Goal: Task Accomplishment & Management: Manage account settings

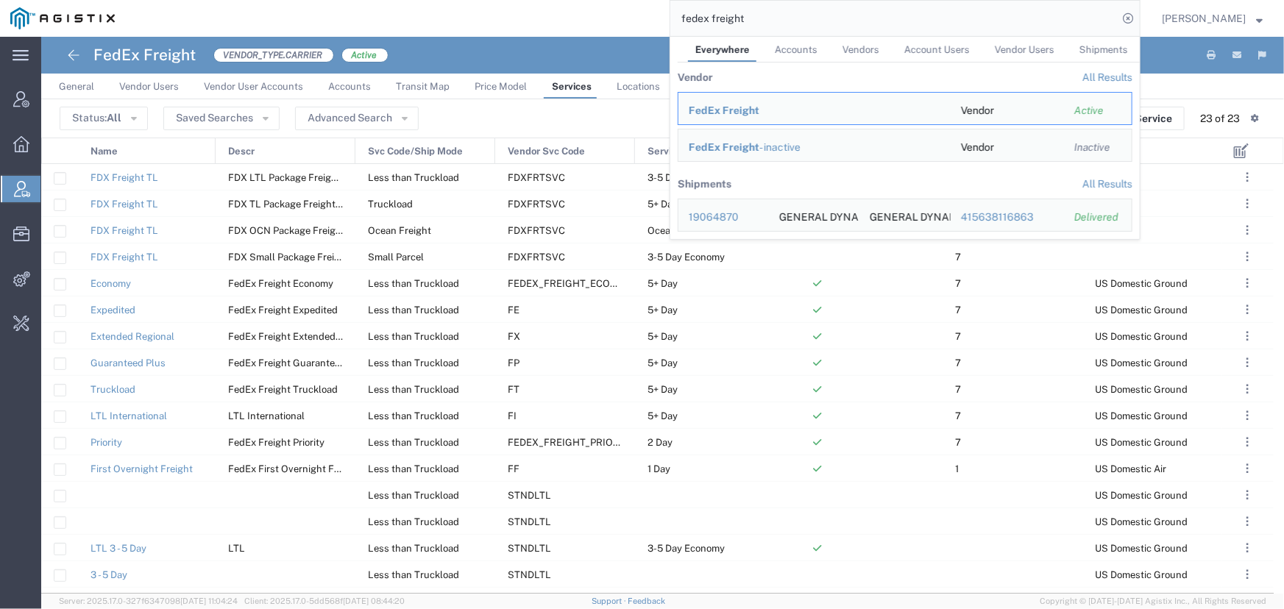
drag, startPoint x: 782, startPoint y: 13, endPoint x: 471, endPoint y: 15, distance: 311.2
click at [471, 15] on div "fedex freight Everywhere Accounts Vendors Account Users Vendor Users Shipments …" at bounding box center [632, 18] width 1015 height 37
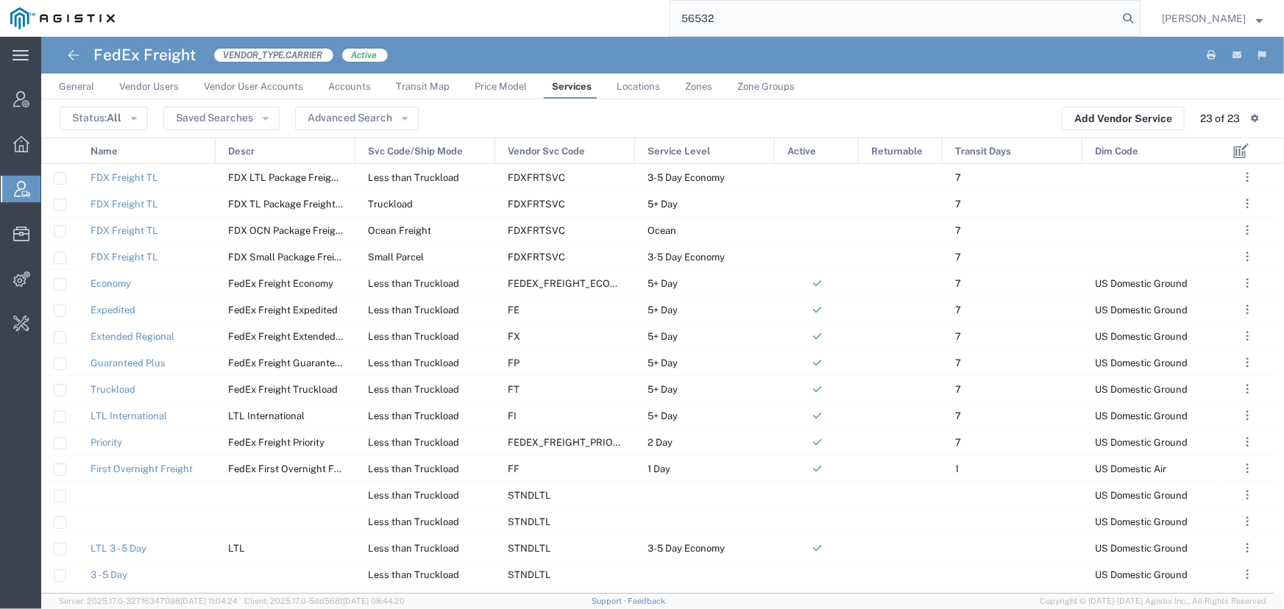
drag, startPoint x: 750, startPoint y: 15, endPoint x: 517, endPoint y: 35, distance: 234.1
click at [517, 35] on div "56532" at bounding box center [632, 18] width 1015 height 37
type input "56522414"
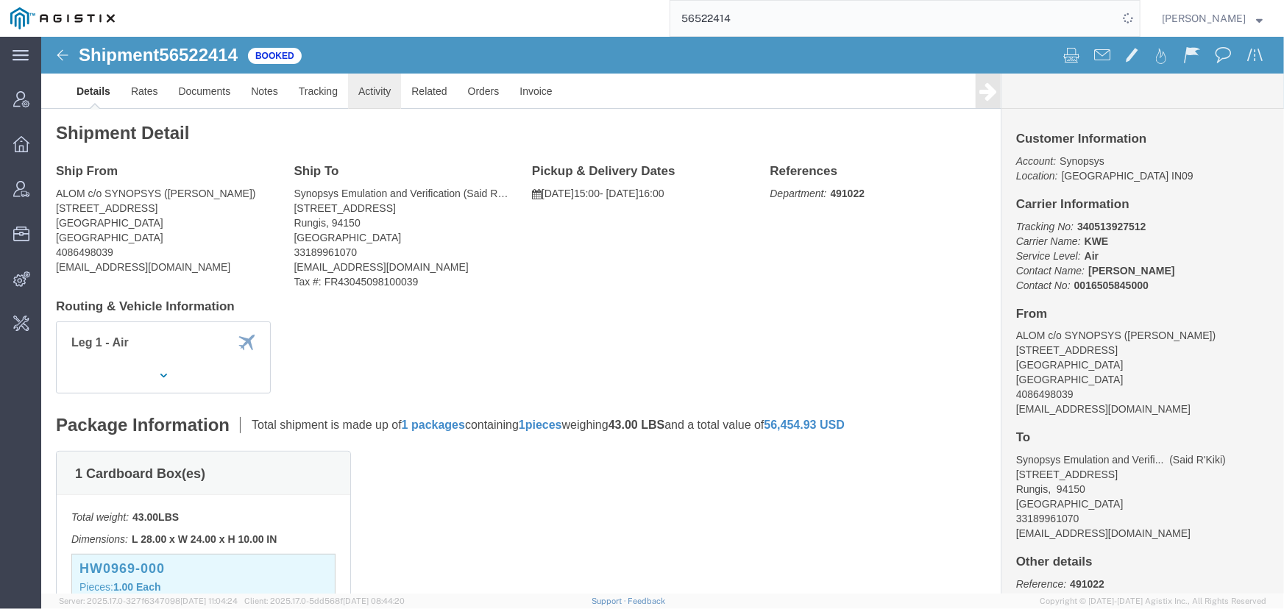
click link "Activity"
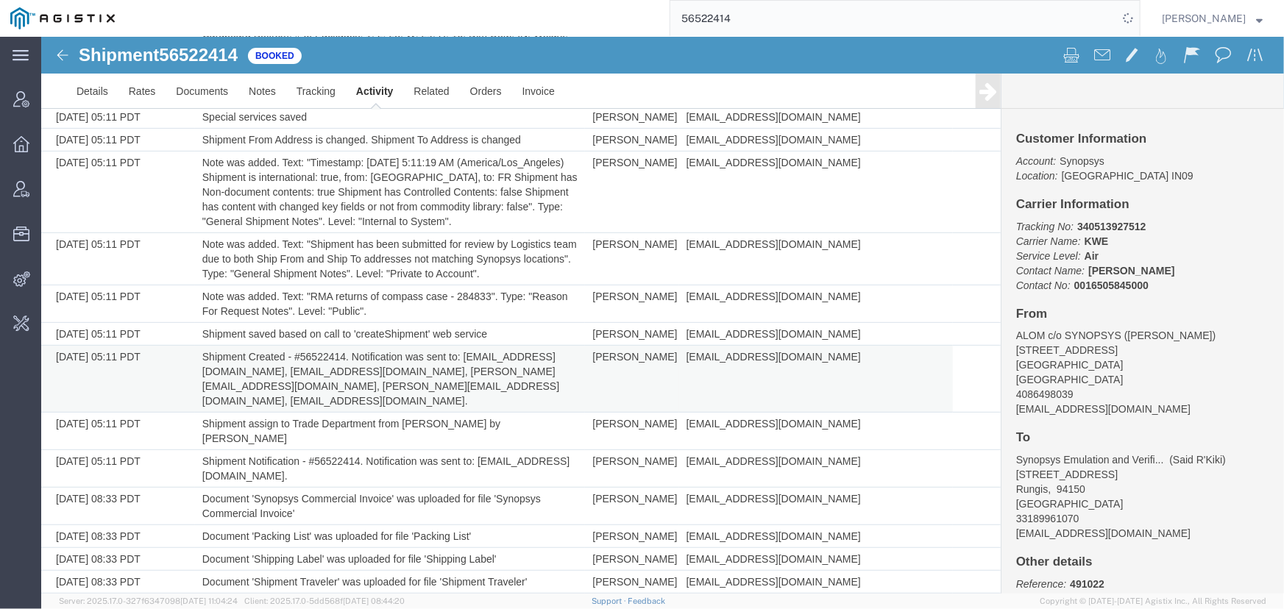
scroll to position [207, 0]
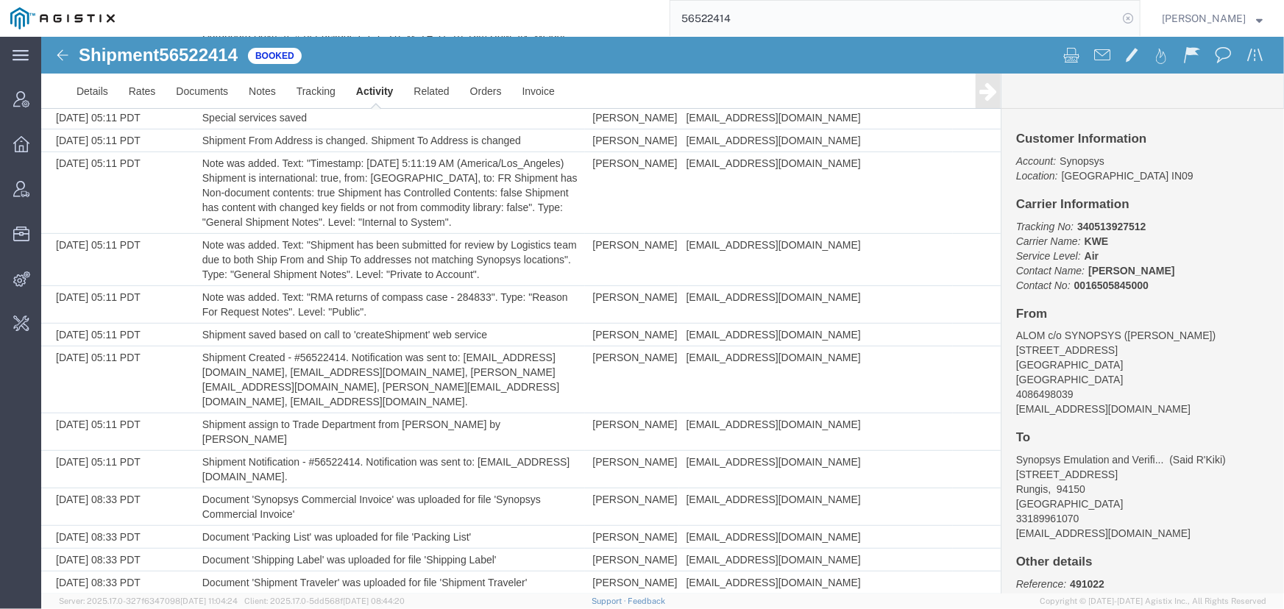
click at [1129, 19] on icon at bounding box center [1128, 18] width 21 height 21
click at [1133, 20] on icon at bounding box center [1128, 18] width 21 height 21
type input "offline@pgw.com"
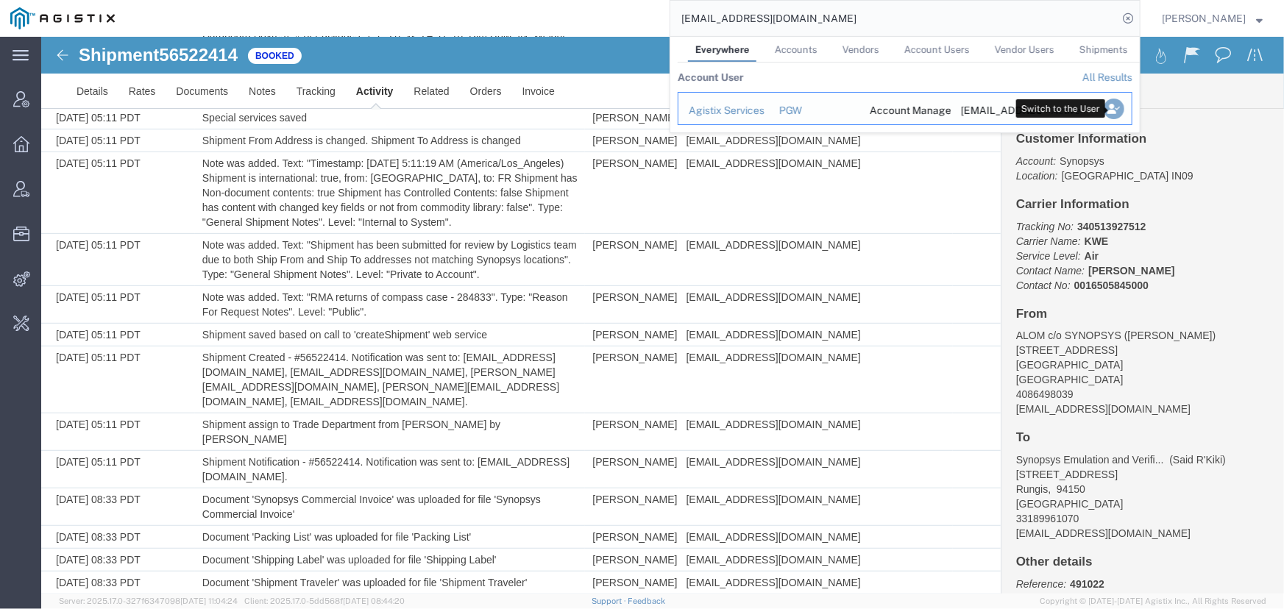
click at [1115, 113] on icon "Search Results" at bounding box center [1114, 109] width 21 height 21
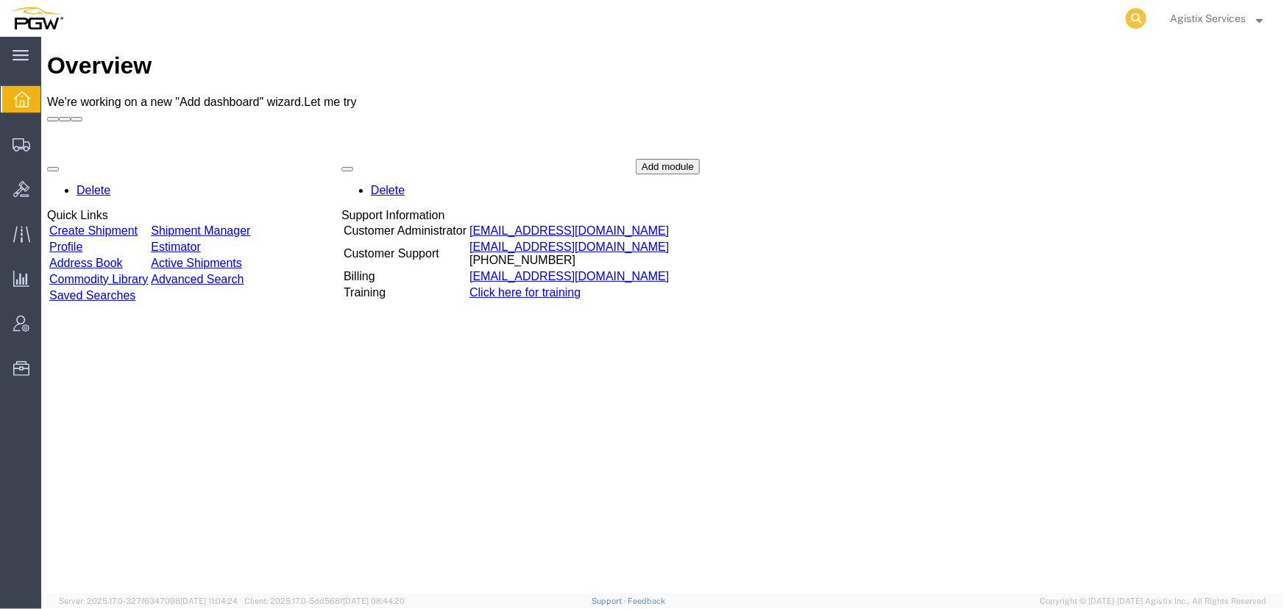
click at [1136, 22] on icon at bounding box center [1136, 18] width 21 height 21
type input "56541857"
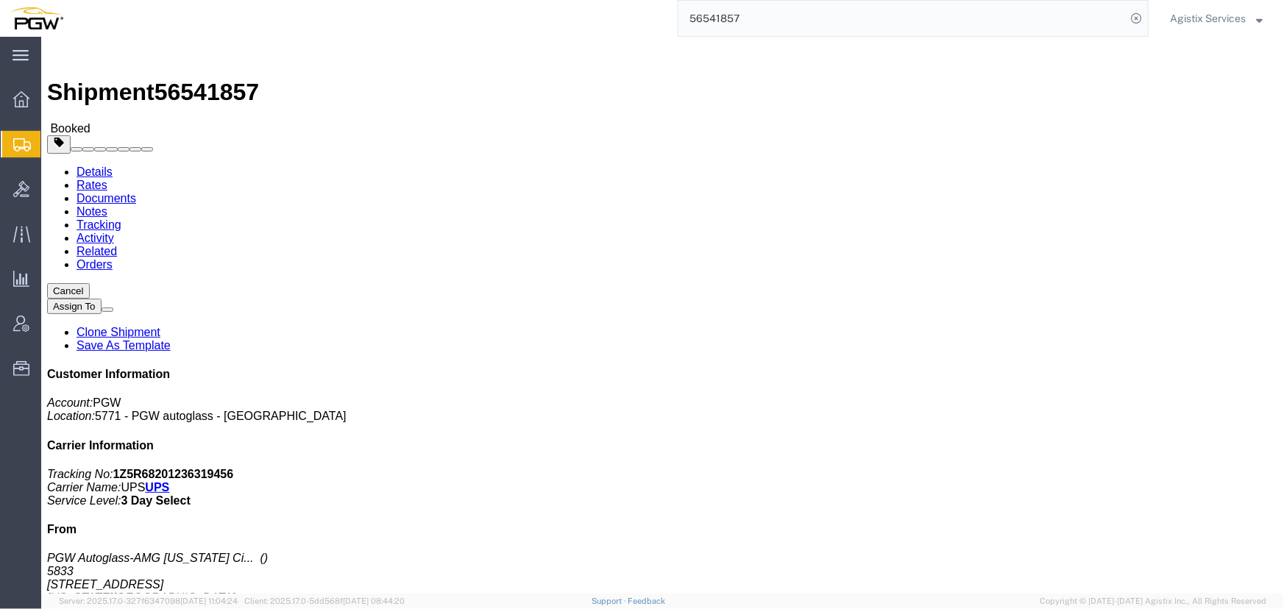
click button "button"
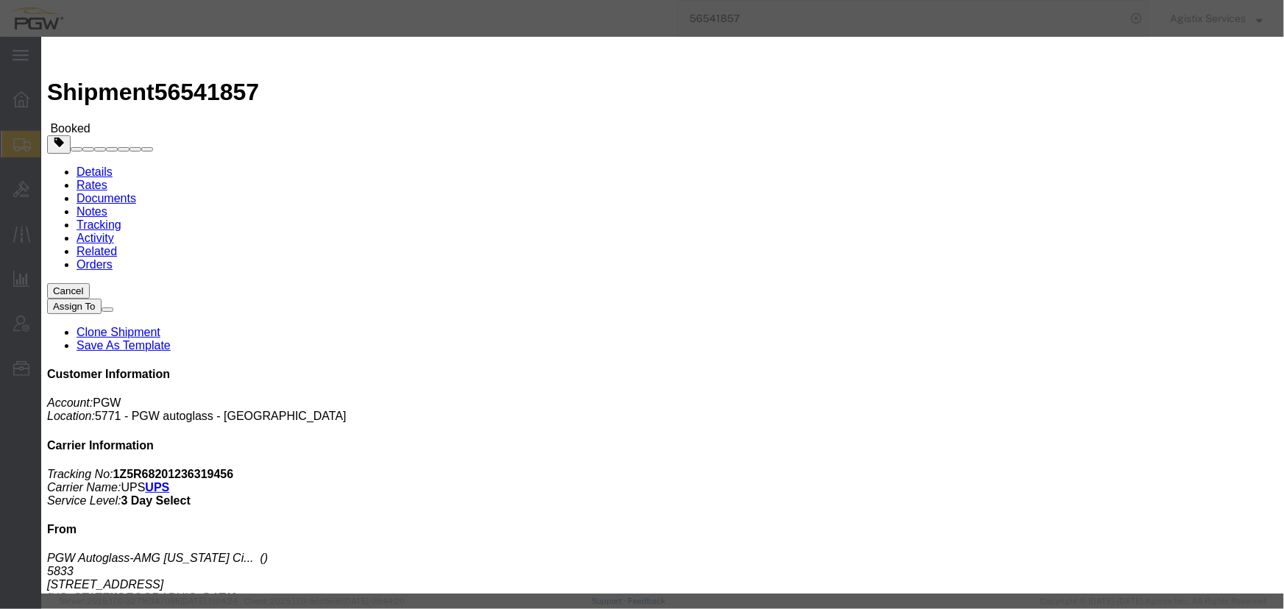
click div "Aug 21 2025 4:26 PM"
type input "10:00 AM"
click button "Apply"
click div "Aug 21 2025 7:26 PM"
type input "2:00 PM"
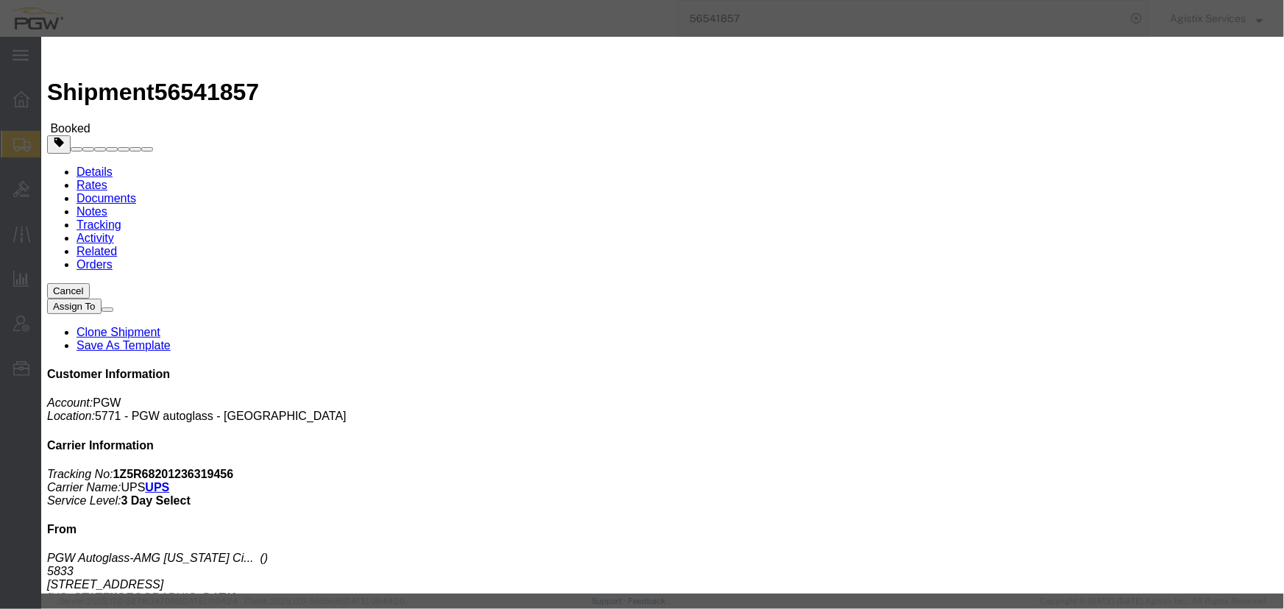
click button "Apply"
click button "Save"
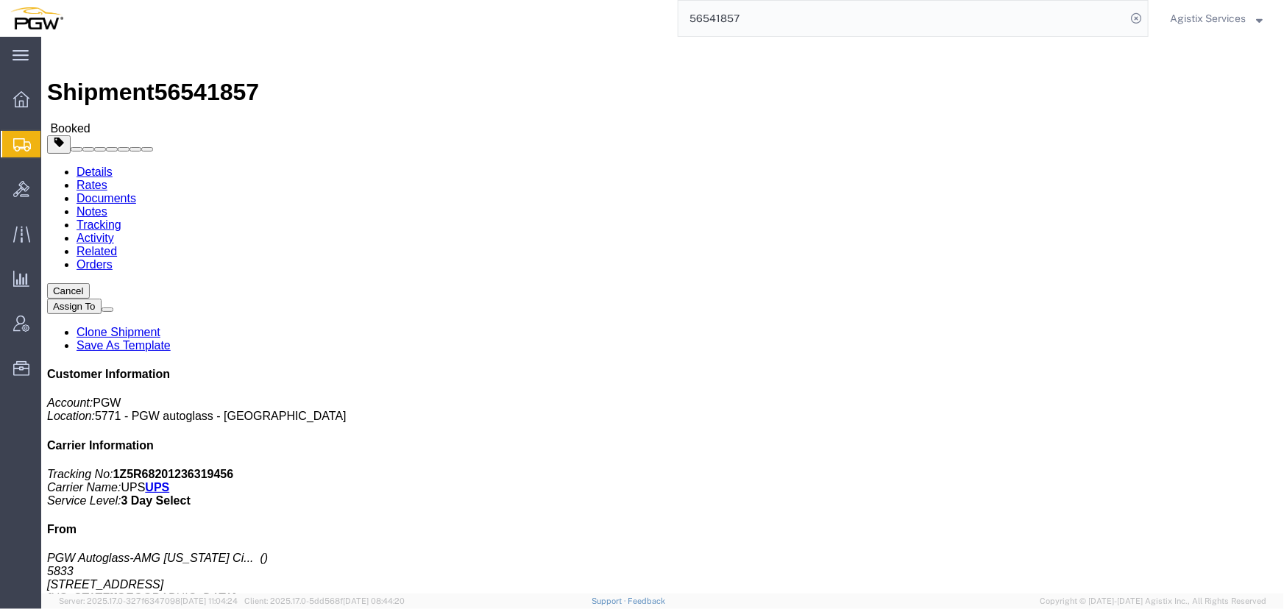
click button "Close"
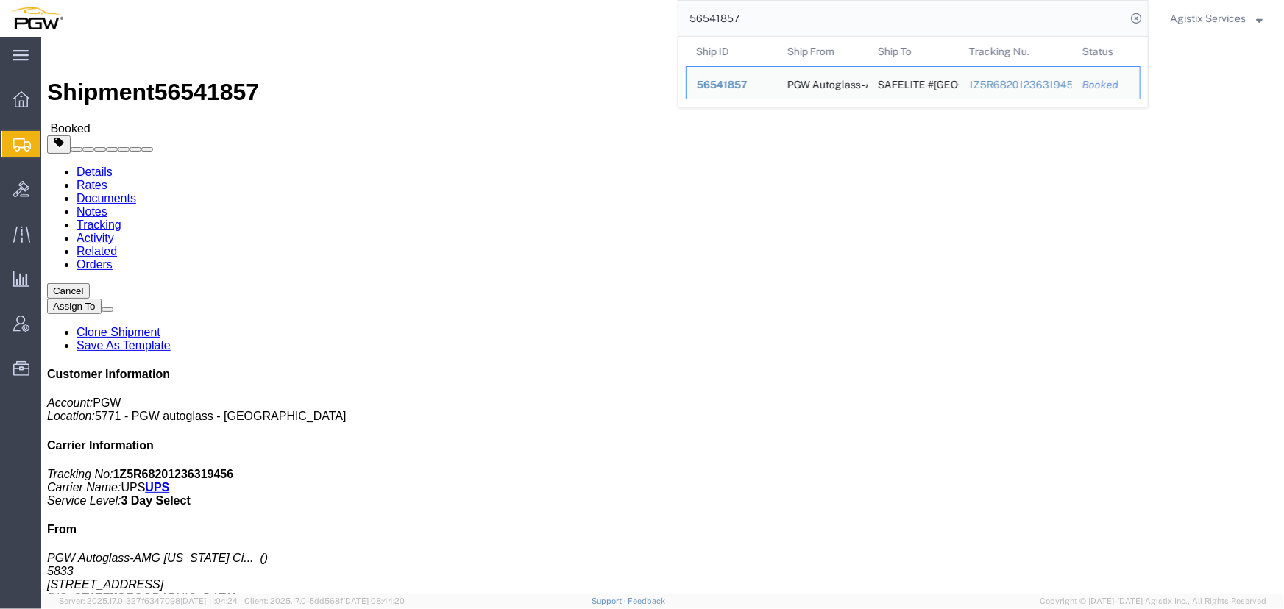
drag, startPoint x: 799, startPoint y: 21, endPoint x: 531, endPoint y: 1, distance: 268.5
click at [531, 1] on div "56541857 Ship ID Ship From Ship To Tracking Nu. Status Ship ID 56541857 Ship Fr…" at bounding box center [611, 18] width 1075 height 37
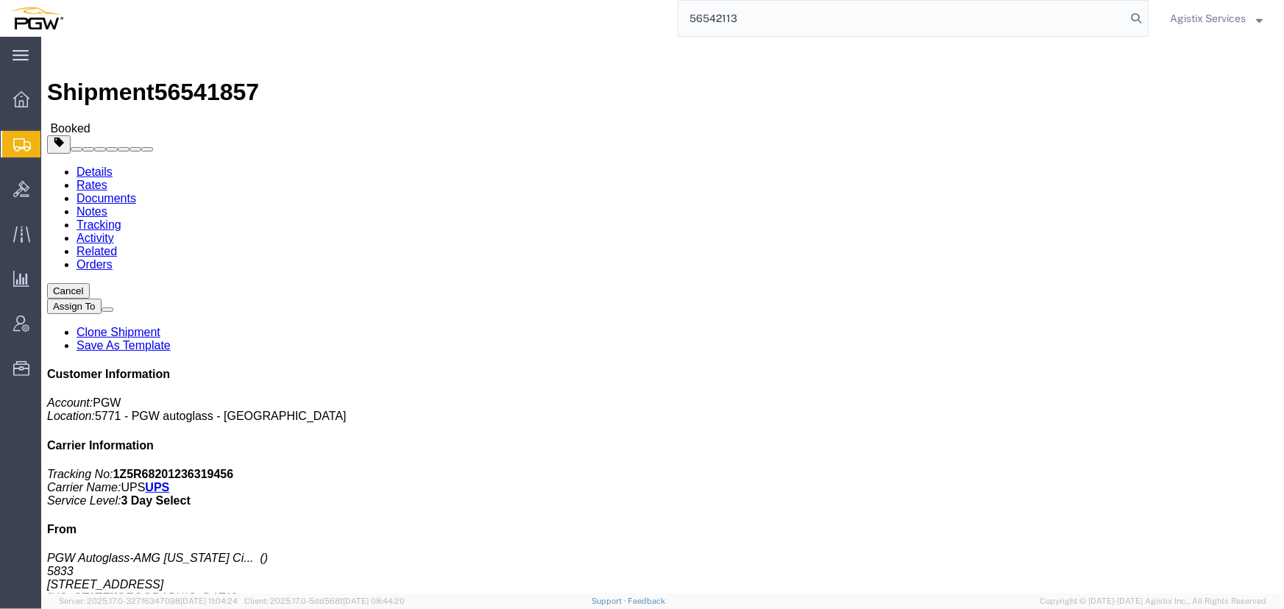
type input "56542113"
click span "button"
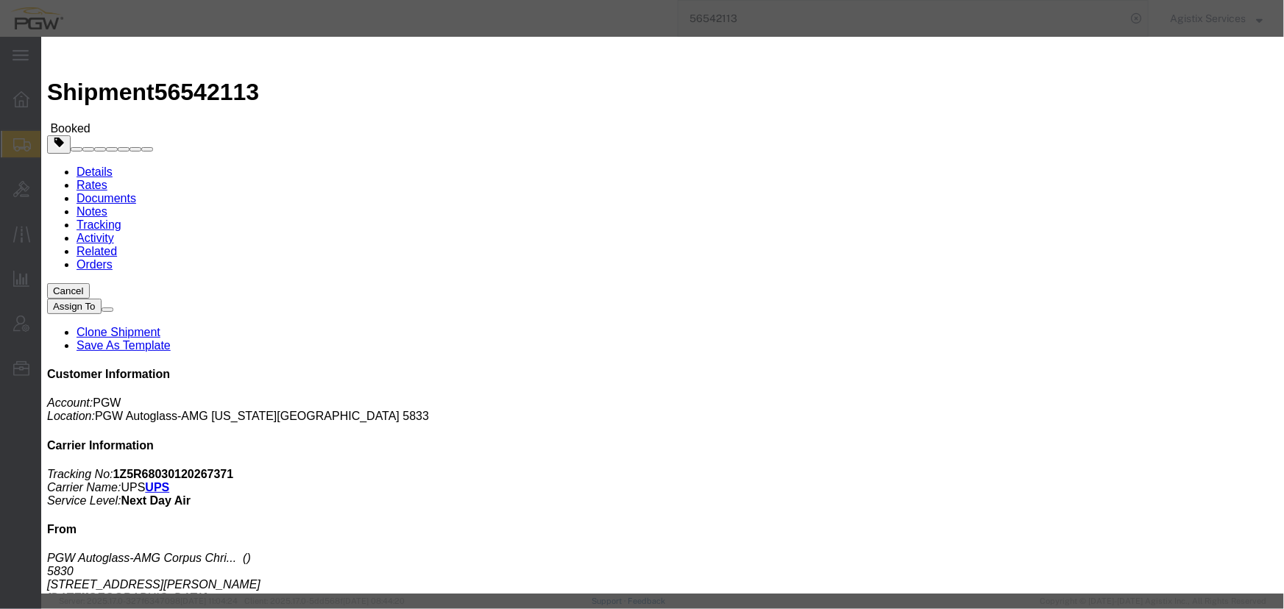
click div "Aug 19 2025 4:40 PM"
click input "4:40 PM"
type input "10:00 AM"
click button "Apply"
click div "Aug 20 2025 11:00 AM"
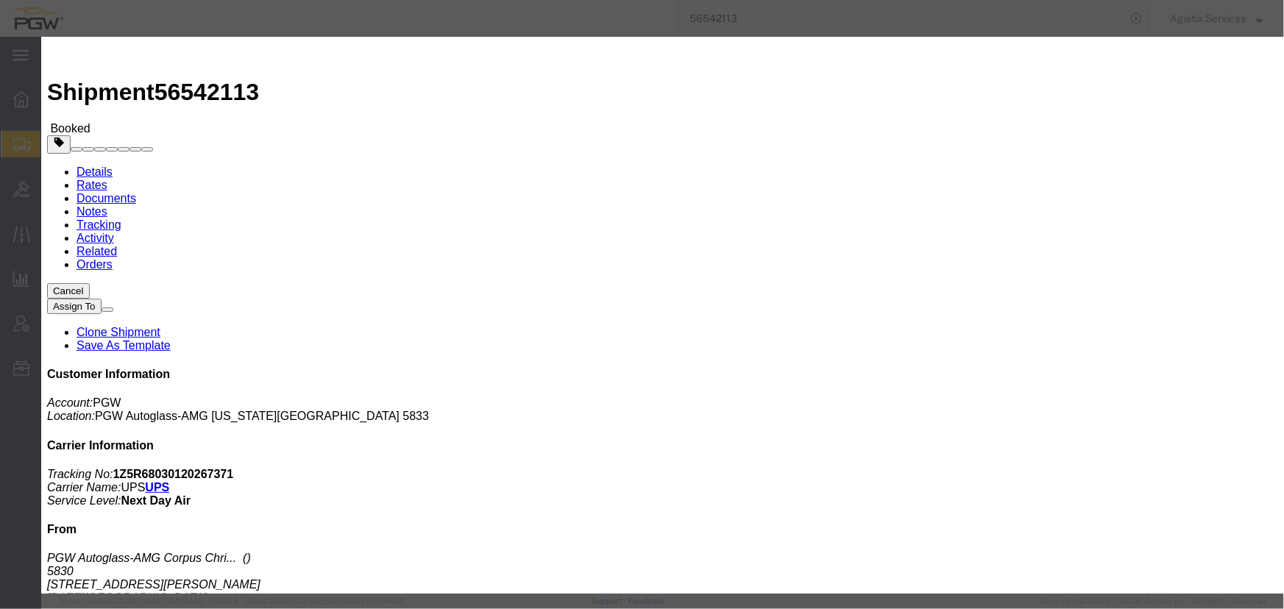
type input "2:00 PM"
click button "Apply"
click div "Aug 20 2025 3:00 PM"
drag, startPoint x: 814, startPoint y: 408, endPoint x: 907, endPoint y: 308, distance: 136.4
click button "Apply"
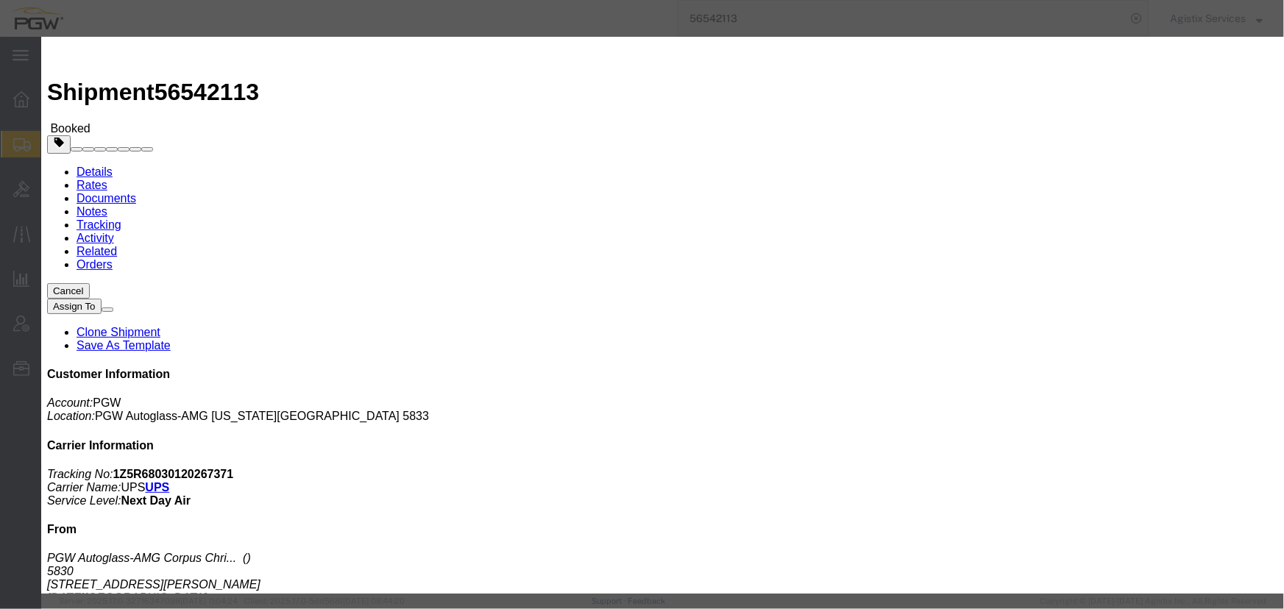
click button "Save"
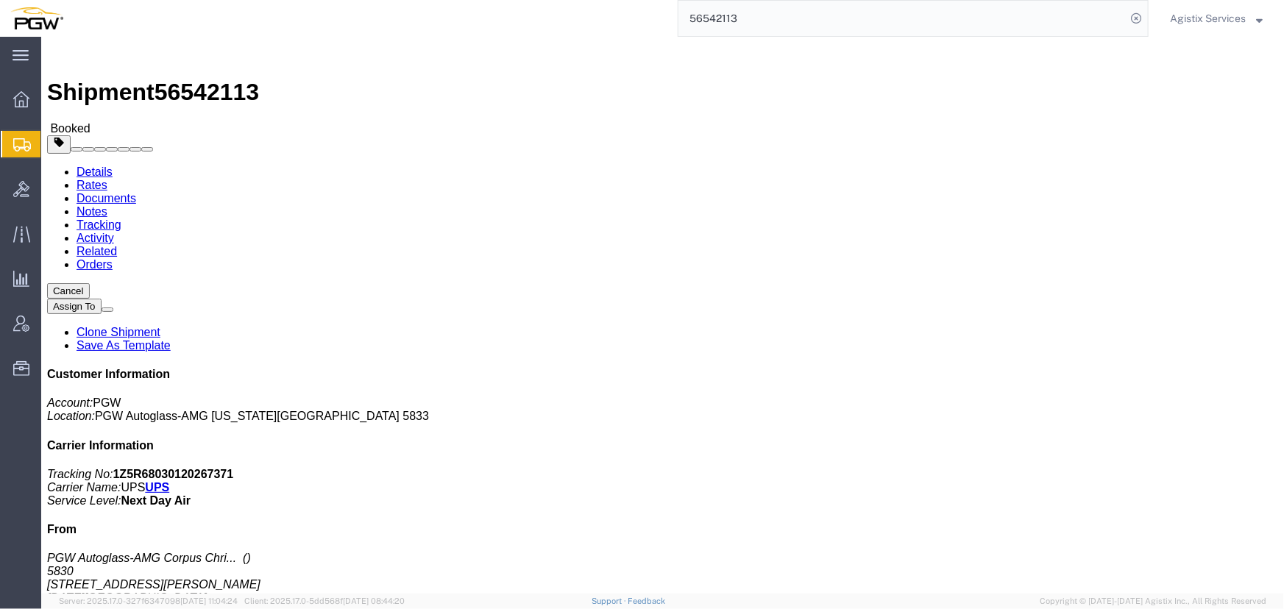
click button "Close"
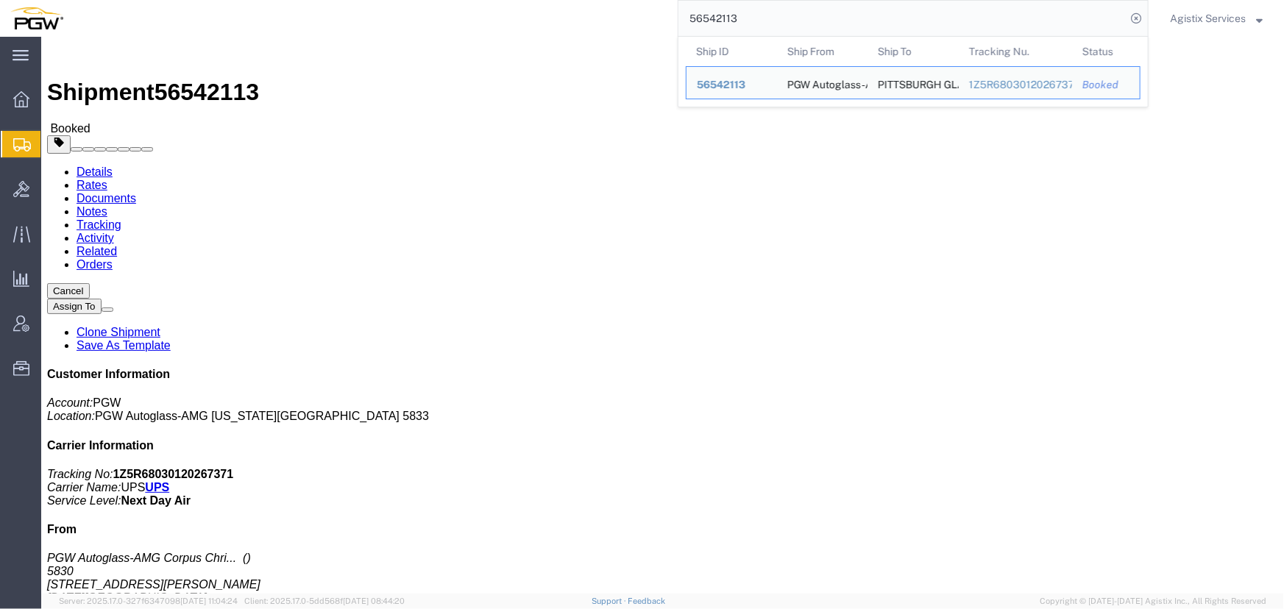
drag, startPoint x: 745, startPoint y: 18, endPoint x: 625, endPoint y: 21, distance: 120.0
click at [625, 21] on div "56542113 Ship ID Ship From Ship To Tracking Nu. Status Ship ID 56542113 Ship Fr…" at bounding box center [611, 18] width 1075 height 37
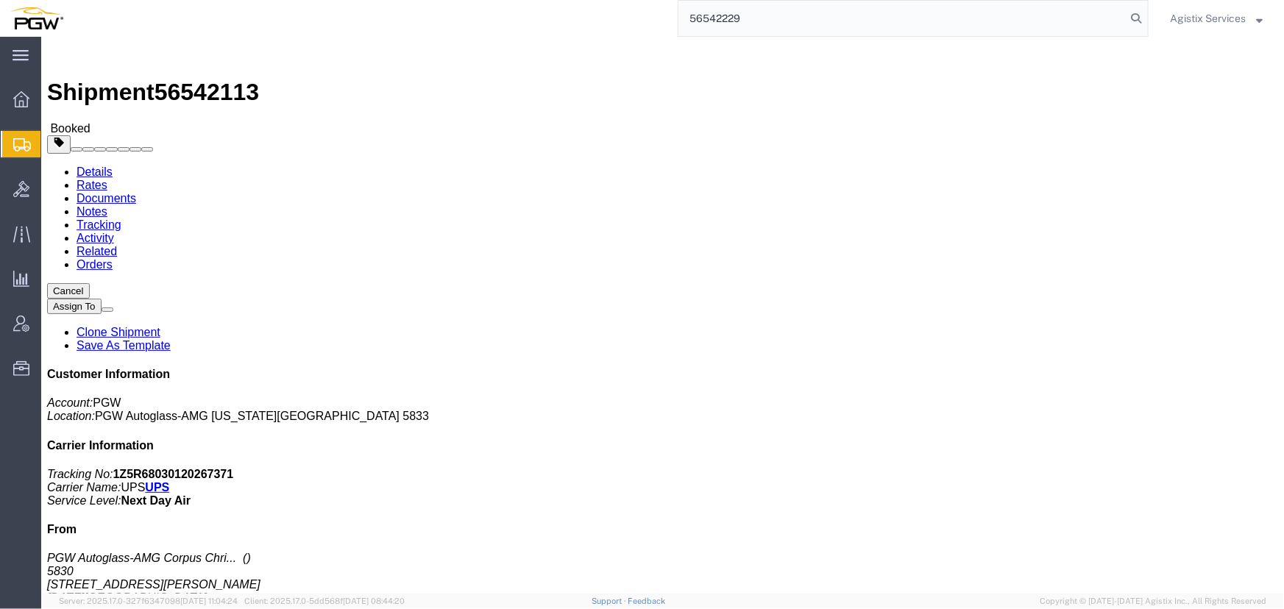
type input "56542229"
click span "button"
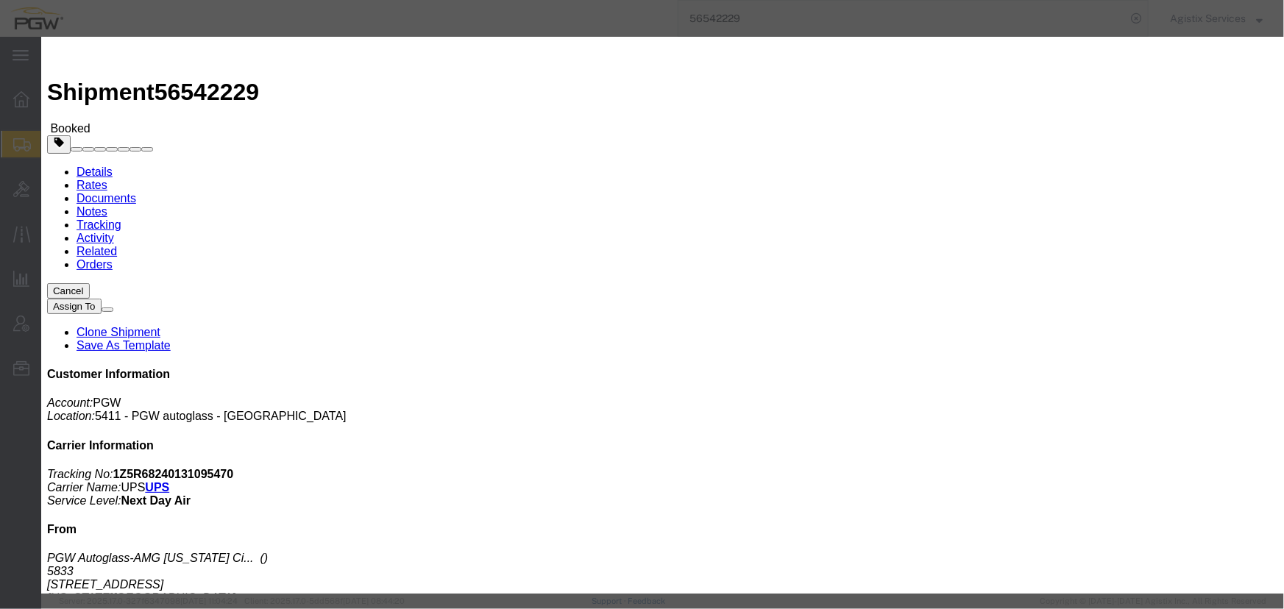
click div "Aug 20 2025 4:53 PM"
type input "10:00 AM"
click button "Apply"
click div "Aug 20 2025 7:53 PM"
type input "2:00 PM"
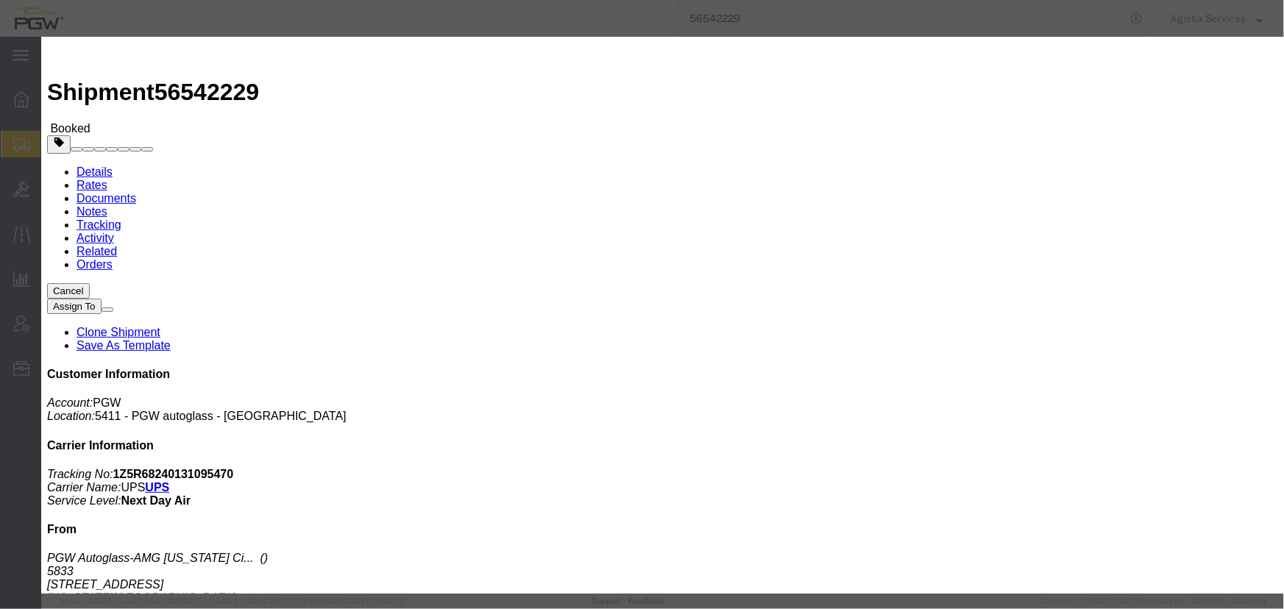
click button "Apply"
click button "Save"
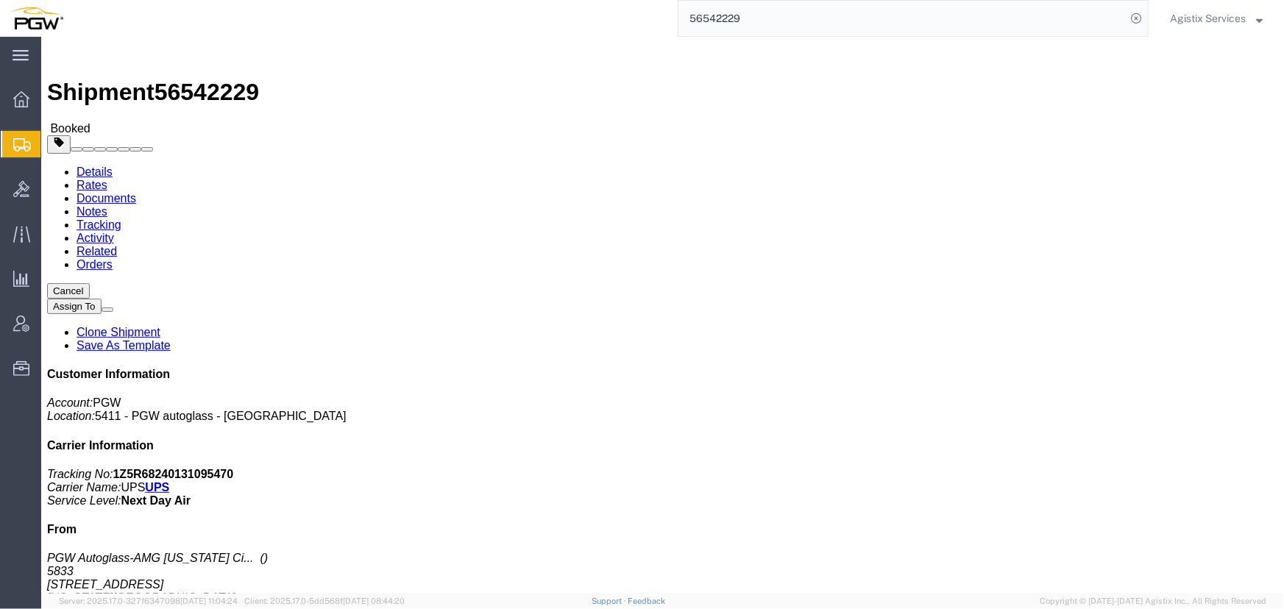
drag, startPoint x: 822, startPoint y: 132, endPoint x: 809, endPoint y: 132, distance: 12.5
click button "Close"
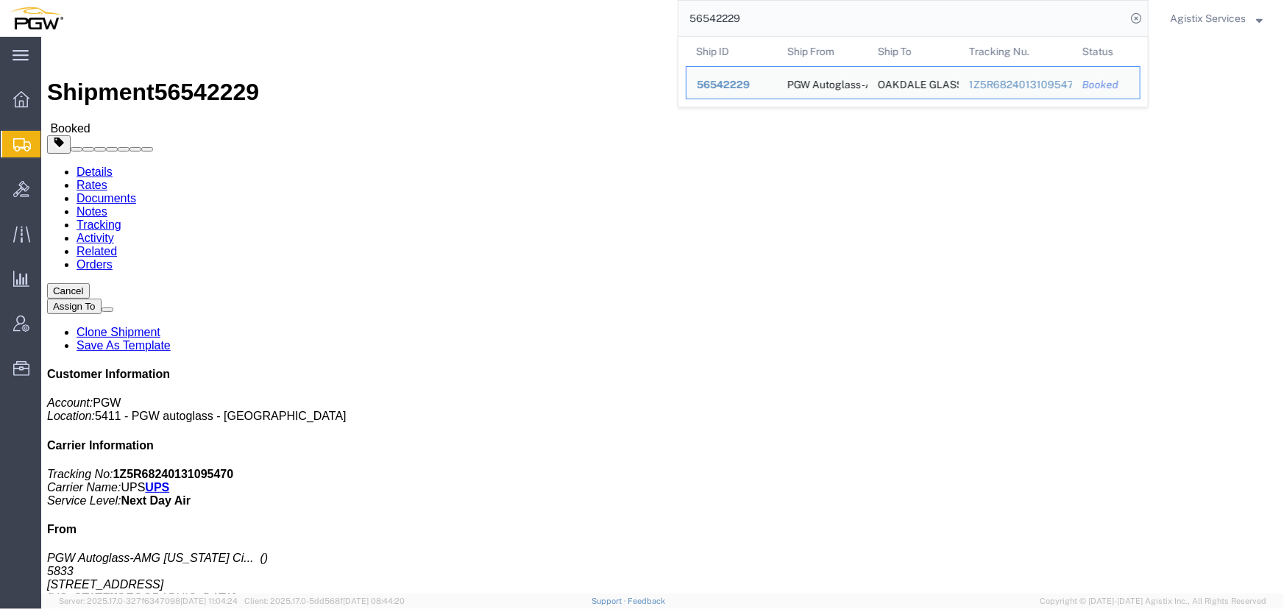
drag, startPoint x: 671, startPoint y: 15, endPoint x: 517, endPoint y: 9, distance: 153.9
click at [518, 9] on div "56542229 Ship ID Ship From Ship To Tracking Nu. Status Ship ID 56542229 Ship Fr…" at bounding box center [611, 18] width 1075 height 37
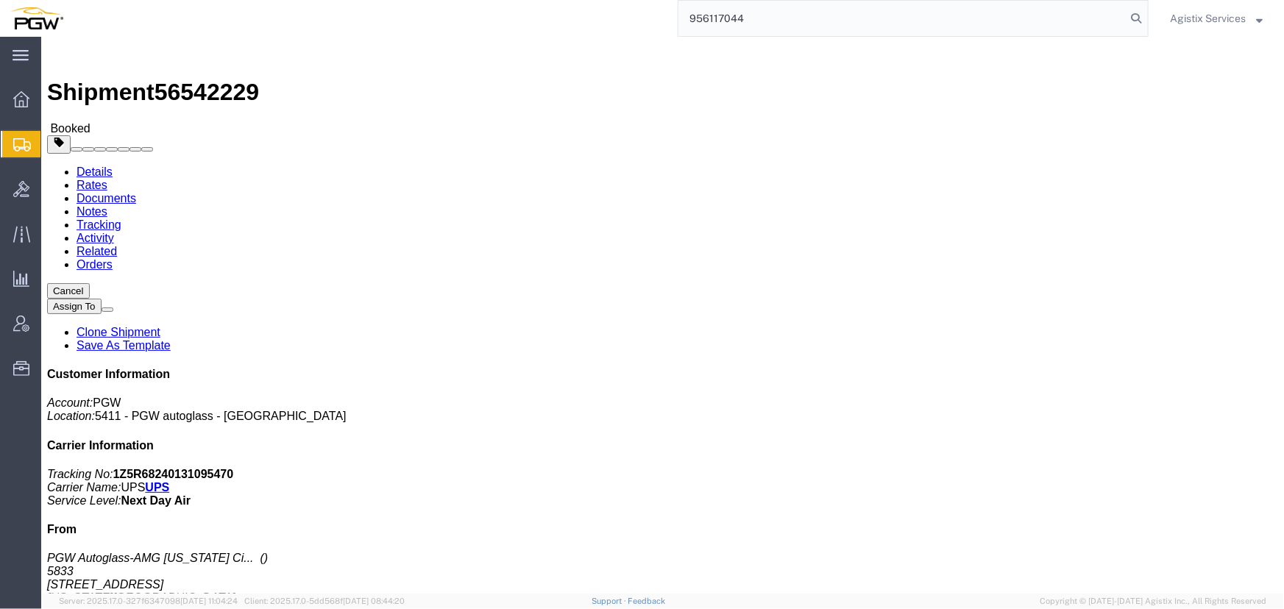
type input "956117044"
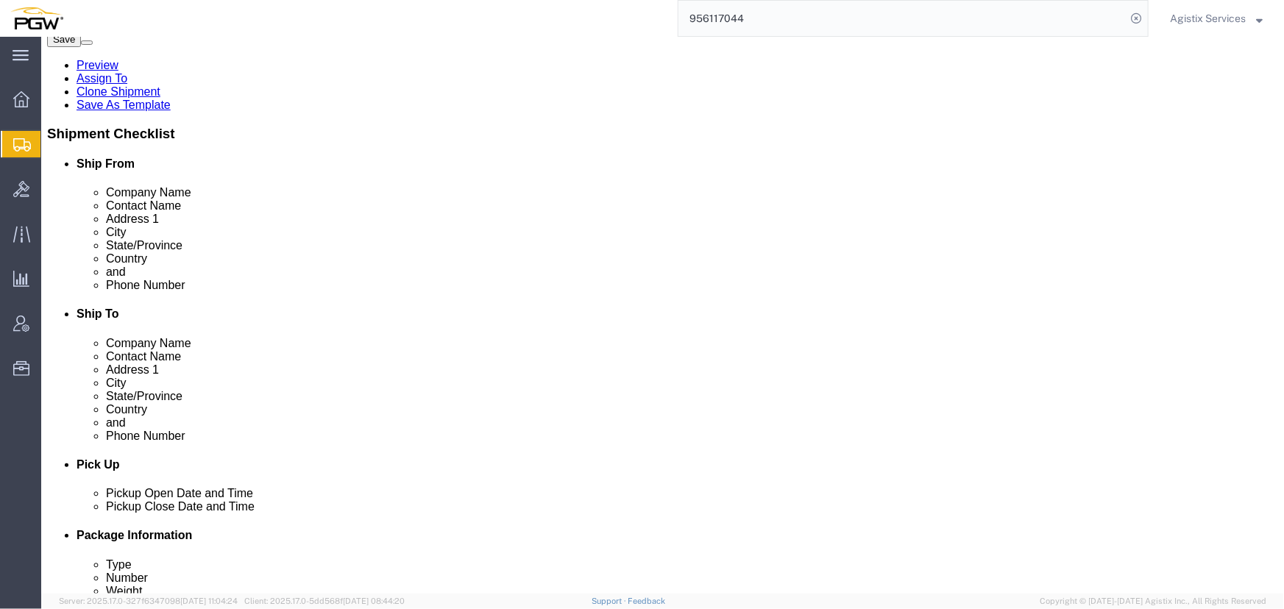
select select "28529"
select select "28521"
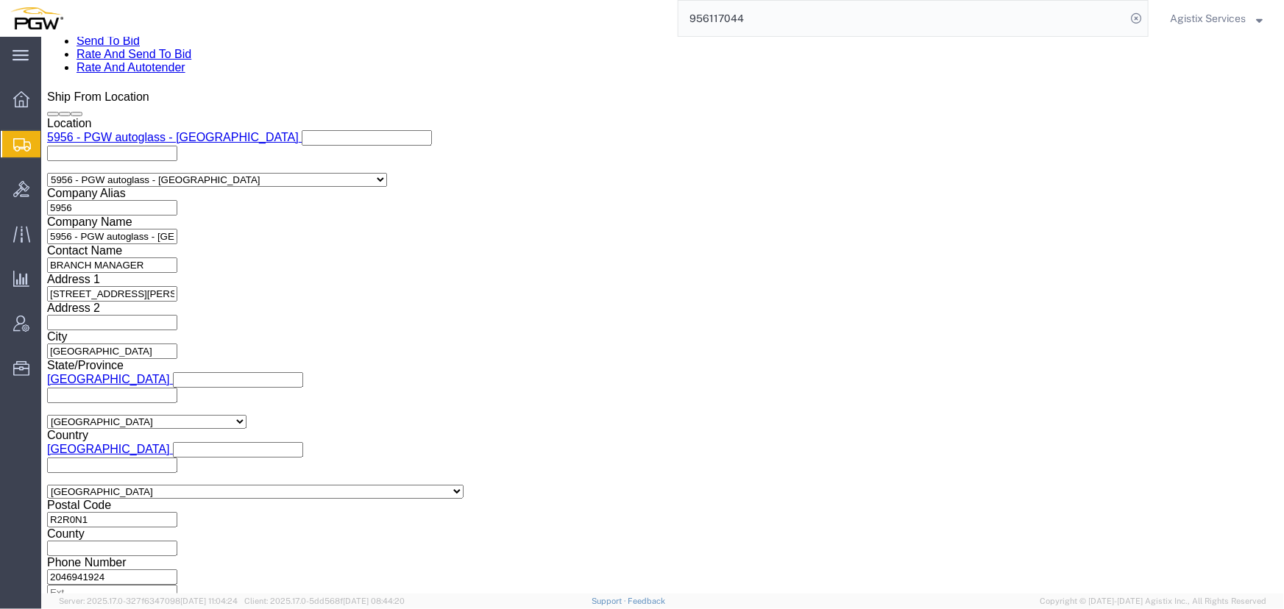
scroll to position [937, 0]
click select "Select Air Less than Truckload Multi-Leg Ocean Freight Rail Small Parcel Truckl…"
select select "LTL"
click select "Select Air Less than Truckload Multi-Leg Ocean Freight Rail Small Parcel Truckl…"
drag, startPoint x: 1049, startPoint y: 531, endPoint x: 1042, endPoint y: 525, distance: 9.9
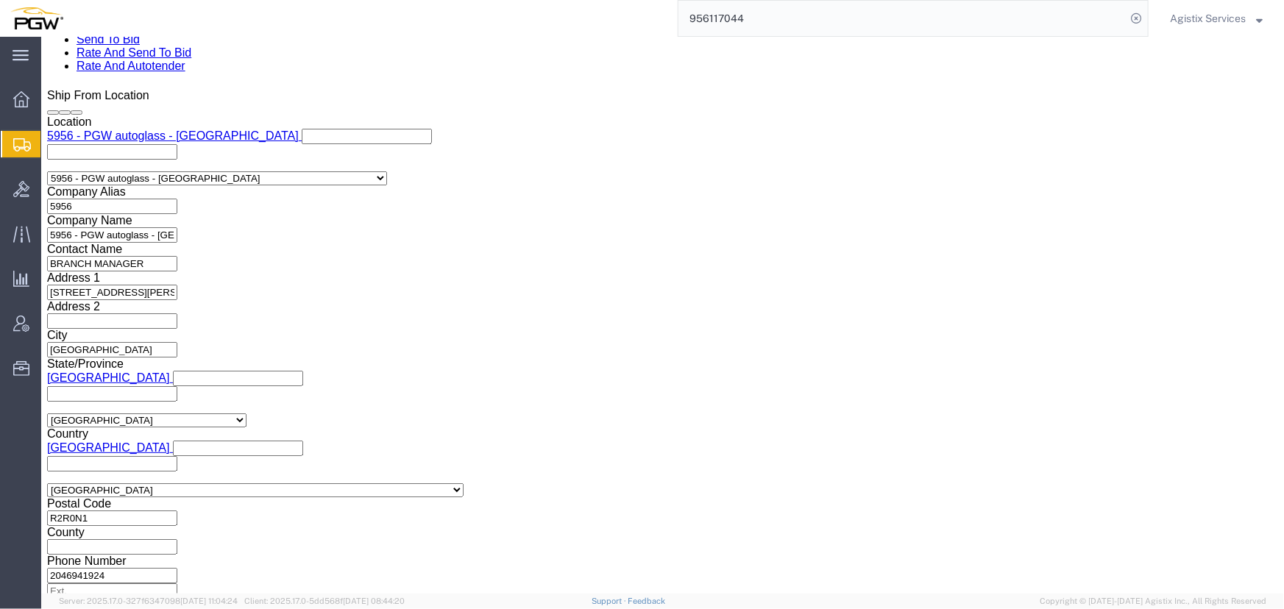
click button "Rate Shipment"
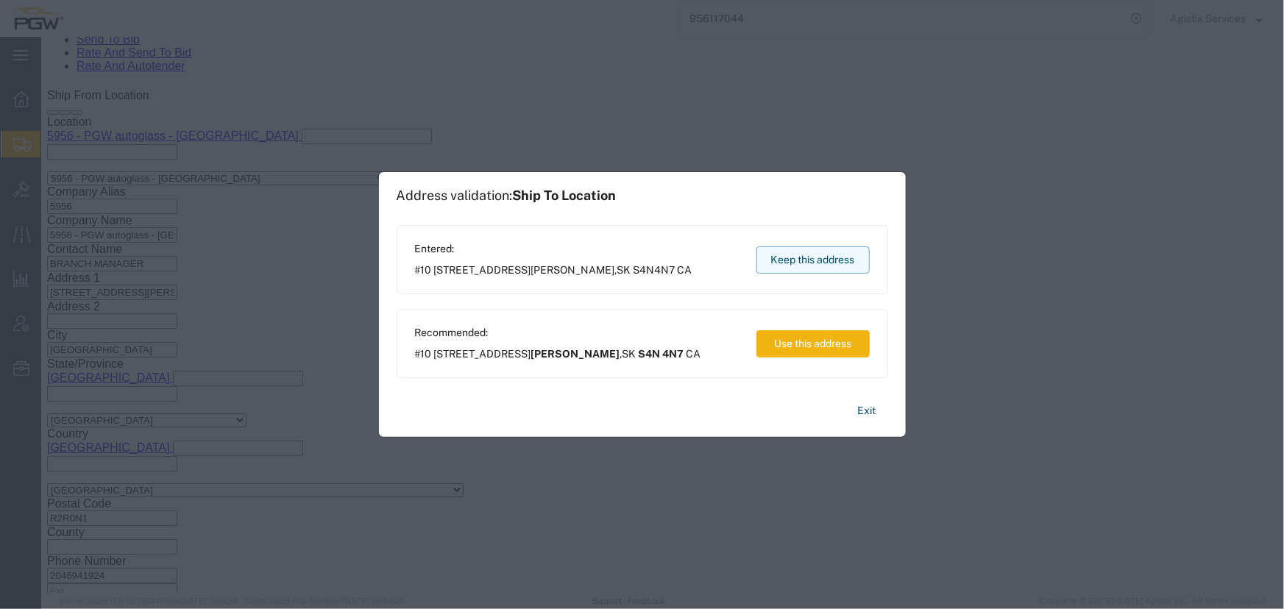
click at [840, 252] on button "Keep this address" at bounding box center [812, 259] width 113 height 27
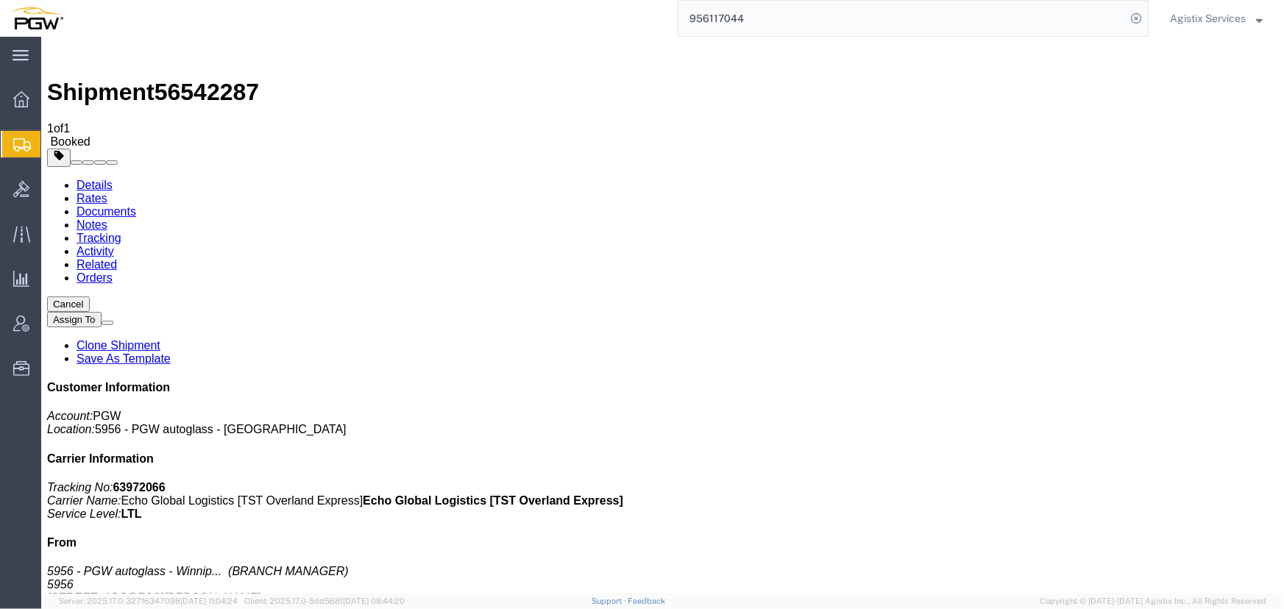
drag, startPoint x: 1231, startPoint y: 19, endPoint x: 1230, endPoint y: 26, distance: 7.4
click at [1231, 21] on span "Agistix Services" at bounding box center [1208, 18] width 76 height 16
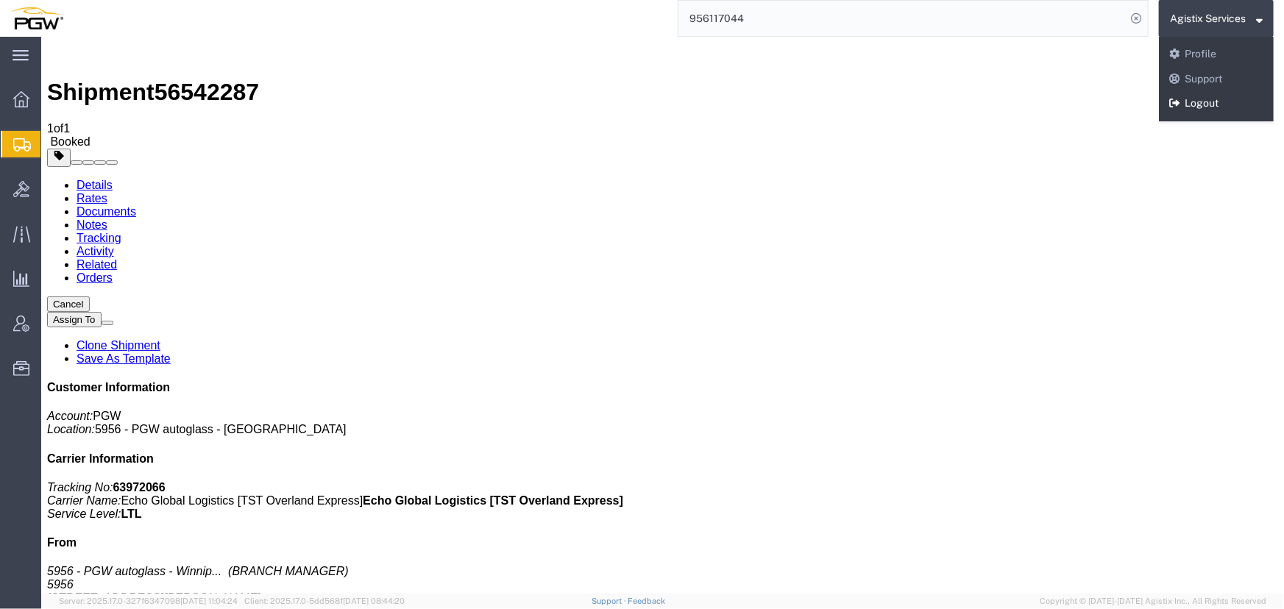
click at [1201, 102] on link "Logout" at bounding box center [1216, 103] width 115 height 25
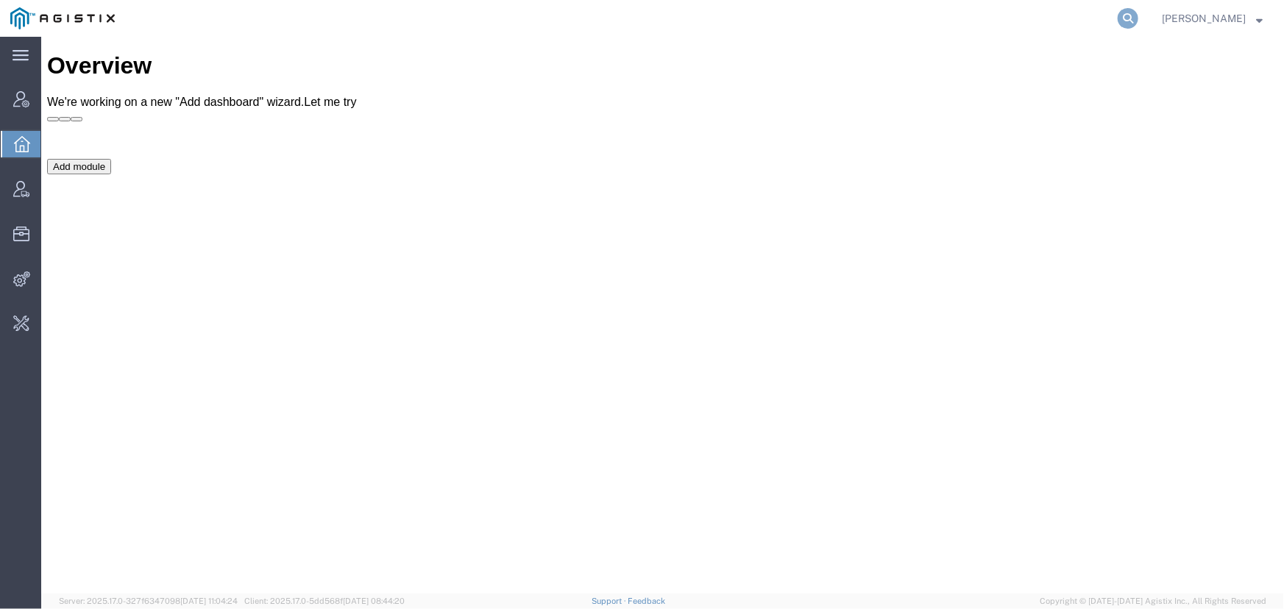
click at [1122, 18] on icon at bounding box center [1128, 18] width 21 height 21
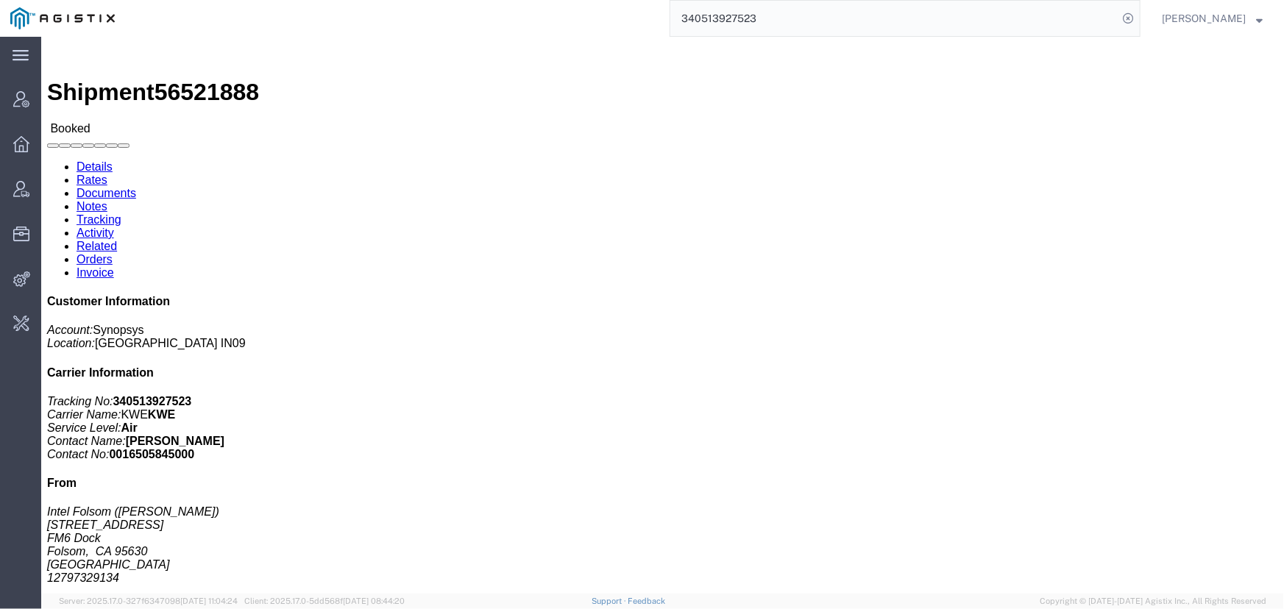
click link "Activity"
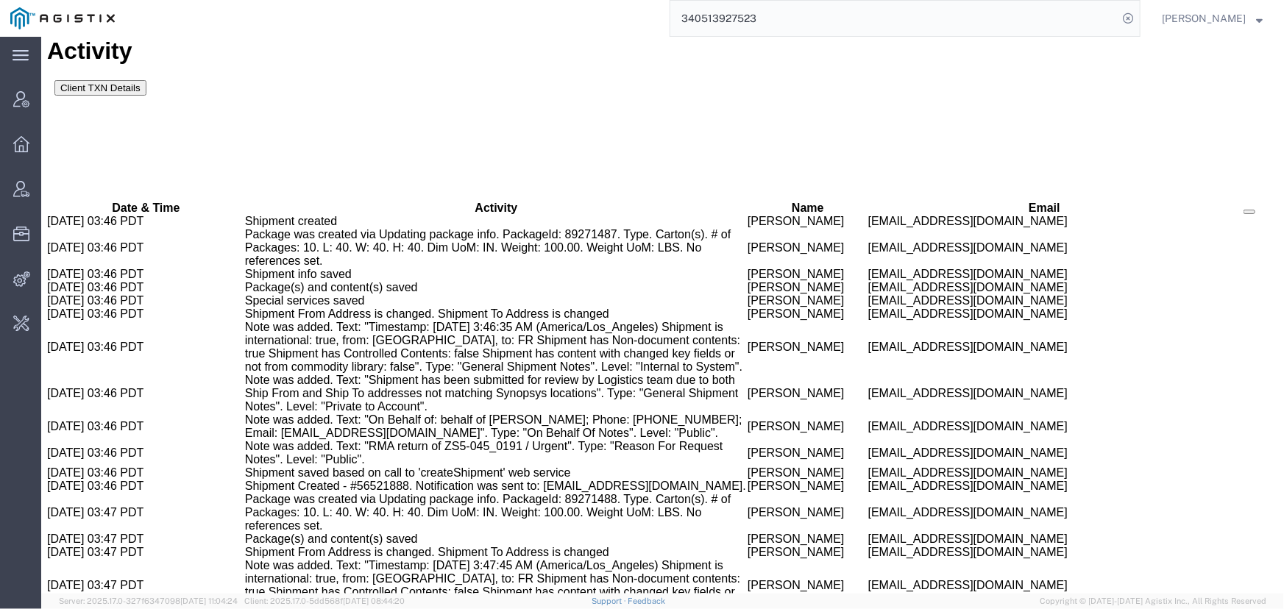
scroll to position [917, 0]
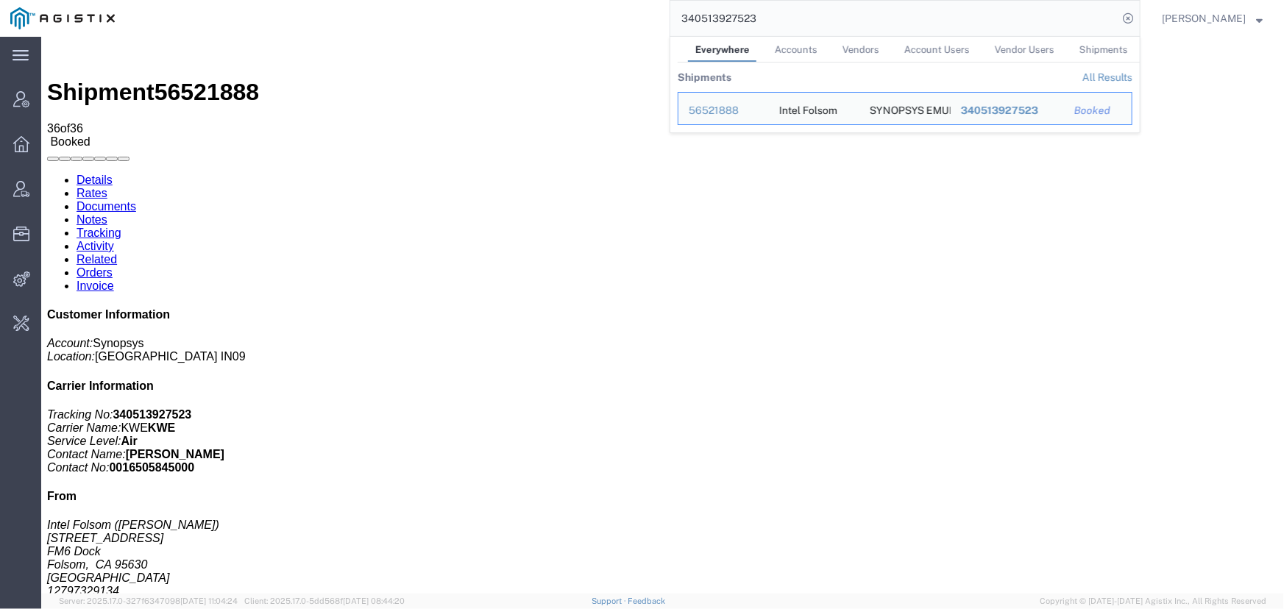
click at [795, 13] on input "340513927523" at bounding box center [893, 18] width 447 height 35
drag, startPoint x: 599, startPoint y: 13, endPoint x: 464, endPoint y: 14, distance: 135.4
click at [464, 14] on div "340513927523 Everywhere Accounts Vendors Account Users Vendor Users Shipments S…" at bounding box center [632, 18] width 1015 height 37
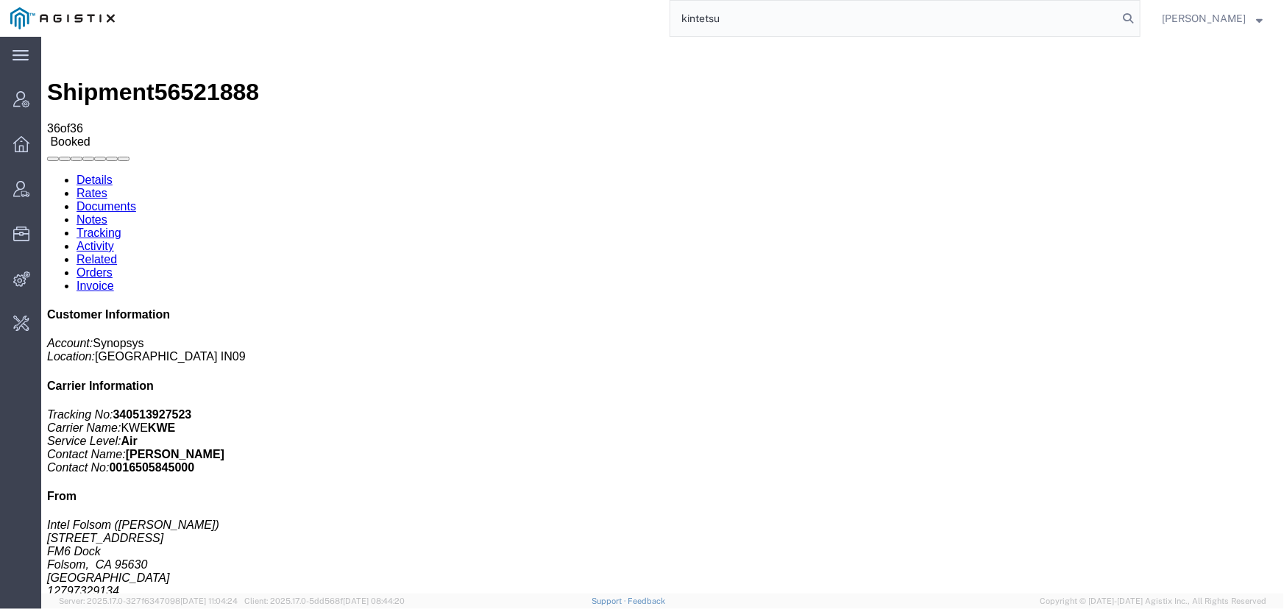
type input "kintetsu"
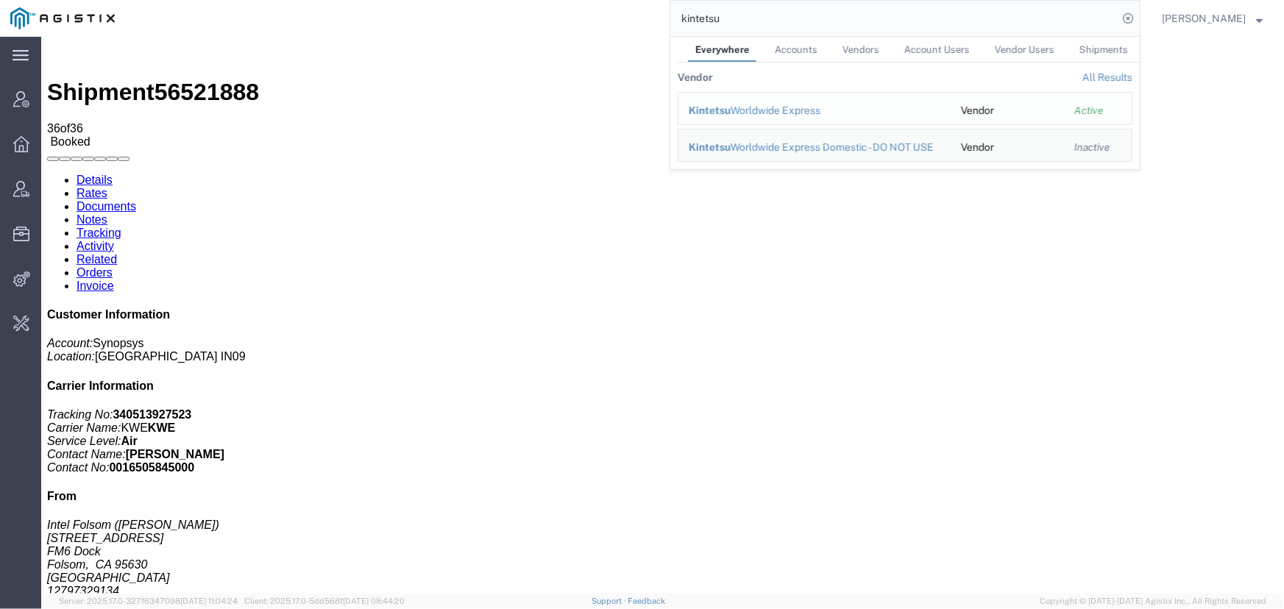
click at [764, 109] on div "Kintetsu Worldwide Express" at bounding box center [815, 110] width 252 height 15
click div "Shipment Detail Ship From Intel Folsom ([PERSON_NAME]) [STREET_ADDRESS] 1279732…"
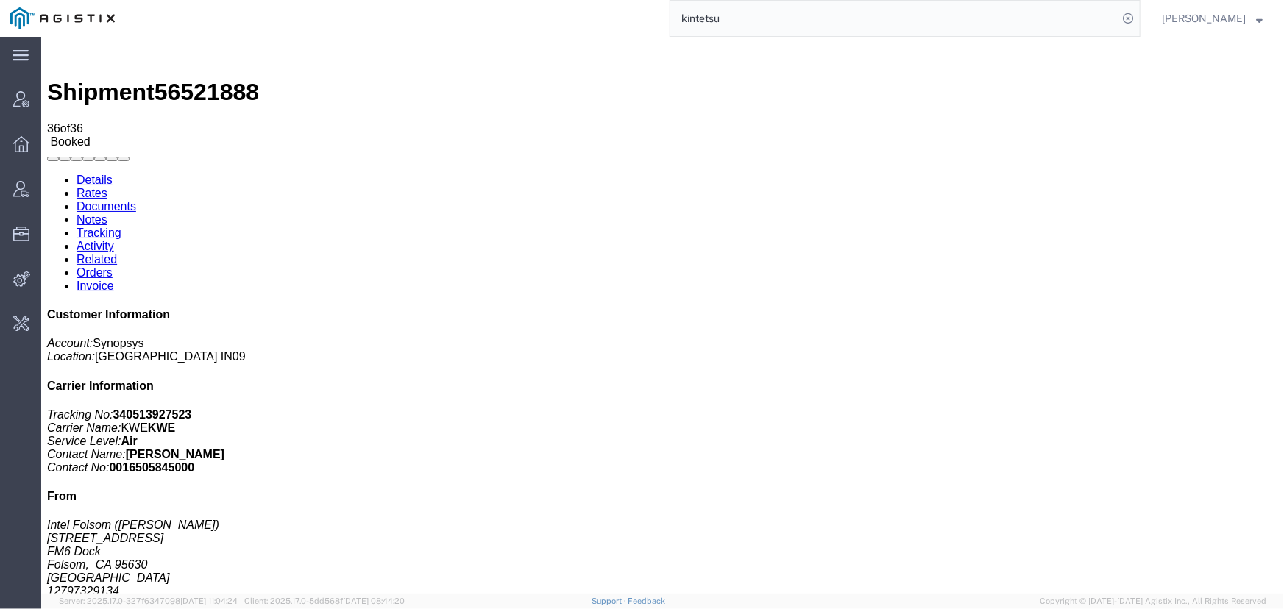
click div "Shipment Detail Ship From Intel Folsom ([PERSON_NAME]) [STREET_ADDRESS] 1279732…"
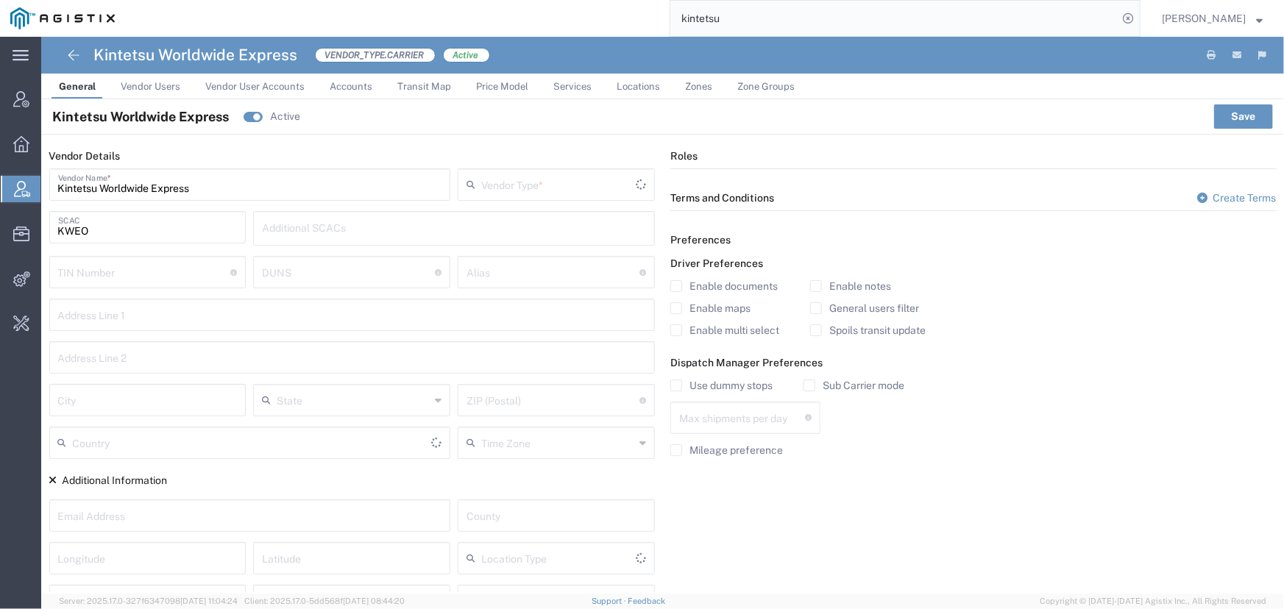
type input "Carrier"
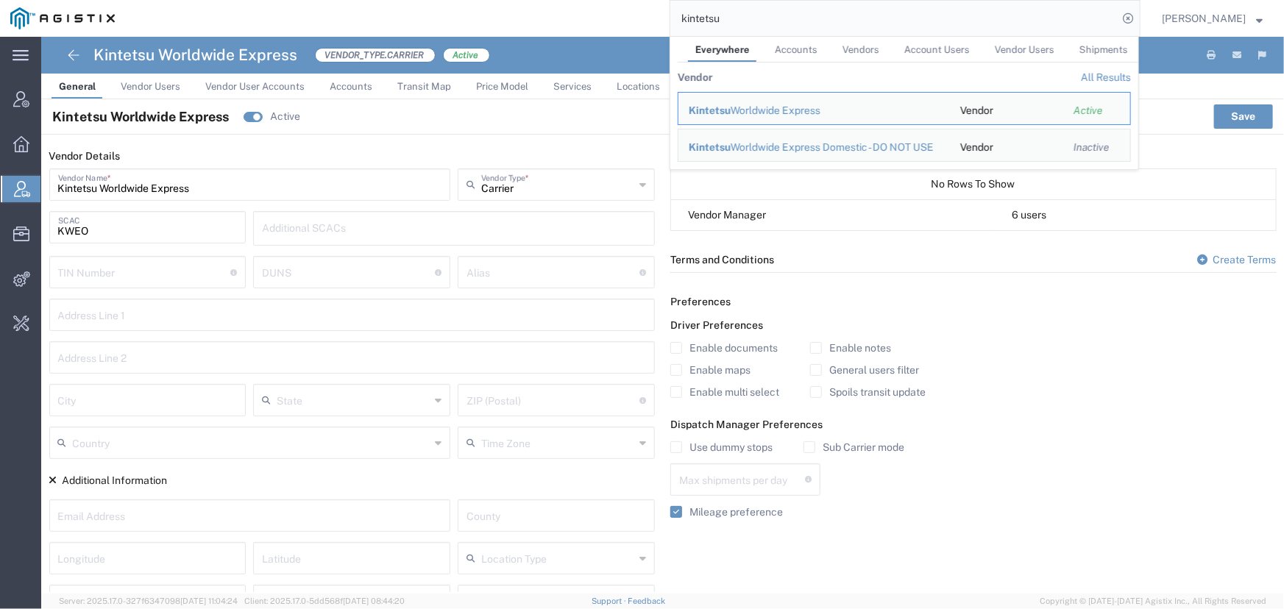
drag, startPoint x: 757, startPoint y: 18, endPoint x: 511, endPoint y: 18, distance: 245.7
click at [511, 18] on div "kintetsu Everywhere Accounts Vendors Account Users Vendor Users Shipments Vendo…" at bounding box center [632, 18] width 1015 height 37
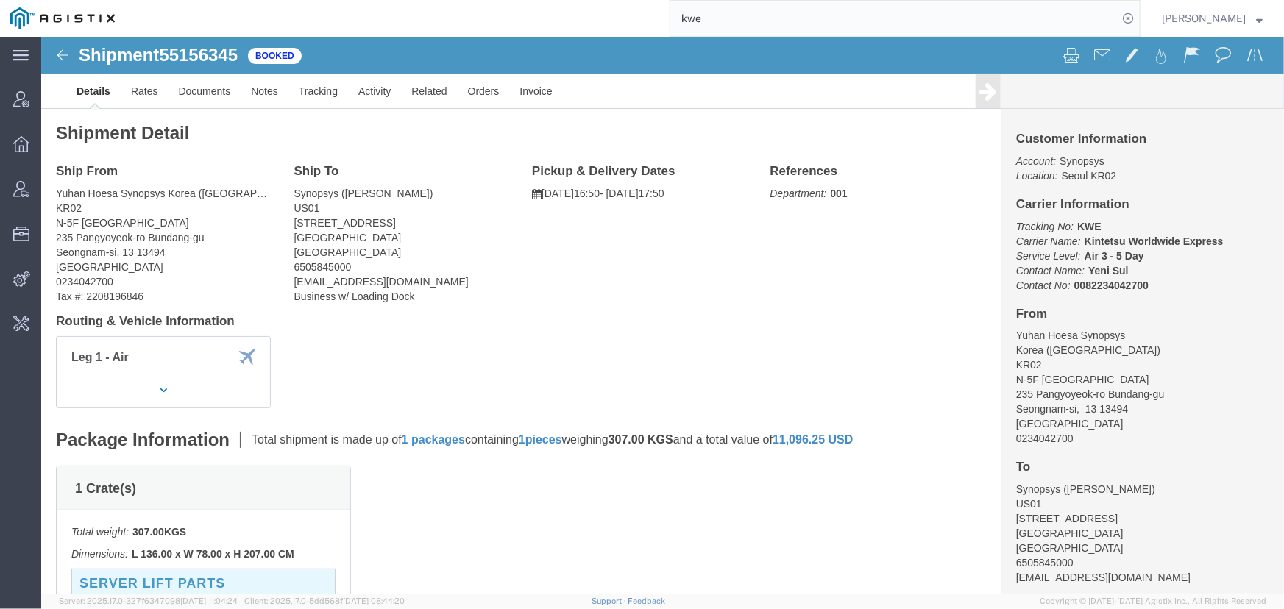
click at [721, 21] on input "kwe" at bounding box center [893, 18] width 447 height 35
drag, startPoint x: 764, startPoint y: 24, endPoint x: 584, endPoint y: 21, distance: 179.6
click at [584, 21] on div "kwe" at bounding box center [632, 18] width 1015 height 37
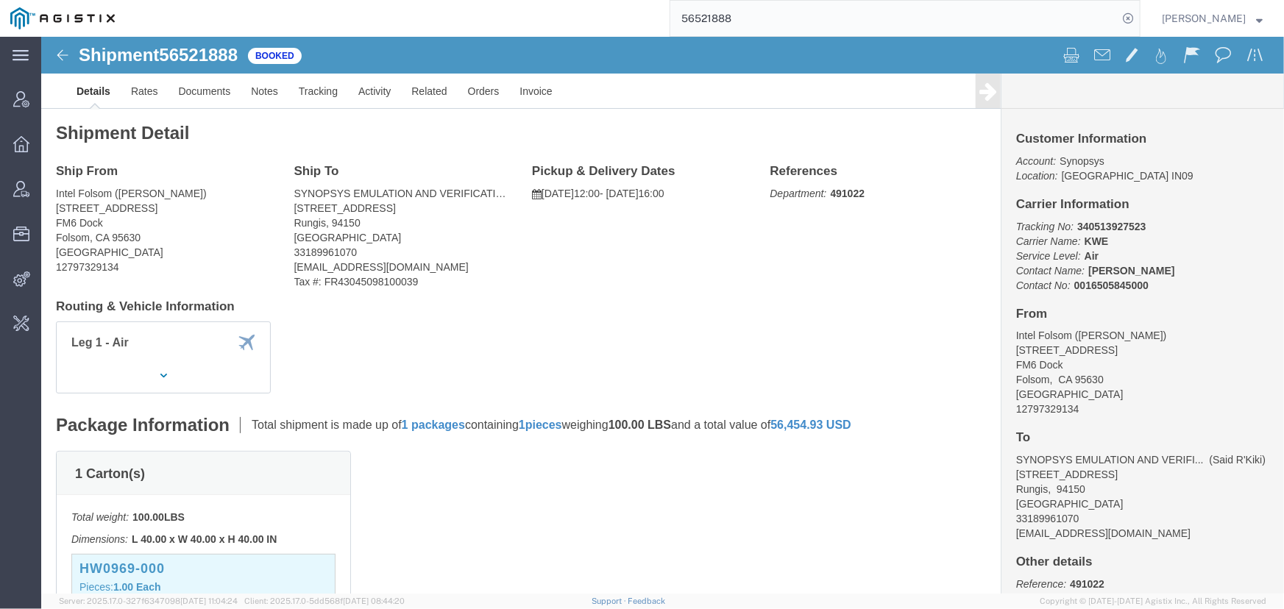
click at [742, 15] on input "56521888" at bounding box center [893, 18] width 447 height 35
drag, startPoint x: 742, startPoint y: 15, endPoint x: 530, endPoint y: 7, distance: 212.0
click at [530, 7] on div "56521888" at bounding box center [632, 18] width 1015 height 37
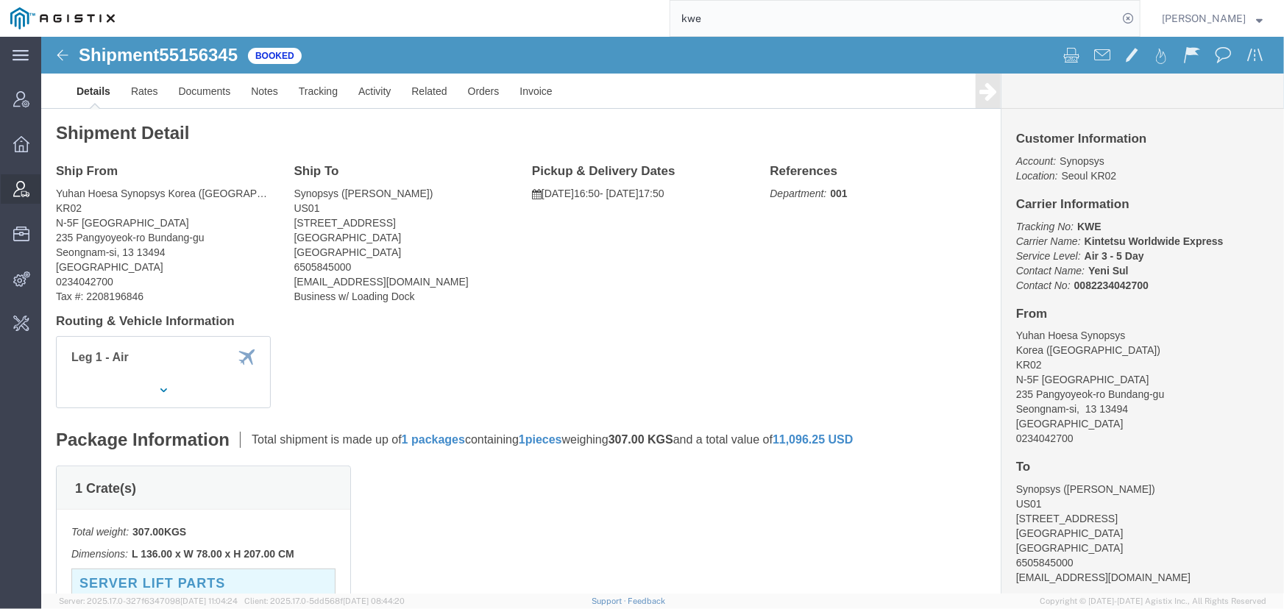
drag, startPoint x: 19, startPoint y: 185, endPoint x: 77, endPoint y: 185, distance: 57.4
click at [19, 185] on icon at bounding box center [21, 189] width 16 height 16
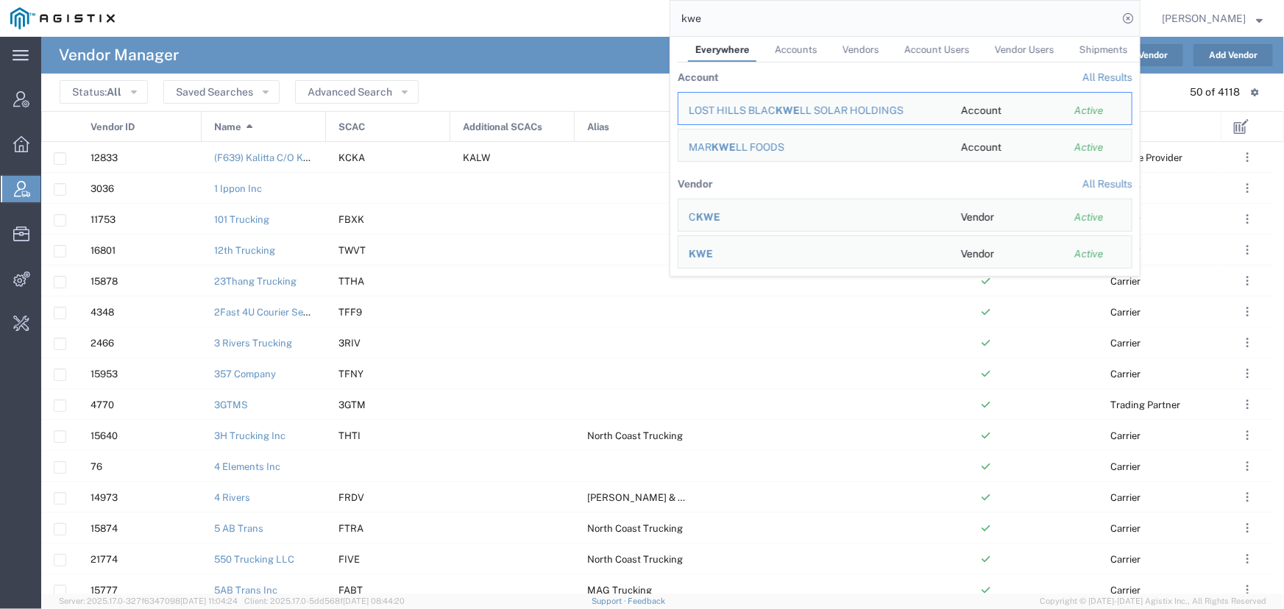
click at [722, 26] on input "kwe" at bounding box center [893, 18] width 447 height 35
click at [700, 257] on span "KWE" at bounding box center [701, 254] width 24 height 12
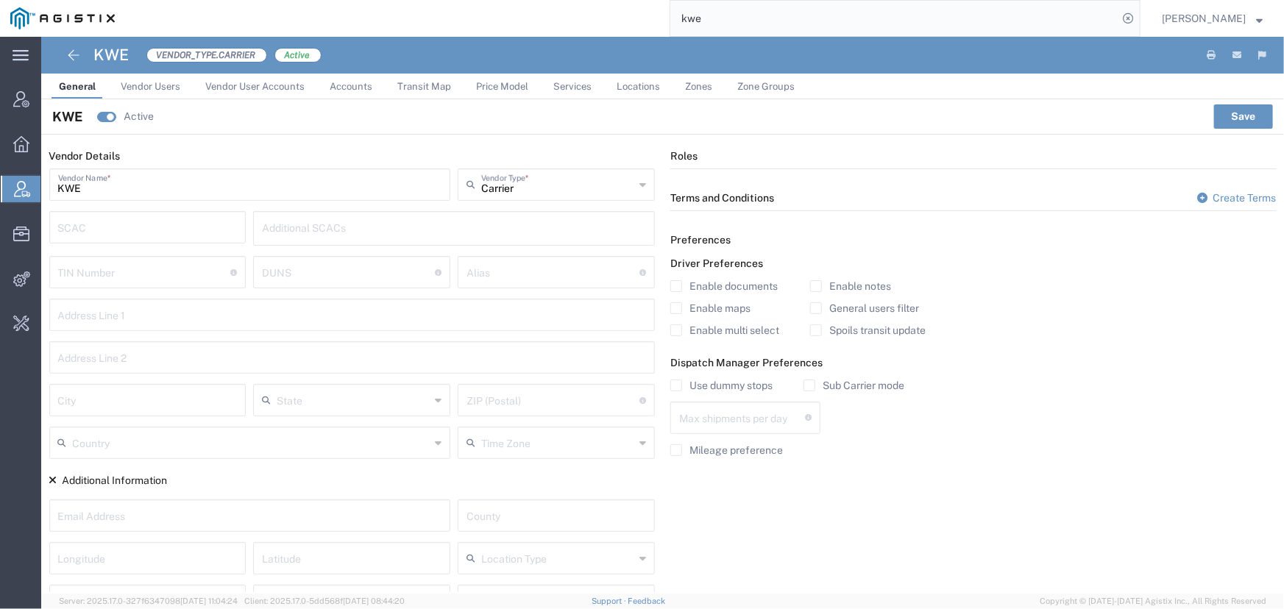
click at [364, 87] on span "Accounts" at bounding box center [351, 86] width 43 height 11
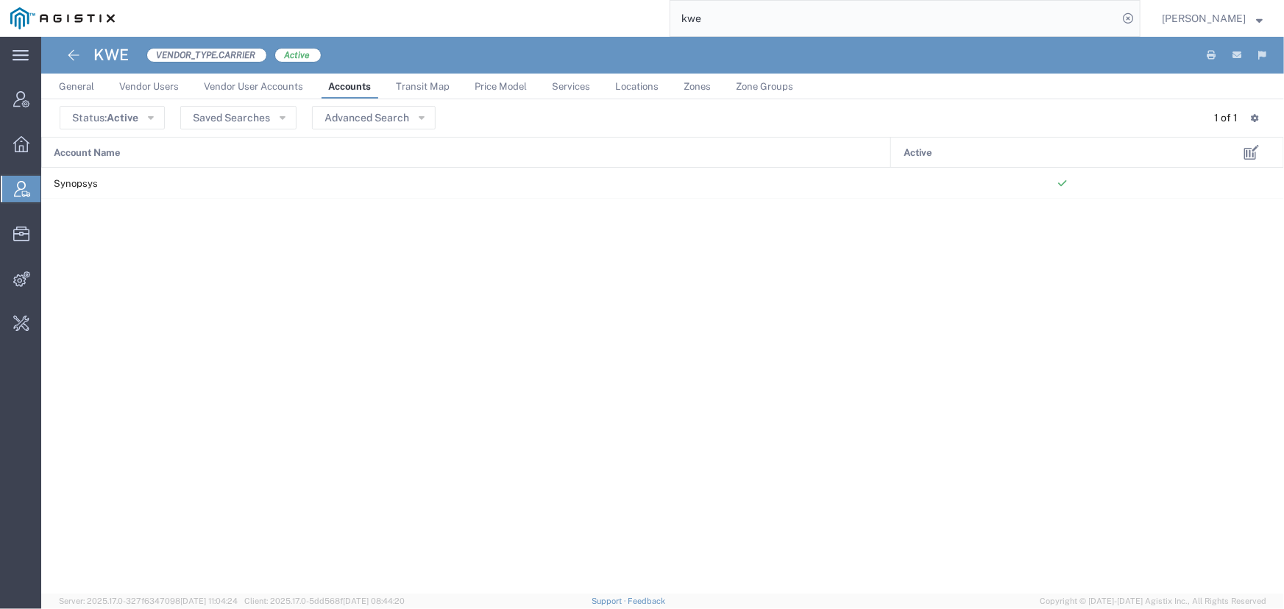
click at [564, 85] on span "Services" at bounding box center [571, 86] width 38 height 11
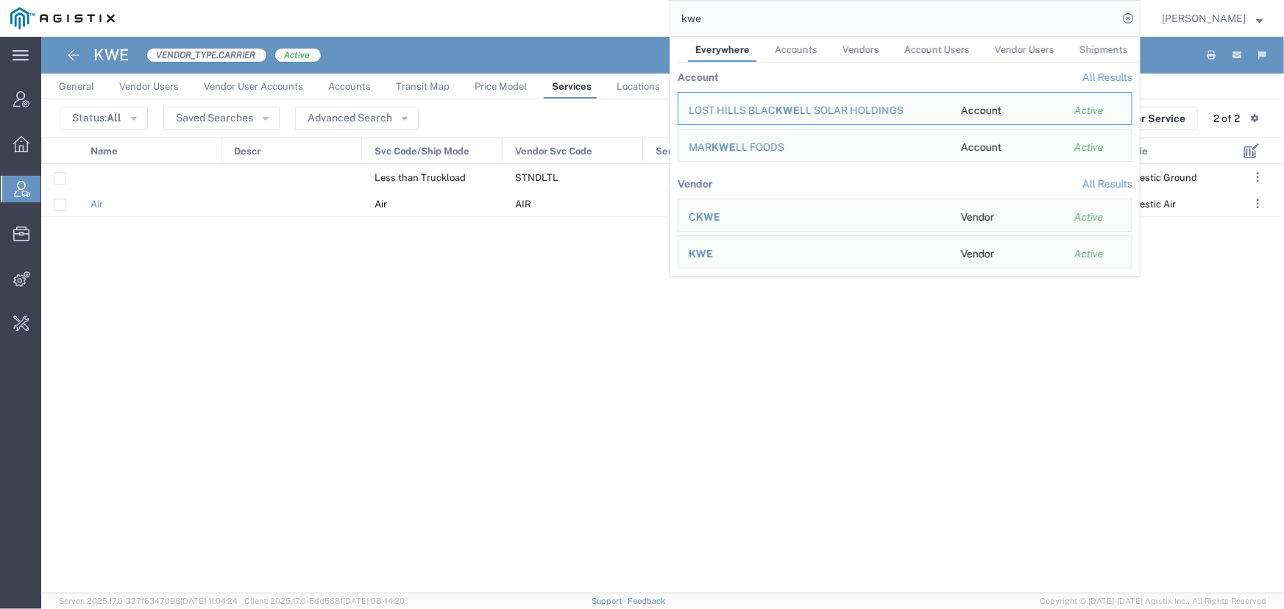
drag, startPoint x: 722, startPoint y: 15, endPoint x: 611, endPoint y: 21, distance: 112.0
click at [611, 21] on div "kwe Everywhere Accounts Vendors Account Users Vendor Users Shipments Account Al…" at bounding box center [632, 18] width 1015 height 37
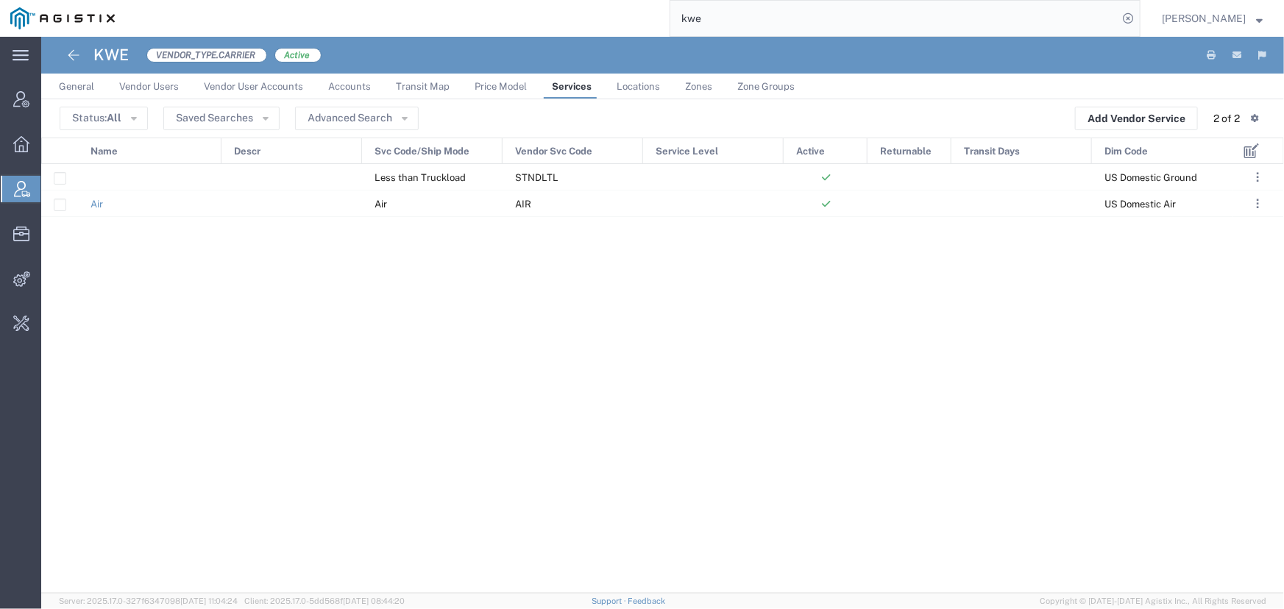
click at [83, 82] on span "General" at bounding box center [76, 86] width 35 height 11
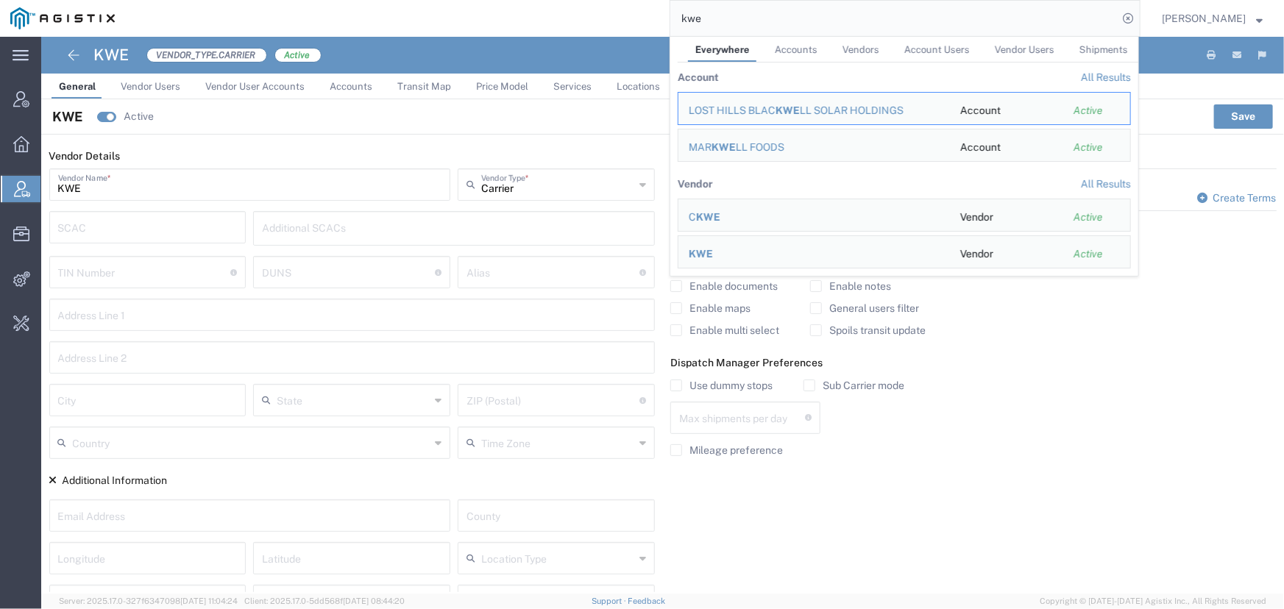
drag, startPoint x: 716, startPoint y: 16, endPoint x: 495, endPoint y: 7, distance: 220.9
click at [495, 7] on div "kwe Everywhere Accounts Vendors Account Users Vendor Users Shipments Account Al…" at bounding box center [632, 18] width 1015 height 37
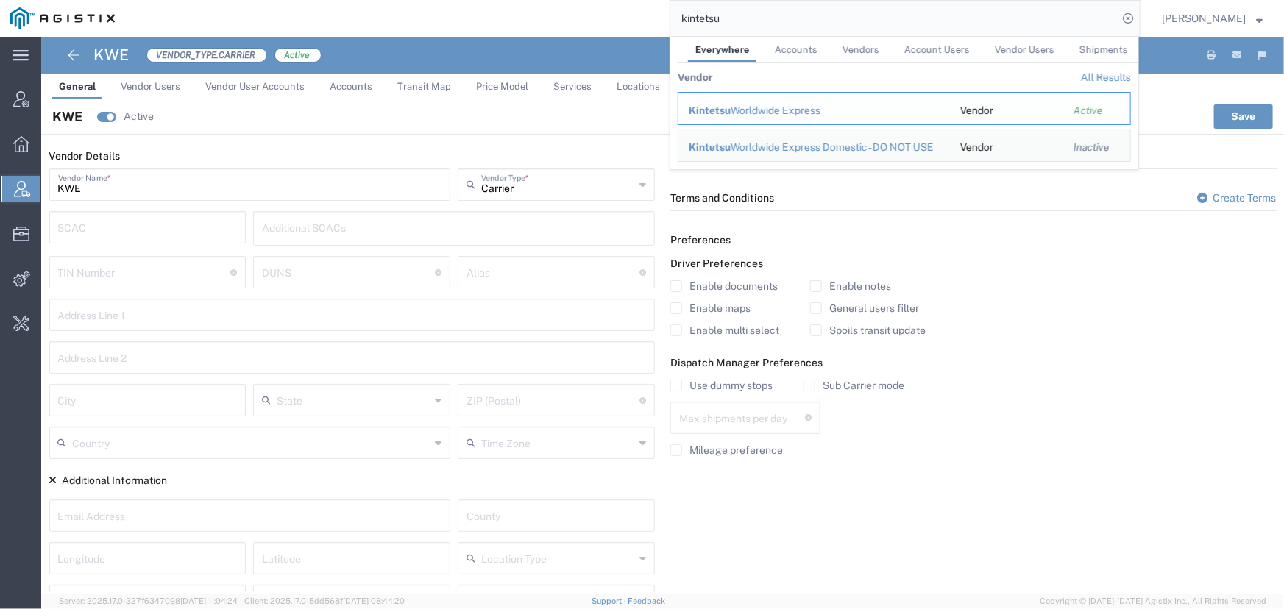
click at [730, 110] on span "Kintetsu" at bounding box center [710, 110] width 42 height 12
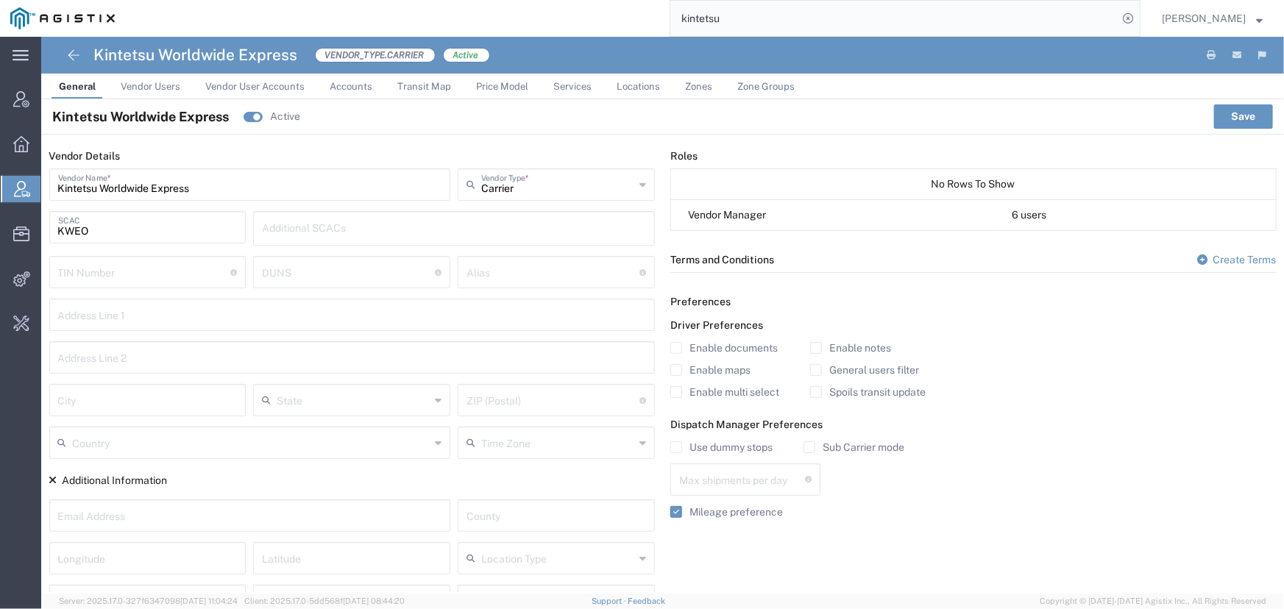
click at [347, 84] on span "Accounts" at bounding box center [351, 86] width 43 height 11
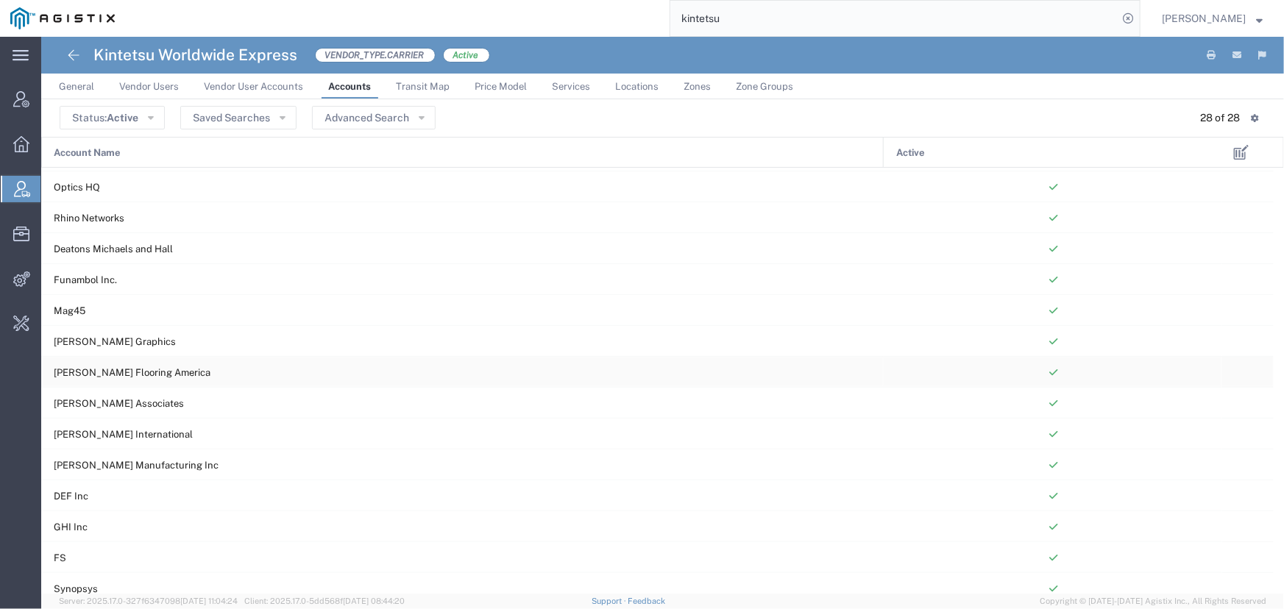
scroll to position [439, 0]
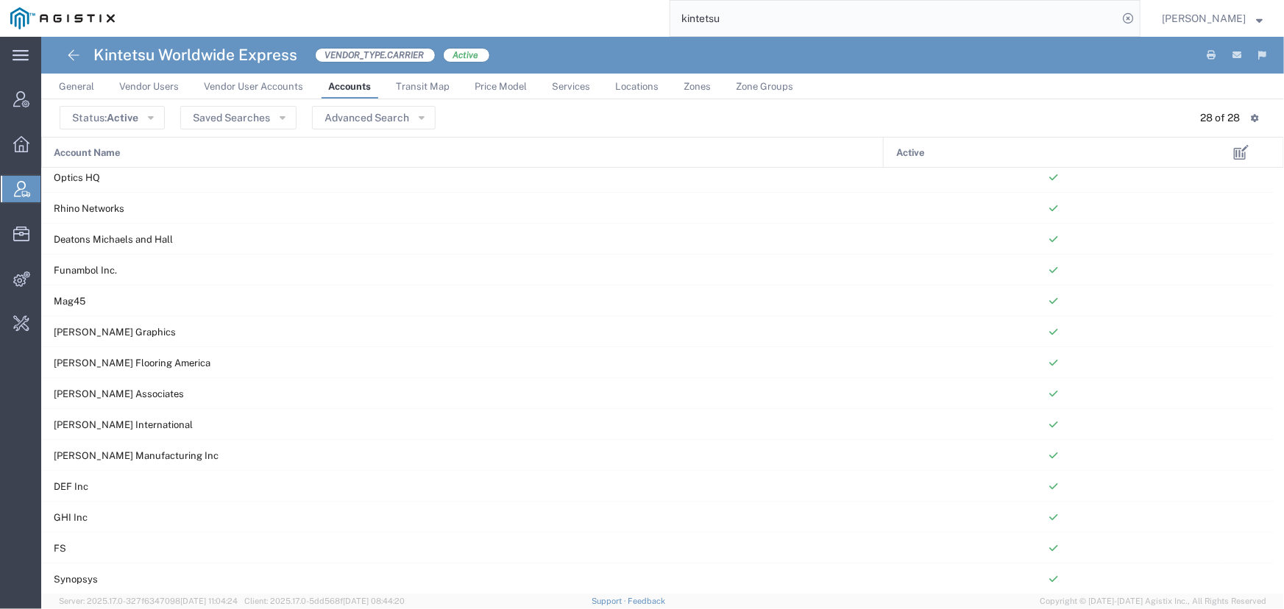
click at [102, 147] on span "Account Name" at bounding box center [87, 153] width 67 height 31
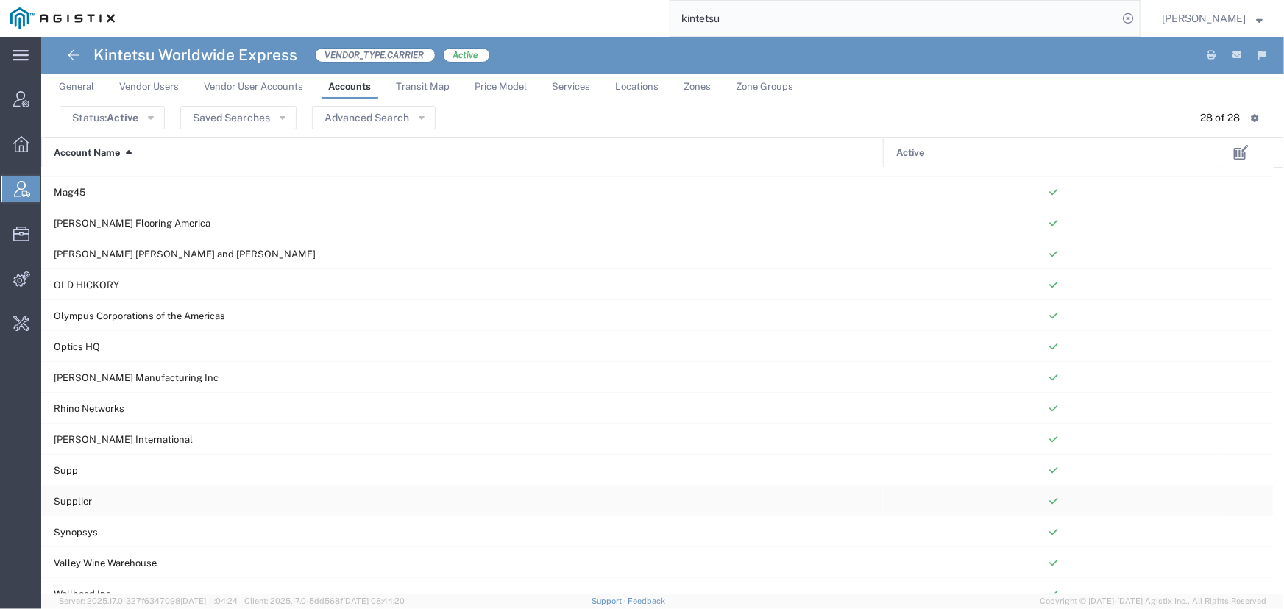
scroll to position [372, 0]
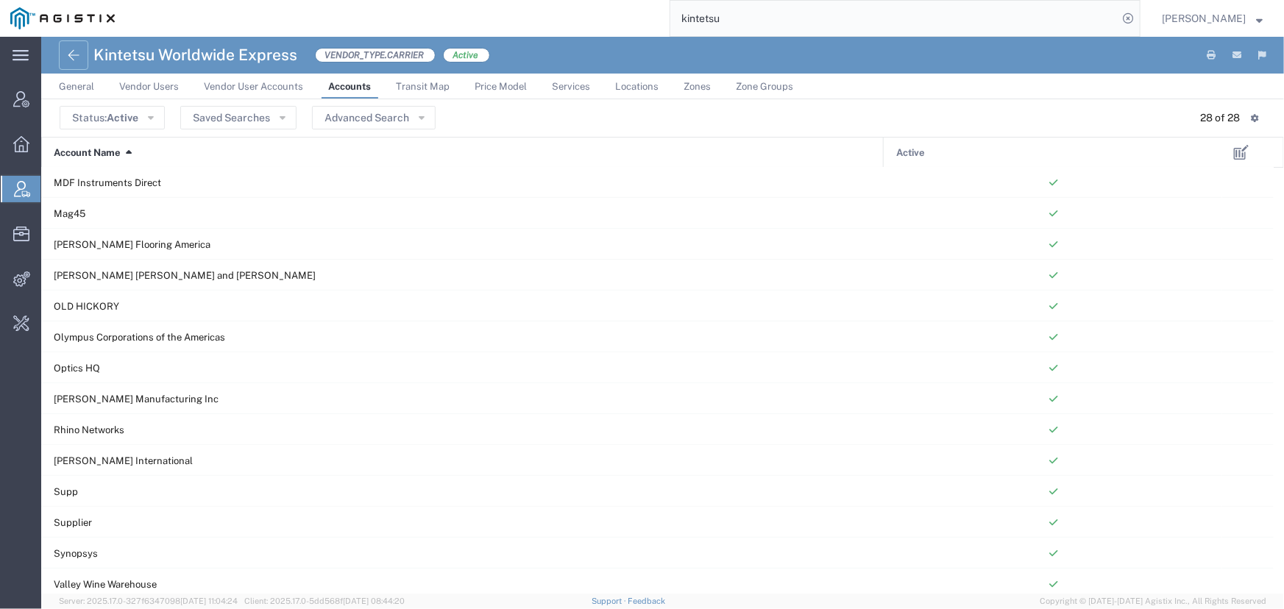
click at [71, 62] on icon at bounding box center [74, 55] width 18 height 18
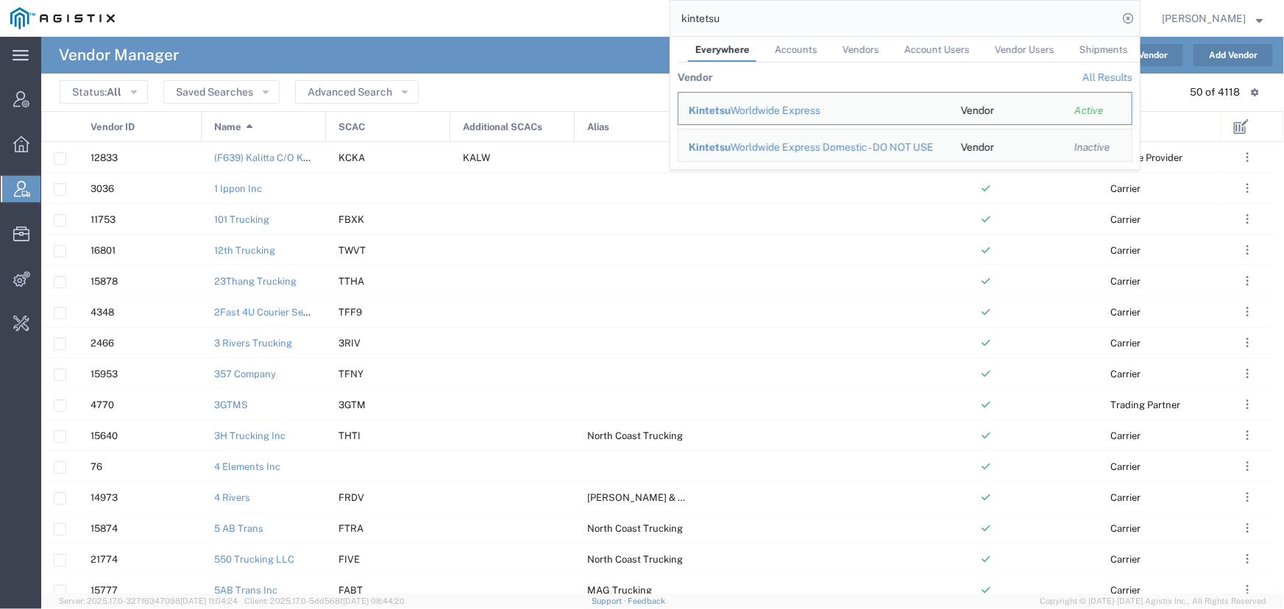
drag, startPoint x: 737, startPoint y: 22, endPoint x: 528, endPoint y: 23, distance: 209.7
click at [532, 23] on div "kintetsu Everywhere Accounts Vendors Account Users Vendor Users Shipments Vendo…" at bounding box center [632, 18] width 1015 height 37
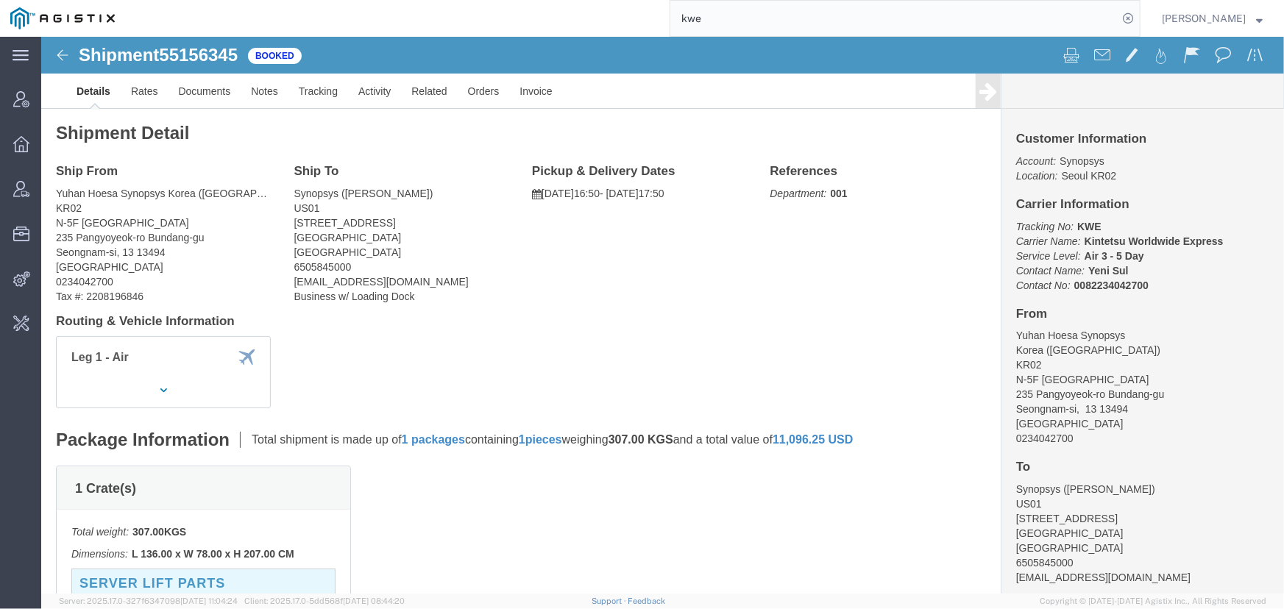
click at [720, 22] on input "kwe" at bounding box center [893, 18] width 447 height 35
click at [15, 192] on icon at bounding box center [21, 189] width 16 height 16
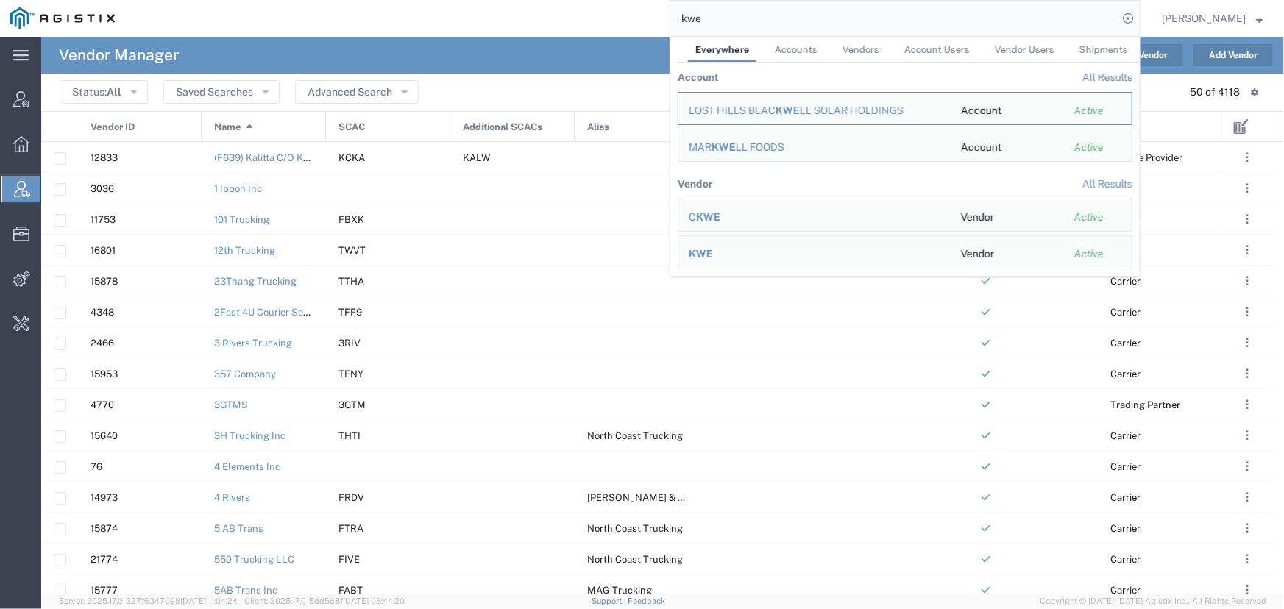
click at [709, 24] on input "kwe" at bounding box center [893, 18] width 447 height 35
click at [705, 254] on span "KWE" at bounding box center [701, 254] width 24 height 12
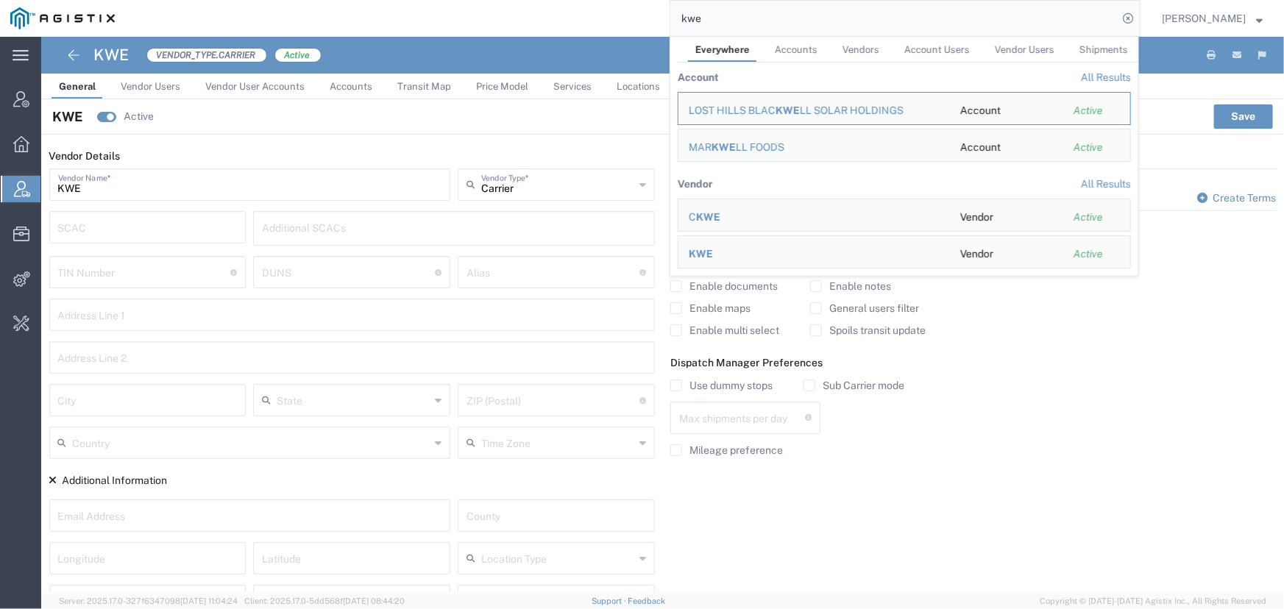
drag, startPoint x: 756, startPoint y: 21, endPoint x: 536, endPoint y: 26, distance: 220.8
click at [536, 26] on div "kwe Everywhere Accounts Vendors Account Users Vendor Users Shipments Account Al…" at bounding box center [632, 18] width 1015 height 37
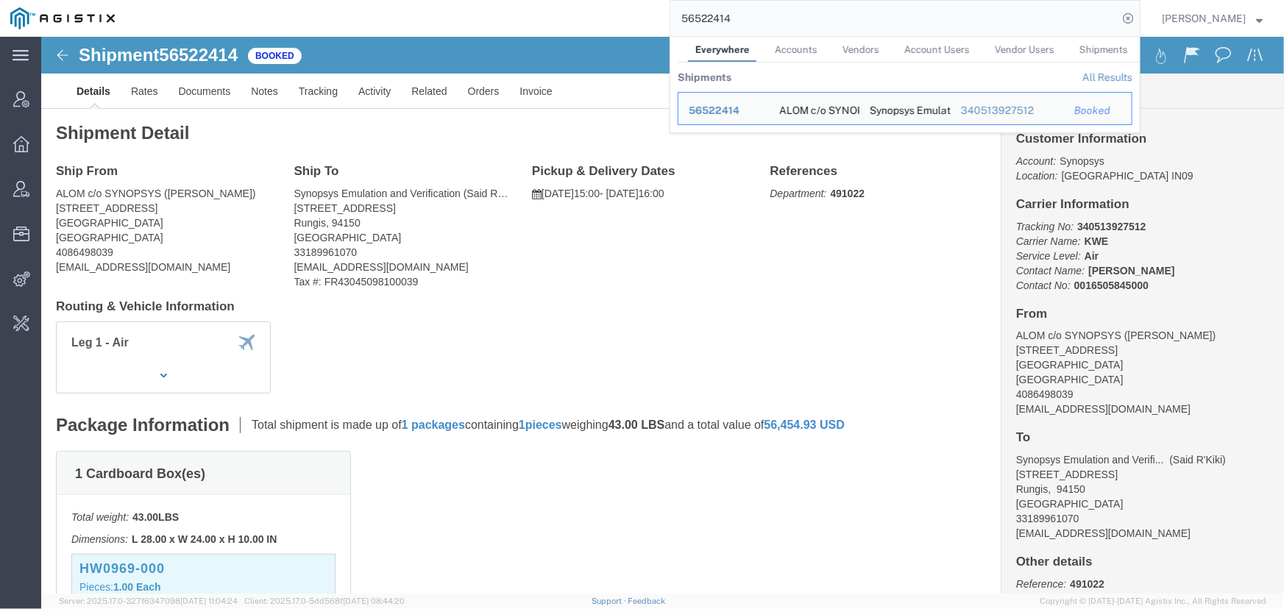
drag, startPoint x: 809, startPoint y: 17, endPoint x: 546, endPoint y: 15, distance: 263.4
click at [546, 15] on div "56522414 Everywhere Accounts Vendors Account Users Vendor Users Shipments Shipm…" at bounding box center [632, 18] width 1015 height 37
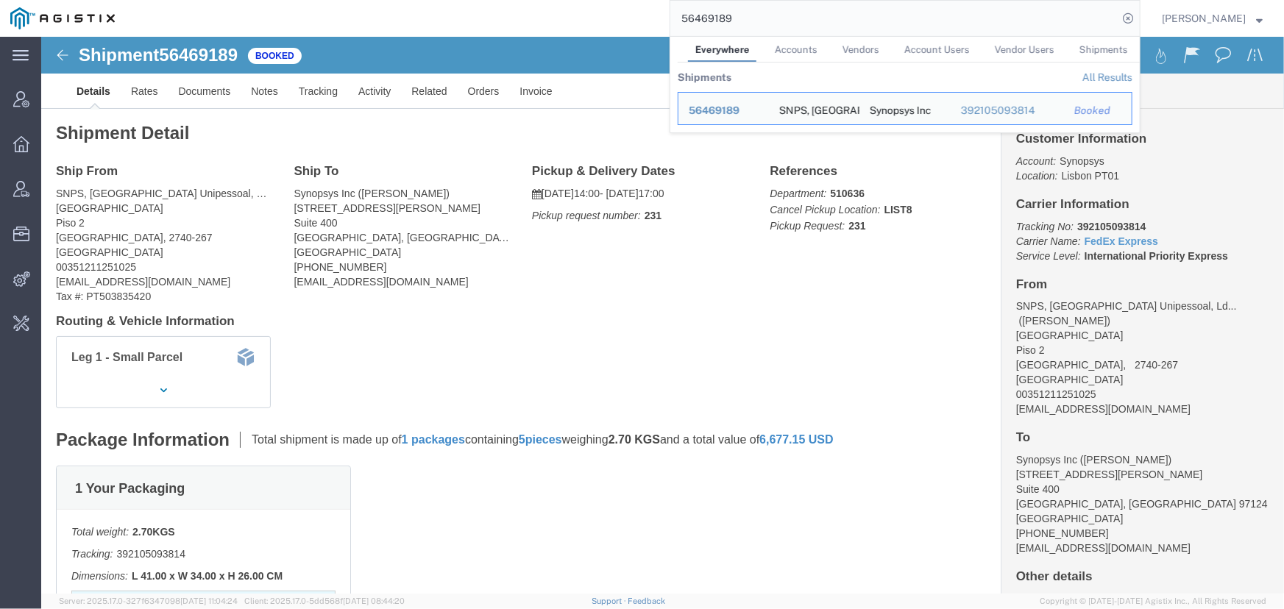
drag, startPoint x: 761, startPoint y: 20, endPoint x: 558, endPoint y: 20, distance: 203.1
click at [558, 20] on div "56469189 Everywhere Accounts Vendors Account Users Vendor Users Shipments Shipm…" at bounding box center [632, 18] width 1015 height 37
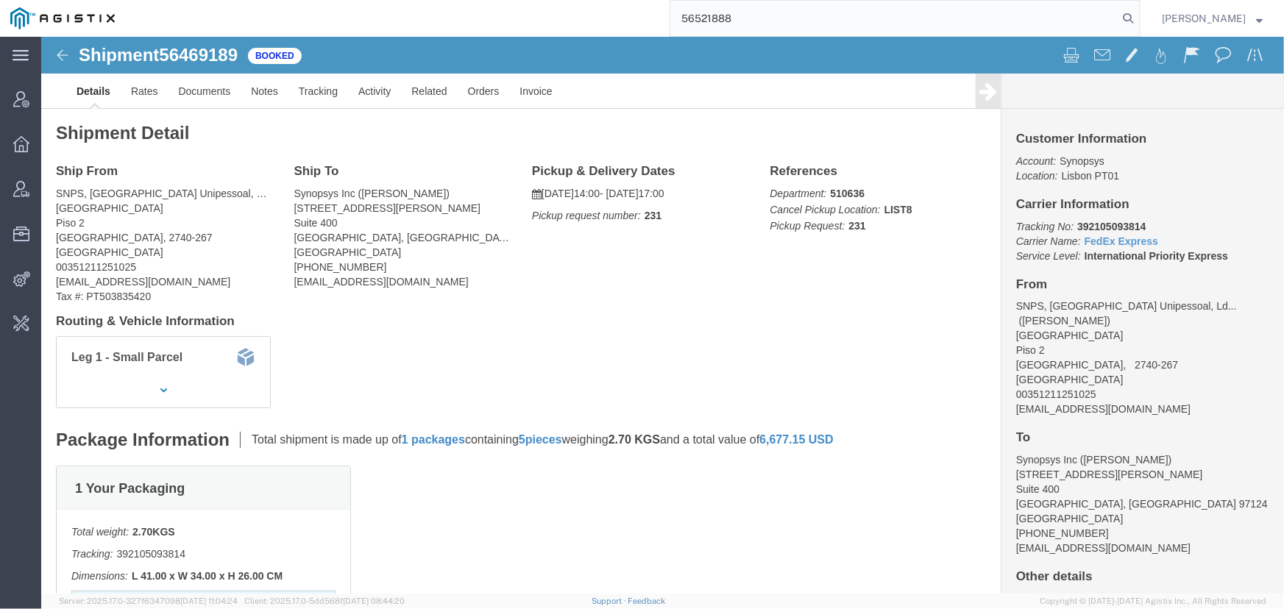
type input "56521888"
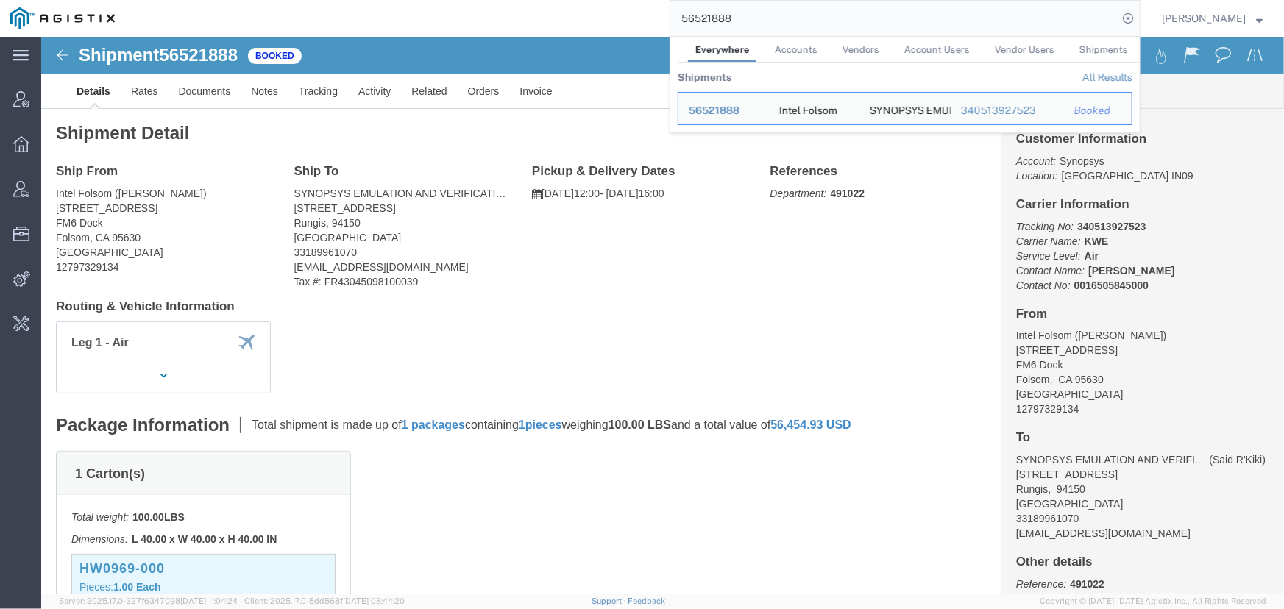
drag, startPoint x: 764, startPoint y: 21, endPoint x: 500, endPoint y: 3, distance: 264.0
click at [500, 3] on div "56521888 Everywhere Accounts Vendors Account Users Vendor Users Shipments Shipm…" at bounding box center [632, 18] width 1015 height 37
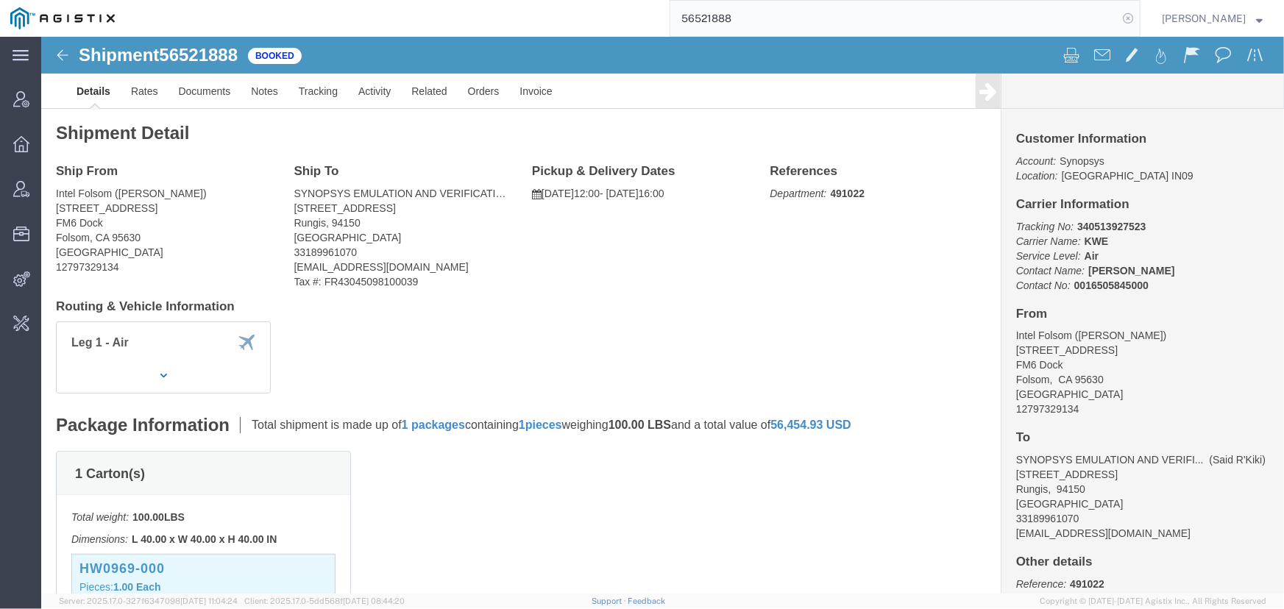
click at [1129, 15] on icon at bounding box center [1128, 18] width 21 height 21
click at [1127, 20] on icon at bounding box center [1128, 18] width 21 height 21
type input "offline@pgw.com"
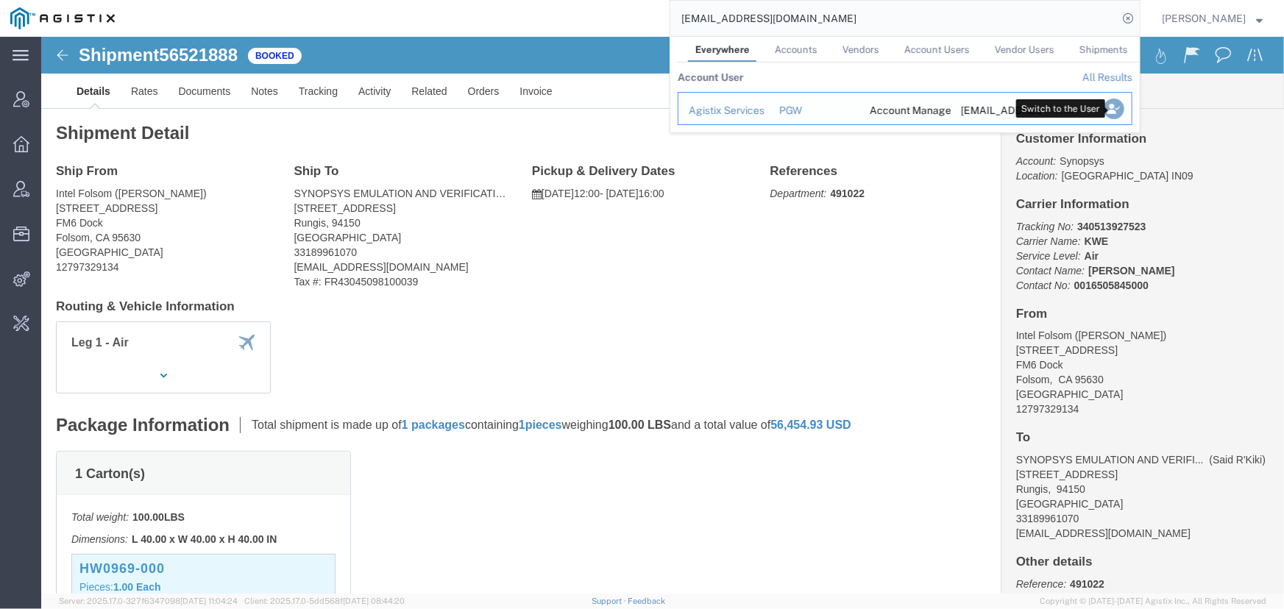
click at [1115, 109] on icon "Search Results" at bounding box center [1114, 109] width 21 height 21
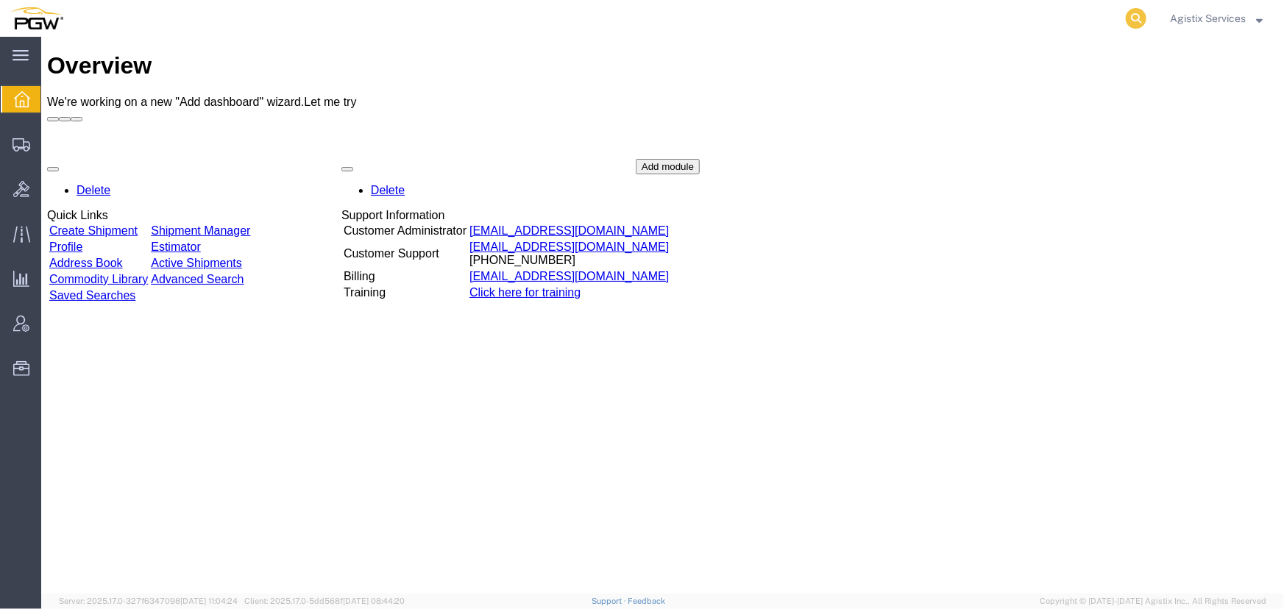
click at [1130, 18] on icon at bounding box center [1136, 18] width 21 height 21
type input "923106467"
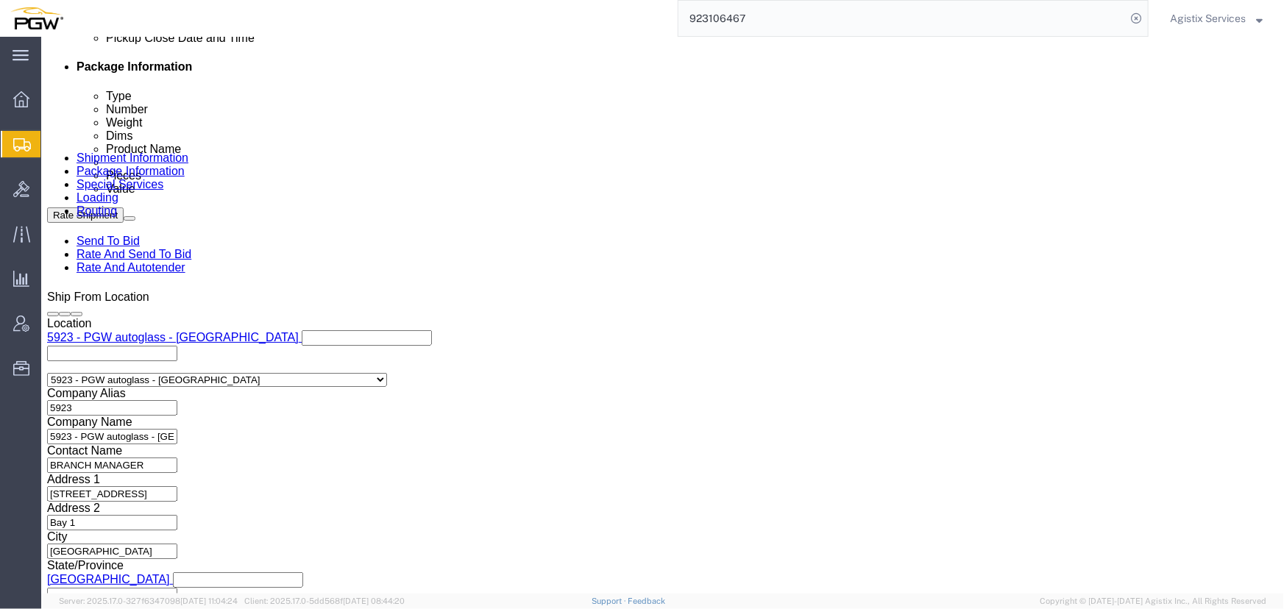
select select "28509"
select select "28523"
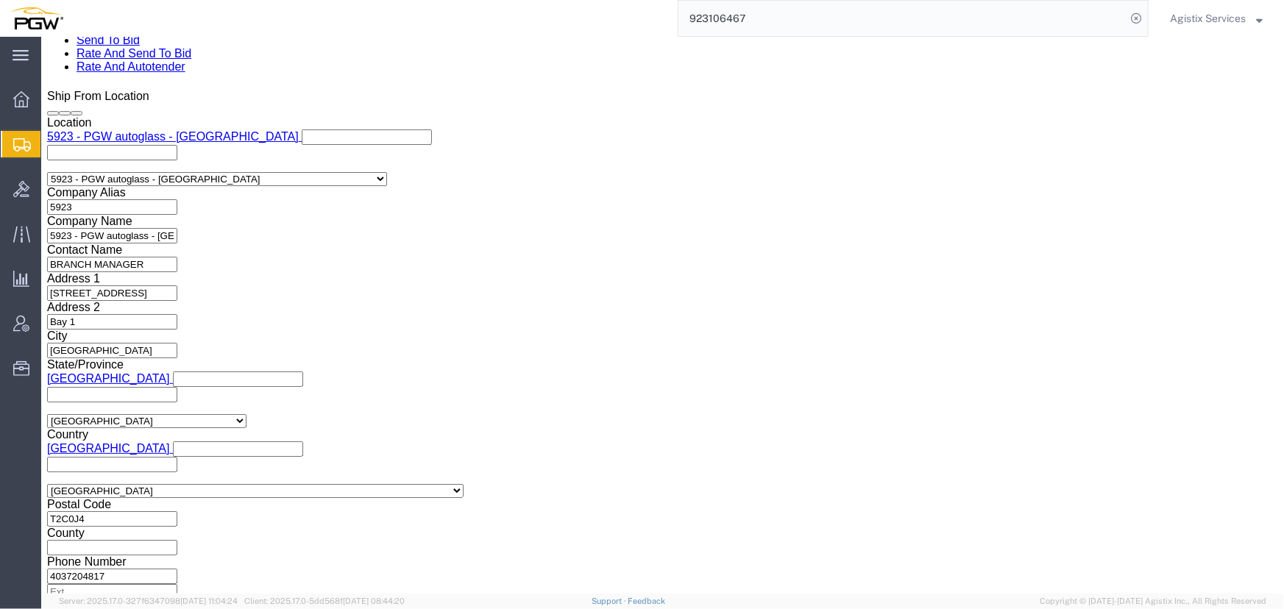
scroll to position [937, 0]
click select "Select Air Less than Truckload Multi-Leg Ocean Freight Rail Small Parcel Truckl…"
select select "LTL"
click select "Select Air Less than Truckload Multi-Leg Ocean Freight Rail Small Parcel Truckl…"
click button "Rate Shipment"
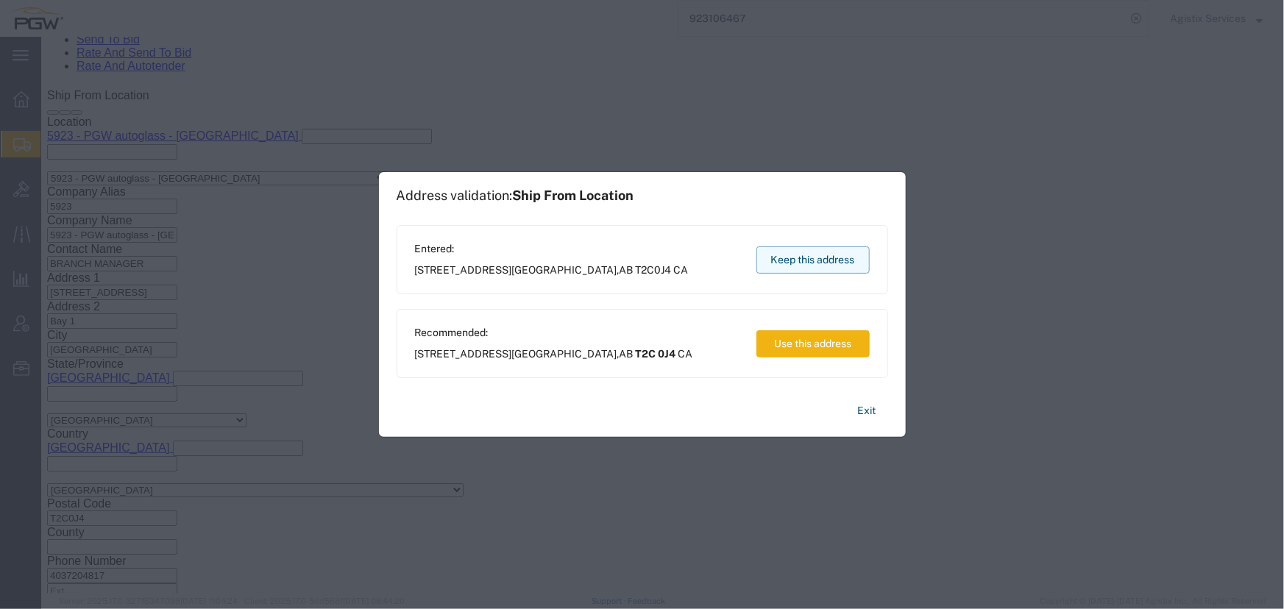
click at [824, 252] on button "Keep this address" at bounding box center [812, 259] width 113 height 27
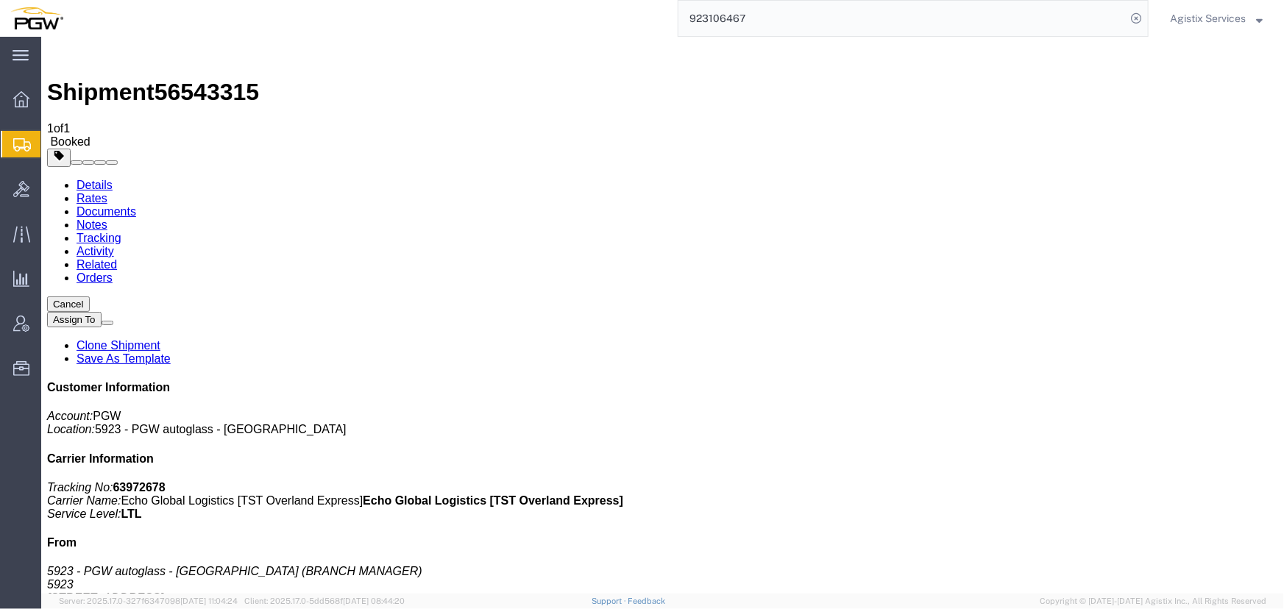
click at [1218, 28] on div "Agistix Services" at bounding box center [1216, 18] width 115 height 37
click at [1213, 15] on span "Agistix Services" at bounding box center [1208, 18] width 76 height 16
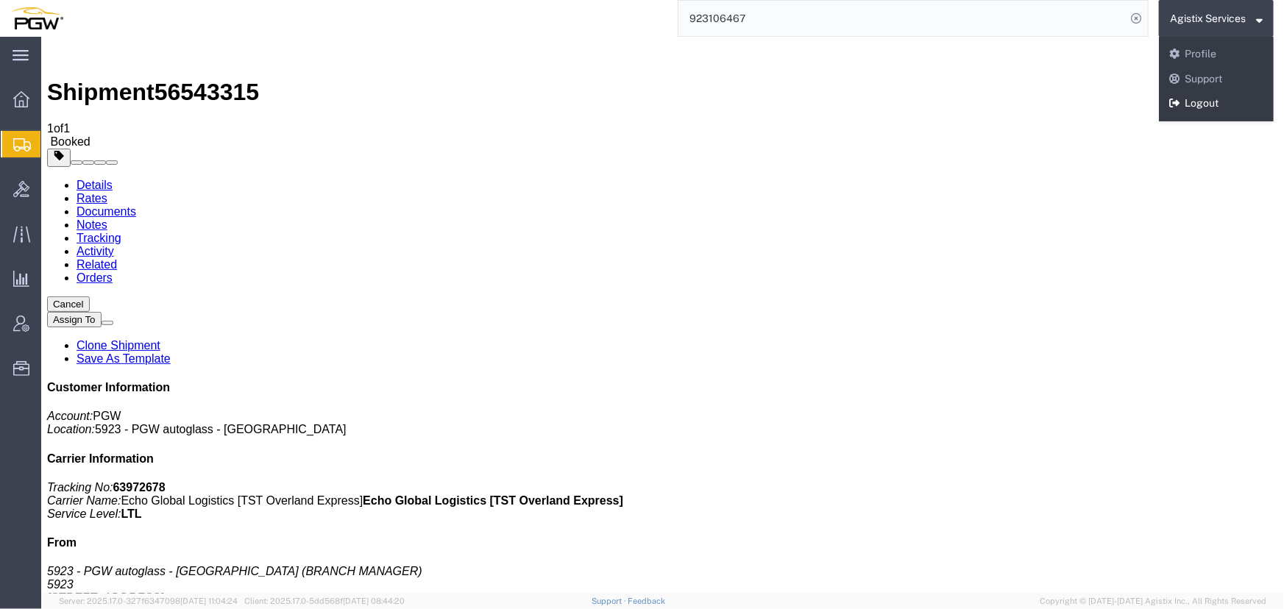
click at [1198, 103] on link "Logout" at bounding box center [1216, 103] width 115 height 25
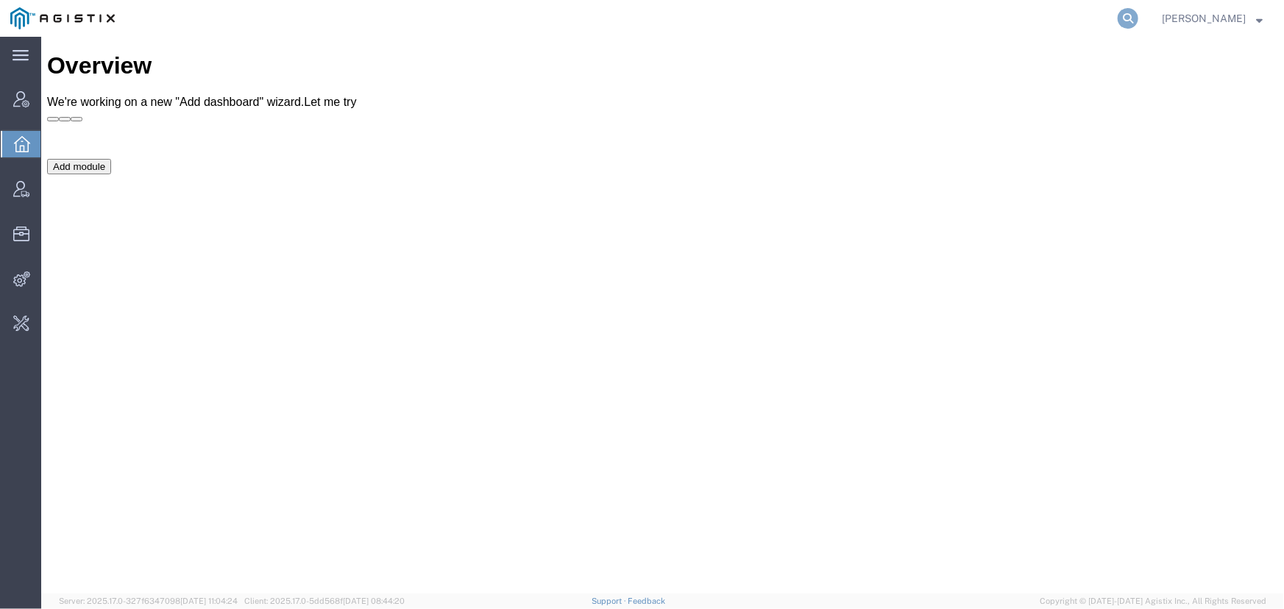
click at [1127, 26] on icon at bounding box center [1128, 18] width 21 height 21
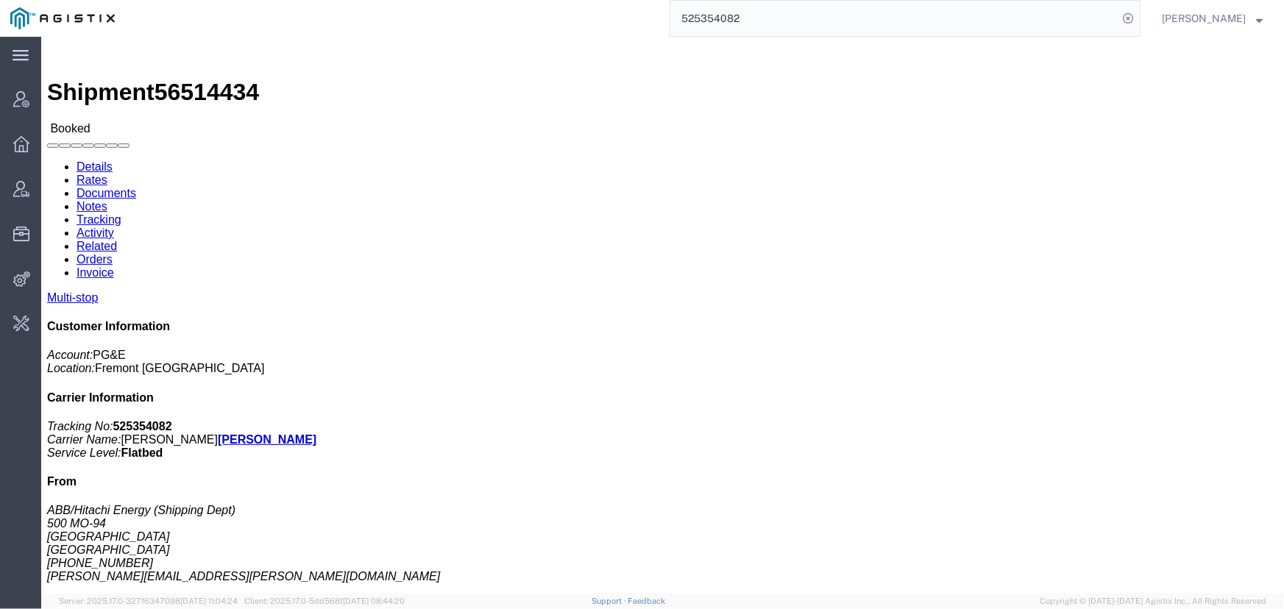
click link "Activity"
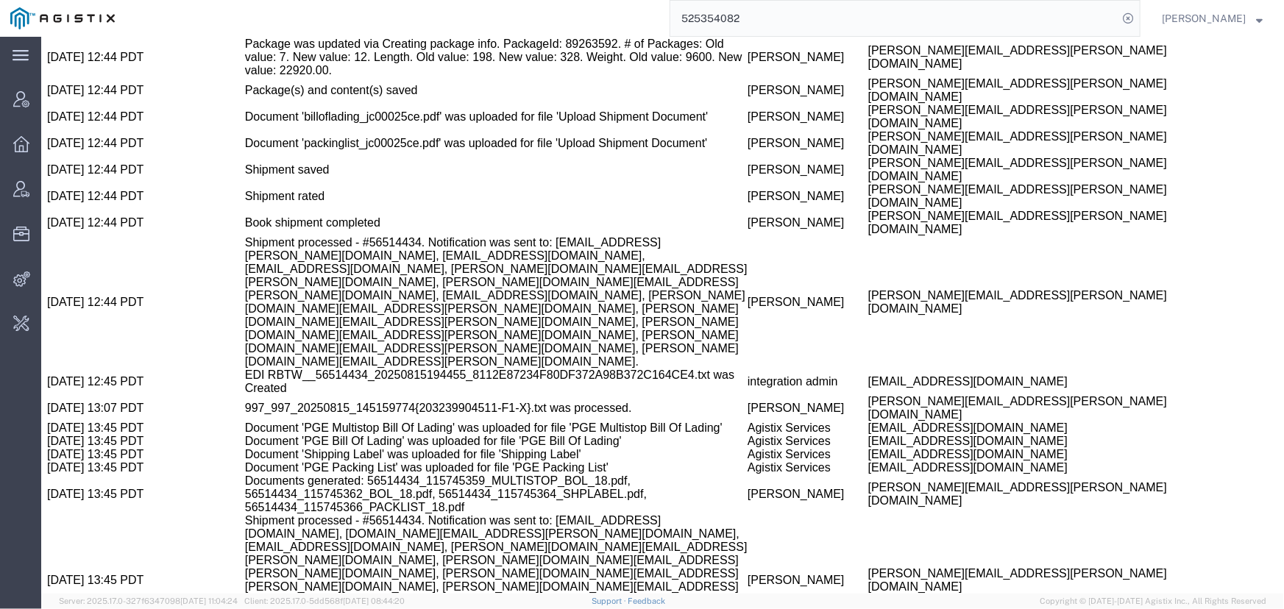
scroll to position [1382, 0]
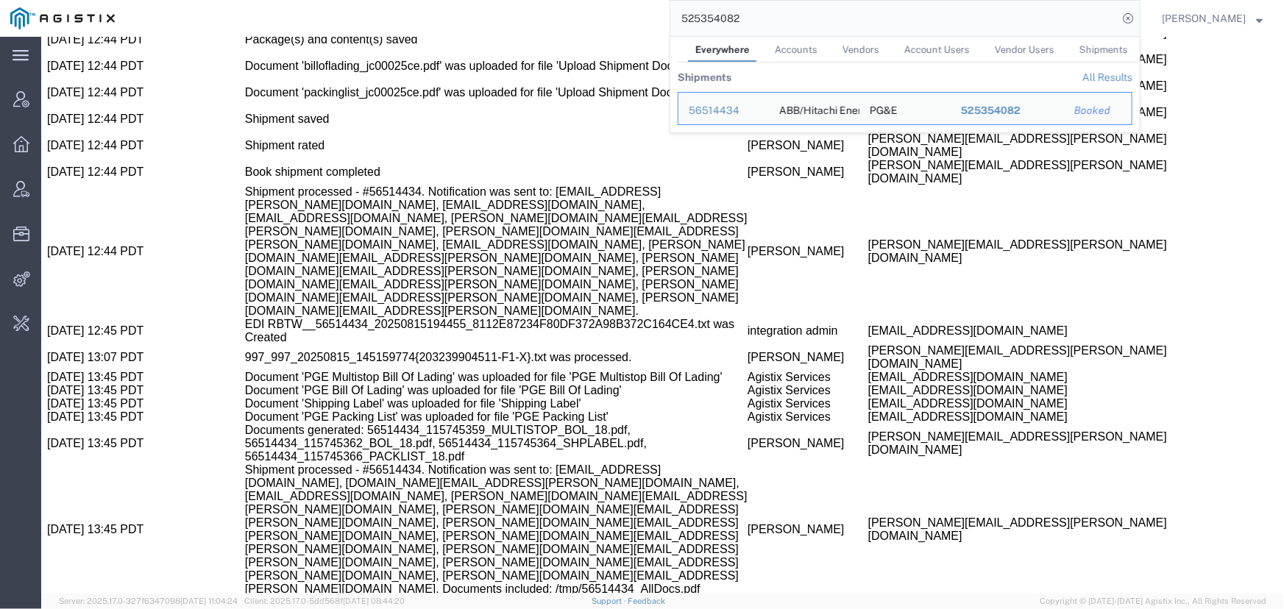
click at [832, 26] on input "525354082" at bounding box center [893, 18] width 447 height 35
drag, startPoint x: 798, startPoint y: 20, endPoint x: 607, endPoint y: 18, distance: 191.3
click at [608, 18] on div "525354082 Everywhere Accounts Vendors Account Users Vendor Users Shipments Ship…" at bounding box center [632, 18] width 1015 height 37
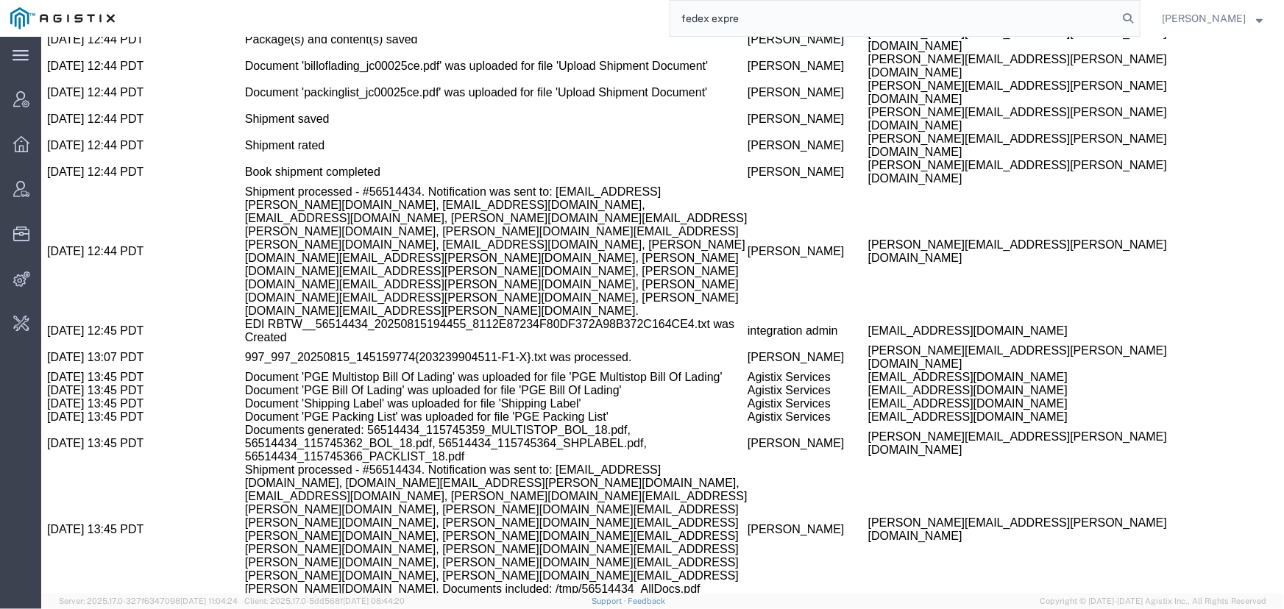
type input "fedex expre"
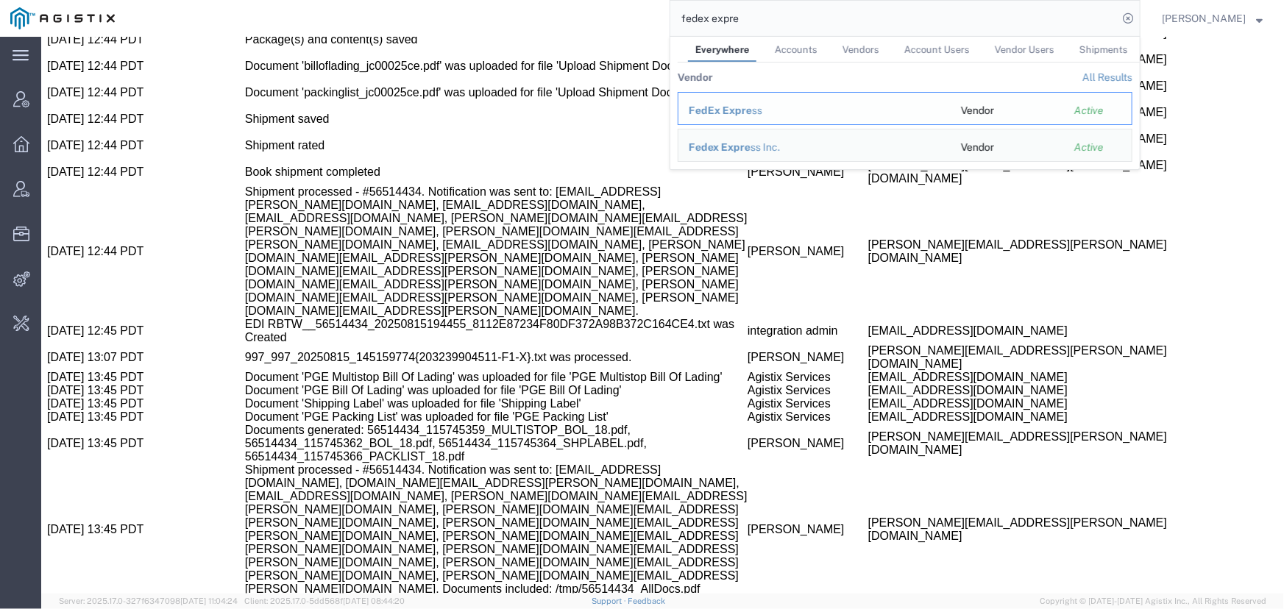
drag, startPoint x: 742, startPoint y: 110, endPoint x: 553, endPoint y: 100, distance: 189.4
click at [742, 110] on span "FedEx Expre" at bounding box center [720, 110] width 63 height 12
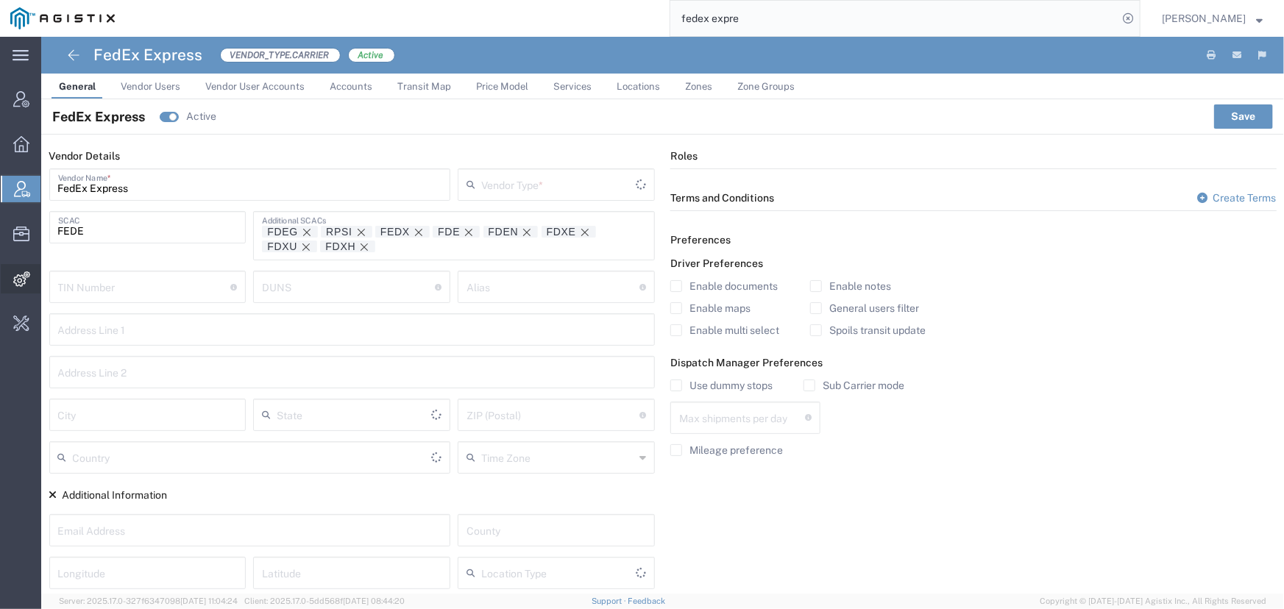
type input "Carrier"
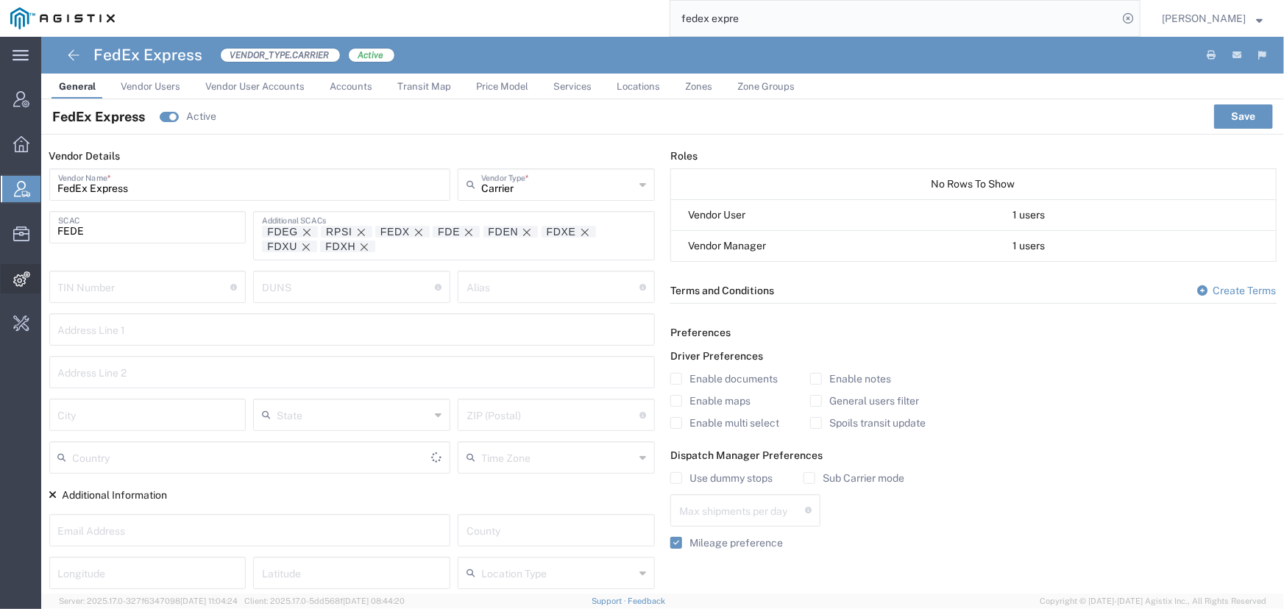
type input "[GEOGRAPHIC_DATA]"
click at [583, 90] on span "Services" at bounding box center [572, 86] width 38 height 11
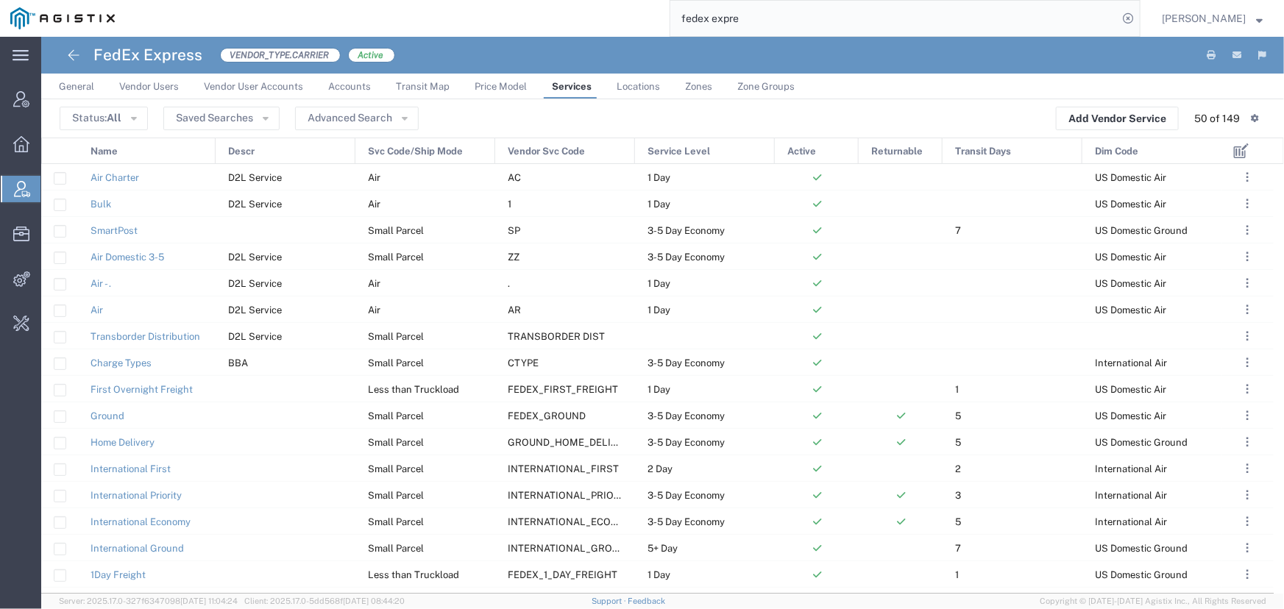
click at [102, 153] on span "Name" at bounding box center [103, 151] width 27 height 26
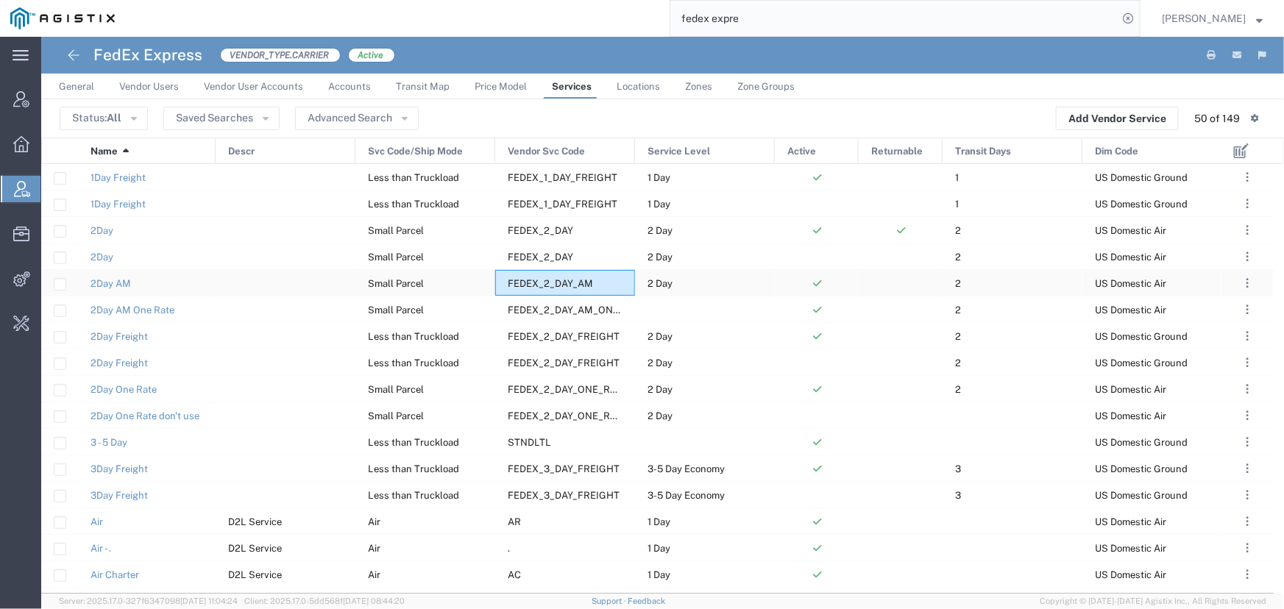
drag, startPoint x: 597, startPoint y: 285, endPoint x: 540, endPoint y: 285, distance: 57.4
click at [540, 285] on div "FEDEX_2_DAY_AM" at bounding box center [565, 283] width 140 height 26
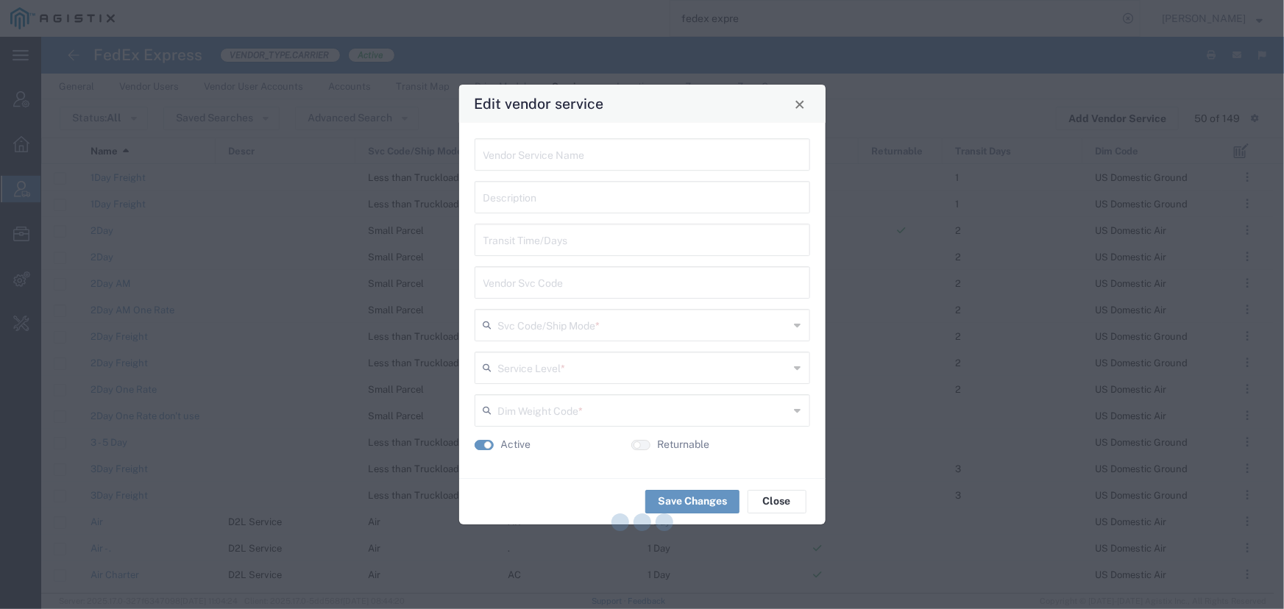
type input "2Day AM"
type input "2"
type input "FEDEX_2_DAY_AM"
type input "Small Parcel"
type input "2 Day"
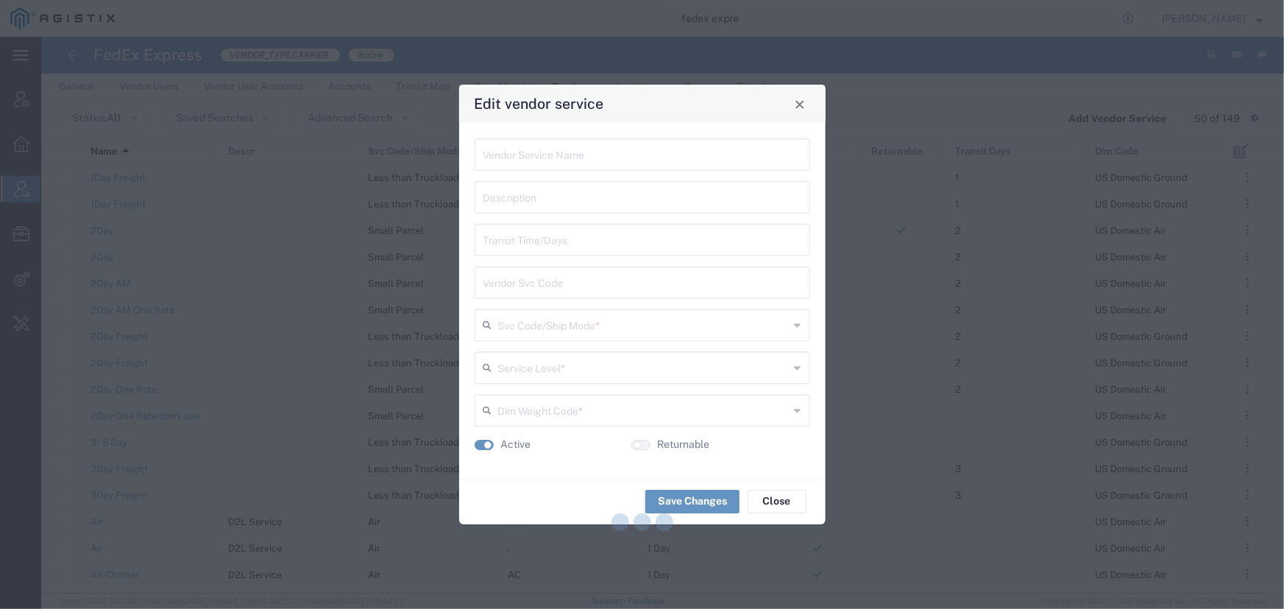
type input "US Domestic Air"
drag, startPoint x: 576, startPoint y: 285, endPoint x: 455, endPoint y: 285, distance: 120.7
click at [455, 285] on div "Edit vendor service 2Day AM Vendor Service Name Description 2 Transit Time/Days…" at bounding box center [642, 304] width 1284 height 609
click at [803, 109] on span "Close" at bounding box center [800, 104] width 10 height 10
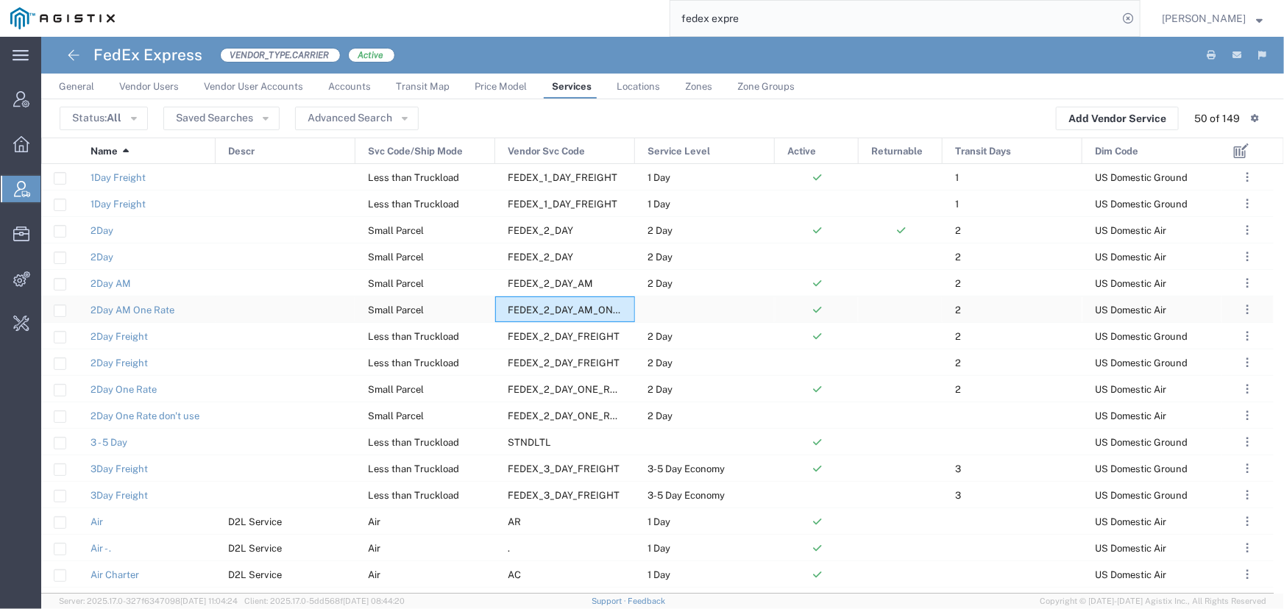
click at [559, 309] on span "FEDEX_2_DAY_AM_ONE_RATE" at bounding box center [578, 310] width 141 height 11
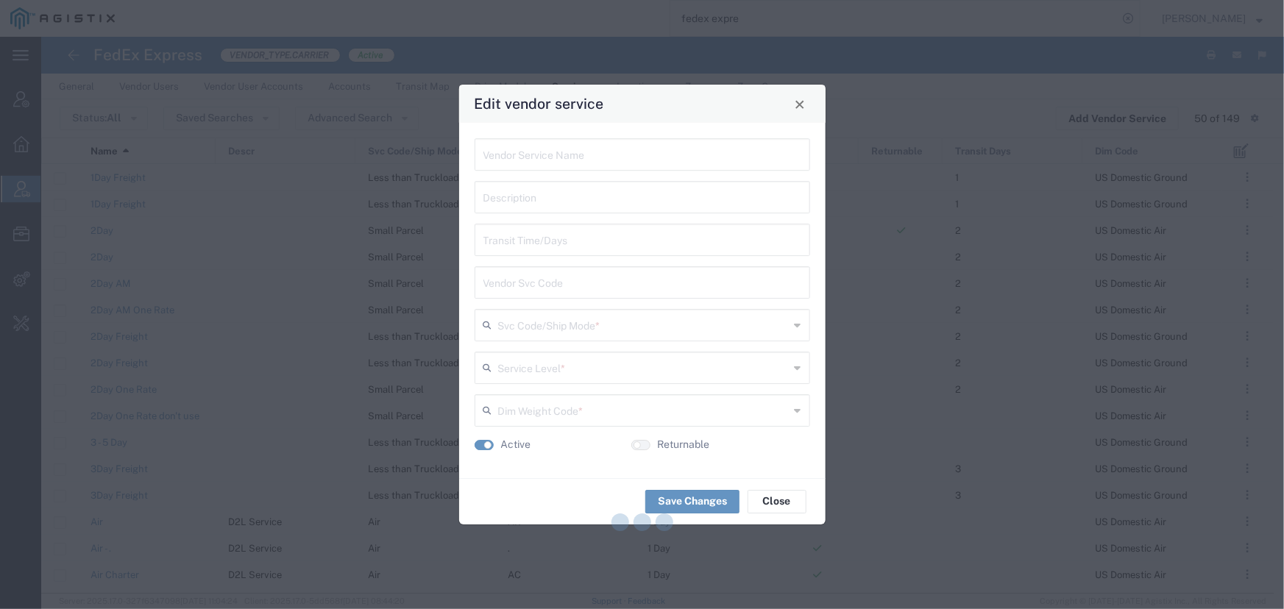
type input "2Day AM One Rate"
type input "2"
type input "FEDEX_2_DAY_AM_ONE_RATE"
type input "Small Parcel"
type input "US Domestic Air"
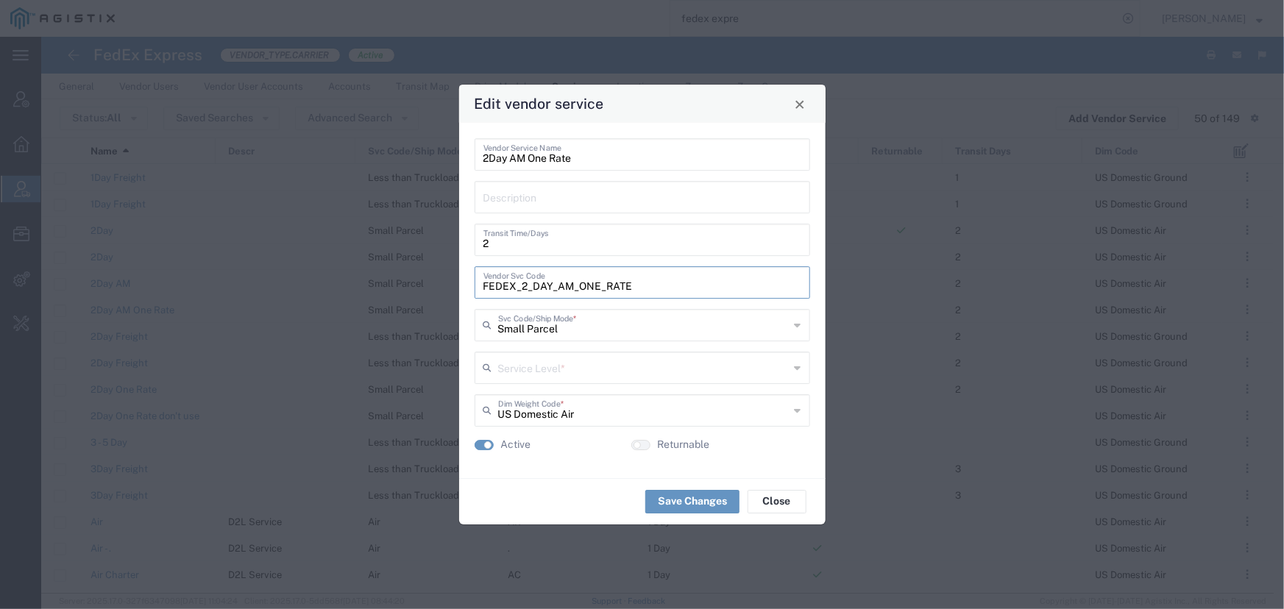
drag, startPoint x: 629, startPoint y: 287, endPoint x: 477, endPoint y: 286, distance: 151.6
click at [477, 286] on div "FEDEX_2_DAY_AM_ONE_RATE Vendor Svc Code" at bounding box center [642, 282] width 335 height 32
click at [796, 104] on span "Close" at bounding box center [800, 104] width 10 height 10
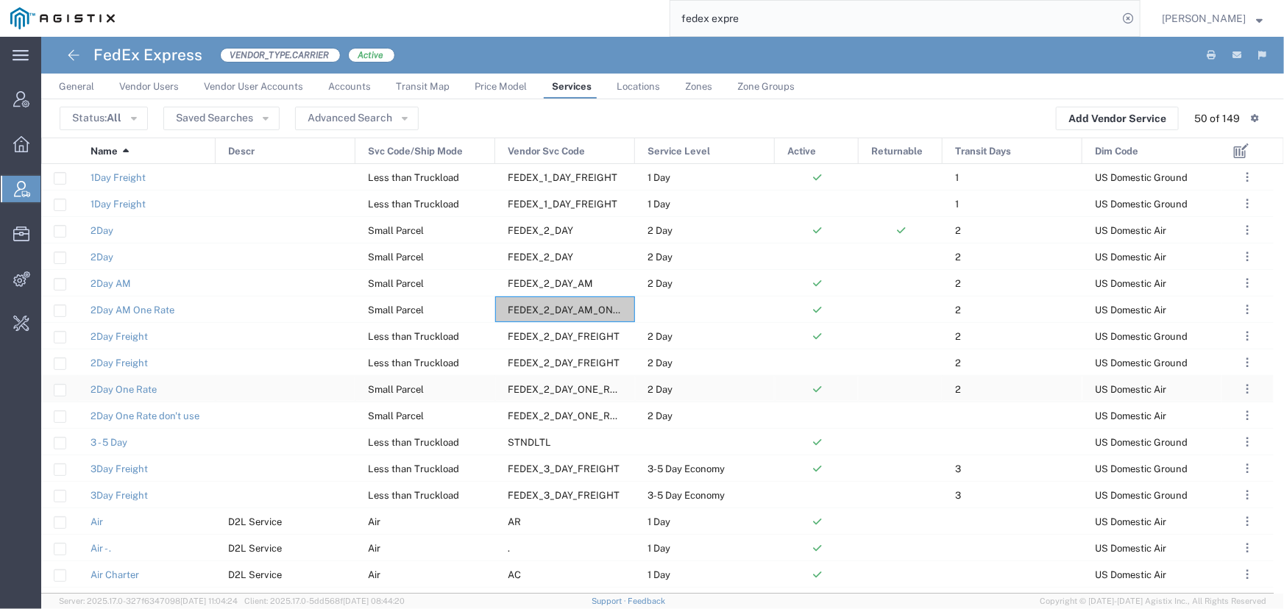
click at [536, 390] on span "FEDEX_2_DAY_ONE_RATE" at bounding box center [568, 389] width 120 height 11
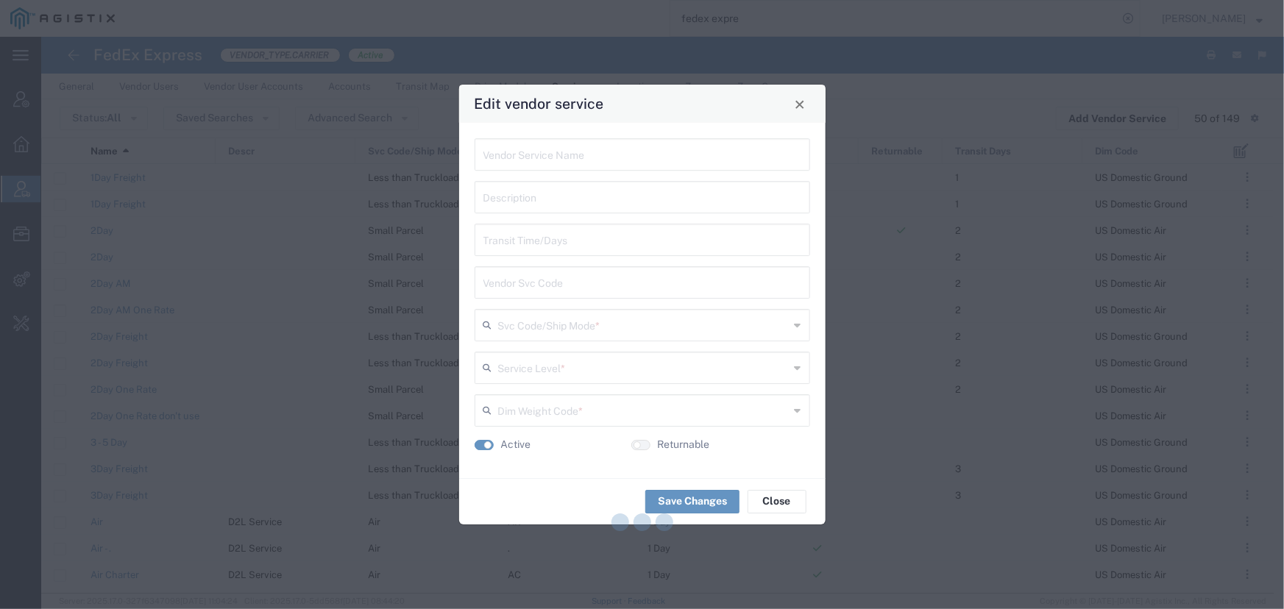
type input "2Day One Rate"
type input "2"
type input "FEDEX_2_DAY_ONE_RATE"
type input "Small Parcel"
type input "2 Day"
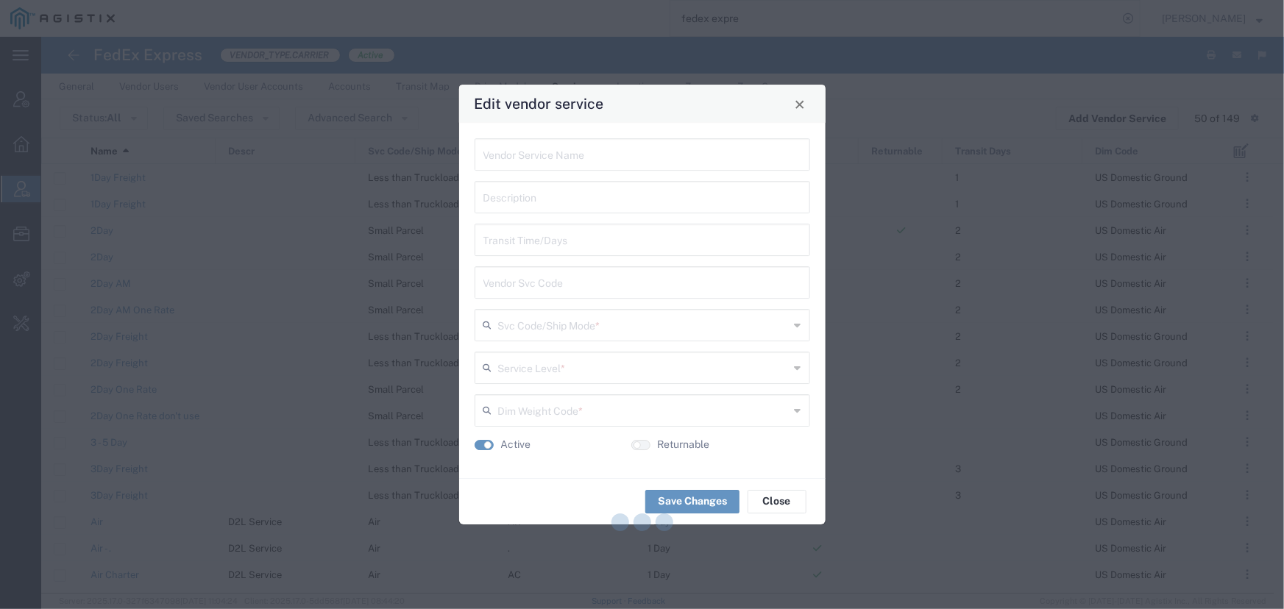
type input "US Domestic Air"
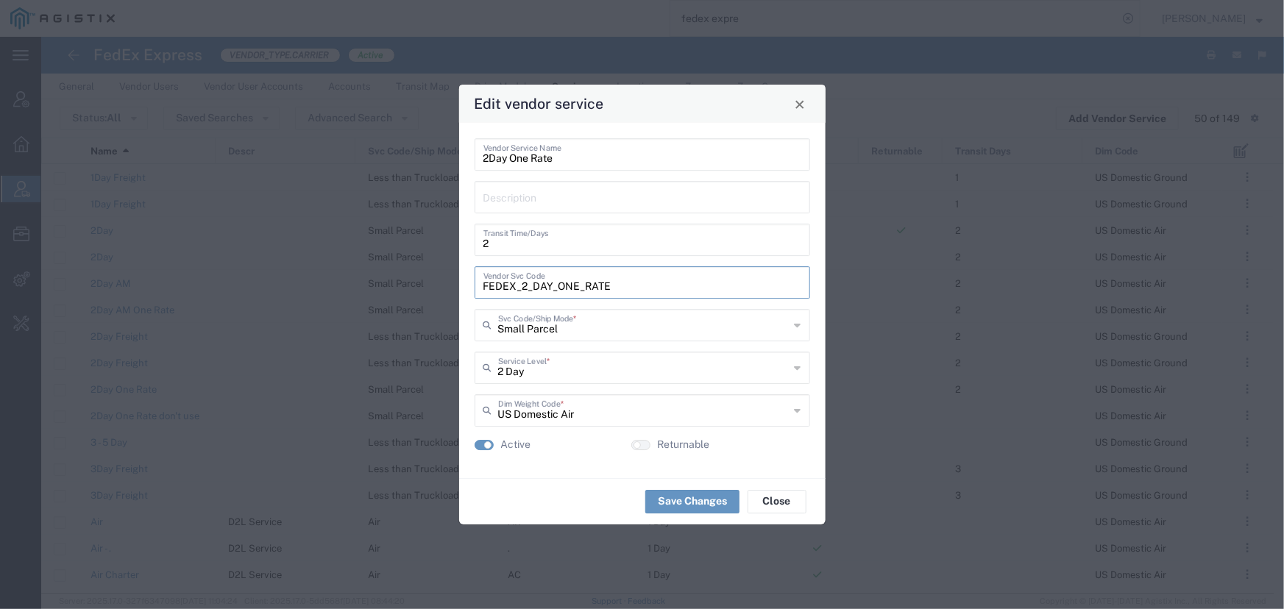
drag, startPoint x: 608, startPoint y: 285, endPoint x: 477, endPoint y: 285, distance: 131.7
click at [477, 285] on div "FEDEX_2_DAY_ONE_RATE Vendor Svc Code" at bounding box center [642, 282] width 335 height 32
click at [798, 105] on span "Close" at bounding box center [800, 104] width 10 height 10
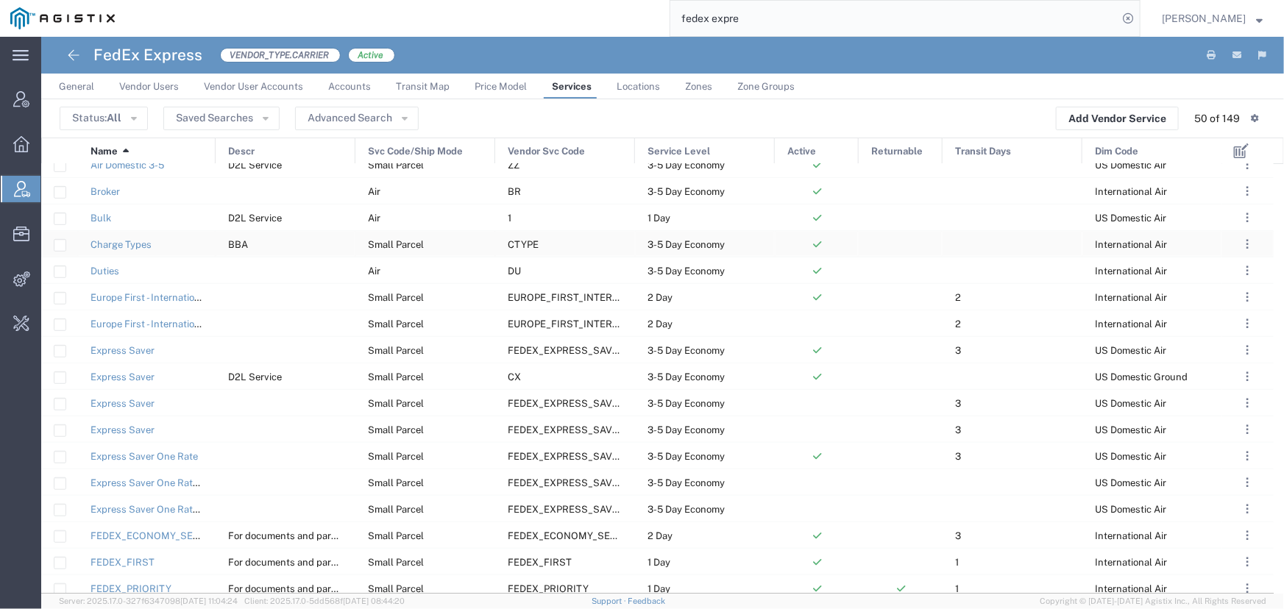
scroll to position [401, 0]
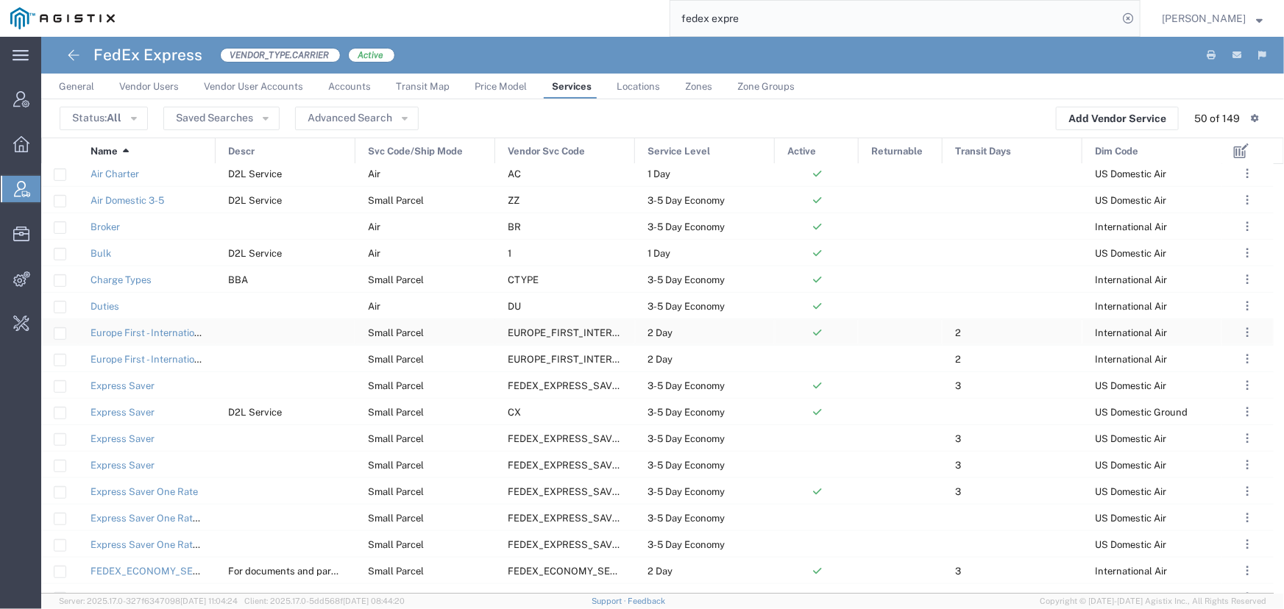
click at [528, 324] on div "EUROPE_FIRST_INTERNATIONAL_PRIORITY" at bounding box center [565, 332] width 140 height 26
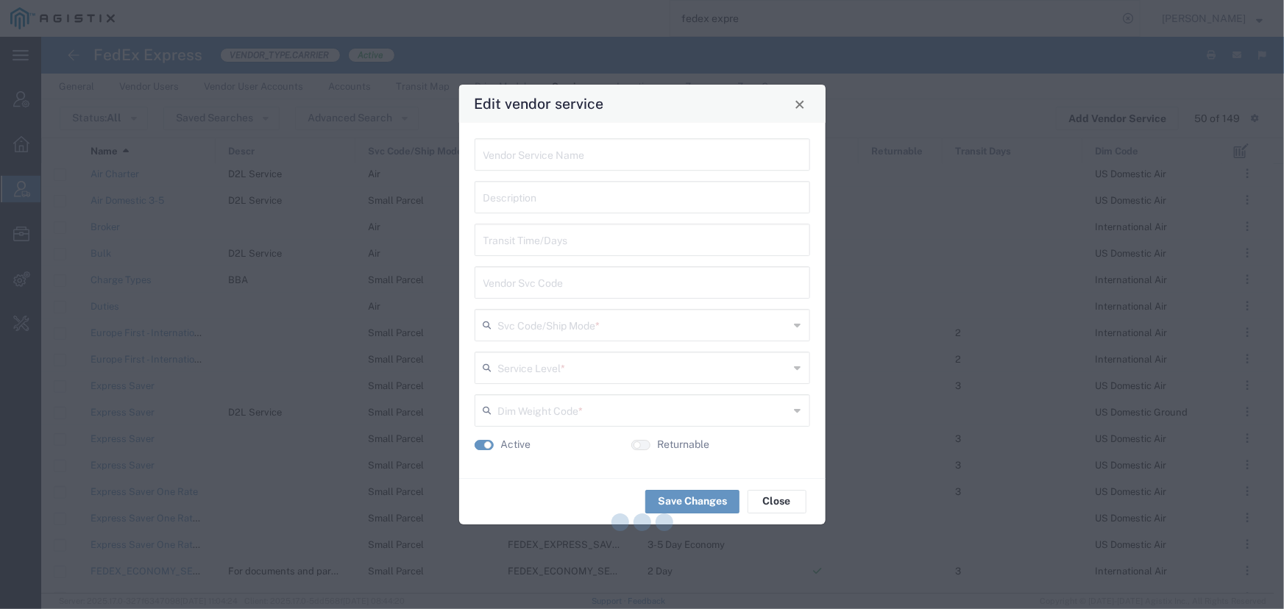
type input "Europe First - International Priority"
type input "2"
type input "EUROPE_FIRST_INTERNATIONAL_PRIORITY"
type input "Small Parcel"
type input "2 Day"
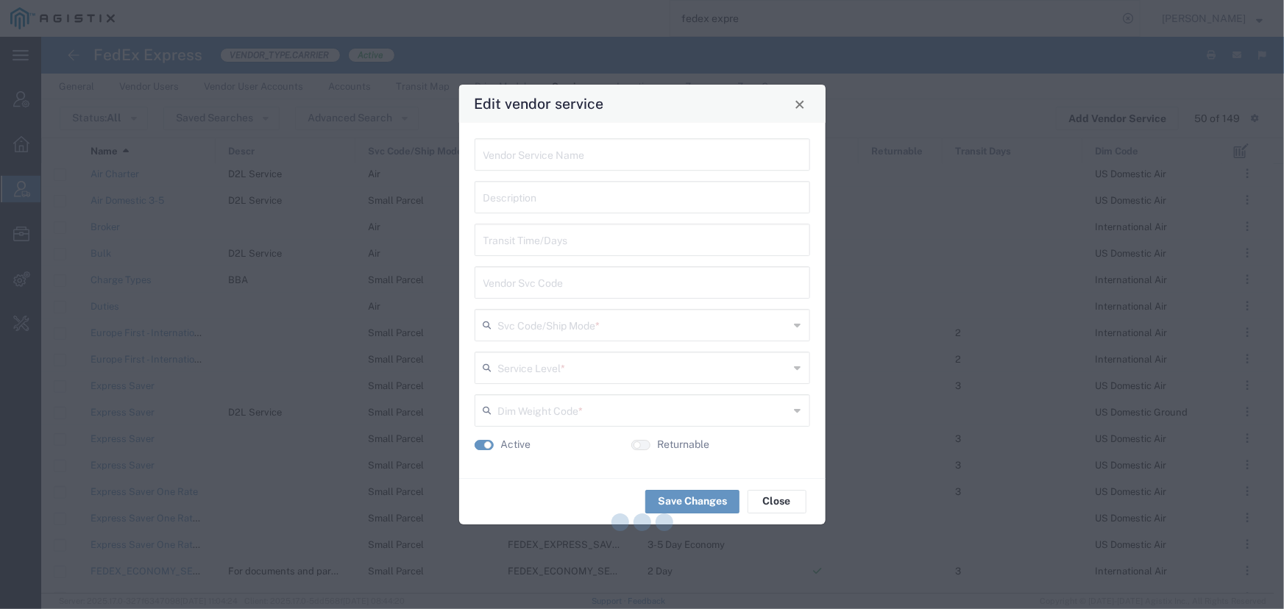
type input "International Air"
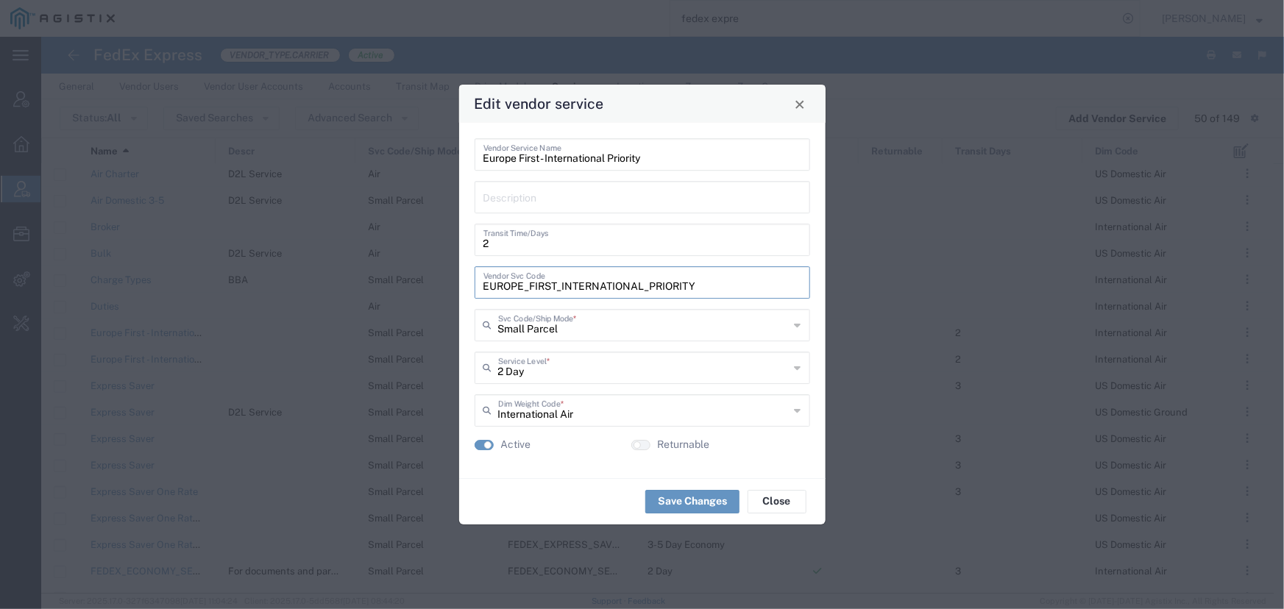
drag, startPoint x: 697, startPoint y: 288, endPoint x: 473, endPoint y: 291, distance: 223.7
click at [473, 291] on div "Europe First - International Priority Vendor Service Name Description 2 Transit…" at bounding box center [642, 300] width 366 height 355
click at [798, 105] on span "Close" at bounding box center [800, 104] width 10 height 10
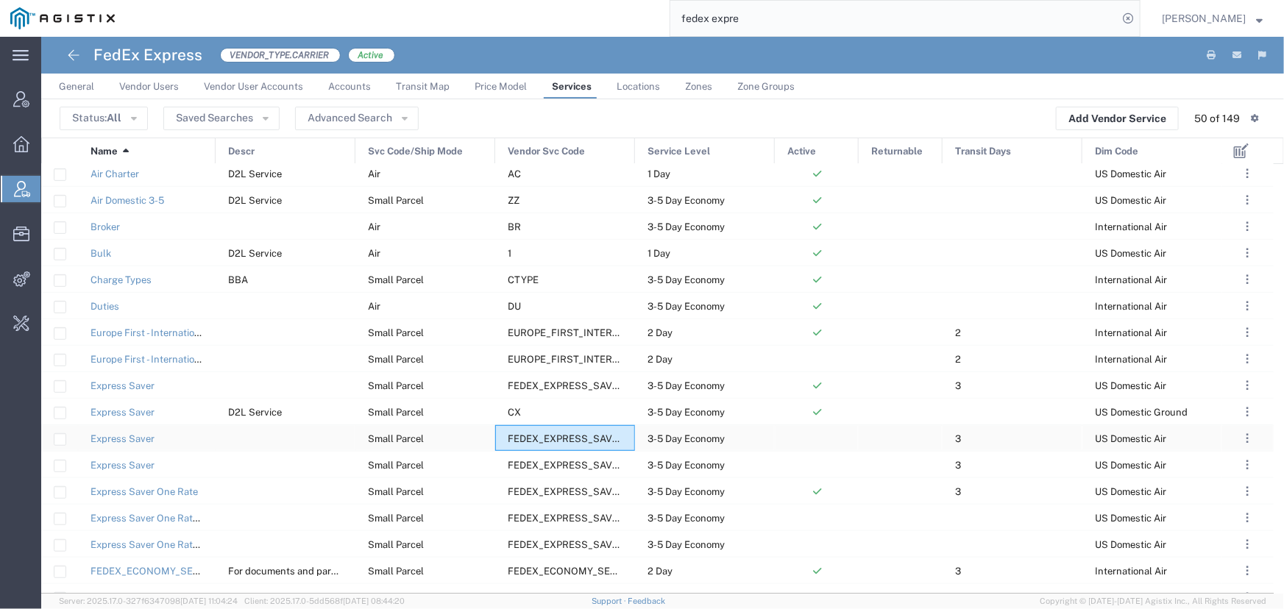
click at [517, 436] on span "FEDEX_EXPRESS_SAVER" at bounding box center [566, 438] width 117 height 11
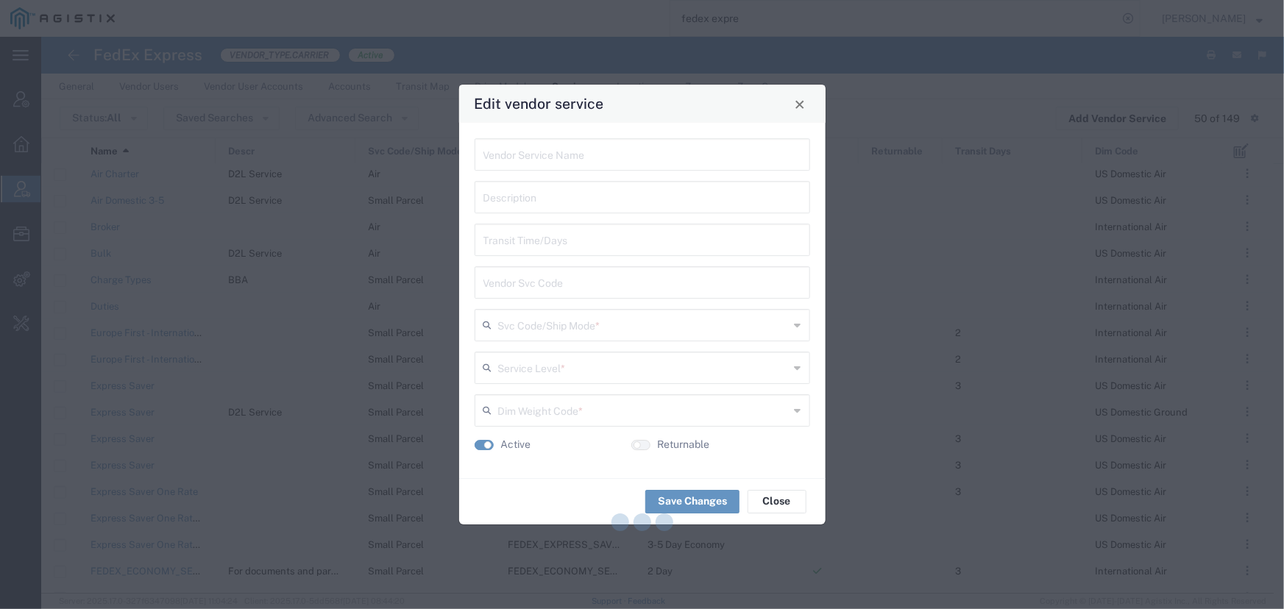
type input "Express Saver"
type input "3"
type input "FEDEX_EXPRESS_SAVER"
type input "Small Parcel"
type input "3-5 Day Economy"
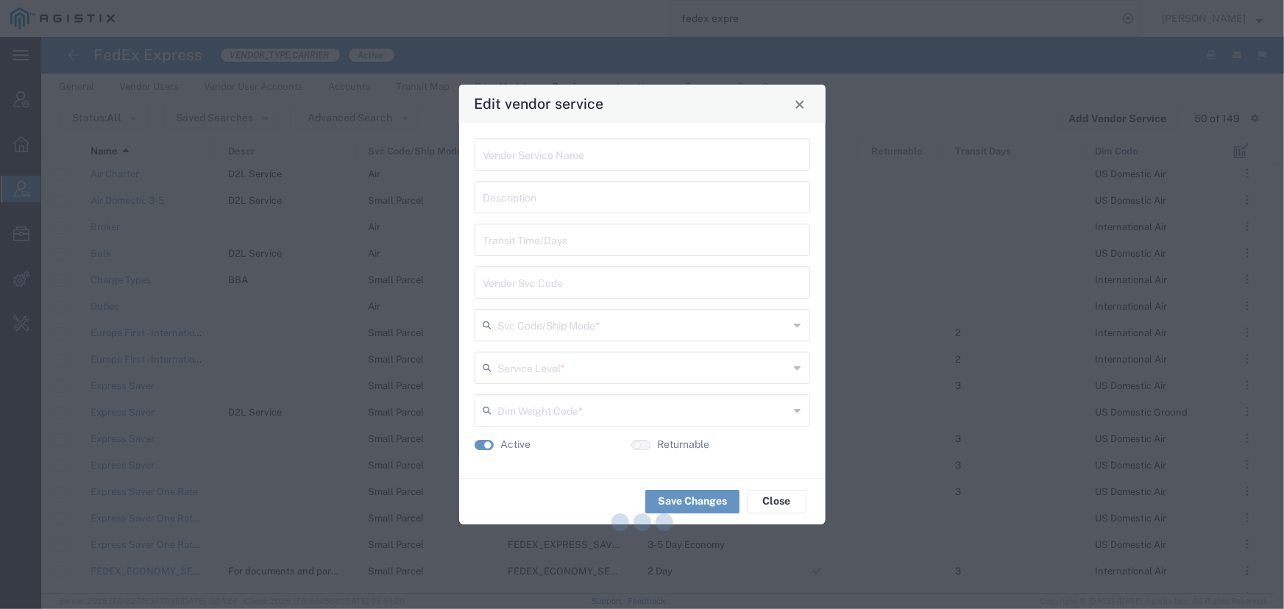
type input "US Domestic Air"
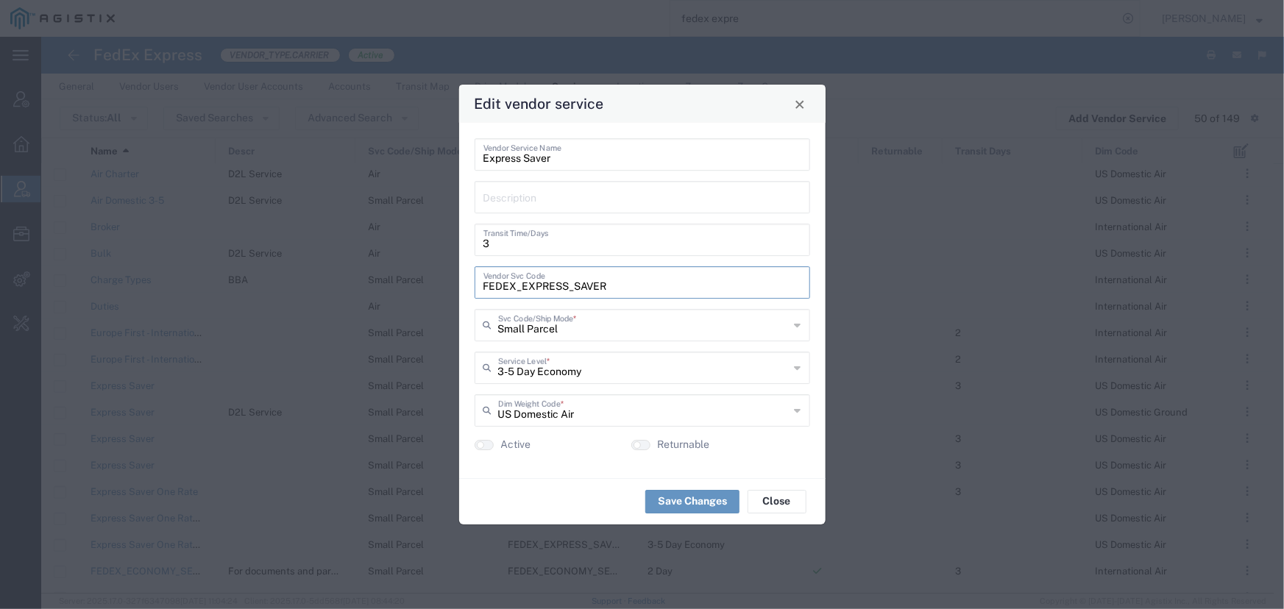
drag, startPoint x: 608, startPoint y: 287, endPoint x: 473, endPoint y: 288, distance: 134.6
click at [473, 288] on div "Express Saver Vendor Service Name Description 3 Transit Time/Days FEDEX_EXPRESS…" at bounding box center [642, 300] width 366 height 355
drag, startPoint x: 795, startPoint y: 102, endPoint x: 785, endPoint y: 110, distance: 13.1
click at [795, 102] on span "Close" at bounding box center [800, 104] width 10 height 10
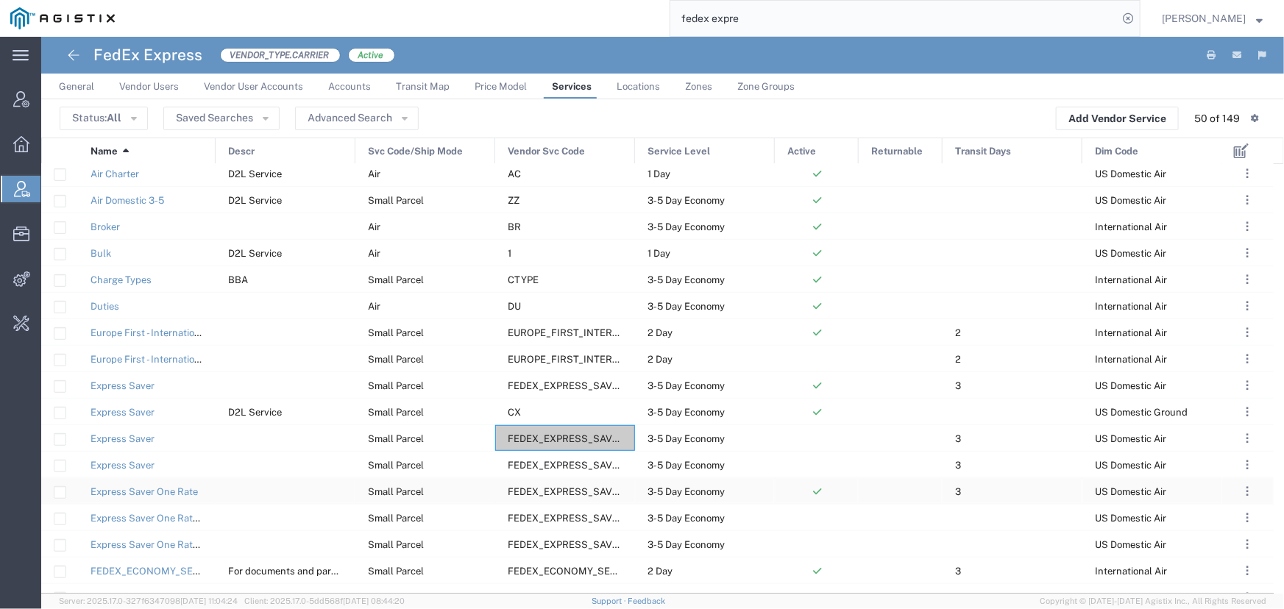
click at [536, 487] on span "FEDEX_EXPRESS_SAVER_ONE_RATE" at bounding box center [594, 491] width 172 height 11
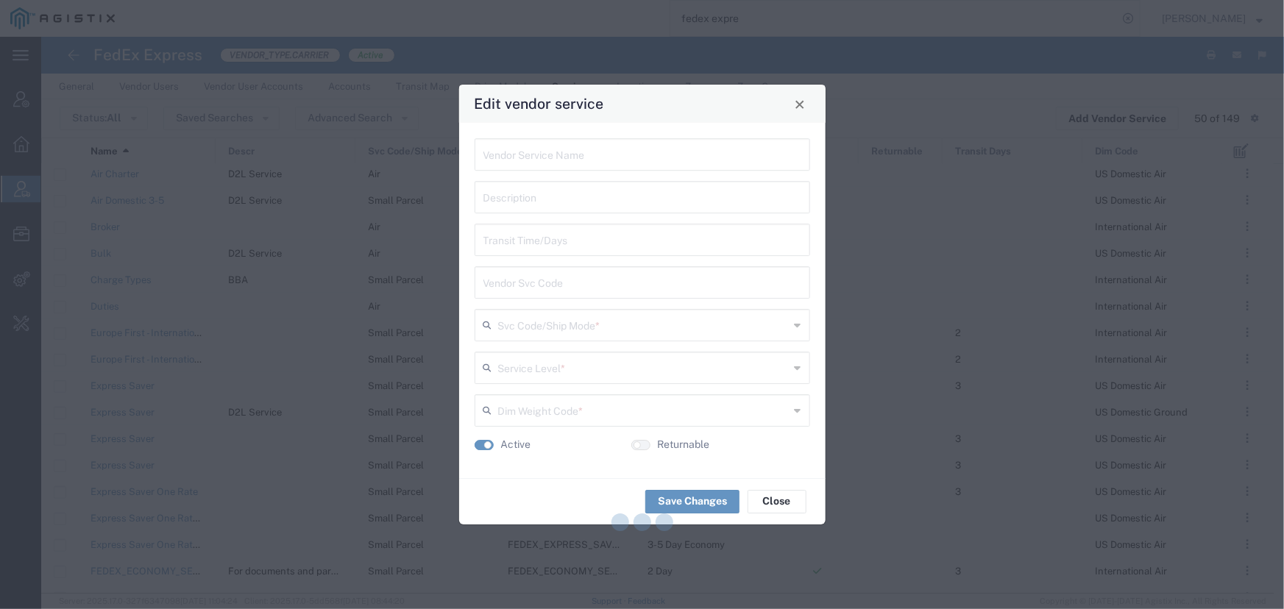
type input "Express Saver One Rate"
type input "3"
type input "FEDEX_EXPRESS_SAVER_ONE_RATE"
type input "Small Parcel"
type input "3-5 Day Economy"
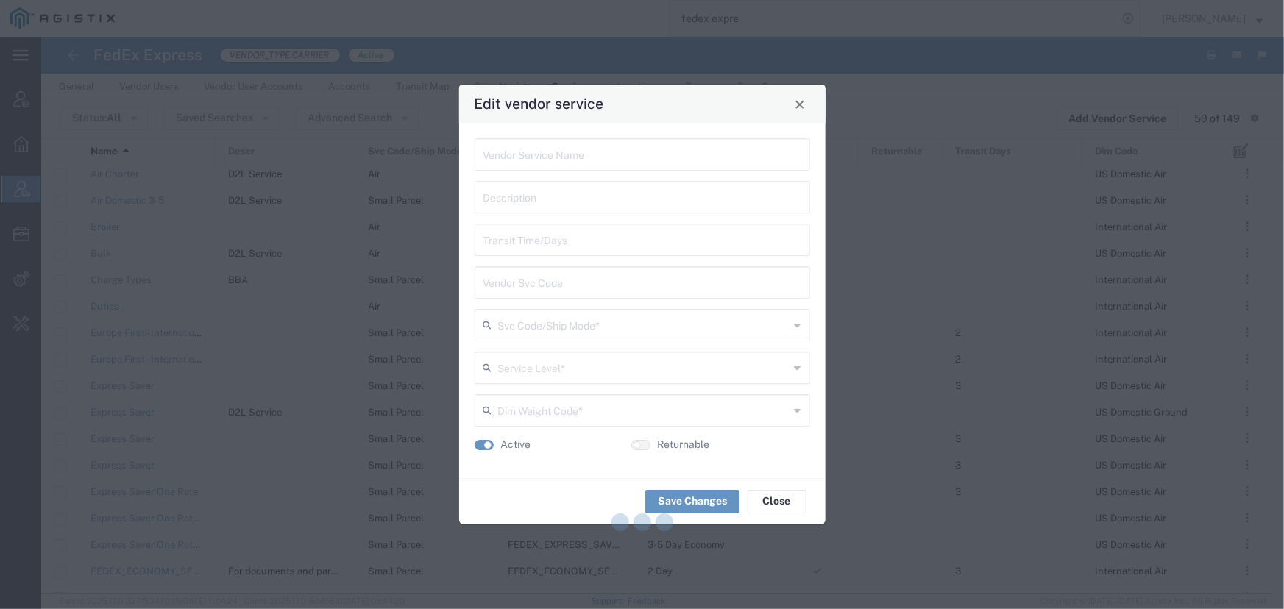
type input "US Domestic Air"
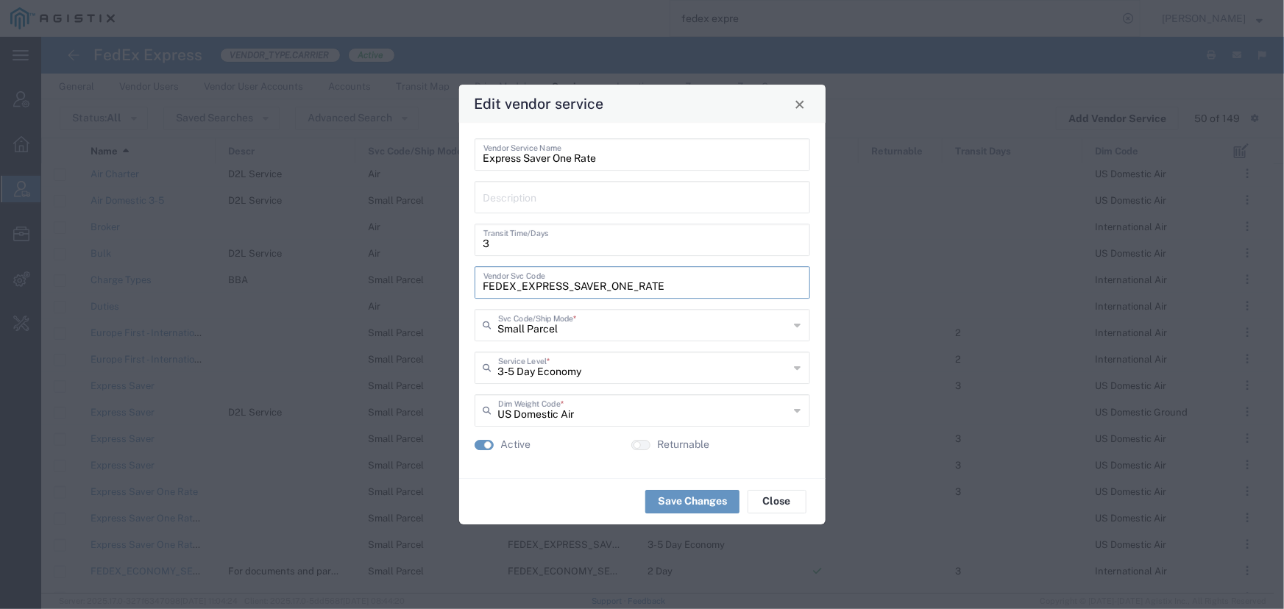
drag, startPoint x: 664, startPoint y: 289, endPoint x: 479, endPoint y: 293, distance: 185.4
click at [479, 293] on div "FEDEX_EXPRESS_SAVER_ONE_RATE Vendor Svc Code" at bounding box center [642, 282] width 335 height 32
click at [800, 107] on span "Close" at bounding box center [800, 104] width 10 height 10
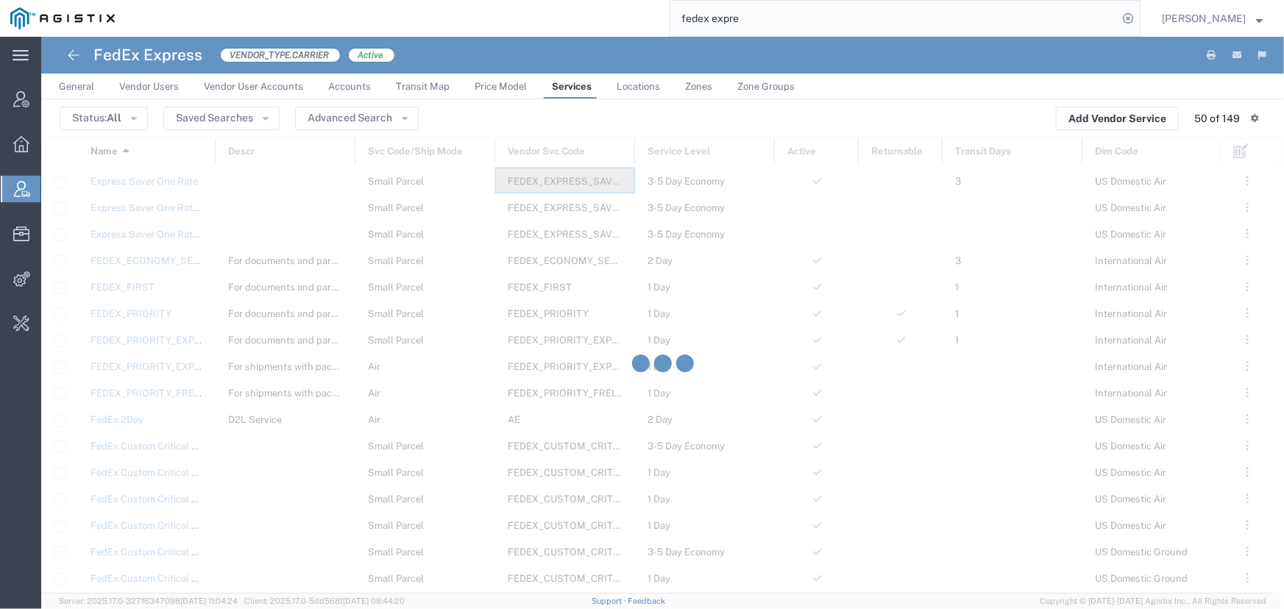
scroll to position [736, 0]
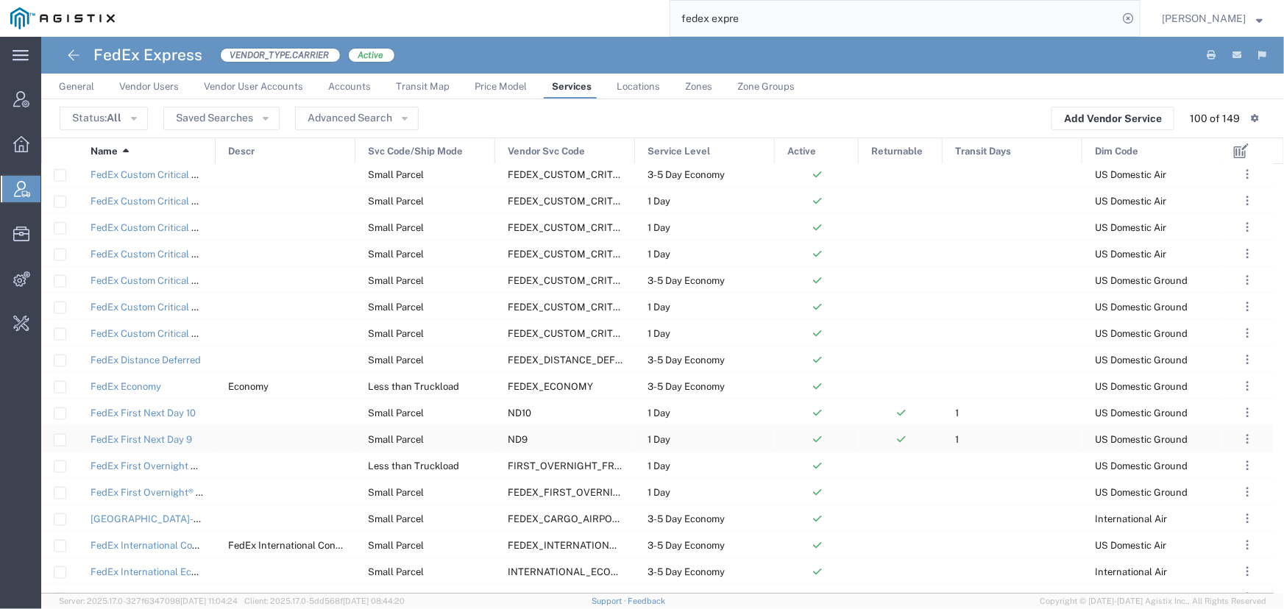
scroll to position [1050, 0]
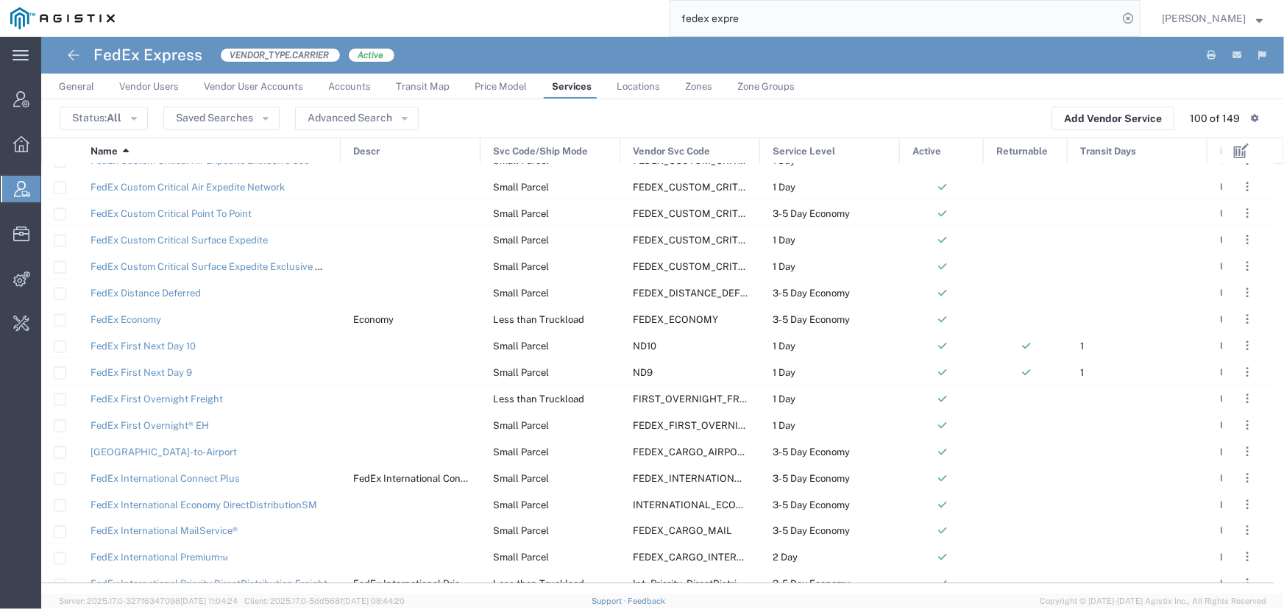
drag, startPoint x: 213, startPoint y: 156, endPoint x: 269, endPoint y: 254, distance: 113.1
click at [338, 176] on div "Name 1 Descr Svc Code/Ship Mode Vendor Svc Code Service Level Active Returnable…" at bounding box center [662, 366] width 1243 height 456
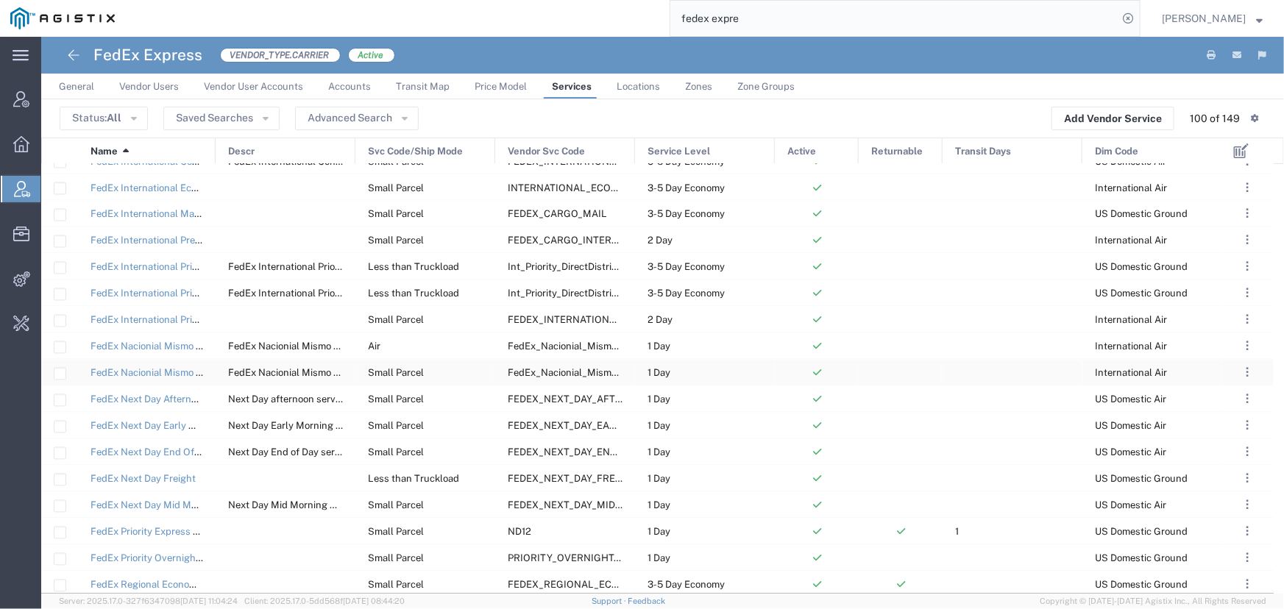
scroll to position [0, 0]
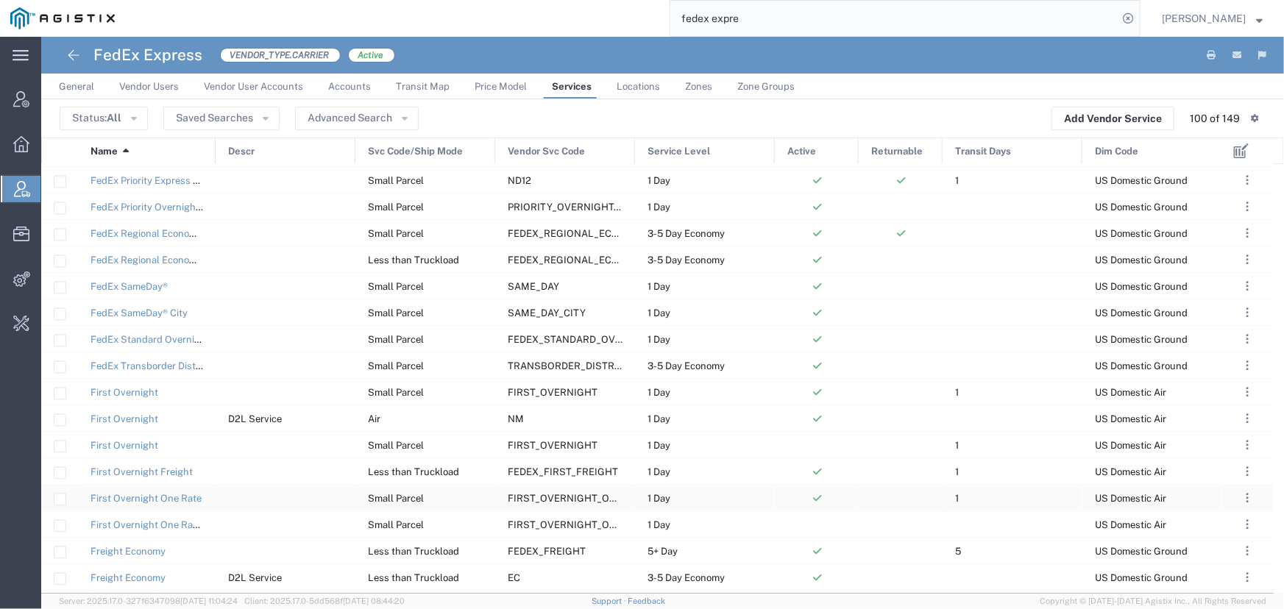
click at [525, 496] on span "FIRST_OVERNIGHT_ONE_RATE" at bounding box center [580, 498] width 144 height 11
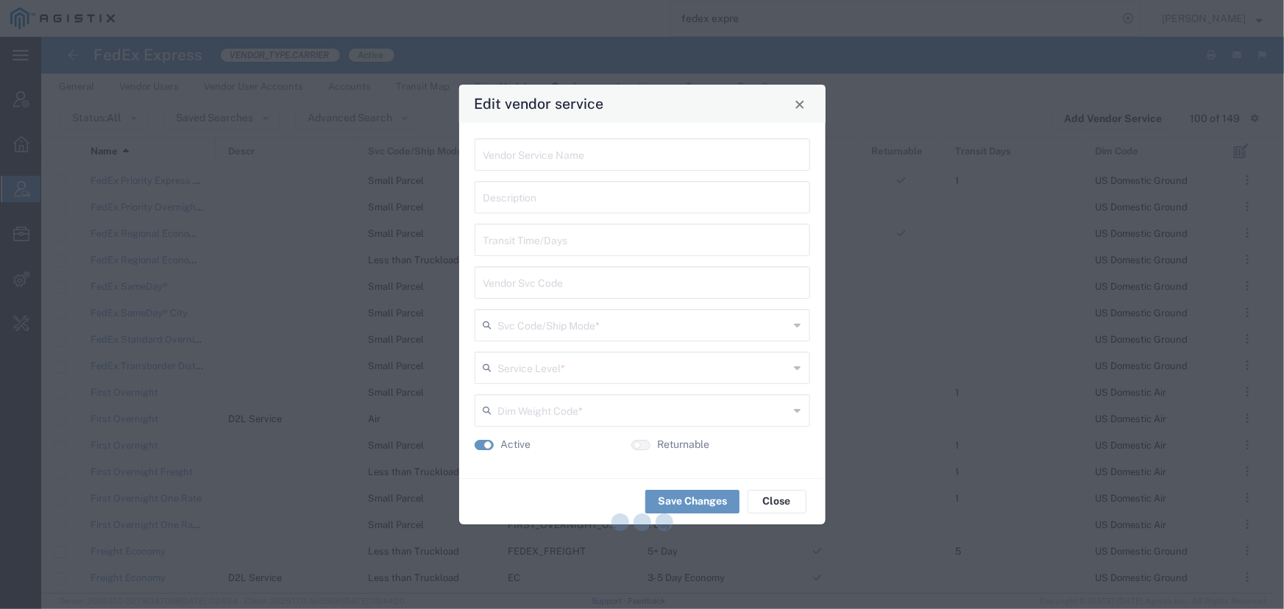
type input "First Overnight One Rate"
type input "1"
type input "FIRST_OVERNIGHT_ONE_RATE"
type input "Small Parcel"
type input "1 Day"
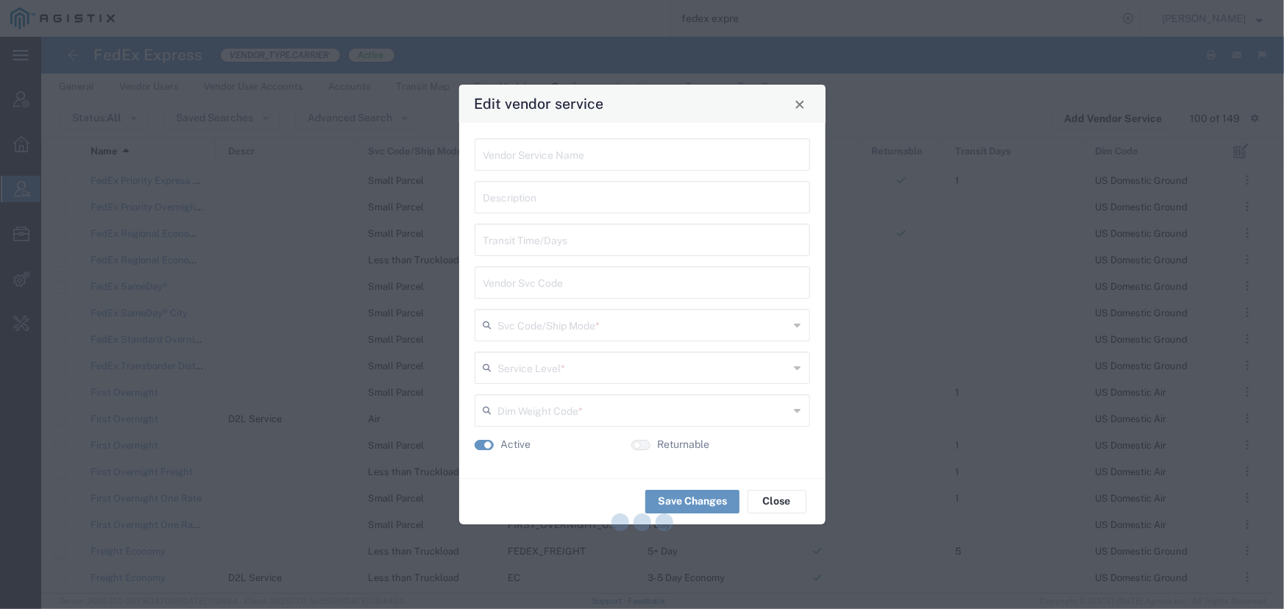
type input "US Domestic Air"
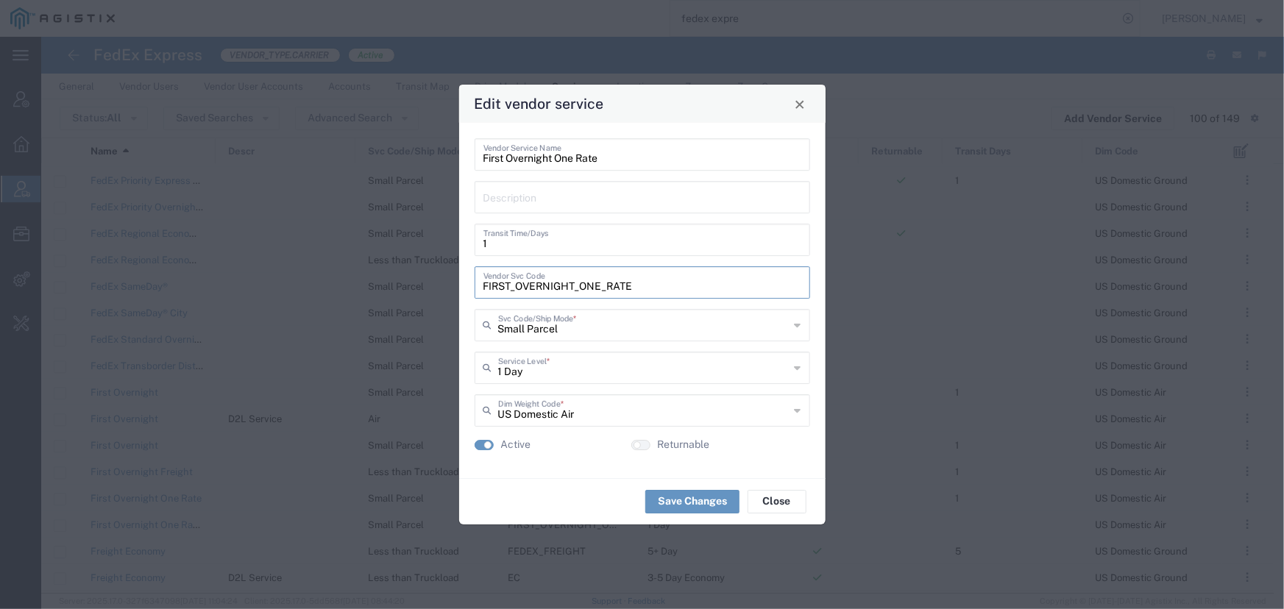
drag, startPoint x: 632, startPoint y: 285, endPoint x: 470, endPoint y: 284, distance: 161.9
click at [470, 284] on div "First Overnight One Rate Vendor Service Name Description 1 Transit Time/Days FI…" at bounding box center [642, 300] width 366 height 355
click at [796, 107] on span "Close" at bounding box center [800, 104] width 10 height 10
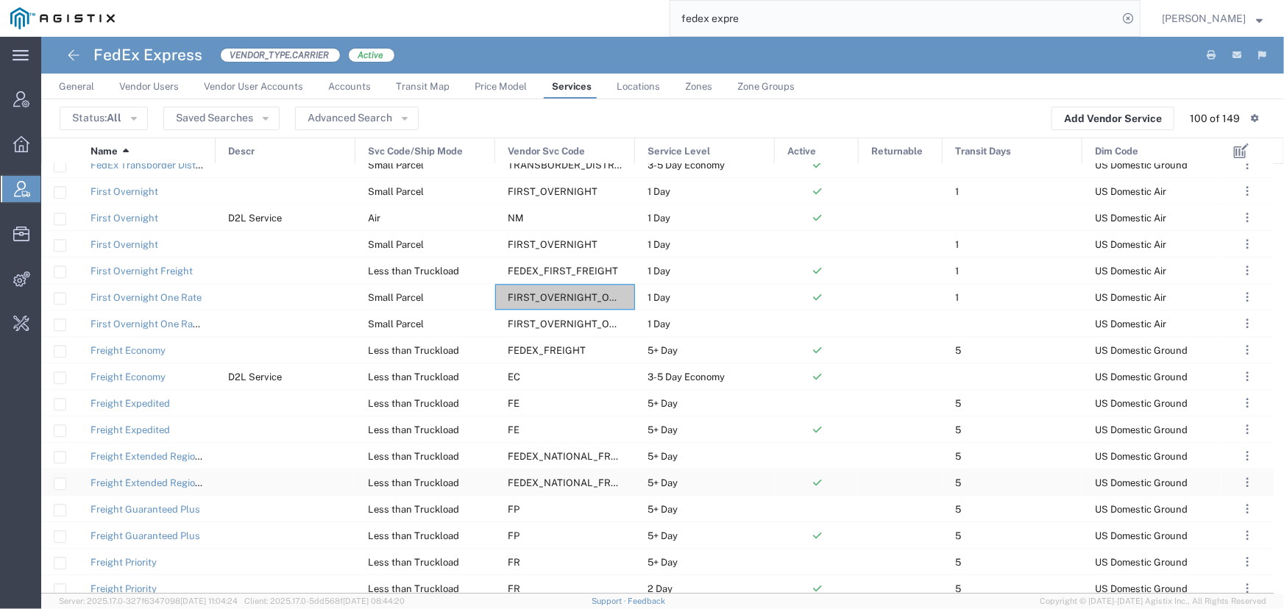
scroll to position [1956, 0]
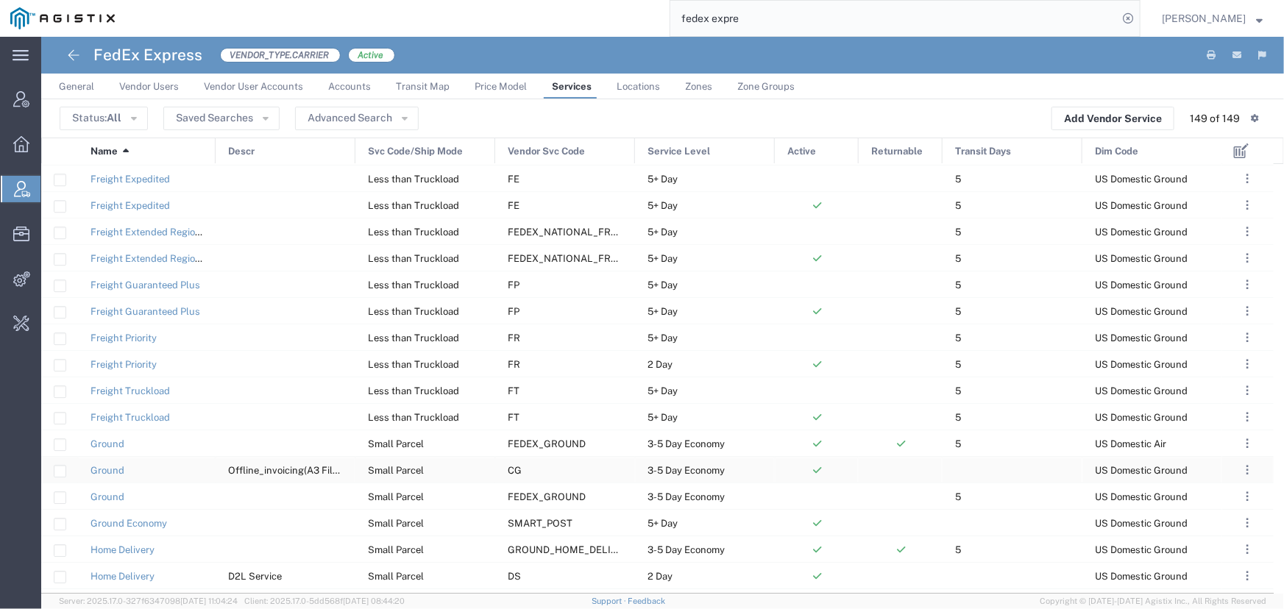
scroll to position [2173, 0]
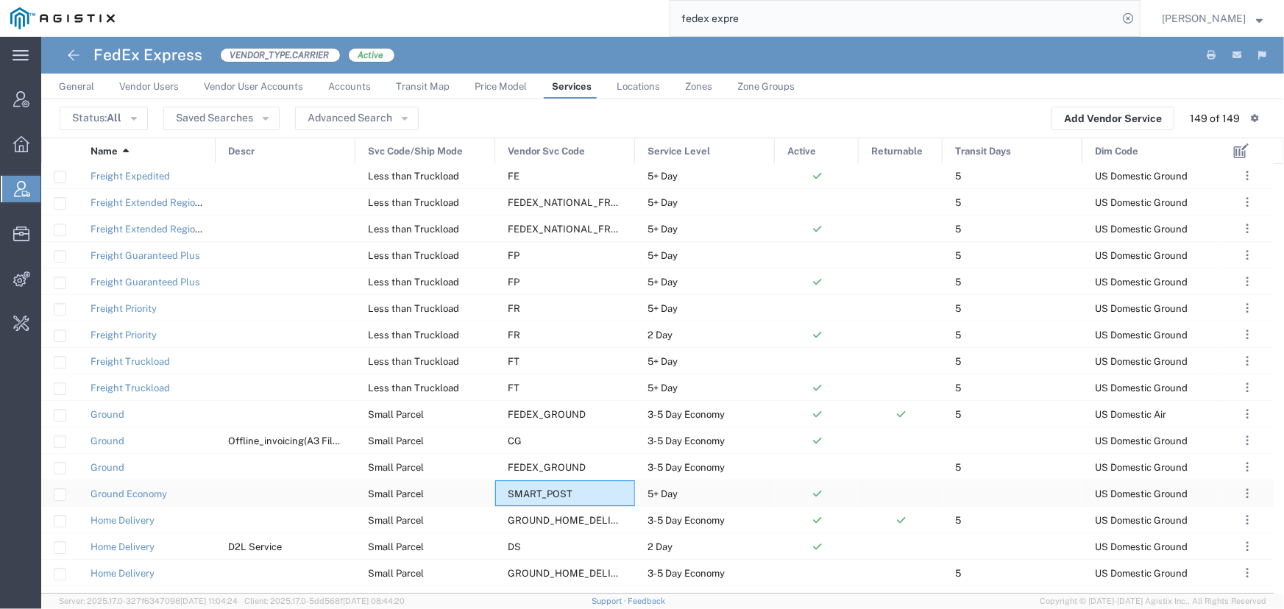
click at [550, 490] on span "SMART_POST" at bounding box center [540, 494] width 65 height 11
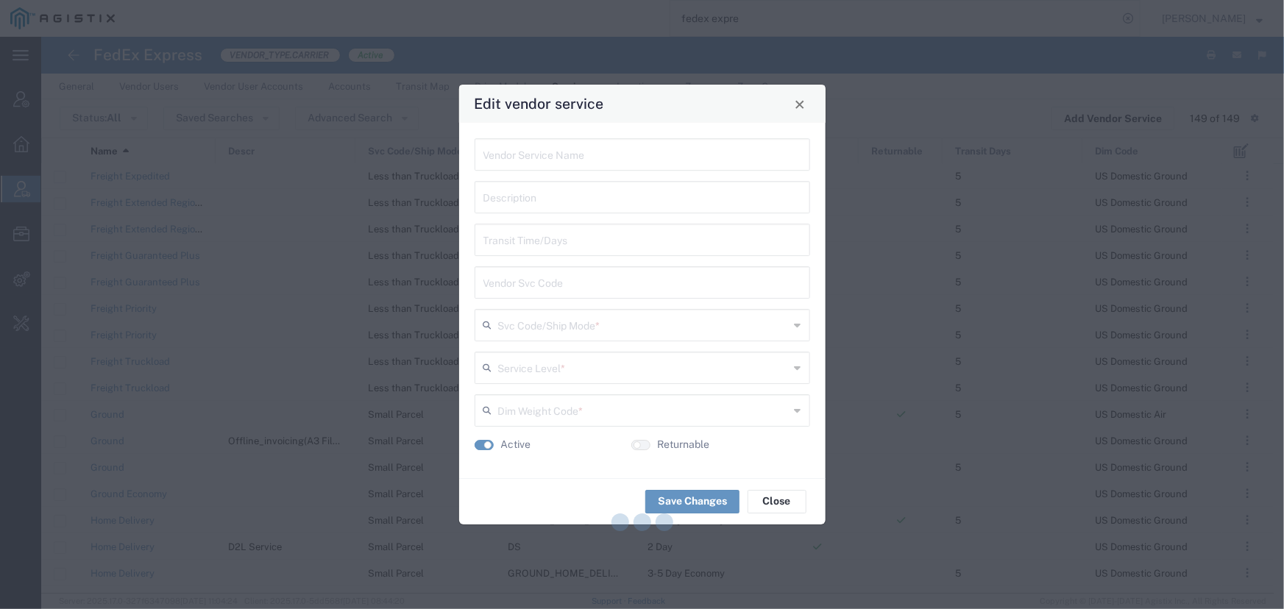
type input "Ground Economy"
type input "SMART_POST"
type input "Small Parcel"
type input "5+ Day"
type input "US Domestic Ground"
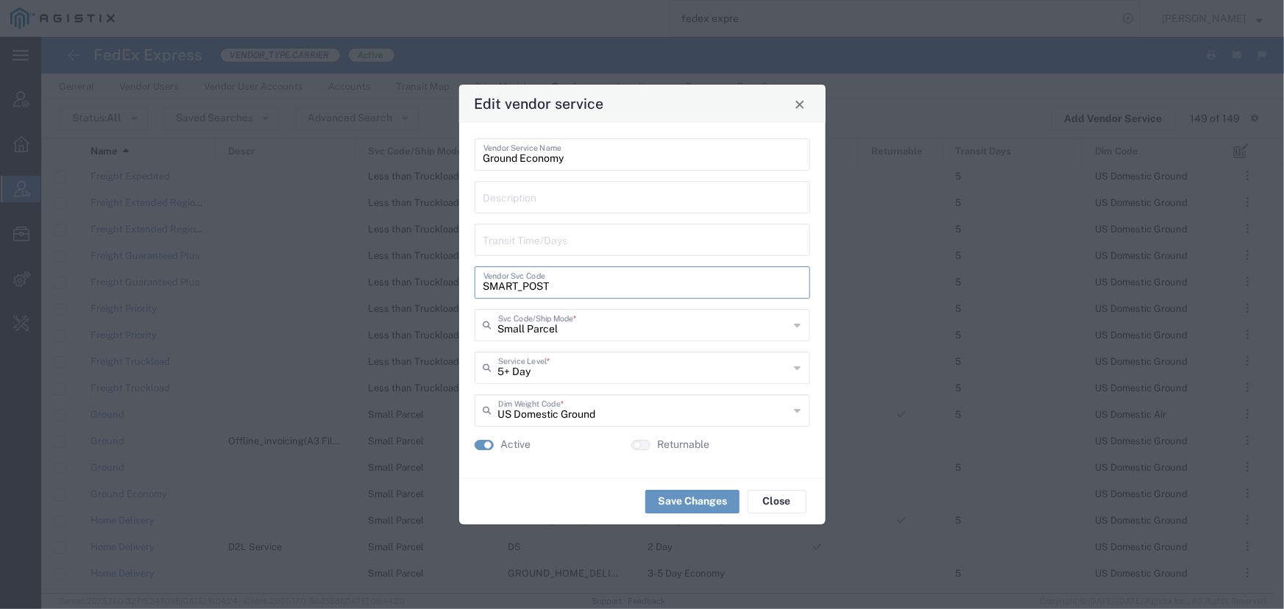
drag, startPoint x: 549, startPoint y: 285, endPoint x: 442, endPoint y: 287, distance: 106.7
click at [442, 287] on div "Edit vendor service Ground Economy Vendor Service Name Description Transit Time…" at bounding box center [642, 304] width 1284 height 609
click at [802, 106] on span "Close" at bounding box center [800, 104] width 10 height 10
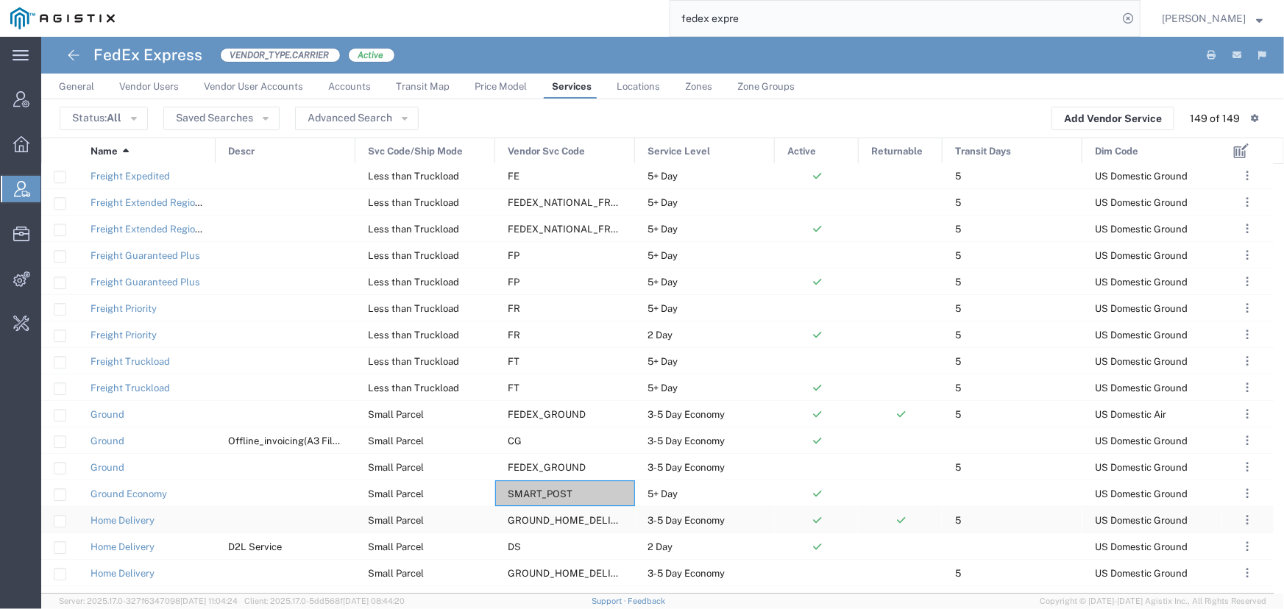
click at [562, 516] on span "GROUND_HOME_DELIVERY" at bounding box center [572, 520] width 128 height 11
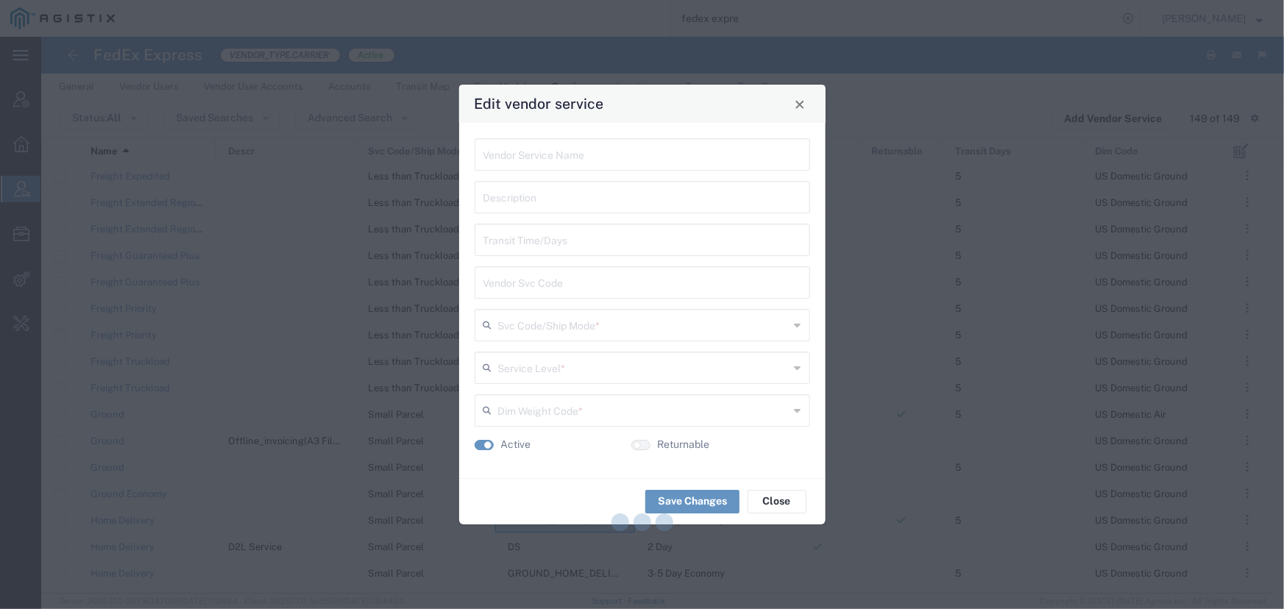
type input "Home Delivery"
type input "5"
type input "GROUND_HOME_DELIVERY"
type input "Small Parcel"
type input "3-5 Day Economy"
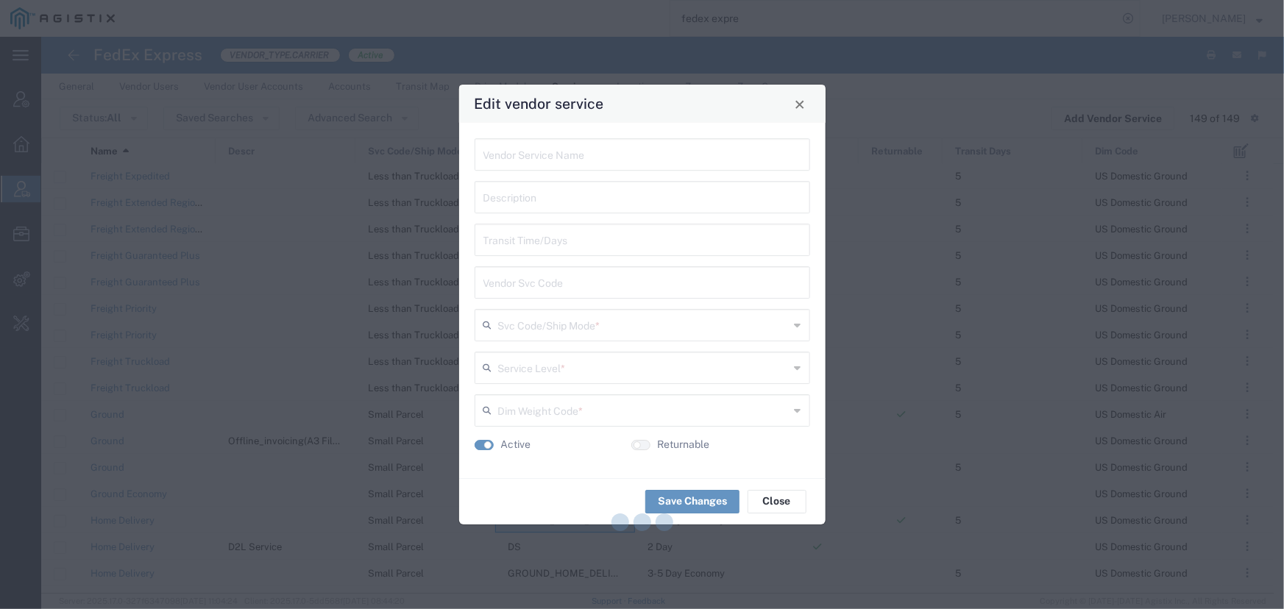
type input "US Domestic Ground"
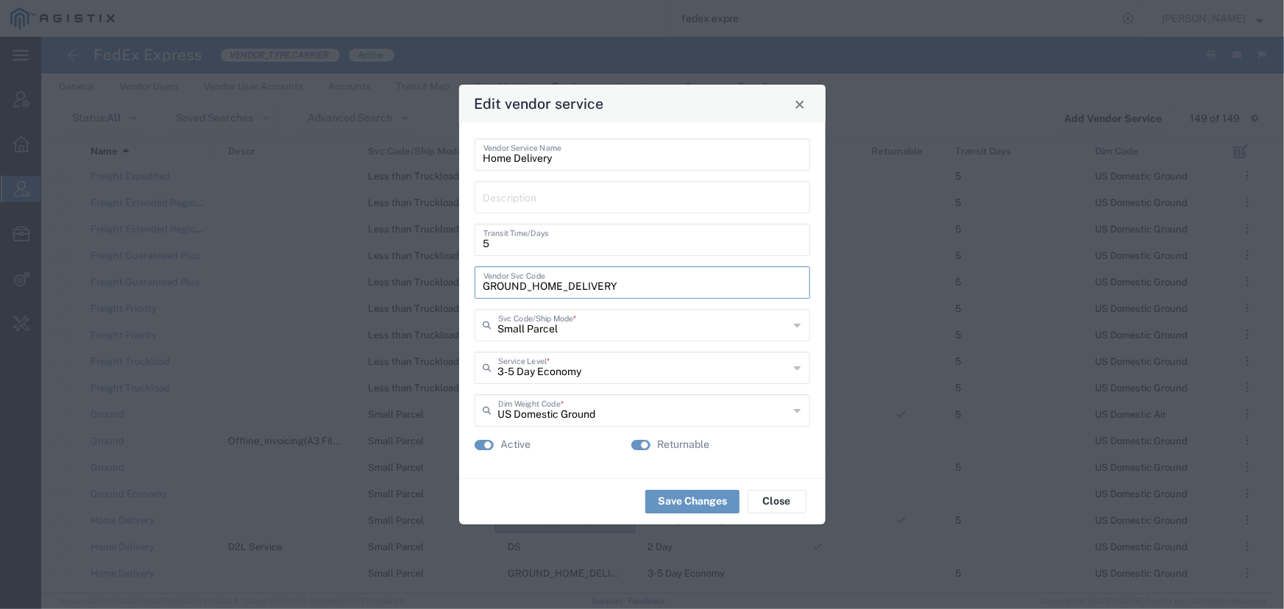
drag, startPoint x: 617, startPoint y: 287, endPoint x: 466, endPoint y: 285, distance: 150.1
click at [466, 285] on div "Home Delivery Vendor Service Name Description 5 Transit Time/Days GROUND_HOME_D…" at bounding box center [642, 300] width 366 height 355
click at [802, 104] on span "Close" at bounding box center [800, 104] width 10 height 10
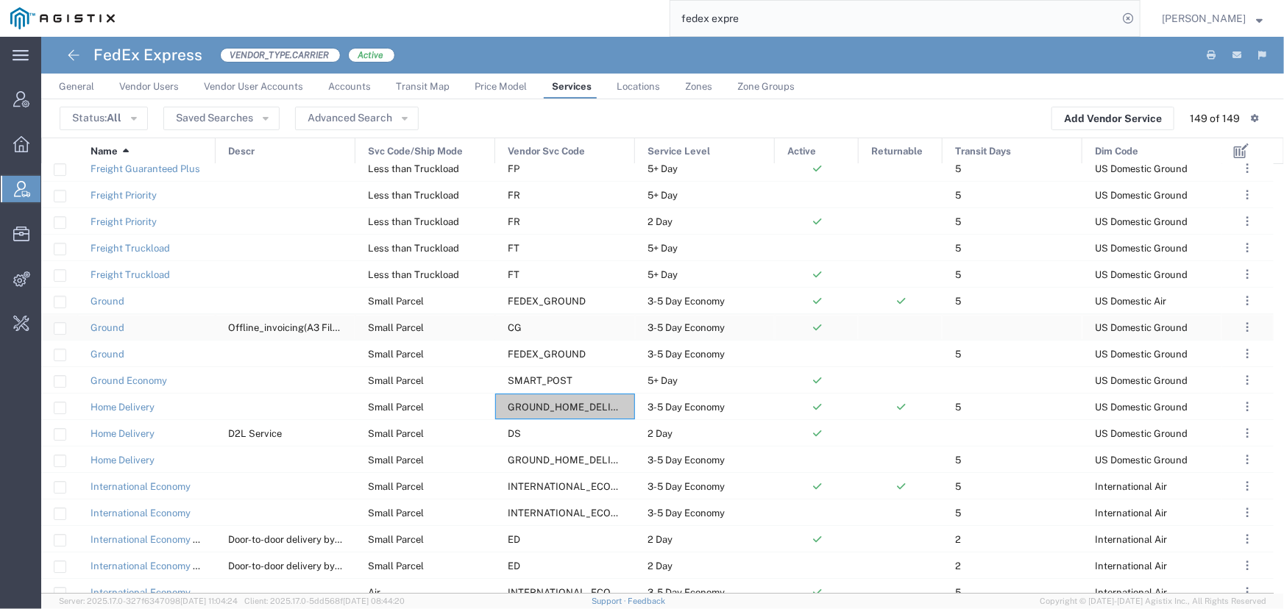
scroll to position [2319, 0]
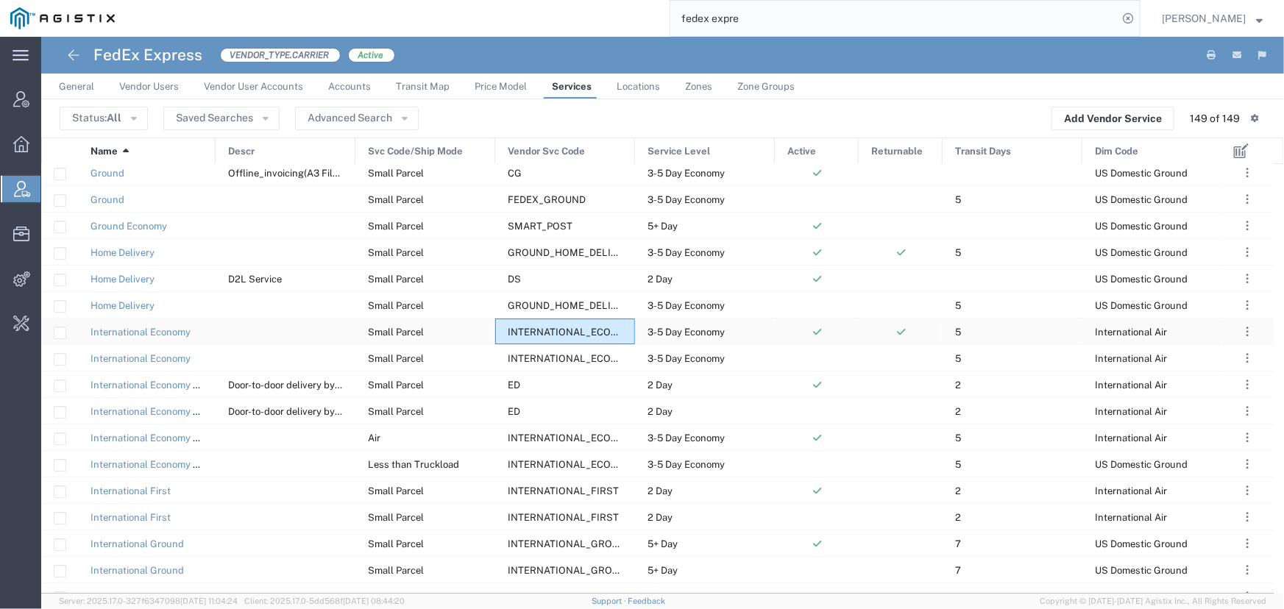
click at [542, 330] on span "INTERNATIONAL_ECONOMY" at bounding box center [574, 332] width 132 height 11
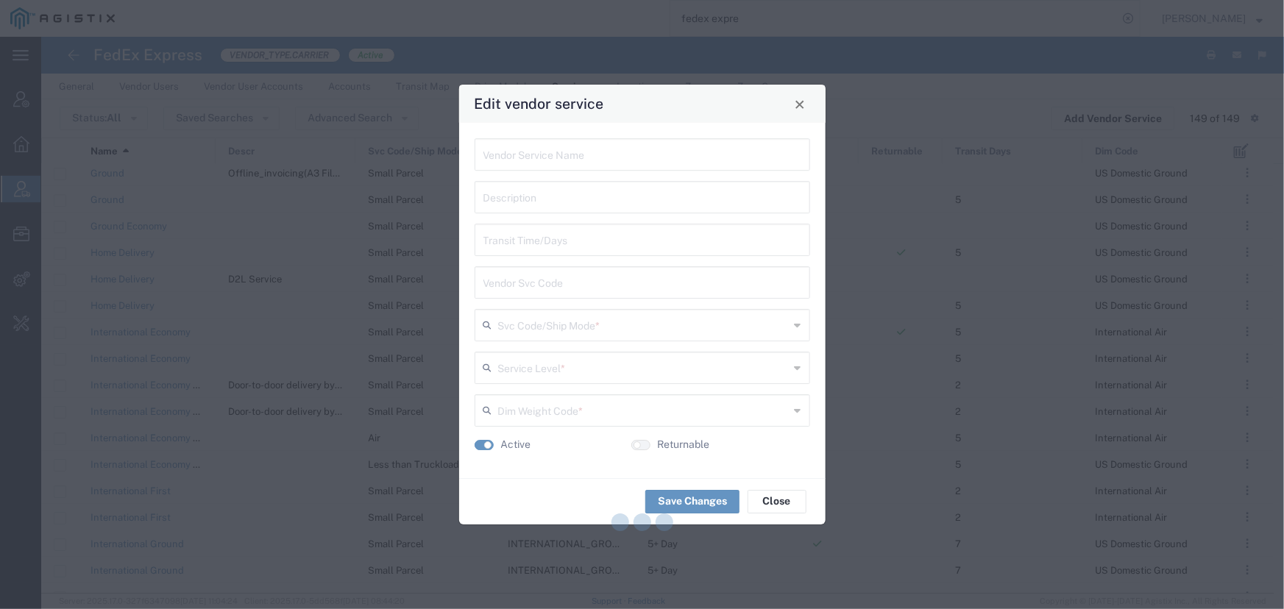
type input "International Economy"
type input "5"
type input "INTERNATIONAL_ECONOMY"
type input "Small Parcel"
type input "3-5 Day Economy"
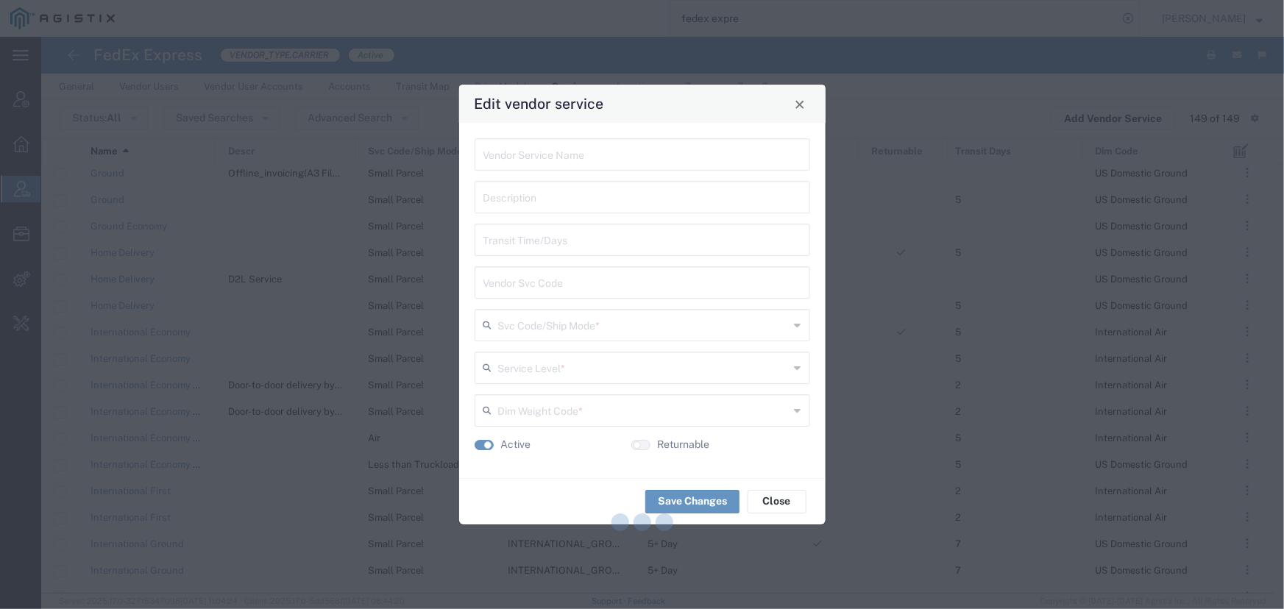
type input "International Air"
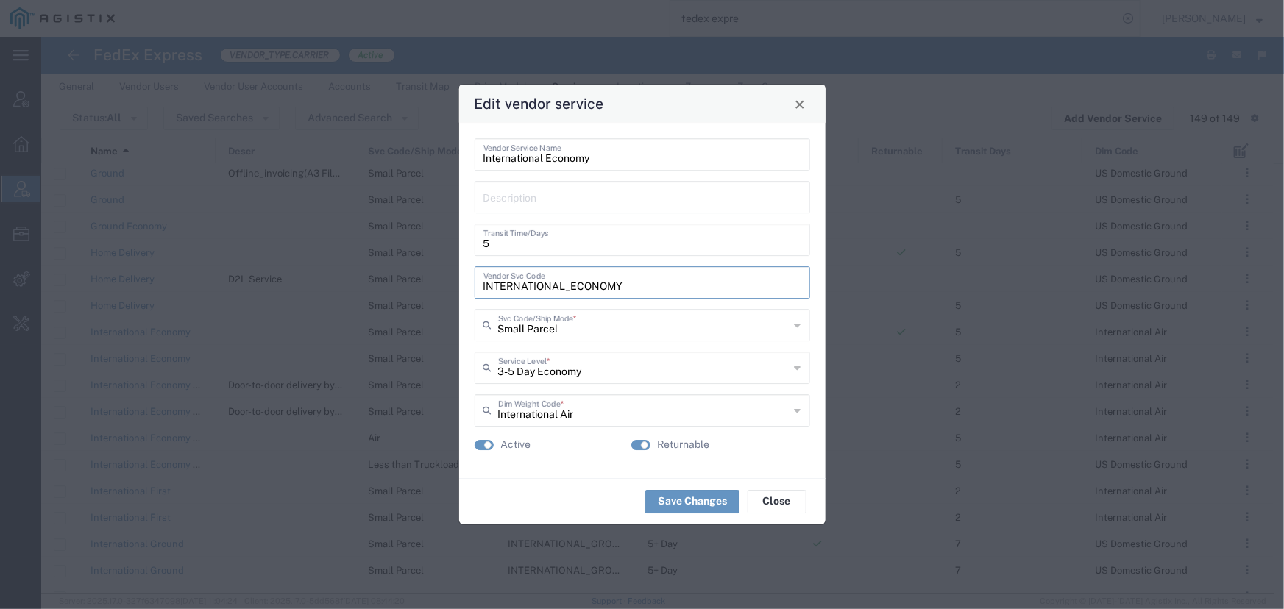
drag, startPoint x: 625, startPoint y: 285, endPoint x: 439, endPoint y: 287, distance: 186.9
click at [439, 287] on div "Edit vendor service International Economy Vendor Service Name Description 5 Tra…" at bounding box center [642, 304] width 1284 height 609
click at [804, 107] on span "Close" at bounding box center [800, 104] width 10 height 10
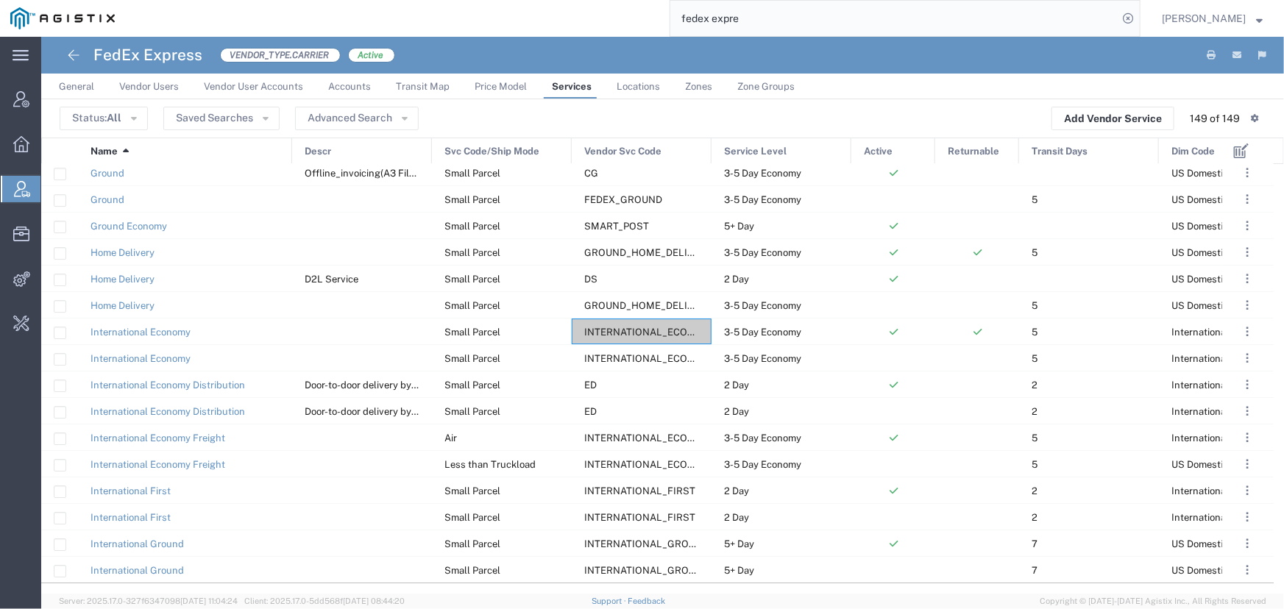
drag, startPoint x: 213, startPoint y: 149, endPoint x: 287, endPoint y: 155, distance: 74.5
click at [289, 155] on div at bounding box center [292, 151] width 6 height 26
click at [627, 486] on span "INTERNATIONAL_FIRST" at bounding box center [637, 491] width 111 height 11
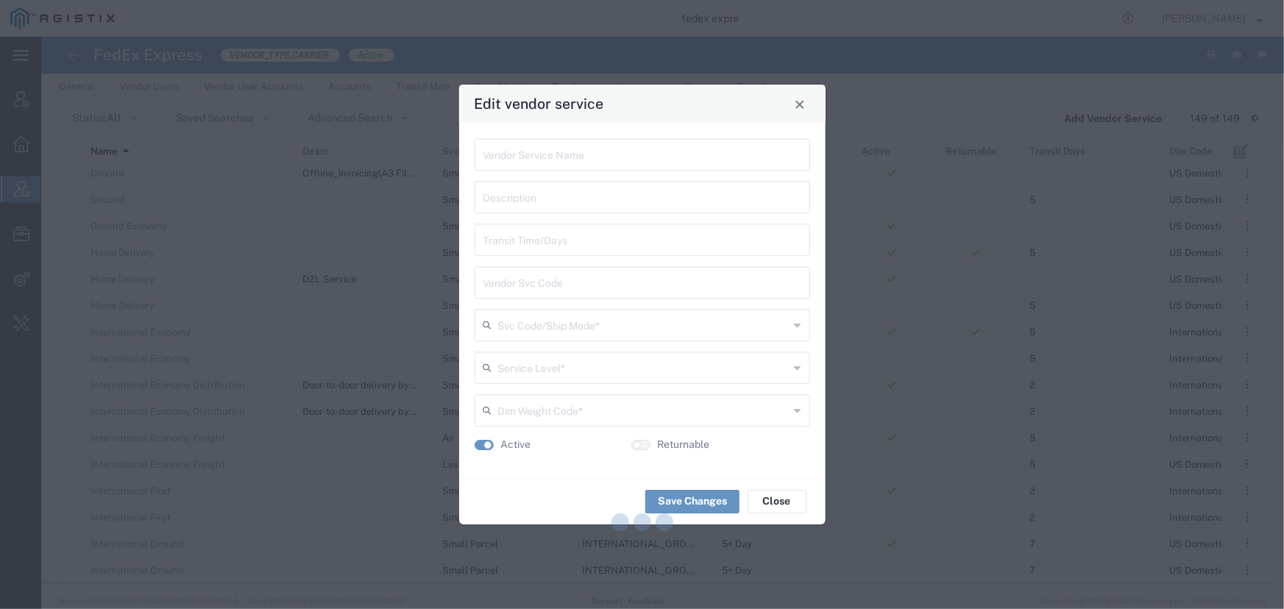
type input "International First"
type input "2"
type input "INTERNATIONAL_FIRST"
type input "Small Parcel"
type input "2 Day"
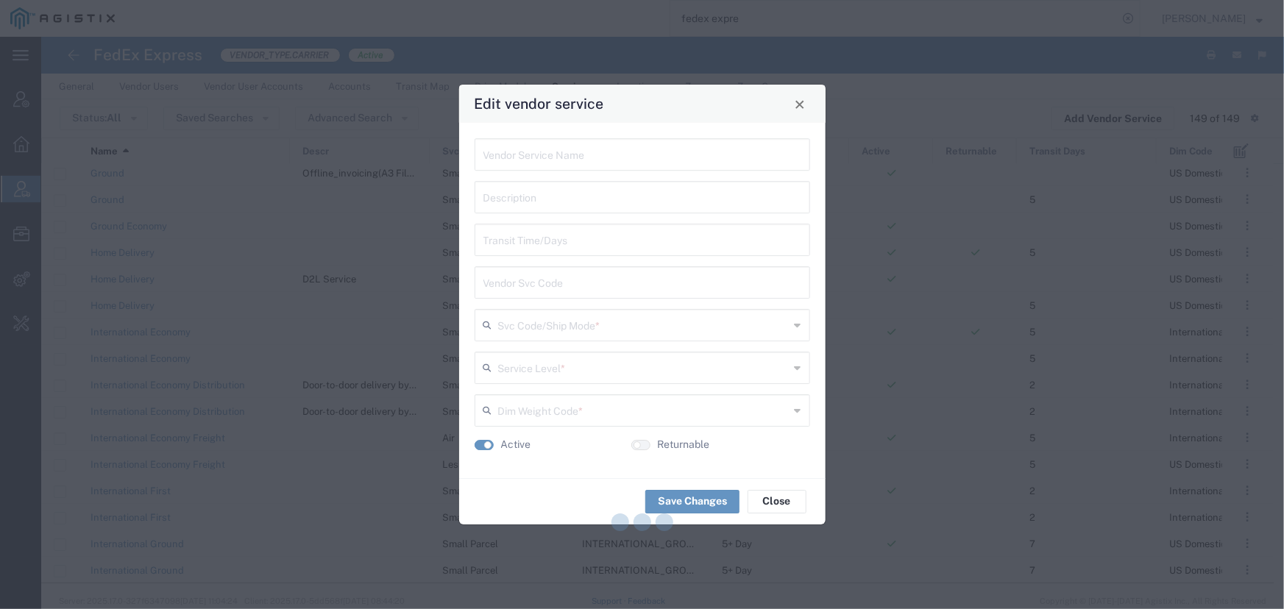
type input "International Air"
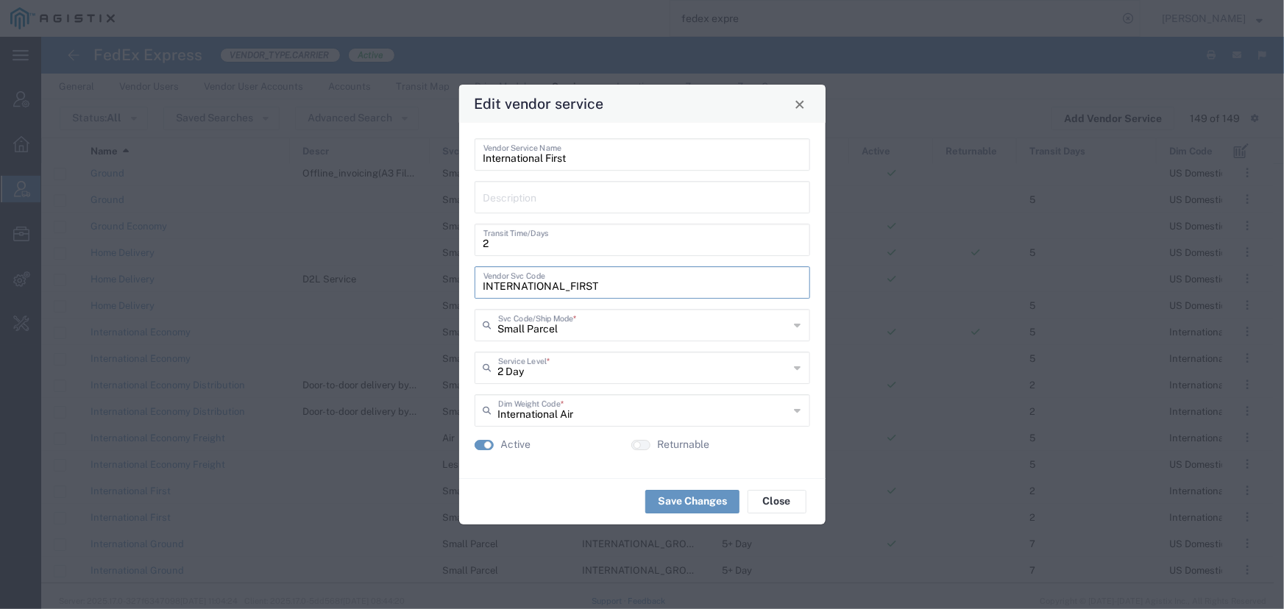
drag, startPoint x: 597, startPoint y: 286, endPoint x: 457, endPoint y: 285, distance: 140.5
click at [457, 285] on div "Edit vendor service International First Vendor Service Name Description 2 Trans…" at bounding box center [642, 304] width 1284 height 609
click at [795, 103] on span "Close" at bounding box center [800, 104] width 10 height 10
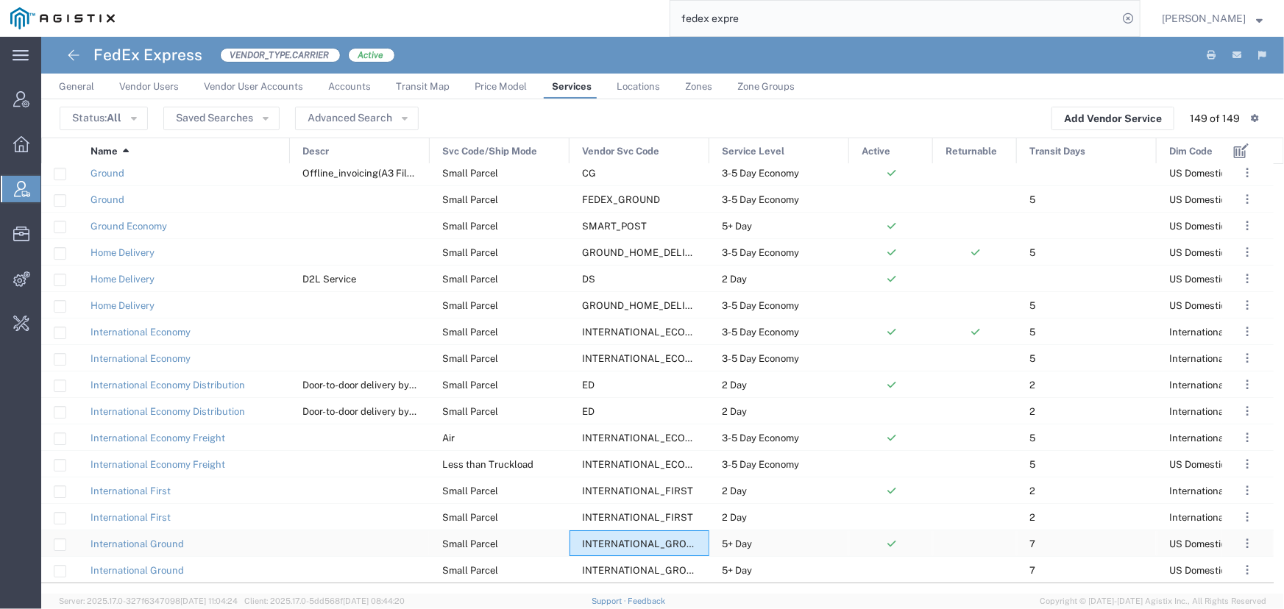
click at [597, 544] on span "INTERNATIONAL_GROUND" at bounding box center [644, 544] width 125 height 11
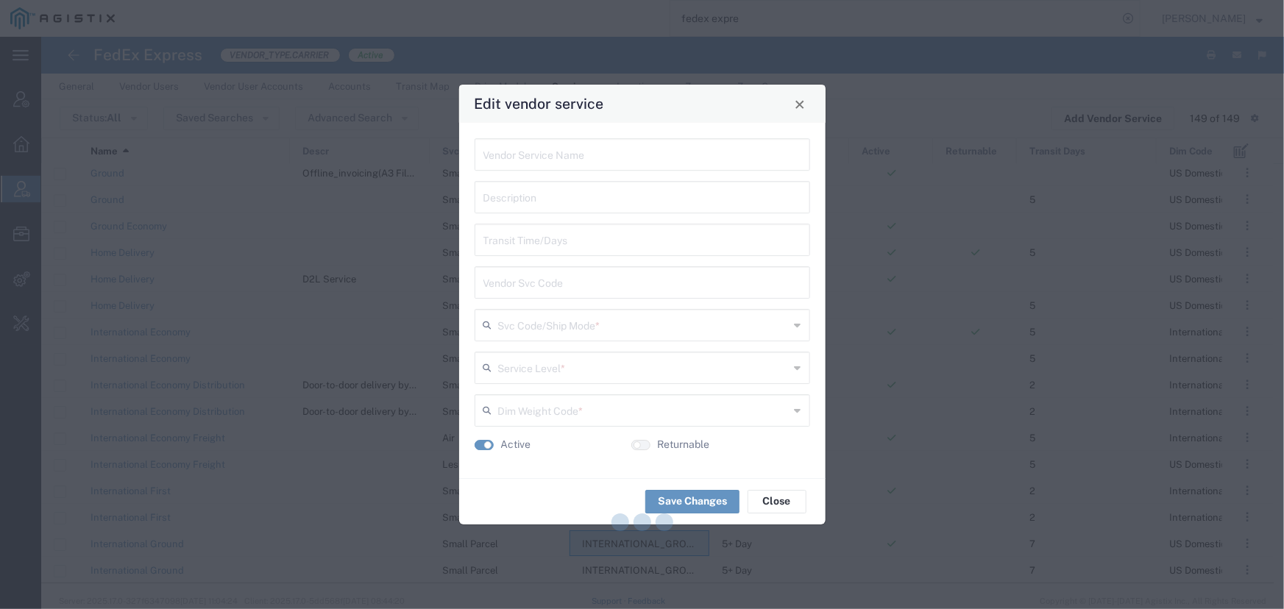
type input "International Ground"
type input "7"
type input "INTERNATIONAL_GROUND"
type input "Small Parcel"
type input "5+ Day"
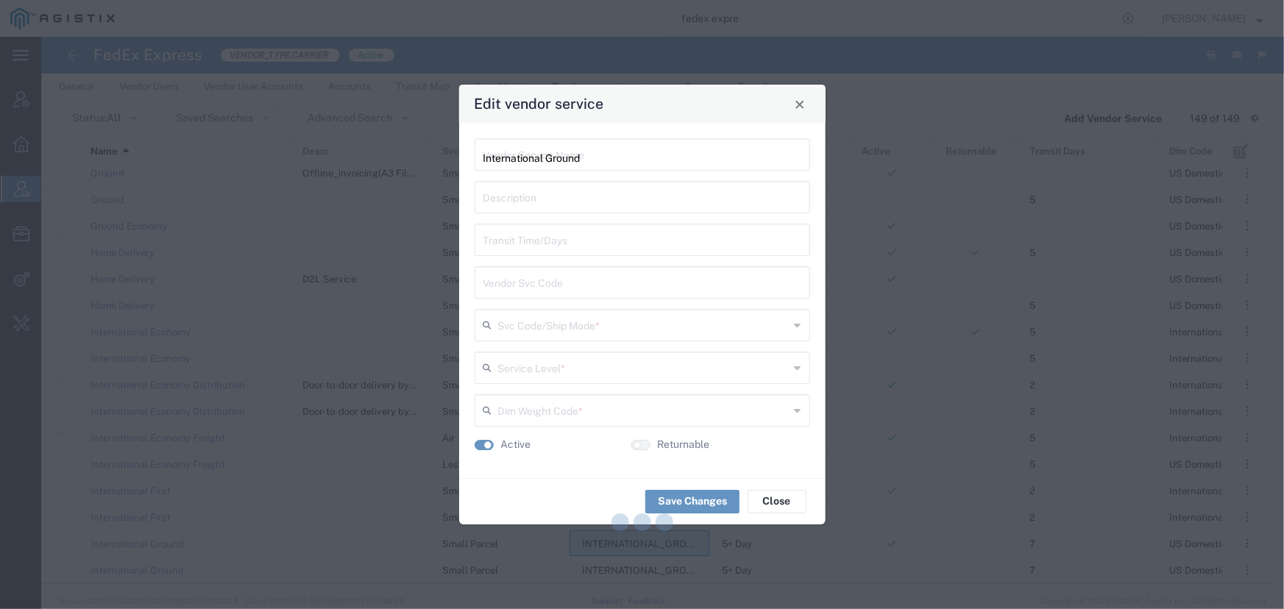
type input "US Domestic Ground"
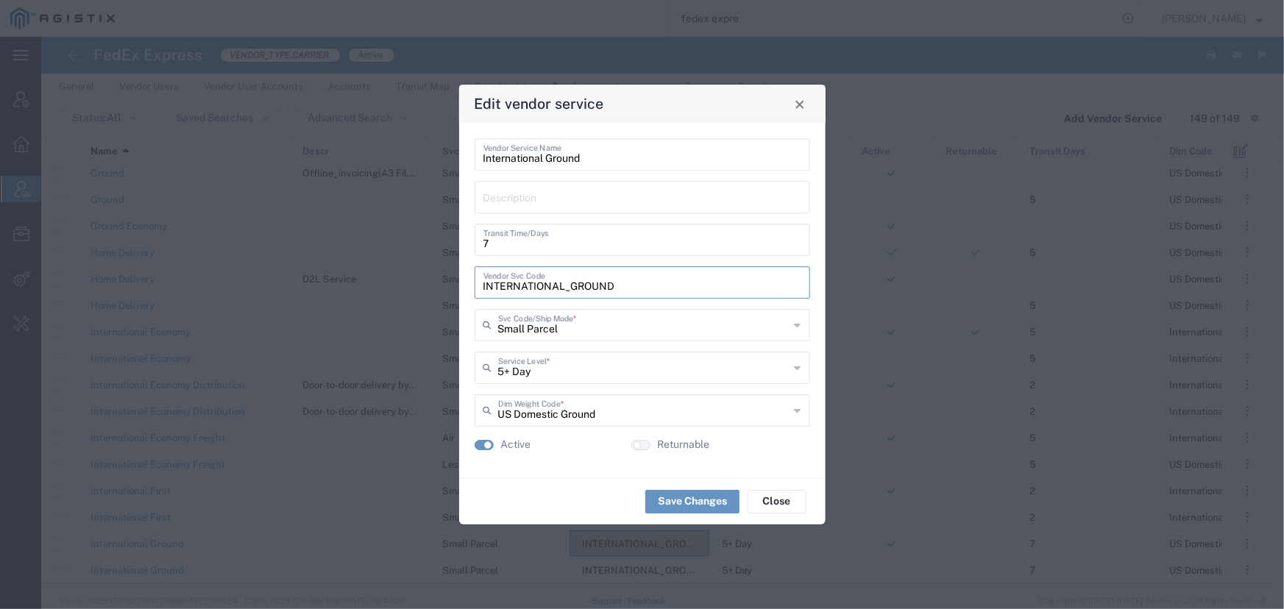
drag, startPoint x: 614, startPoint y: 287, endPoint x: 472, endPoint y: 290, distance: 142.8
click at [472, 290] on div "International Ground Vendor Service Name Description 7 Transit Time/Days INTERN…" at bounding box center [642, 300] width 366 height 355
click at [805, 104] on button "Close" at bounding box center [799, 103] width 21 height 21
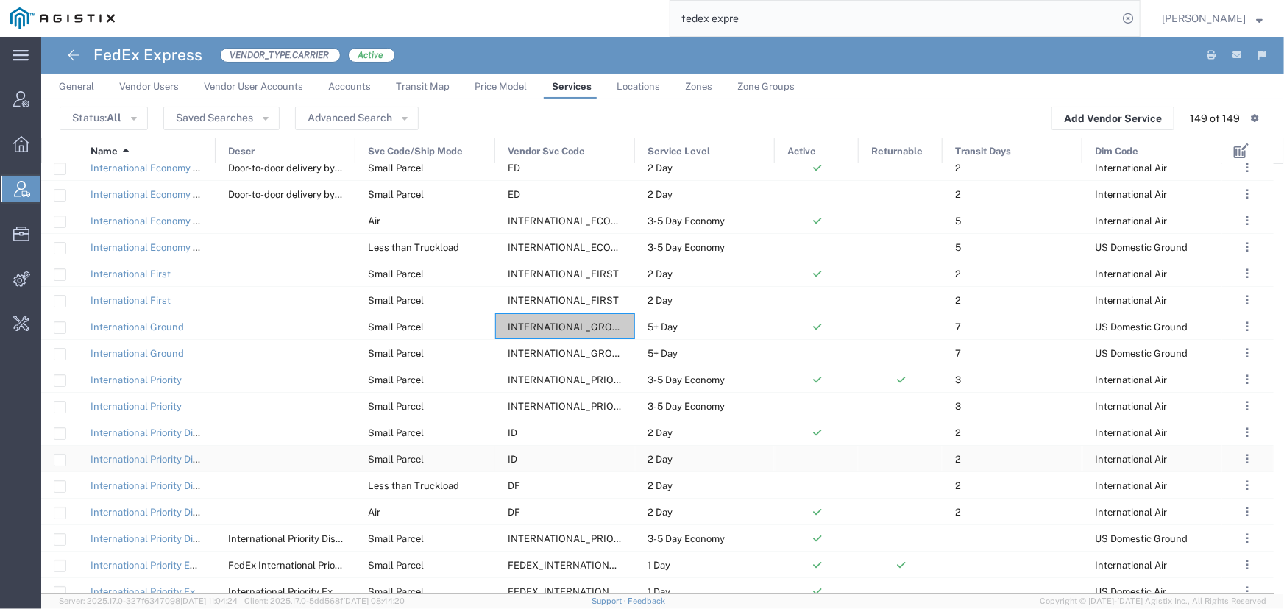
scroll to position [2708, 0]
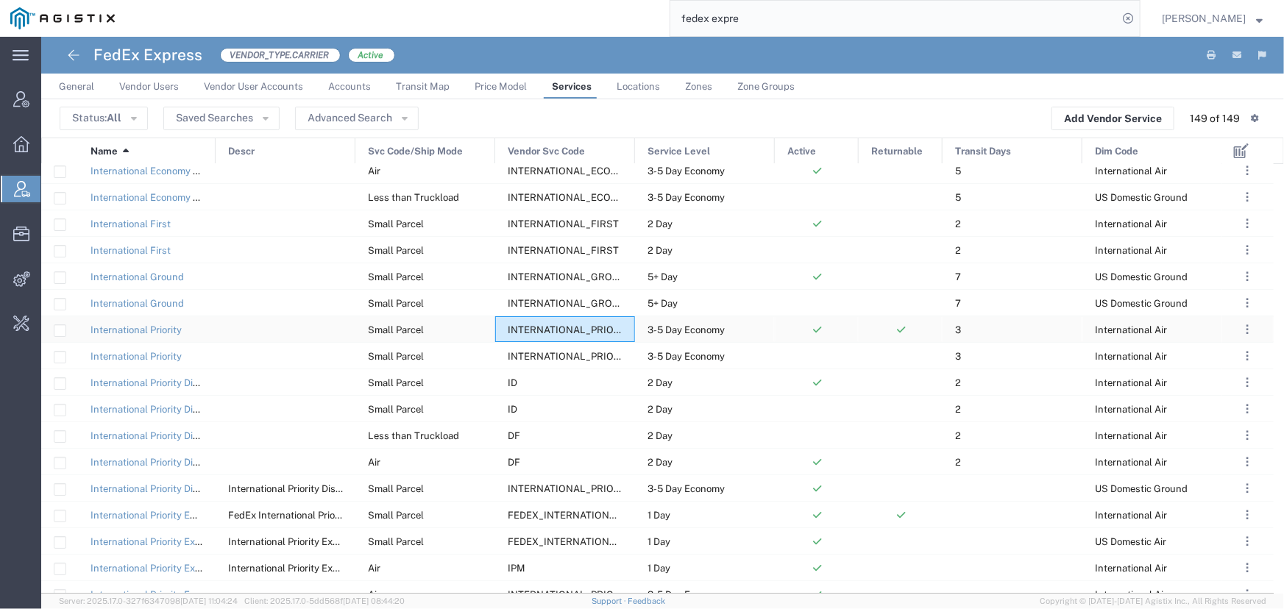
click at [592, 330] on span "INTERNATIONAL_PRIORITY" at bounding box center [572, 329] width 128 height 11
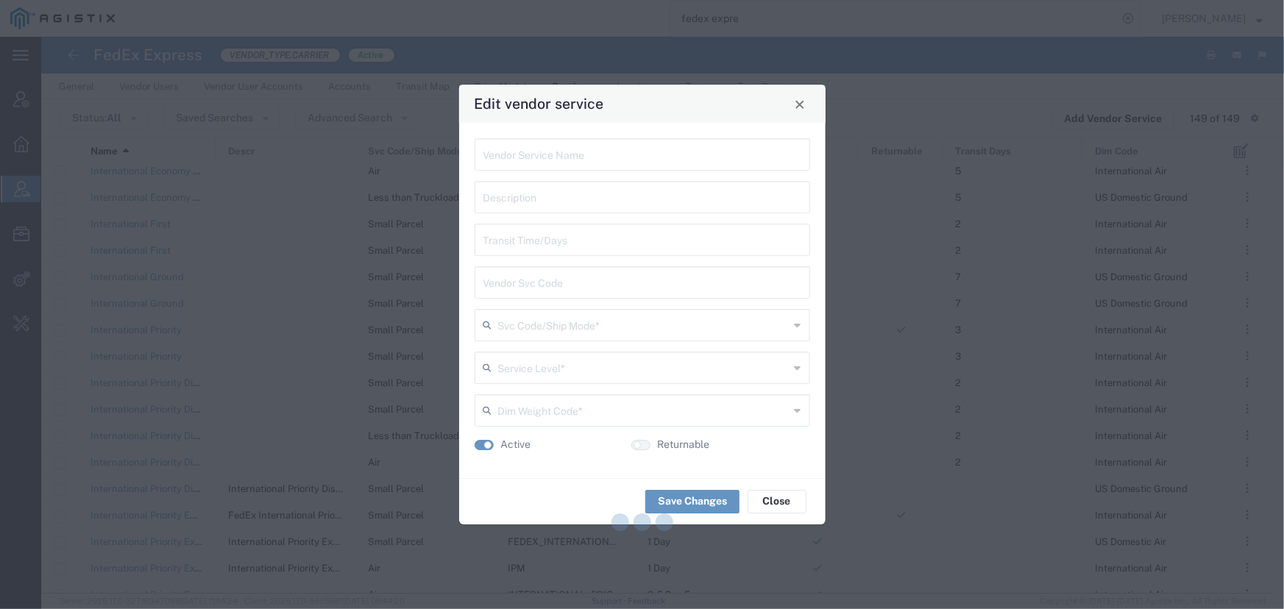
type input "International Priority"
type input "3"
type input "INTERNATIONAL_PRIORITY"
type input "Small Parcel"
type input "3-5 Day Economy"
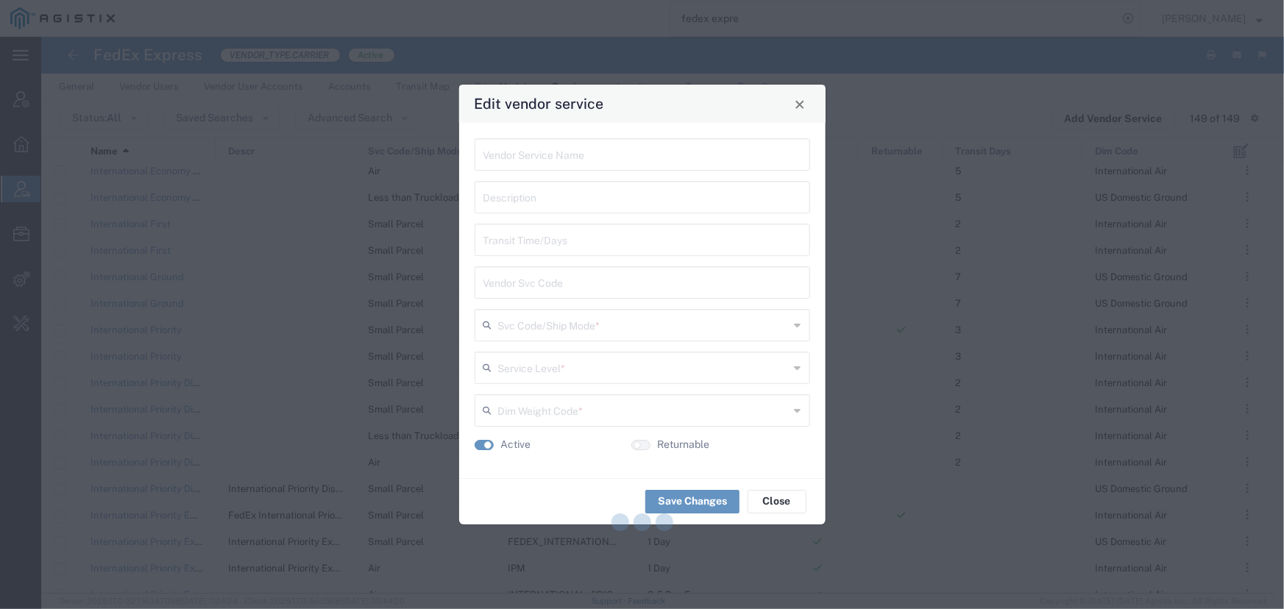
type input "International Air"
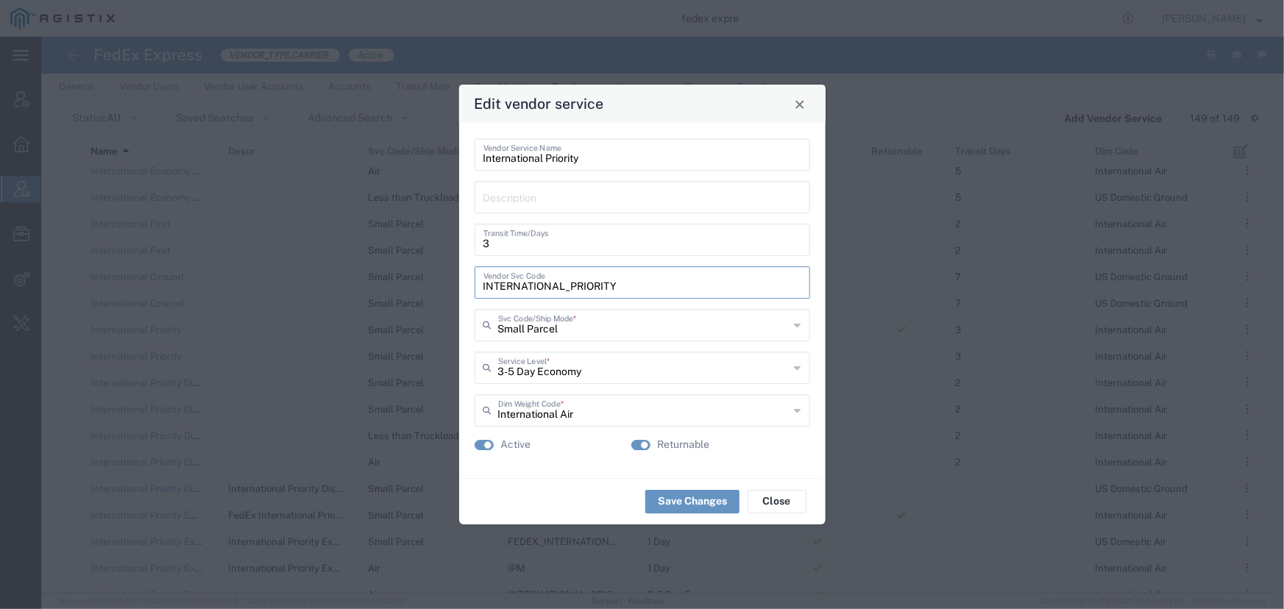
drag, startPoint x: 619, startPoint y: 288, endPoint x: 451, endPoint y: 290, distance: 167.8
click at [451, 290] on div "Edit vendor service International Priority Vendor Service Name Description 3 Tr…" at bounding box center [642, 304] width 1284 height 609
click at [802, 104] on span "Close" at bounding box center [800, 104] width 10 height 10
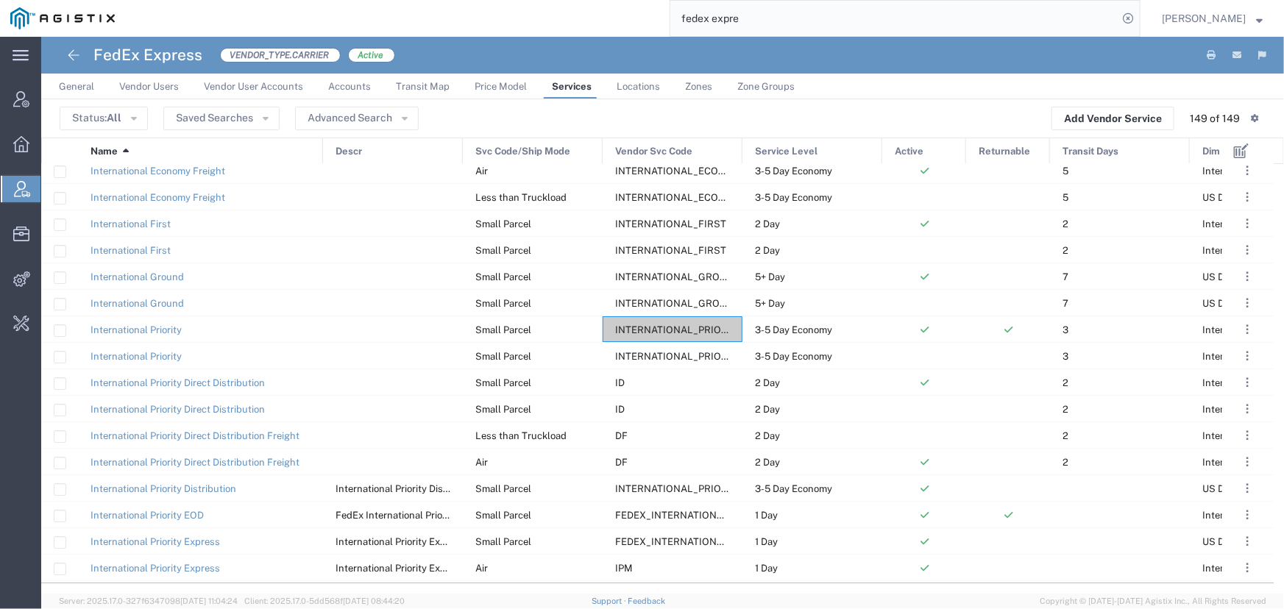
drag, startPoint x: 214, startPoint y: 149, endPoint x: 322, endPoint y: 155, distance: 107.6
click at [322, 155] on div at bounding box center [323, 151] width 6 height 26
click at [660, 489] on span "INTERNATIONAL_PRIORITY_DISTRIBUTION" at bounding box center [715, 488] width 201 height 11
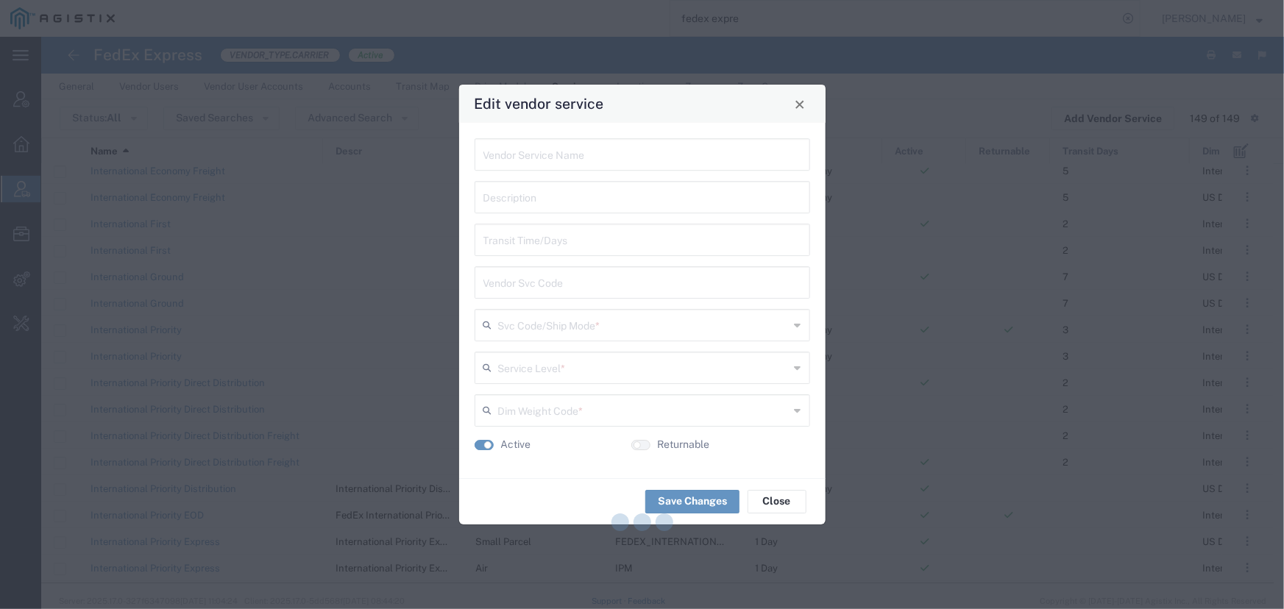
type input "International Priority Distribution"
type input "INTERNATIONAL_PRIORITY_DISTRIBUTION"
type input "Small Parcel"
type input "3-5 Day Economy"
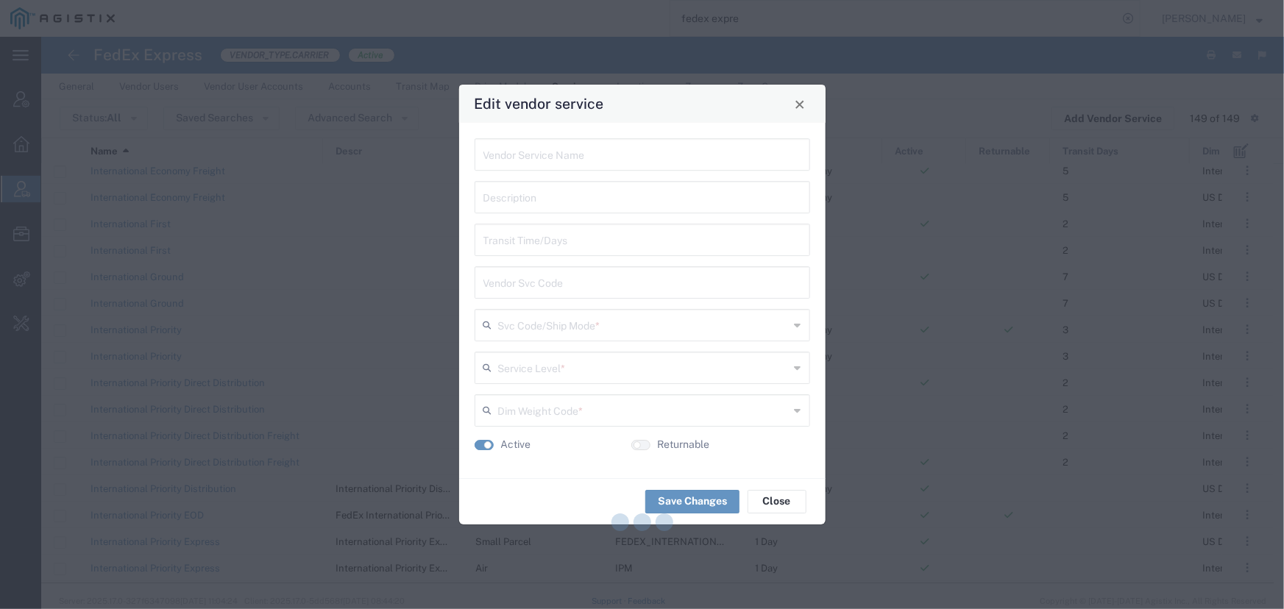
type input "US Domestic Ground"
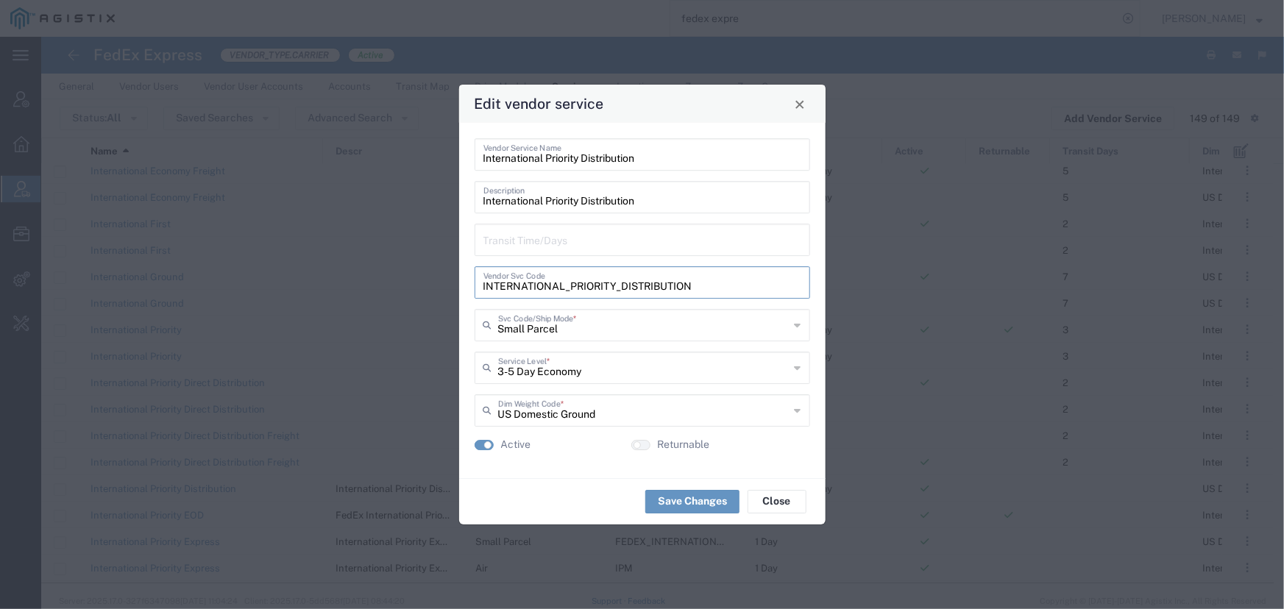
drag, startPoint x: 696, startPoint y: 287, endPoint x: 405, endPoint y: 284, distance: 291.4
click at [405, 284] on div "Edit vendor service International Priority Distribution Vendor Service Name Int…" at bounding box center [642, 304] width 1284 height 609
click at [800, 109] on span "Close" at bounding box center [800, 104] width 10 height 10
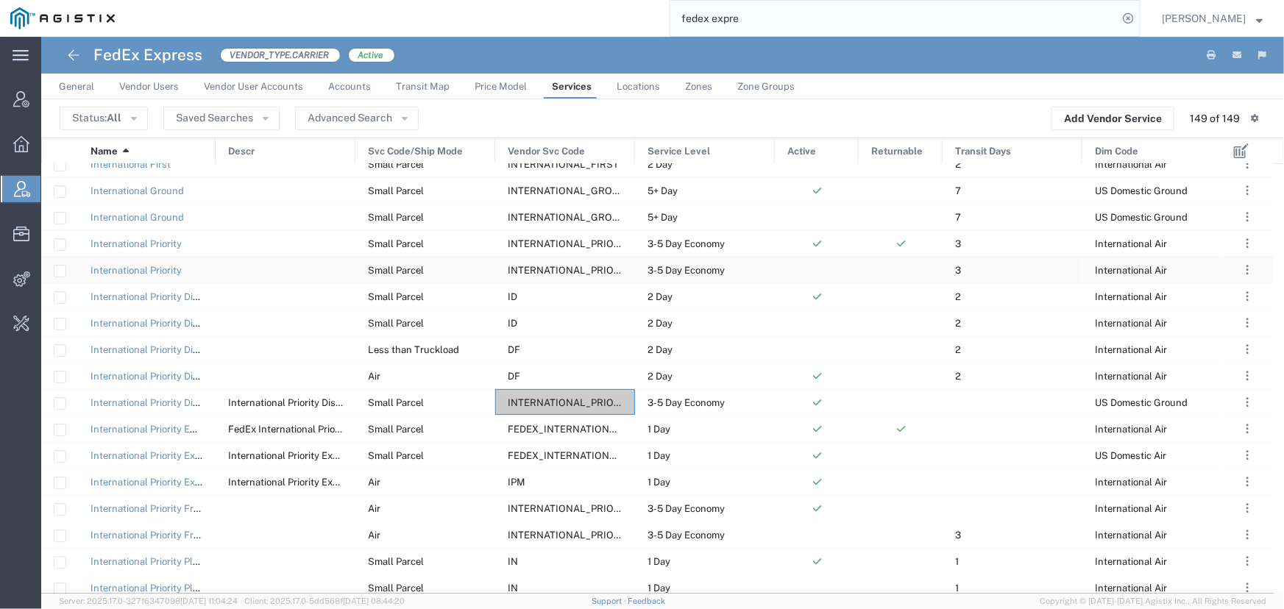
scroll to position [2775, 0]
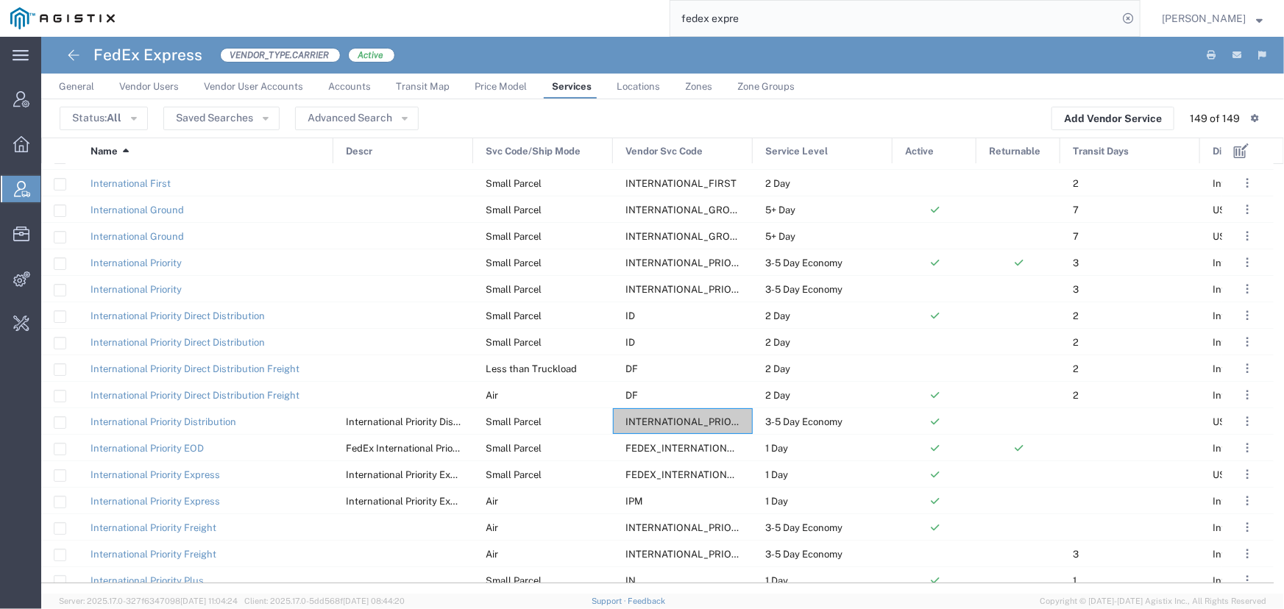
drag, startPoint x: 216, startPoint y: 152, endPoint x: 333, endPoint y: 154, distance: 117.7
click at [333, 154] on div at bounding box center [333, 151] width 6 height 26
click at [647, 444] on span "FEDEX_INTERNATIONAL_PRIORITY" at bounding box center [707, 448] width 164 height 11
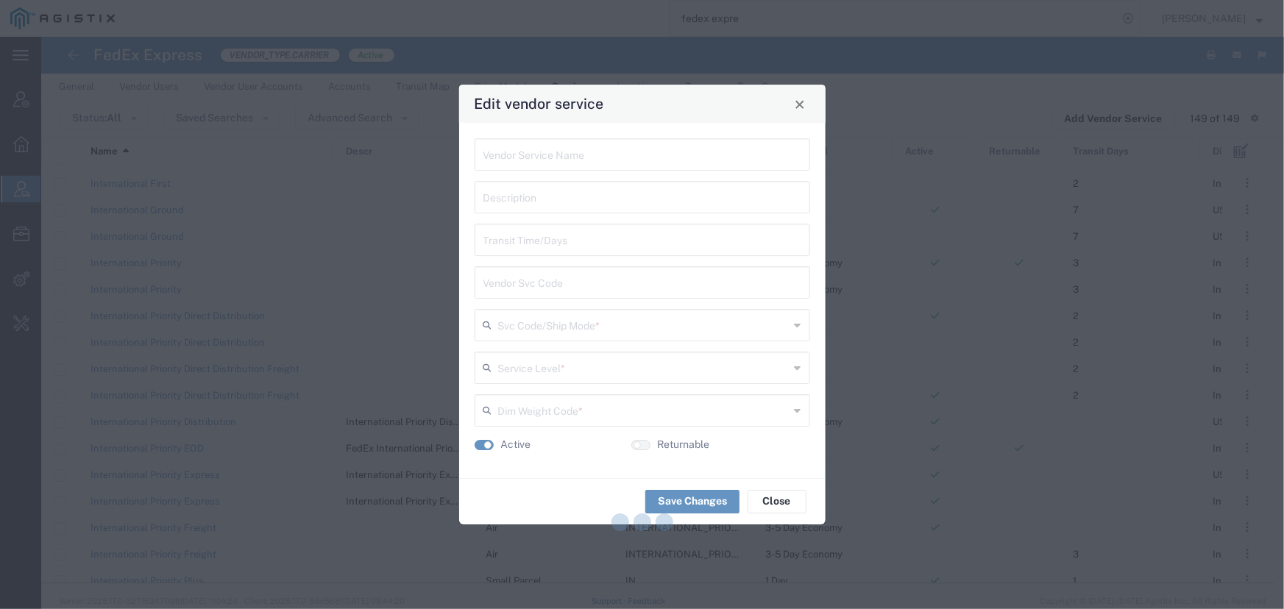
type input "International Priority EOD"
type input "FedEx International Priority"
type input "FEDEX_INTERNATIONAL_PRIORITY"
type input "Small Parcel"
type input "1 Day"
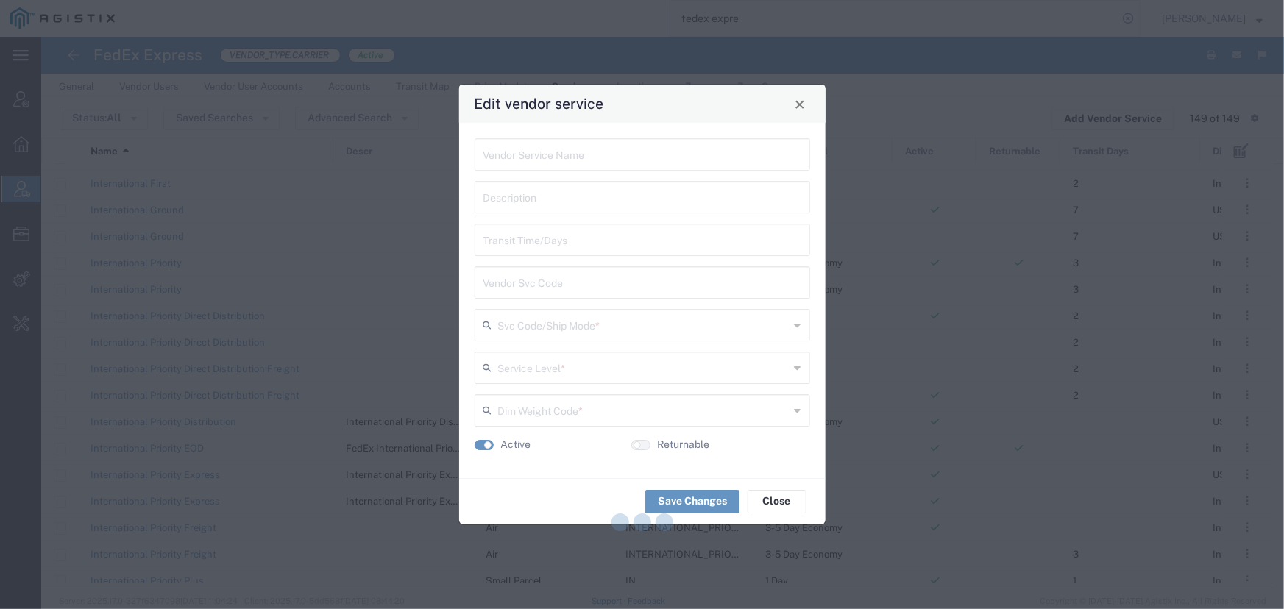
type input "International Air"
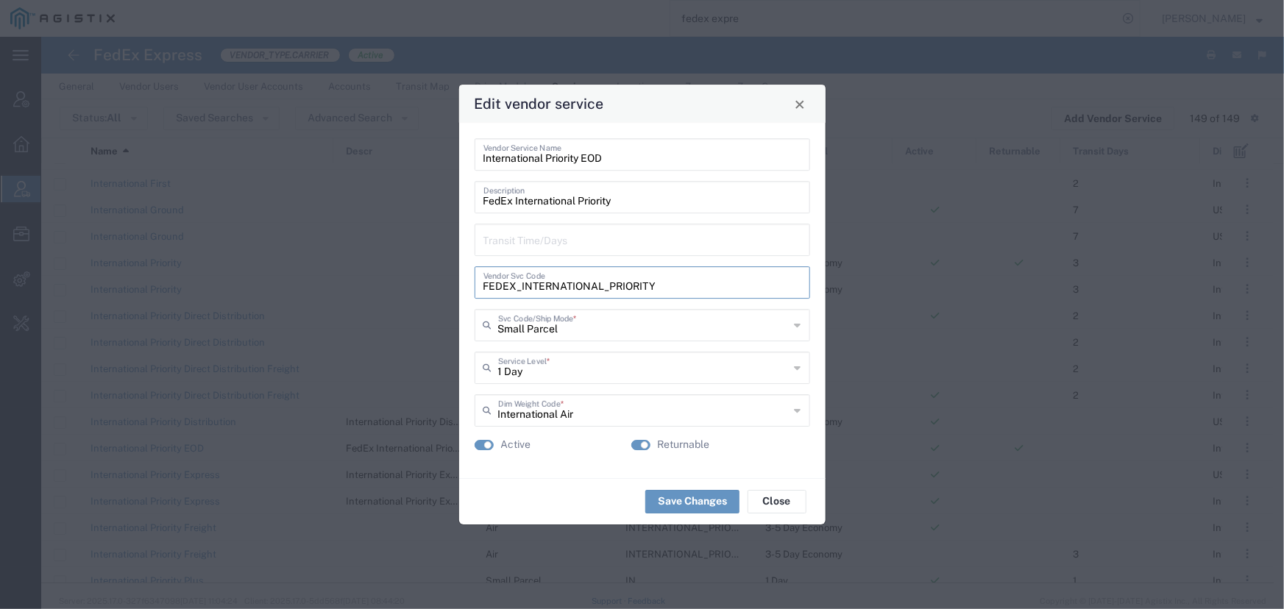
drag, startPoint x: 658, startPoint y: 288, endPoint x: 458, endPoint y: 287, distance: 200.1
click at [458, 287] on div "Edit vendor service International Priority EOD Vendor Service Name FedEx Intern…" at bounding box center [642, 304] width 368 height 441
click at [802, 101] on span "Close" at bounding box center [800, 104] width 10 height 10
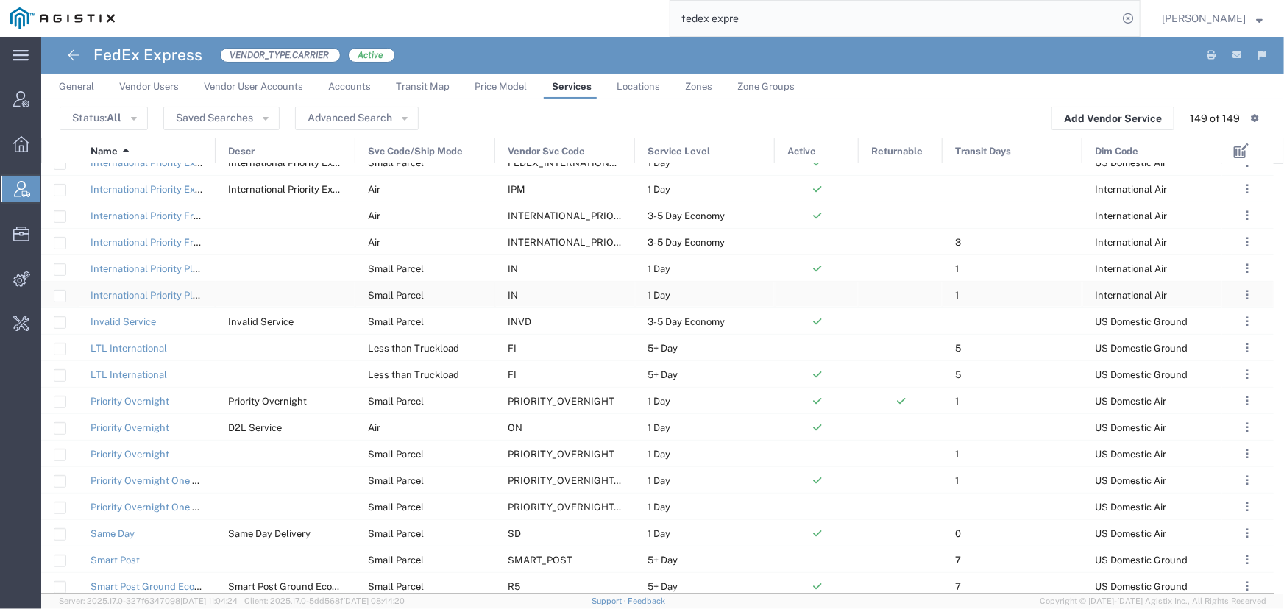
scroll to position [3110, 0]
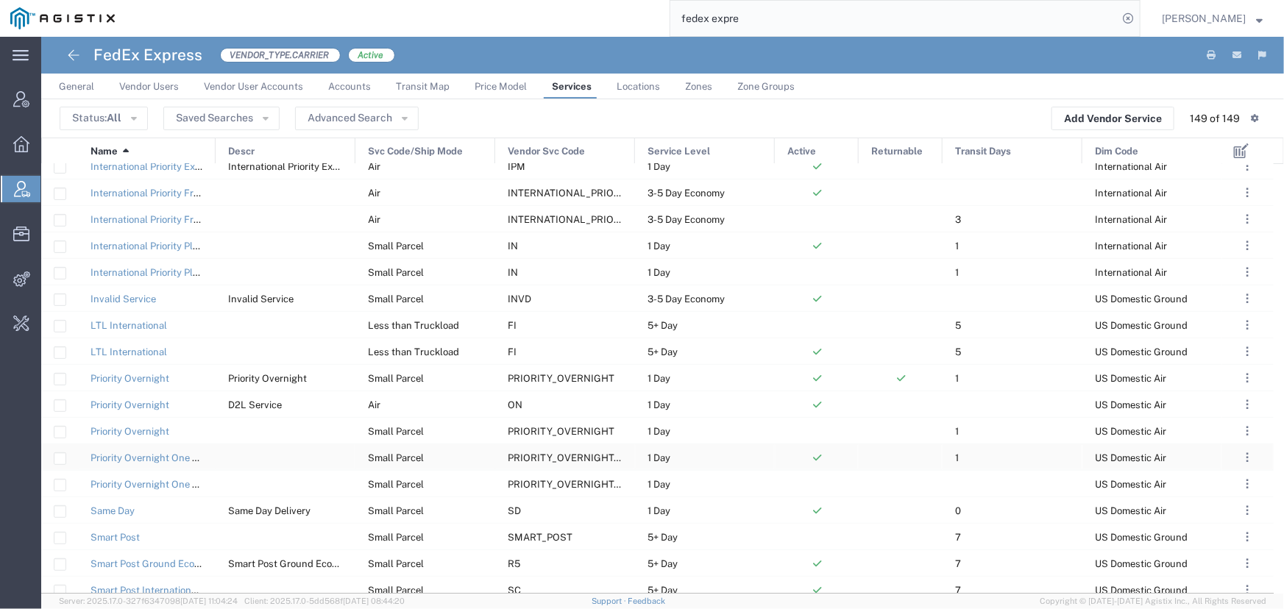
click at [583, 458] on span "PRIORITY_OVERNIGHT_ONE_RATE" at bounding box center [588, 457] width 161 height 11
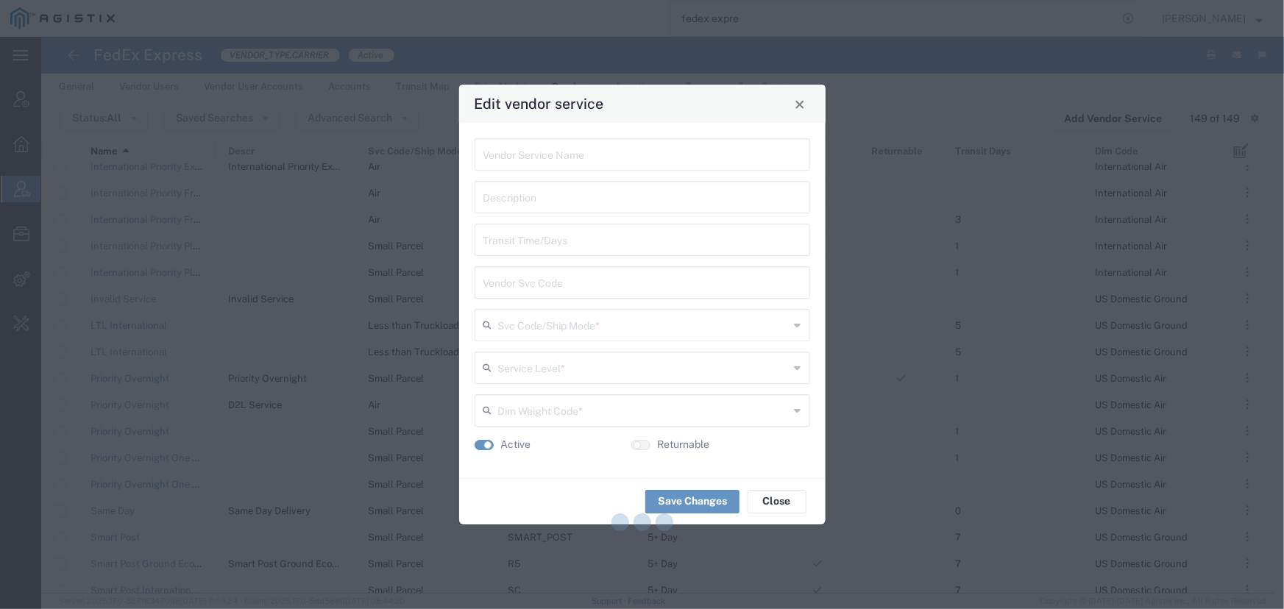
type input "Priority Overnight One Rate"
type input "1"
type input "PRIORITY_OVERNIGHT_ONE_RATE"
type input "Small Parcel"
type input "1 Day"
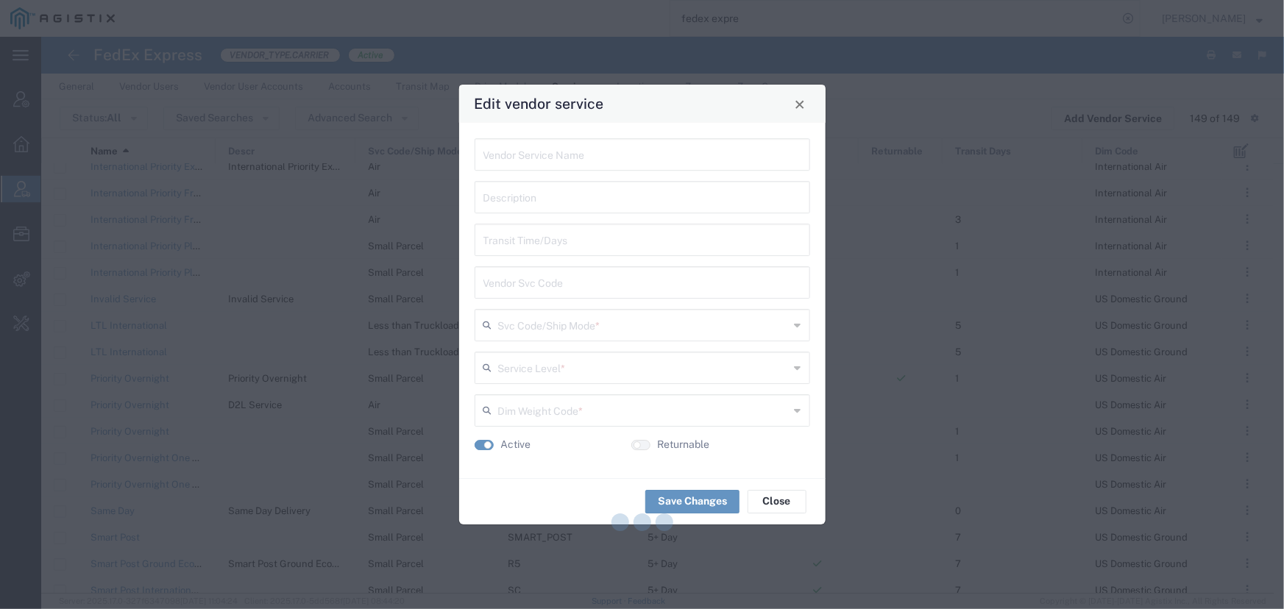
type input "US Domestic Air"
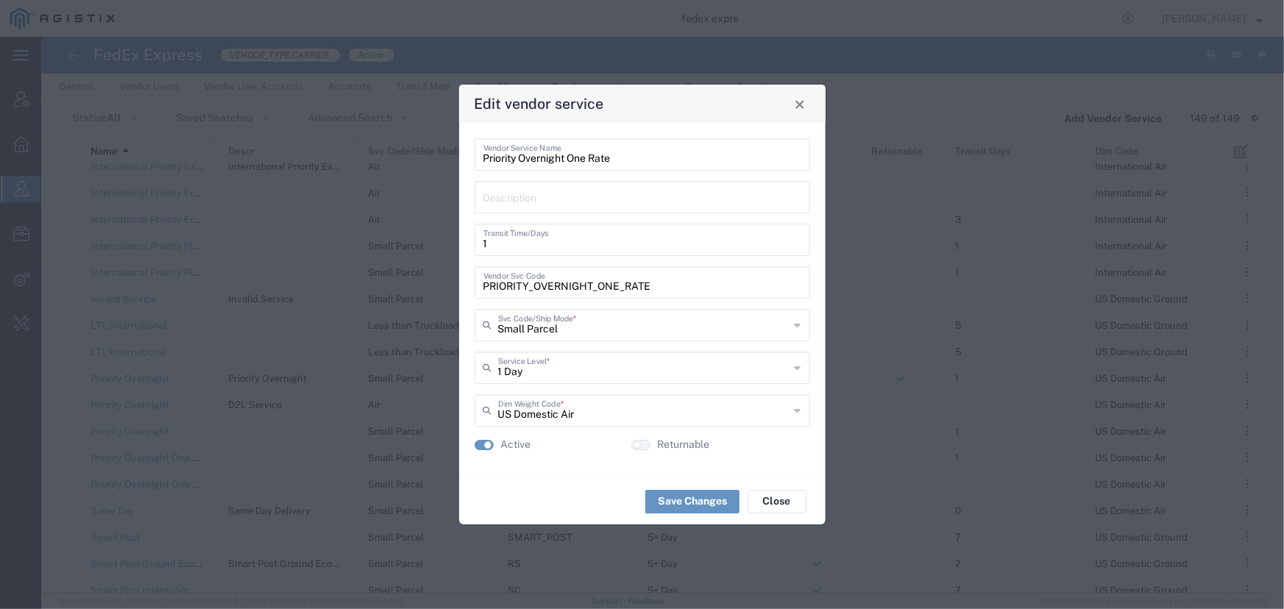
click at [650, 286] on input "PRIORITY_OVERNIGHT_ONE_RATE" at bounding box center [642, 282] width 318 height 26
drag, startPoint x: 650, startPoint y: 286, endPoint x: 558, endPoint y: 287, distance: 92.0
click at [558, 287] on input "PRIORITY_OVERNIGHT_ONE_RATE" at bounding box center [642, 282] width 318 height 26
click at [801, 104] on span "Close" at bounding box center [800, 104] width 10 height 10
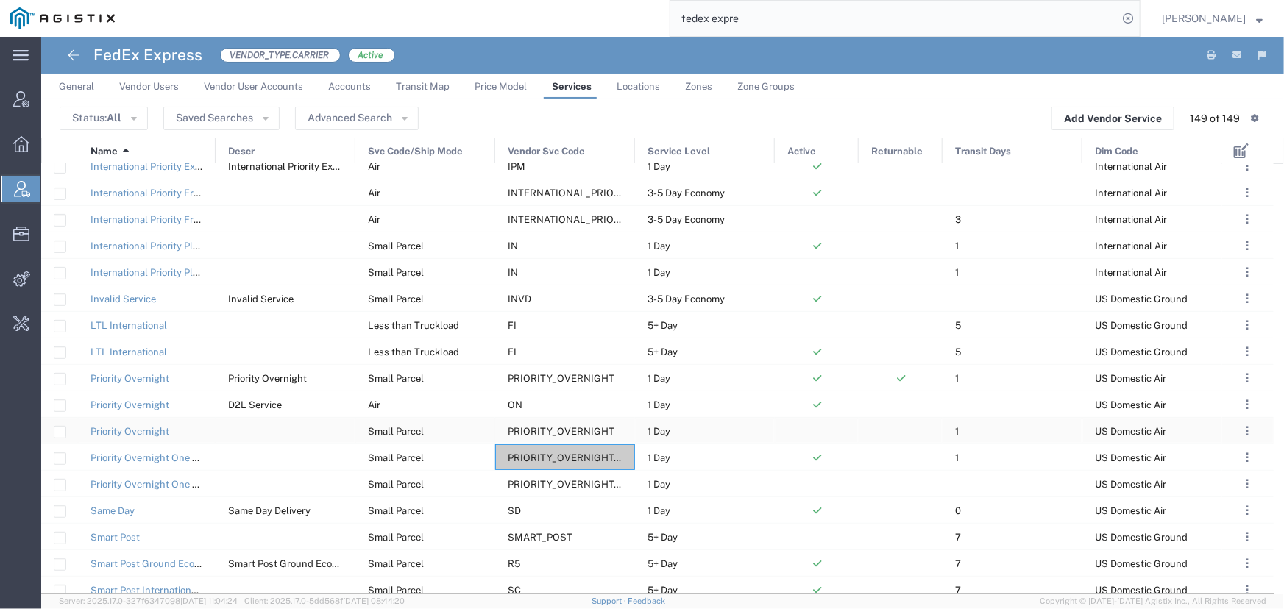
scroll to position [3177, 0]
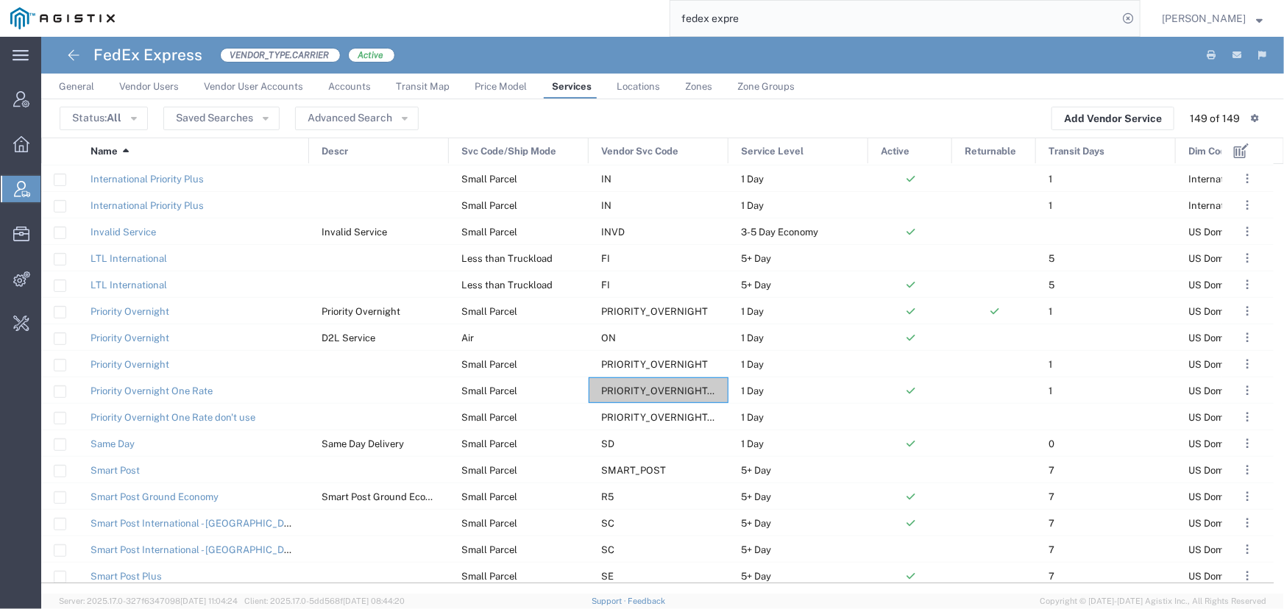
drag, startPoint x: 214, startPoint y: 151, endPoint x: 308, endPoint y: 155, distance: 93.5
click at [308, 155] on div at bounding box center [309, 151] width 6 height 26
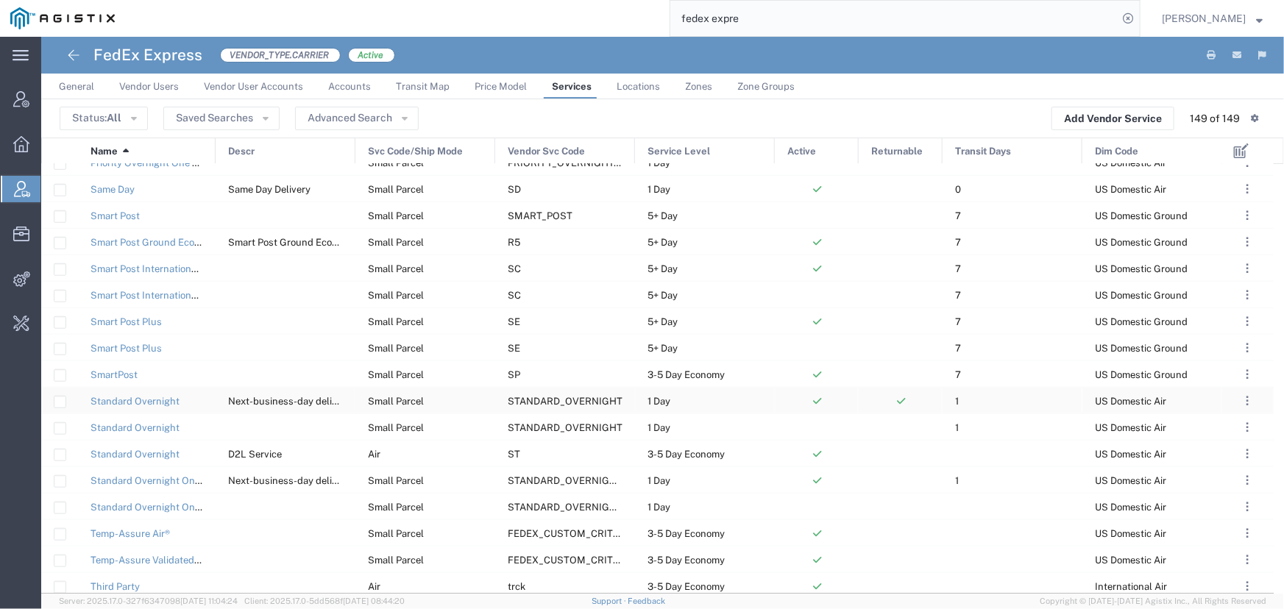
scroll to position [3444, 0]
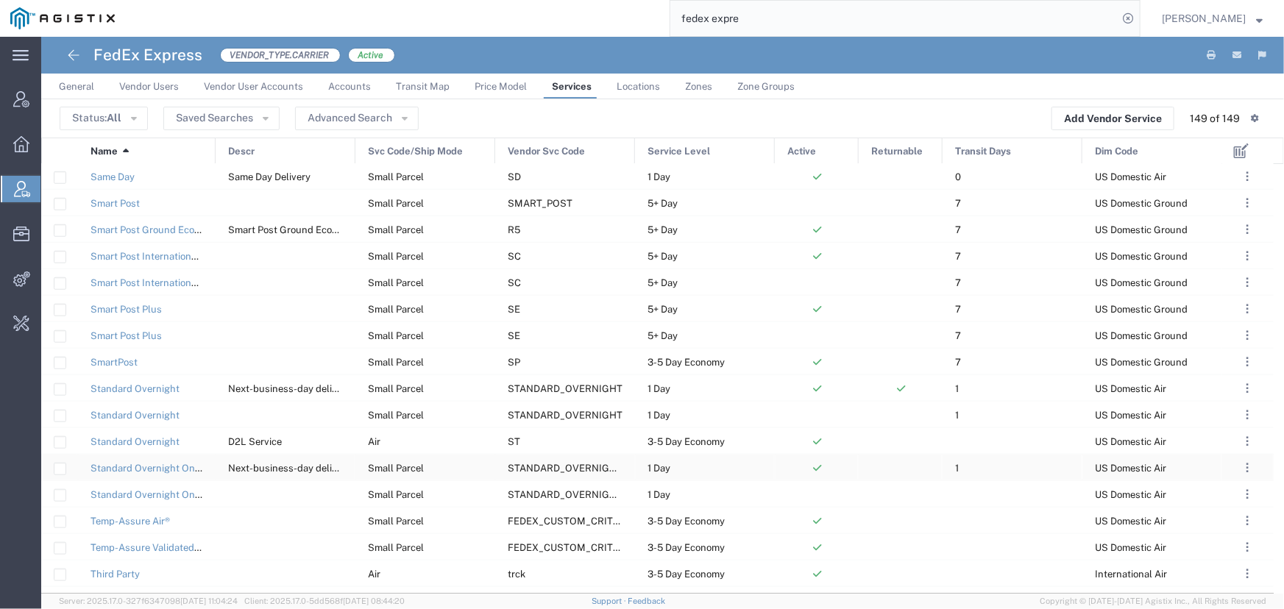
click at [531, 463] on span "STANDARD_OVERNIGHT_ONE_RATE" at bounding box center [592, 468] width 169 height 11
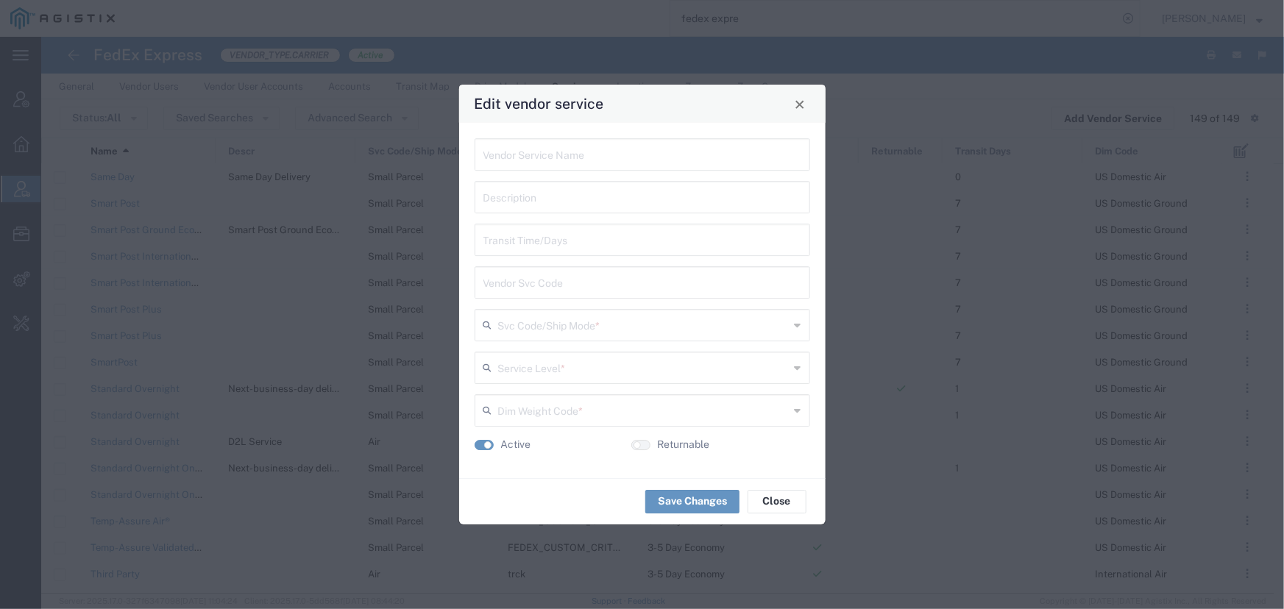
click at [531, 463] on div "Active" at bounding box center [553, 450] width 157 height 26
type input "Standard Overnight One Rate"
type input "Next-business-day delivery by 3 p.m. to most U.S. addresses; by 4:30 to rural a…"
type input "1"
type input "STANDARD_OVERNIGHT_ONE_RATE"
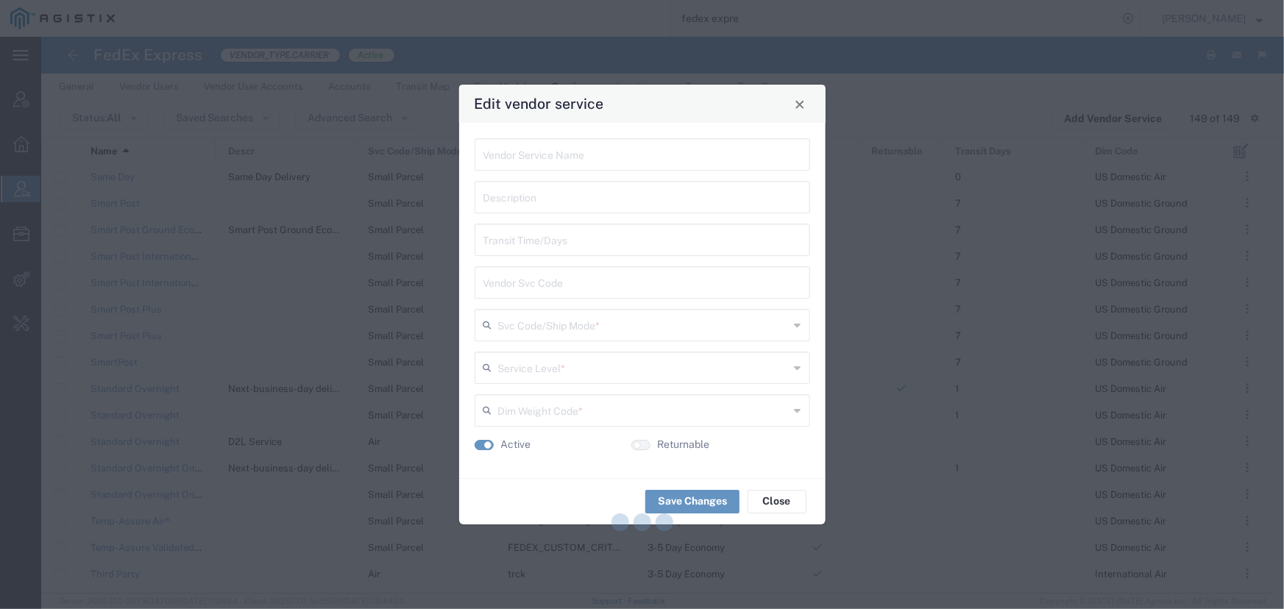
type input "Small Parcel"
type input "1 Day"
type input "US Domestic Air"
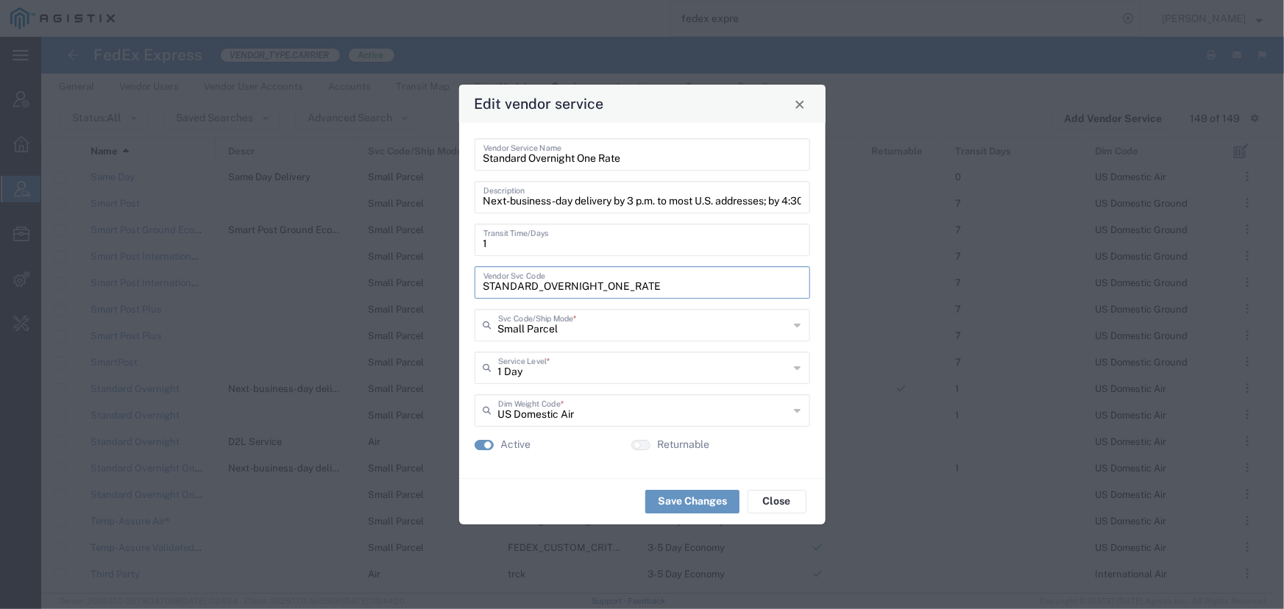
drag, startPoint x: 661, startPoint y: 285, endPoint x: 463, endPoint y: 283, distance: 198.7
click at [463, 283] on div "Standard Overnight One Rate Vendor Service Name Next-business-day delivery by 3…" at bounding box center [642, 300] width 366 height 355
click at [795, 104] on span "Close" at bounding box center [800, 104] width 10 height 10
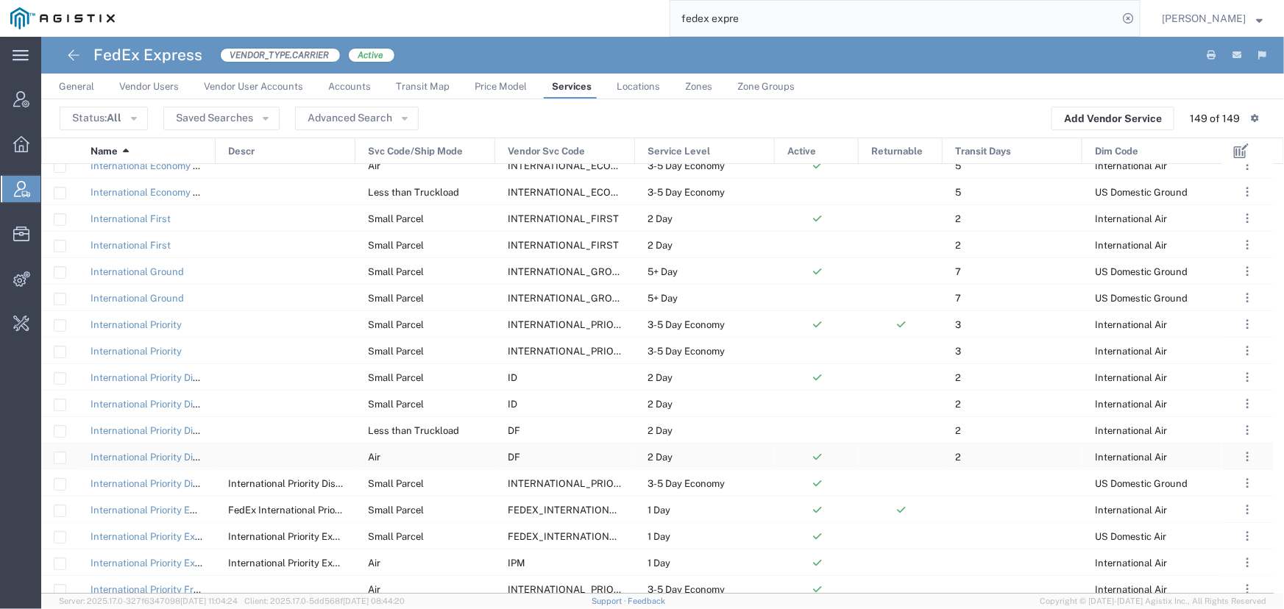
scroll to position [2245, 0]
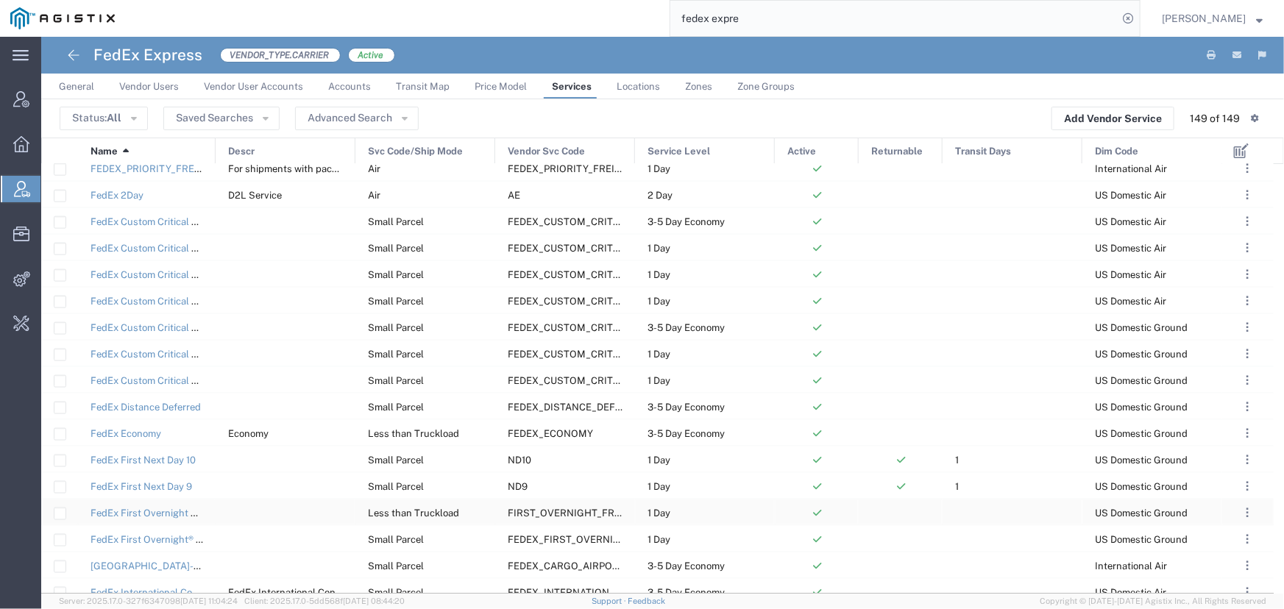
click at [550, 512] on span "FIRST_OVERNIGHT_FREIGHT" at bounding box center [576, 513] width 136 height 11
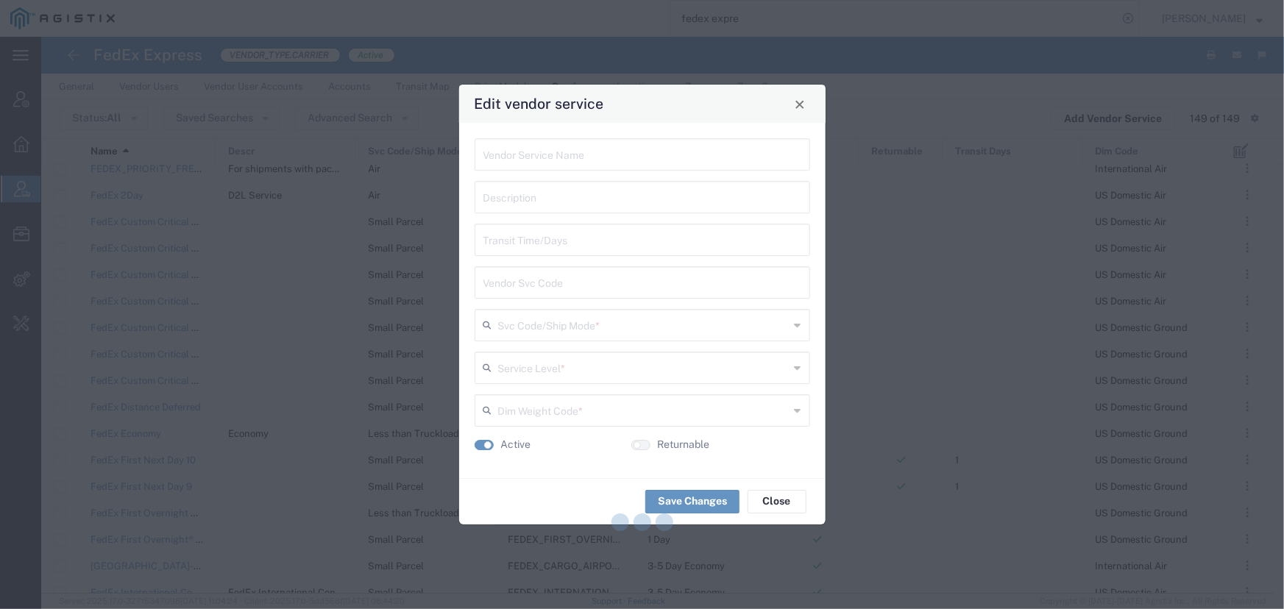
type input "FedEx First Overnight Freight"
type input "FIRST_OVERNIGHT_FREIGHT"
type input "Less than Truckload"
type input "1 Day"
type input "US Domestic Ground"
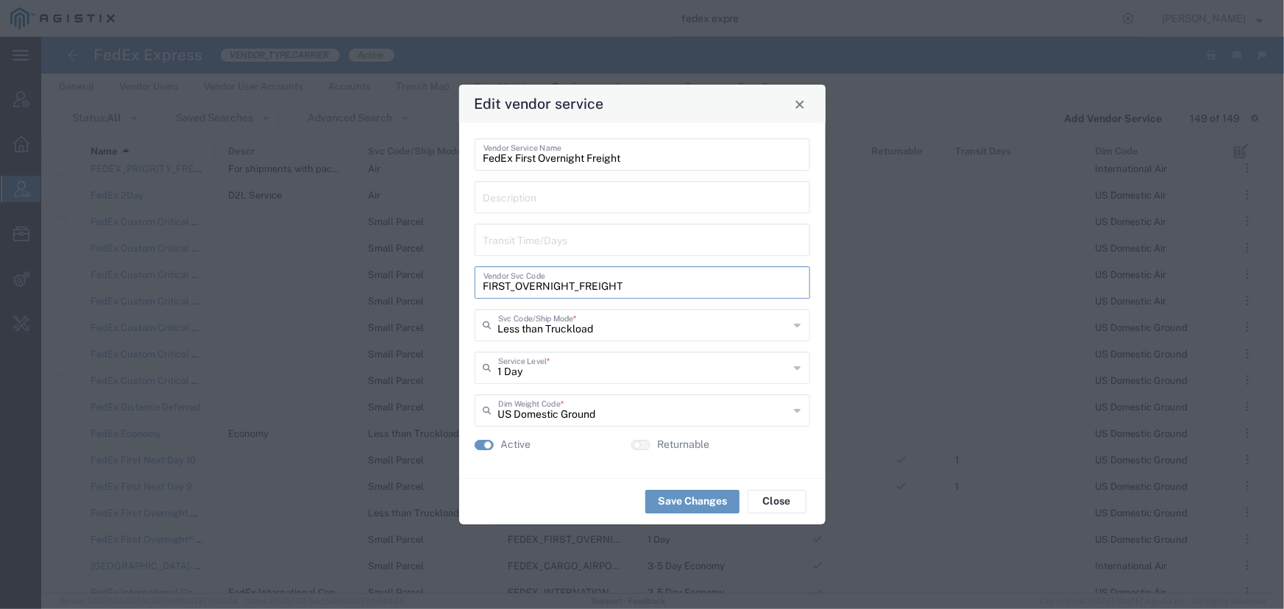
drag, startPoint x: 625, startPoint y: 287, endPoint x: 402, endPoint y: 283, distance: 223.0
click at [402, 283] on div "Edit vendor service FedEx First Overnight Freight Vendor Service Name Descripti…" at bounding box center [642, 304] width 1284 height 609
click at [800, 101] on span "Close" at bounding box center [800, 104] width 10 height 10
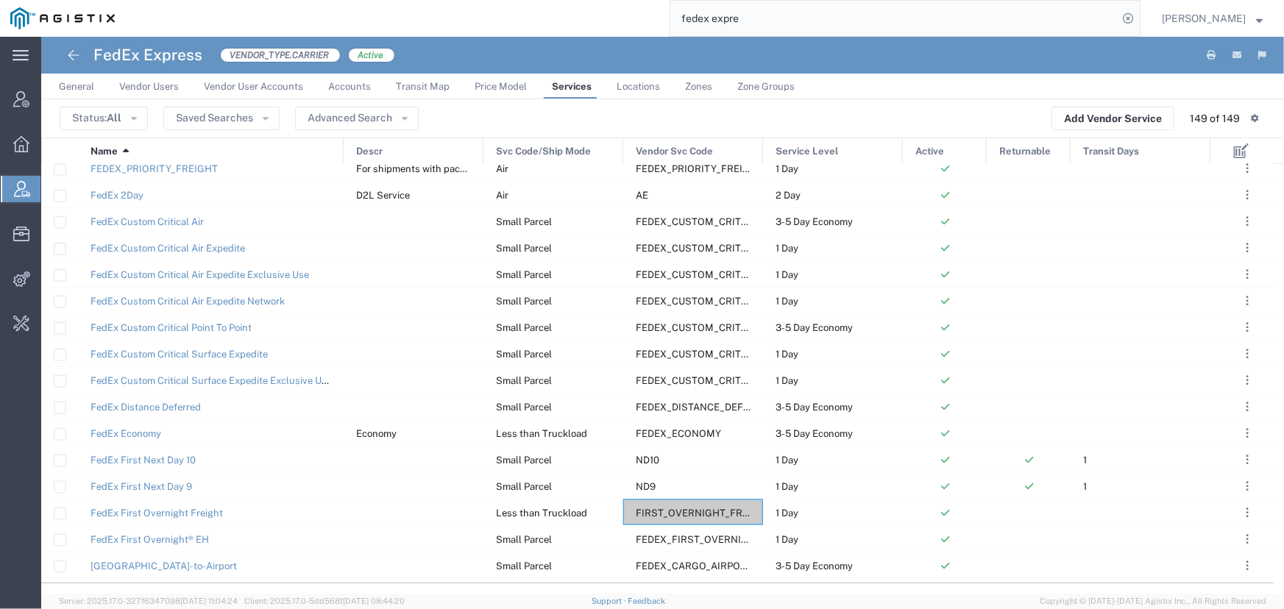
drag, startPoint x: 213, startPoint y: 149, endPoint x: 341, endPoint y: 158, distance: 128.3
click at [341, 158] on div at bounding box center [344, 151] width 6 height 26
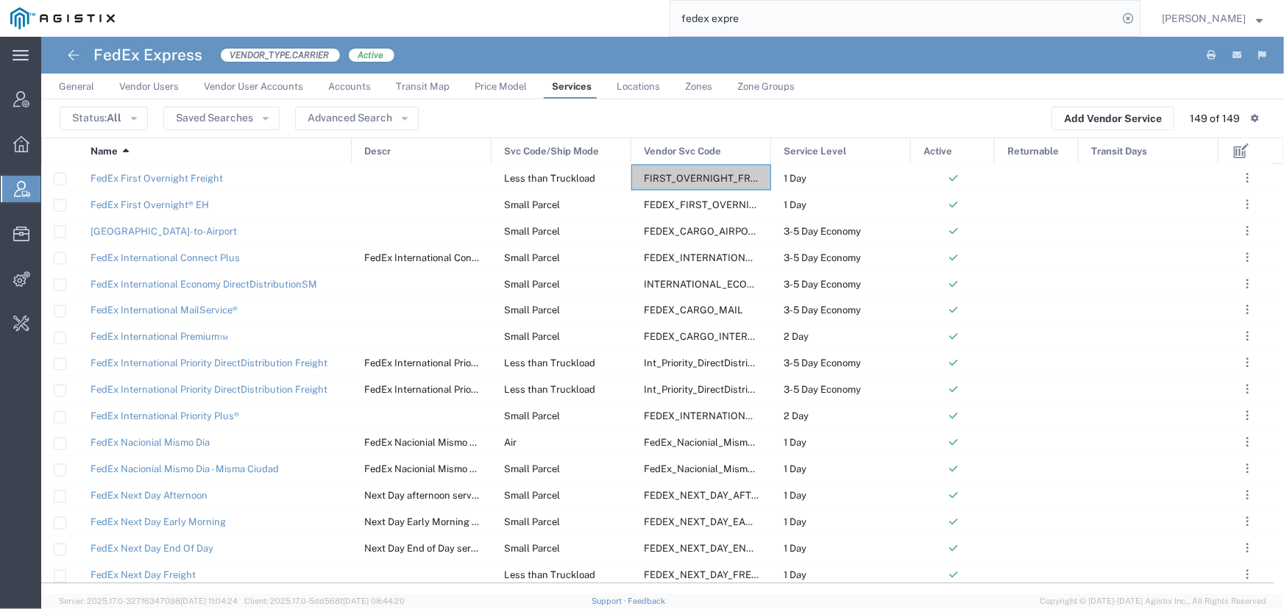
drag, startPoint x: 215, startPoint y: 148, endPoint x: 351, endPoint y: 152, distance: 136.2
click at [351, 152] on div at bounding box center [352, 151] width 6 height 26
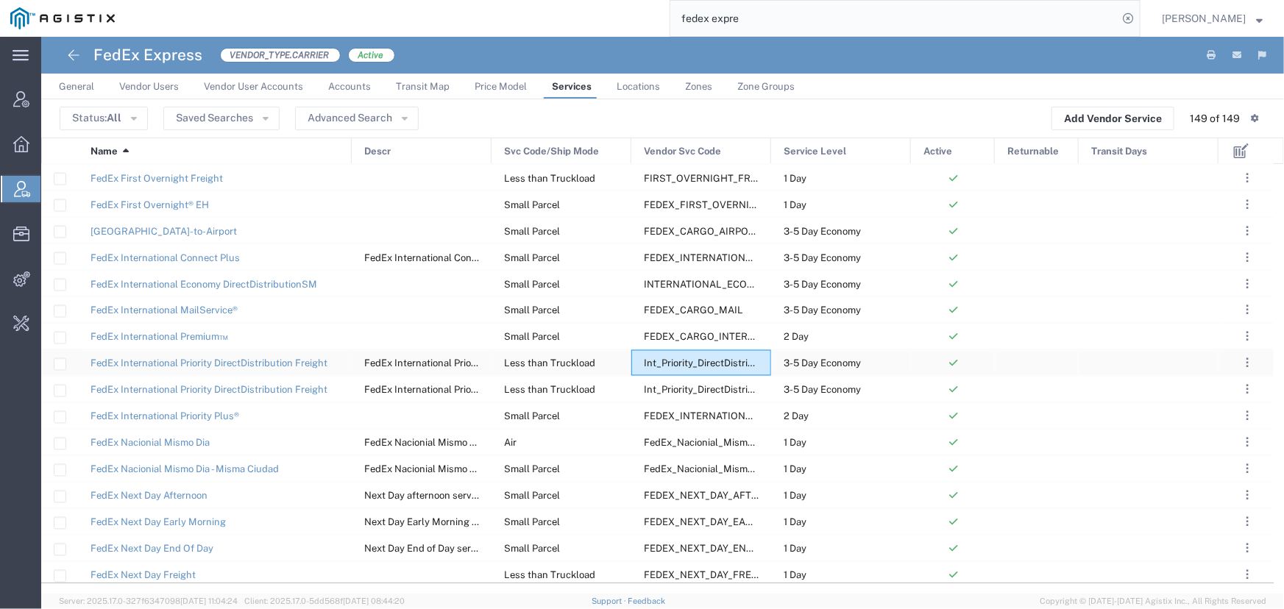
click at [671, 362] on span "Int_Priority_DirectDistribution_Freight" at bounding box center [729, 363] width 170 height 11
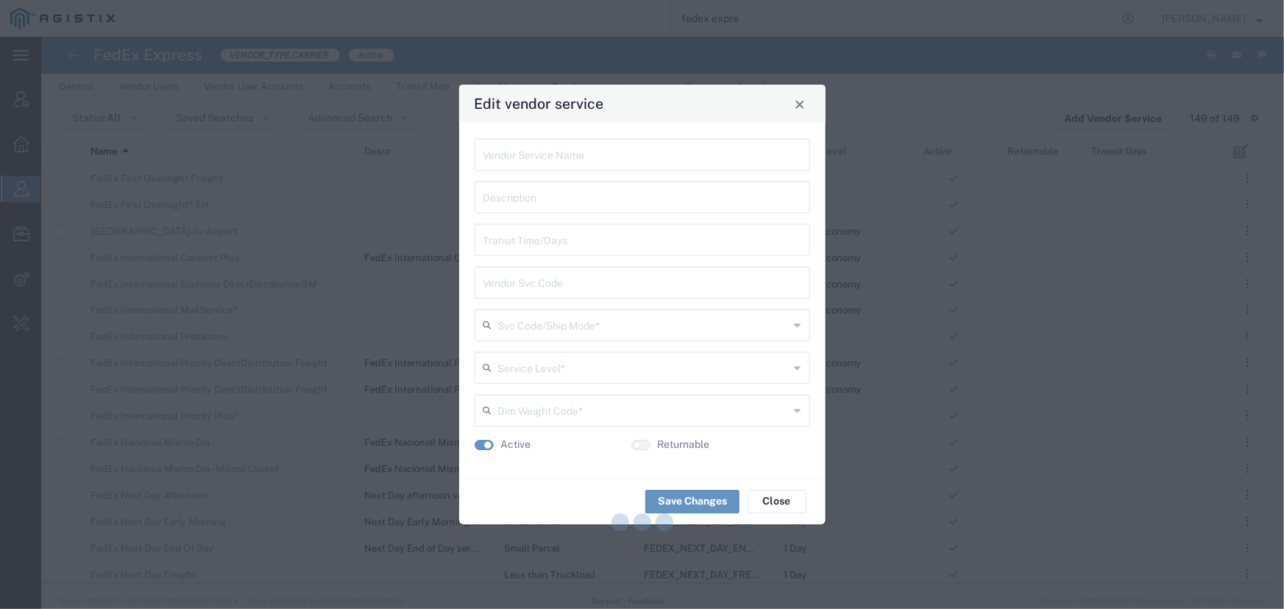
type input "FedEx International Priority DirectDistribution Freight"
type input "Int_Priority_DirectDistribution_Freight"
type input "Less than Truckload"
type input "3-5 Day Economy"
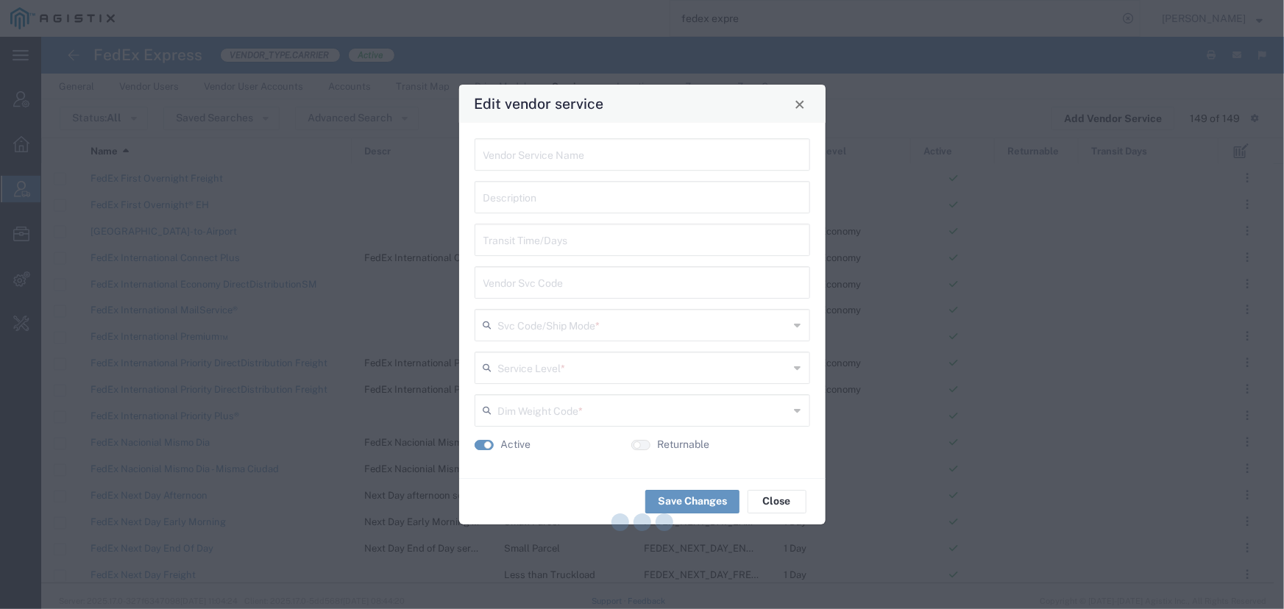
type input "US Domestic Ground"
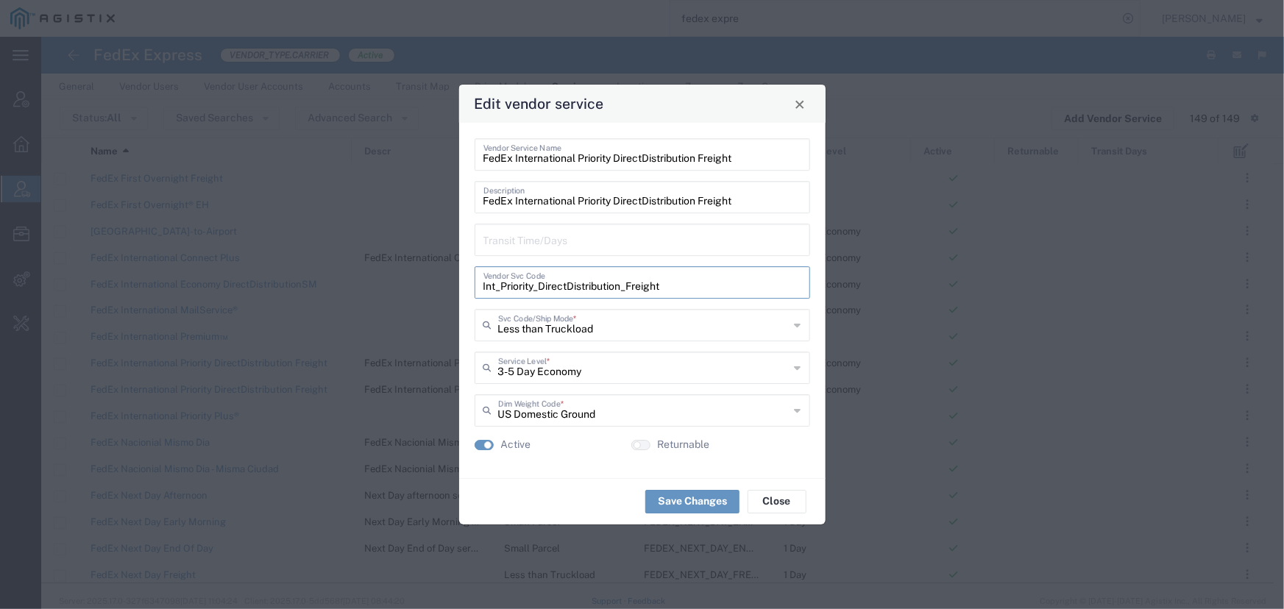
drag, startPoint x: 668, startPoint y: 284, endPoint x: 421, endPoint y: 274, distance: 247.4
click at [421, 274] on div "Edit vendor service FedEx International Priority DirectDistribution Freight Ven…" at bounding box center [642, 304] width 1284 height 609
click at [803, 107] on span "Close" at bounding box center [800, 104] width 10 height 10
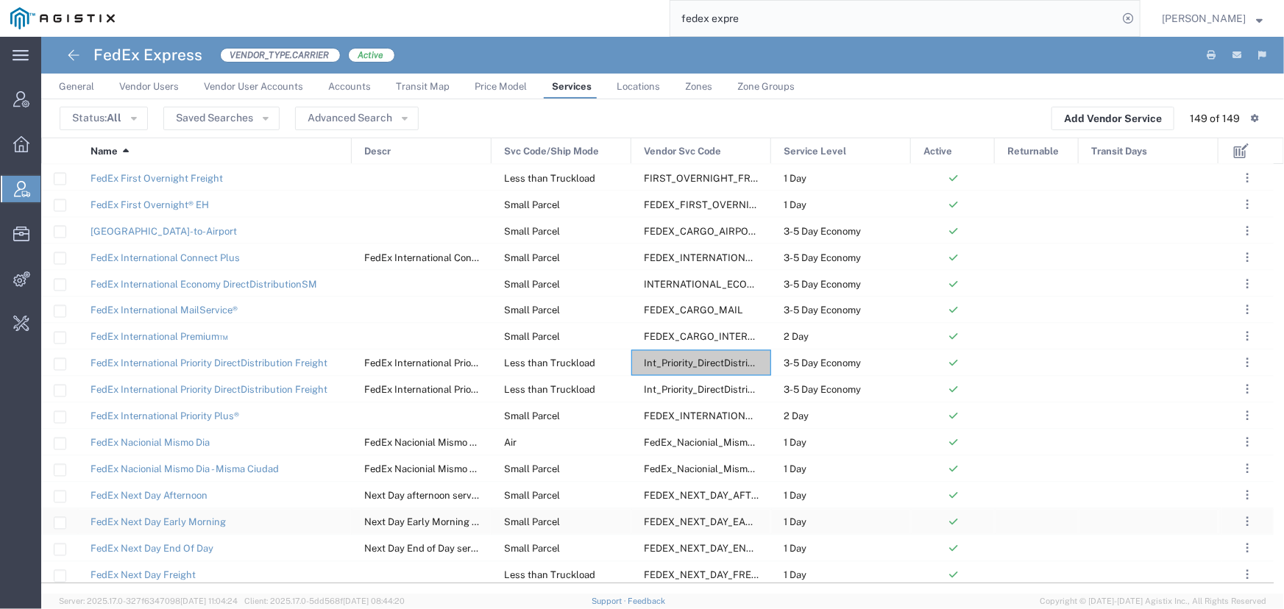
scroll to position [1338, 0]
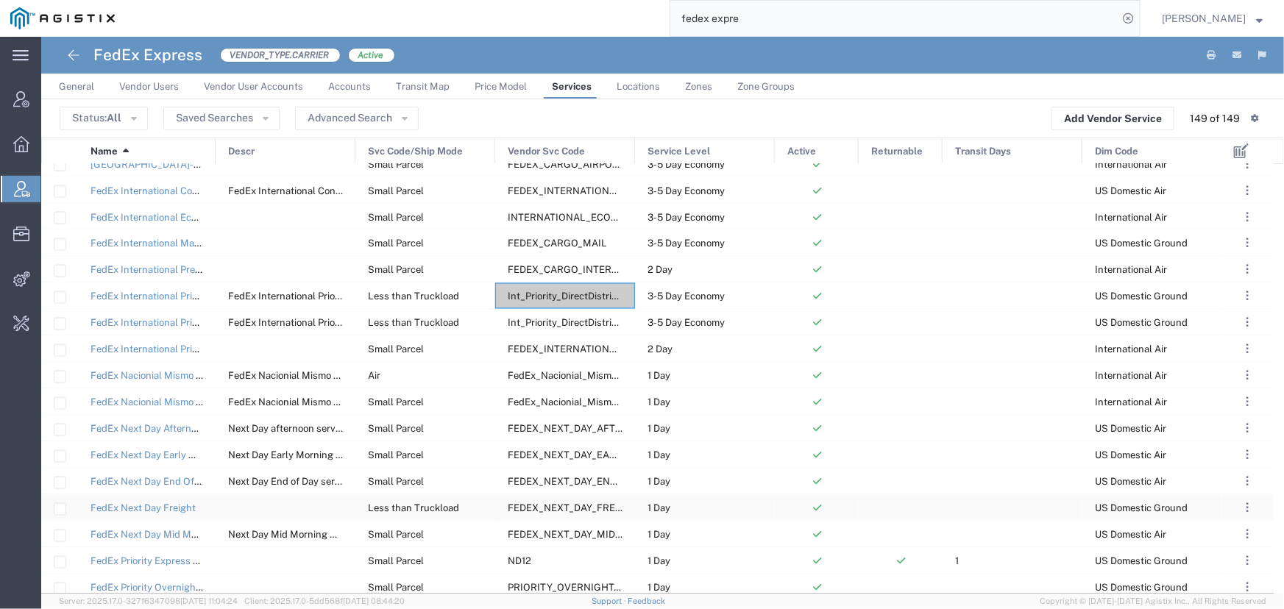
click at [544, 505] on span "FEDEX_NEXT_DAY_FREIGHT" at bounding box center [573, 508] width 131 height 11
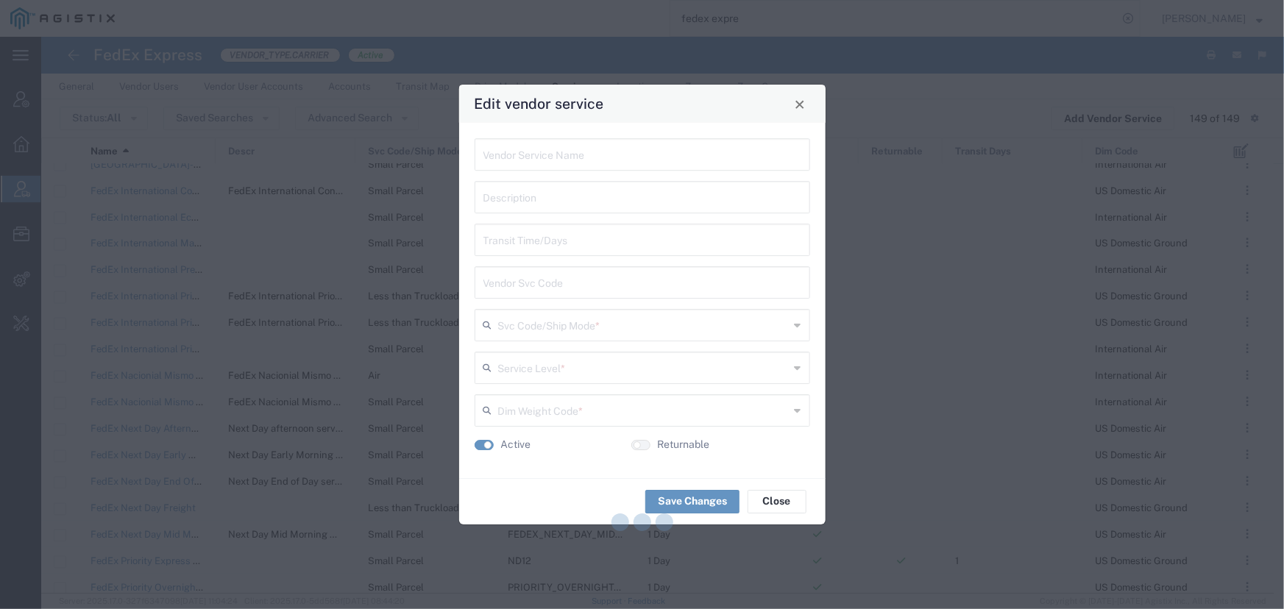
type input "FedEx Next Day Freight"
type input "FEDEX_NEXT_DAY_FREIGHT"
type input "Less than Truckload"
type input "1 Day"
type input "US Domestic Ground"
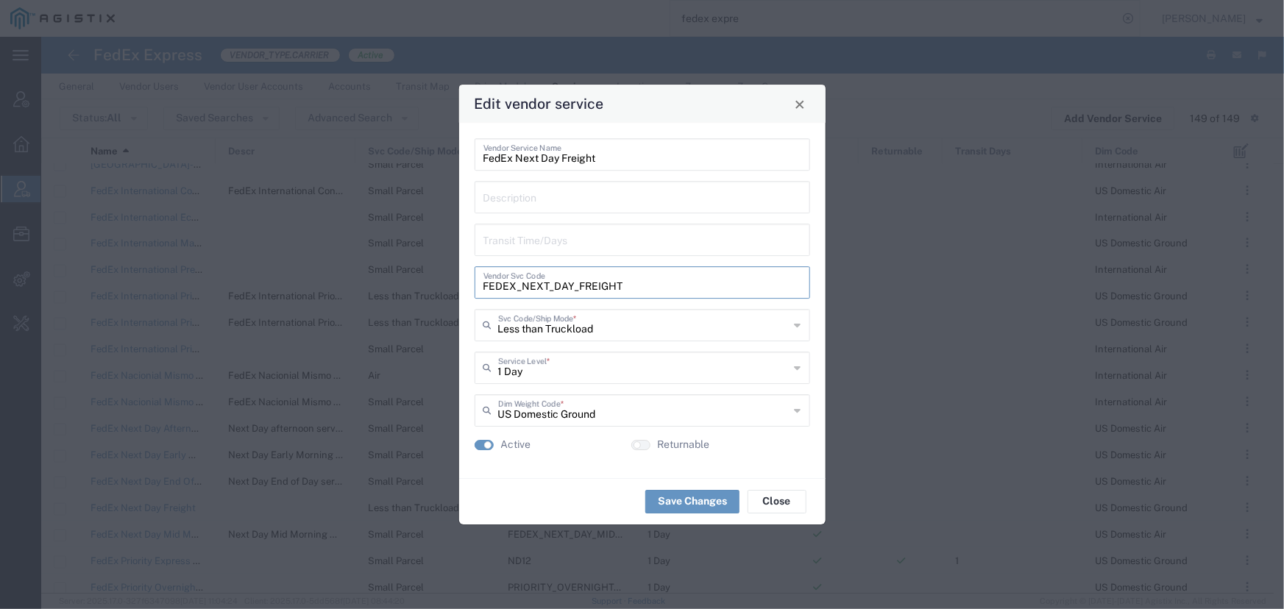
drag, startPoint x: 625, startPoint y: 286, endPoint x: 447, endPoint y: 284, distance: 178.8
click at [447, 284] on div "Edit vendor service FedEx Next Day Freight Vendor Service Name Description Tran…" at bounding box center [642, 304] width 1284 height 609
click at [795, 103] on span "Close" at bounding box center [800, 104] width 10 height 10
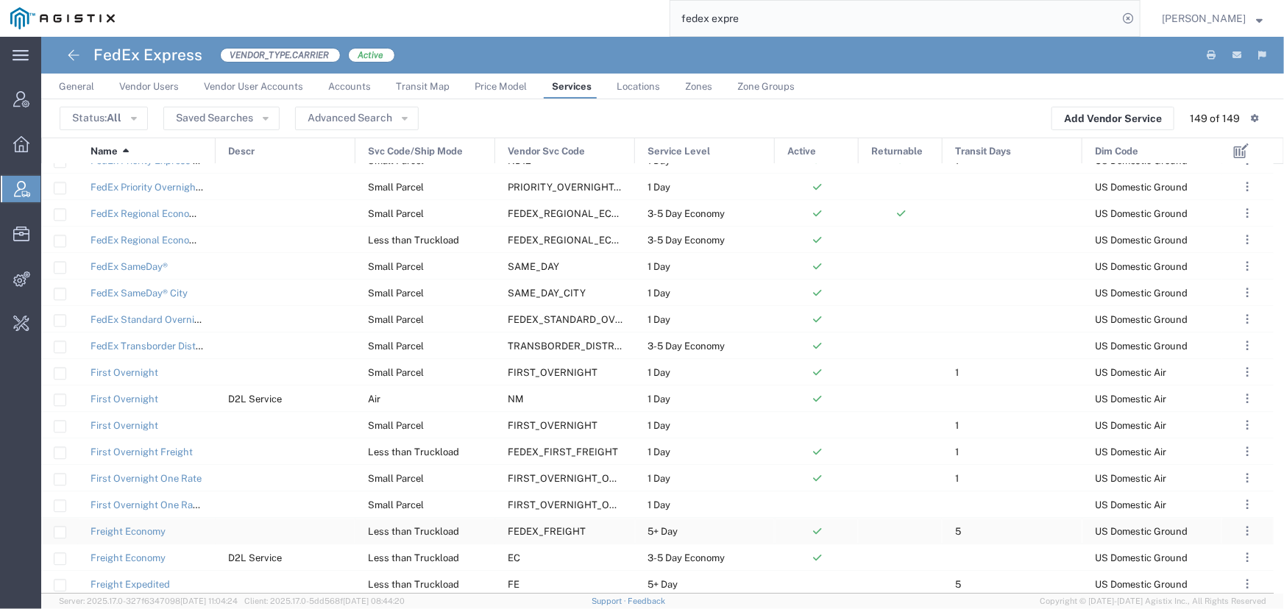
scroll to position [1806, 0]
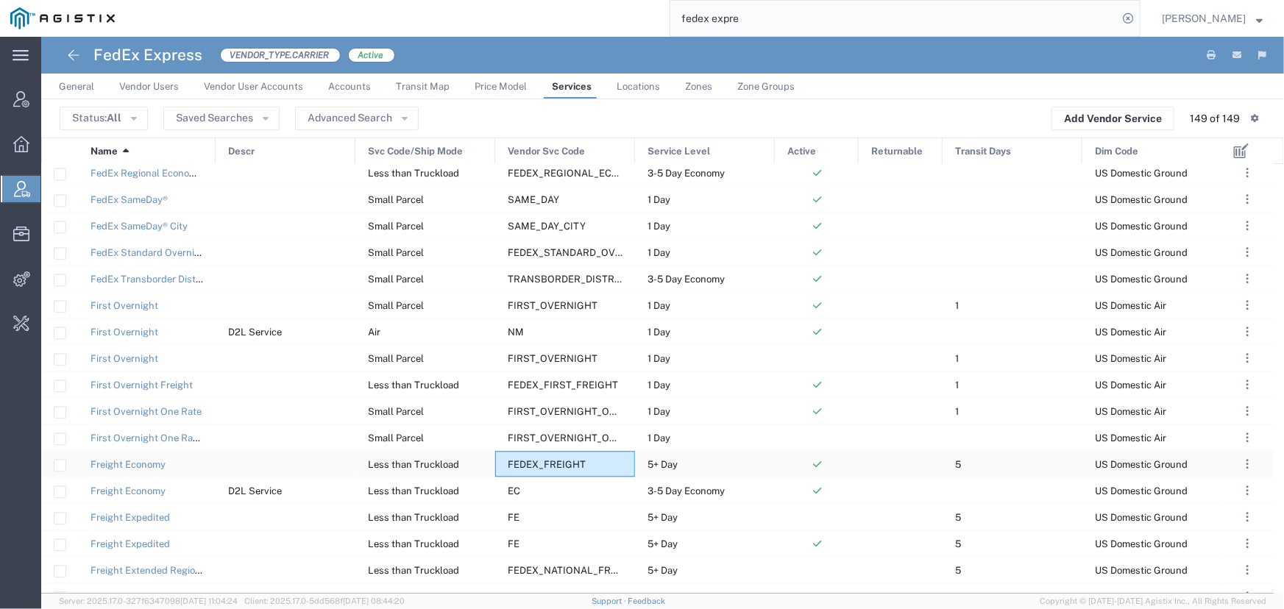
click at [542, 459] on span "FEDEX_FREIGHT" at bounding box center [547, 464] width 78 height 11
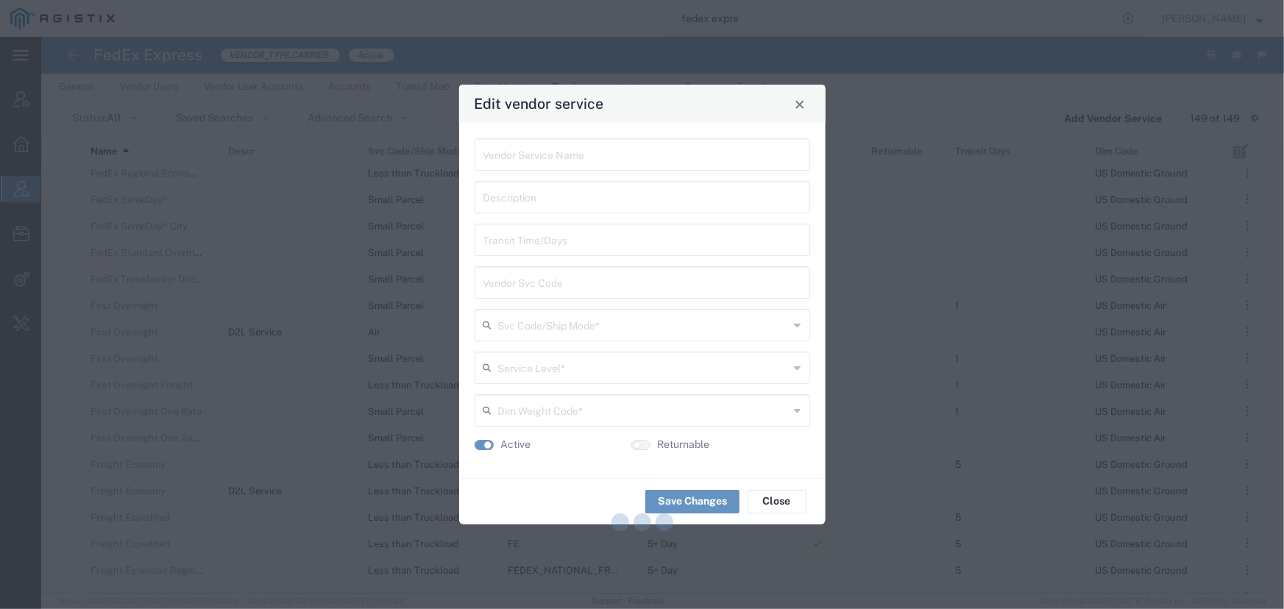
type input "Freight Economy"
type input "5"
type input "FEDEX_FREIGHT"
type input "Less than Truckload"
type input "5+ Day"
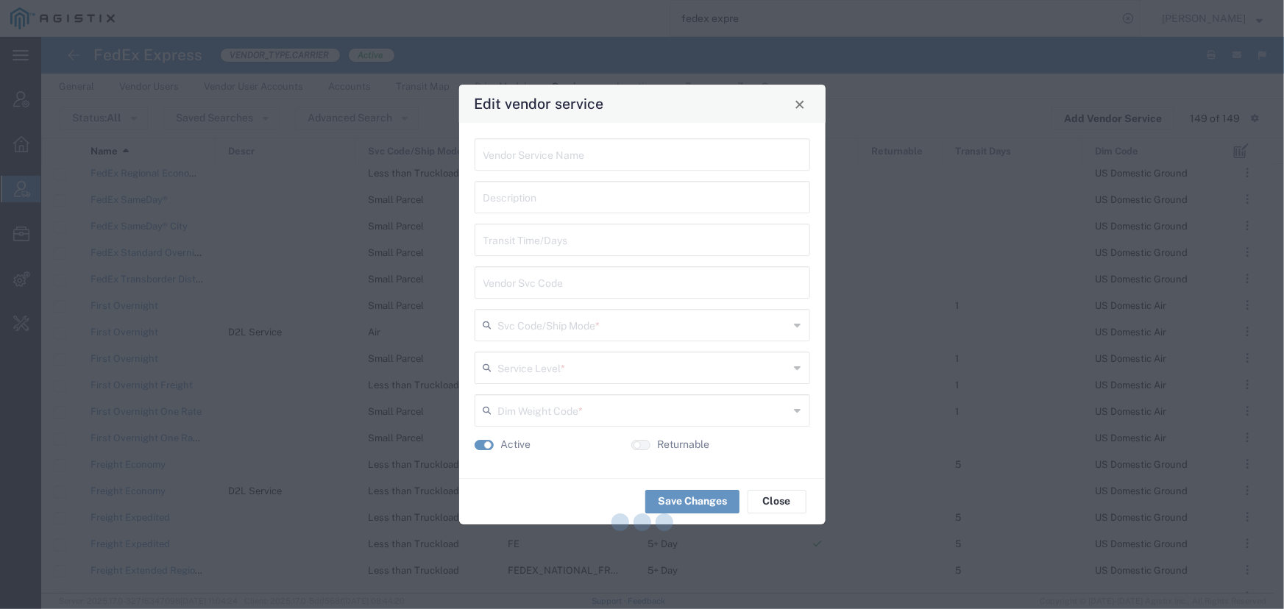
type input "US Domestic Ground"
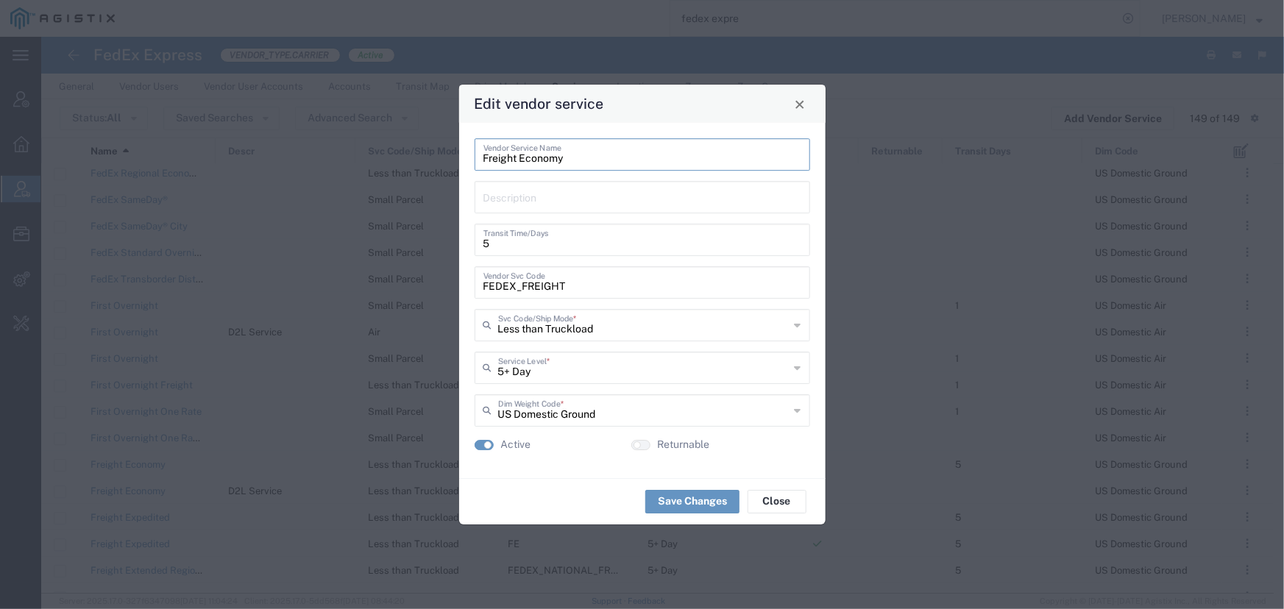
drag, startPoint x: 564, startPoint y: 157, endPoint x: 468, endPoint y: 158, distance: 95.6
click at [468, 158] on div "Freight Economy Vendor Service Name Description 5 Transit Time/Days FEDEX_FREIG…" at bounding box center [642, 300] width 366 height 355
drag, startPoint x: 565, startPoint y: 285, endPoint x: 452, endPoint y: 287, distance: 113.3
click at [452, 287] on div "Edit vendor service Freight Economy Vendor Service Name Description 5 Transit T…" at bounding box center [642, 304] width 1284 height 609
click at [796, 105] on span "Close" at bounding box center [800, 104] width 10 height 10
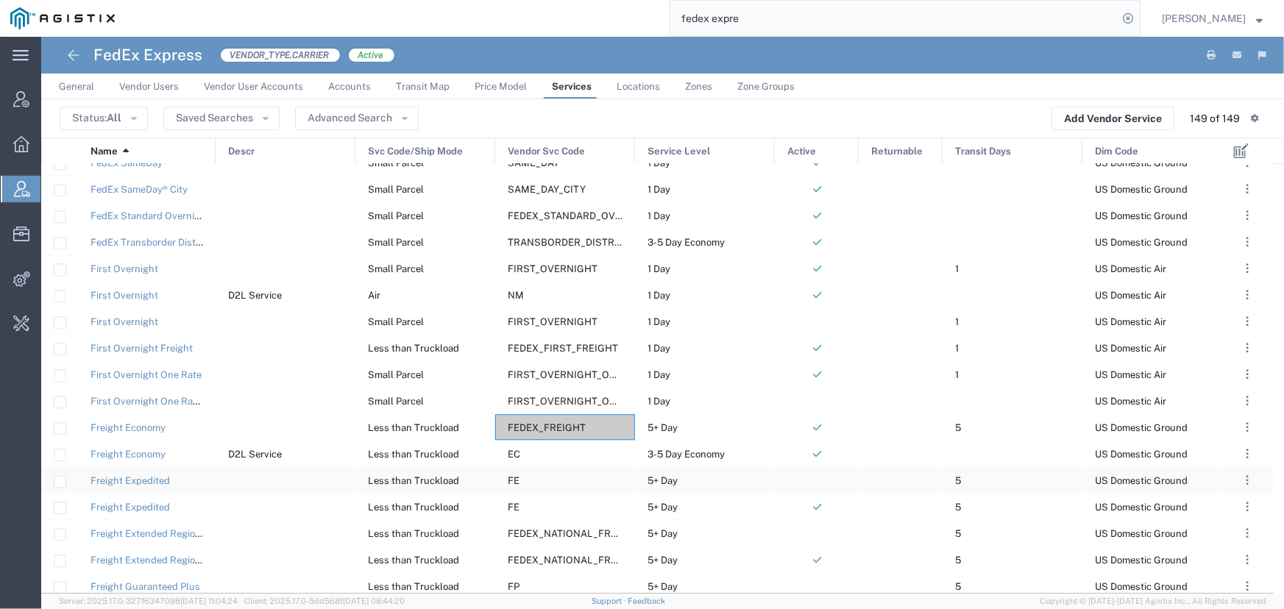
scroll to position [1872, 0]
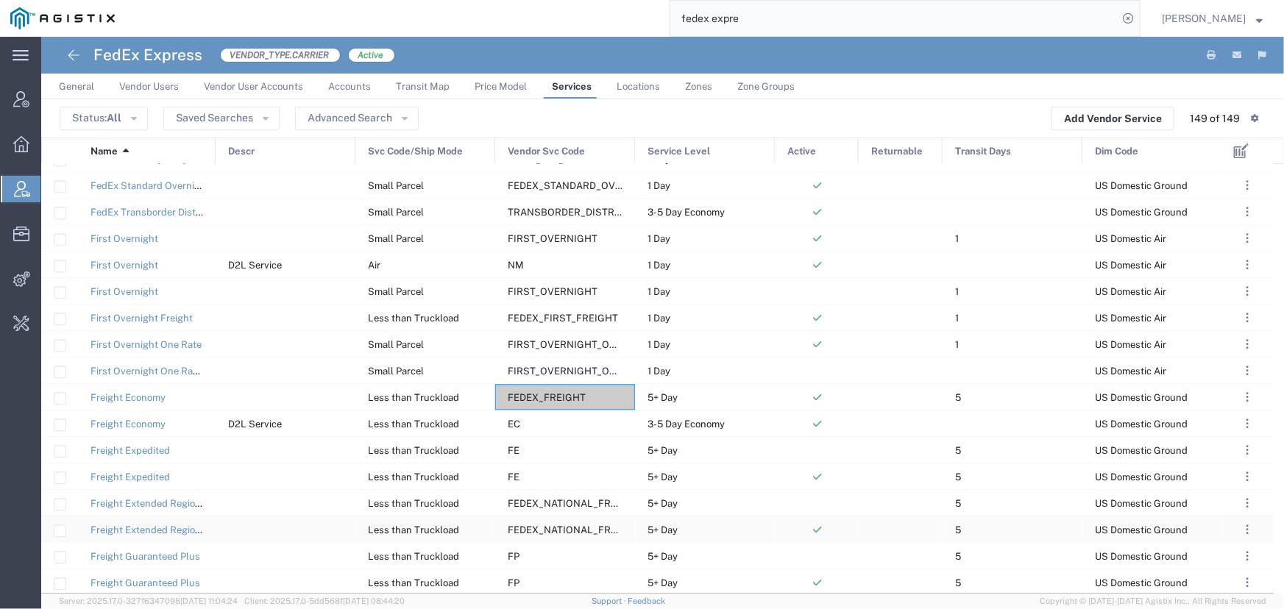
click at [558, 528] on span "FEDEX_NATIONAL_FREIGHT" at bounding box center [574, 530] width 132 height 11
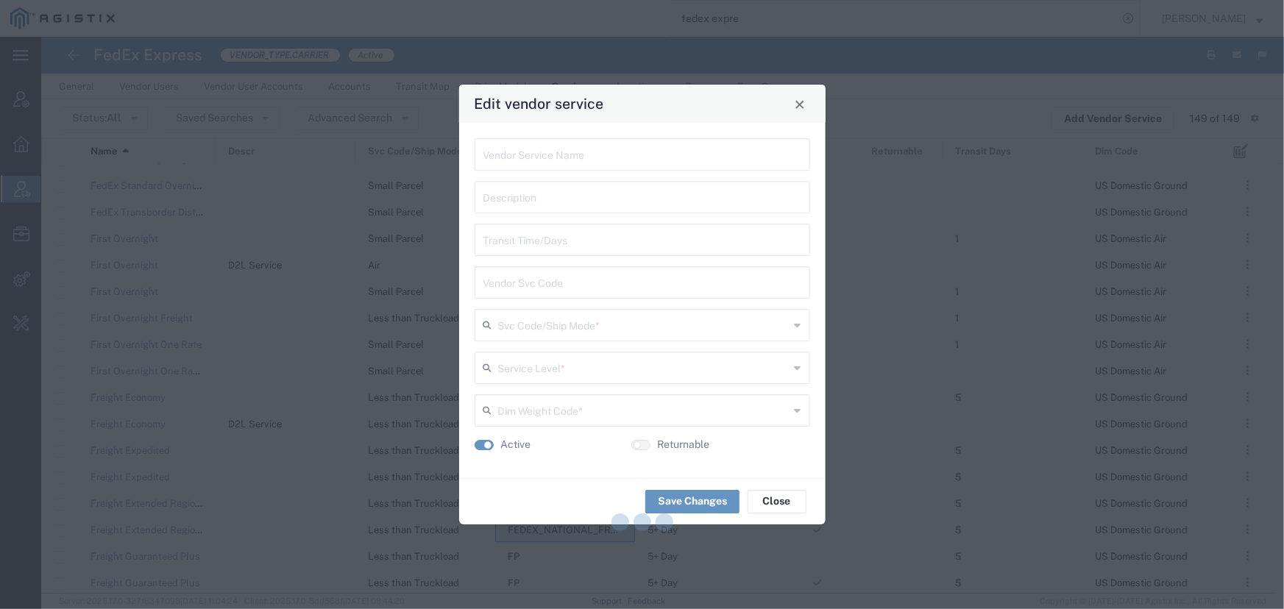
type input "Freight Extended Regional"
type input "5"
type input "FEDEX_NATIONAL_FREIGHT"
type input "Less than Truckload"
type input "5+ Day"
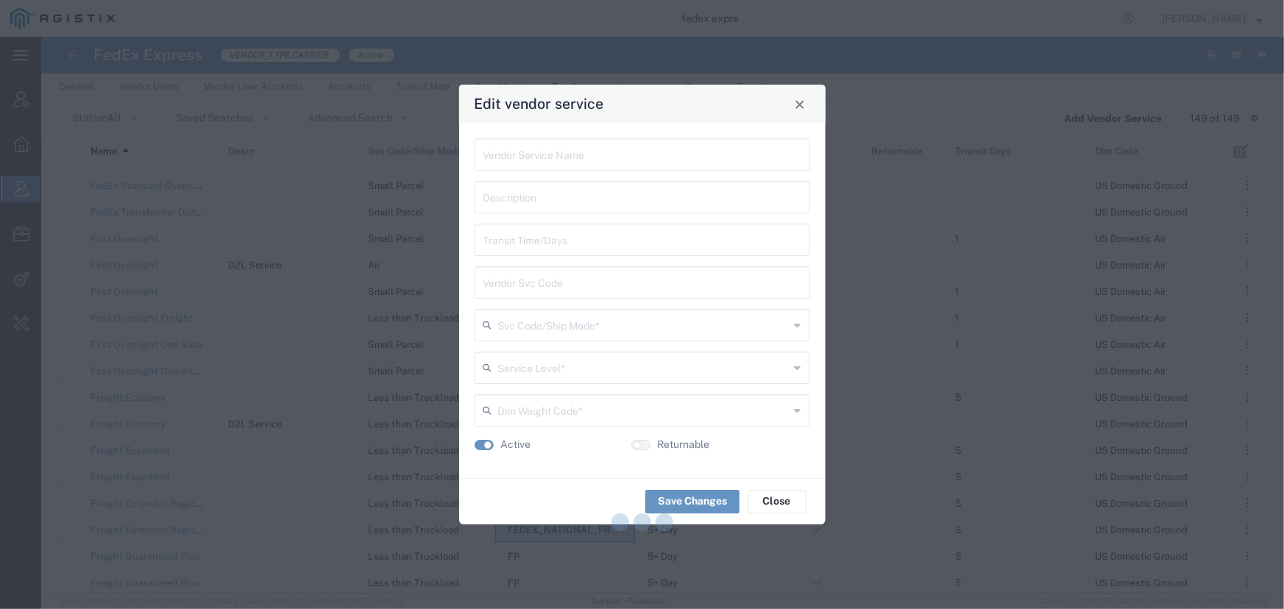
type input "US Domestic Ground"
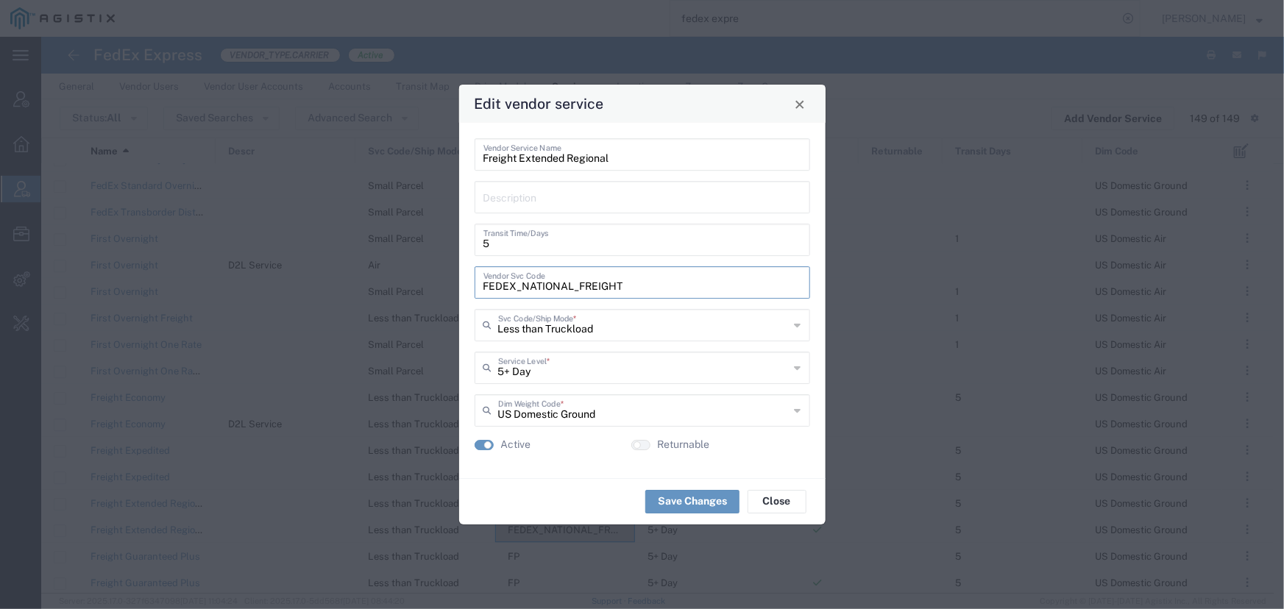
drag, startPoint x: 625, startPoint y: 286, endPoint x: 449, endPoint y: 283, distance: 176.6
click at [449, 283] on div "Edit vendor service Freight Extended Regional Vendor Service Name Description 5…" at bounding box center [642, 304] width 1284 height 609
click at [806, 104] on button "Close" at bounding box center [799, 103] width 21 height 21
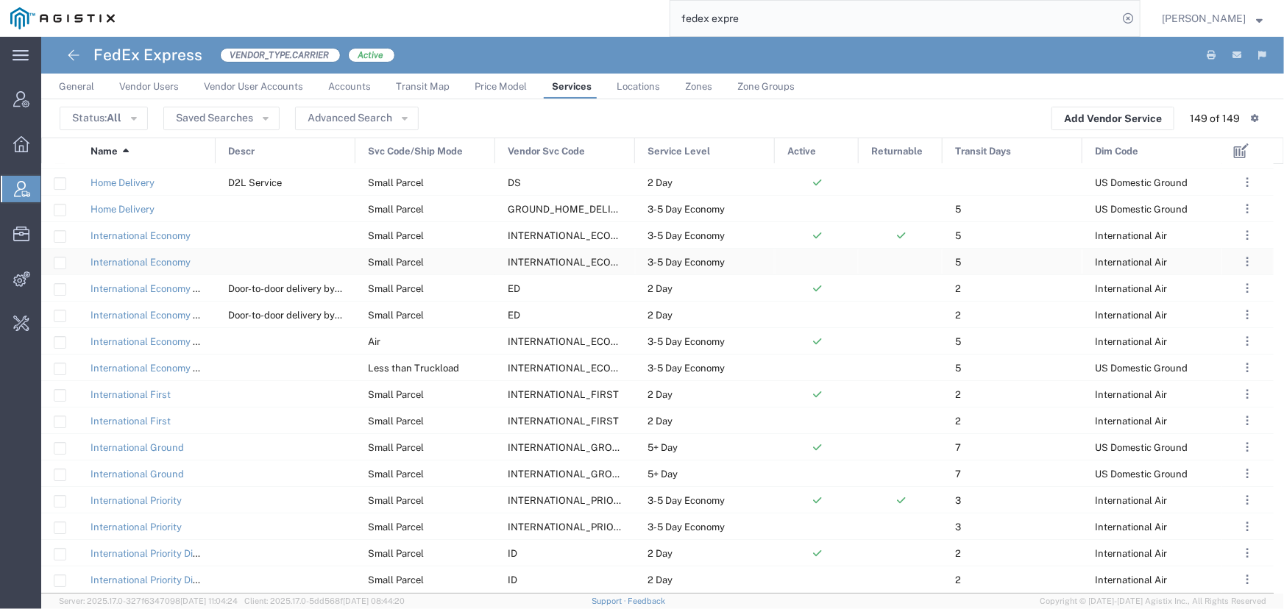
scroll to position [2602, 0]
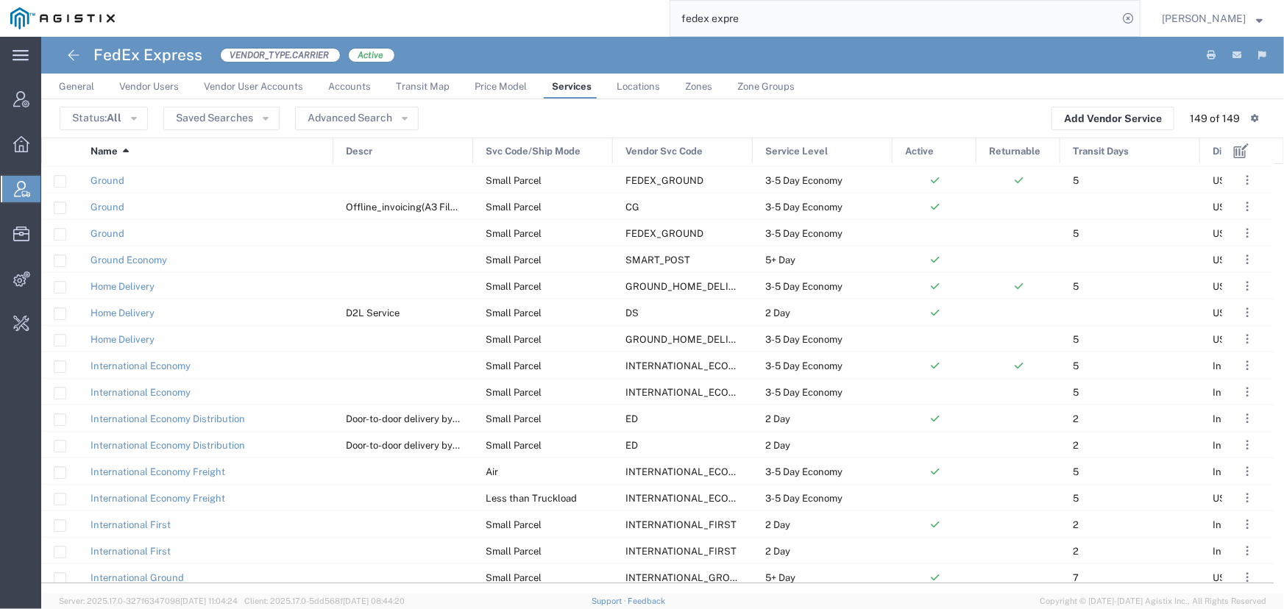
drag, startPoint x: 213, startPoint y: 148, endPoint x: 331, endPoint y: 152, distance: 117.8
click at [331, 152] on div at bounding box center [333, 151] width 6 height 26
click at [681, 476] on span "INTERNATIONAL_ECONOMY_FREIGHT" at bounding box center [714, 471] width 179 height 11
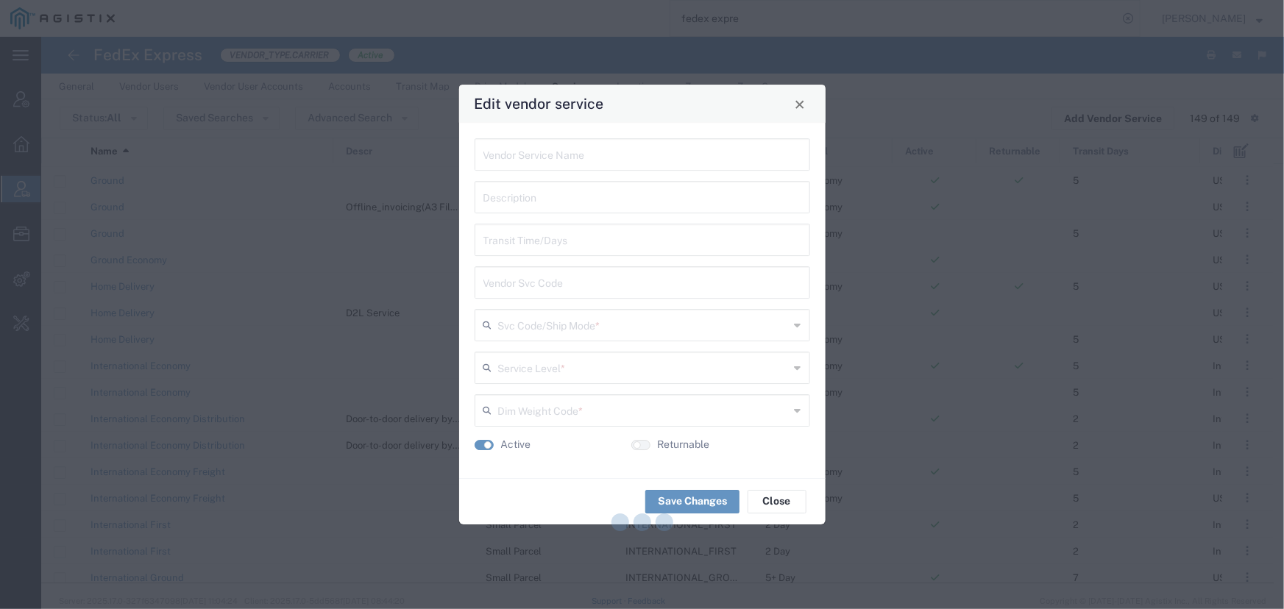
type input "International Economy Freight"
type input "5"
type input "INTERNATIONAL_ECONOMY_FREIGHT"
type input "Air"
type input "3-5 Day Economy"
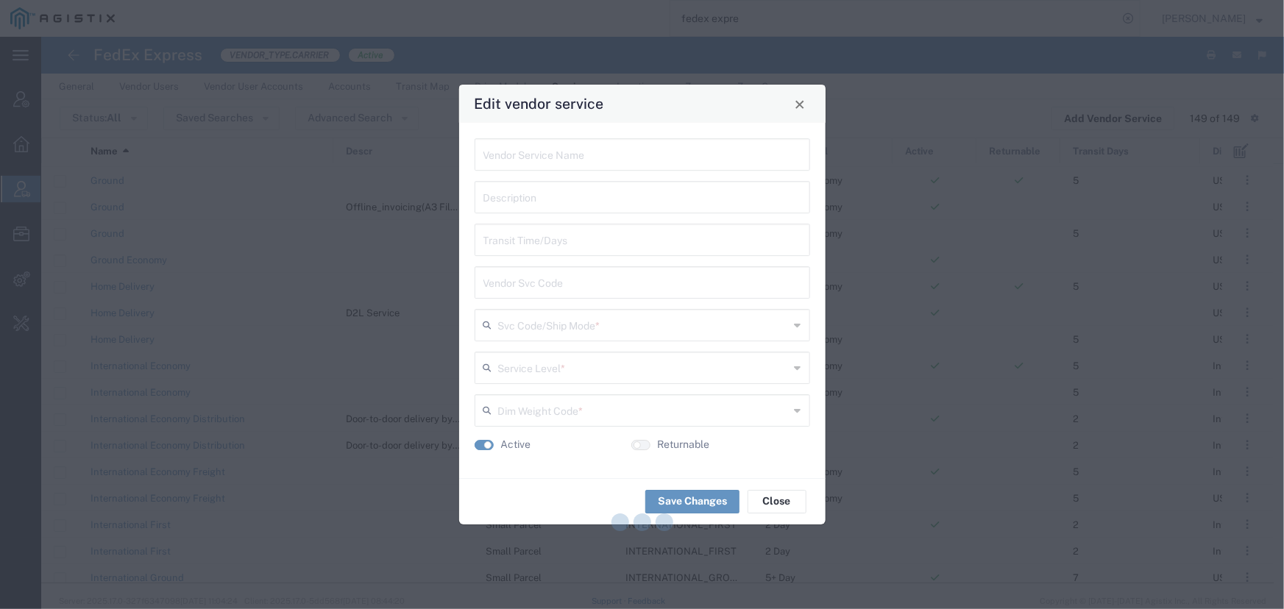
type input "International Air"
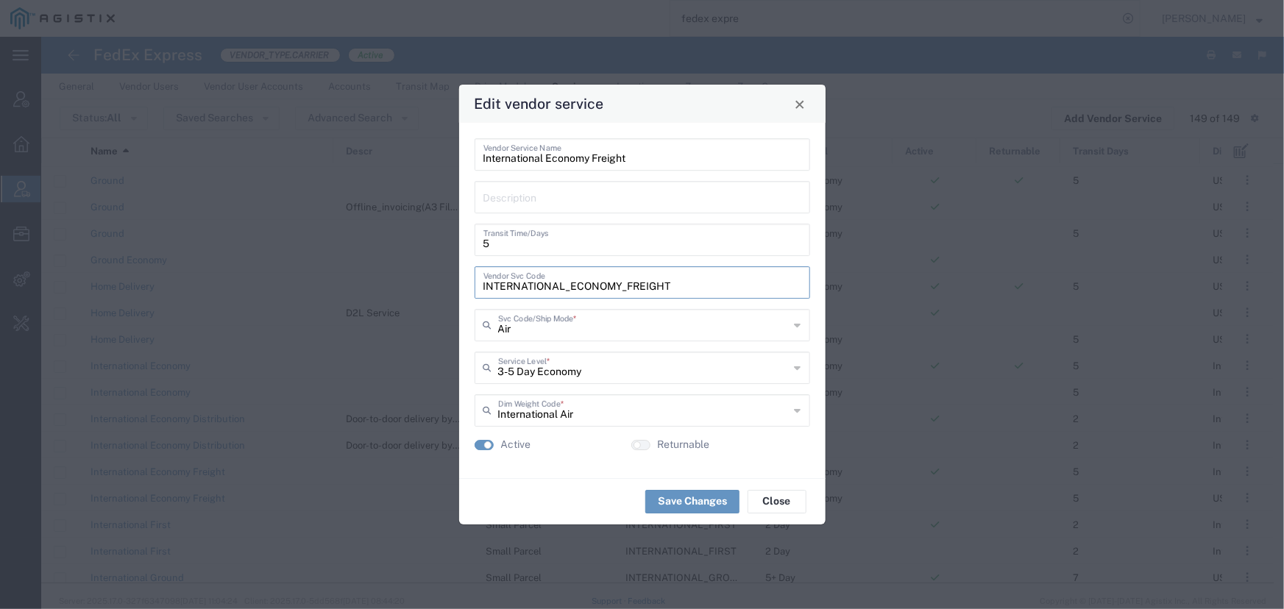
drag, startPoint x: 670, startPoint y: 287, endPoint x: 468, endPoint y: 291, distance: 202.4
click at [468, 291] on div "International Economy Freight Vendor Service Name Description 5 Transit Time/Da…" at bounding box center [642, 300] width 366 height 355
click at [800, 101] on span "Close" at bounding box center [800, 104] width 10 height 10
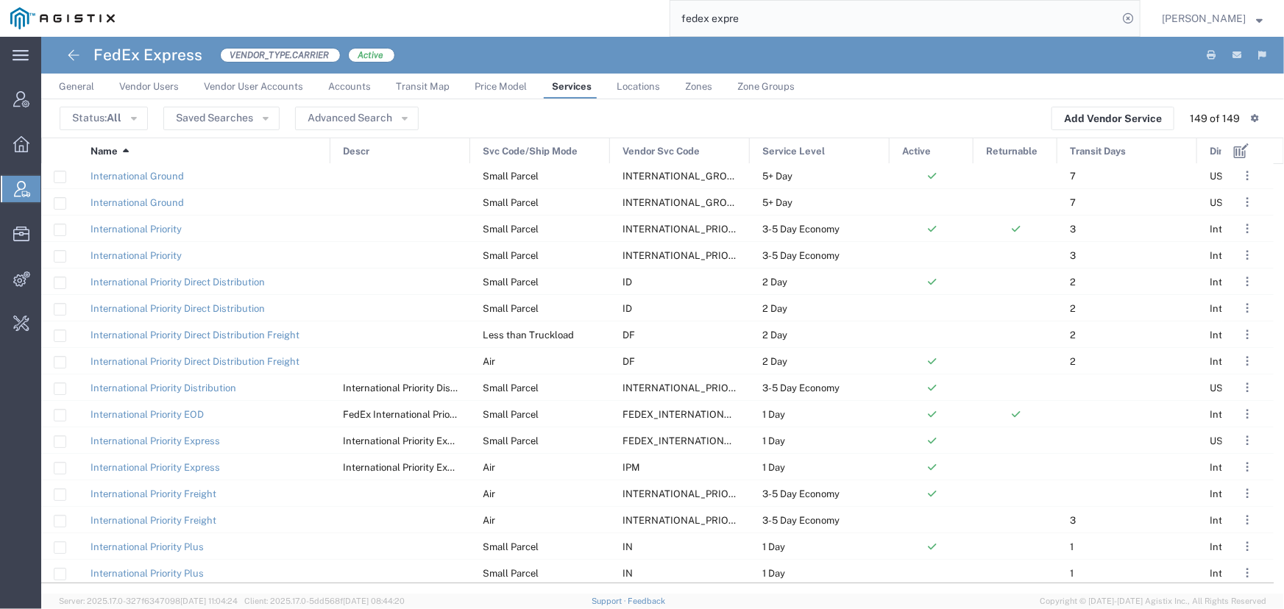
drag, startPoint x: 213, startPoint y: 152, endPoint x: 328, endPoint y: 153, distance: 114.8
click at [328, 153] on div at bounding box center [330, 151] width 6 height 26
click at [647, 443] on span "FEDEX_INTERNATIONAL_PRIORITY_EXPRESS" at bounding box center [728, 441] width 213 height 11
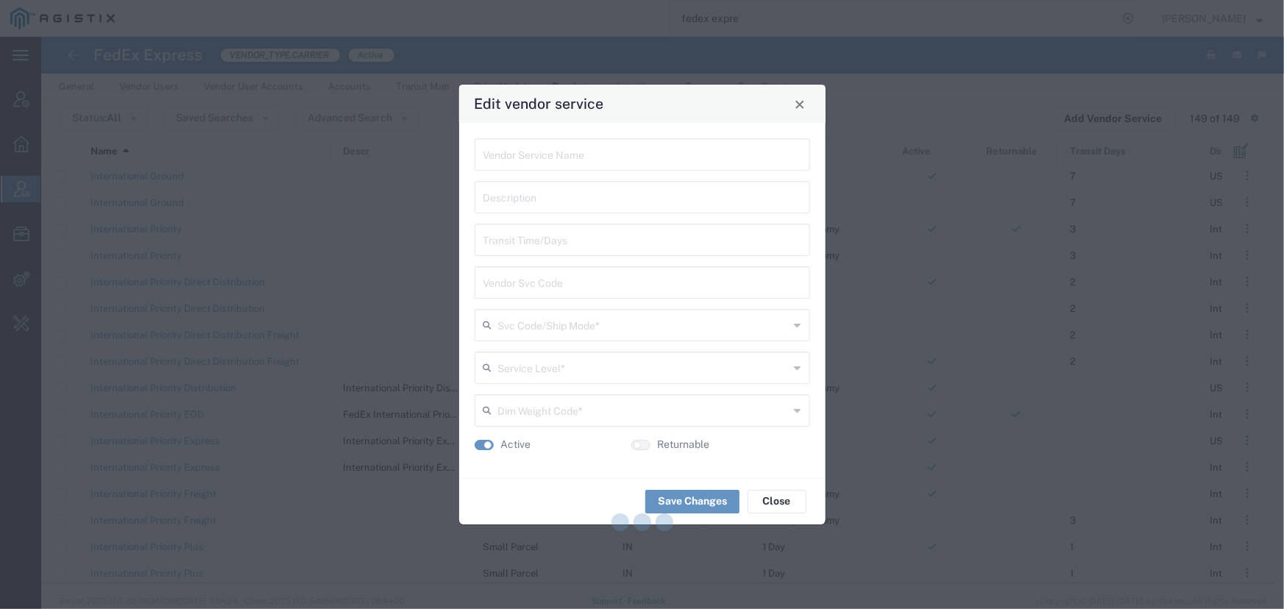
type input "International Priority Express"
type input "FEDEX_INTERNATIONAL_PRIORITY_EXPRESS"
type input "Small Parcel"
type input "1 Day"
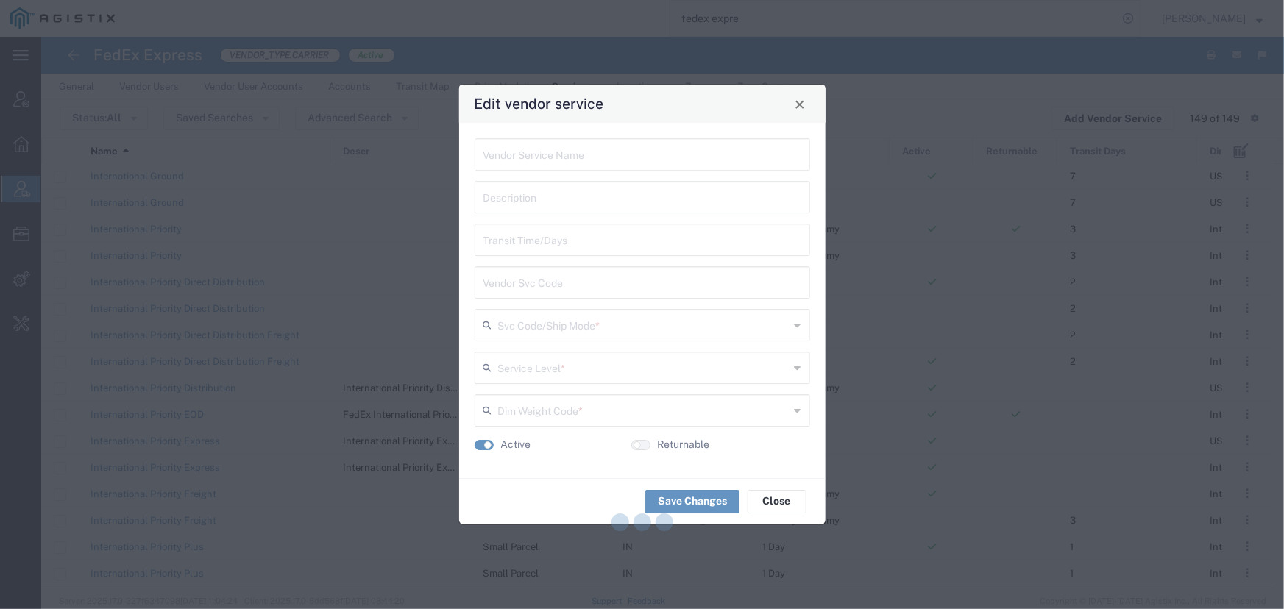
type input "US Domestic Air"
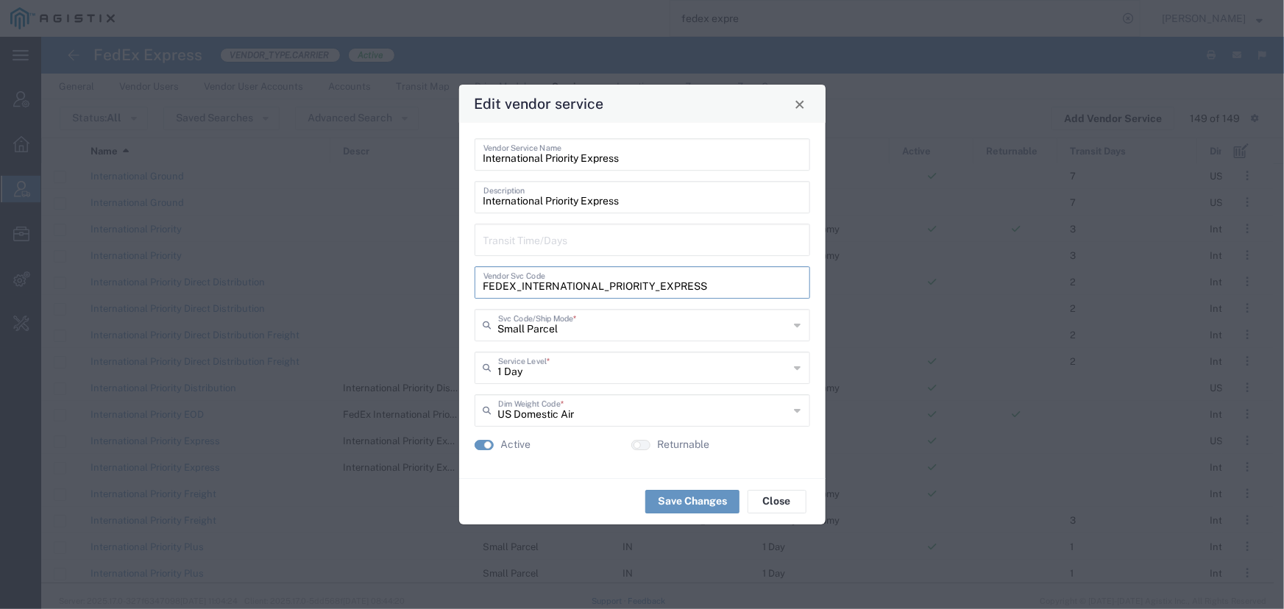
drag, startPoint x: 719, startPoint y: 288, endPoint x: 431, endPoint y: 294, distance: 287.7
click at [431, 294] on div "Edit vendor service International Priority Express Vendor Service Name Internat…" at bounding box center [642, 304] width 1284 height 609
click at [799, 107] on span "Close" at bounding box center [800, 104] width 10 height 10
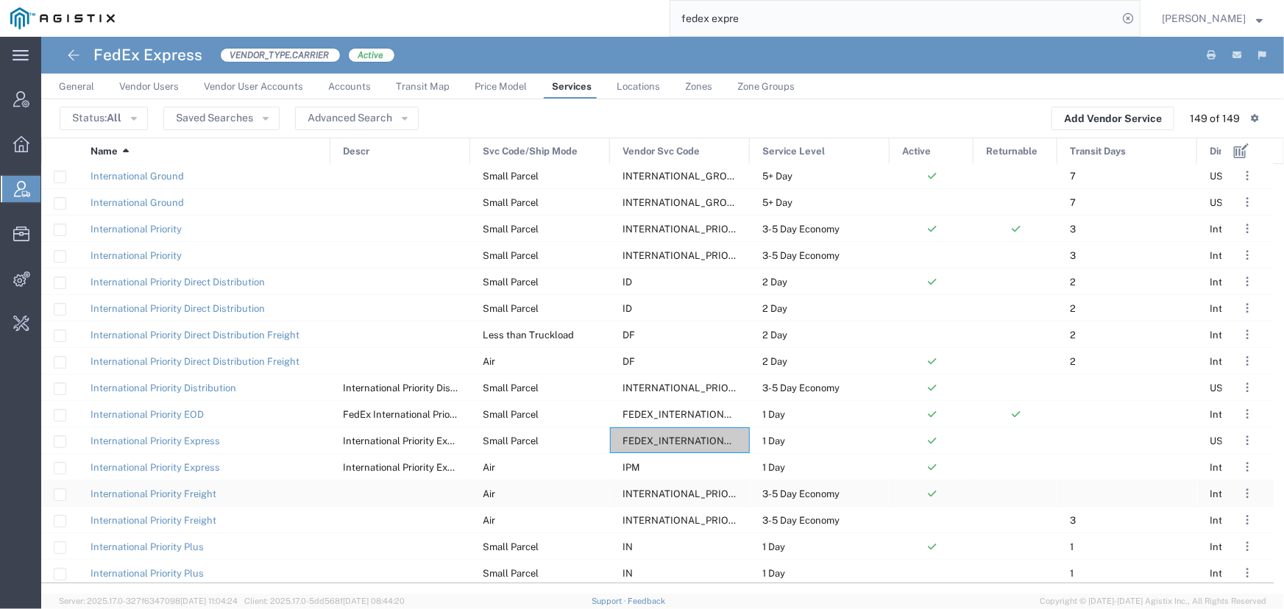
click at [663, 486] on div "INTERNATIONAL_PRIORITY_FREIGHT" at bounding box center [680, 493] width 140 height 26
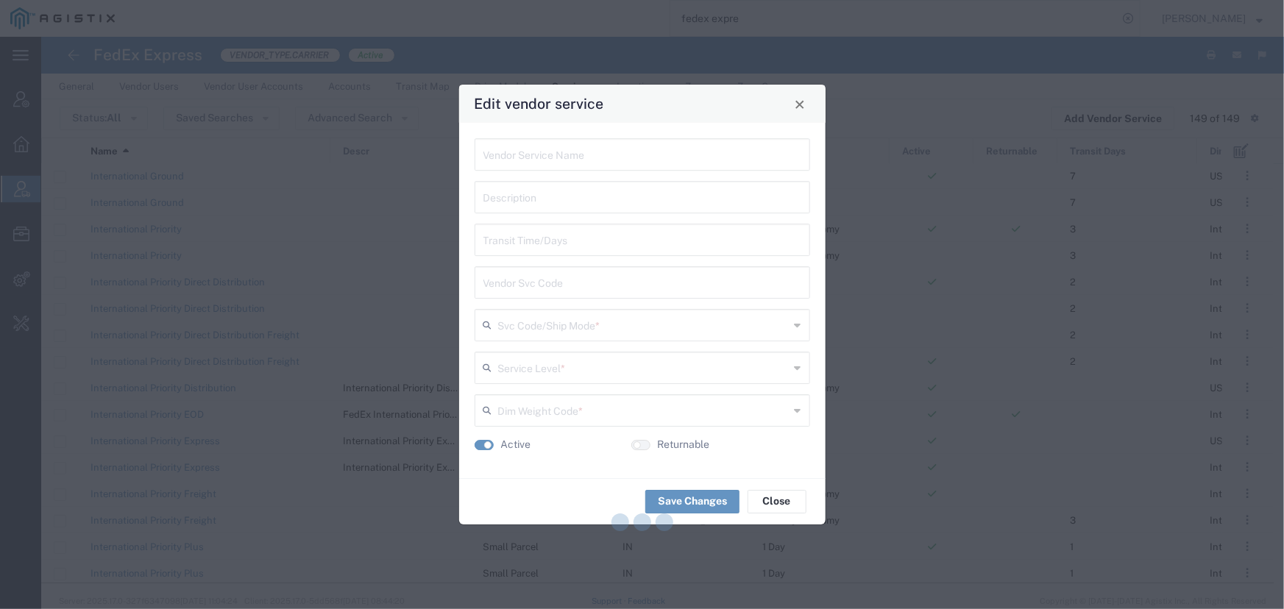
type input "International Priority Freight"
type input "INTERNATIONAL_PRIORITY_FREIGHT"
type input "Air"
type input "3-5 Day Economy"
type input "International Air"
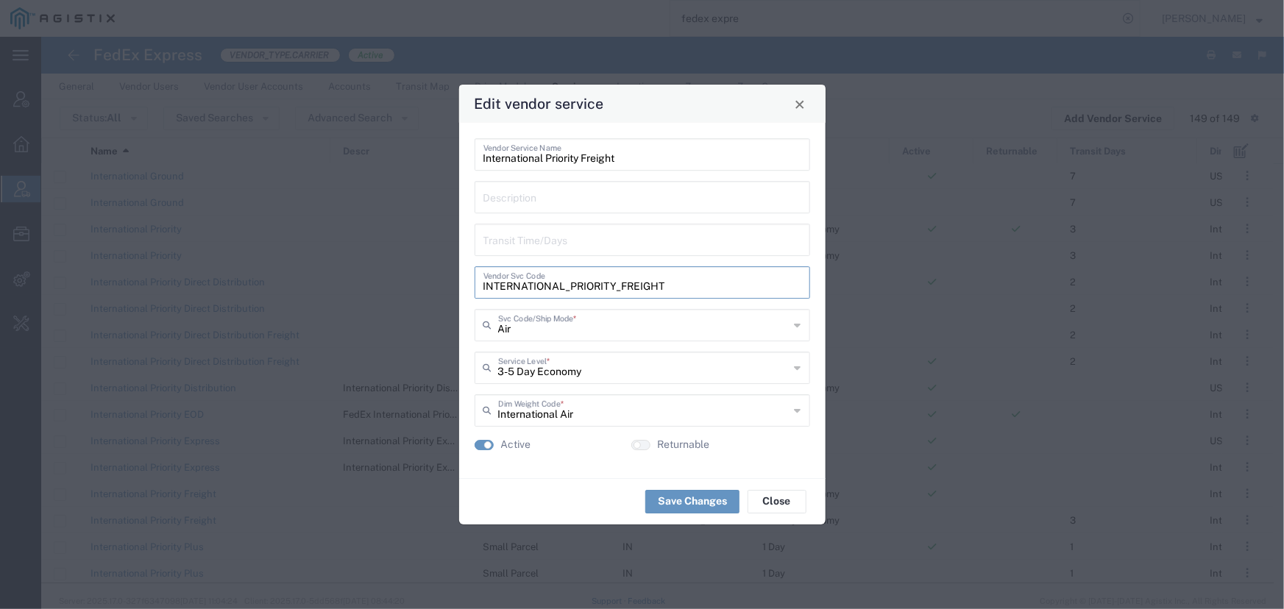
drag, startPoint x: 676, startPoint y: 288, endPoint x: 397, endPoint y: 280, distance: 278.9
click at [397, 280] on div "Edit vendor service International Priority Freight Vendor Service Name Descript…" at bounding box center [642, 304] width 1284 height 609
click at [791, 104] on button "Close" at bounding box center [799, 103] width 21 height 21
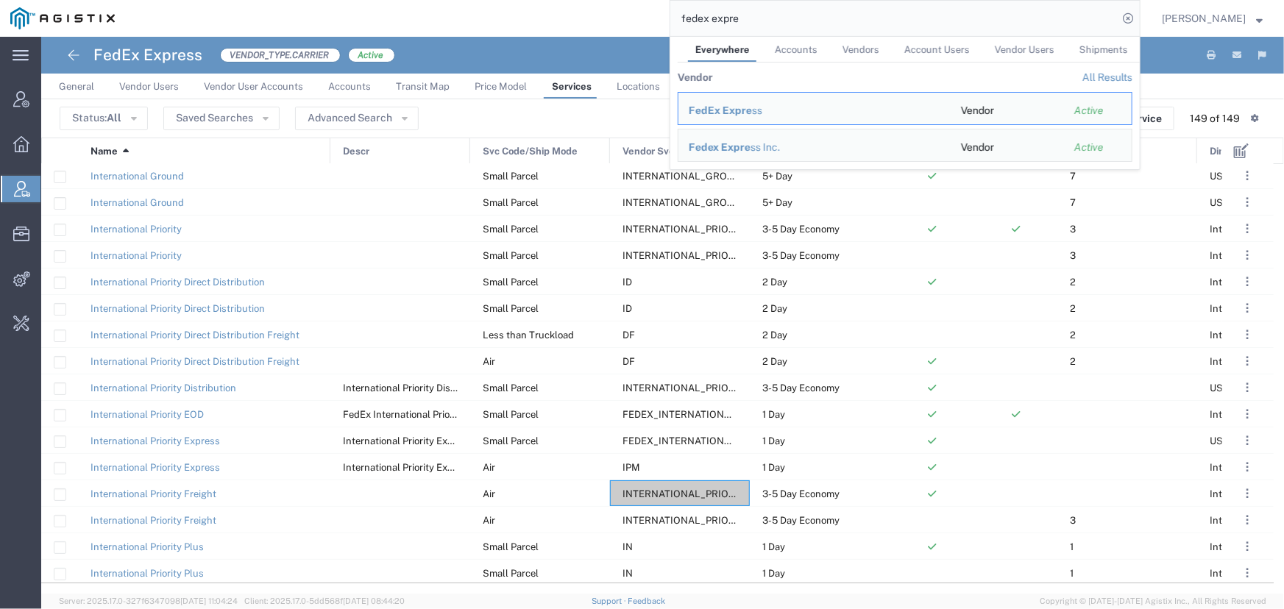
drag, startPoint x: 712, startPoint y: 20, endPoint x: 809, endPoint y: 21, distance: 97.1
click at [809, 21] on input "fedex expre" at bounding box center [893, 18] width 447 height 35
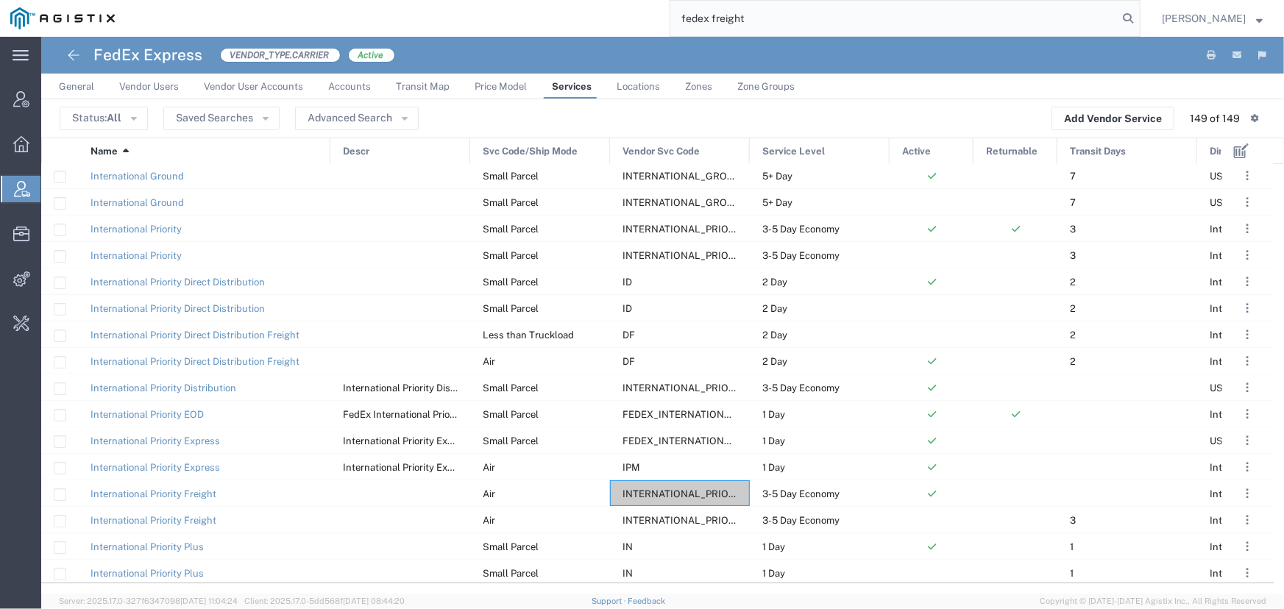
type input "fedex freight"
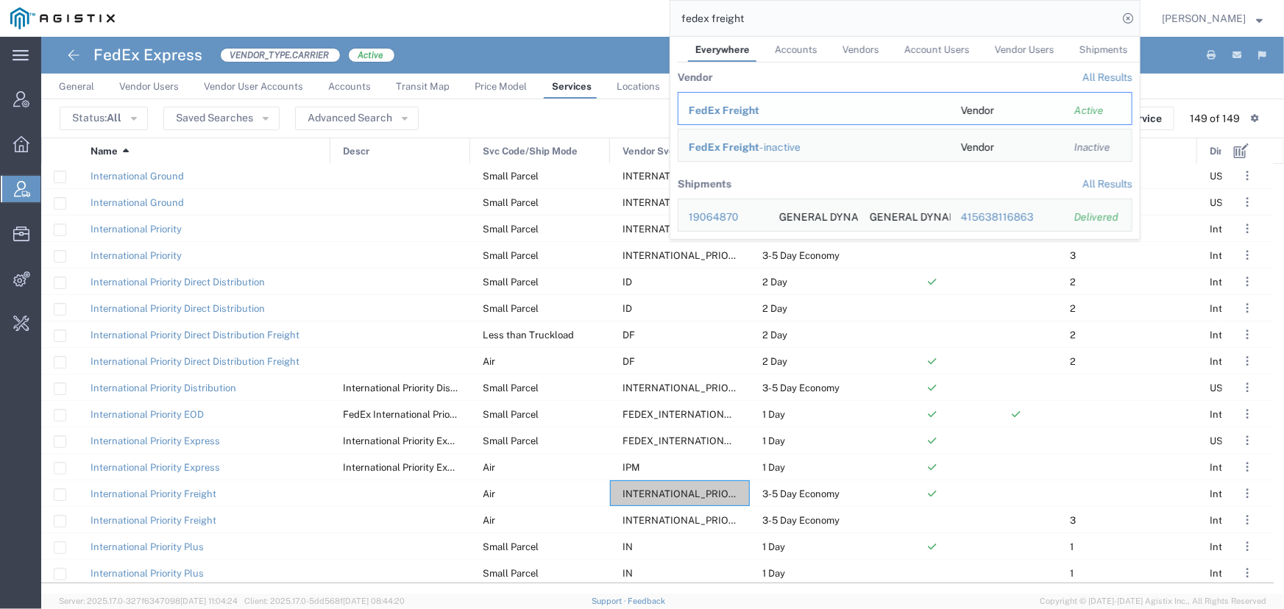
click at [722, 104] on span "FedEx Freight" at bounding box center [724, 110] width 71 height 12
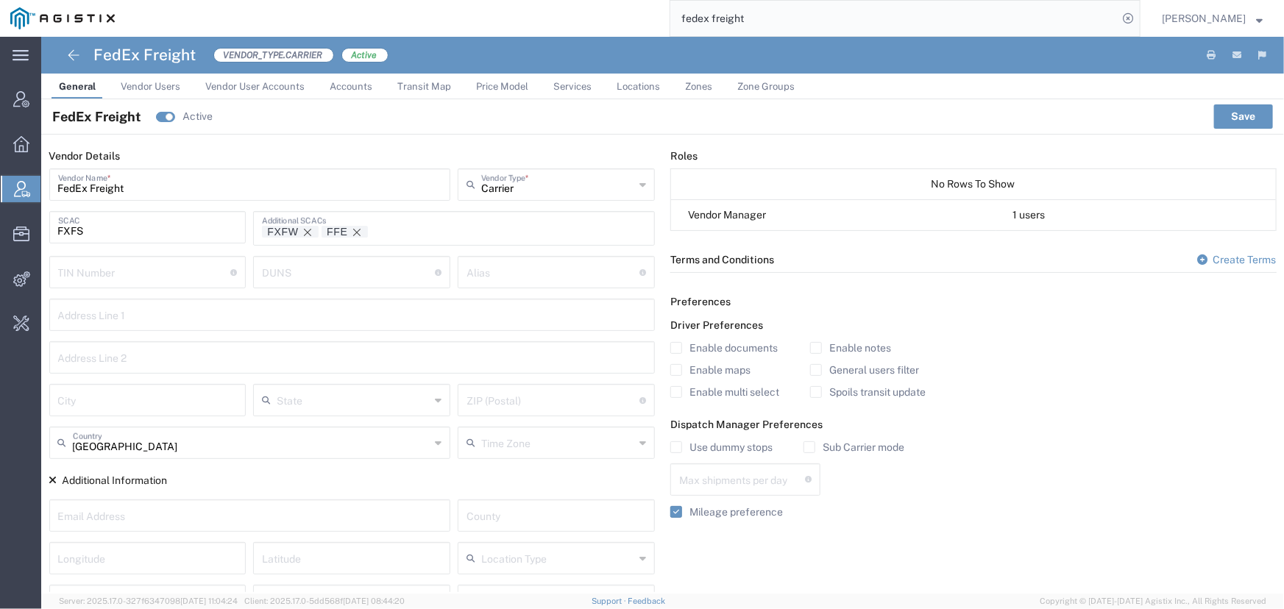
click at [583, 88] on span "Services" at bounding box center [572, 86] width 38 height 11
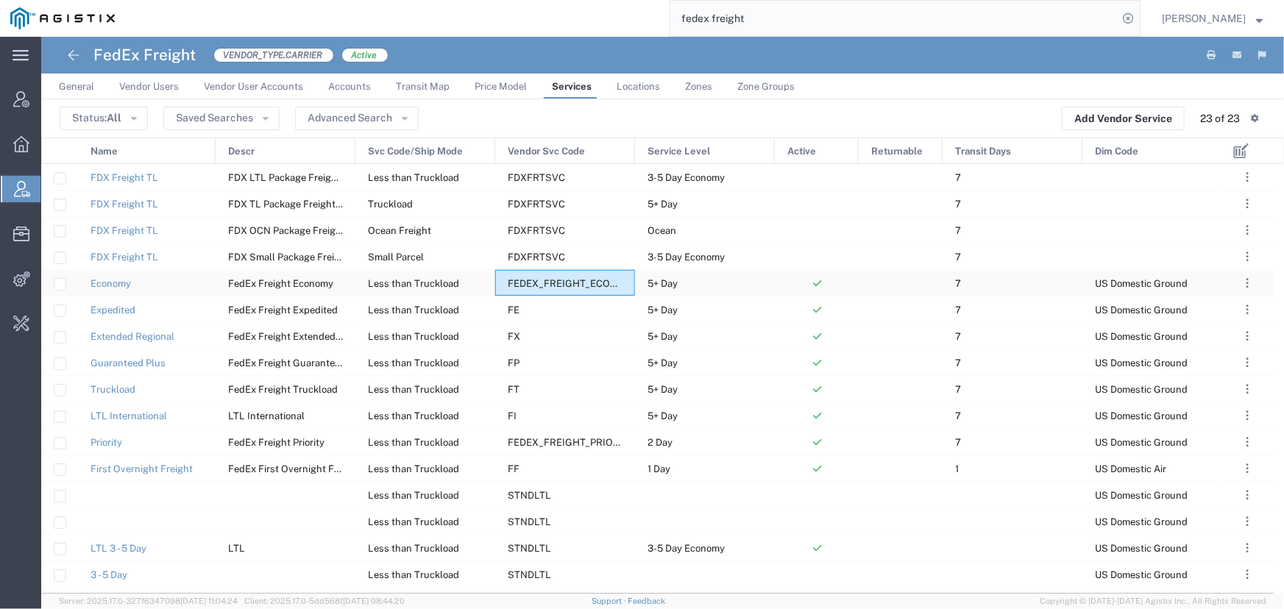
click at [538, 278] on span "FEDEX_FREIGHT_ECONOMY" at bounding box center [574, 283] width 132 height 11
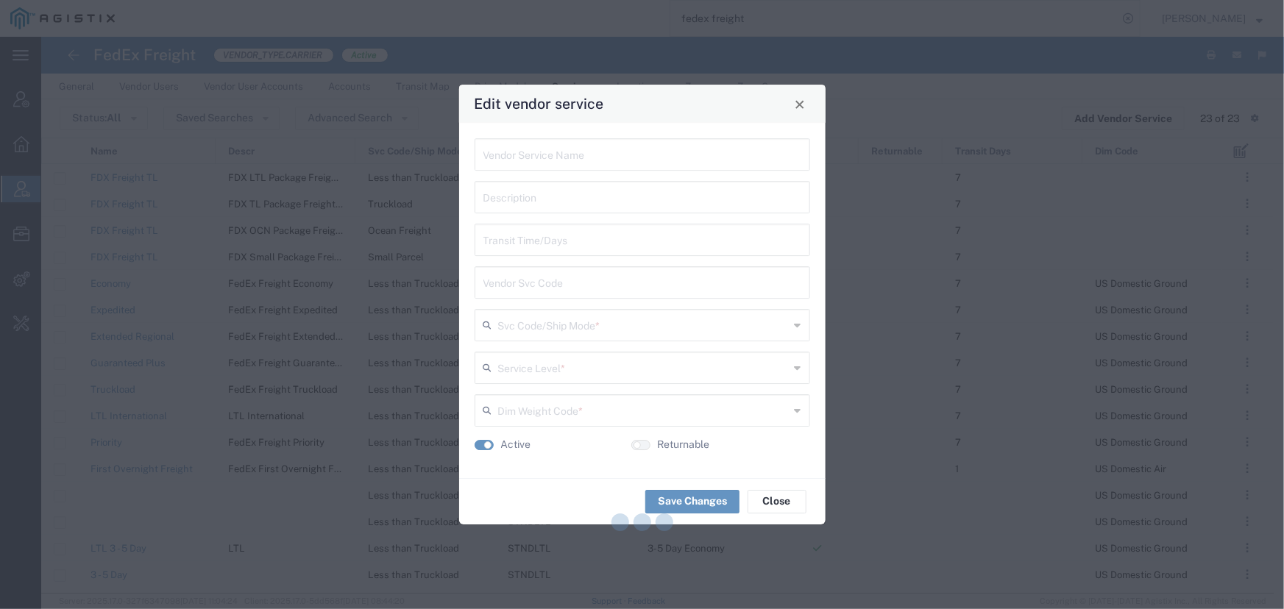
type input "Economy"
type input "FedEx Freight Economy"
type input "7"
type input "FEDEX_FREIGHT_ECONOMY"
type input "Less than Truckload"
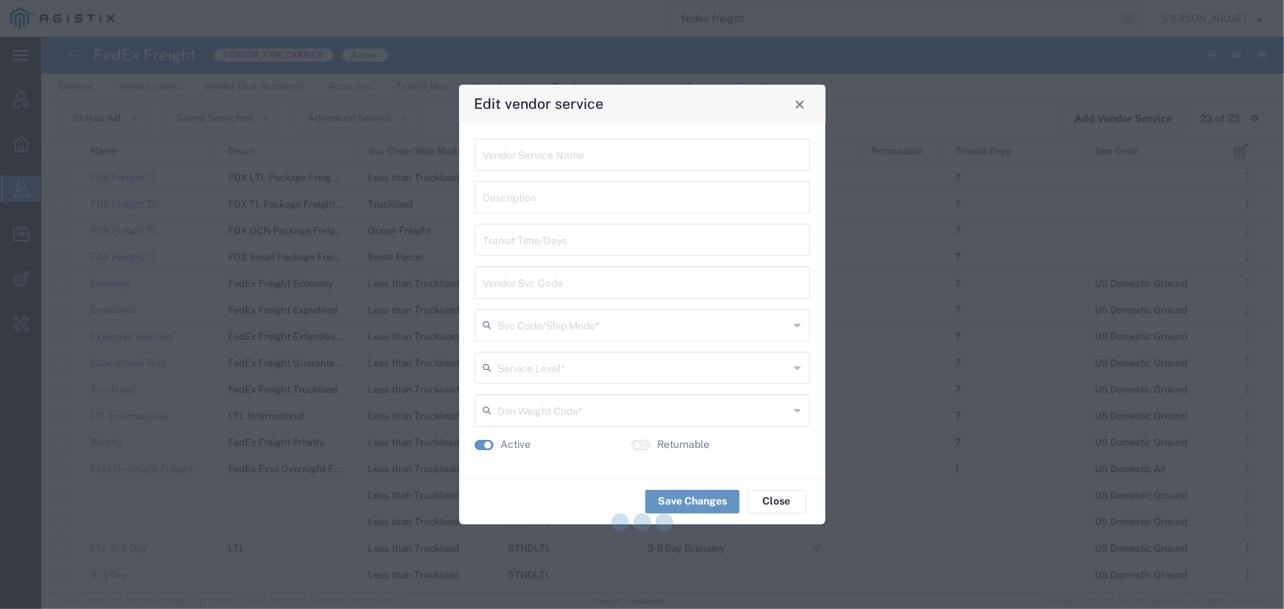
type input "5+ Day"
type input "US Domestic Ground"
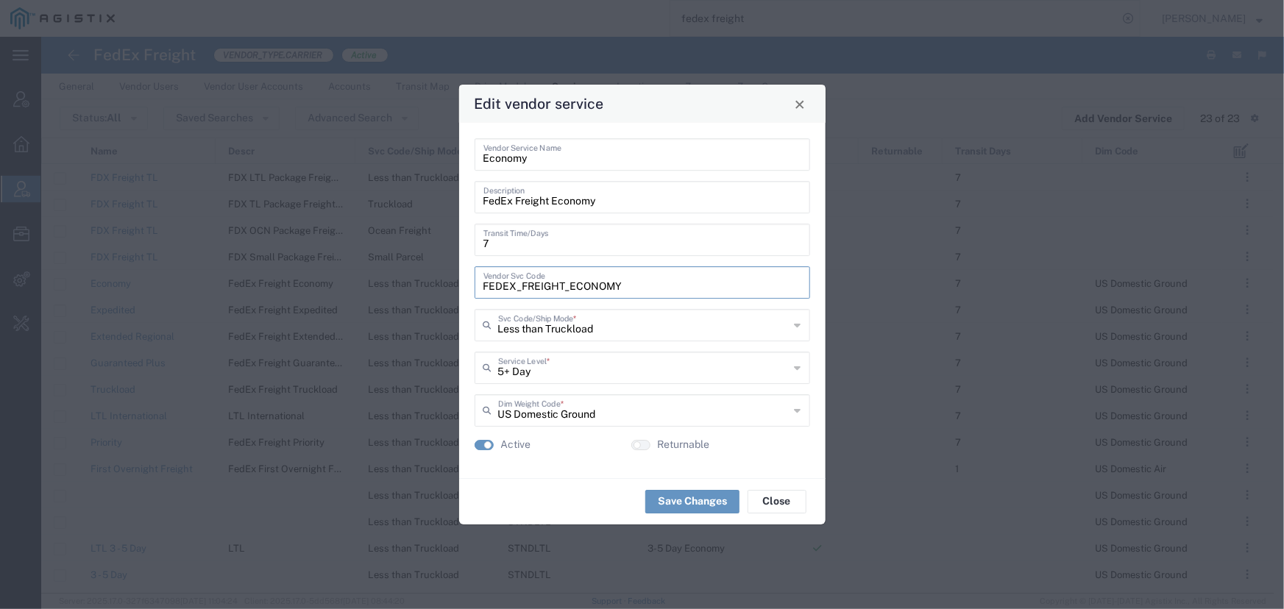
drag, startPoint x: 622, startPoint y: 288, endPoint x: 456, endPoint y: 288, distance: 166.3
click at [456, 288] on div "Edit vendor service Economy Vendor Service Name FedEx Freight Economy Descripti…" at bounding box center [642, 304] width 1284 height 609
click at [803, 103] on span "Close" at bounding box center [800, 104] width 10 height 10
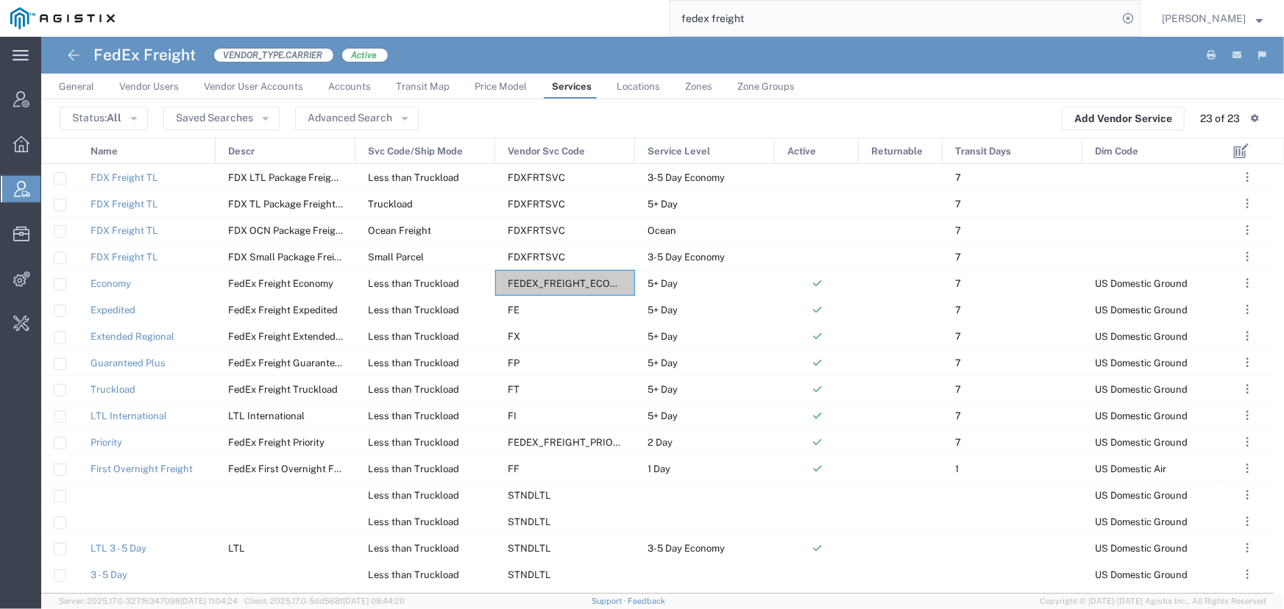
click at [127, 156] on div "Name" at bounding box center [148, 151] width 138 height 26
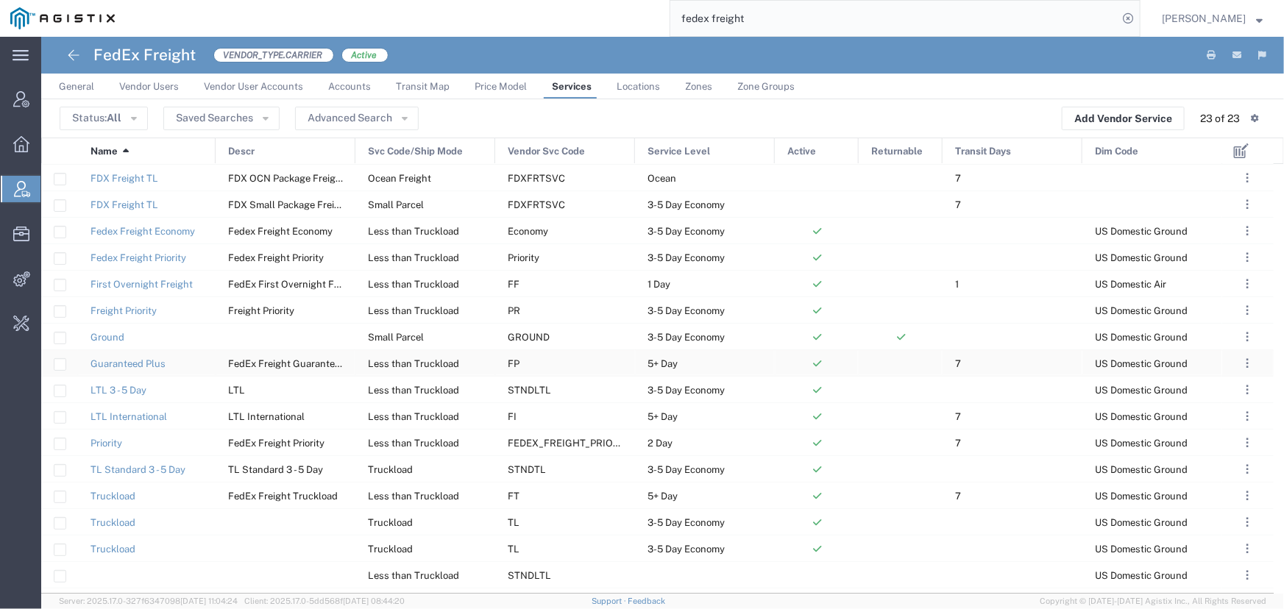
scroll to position [179, 0]
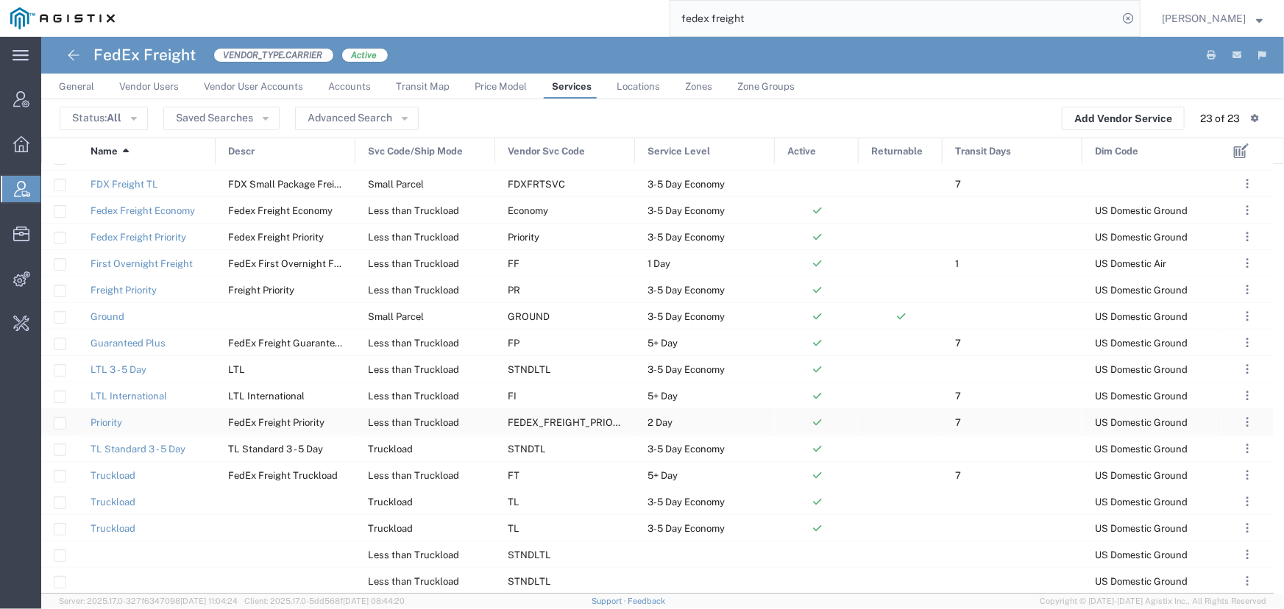
click at [561, 420] on span "FEDEX_FREIGHT_PRIORITY" at bounding box center [571, 422] width 127 height 11
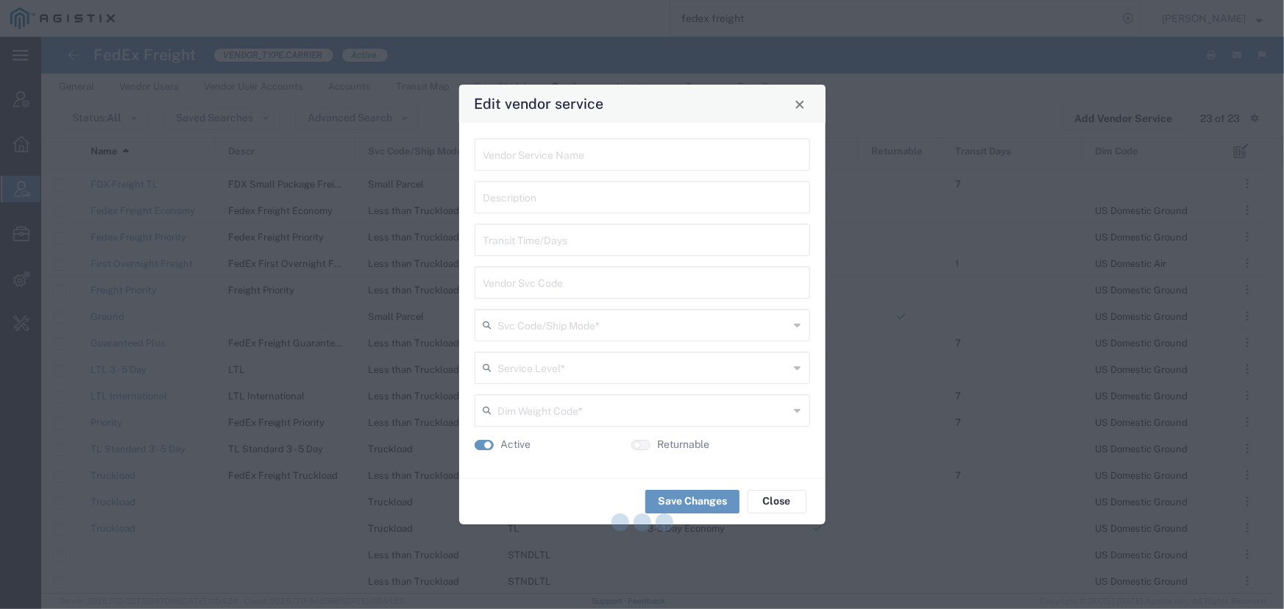
type input "Priority"
type input "FedEx Freight Priority"
type input "7"
type input "FEDEX_FREIGHT_PRIORITY"
type input "Less than Truckload"
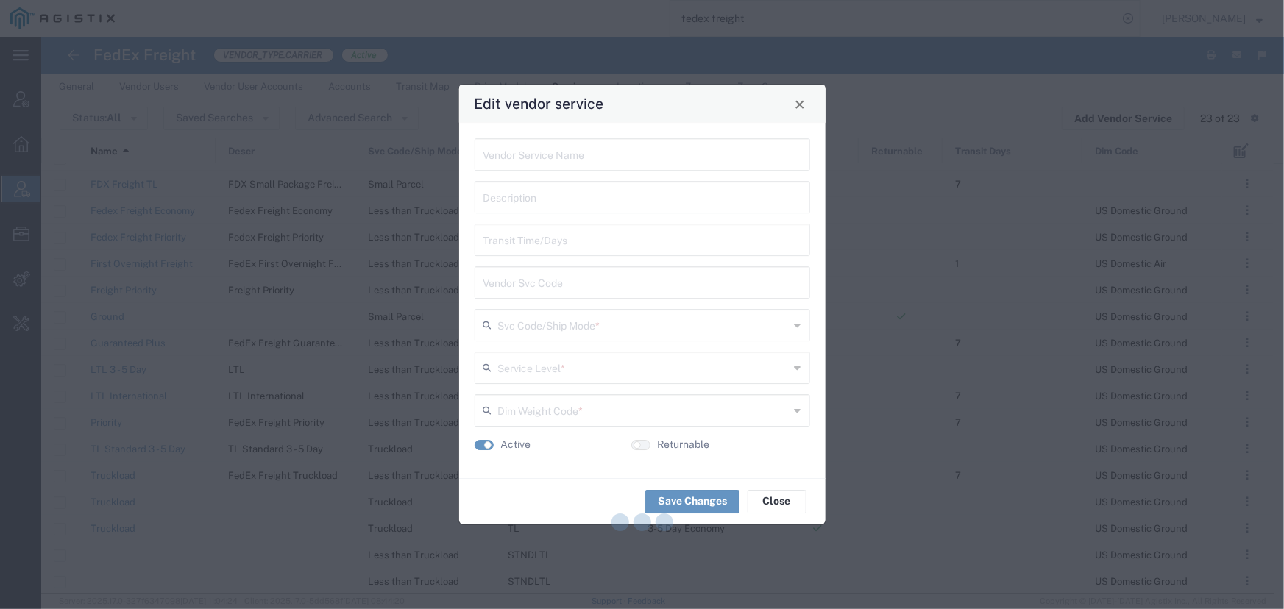
type input "2 Day"
type input "US Domestic Ground"
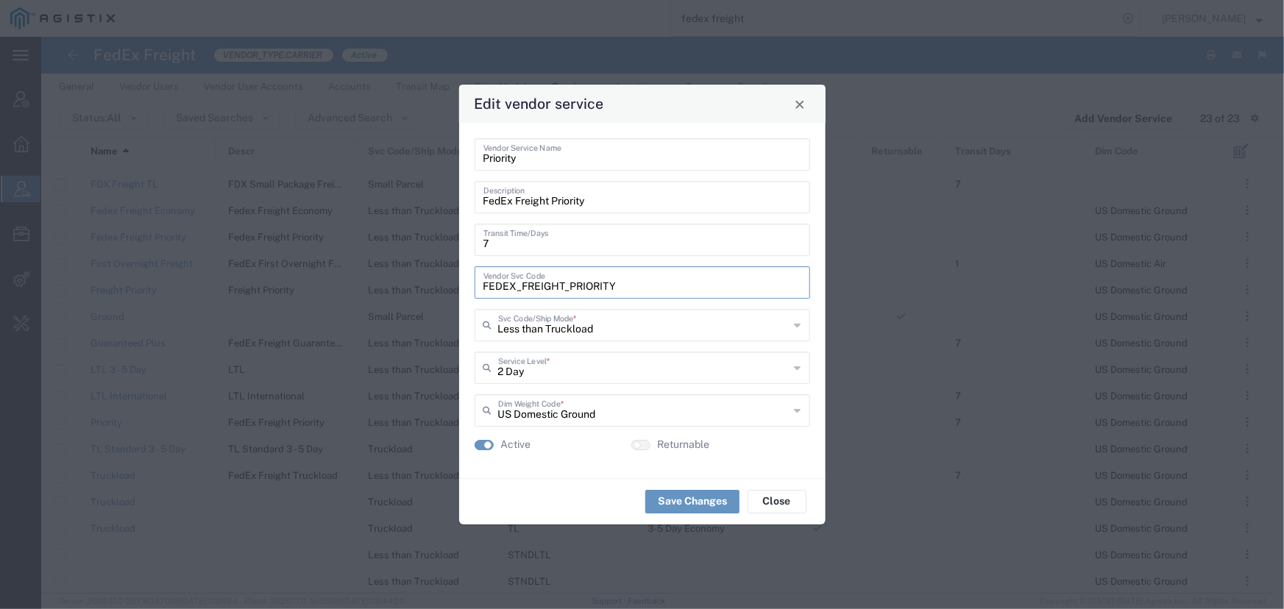
drag, startPoint x: 623, startPoint y: 285, endPoint x: 427, endPoint y: 277, distance: 195.9
click at [427, 277] on div "Edit vendor service Priority Vendor Service Name FedEx Freight Priority Descrip…" at bounding box center [642, 304] width 1284 height 609
click at [807, 102] on button "Close" at bounding box center [799, 103] width 21 height 21
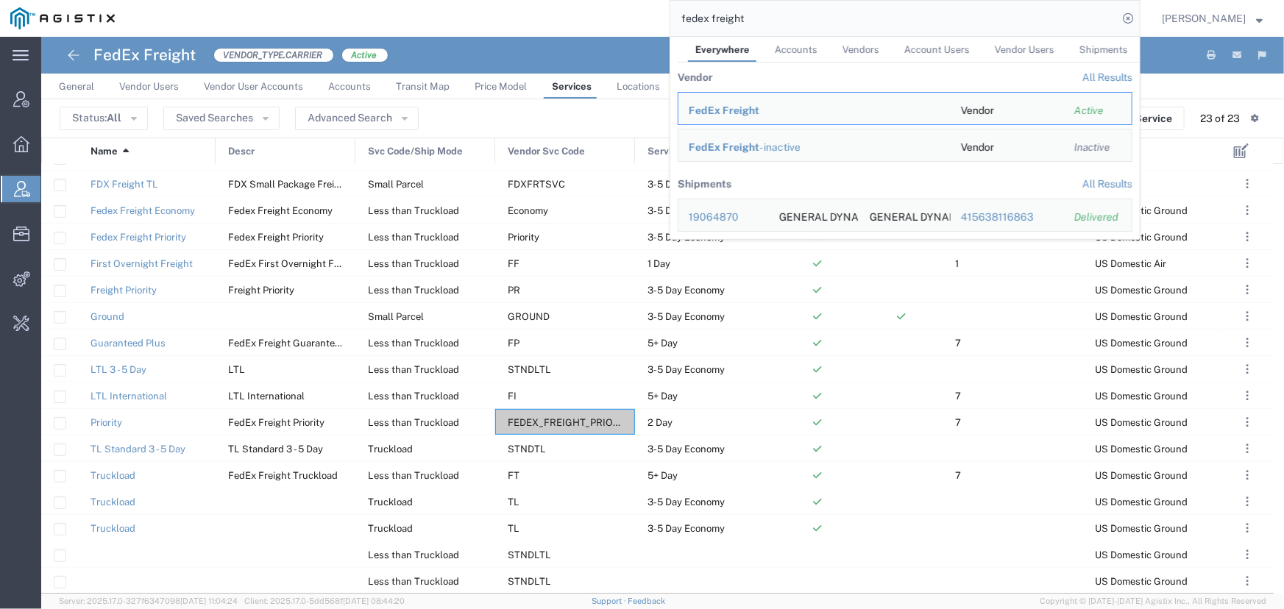
drag, startPoint x: 785, startPoint y: 21, endPoint x: 383, endPoint y: 15, distance: 402.5
click at [383, 15] on div "fedex freight Everywhere Accounts Vendors Account Users Vendor Users Shipments …" at bounding box center [632, 18] width 1015 height 37
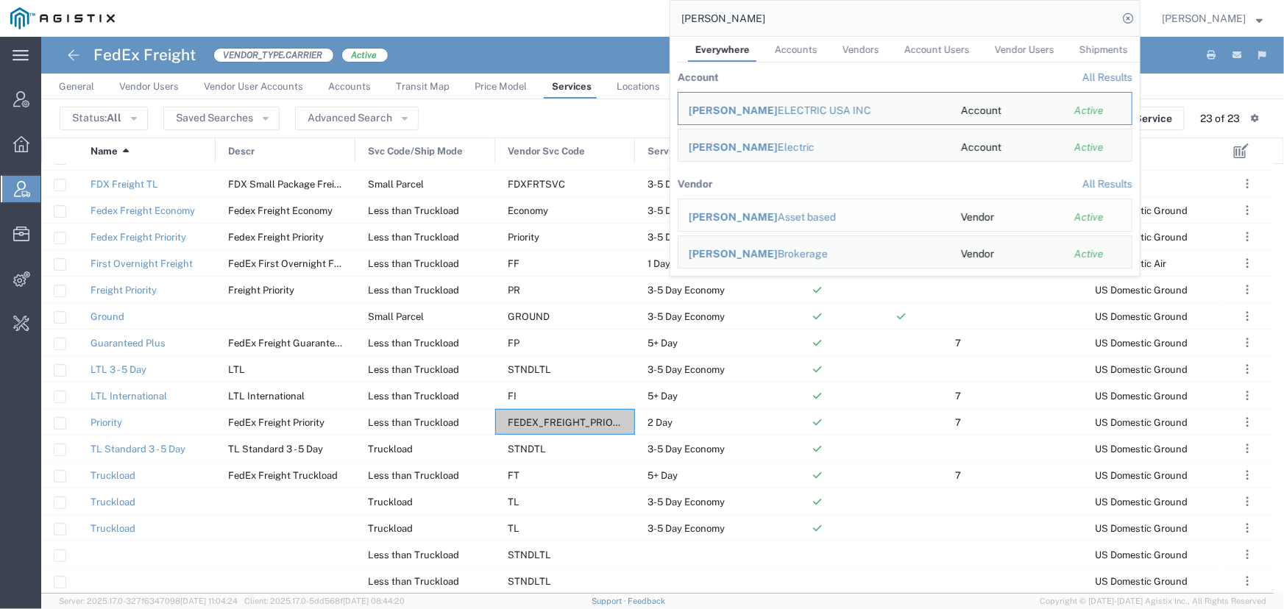
click at [724, 221] on span "Schneider" at bounding box center [733, 217] width 89 height 12
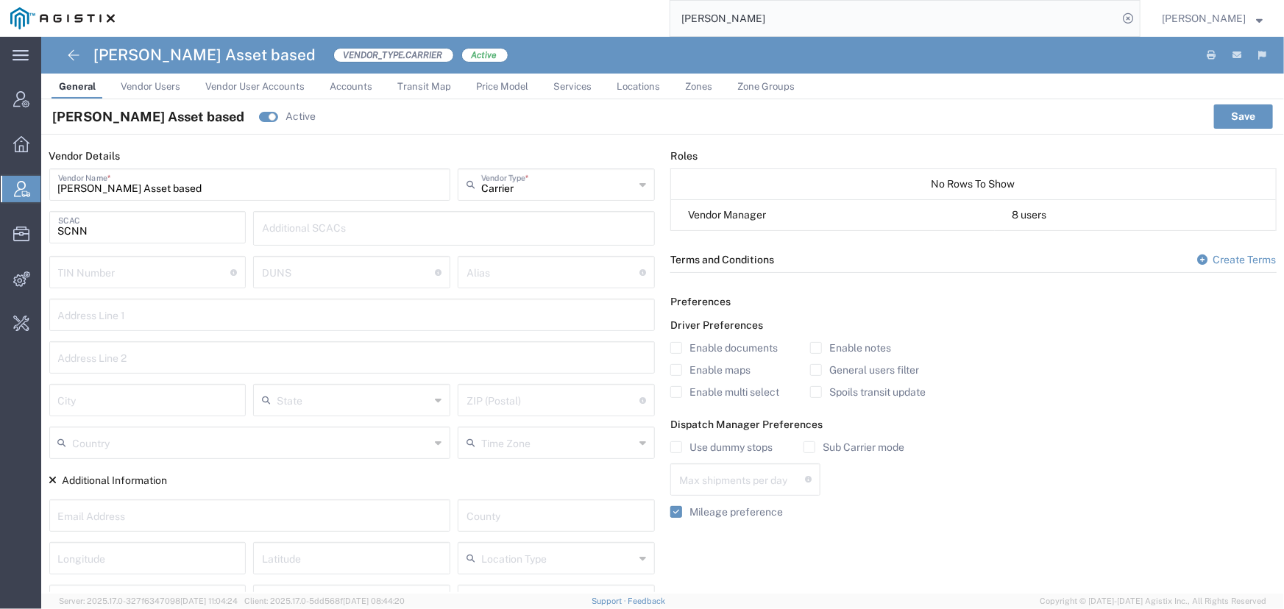
click at [361, 86] on span "Accounts" at bounding box center [351, 86] width 43 height 11
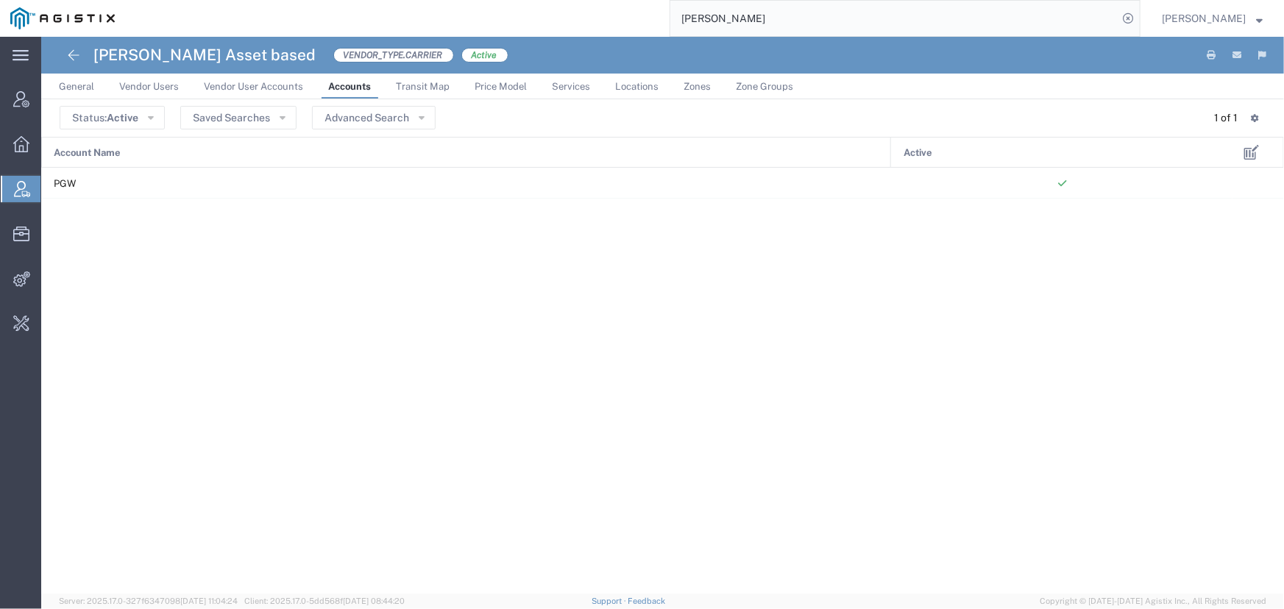
click at [736, 17] on input "Schneider" at bounding box center [893, 18] width 447 height 35
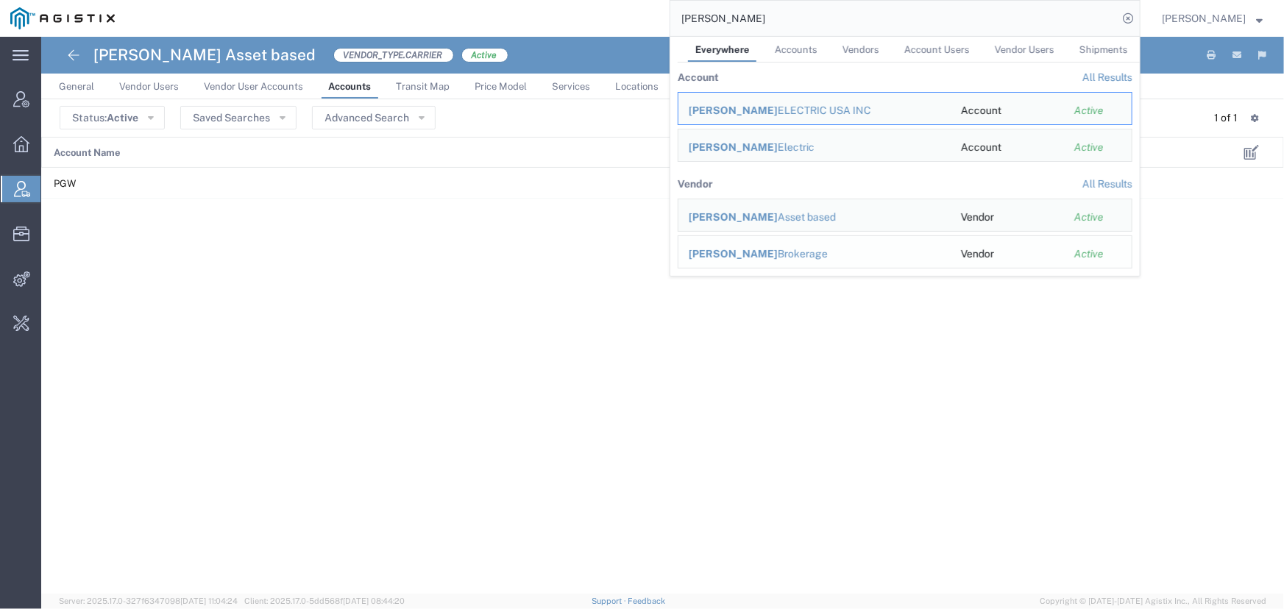
click at [722, 248] on span "Schneider" at bounding box center [733, 254] width 89 height 12
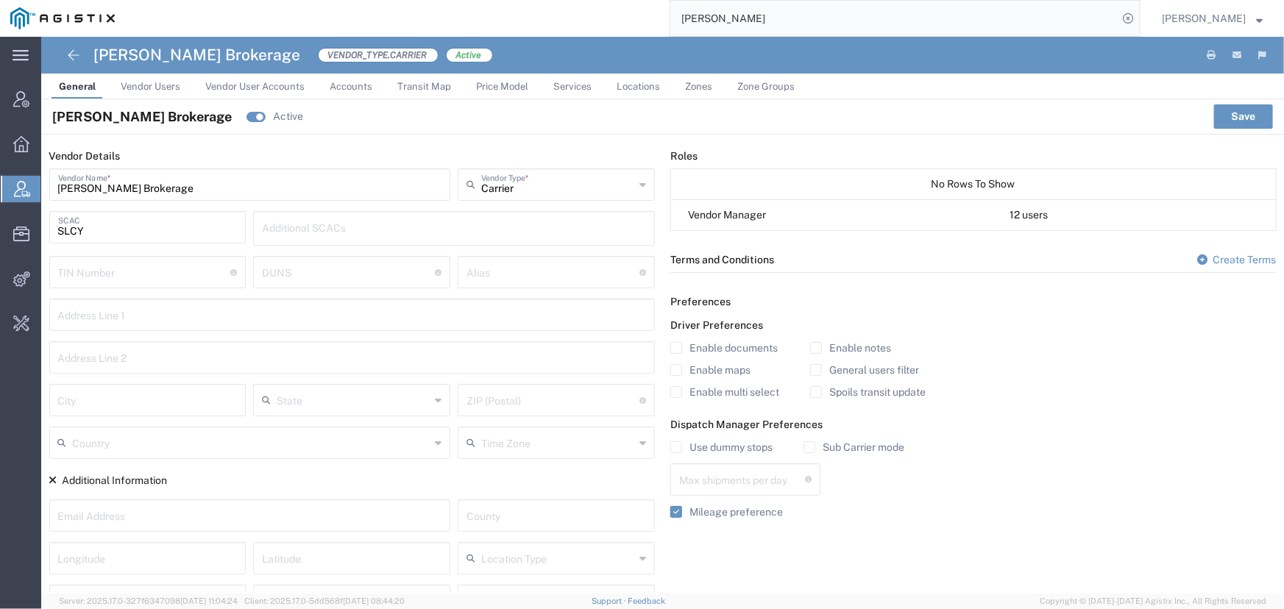
click at [342, 88] on span "Accounts" at bounding box center [351, 86] width 43 height 11
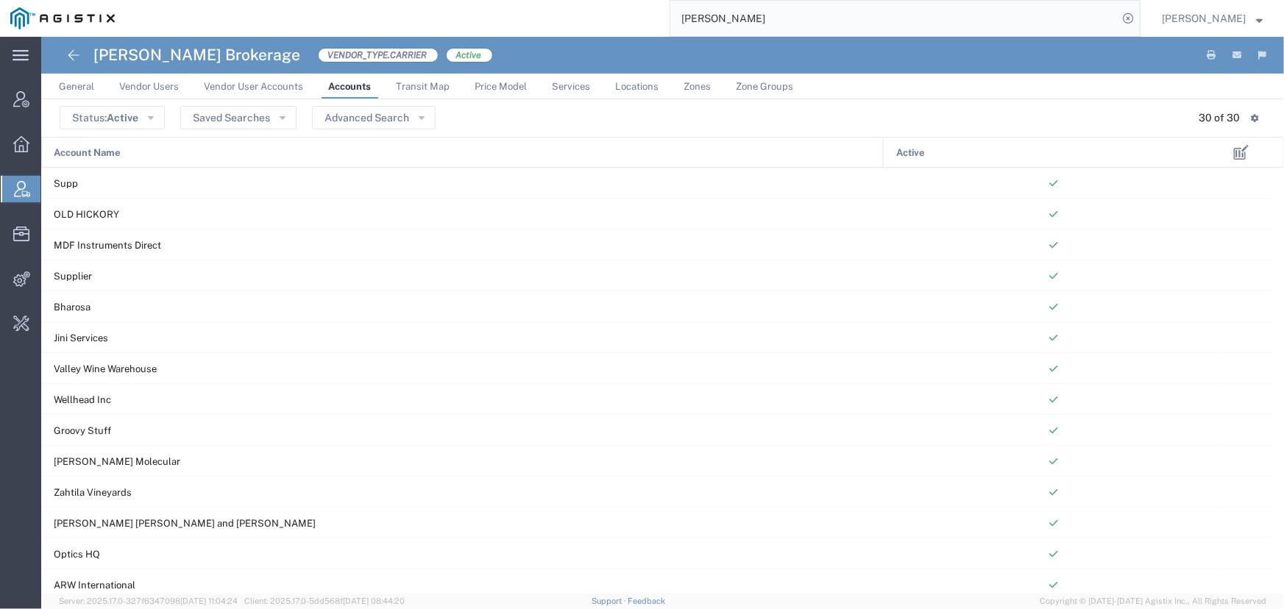
click at [81, 151] on span "Account Name" at bounding box center [87, 153] width 67 height 31
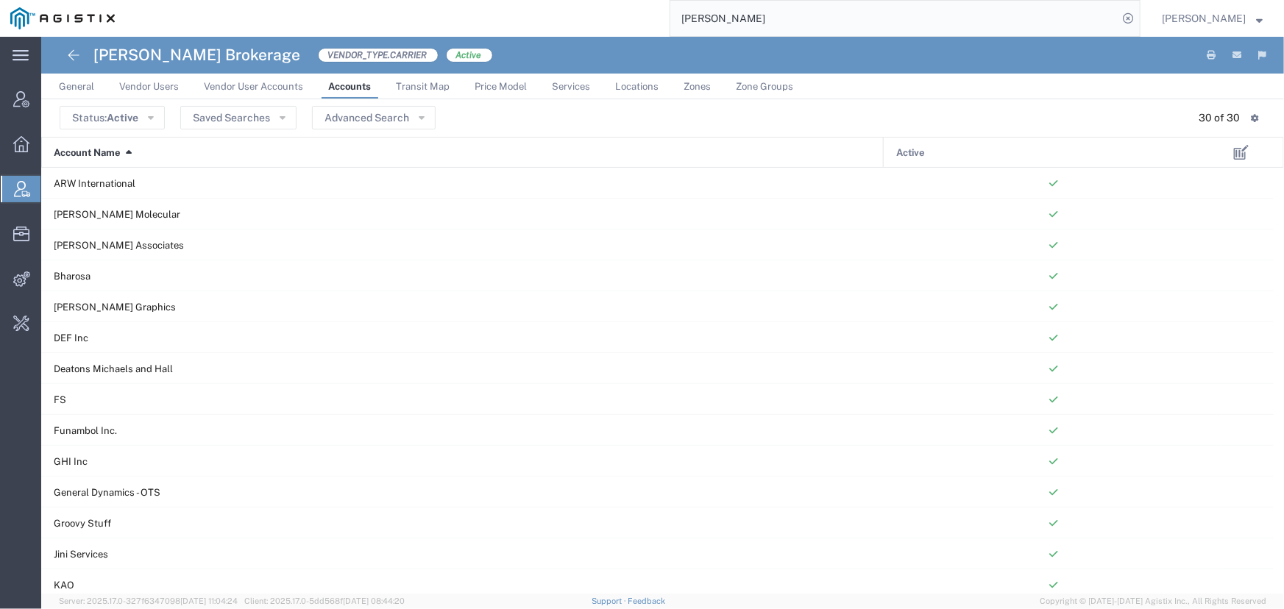
click at [574, 89] on span "Services" at bounding box center [571, 86] width 38 height 11
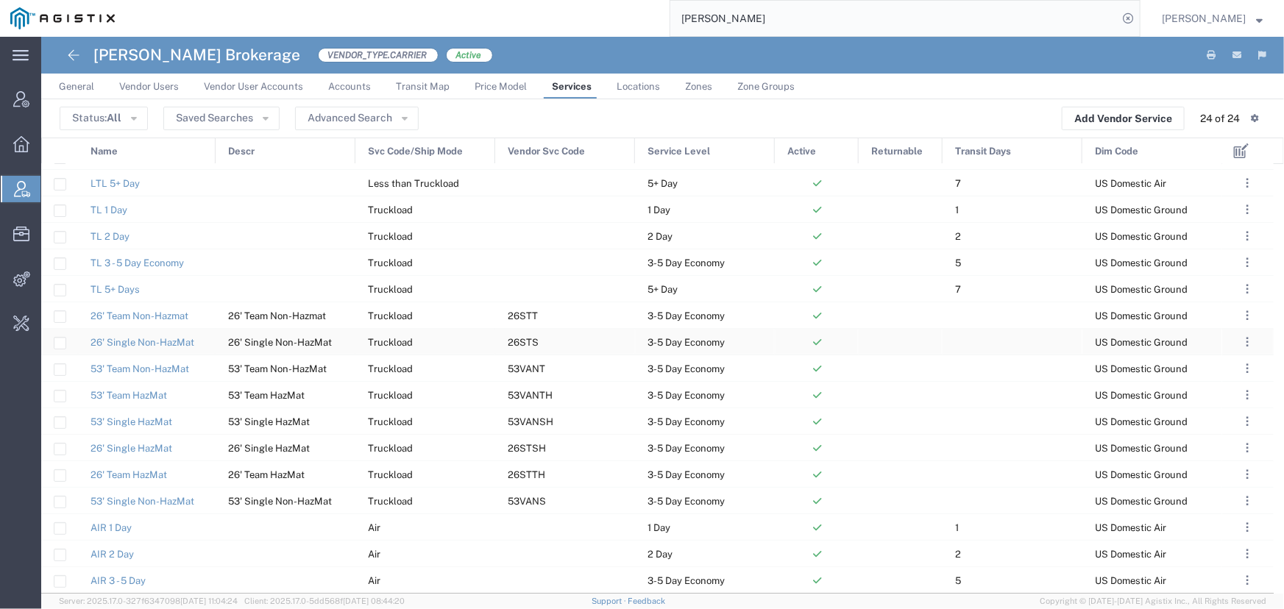
scroll to position [133, 0]
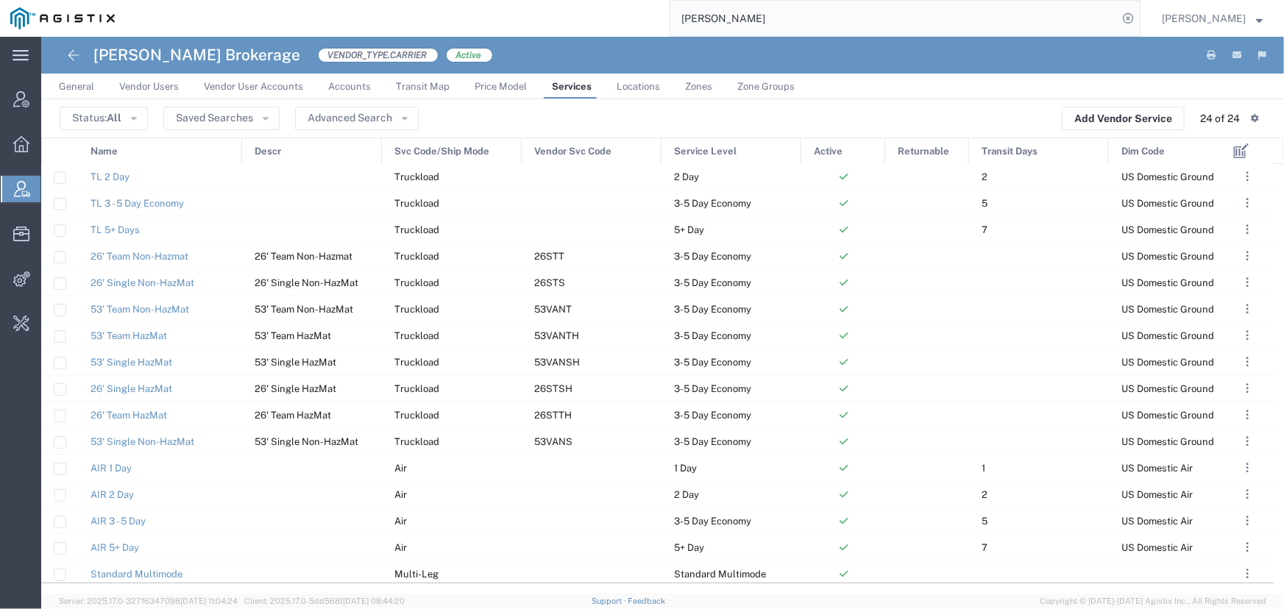
drag, startPoint x: 213, startPoint y: 151, endPoint x: 240, endPoint y: 157, distance: 27.3
click at [240, 157] on div at bounding box center [242, 151] width 6 height 26
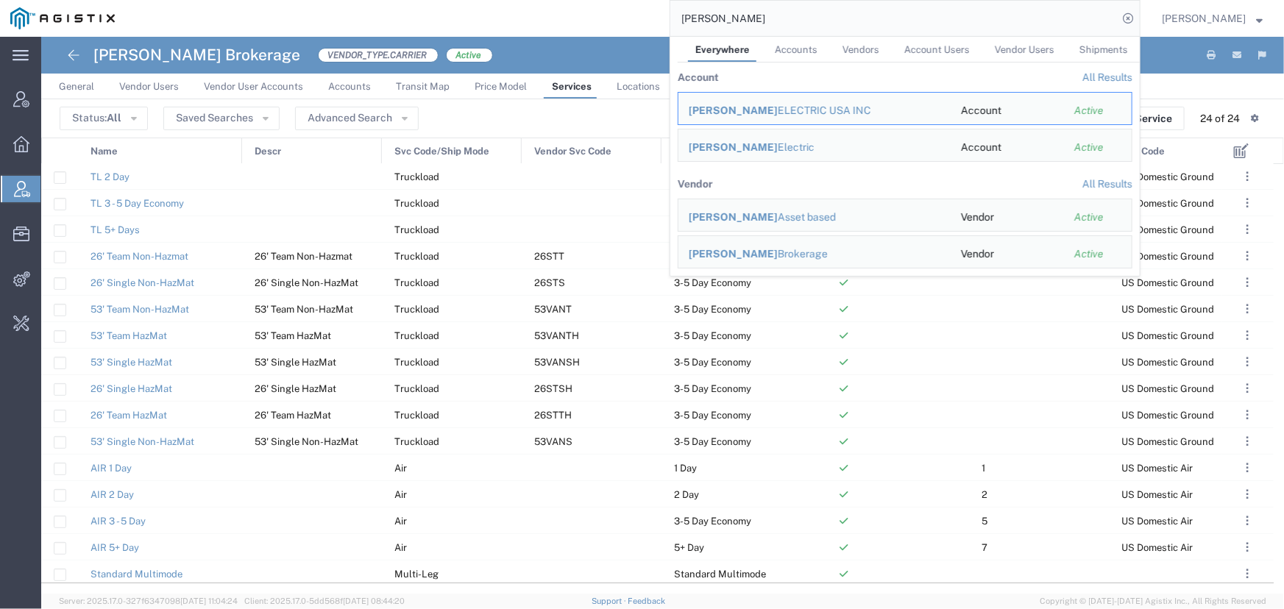
drag, startPoint x: 823, startPoint y: 31, endPoint x: 617, endPoint y: 21, distance: 205.5
click at [617, 21] on div "Schneider Everywhere Accounts Vendors Account Users Vendor Users Shipments Acco…" at bounding box center [632, 18] width 1015 height 37
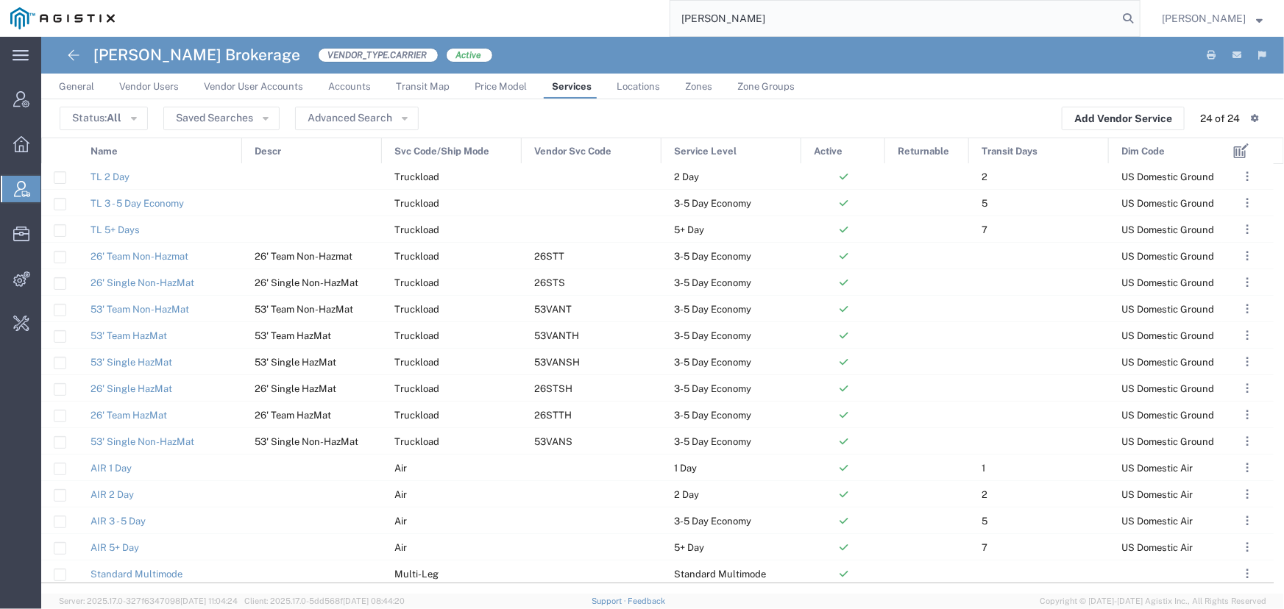
type input "abbott"
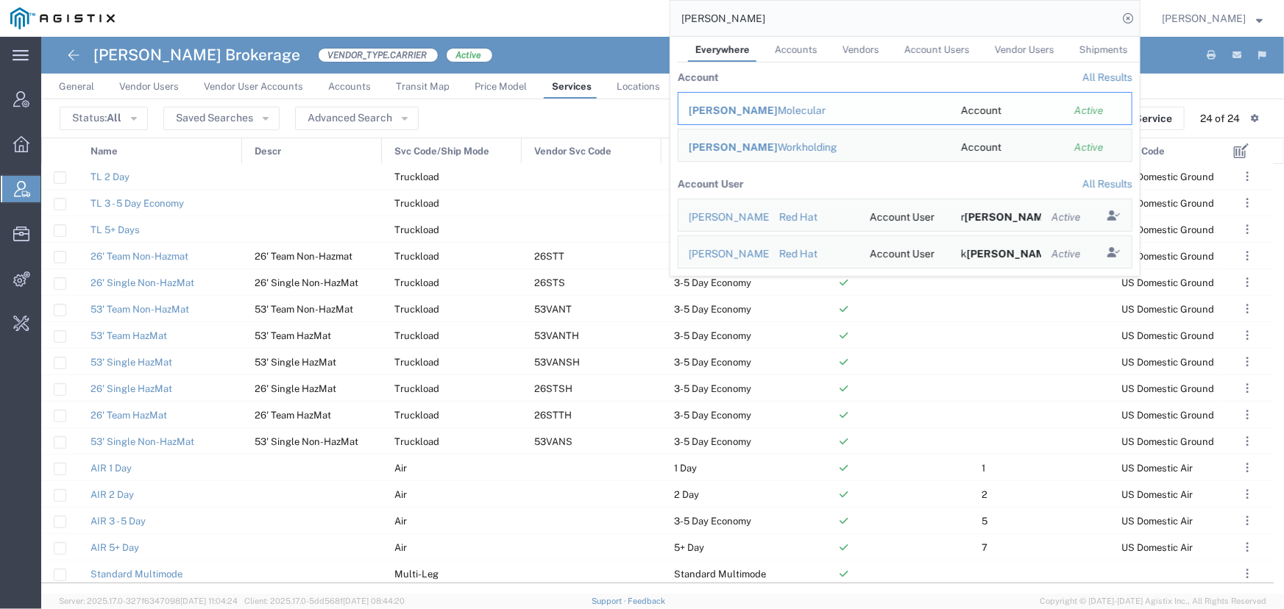
click at [707, 111] on span "Abbott" at bounding box center [733, 110] width 89 height 12
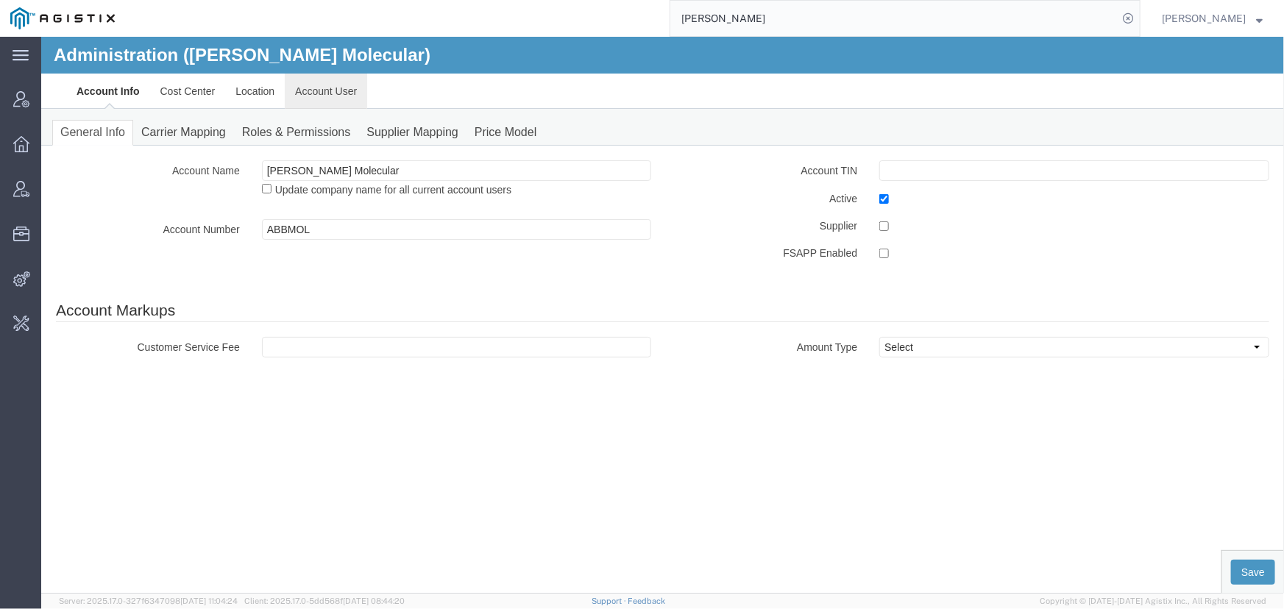
click at [324, 93] on link "Account User" at bounding box center [325, 90] width 82 height 35
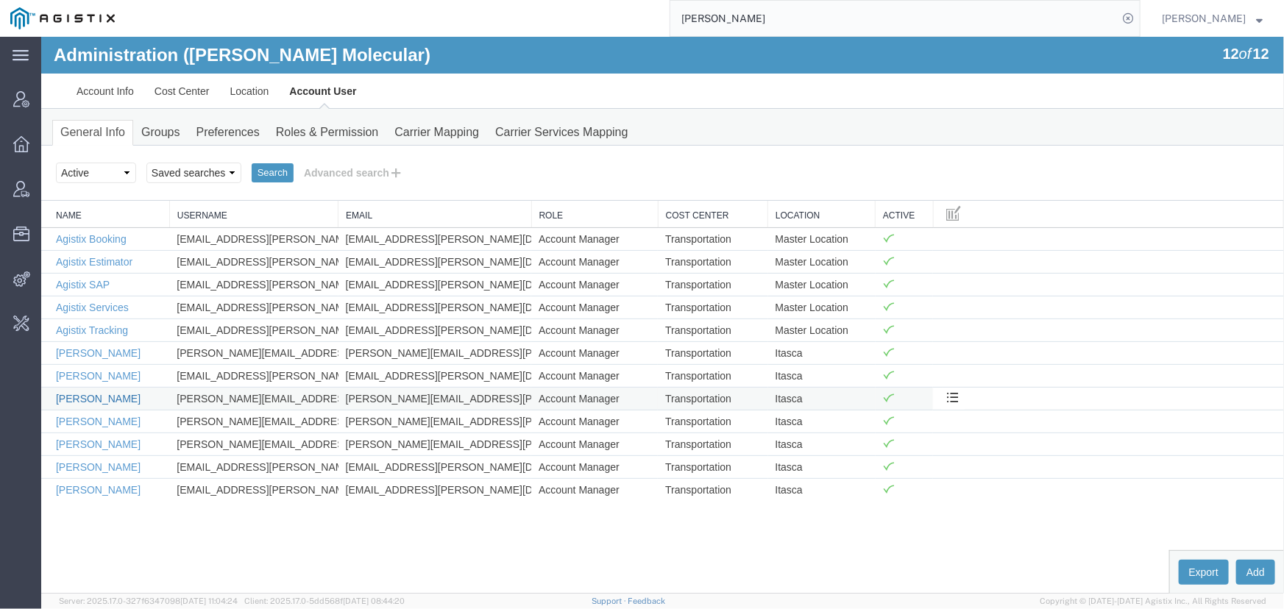
click at [89, 396] on link "Jarrod Kec" at bounding box center [97, 398] width 85 height 12
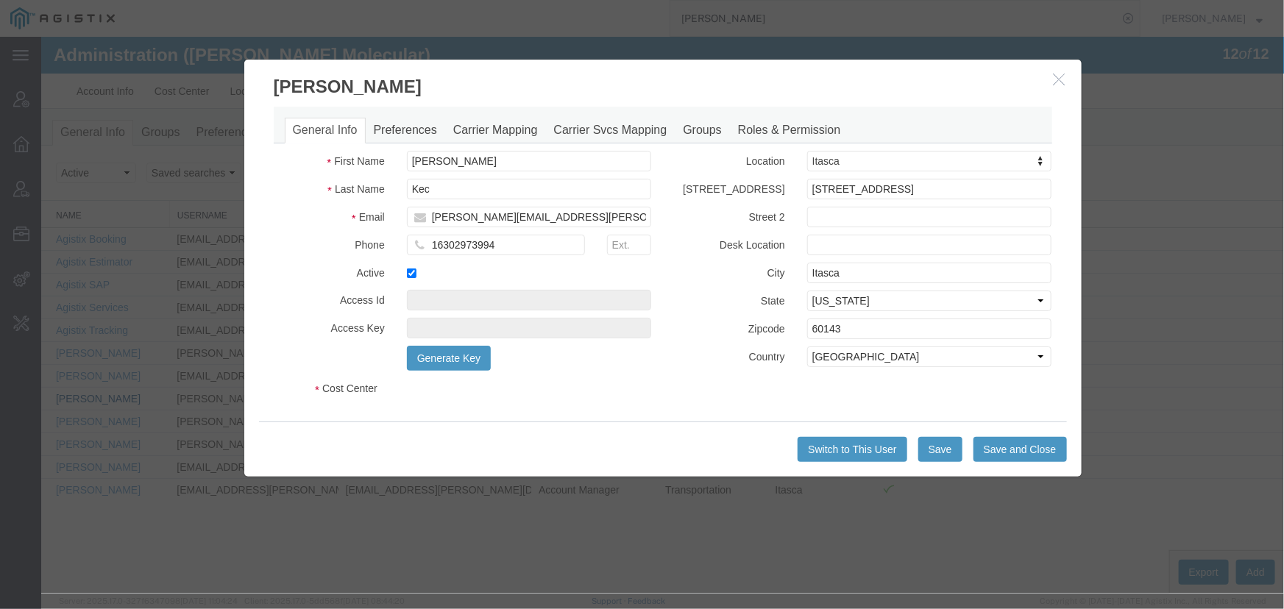
select select "COSTCENTER"
select select "60371"
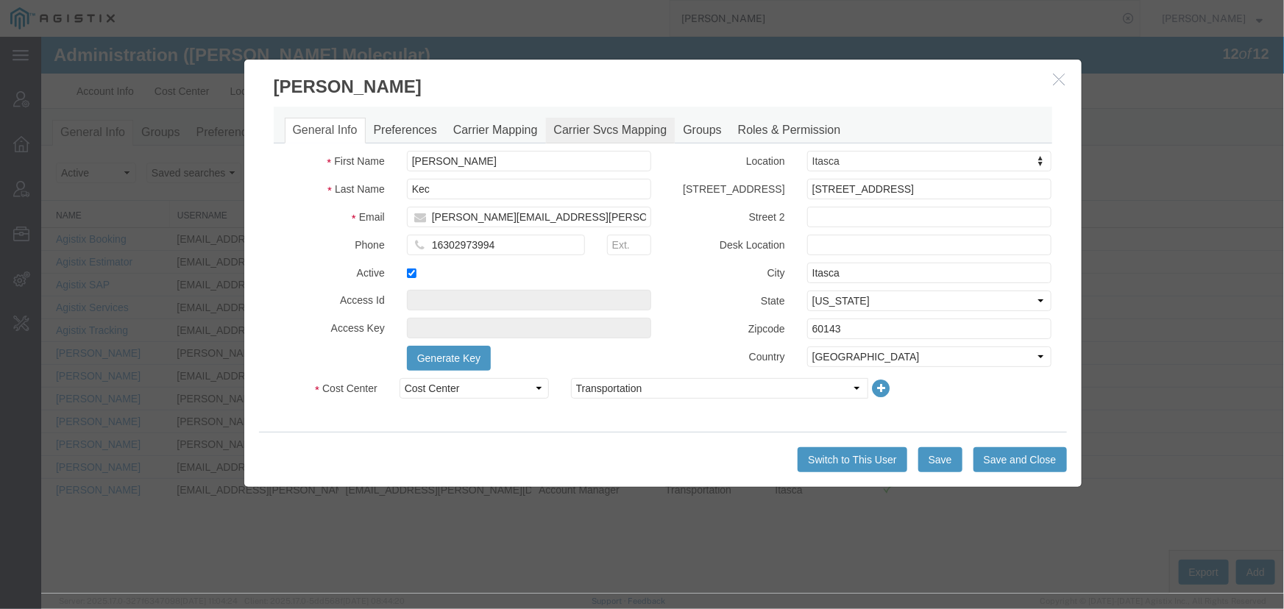
click at [612, 127] on link "Carrier Svcs Mapping" at bounding box center [609, 130] width 129 height 26
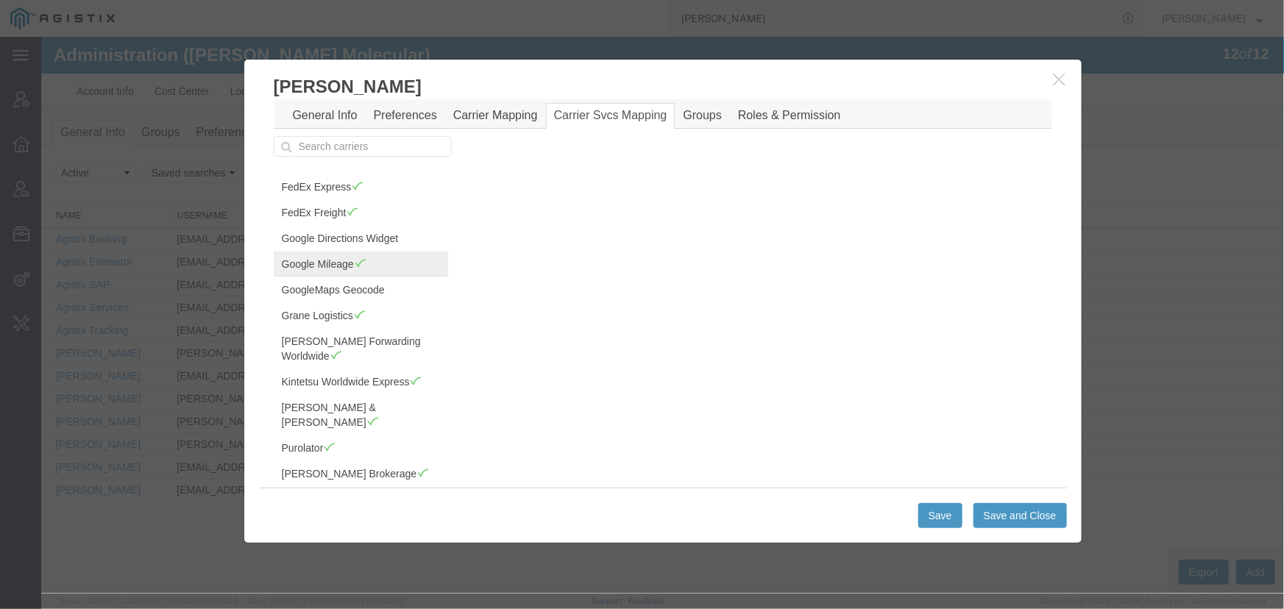
scroll to position [29, 0]
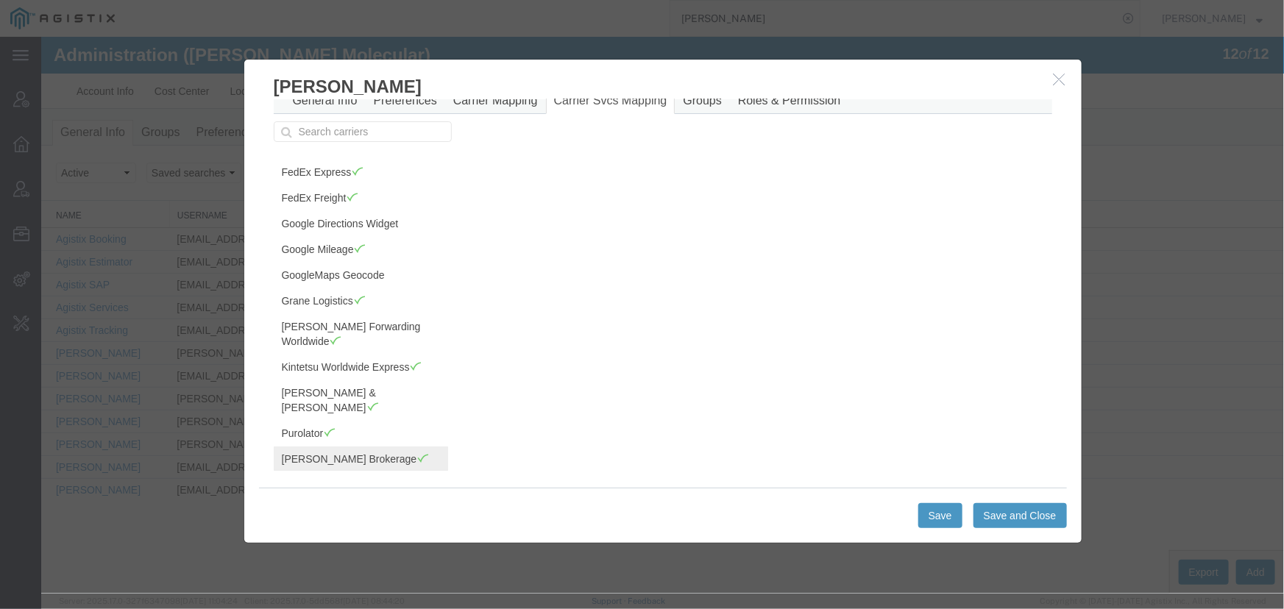
click at [331, 446] on link "Schneider Brokerage" at bounding box center [360, 458] width 174 height 25
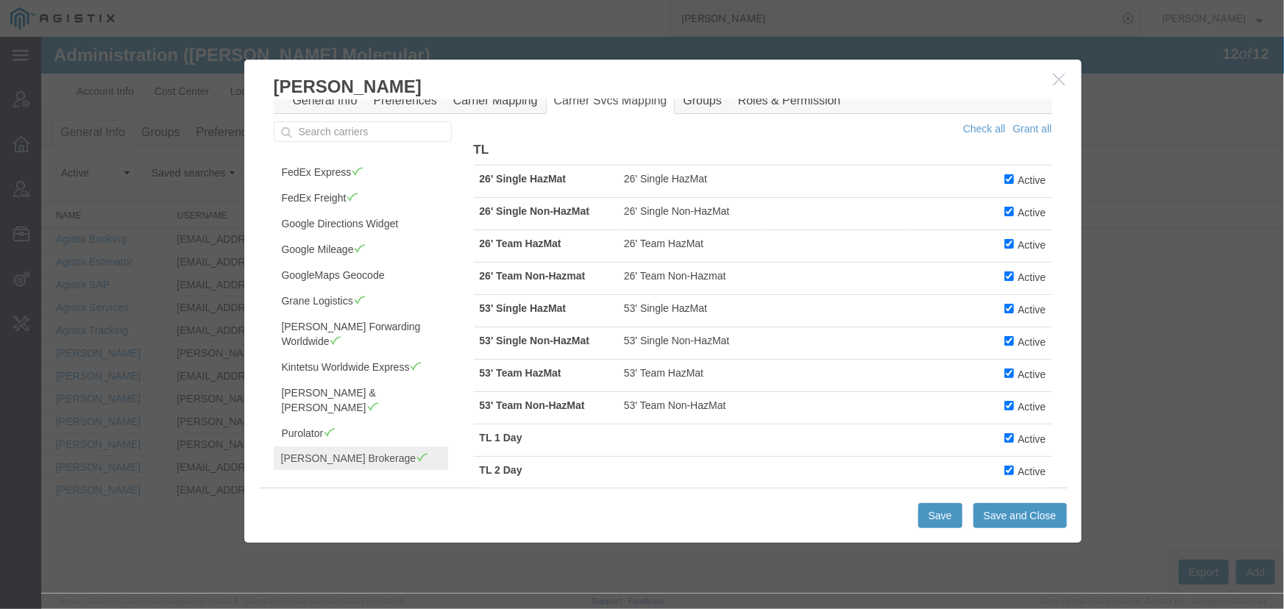
scroll to position [147, 0]
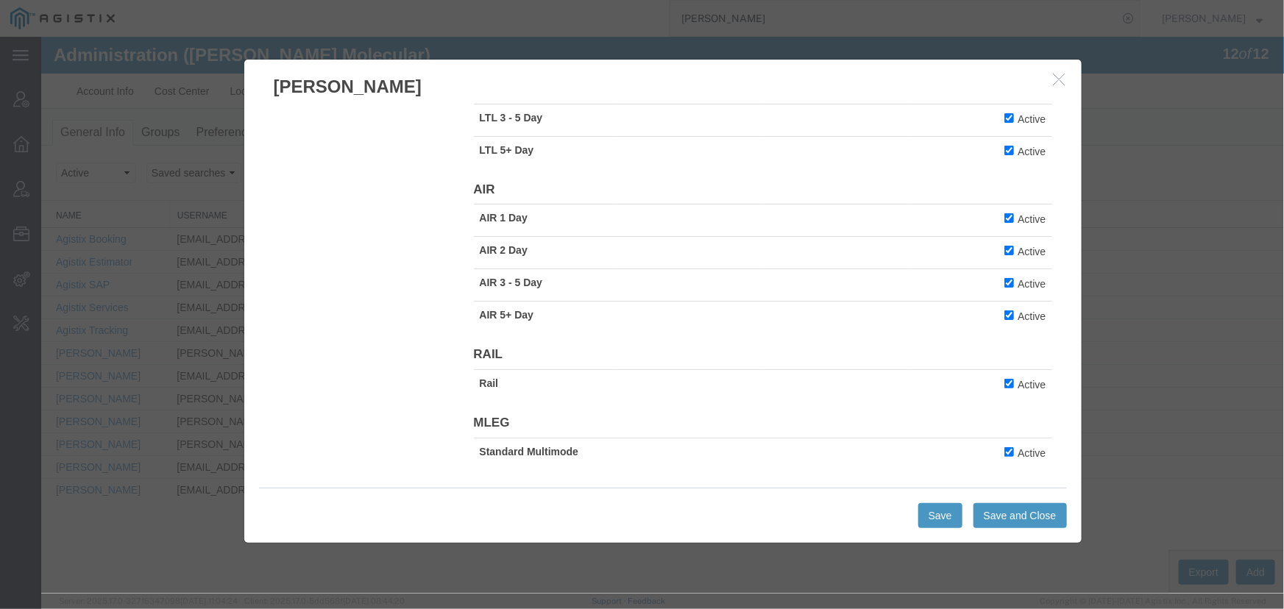
drag, startPoint x: 476, startPoint y: 178, endPoint x: 1043, endPoint y: 147, distance: 567.4
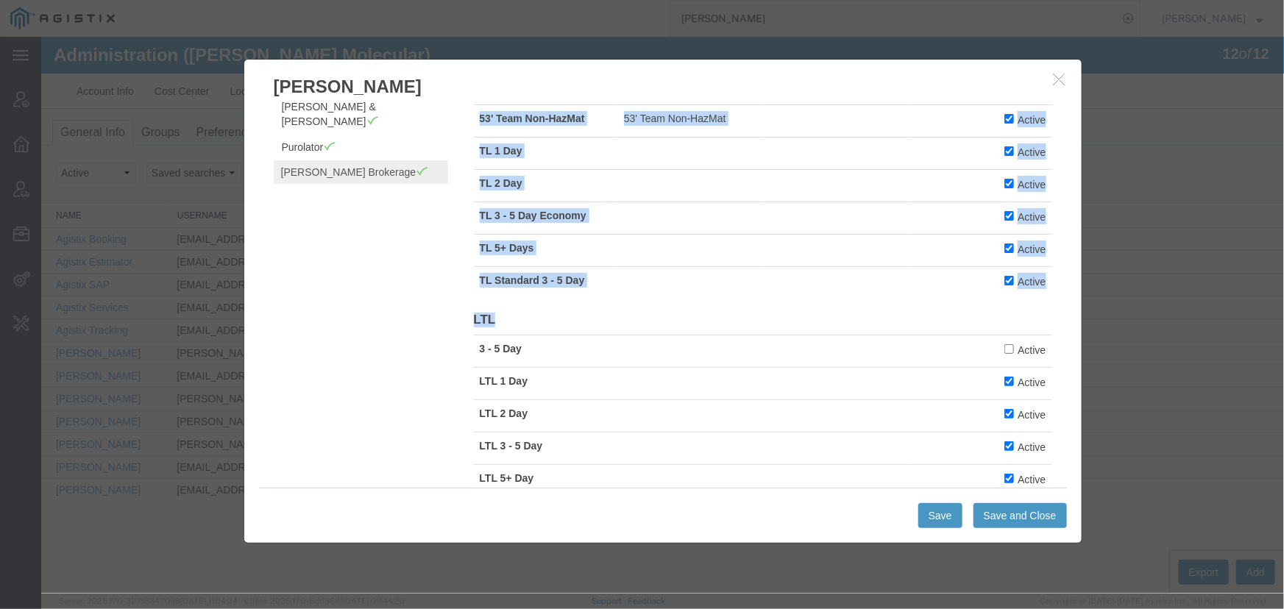
click at [1051, 287] on div "Check all Grant all TL 26' Single HazMat 26' Single HazMat Active 26' Single No…" at bounding box center [762, 315] width 600 height 963
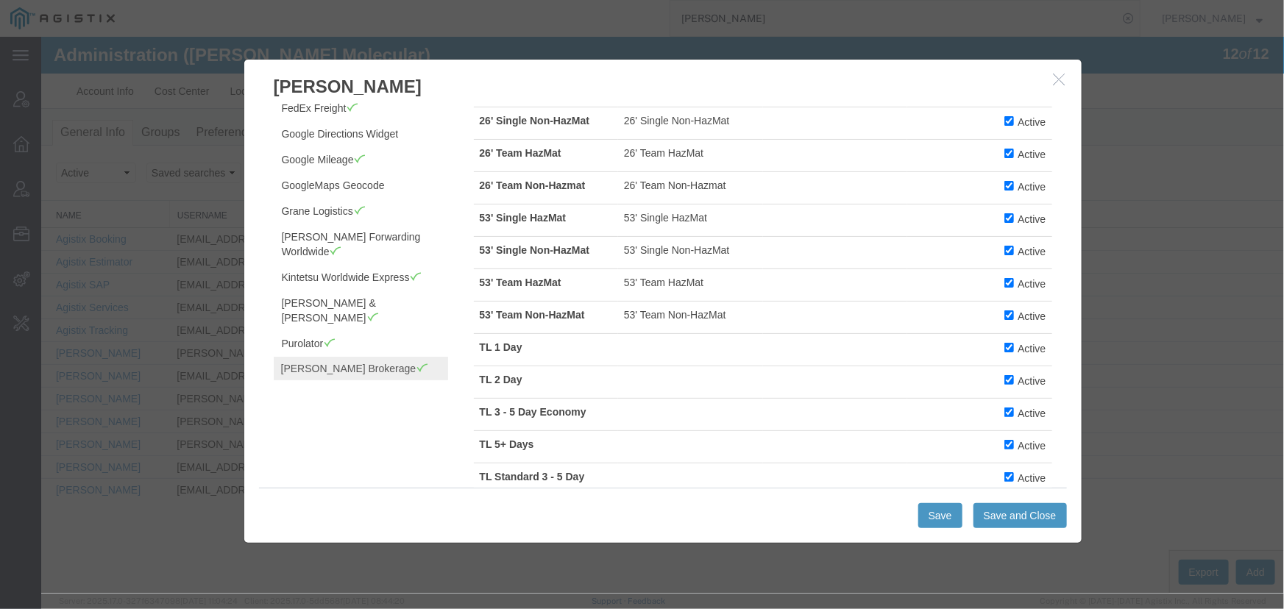
scroll to position [0, 0]
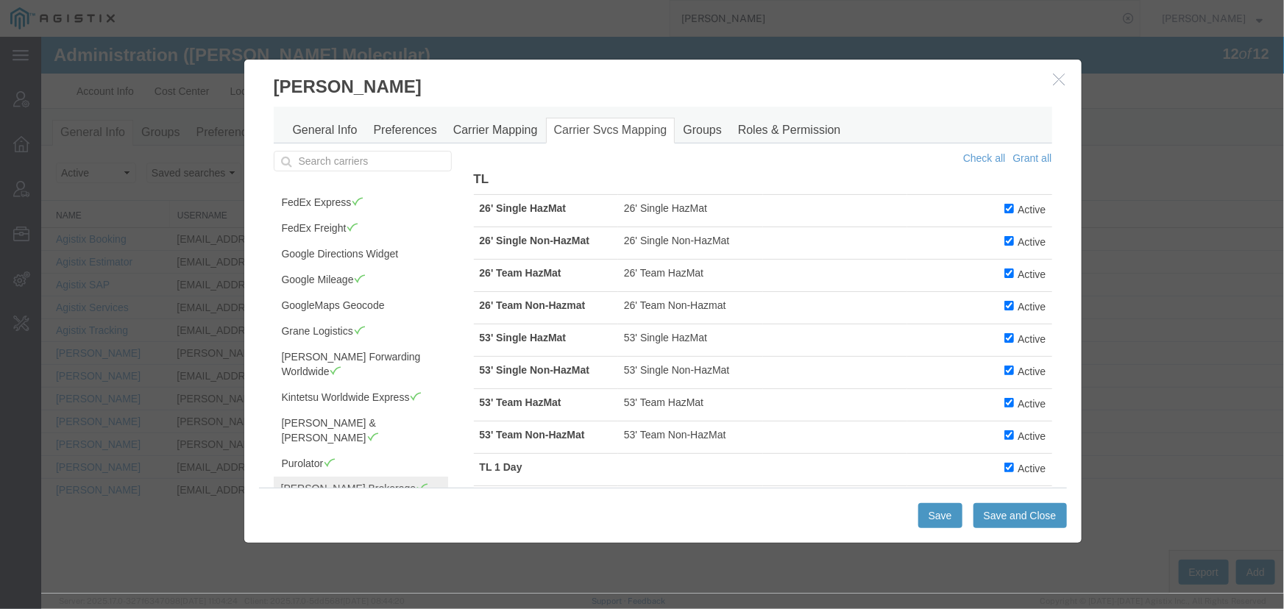
drag, startPoint x: 1050, startPoint y: 282, endPoint x: 476, endPoint y: 199, distance: 579.9
copy table
drag, startPoint x: 1065, startPoint y: 84, endPoint x: 1057, endPoint y: 83, distance: 8.1
click at [1065, 84] on button "button" at bounding box center [1060, 79] width 18 height 18
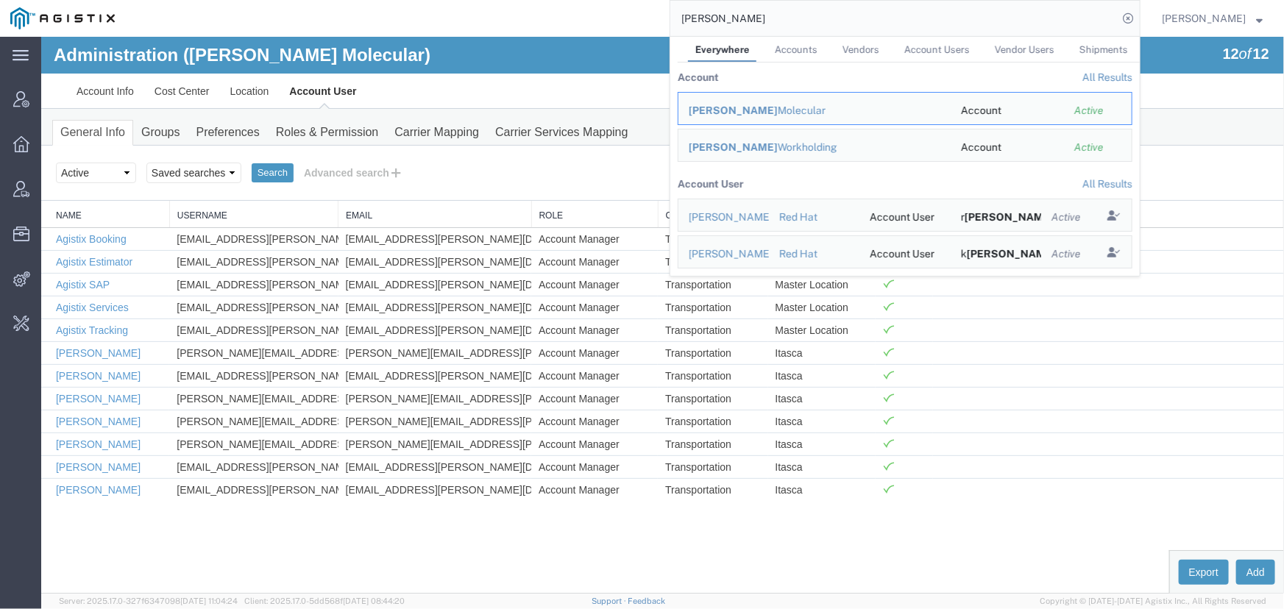
drag, startPoint x: 733, startPoint y: 21, endPoint x: 586, endPoint y: 25, distance: 147.2
click at [586, 25] on div "abbott Everywhere Accounts Vendors Account Users Vendor Users Shipments Account…" at bounding box center [632, 18] width 1015 height 37
click at [748, 252] on div "Schneider Brokerage" at bounding box center [815, 253] width 252 height 15
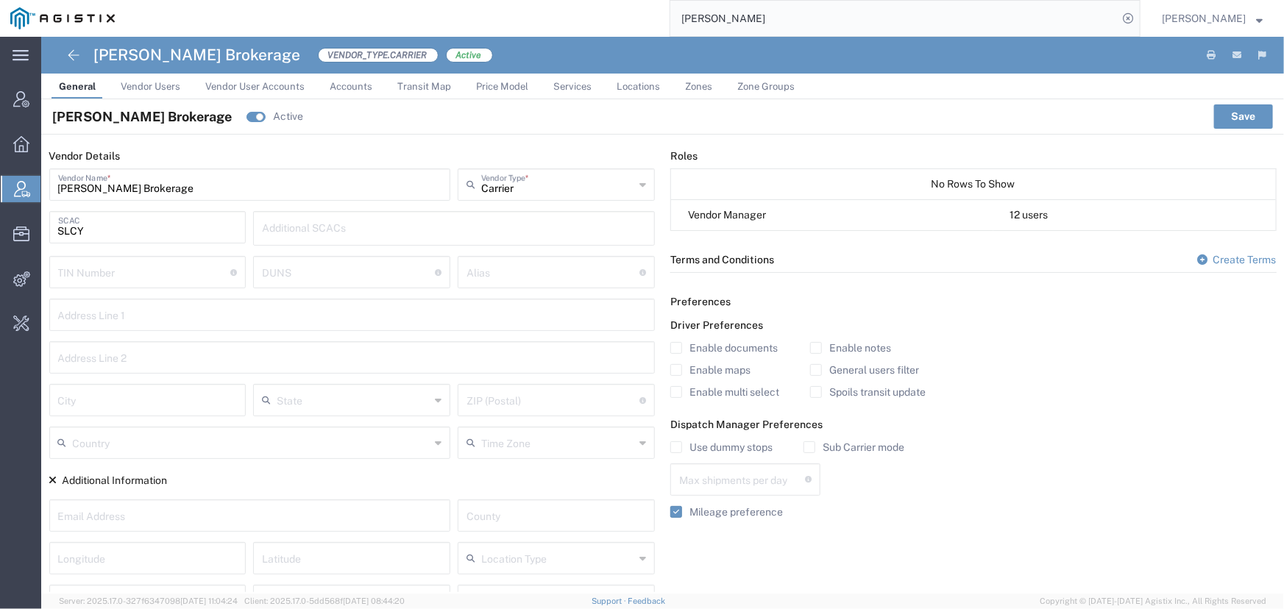
click at [570, 85] on span "Services" at bounding box center [572, 86] width 38 height 11
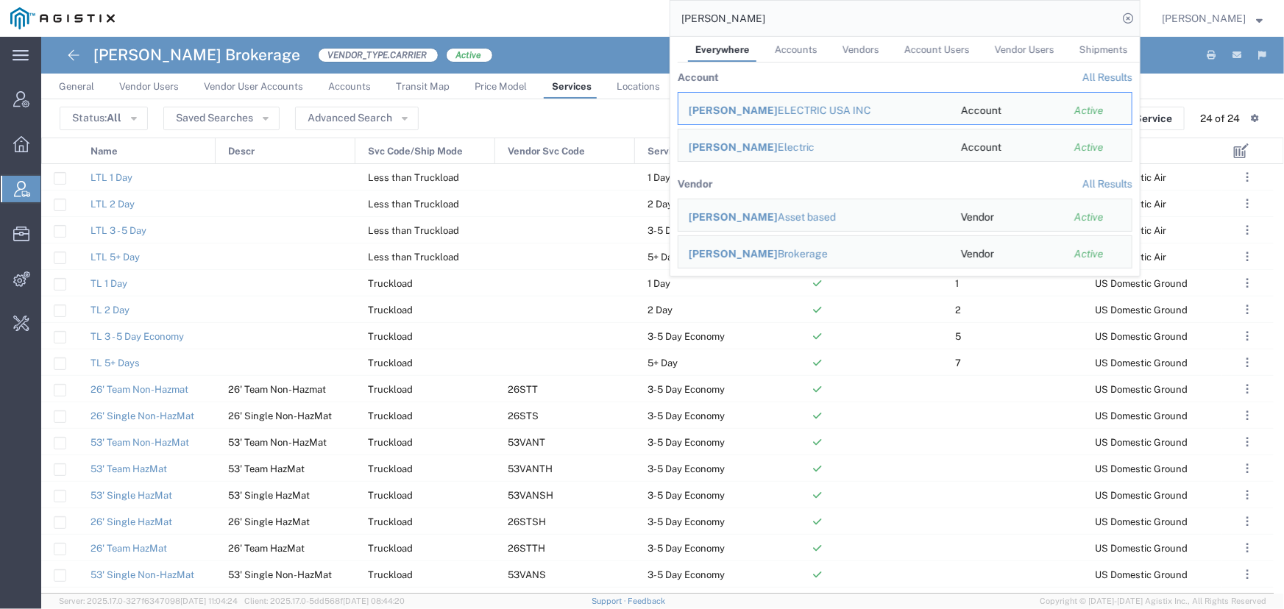
drag, startPoint x: 817, startPoint y: 15, endPoint x: 445, endPoint y: 7, distance: 371.6
click at [445, 7] on div "schneider Everywhere Accounts Vendors Account Users Vendor Users Shipments Acco…" at bounding box center [632, 18] width 1015 height 37
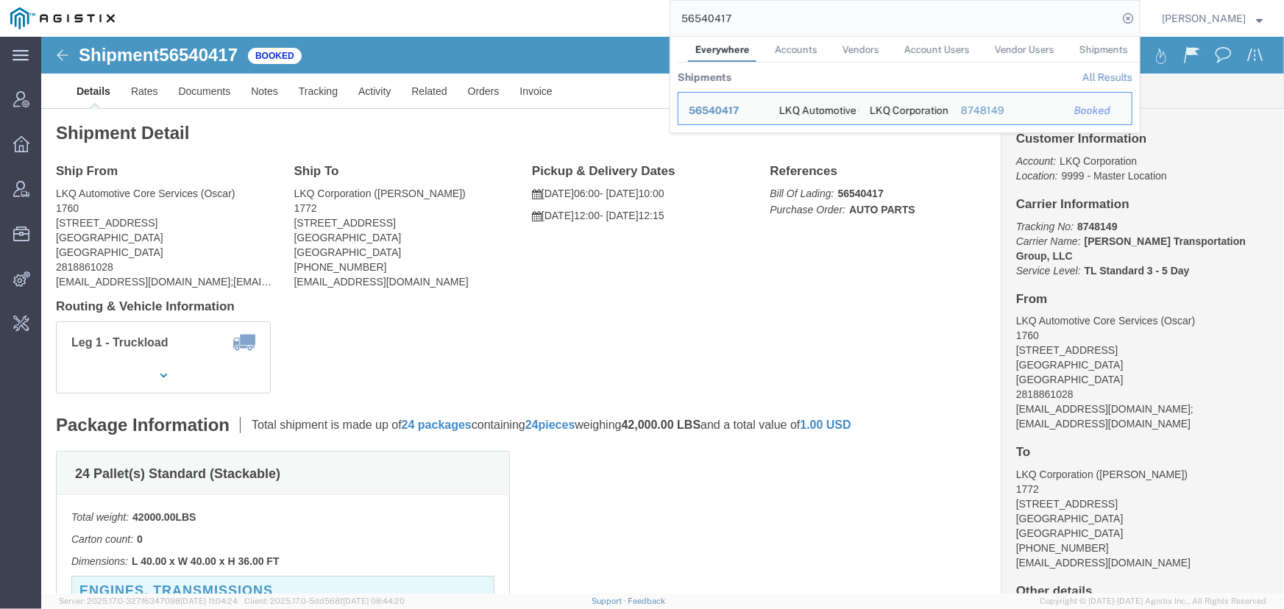
drag, startPoint x: 748, startPoint y: 18, endPoint x: 552, endPoint y: 22, distance: 195.8
click at [552, 22] on div "56540417 Everywhere Accounts Vendors Account Users Vendor Users Shipments Shipm…" at bounding box center [632, 18] width 1015 height 37
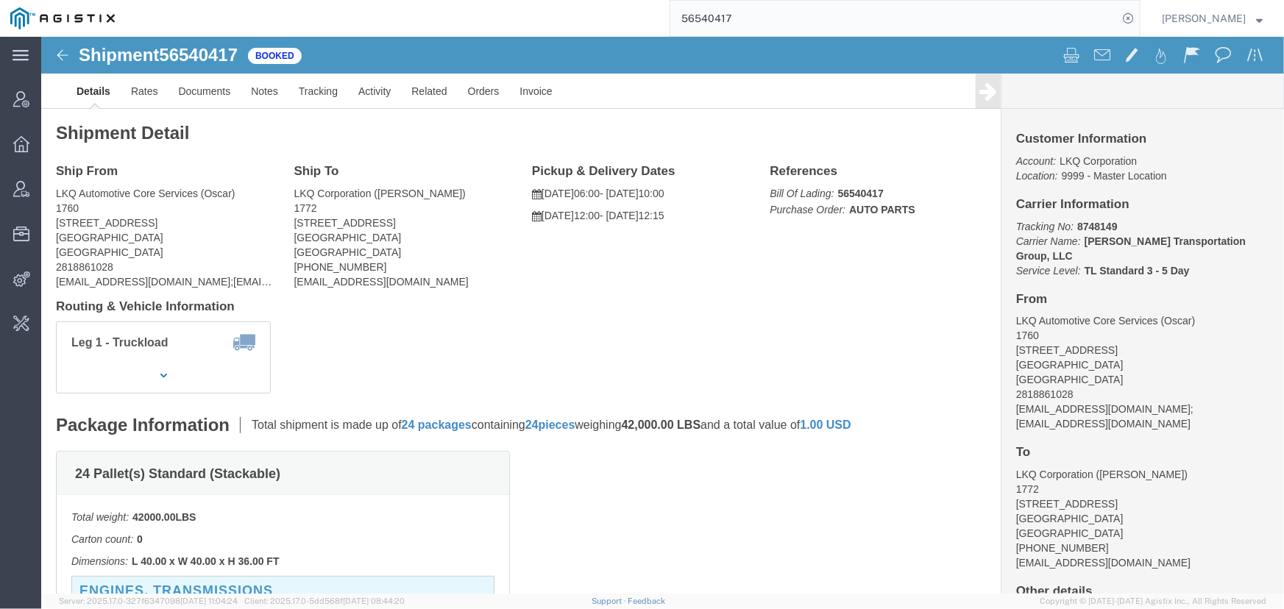
paste input "S005-25231-060"
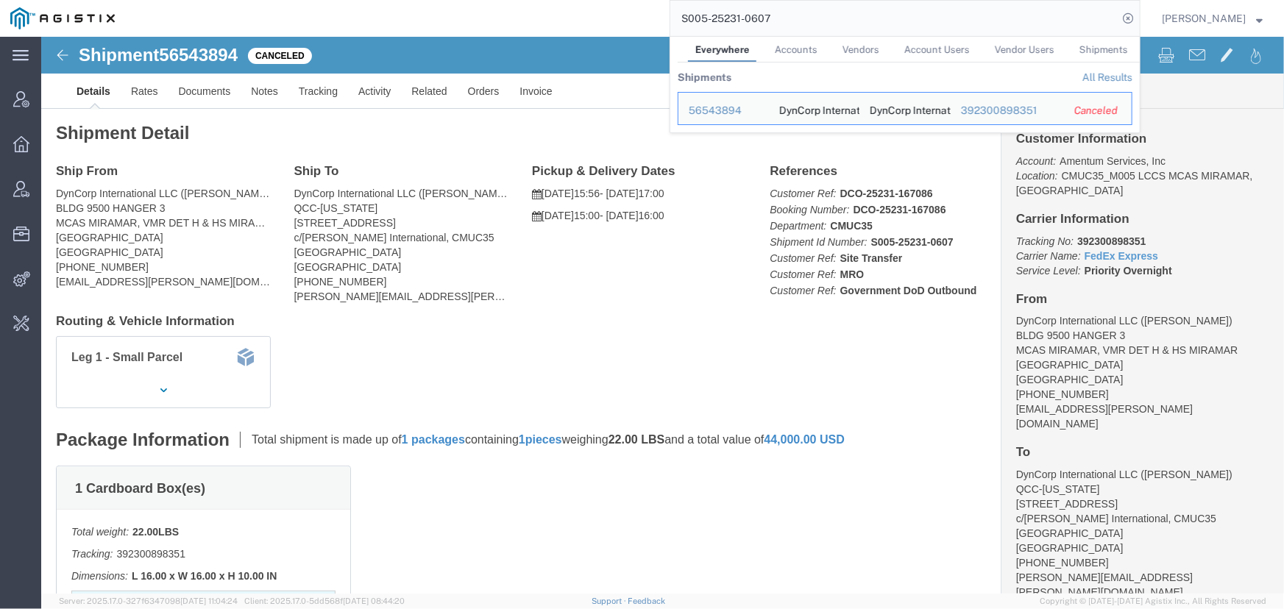
drag, startPoint x: 857, startPoint y: 13, endPoint x: 435, endPoint y: 11, distance: 422.3
click at [436, 11] on div "S005-25231-0607 Everywhere Accounts Vendors Account Users Vendor Users Shipment…" at bounding box center [632, 18] width 1015 height 37
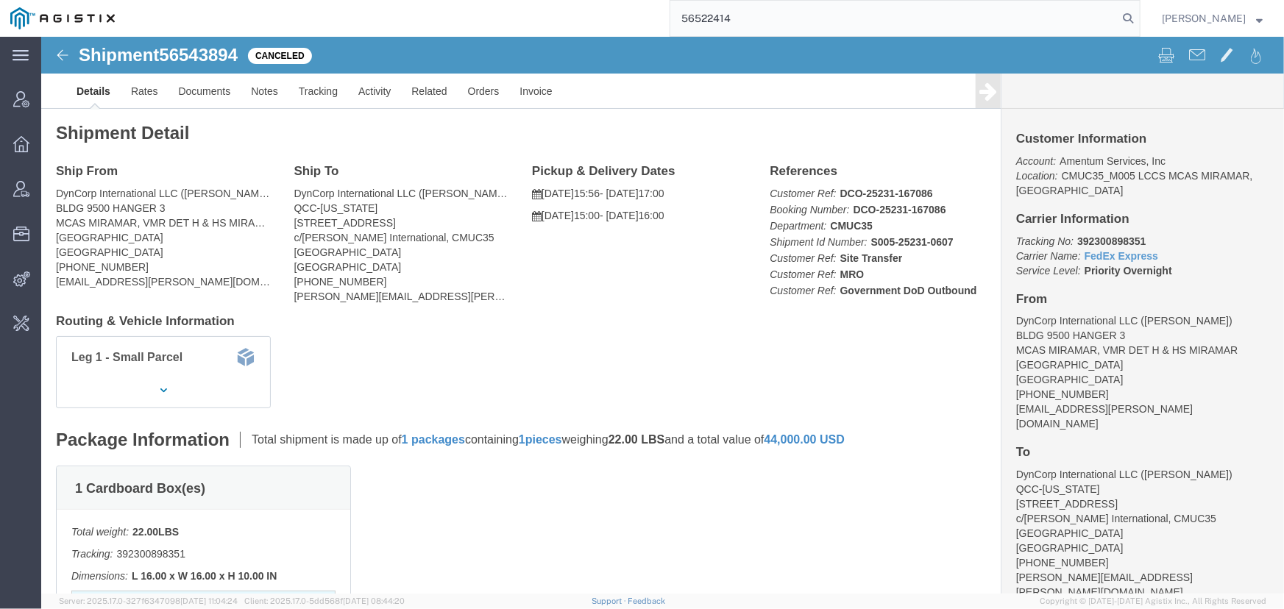
type input "56522414"
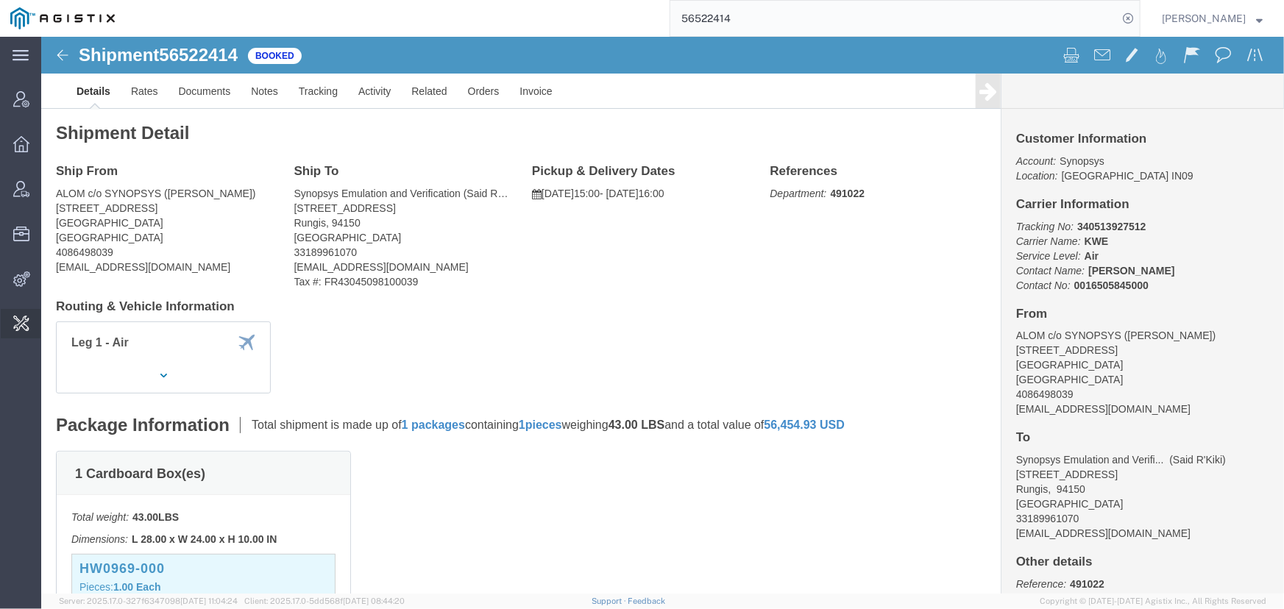
click at [0, 0] on span "Change Carrier" at bounding box center [0, 0] width 0 height 0
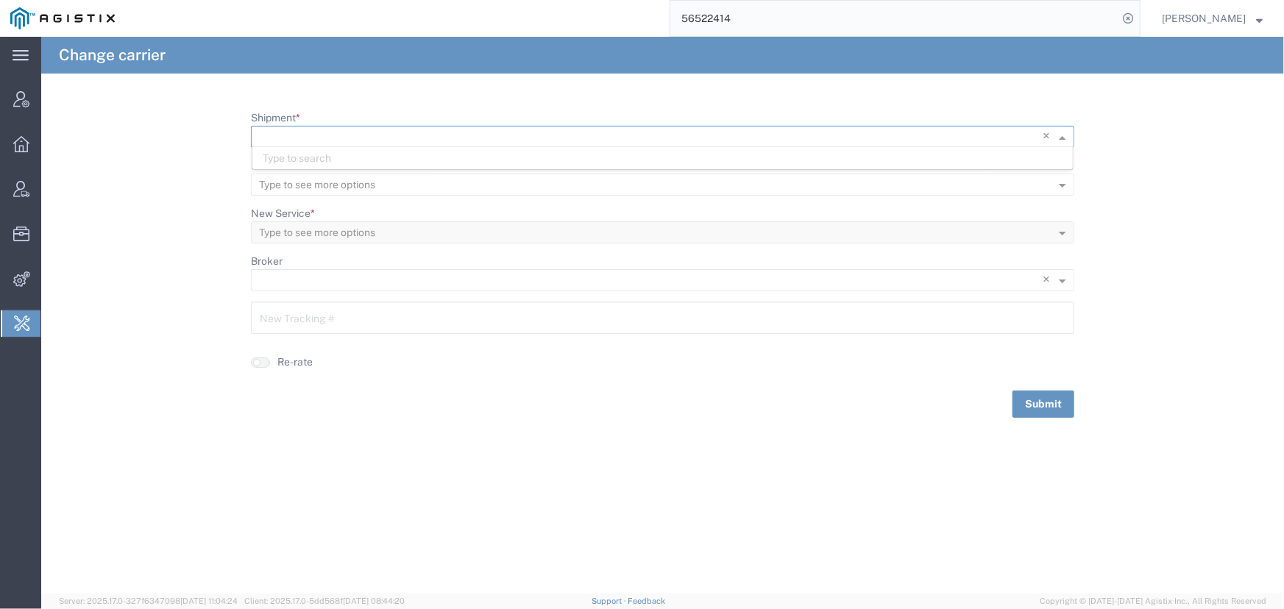
click at [289, 132] on input "Shipment *" at bounding box center [632, 137] width 747 height 21
type input "56522414"
click at [289, 158] on span "56522414" at bounding box center [288, 158] width 51 height 12
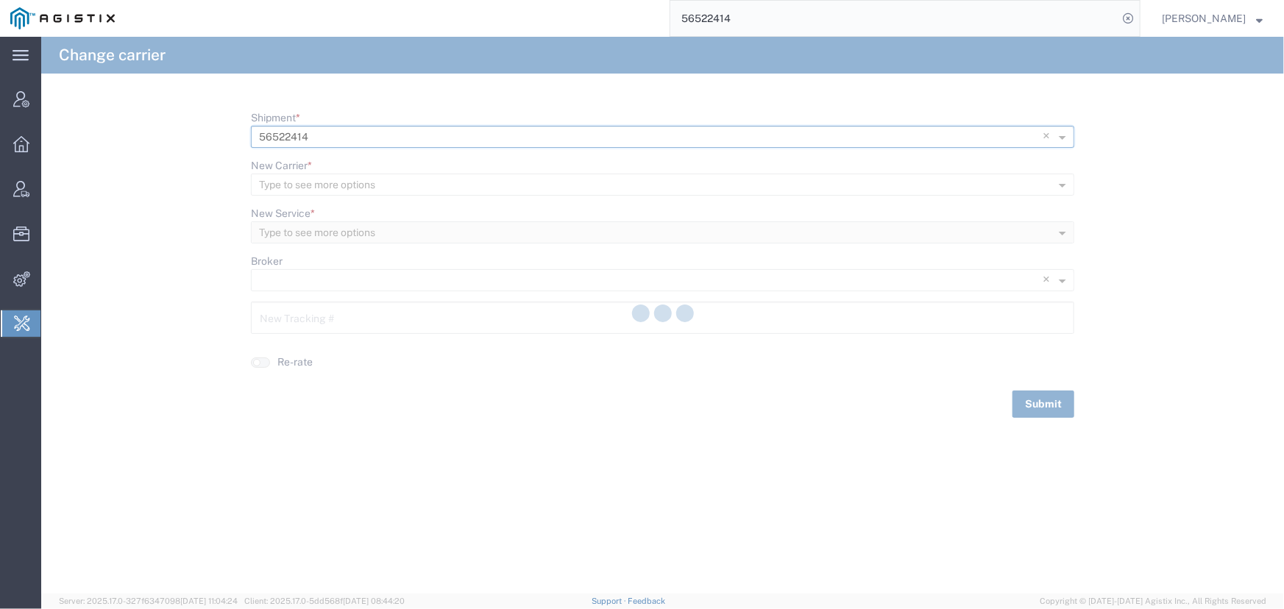
type input "340513927512"
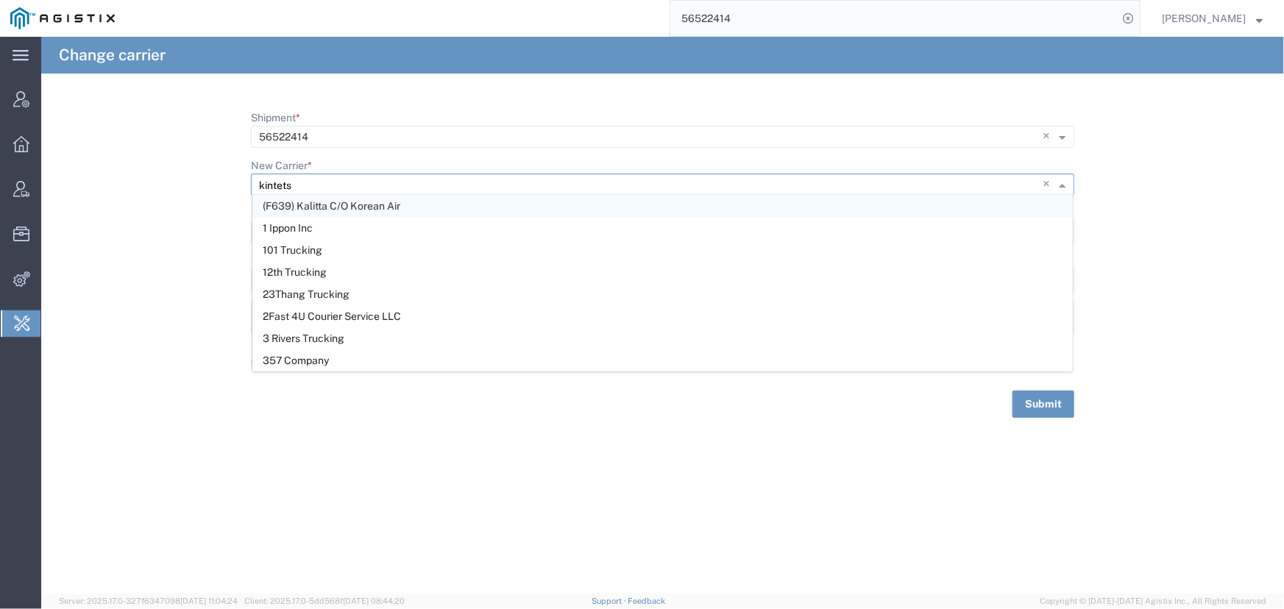
type input "kintetsu"
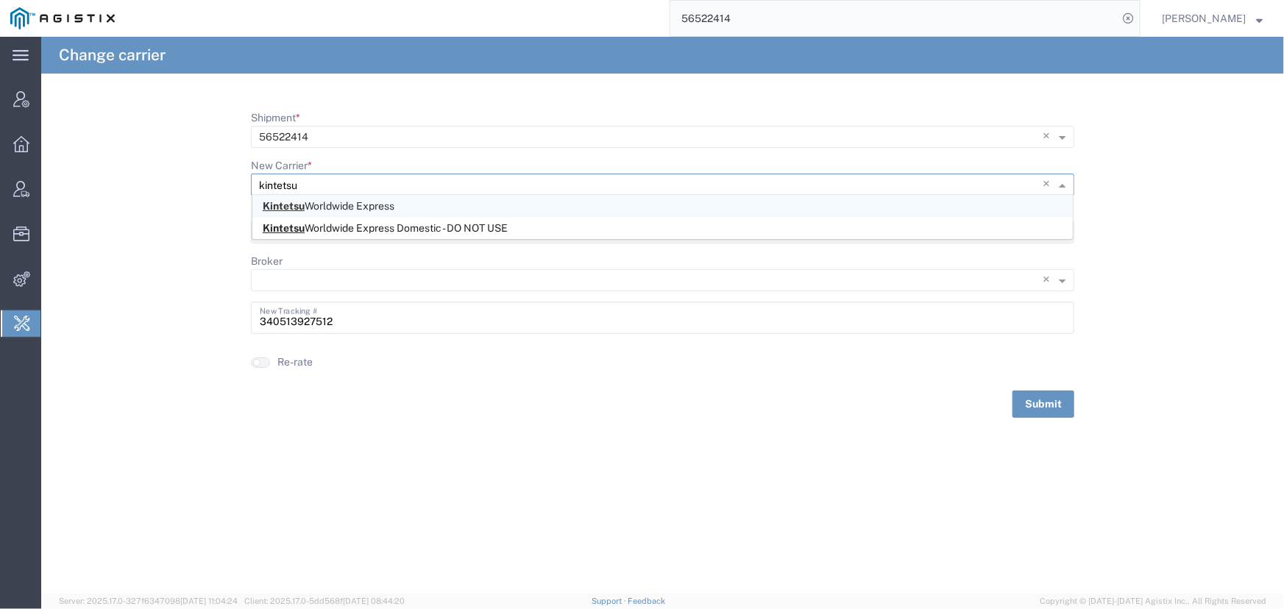
click at [323, 210] on span "Kintetsu Worldwide Express" at bounding box center [329, 206] width 132 height 12
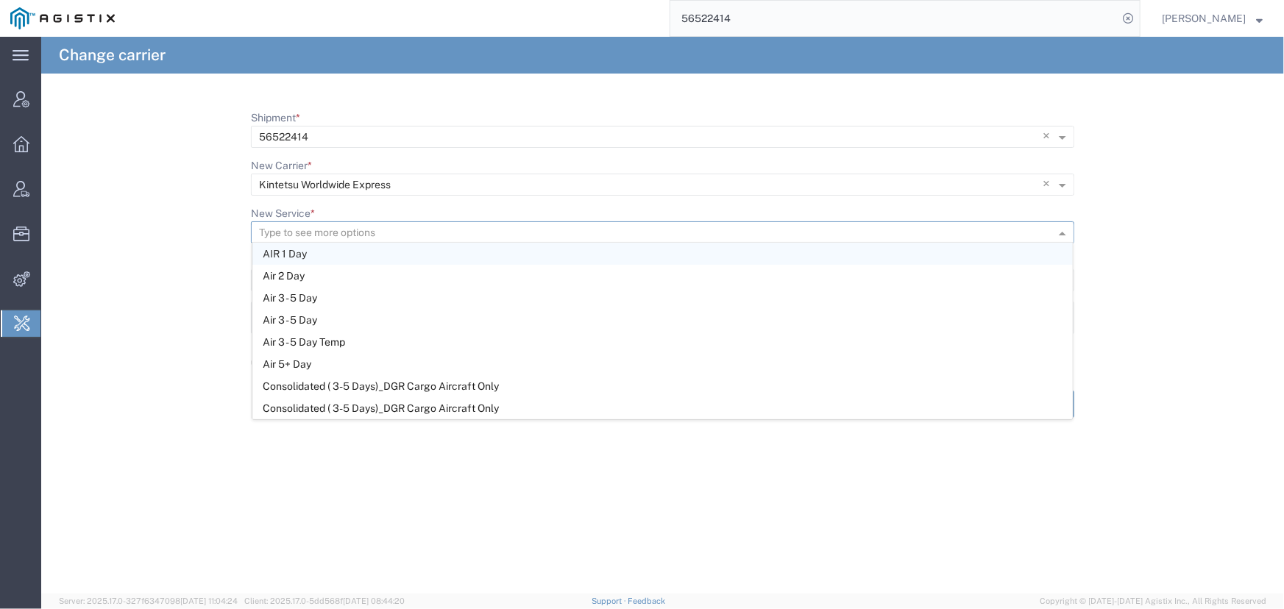
click at [310, 228] on input "New Service *" at bounding box center [638, 233] width 759 height 21
click at [738, 21] on input "56522414" at bounding box center [893, 18] width 447 height 35
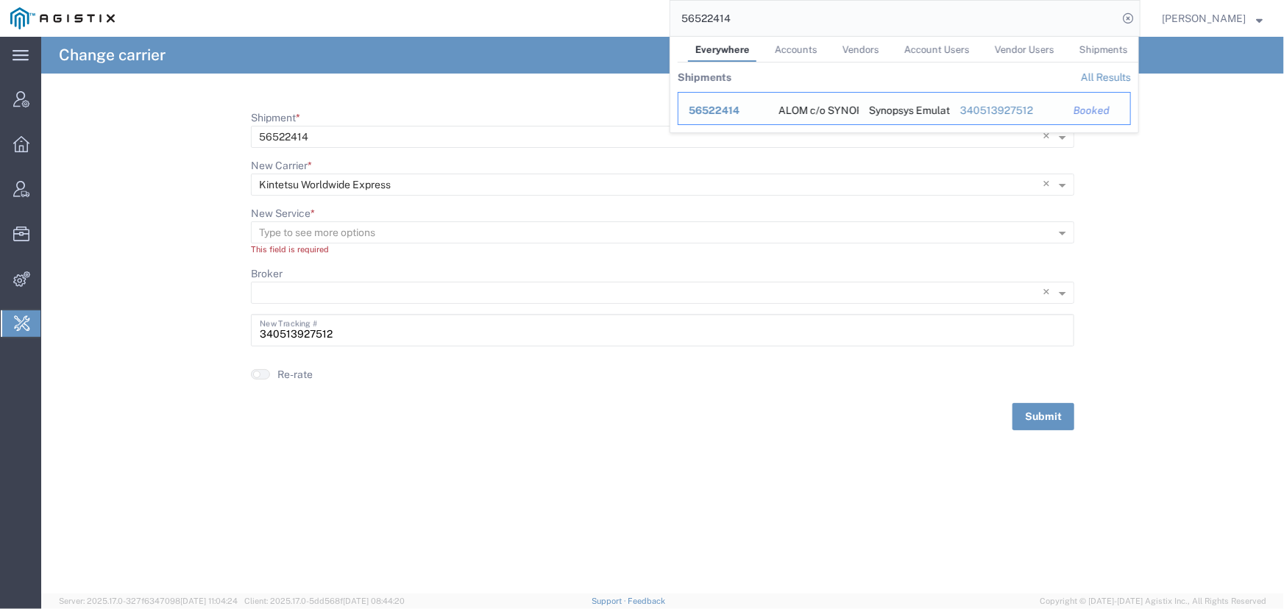
click at [713, 104] on span "56522414" at bounding box center [714, 110] width 51 height 12
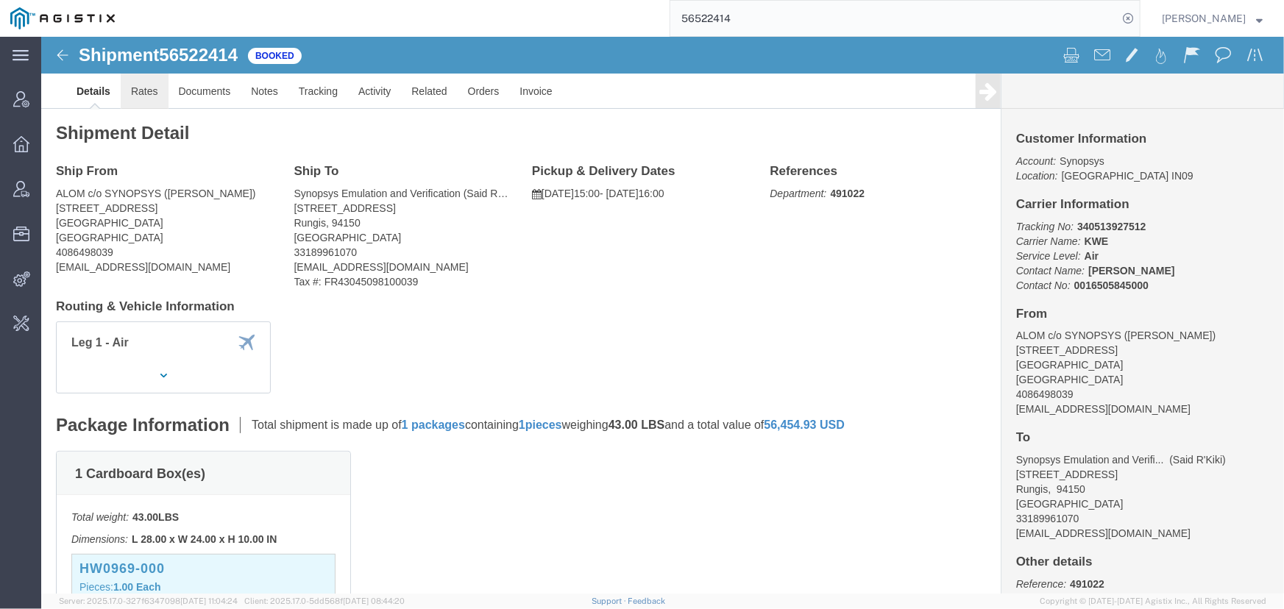
click link "Rates"
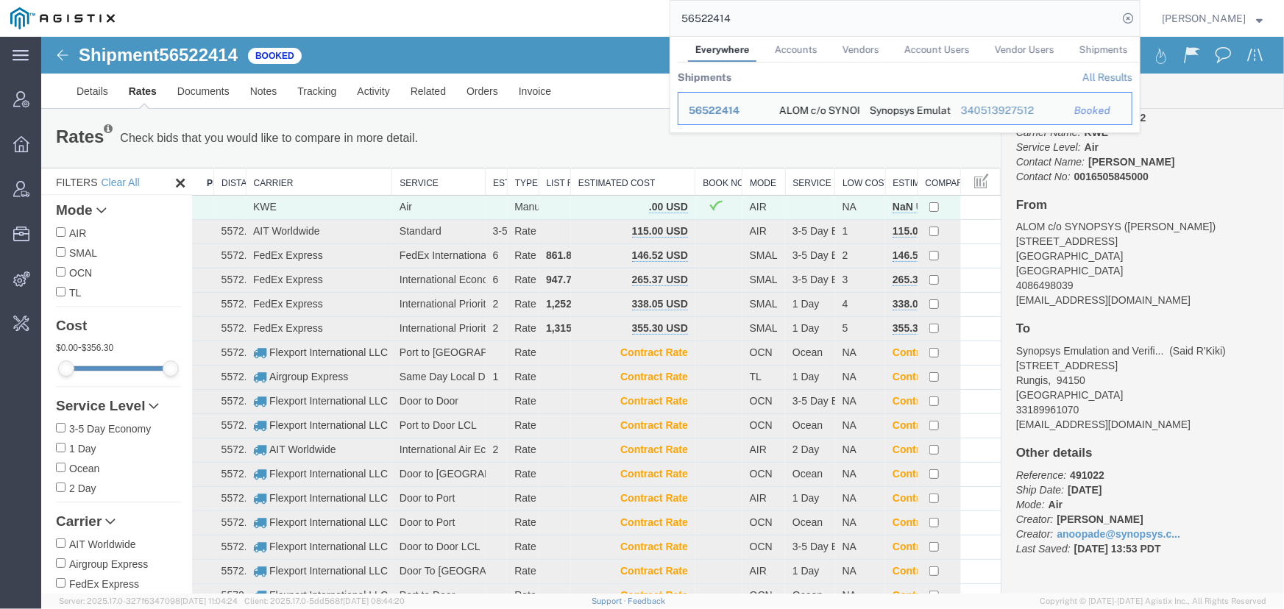
click at [755, 23] on input "56522414" at bounding box center [893, 18] width 447 height 35
click at [712, 107] on span "56522414" at bounding box center [714, 110] width 51 height 12
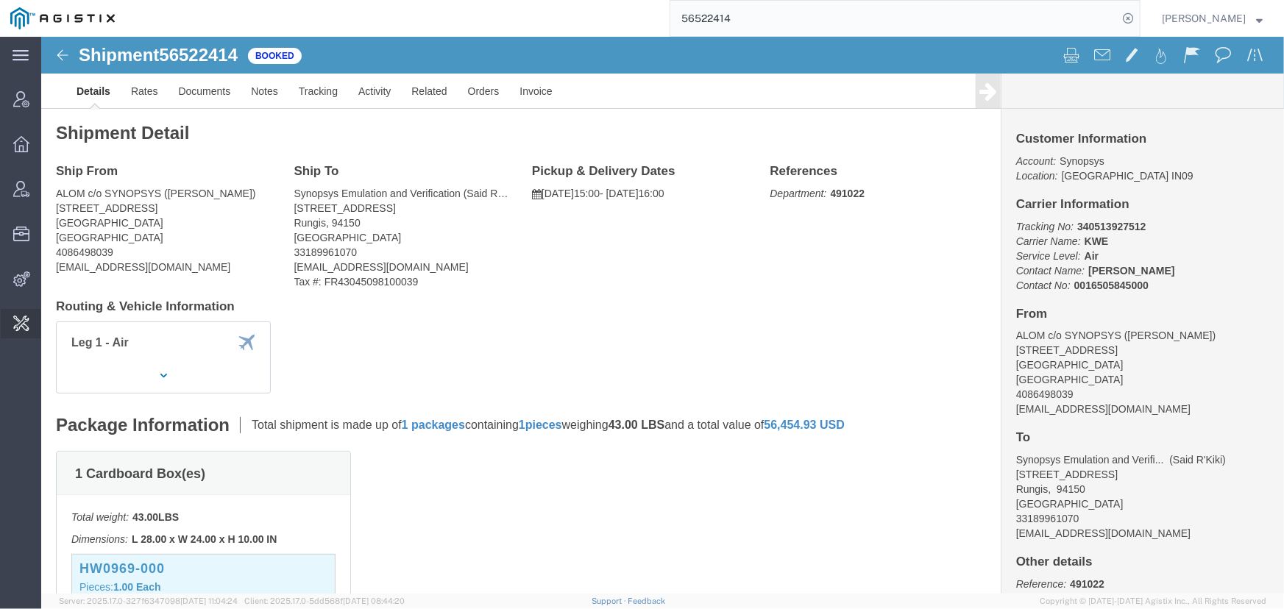
click at [0, 0] on span "Change Carrier" at bounding box center [0, 0] width 0 height 0
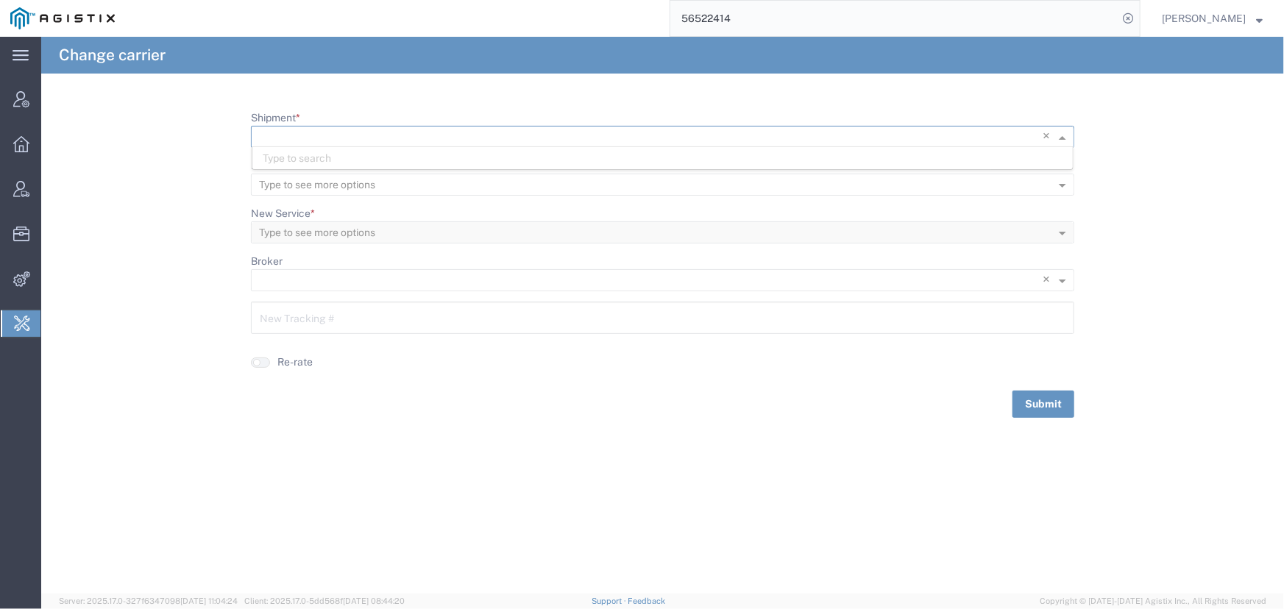
click at [309, 138] on input "Shipment *" at bounding box center [632, 137] width 747 height 21
type input "56522414"
click at [295, 162] on span "56522414" at bounding box center [288, 158] width 51 height 12
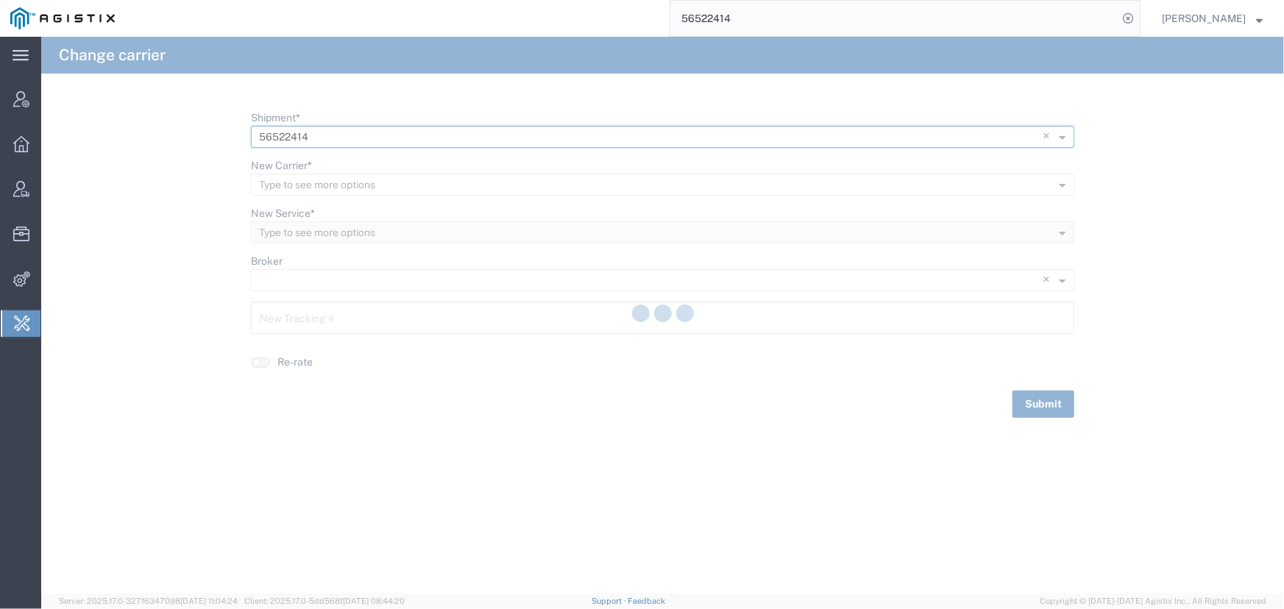
type input "340513927512"
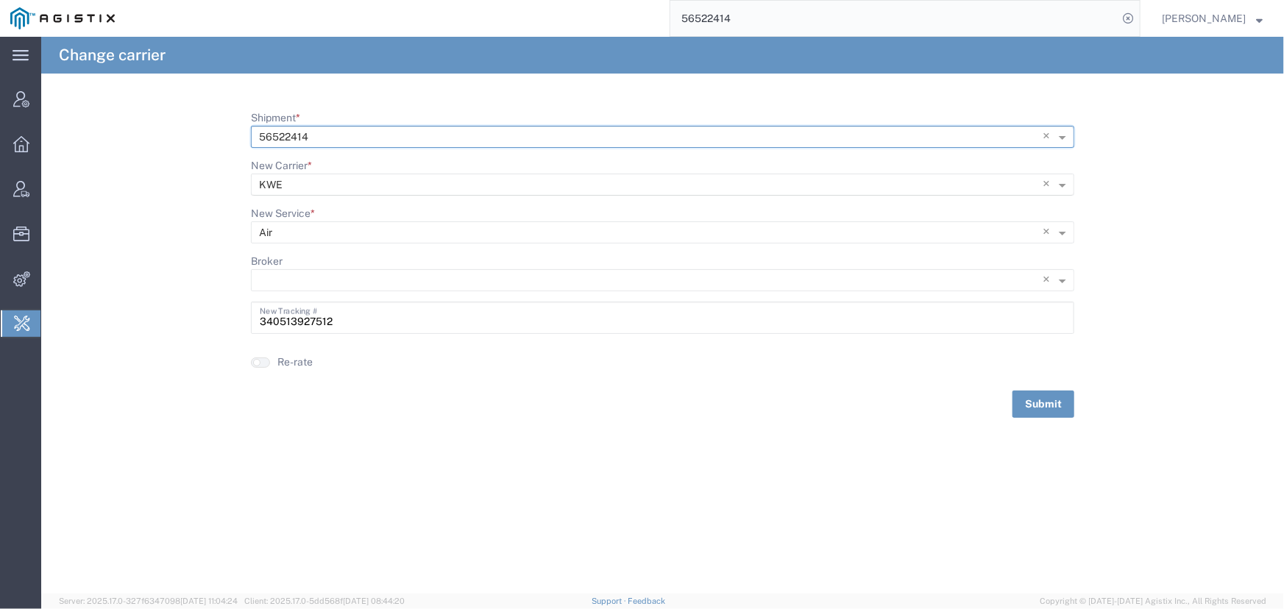
click at [292, 185] on input "New Carrier *" at bounding box center [632, 185] width 747 height 21
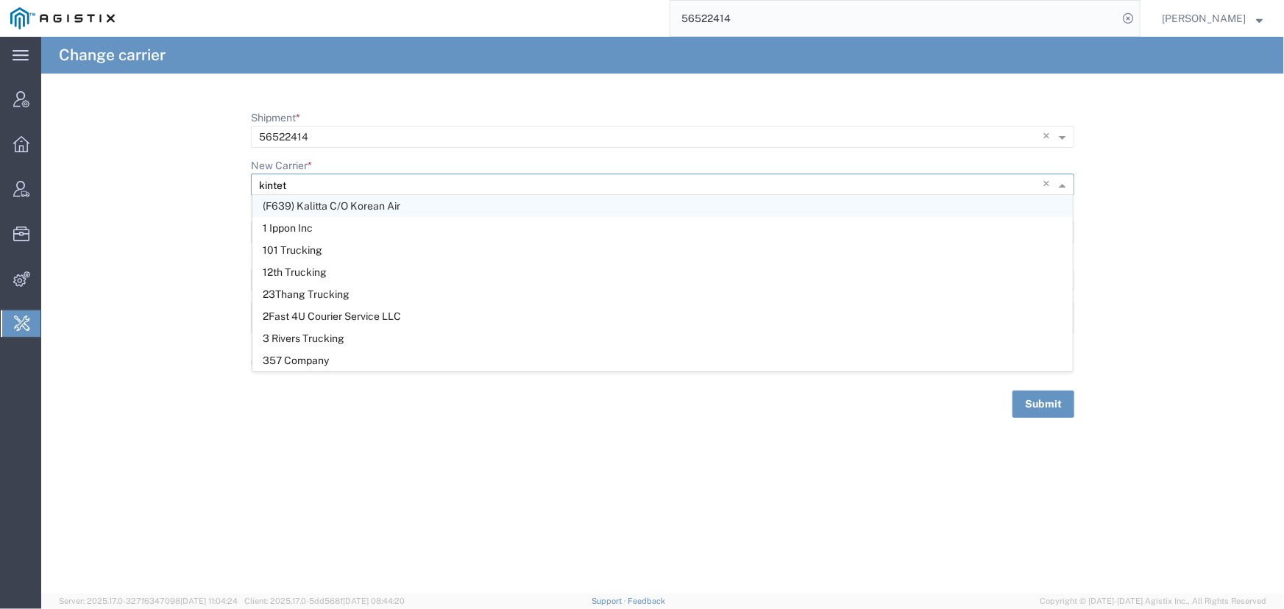
type input "kintets"
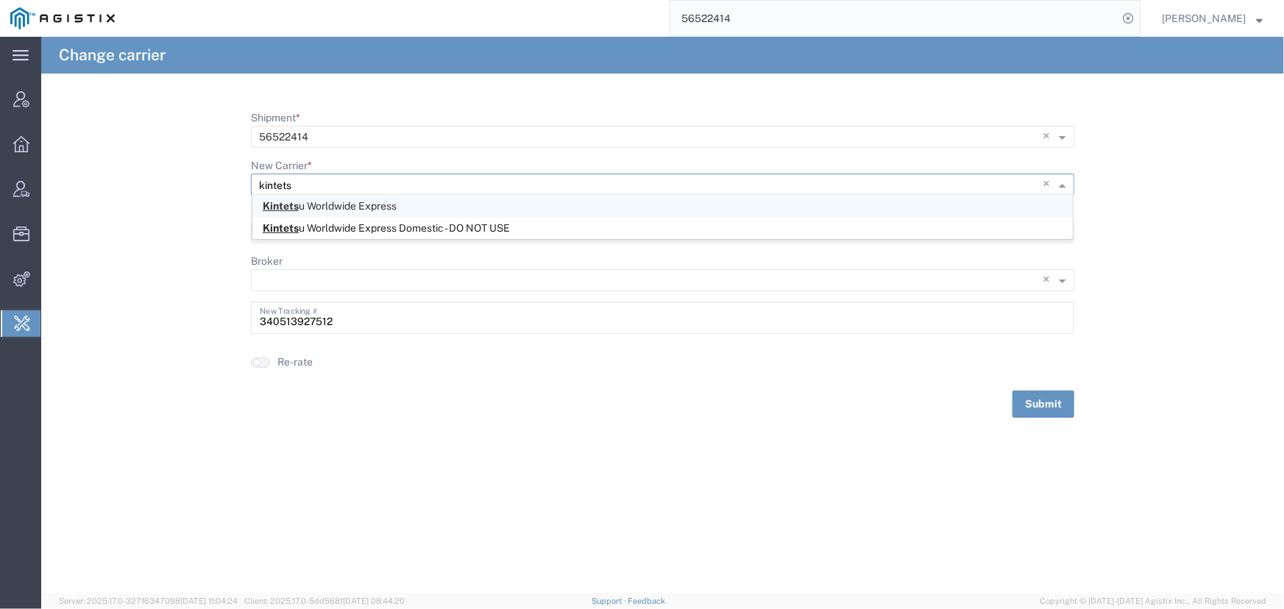
click at [324, 206] on span "Kintets u Worldwide Express" at bounding box center [330, 206] width 134 height 12
click at [291, 233] on input "New Service *" at bounding box center [638, 233] width 759 height 21
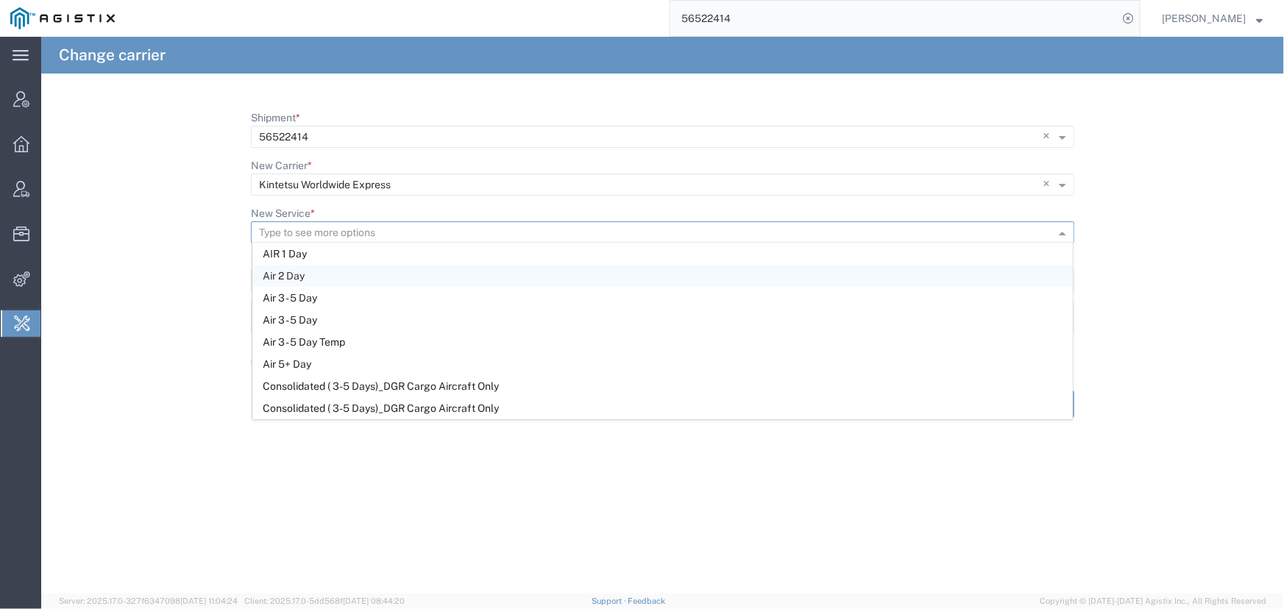
click at [287, 280] on span "Air 2 Day" at bounding box center [284, 276] width 42 height 12
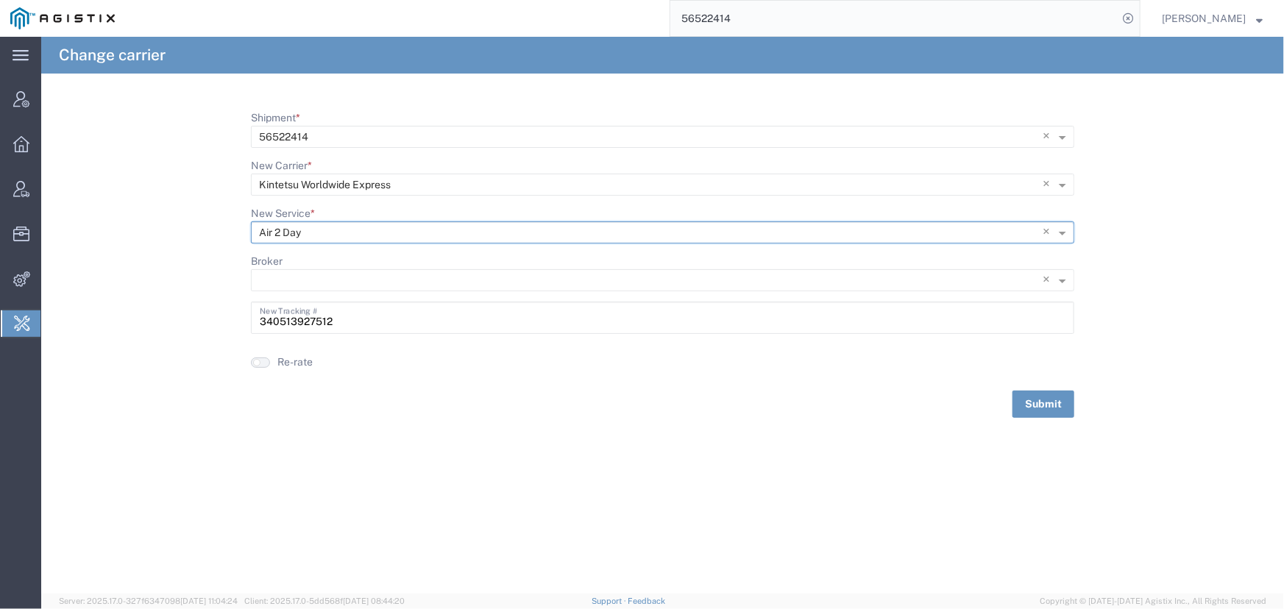
click at [262, 361] on button "button" at bounding box center [260, 363] width 19 height 10
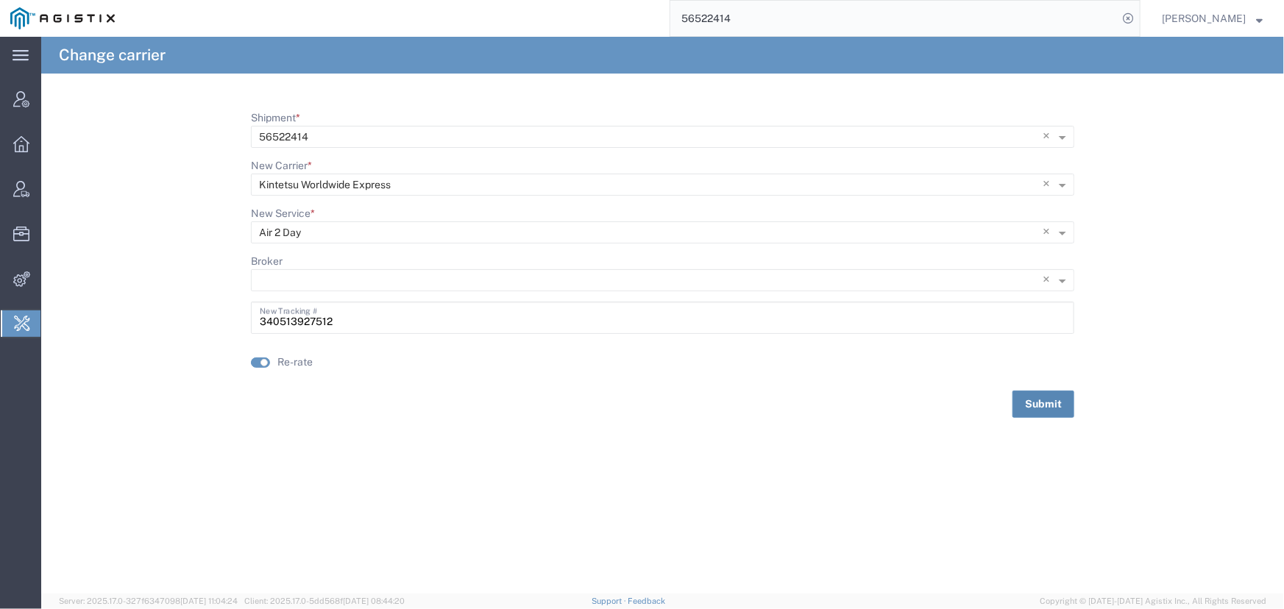
click at [1037, 405] on button "Submit" at bounding box center [1043, 404] width 62 height 27
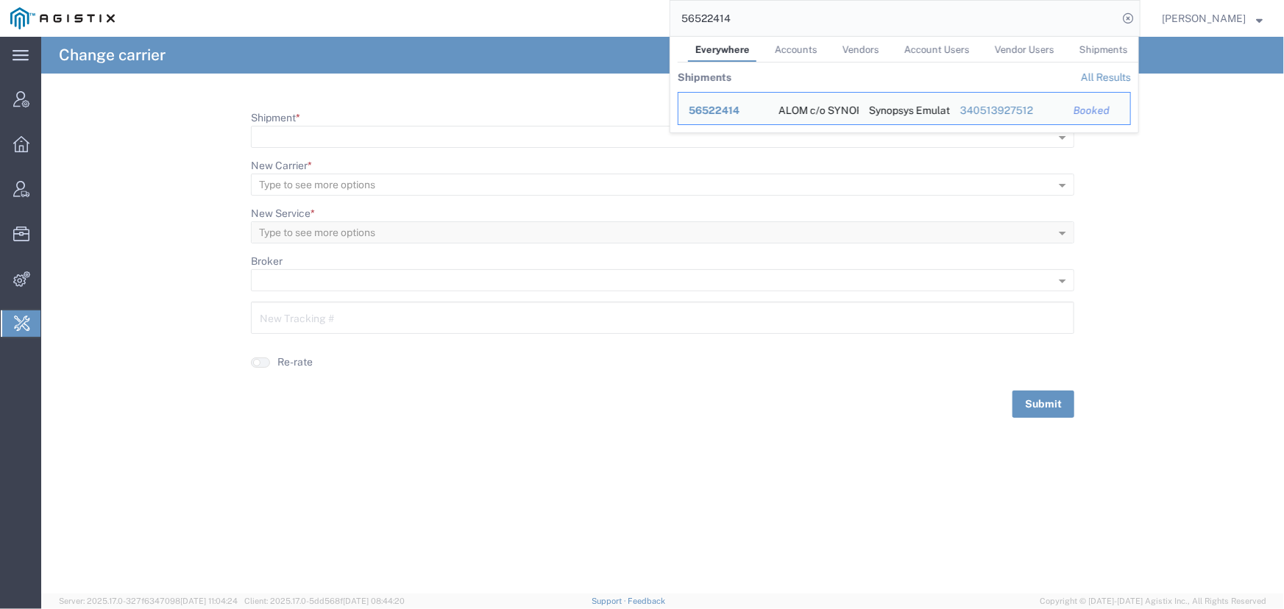
drag, startPoint x: 758, startPoint y: 15, endPoint x: 544, endPoint y: 20, distance: 213.4
click at [553, 19] on div "56522414 Everywhere Accounts Vendors Account Users Vendor Users Shipments Shipm…" at bounding box center [632, 18] width 1015 height 37
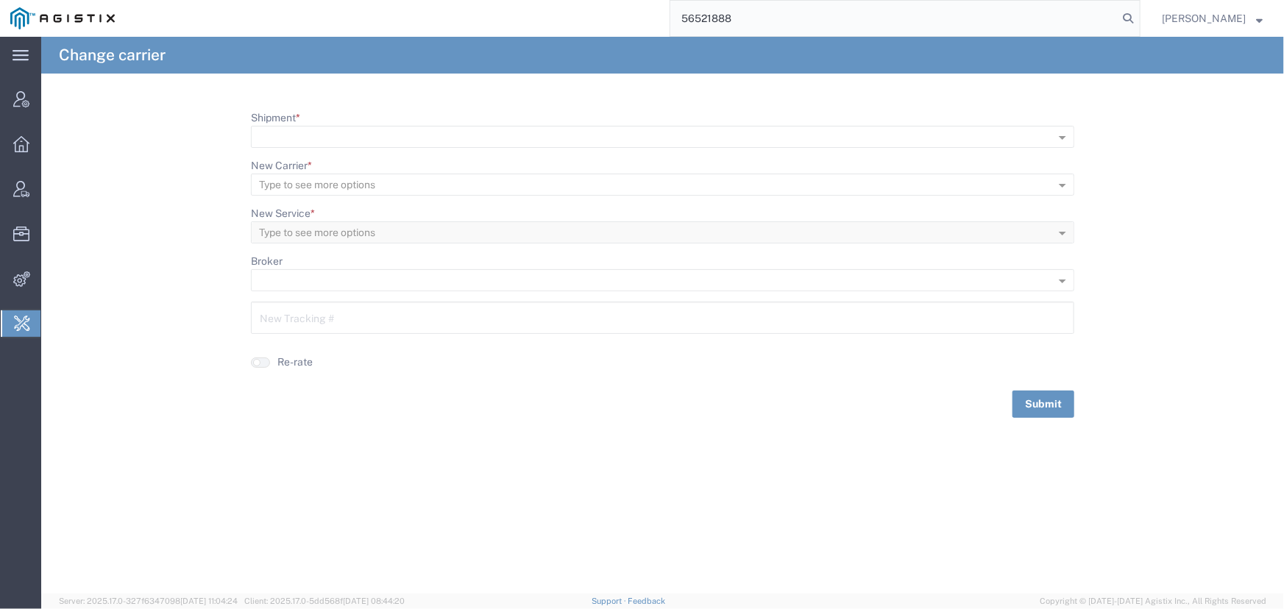
type input "56521888"
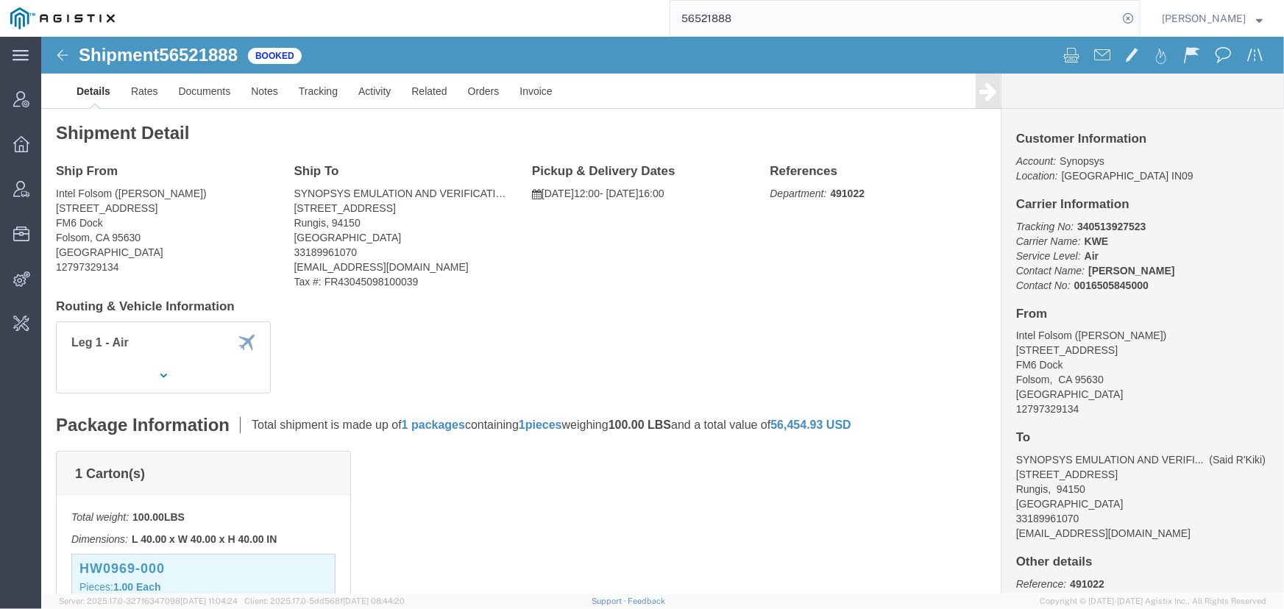
scroll to position [124, 0]
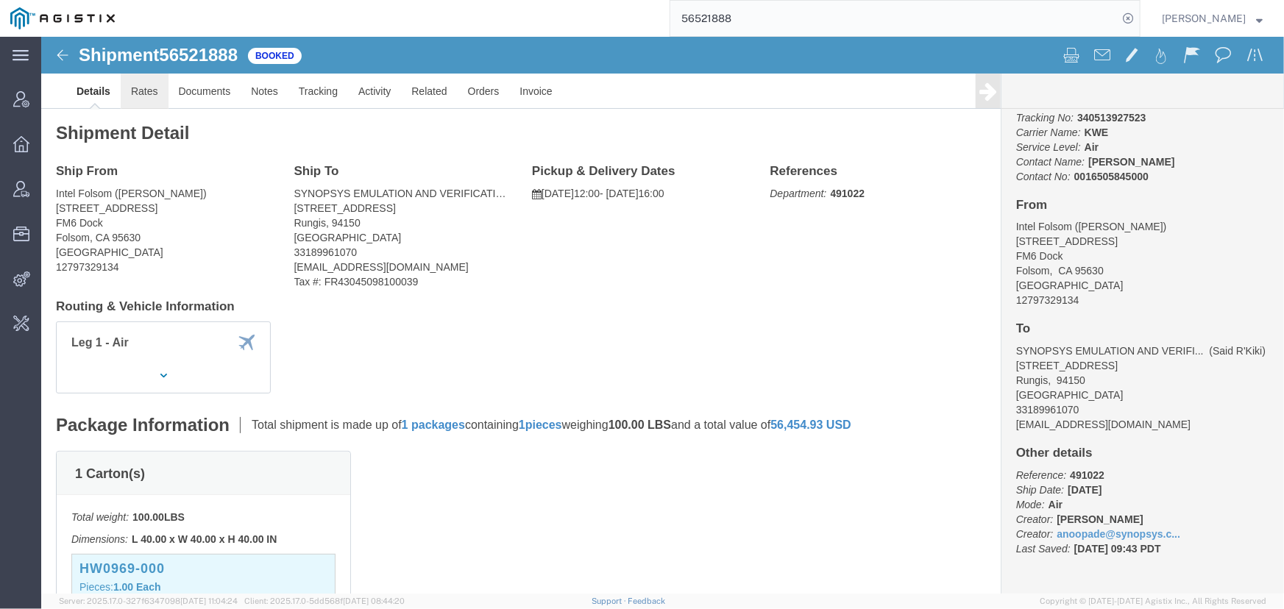
click link "Rates"
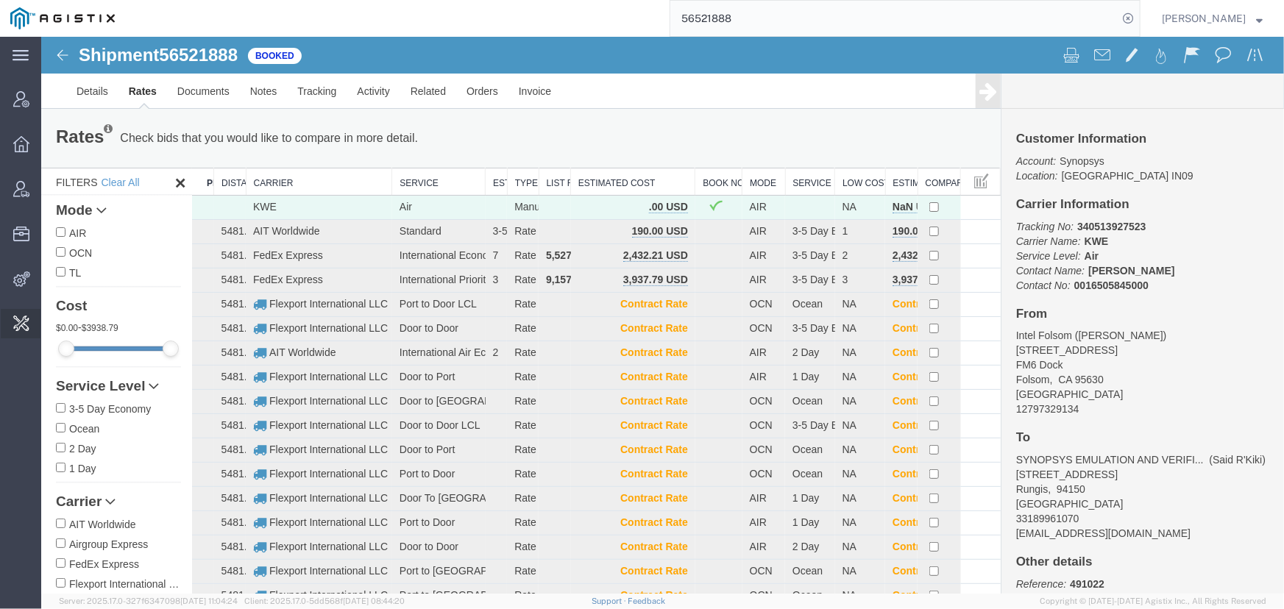
click at [0, 0] on span "Change Carrier" at bounding box center [0, 0] width 0 height 0
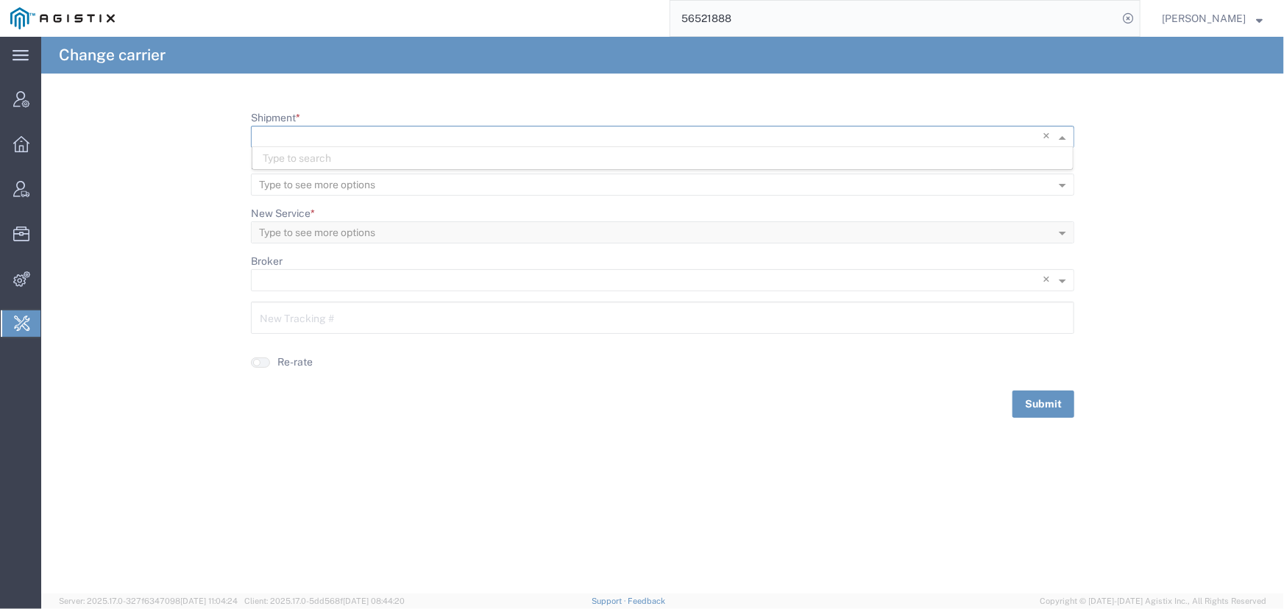
click at [299, 134] on input "Shipment *" at bounding box center [632, 137] width 747 height 21
type input "56521888"
click at [302, 155] on span "56521888" at bounding box center [288, 158] width 51 height 12
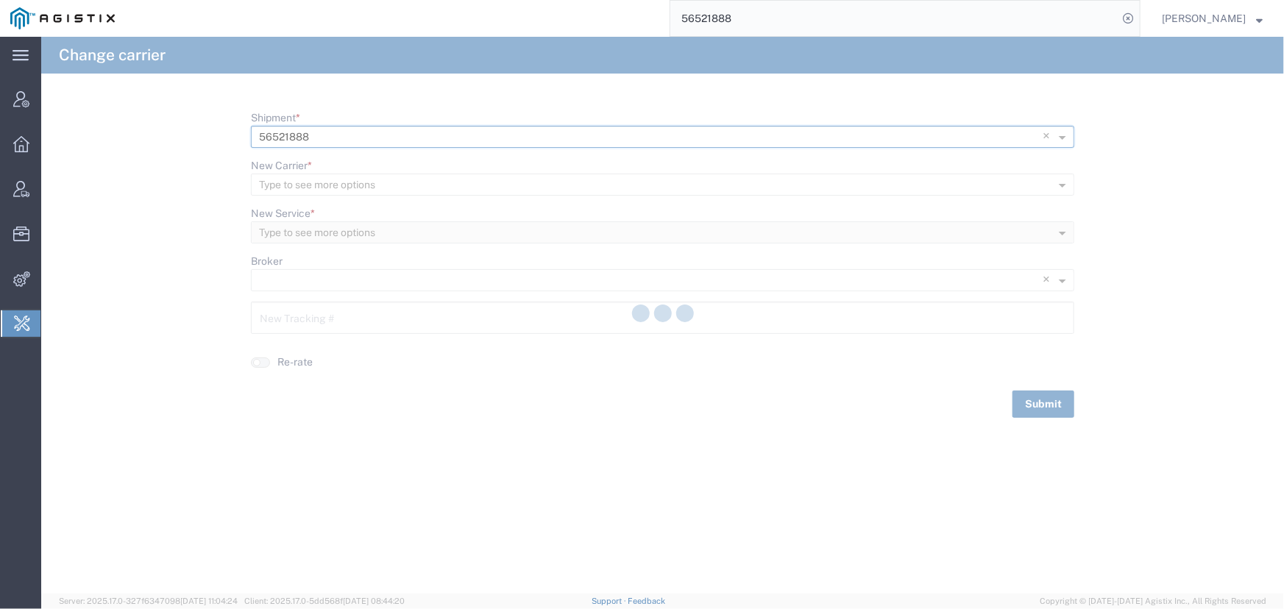
type input "340513927523"
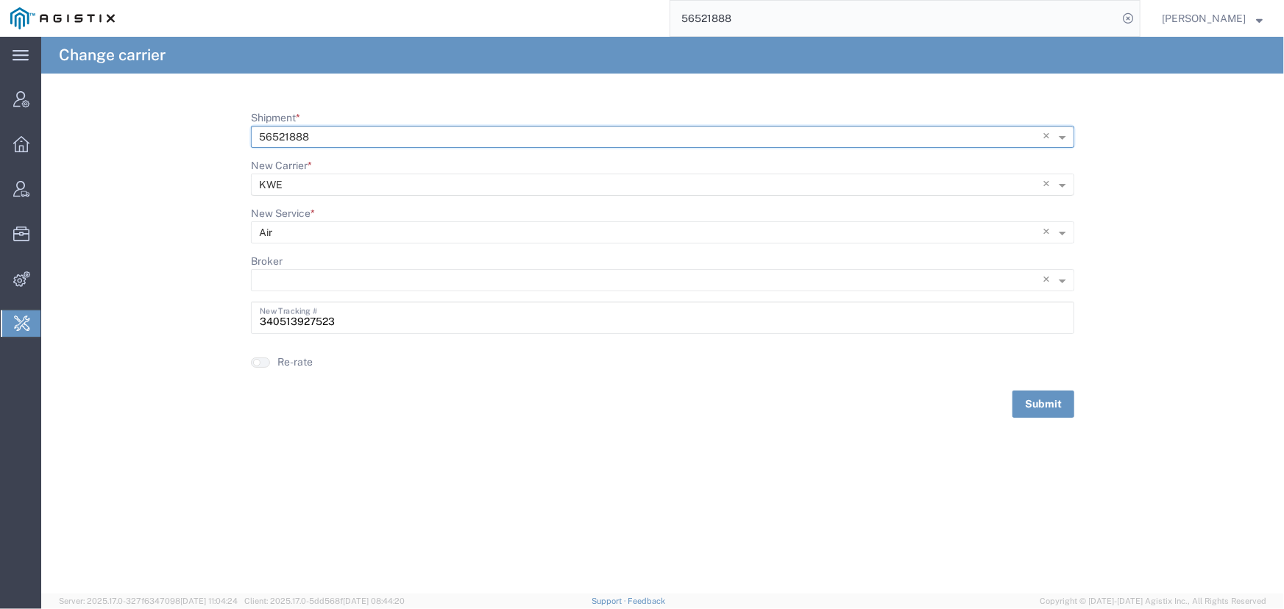
click at [290, 184] on input "New Carrier *" at bounding box center [632, 185] width 747 height 21
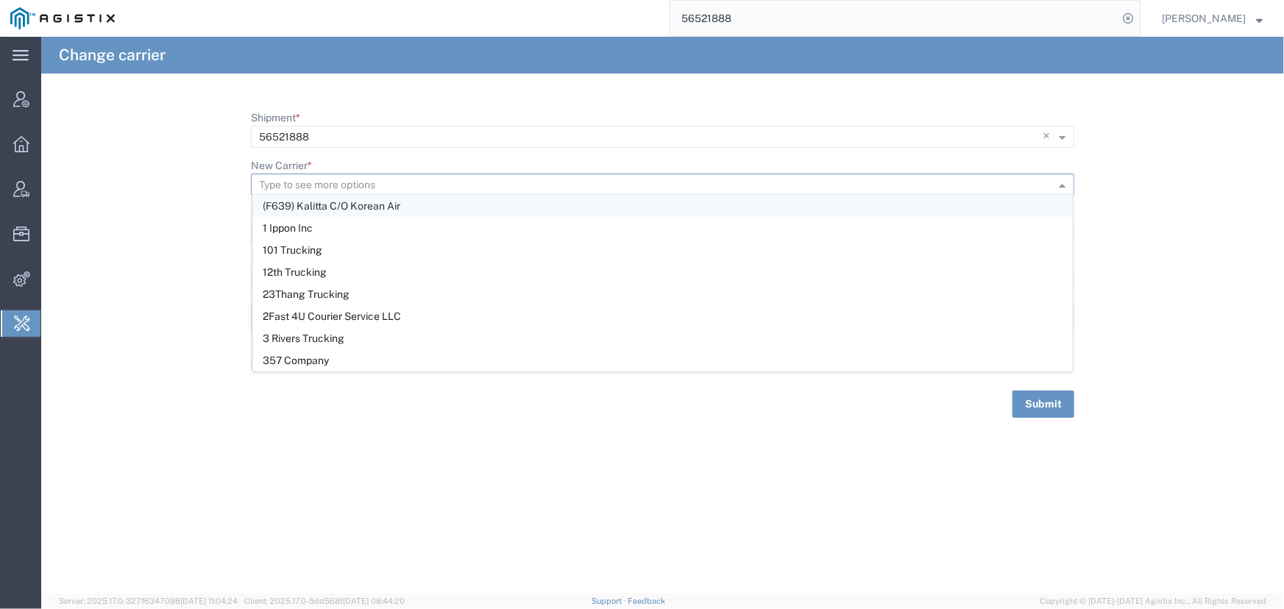
click at [416, 191] on input "New Carrier *" at bounding box center [638, 185] width 759 height 21
type input "kintetsu"
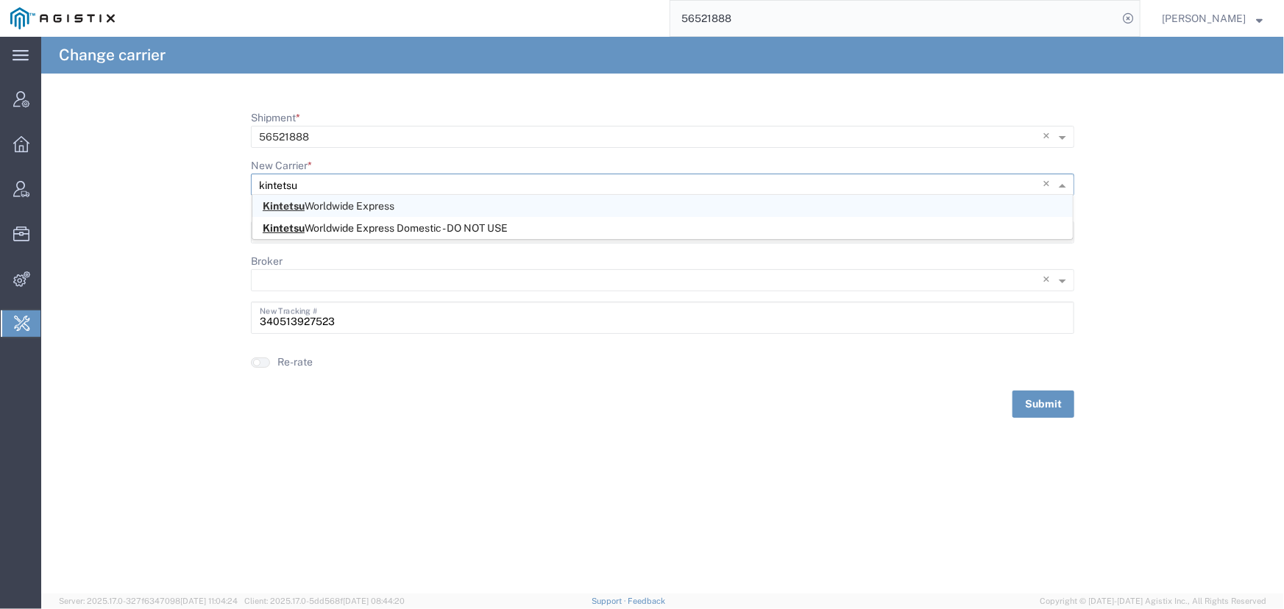
click at [385, 206] on span "Kintetsu Worldwide Express" at bounding box center [329, 206] width 132 height 12
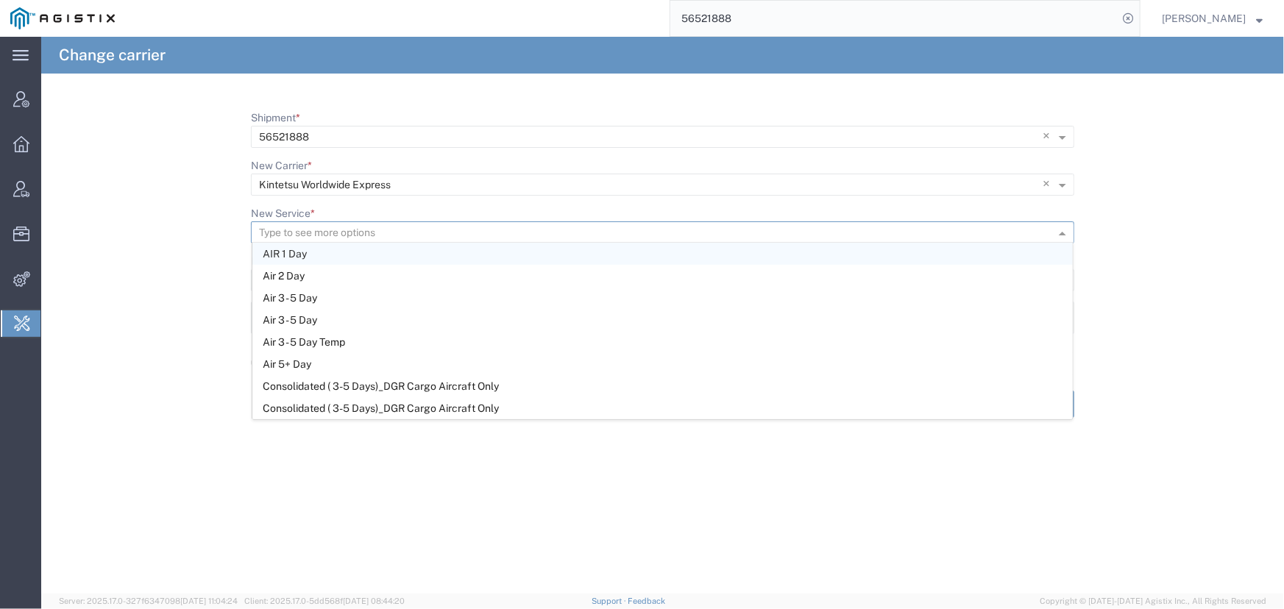
click at [300, 237] on input "New Service *" at bounding box center [638, 233] width 759 height 21
click at [285, 272] on span "Air 2 Day" at bounding box center [284, 276] width 42 height 12
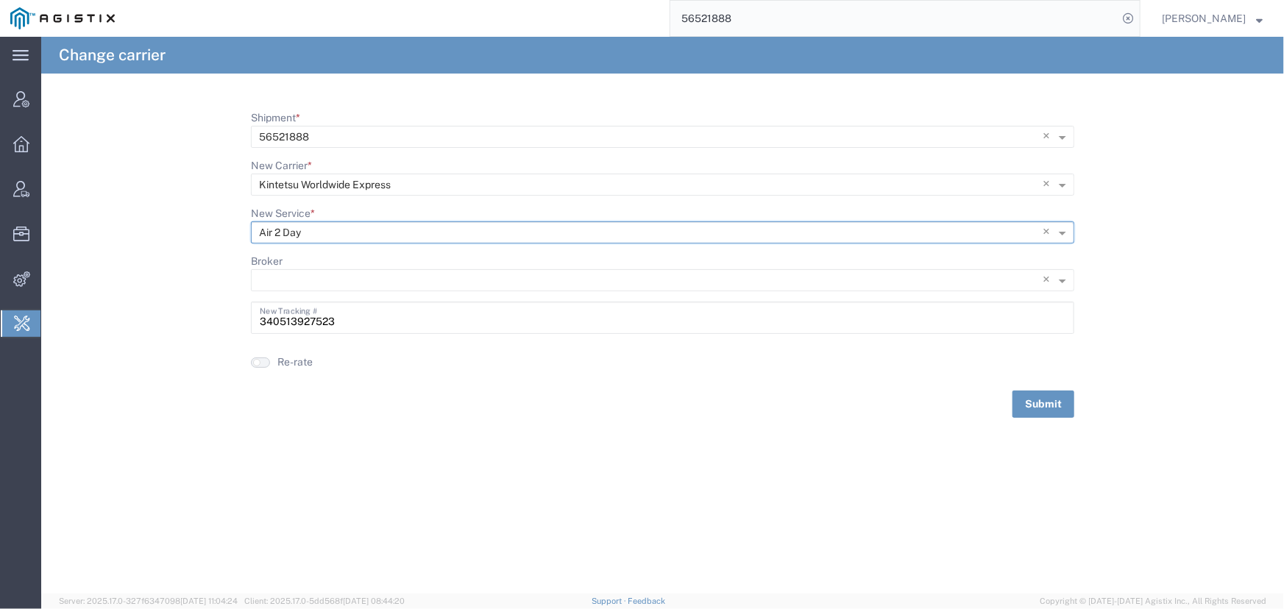
click at [262, 360] on button "button" at bounding box center [260, 363] width 19 height 10
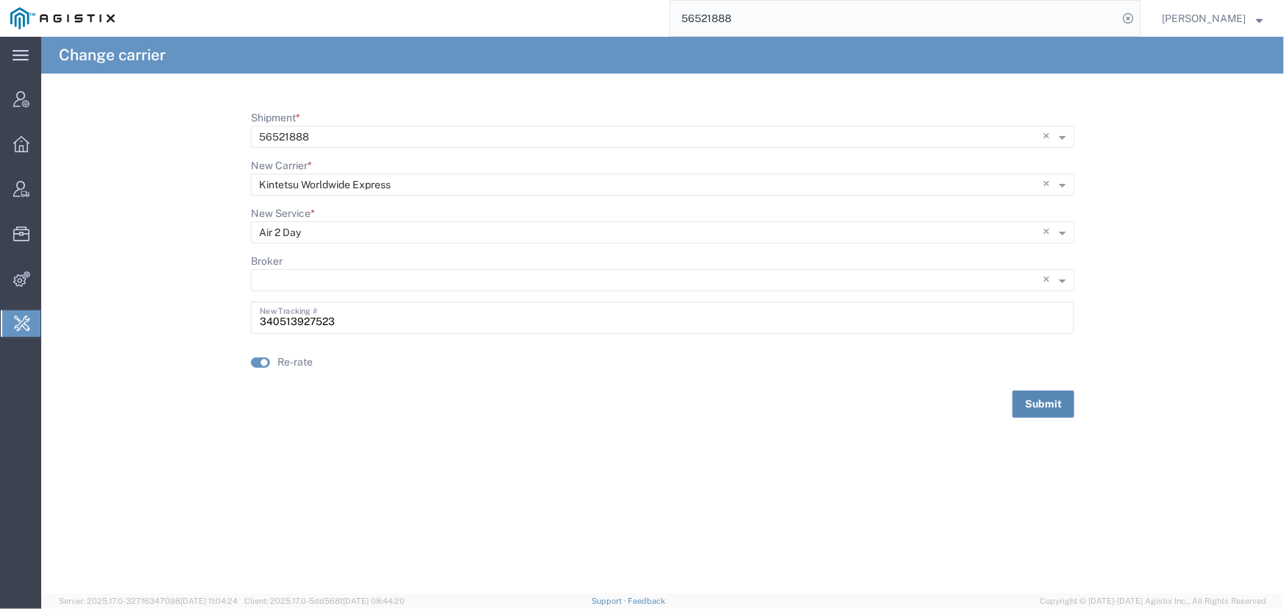
click at [1049, 408] on button "Submit" at bounding box center [1043, 404] width 62 height 27
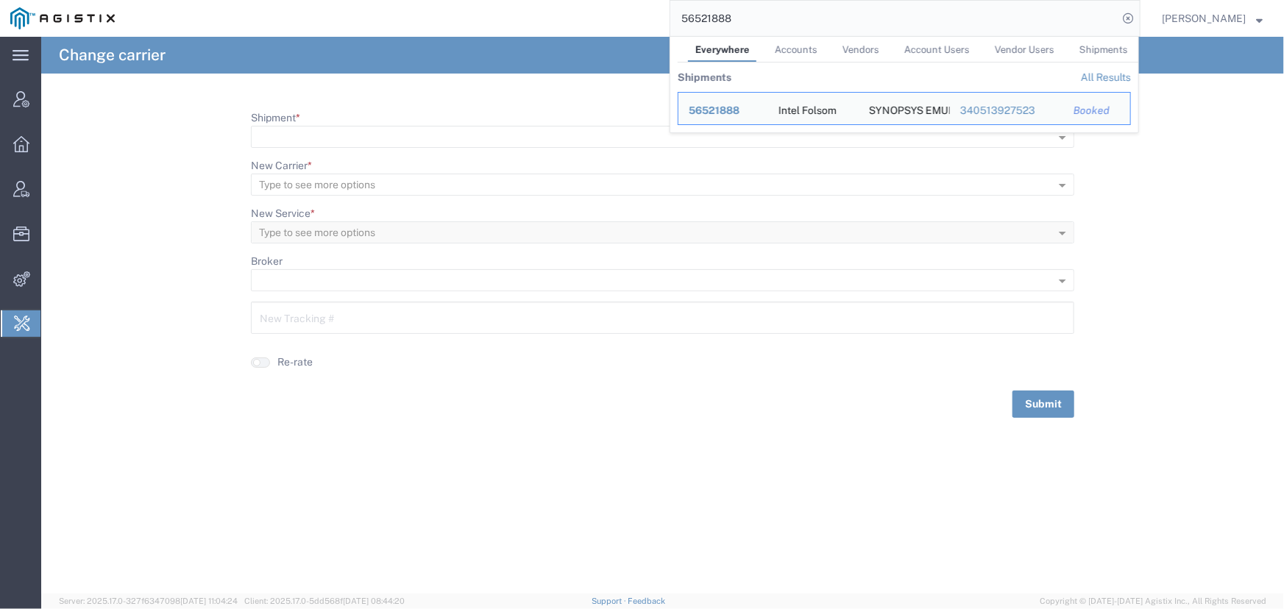
drag, startPoint x: 711, startPoint y: 15, endPoint x: 592, endPoint y: 15, distance: 118.5
click at [592, 15] on div "56521888 Everywhere Accounts Vendors Account Users Vendor Users Shipments Shipm…" at bounding box center [632, 18] width 1015 height 37
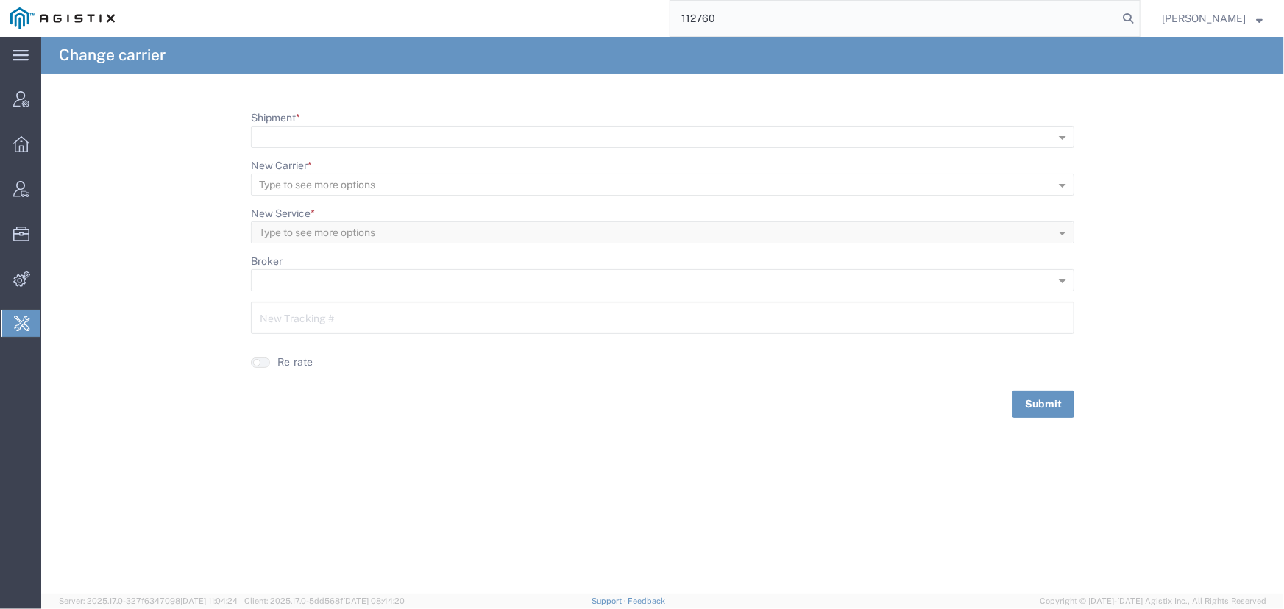
type input "112760"
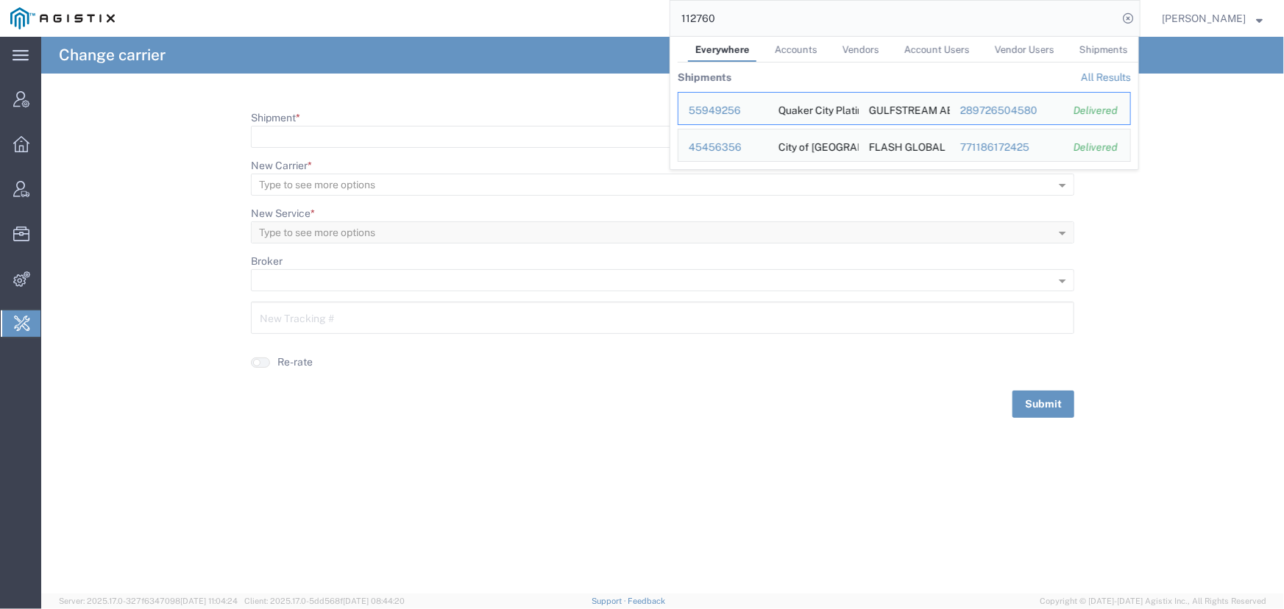
drag, startPoint x: 759, startPoint y: 21, endPoint x: 987, endPoint y: 15, distance: 227.4
click at [650, 15] on div "112760 Everywhere Accounts Vendors Account Users Vendor Users Shipments Shipmen…" at bounding box center [632, 18] width 1015 height 37
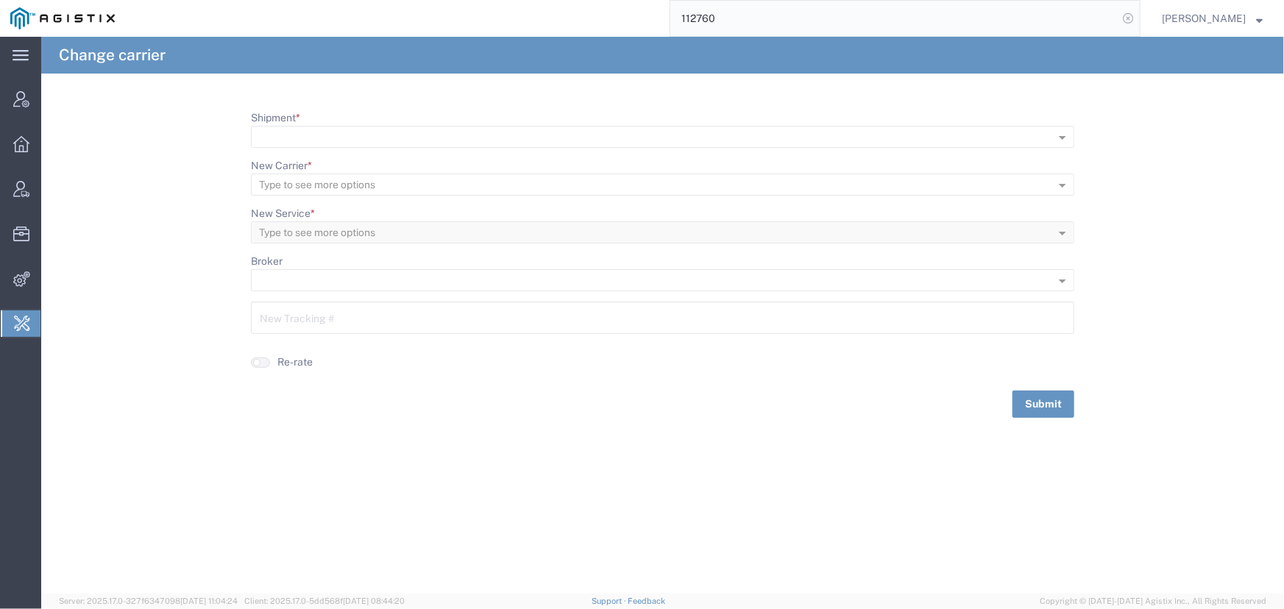
click at [1126, 19] on icon at bounding box center [1128, 18] width 21 height 21
drag, startPoint x: 1131, startPoint y: 18, endPoint x: 1076, endPoint y: 18, distance: 55.2
click at [1118, 18] on icon at bounding box center [1128, 18] width 21 height 21
click at [795, 25] on input "search" at bounding box center [893, 18] width 447 height 35
type input "offline@pgw.com"
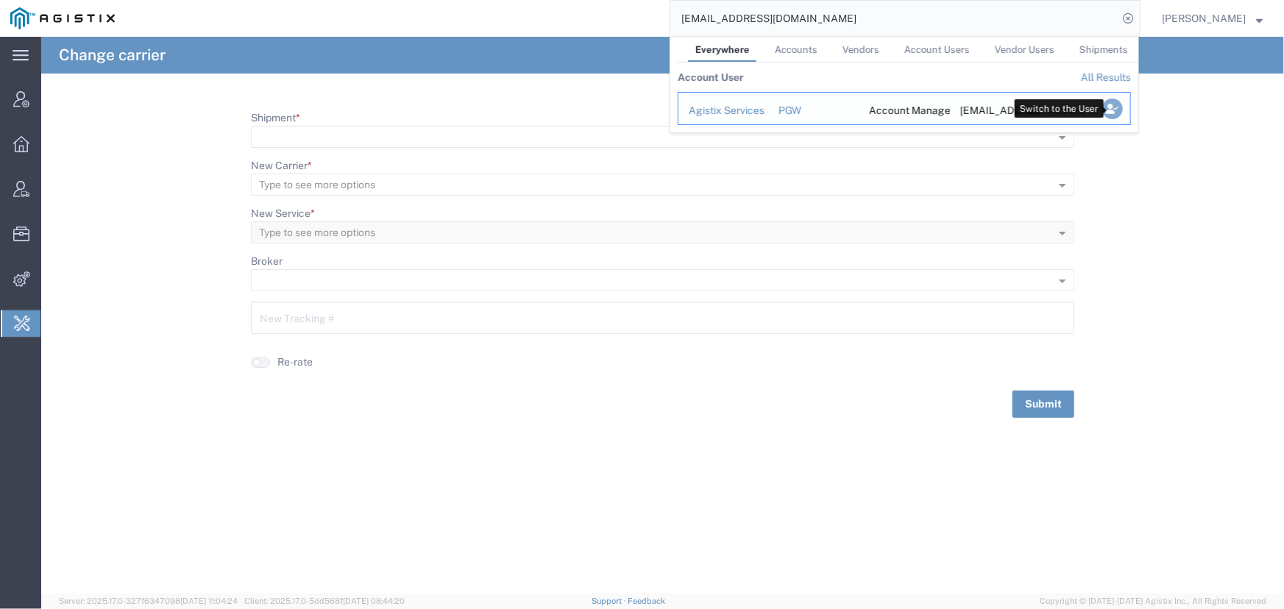
click at [1112, 107] on icon "Search Results" at bounding box center [1112, 109] width 21 height 21
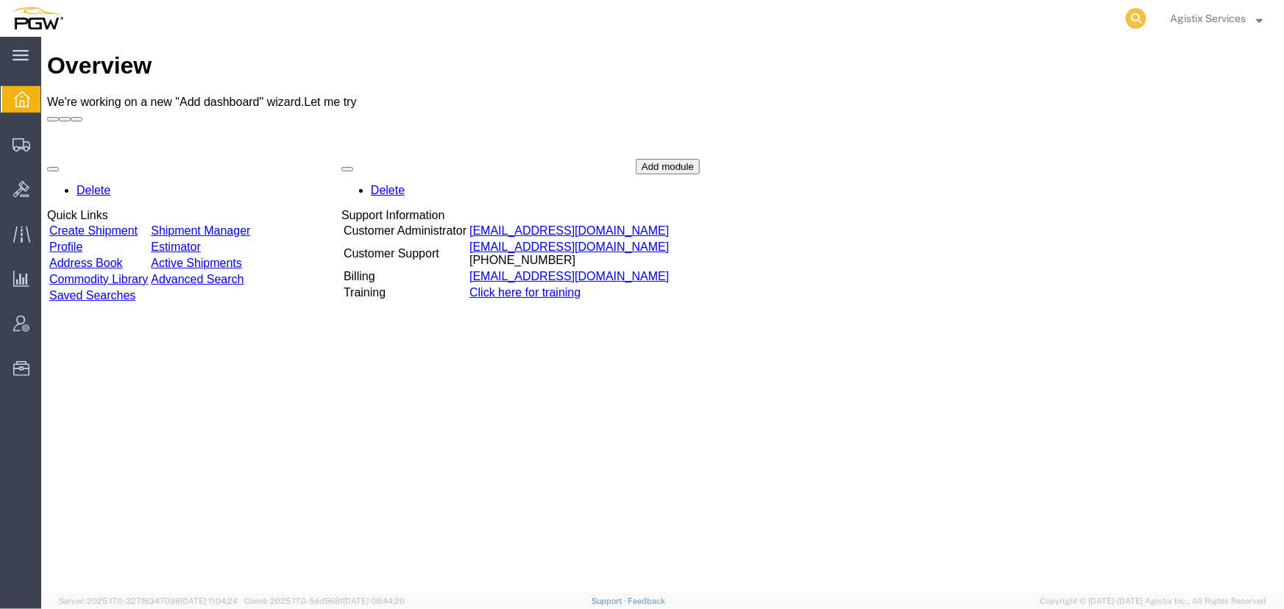
click at [1130, 16] on icon at bounding box center [1136, 18] width 21 height 21
type input "942106749"
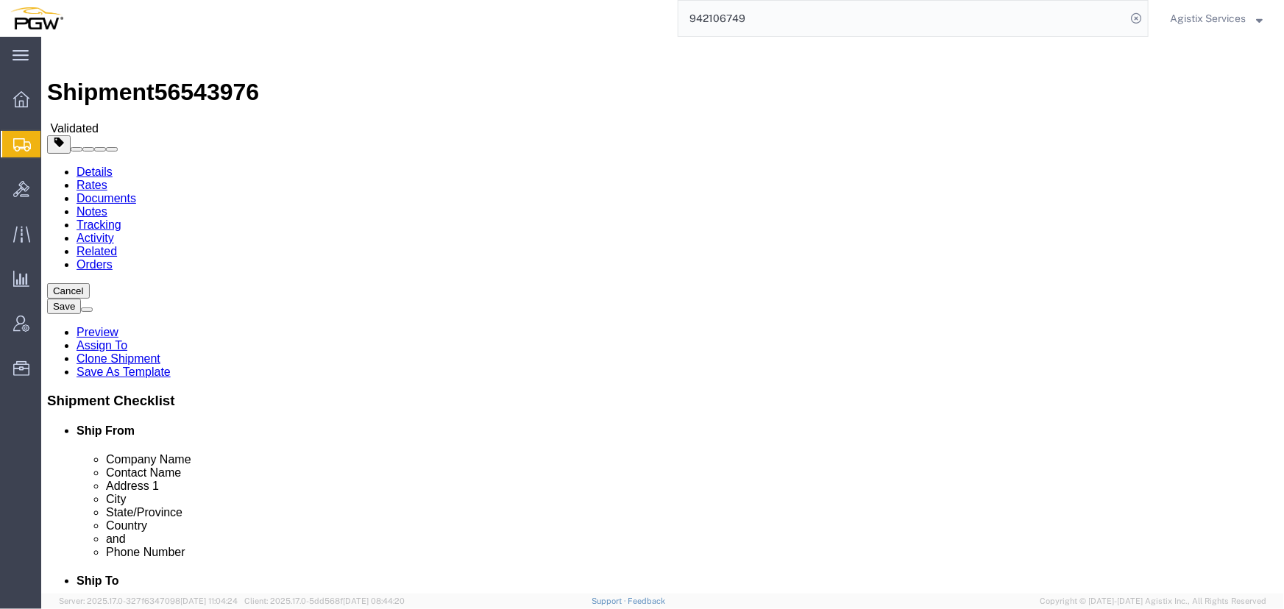
select select "28521"
select select "28529"
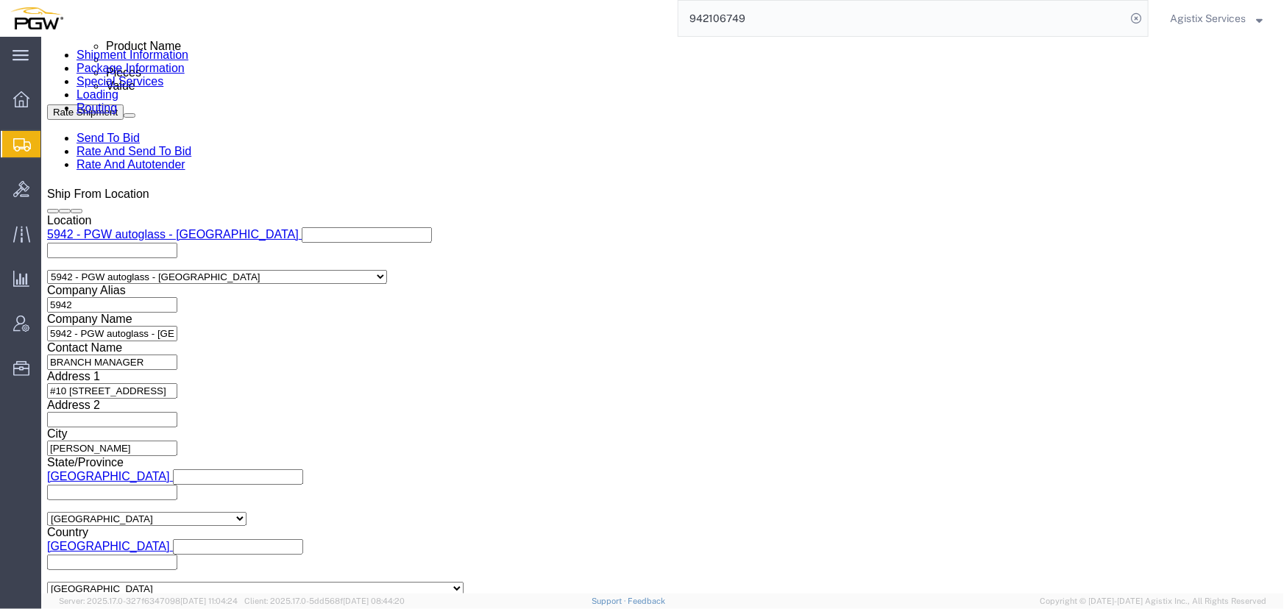
scroll to position [869, 0]
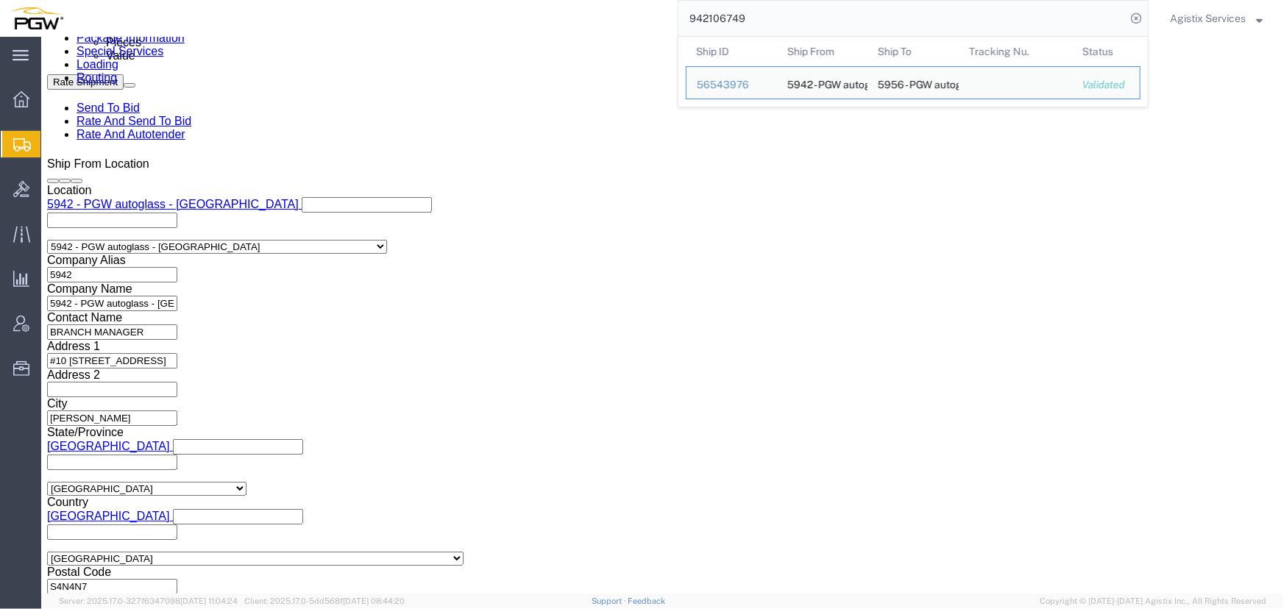
click button "Add reference"
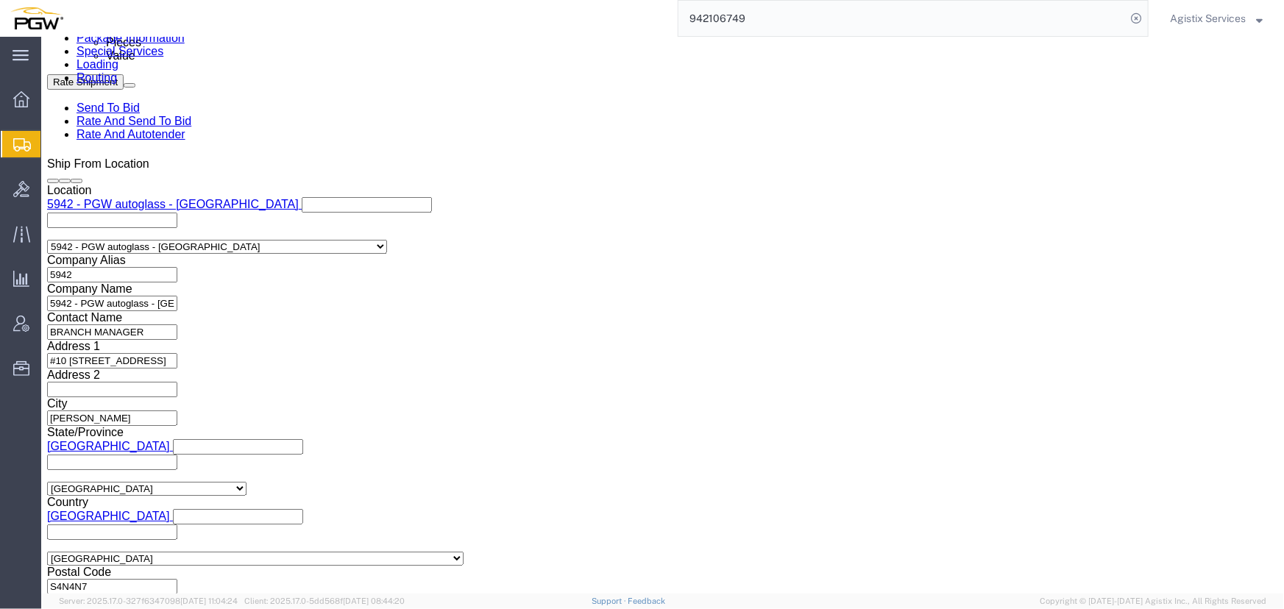
click select "Select Account Type Activity ID Airline Appointment Number ASN Batch Request # …"
select select "PRONUMBER"
click select "Select Account Type Activity ID Airline Appointment Number ASN Batch Request # …"
click div "Select Account Type Activity ID Airline Appointment Number ASN Batch Request # …"
click input "839 2009576 942-1263734 942-1263723 942-1263636 942-1263635 942-1263632 942-126…"
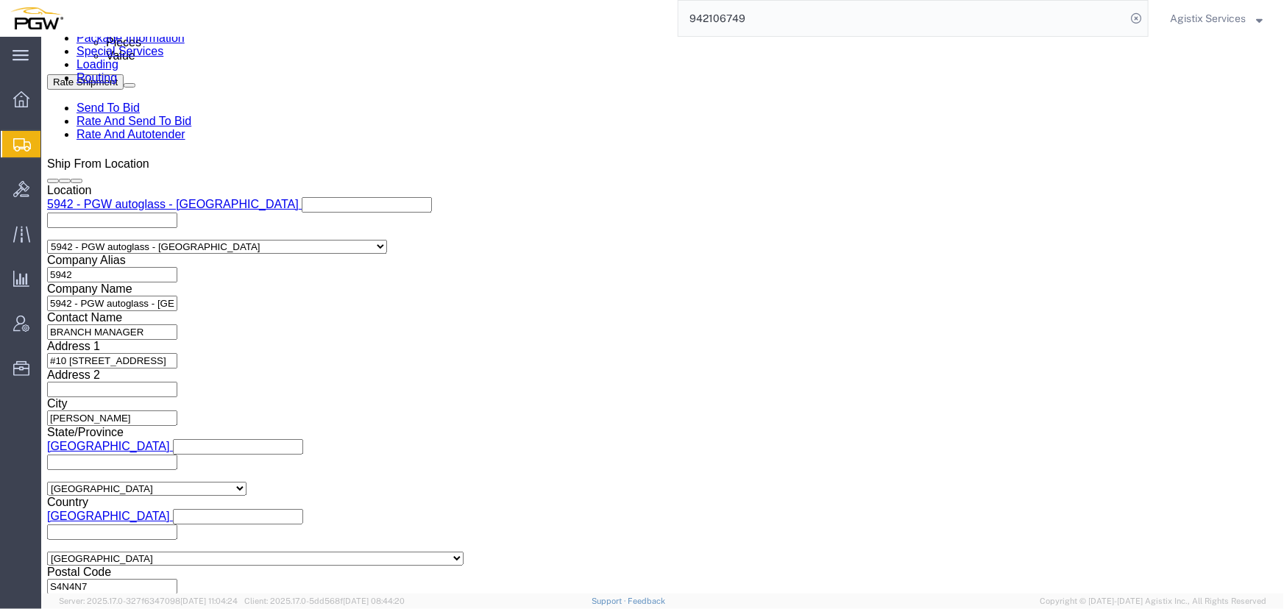
scroll to position [0, 70]
type input "839 2009576 942-1263734 942-1263723"
click input "text"
paste input "942-1263636 942-1263635 942-1263632 942-1263518 942-1263621 942-1263527 942-126…"
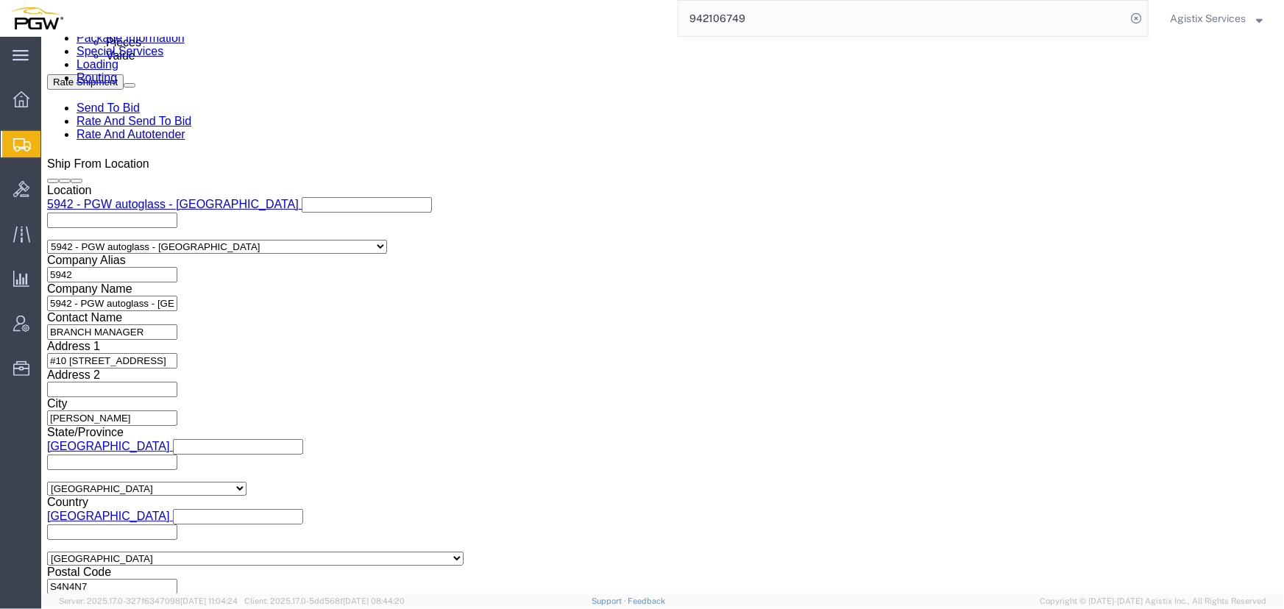
scroll to position [0, 386]
type input "942-1263636 942-1263635 942-1263632 942-1263518 942-1263621 942-1263527 942-126…"
click button "Add reference"
click select "Select Account Type Activity ID Airline Appointment Number ASN Batch Request # …"
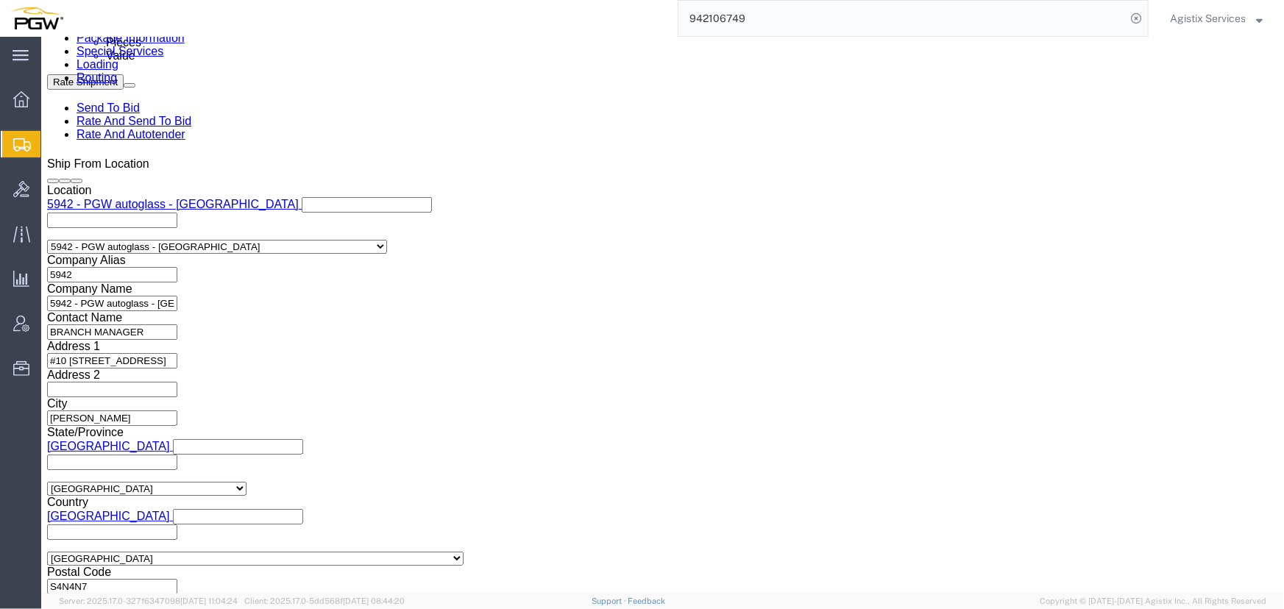
select select "PRONUMBER"
click select "Select Account Type Activity ID Airline Appointment Number ASN Batch Request # …"
click input "942-1263636 942-1263635 942-1263632 942-1263518 942-1263621 942-1263527 942-126…"
type input "942-1263636 942-1263635 942-1263632"
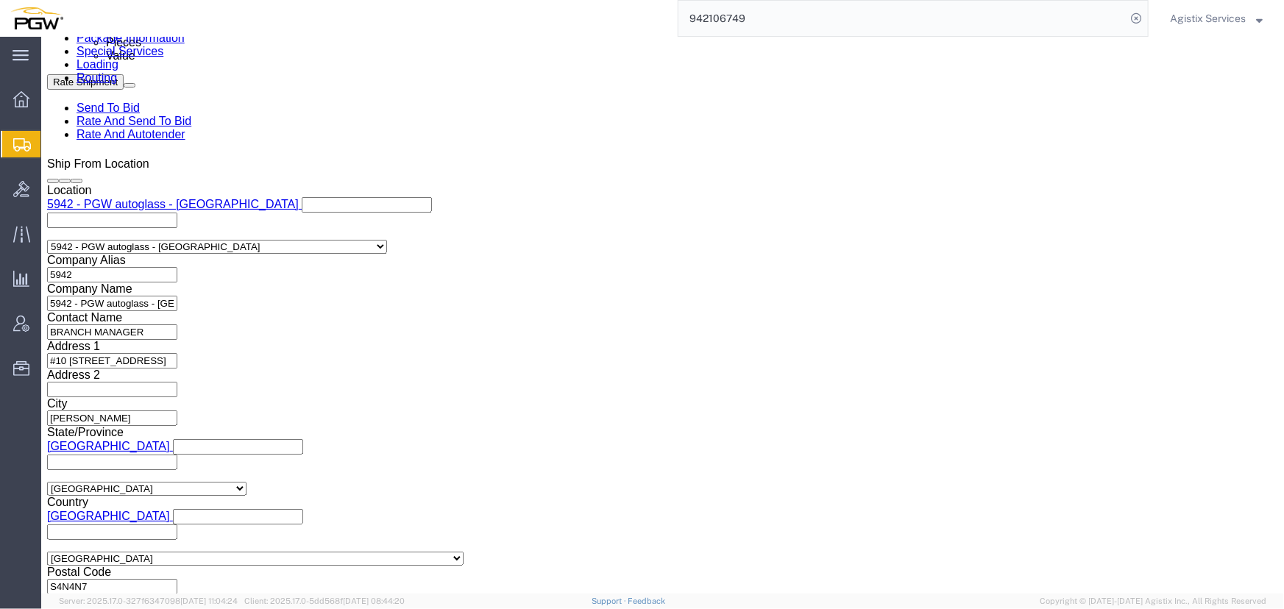
scroll to position [0, 0]
click input "text"
paste input "942-1263518 942-1263621 942-1263527 942-1263602 942-1263"
type input "942-1263518 942-1263621 942-1263527 942-1263602 942-1263"
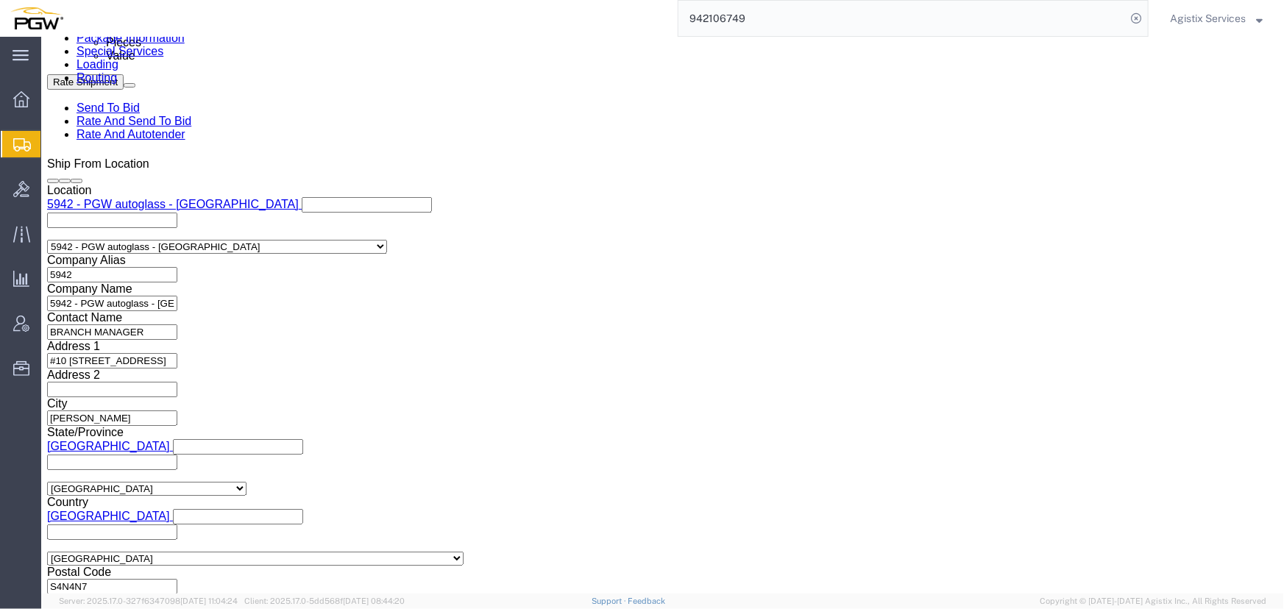
scroll to position [0, 0]
click button "Add reference"
click select "Select Account Type Activity ID Airline Appointment Number ASN Batch Request # …"
select select "PRONUMBER"
click select "Select Account Type Activity ID Airline Appointment Number ASN Batch Request # …"
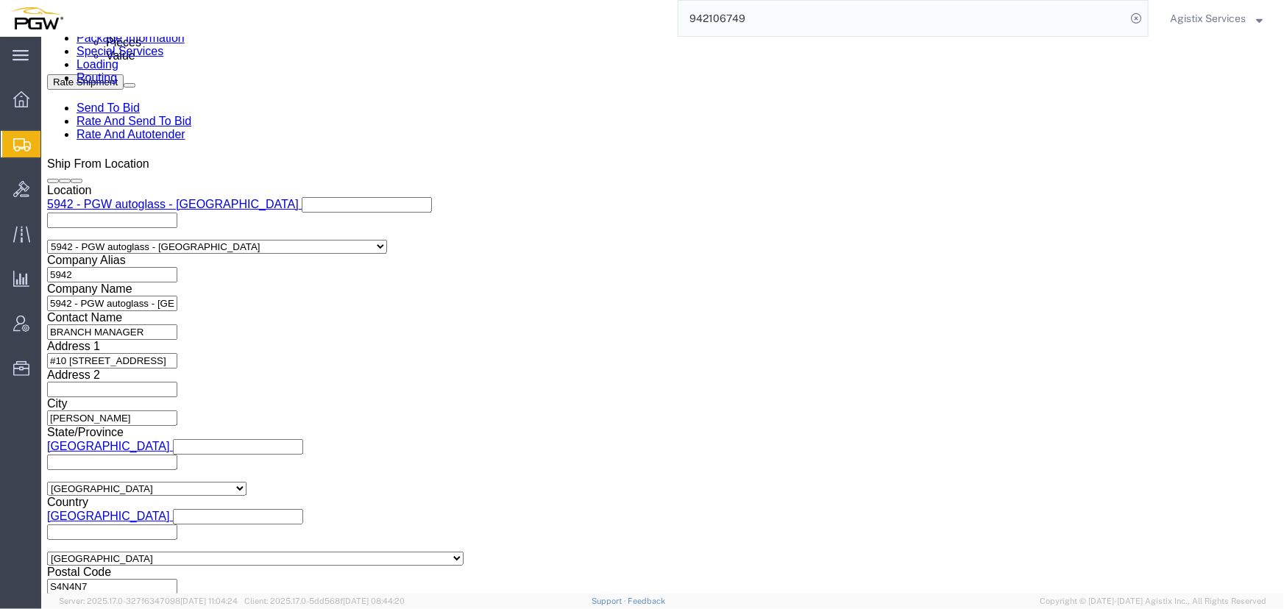
click input "942-1263518 942-1263621 942-1263527 942-1263602 942-1263"
type input "942-1263518 942-1263621 942-1263527"
click input "text"
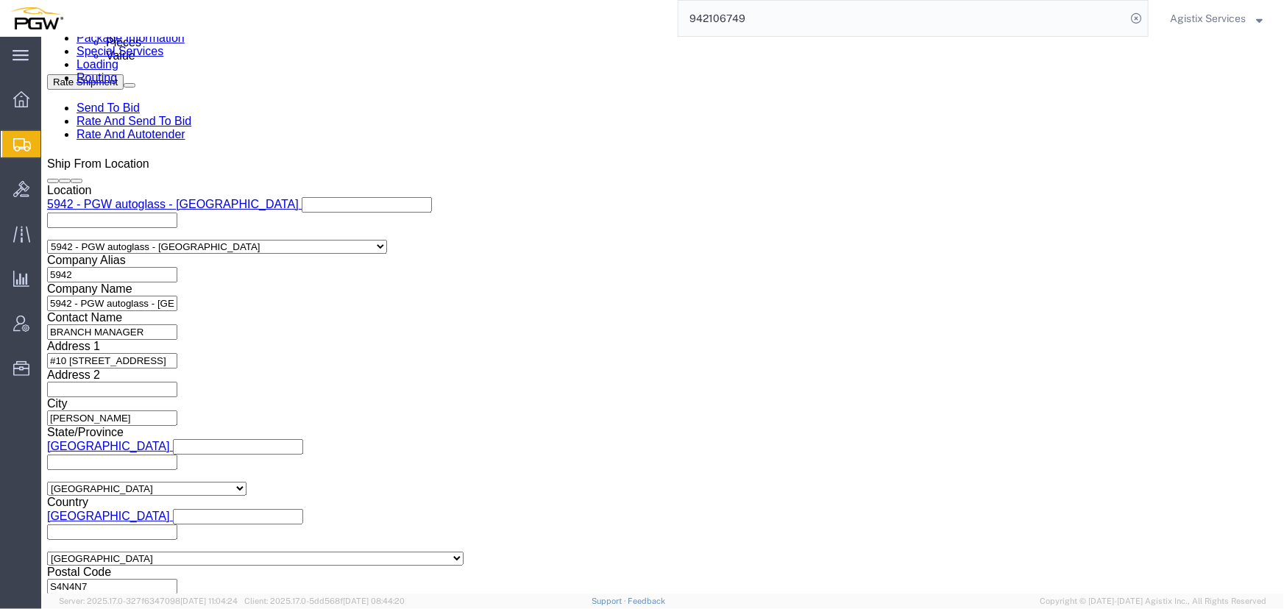
paste input "942-1263602 942-1263"
type input "942-1263602 942-1263"
click select "Select Air Less than Truckload Multi-Leg Ocean Freight Rail Small Parcel Truckl…"
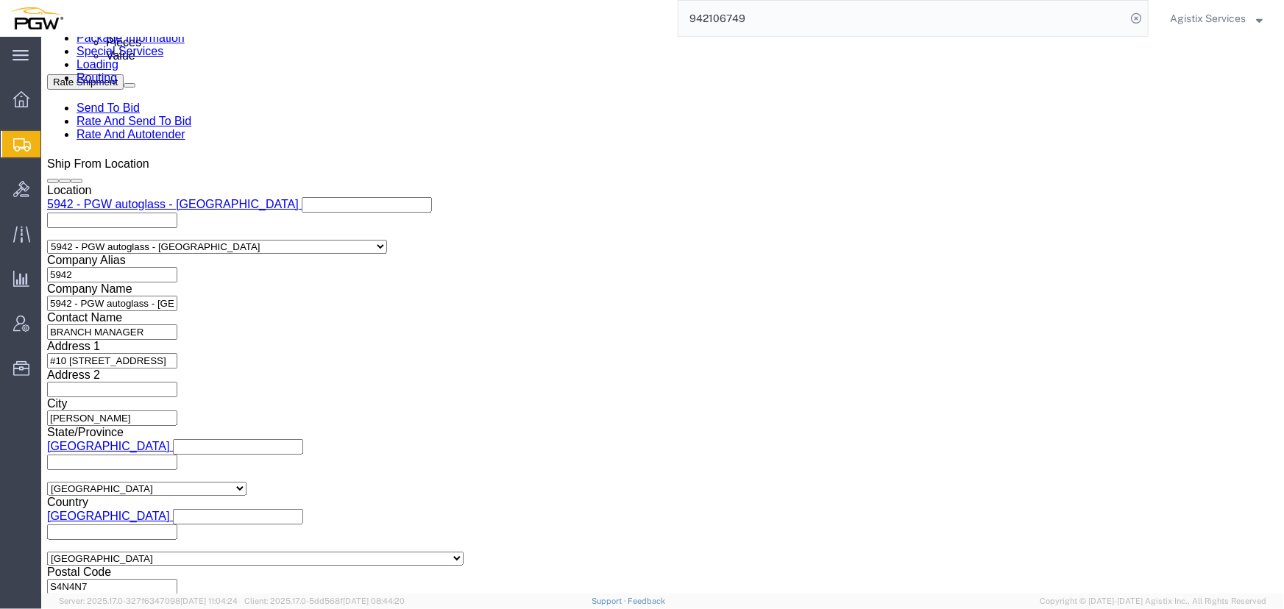
select select "LTL"
click select "Select Air Less than Truckload Multi-Leg Ocean Freight Rail Small Parcel Truckl…"
click button "Rate Shipment"
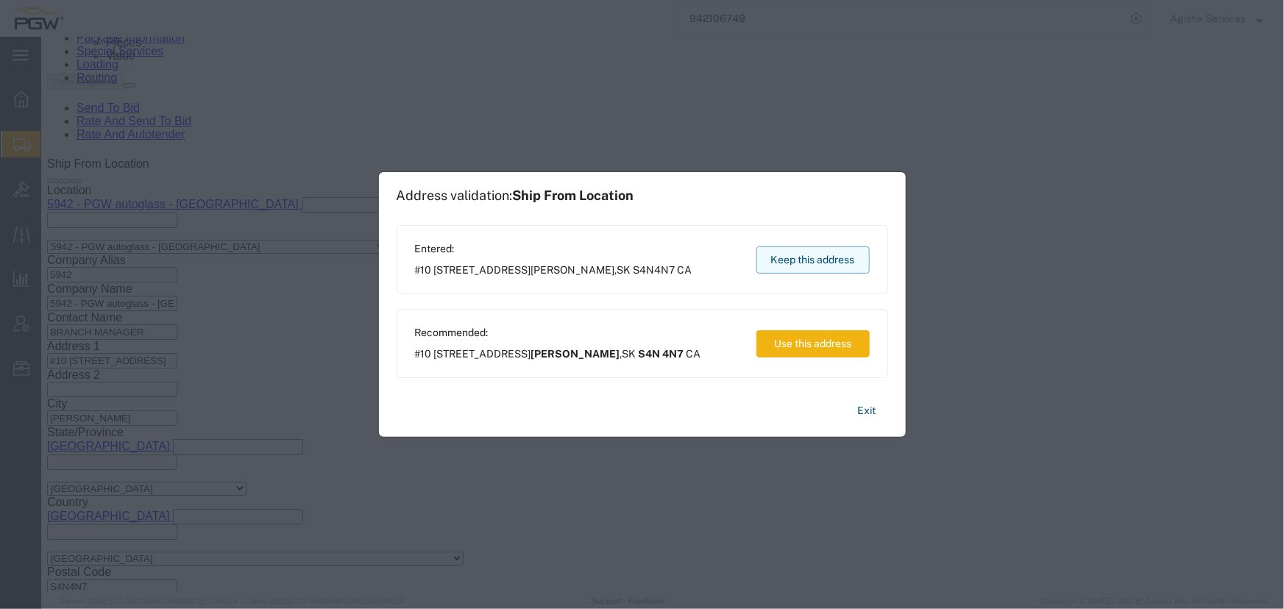
click at [813, 255] on button "Keep this address" at bounding box center [812, 259] width 113 height 27
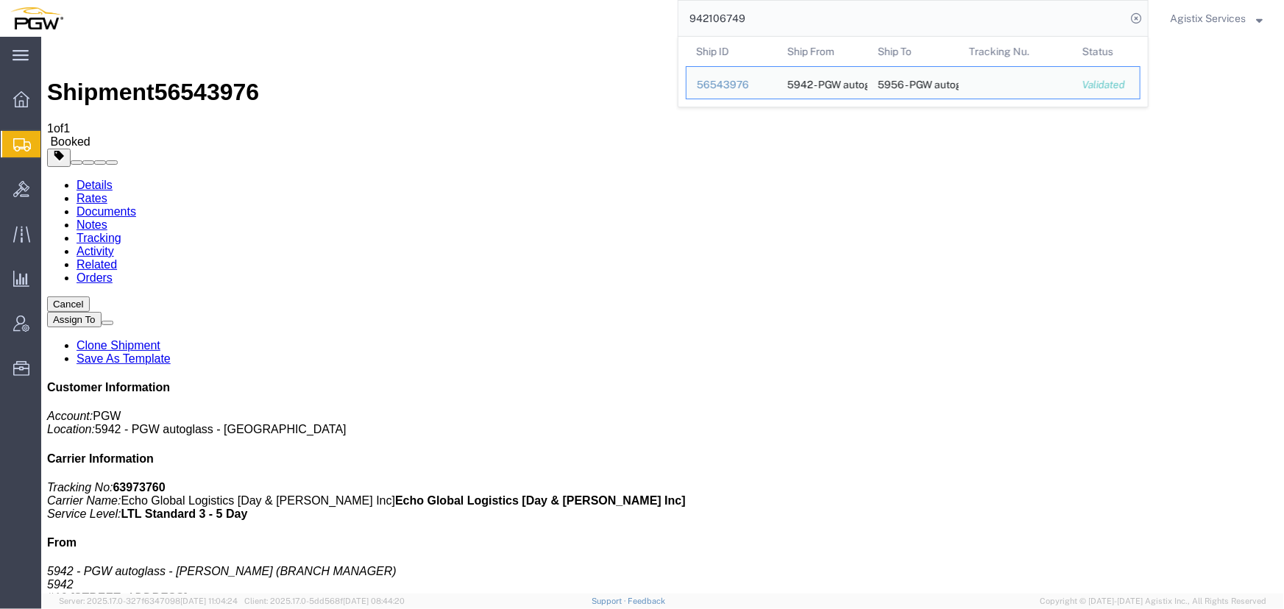
drag, startPoint x: 628, startPoint y: 15, endPoint x: 617, endPoint y: 17, distance: 11.9
click at [617, 16] on div "942106749 Ship ID Ship From Ship To Tracking Nu. Status Ship ID 56543976 Ship F…" at bounding box center [611, 18] width 1075 height 37
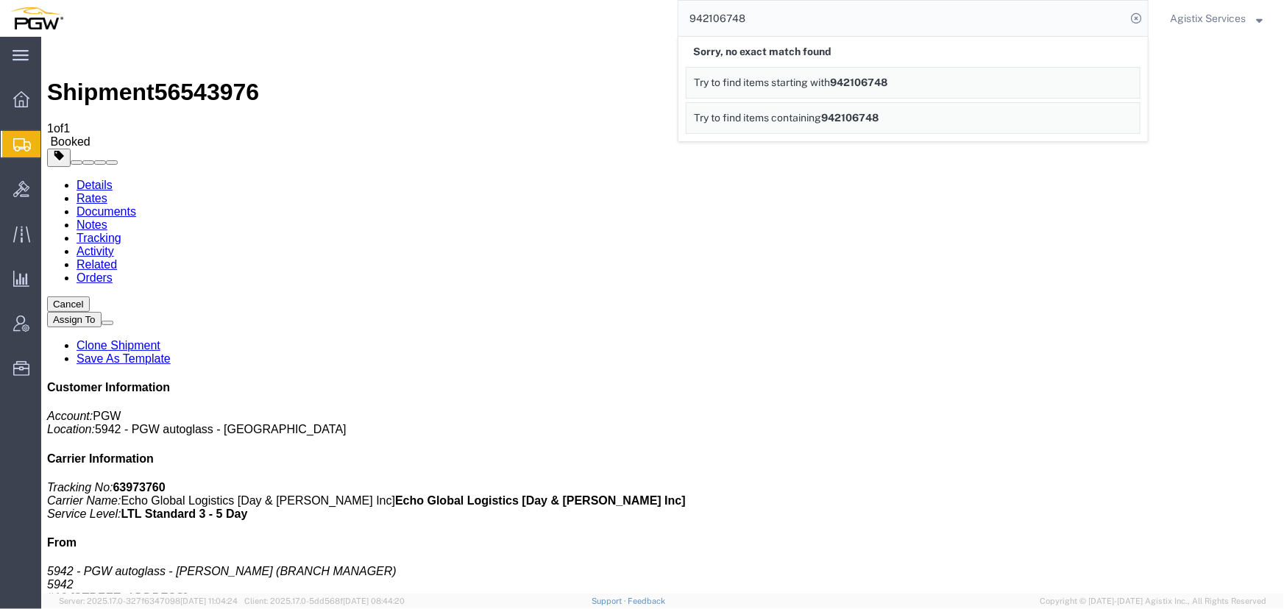
drag, startPoint x: 810, startPoint y: 4, endPoint x: 451, endPoint y: 24, distance: 359.6
click at [452, 24] on div "942106748 Sorry, no exact match found Try to find items starting with 942106748…" at bounding box center [611, 18] width 1075 height 37
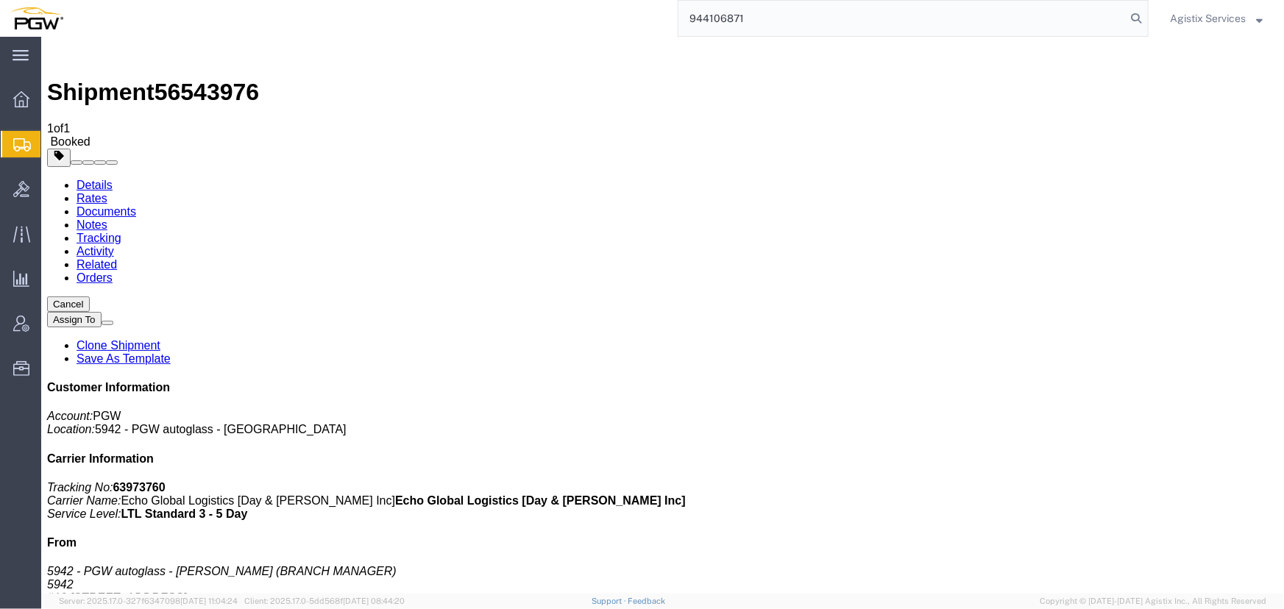
type input "944106871"
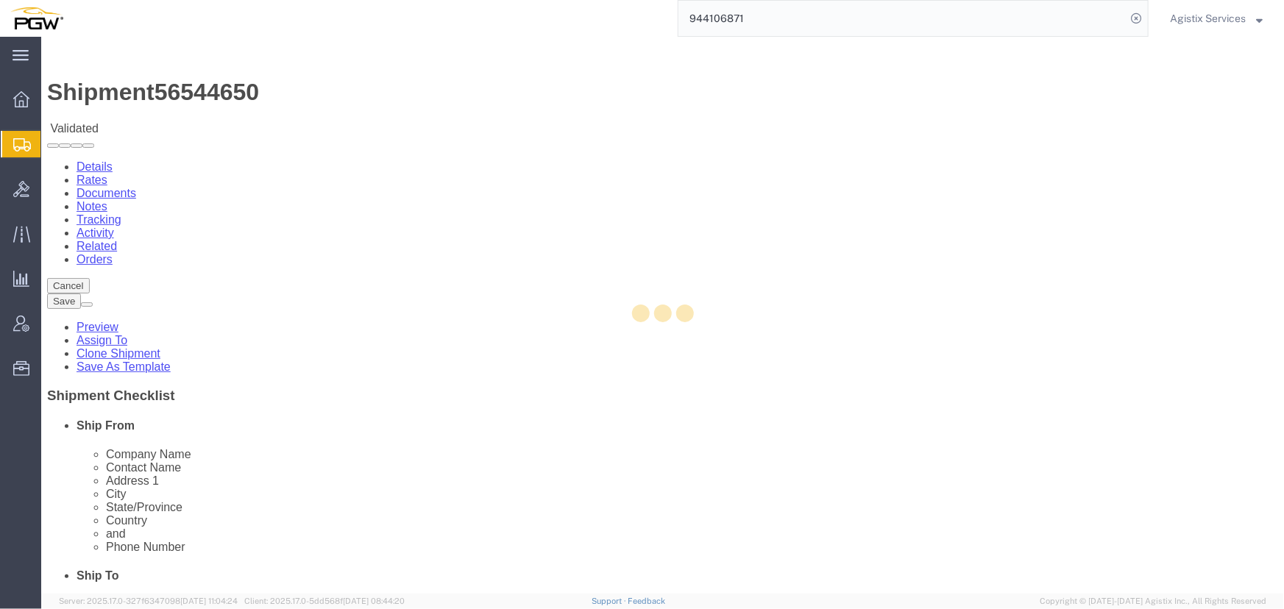
select select "28523"
select select "28509"
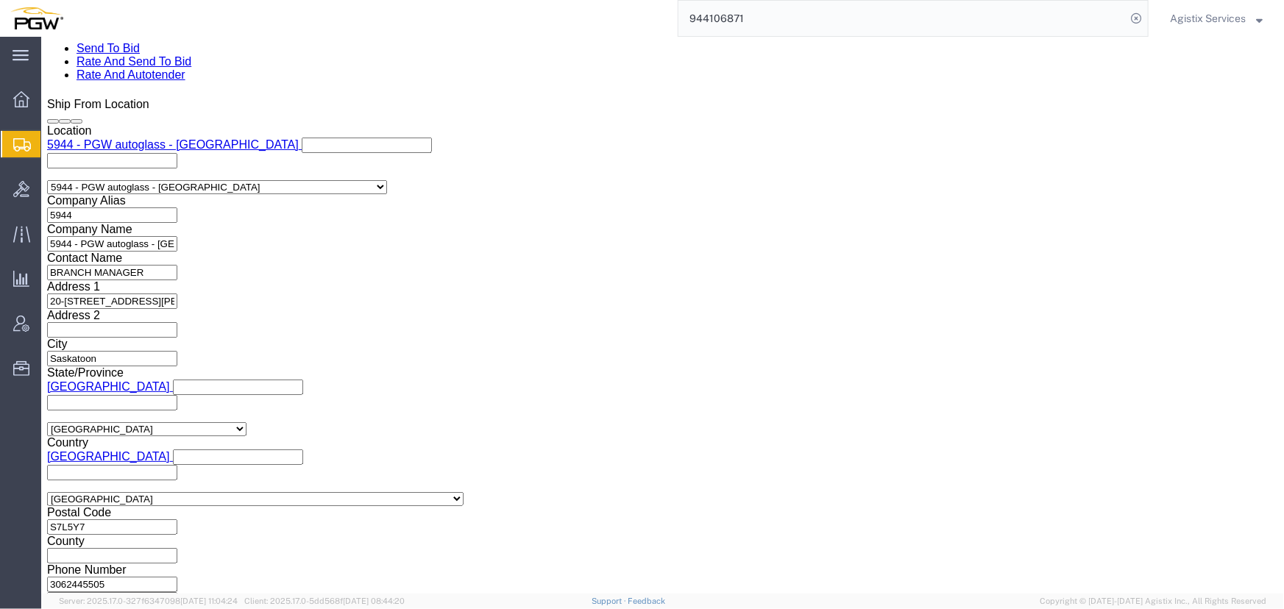
scroll to position [936, 0]
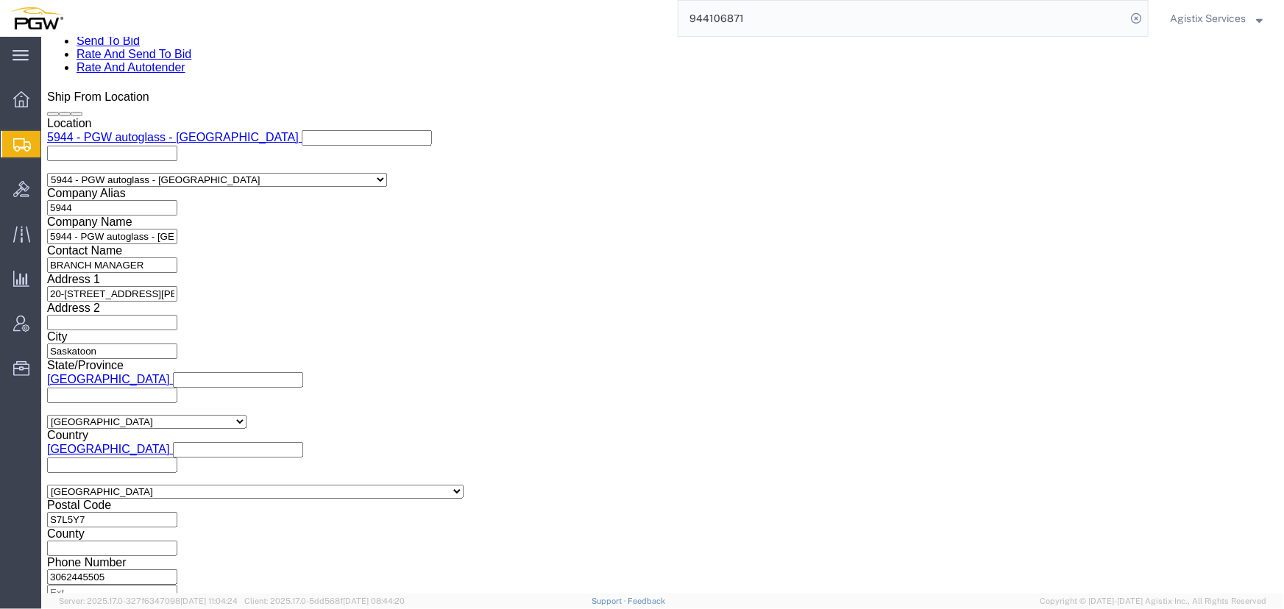
click select "Select Air Less than Truckload Multi-Leg Ocean Freight Rail Small Parcel Truckl…"
select select "LTL"
click select "Select Air Less than Truckload Multi-Leg Ocean Freight Rail Small Parcel Truckl…"
click button "Rate Shipment"
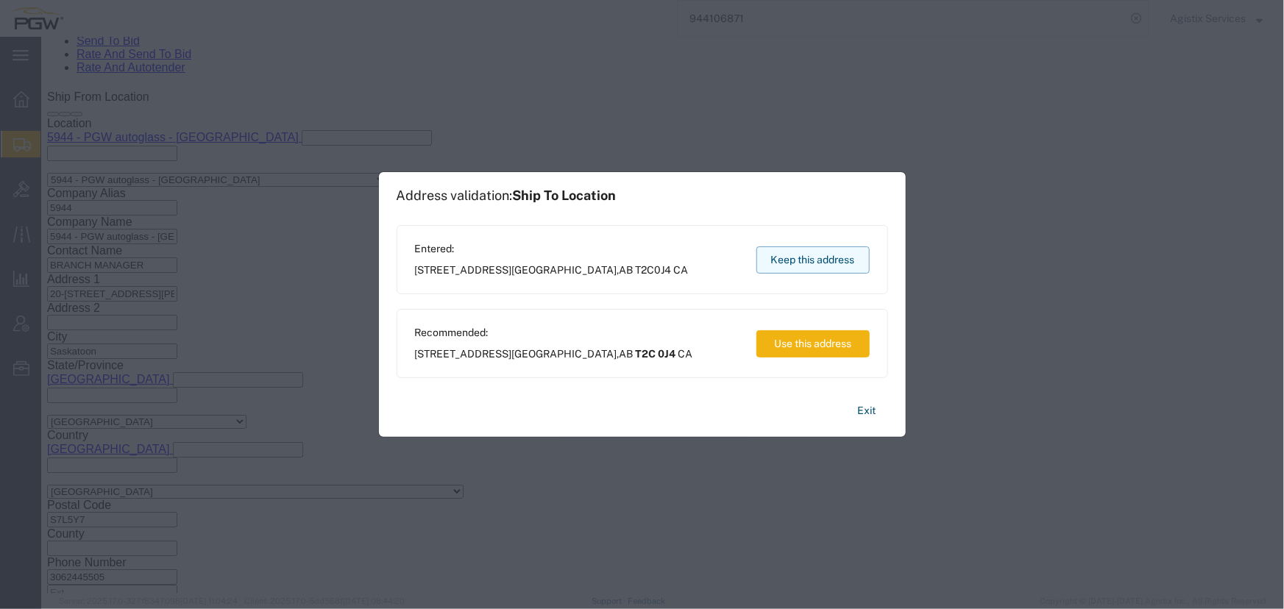
click at [817, 260] on button "Keep this address" at bounding box center [812, 259] width 113 height 27
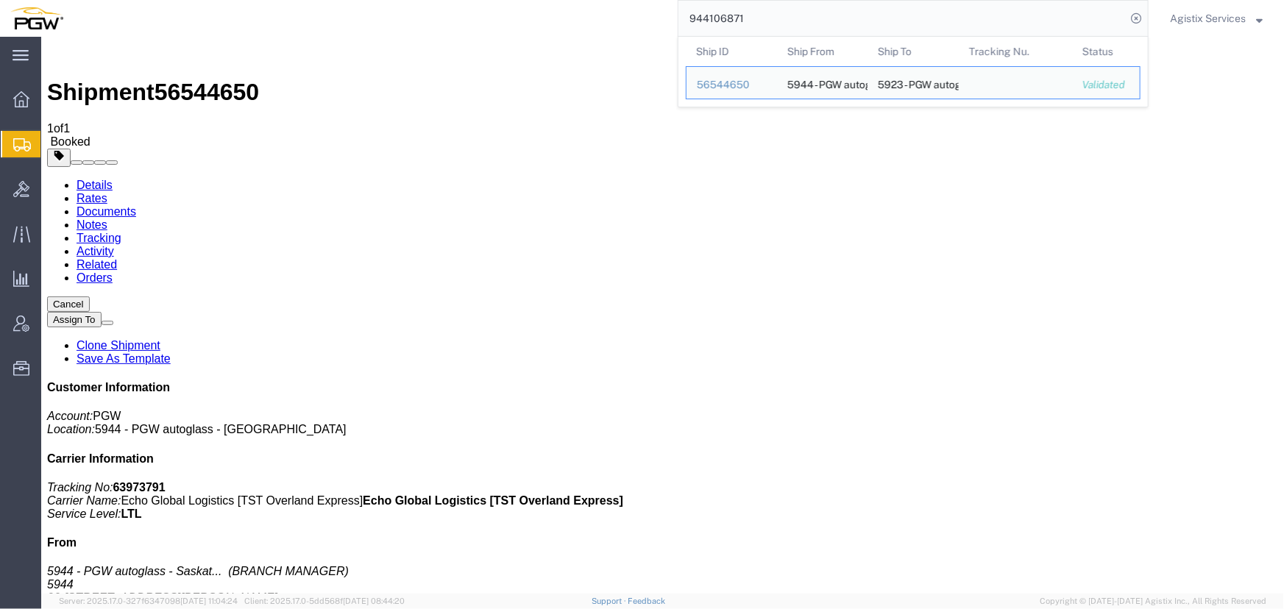
drag, startPoint x: 581, startPoint y: 33, endPoint x: 552, endPoint y: 32, distance: 29.4
click at [553, 32] on div "944106871 Ship ID Ship From Ship To Tracking Nu. Status Ship ID 56544650 Ship F…" at bounding box center [611, 18] width 1075 height 37
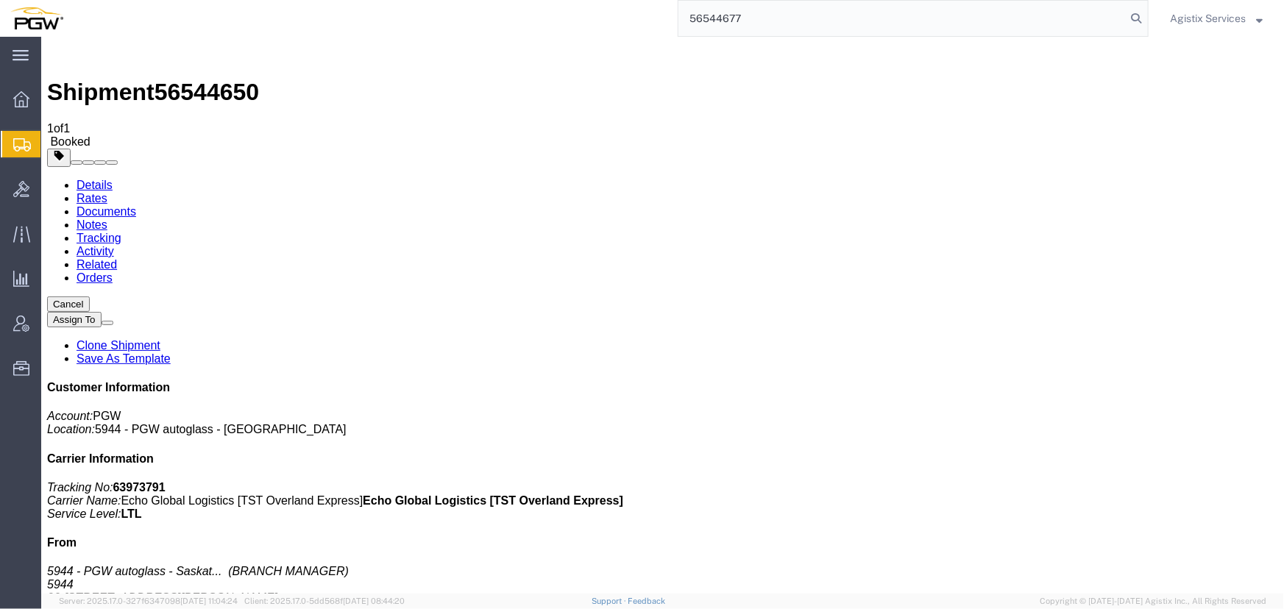
type input "56544677"
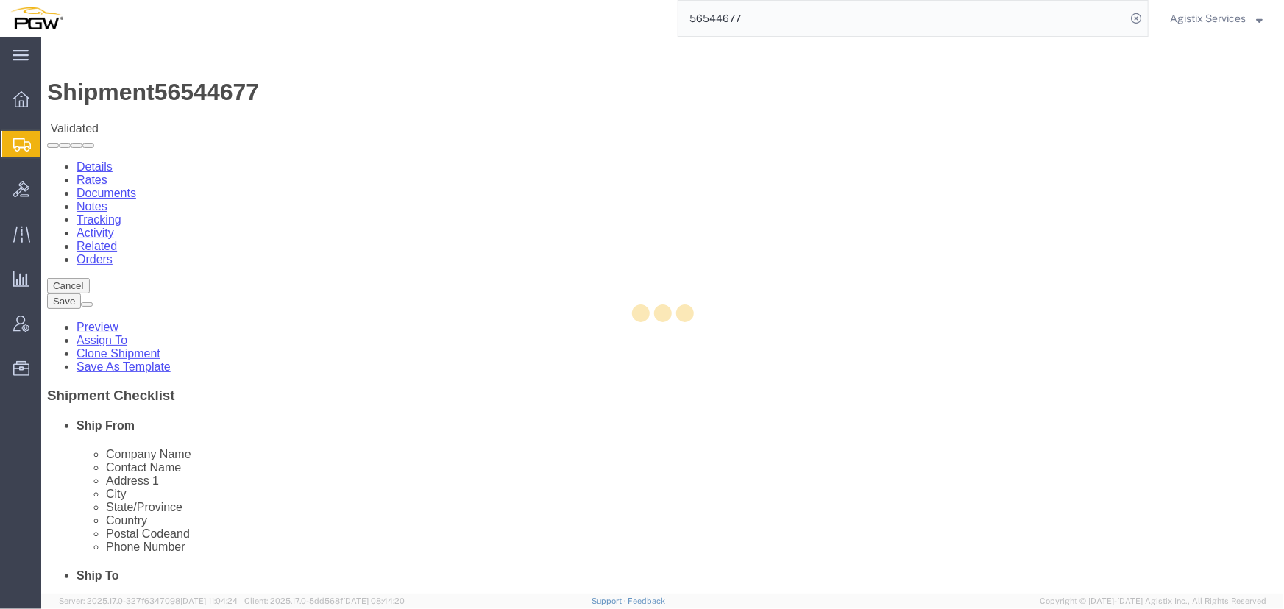
select select "28287"
select select "28361"
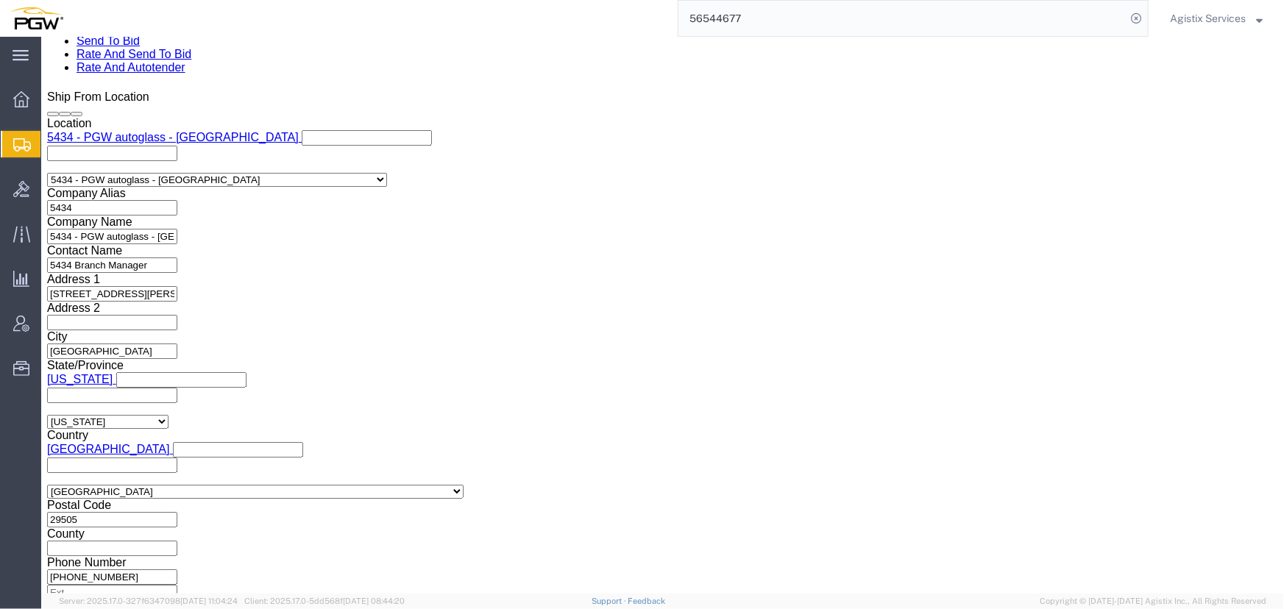
scroll to position [937, 0]
click link "Package Information"
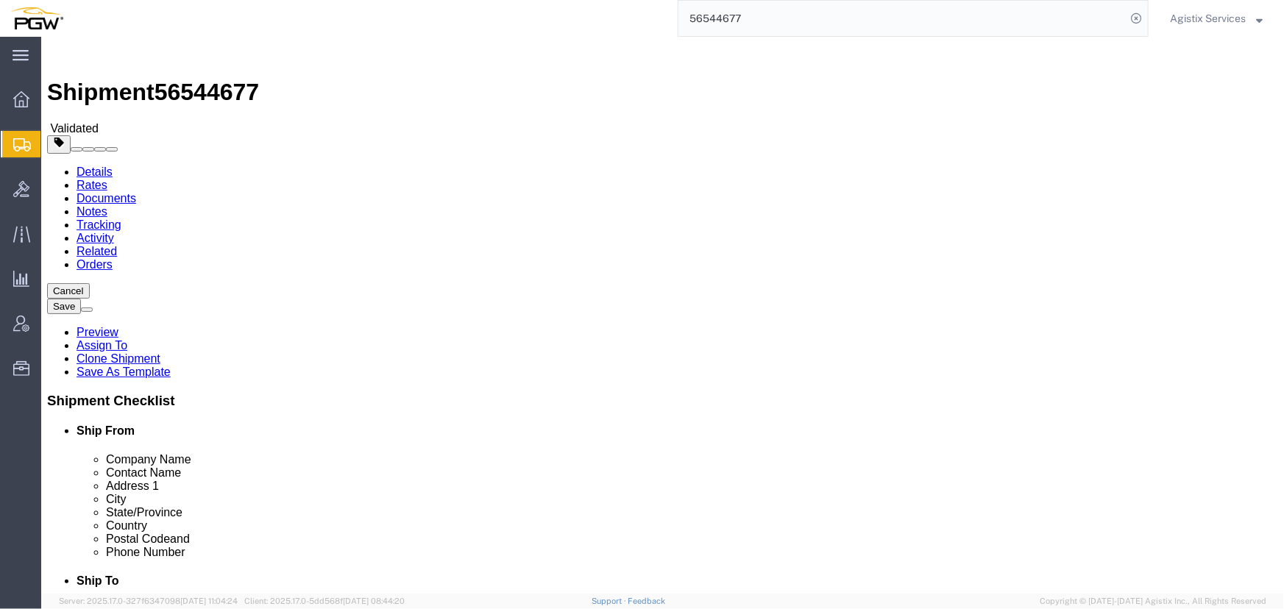
click icon
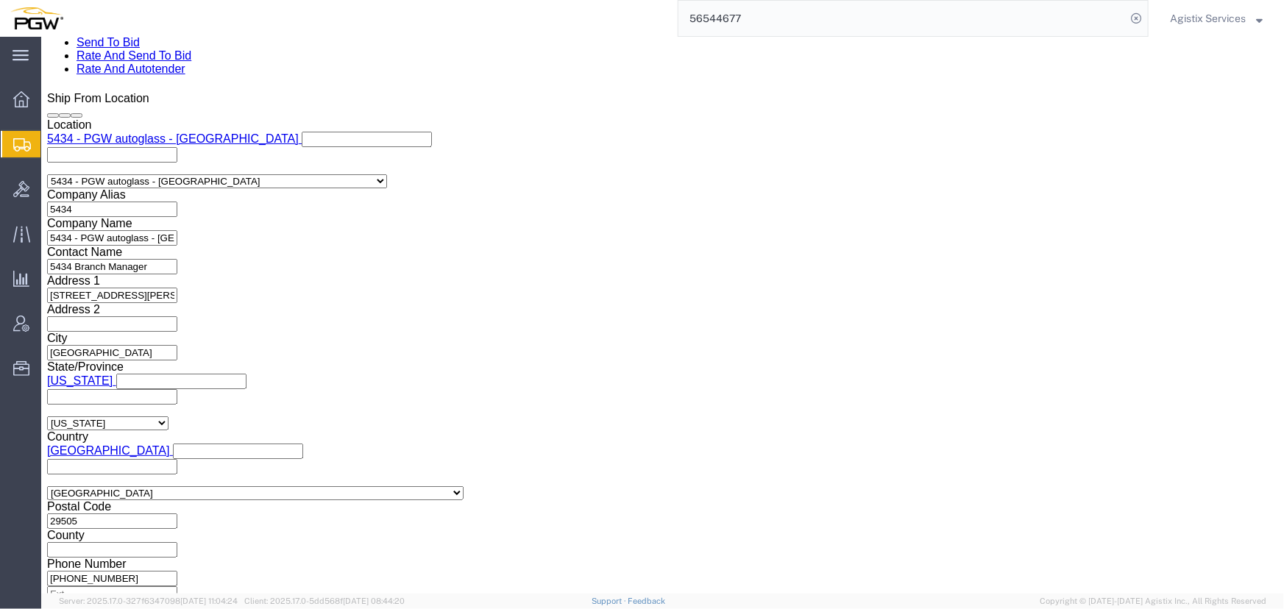
scroll to position [936, 0]
click link "Package Information"
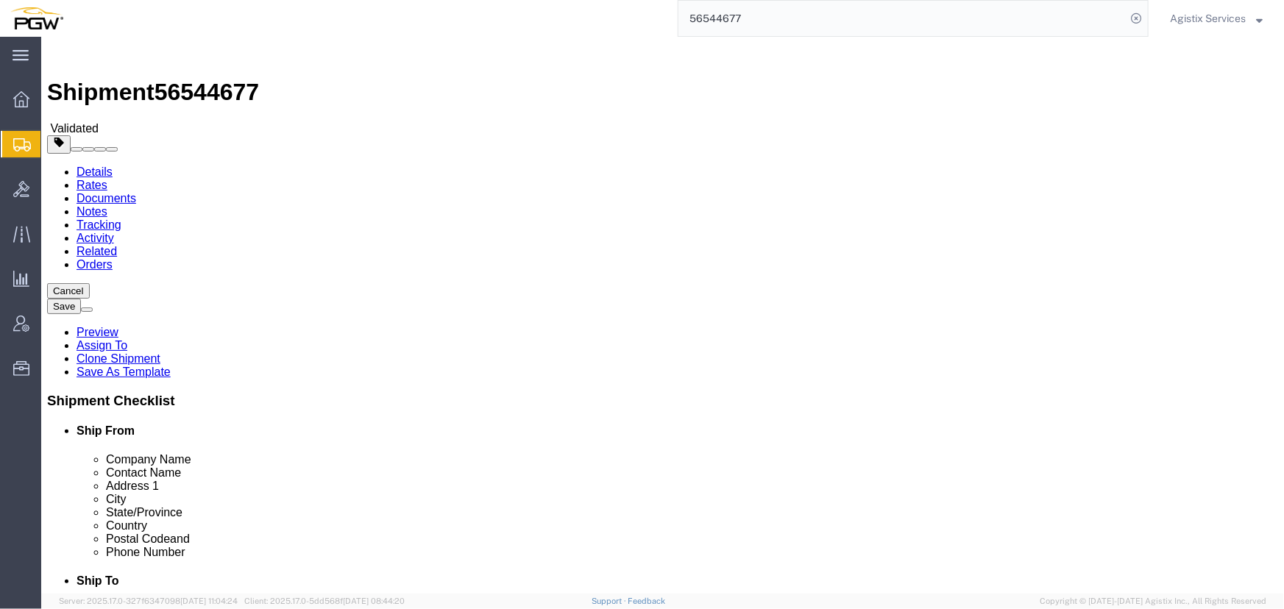
drag, startPoint x: 199, startPoint y: 294, endPoint x: 143, endPoint y: 297, distance: 56.0
click div "Number Number of packages of specified package type and dimensions 20"
type input "1"
click button "Rate Shipment"
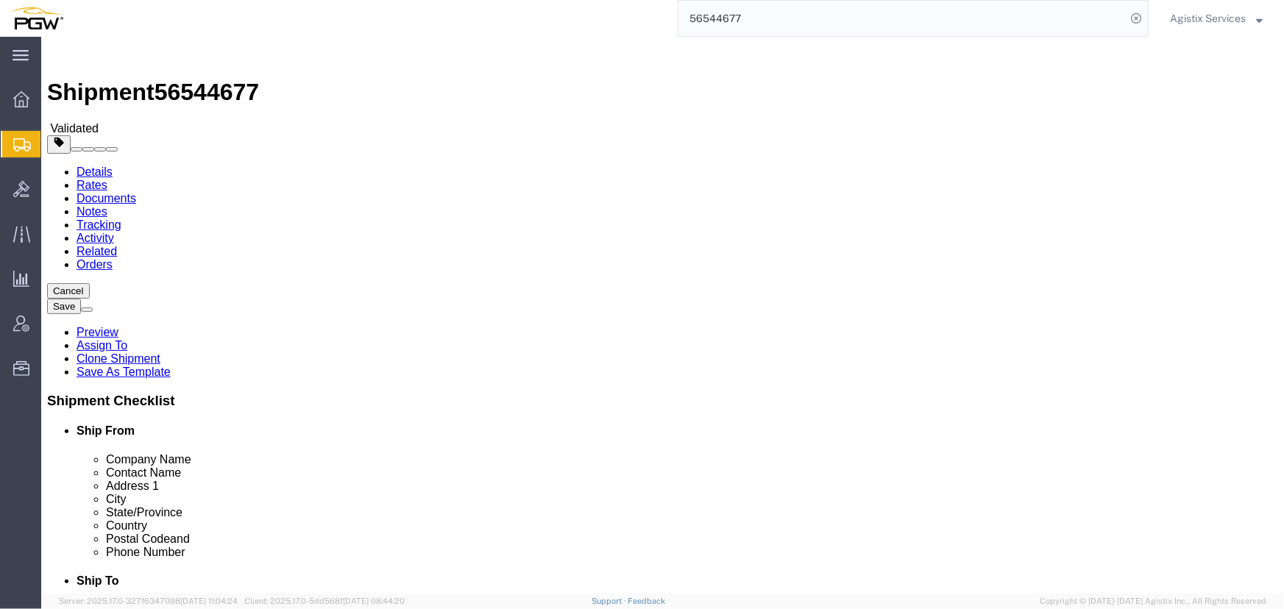
click at [96, 165] on link "Details" at bounding box center [94, 171] width 36 height 13
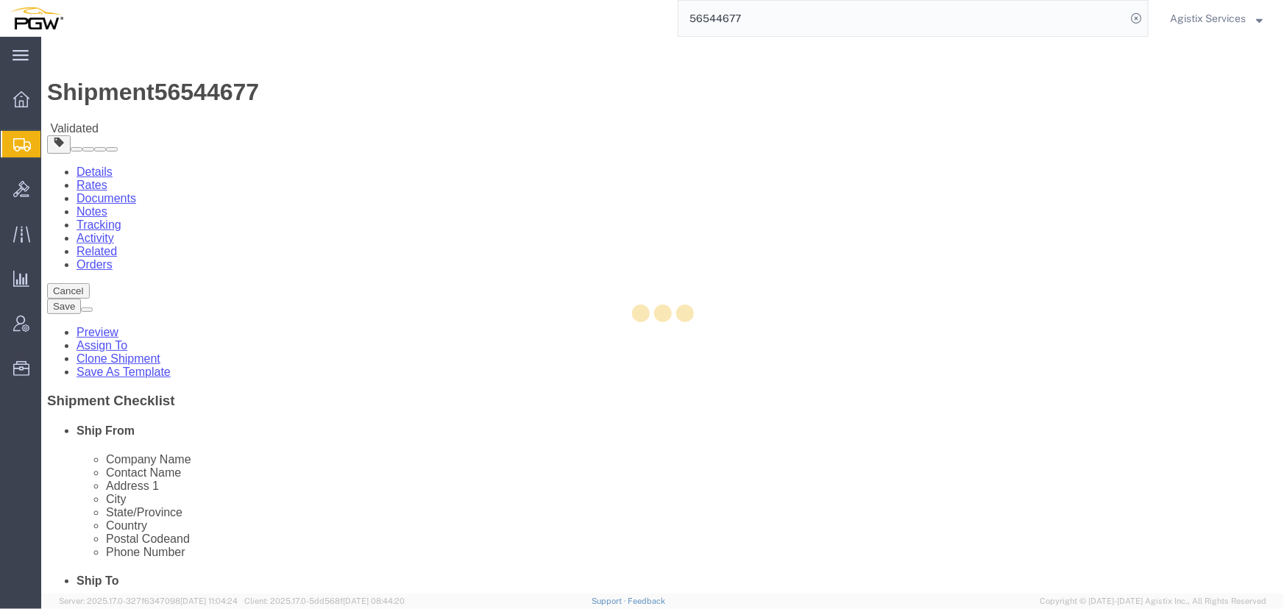
select select "28287"
select select "28361"
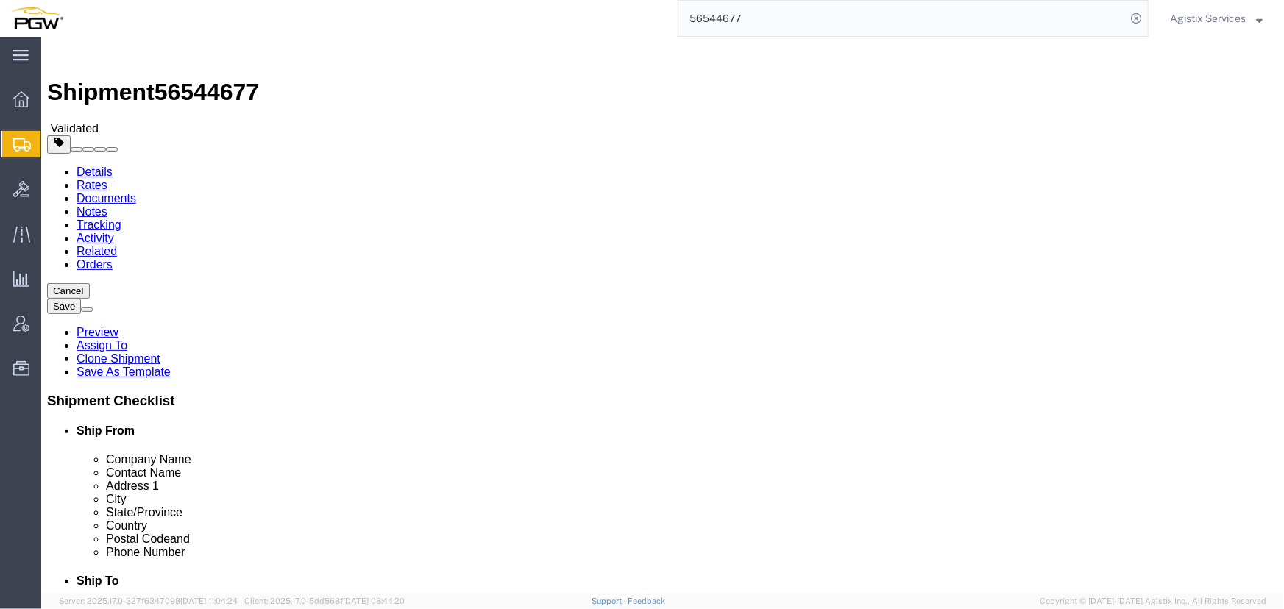
click link "Package Information"
drag, startPoint x: 202, startPoint y: 291, endPoint x: 174, endPoint y: 291, distance: 28.0
click div "1"
type input "20"
drag, startPoint x: 51, startPoint y: 98, endPoint x: 61, endPoint y: 110, distance: 15.6
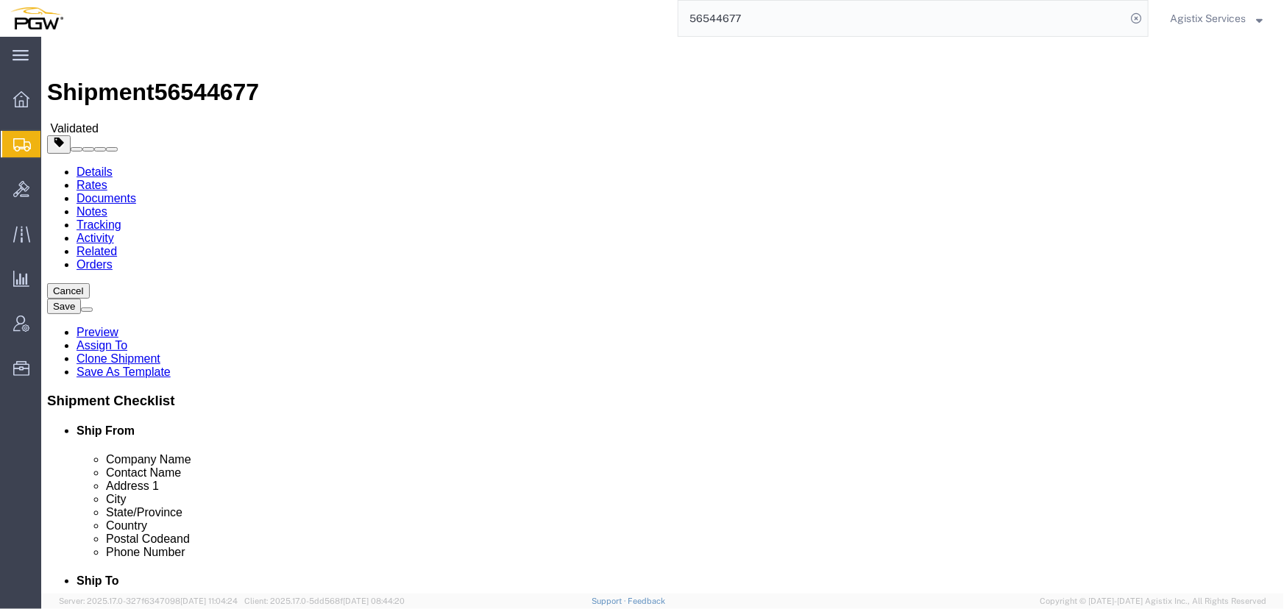
click icon
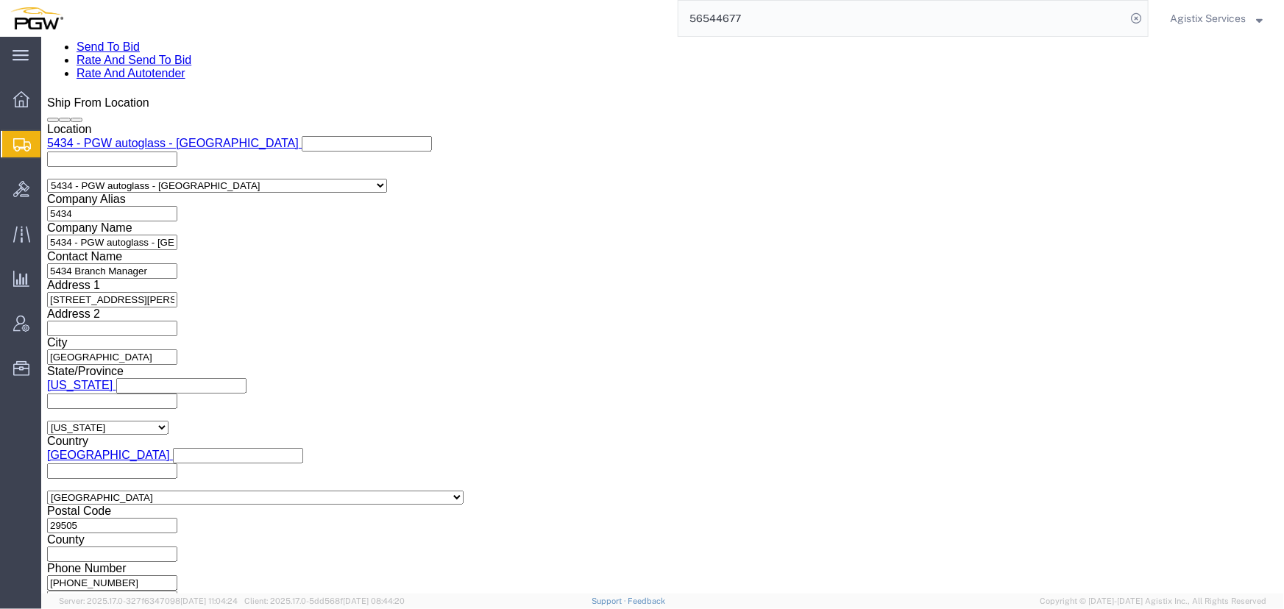
scroll to position [937, 0]
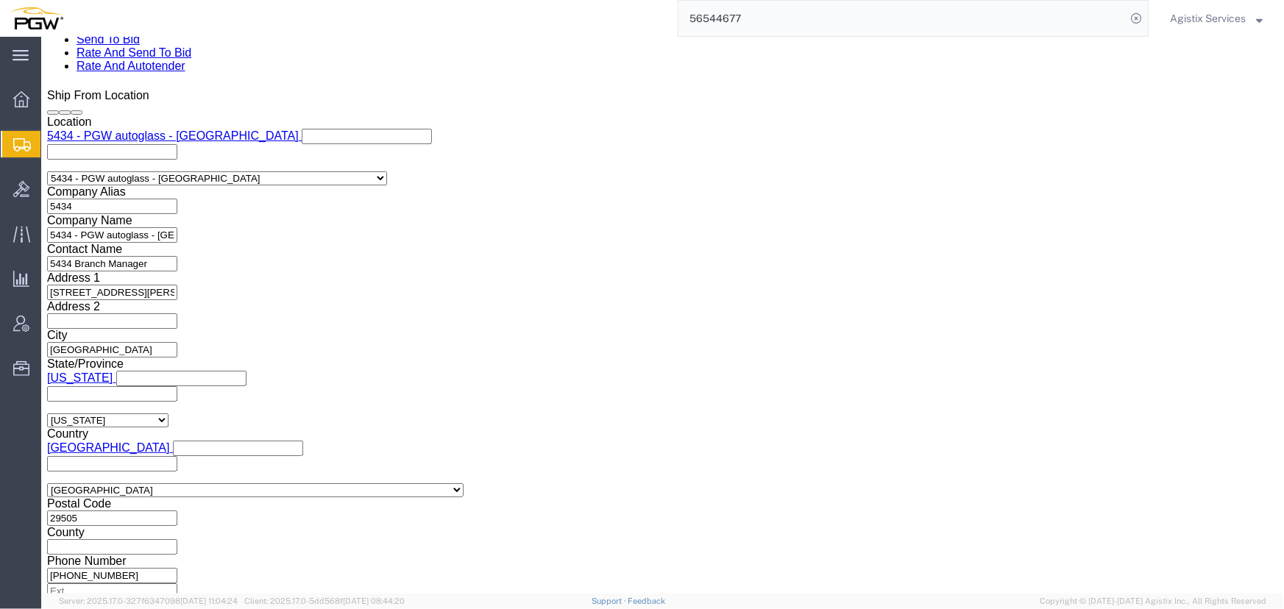
click select "Select Air Less than Truckload Multi-Leg Ocean Freight Rail Small Parcel Truckl…"
select select "TL"
click select "Select Air Less than Truckload Multi-Leg Ocean Freight Rail Small Parcel Truckl…"
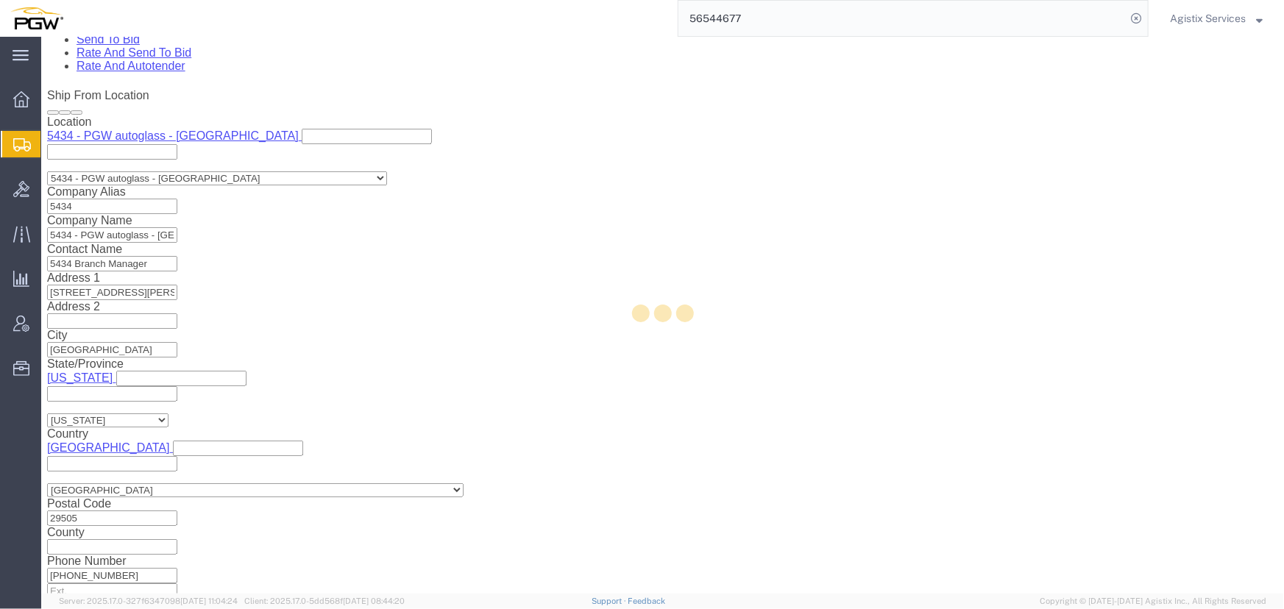
select select
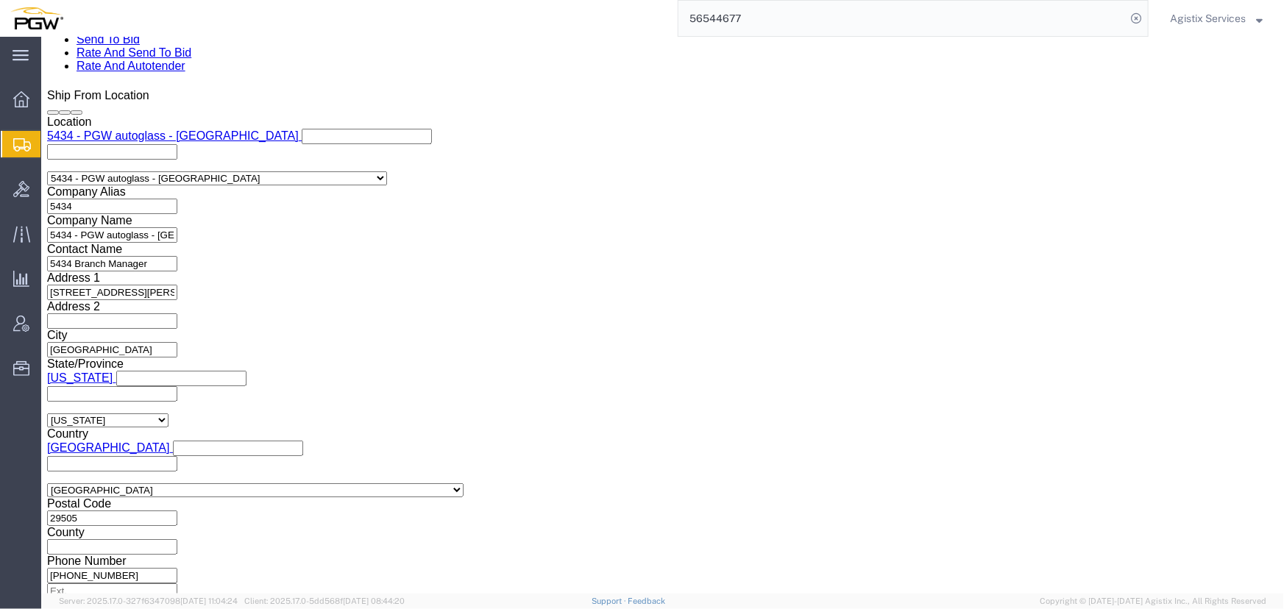
click at [1188, 16] on span "Agistix Services" at bounding box center [1208, 18] width 76 height 16
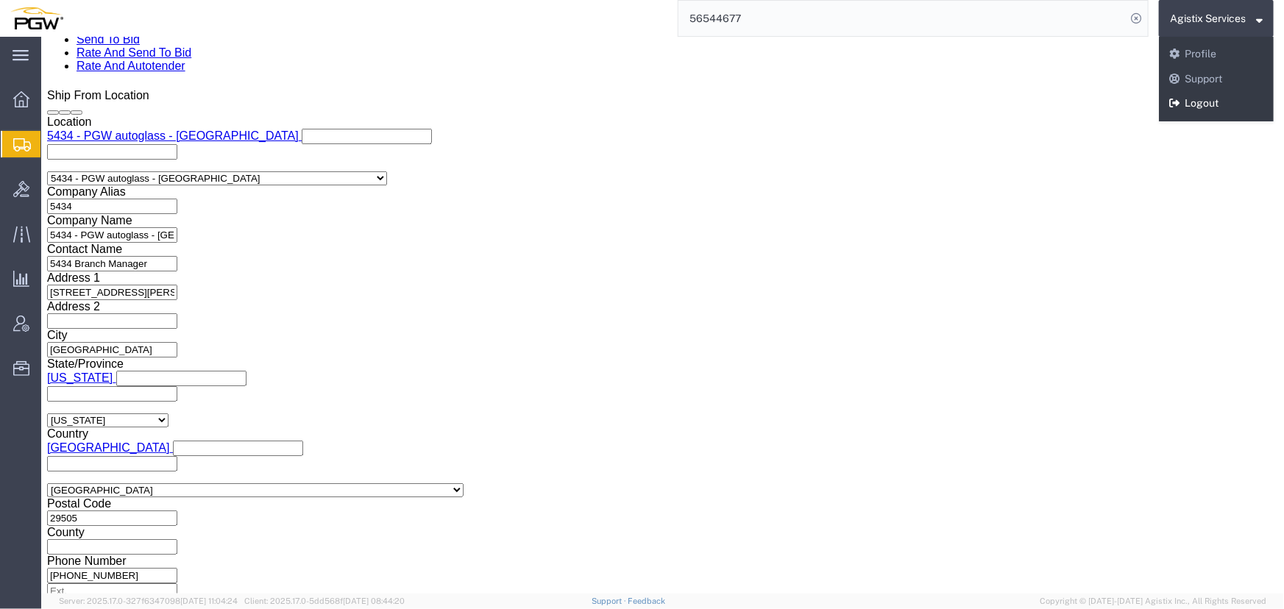
click at [1190, 96] on link "Logout" at bounding box center [1216, 103] width 115 height 25
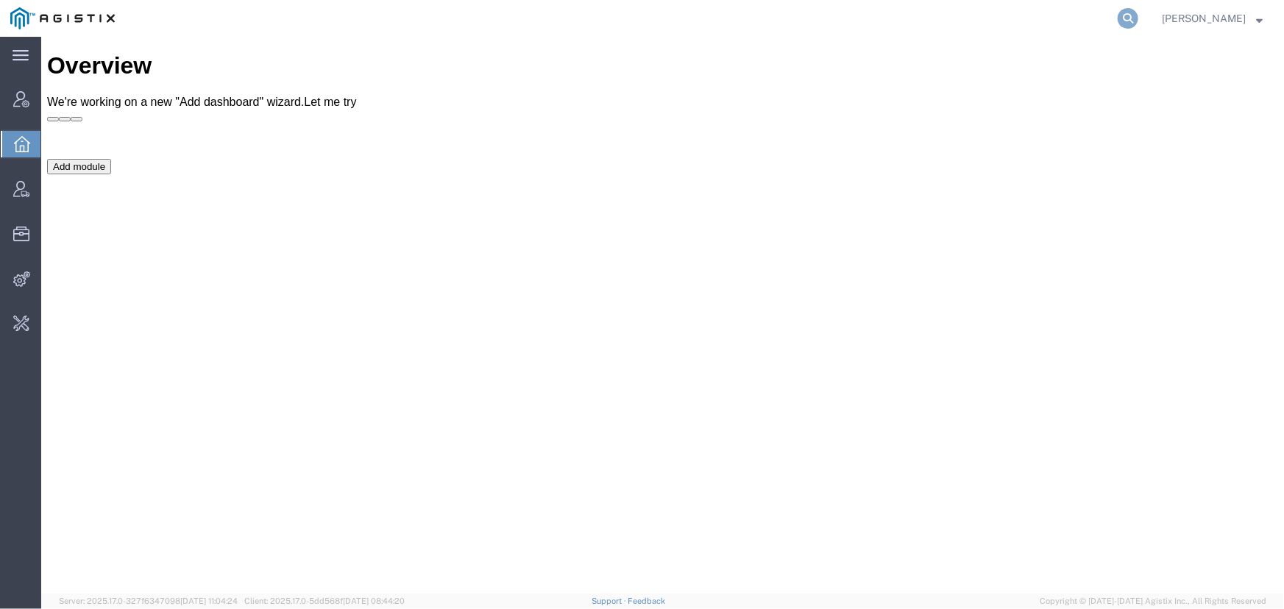
click at [1128, 15] on icon at bounding box center [1128, 18] width 21 height 21
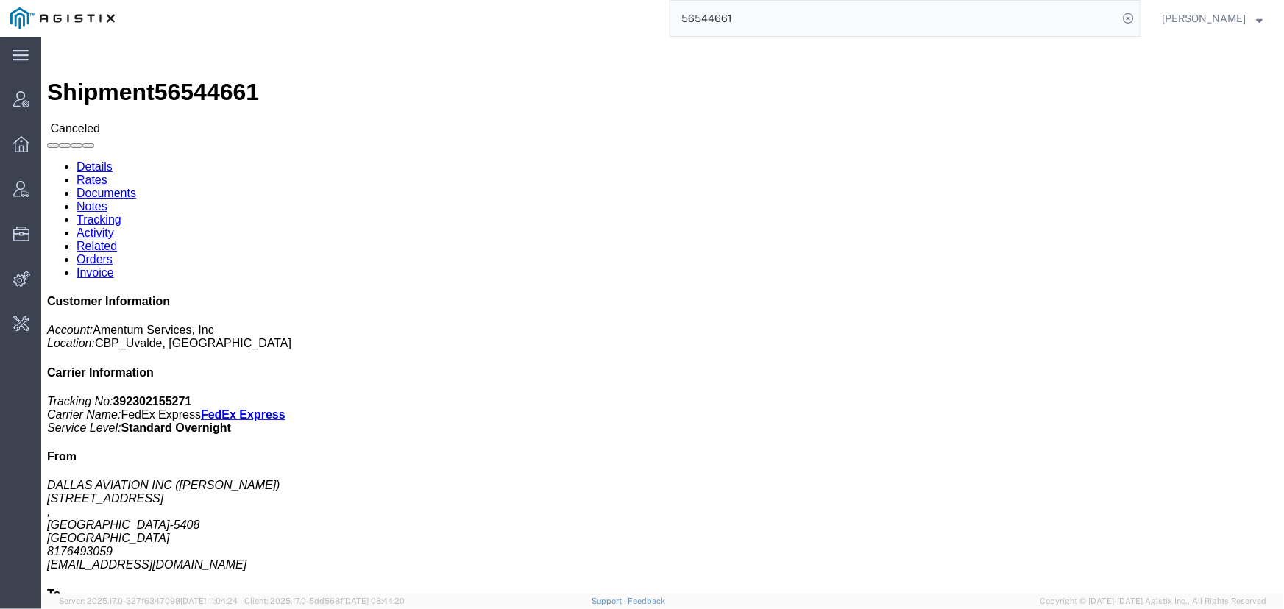
click at [756, 16] on input "56544661" at bounding box center [893, 18] width 447 height 35
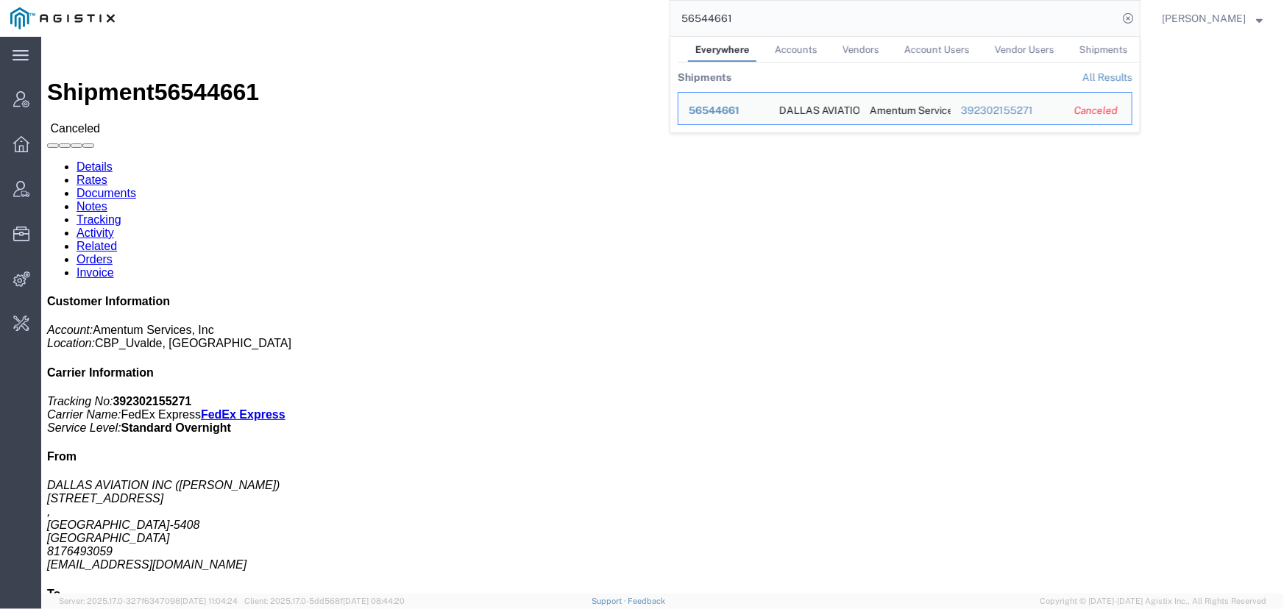
click at [574, 13] on div "56544661 Everywhere Accounts Vendors Account Users Vendor Users Shipments Shipm…" at bounding box center [632, 18] width 1015 height 37
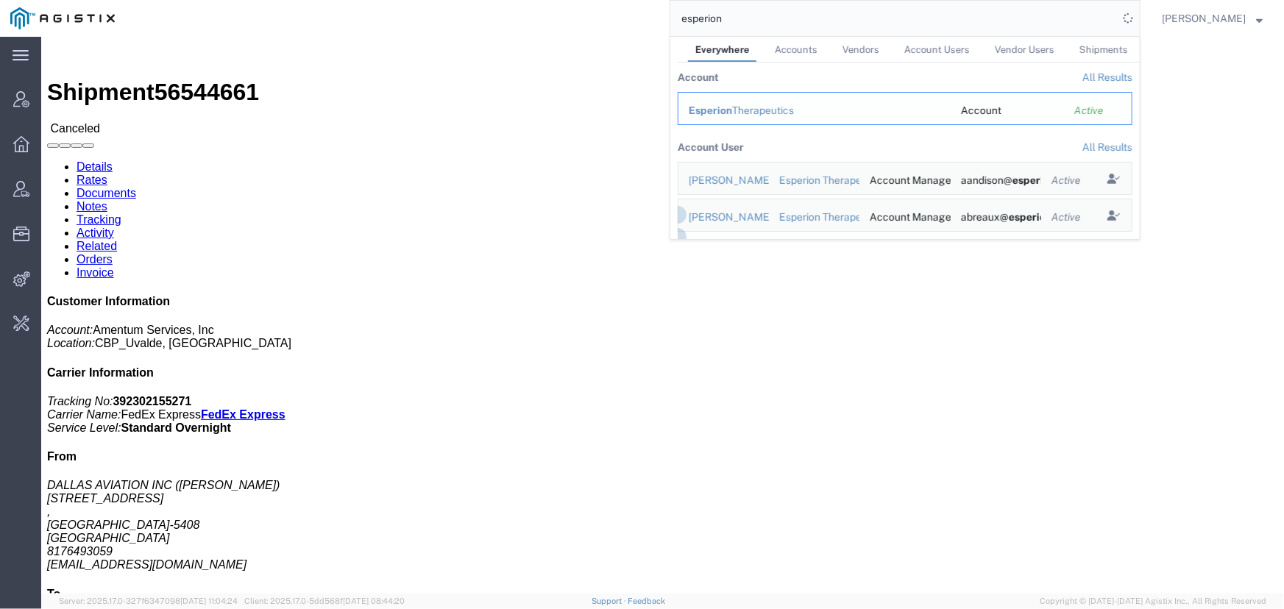
click at [722, 107] on span "Esperion" at bounding box center [710, 110] width 43 height 12
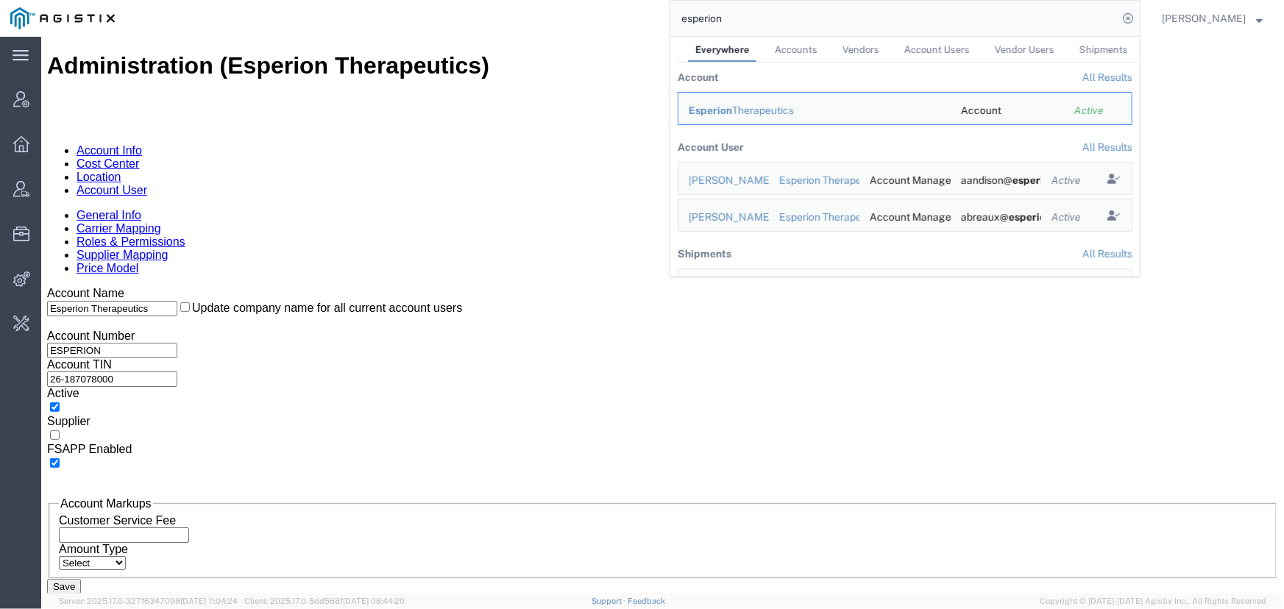
click at [160, 221] on link "Carrier Mapping" at bounding box center [118, 227] width 85 height 13
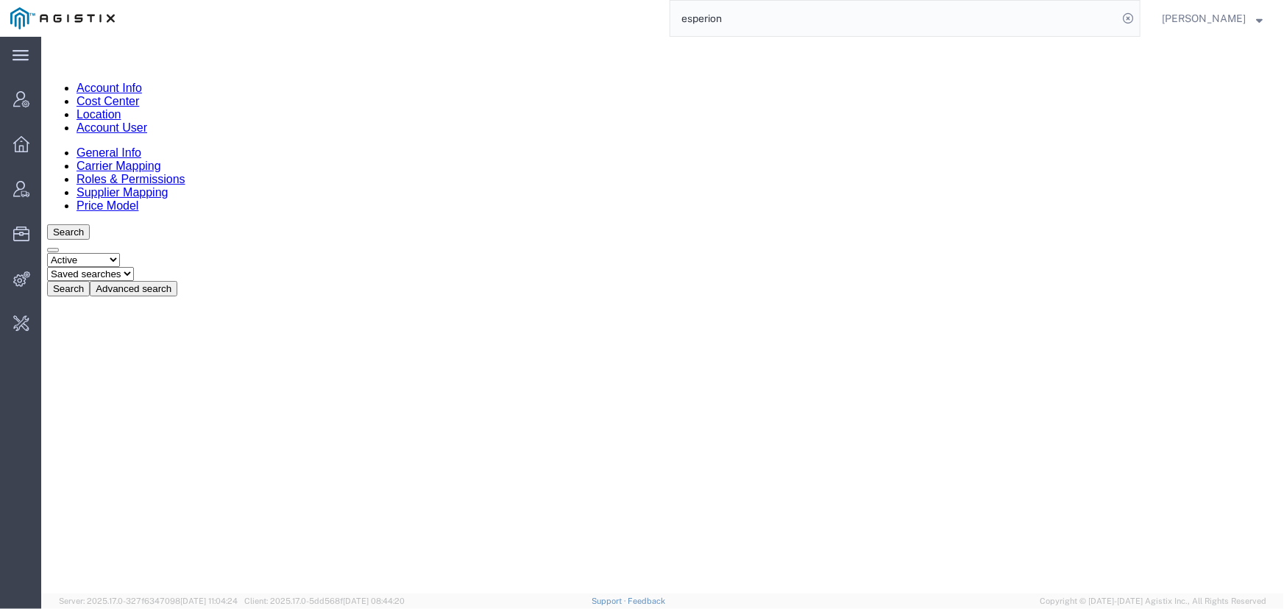
scroll to position [148, 0]
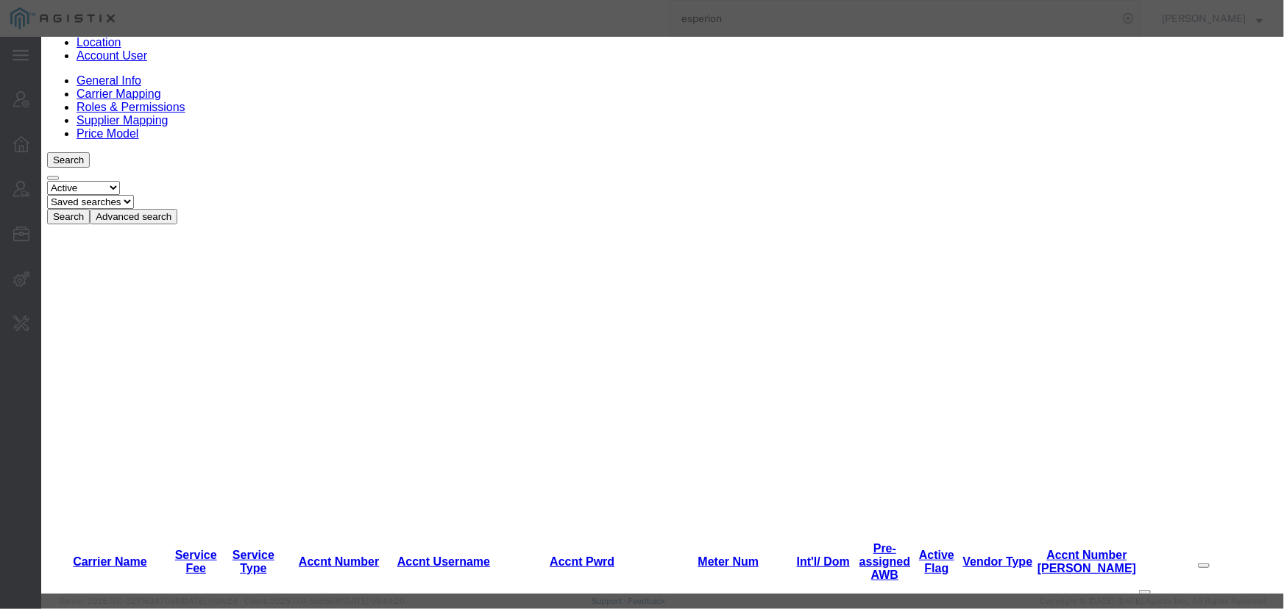
scroll to position [267, 0]
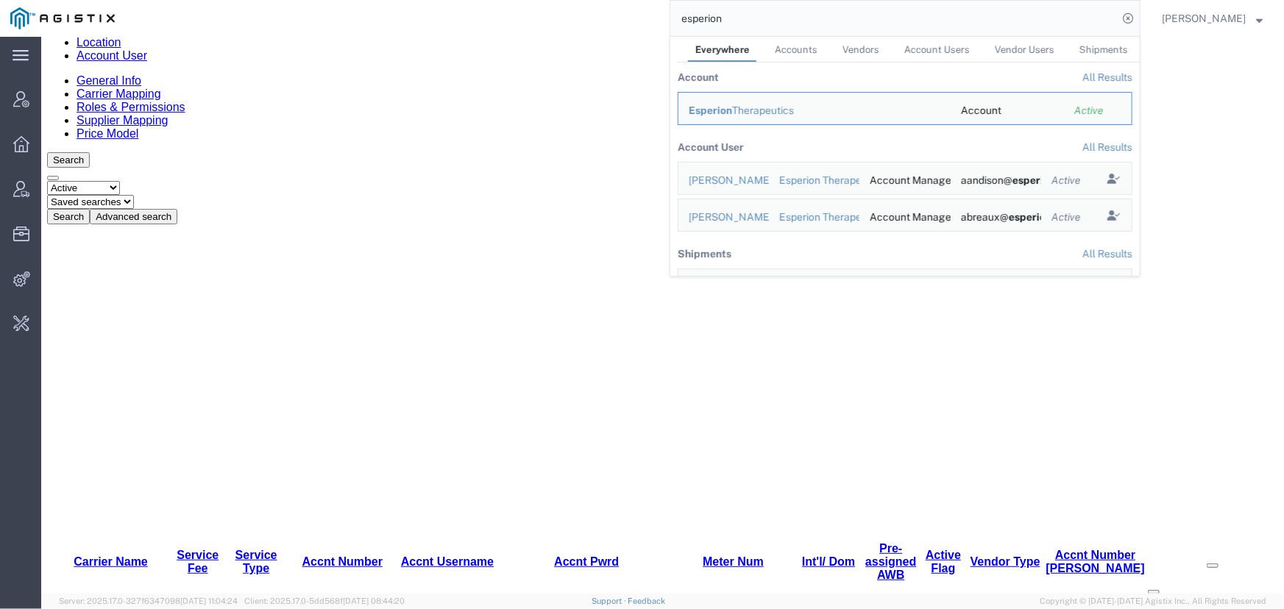
drag, startPoint x: 758, startPoint y: 13, endPoint x: 615, endPoint y: 21, distance: 142.9
click at [615, 21] on div "esperion Everywhere Accounts Vendors Account Users Vendor Users Shipments Accou…" at bounding box center [632, 18] width 1015 height 37
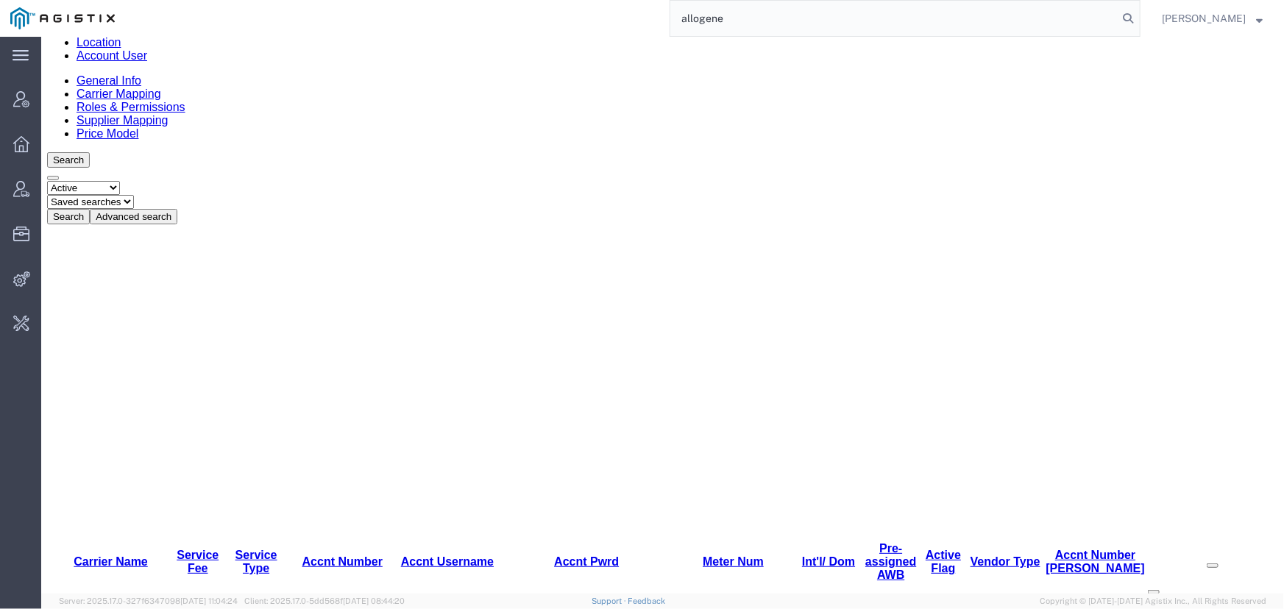
type input "allogene"
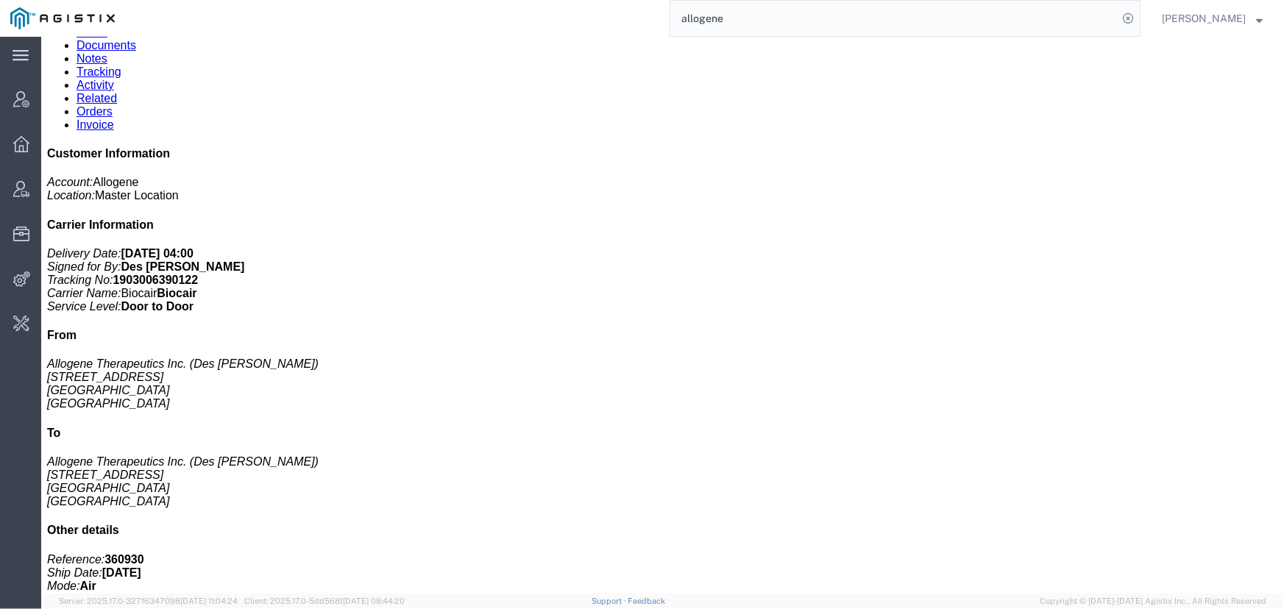
click at [733, 15] on input "allogene" at bounding box center [893, 18] width 447 height 35
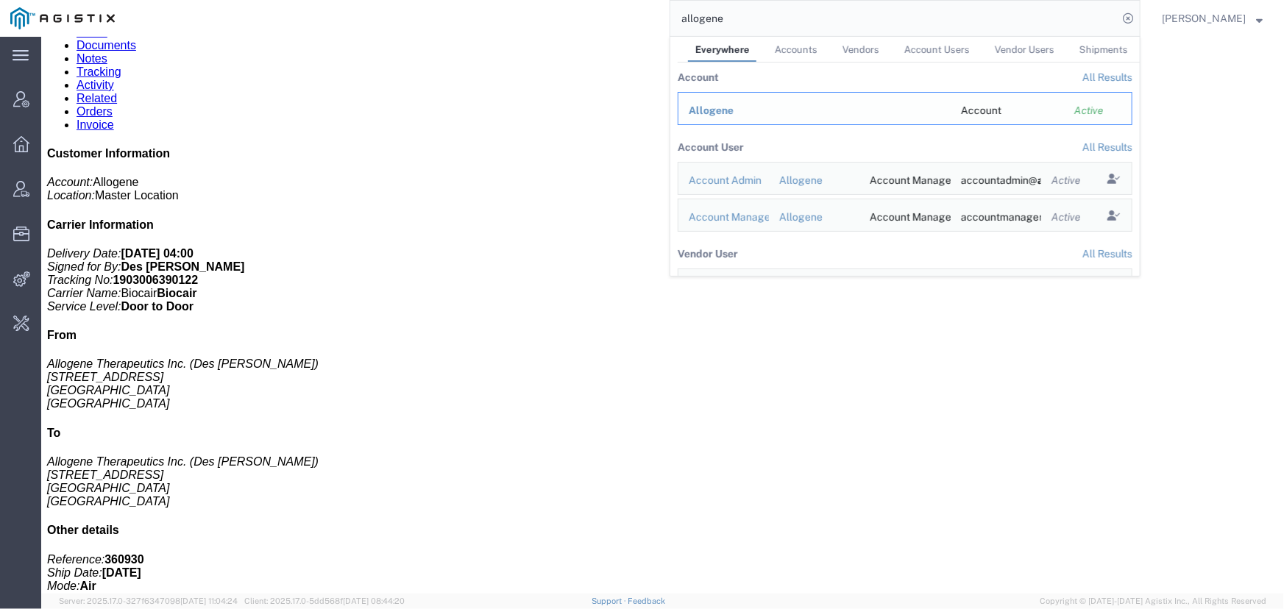
click at [713, 107] on span "Allogene" at bounding box center [711, 110] width 45 height 12
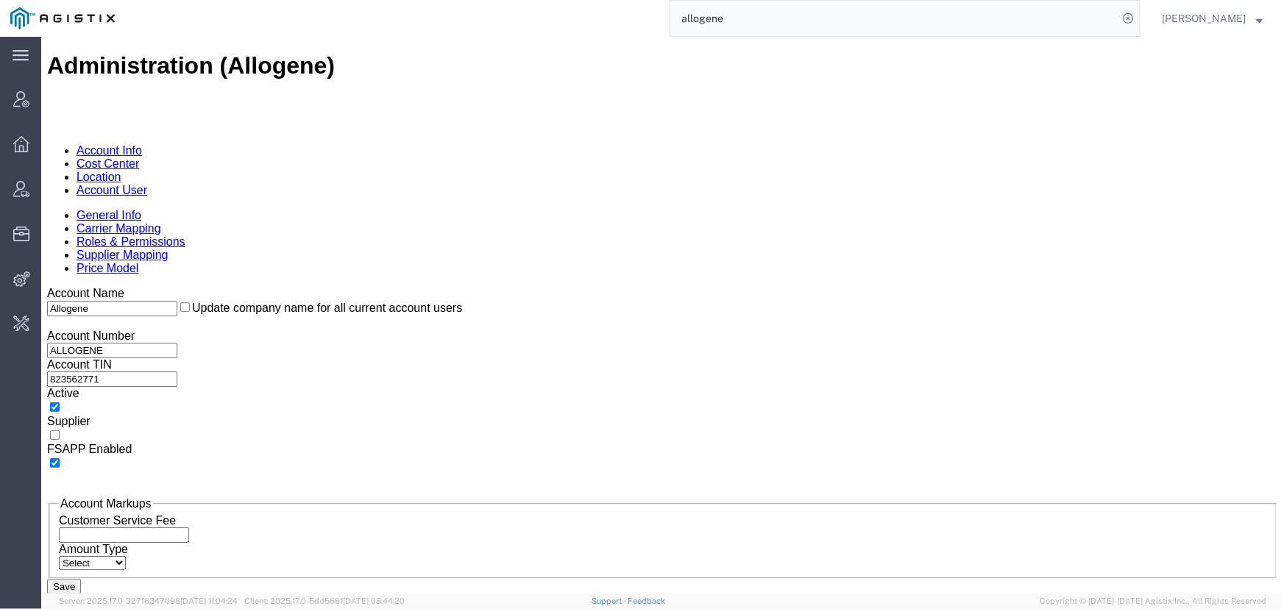
click at [160, 221] on link "Carrier Mapping" at bounding box center [118, 227] width 85 height 13
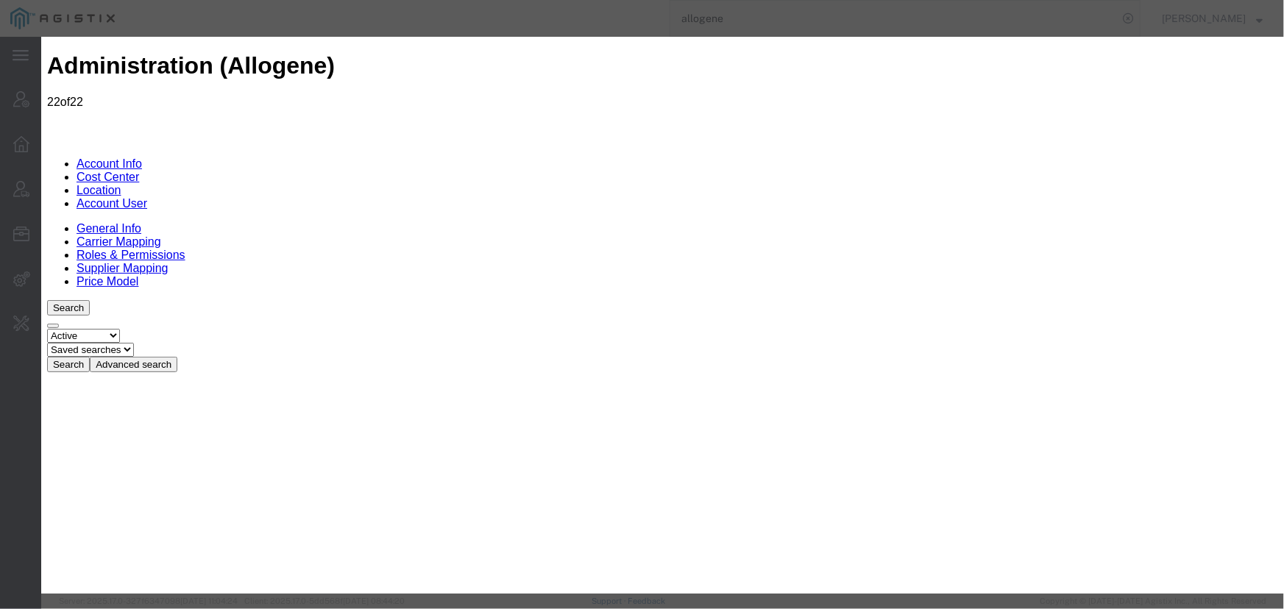
type input "world cou"
type input "world courier"
type input "World Courier"
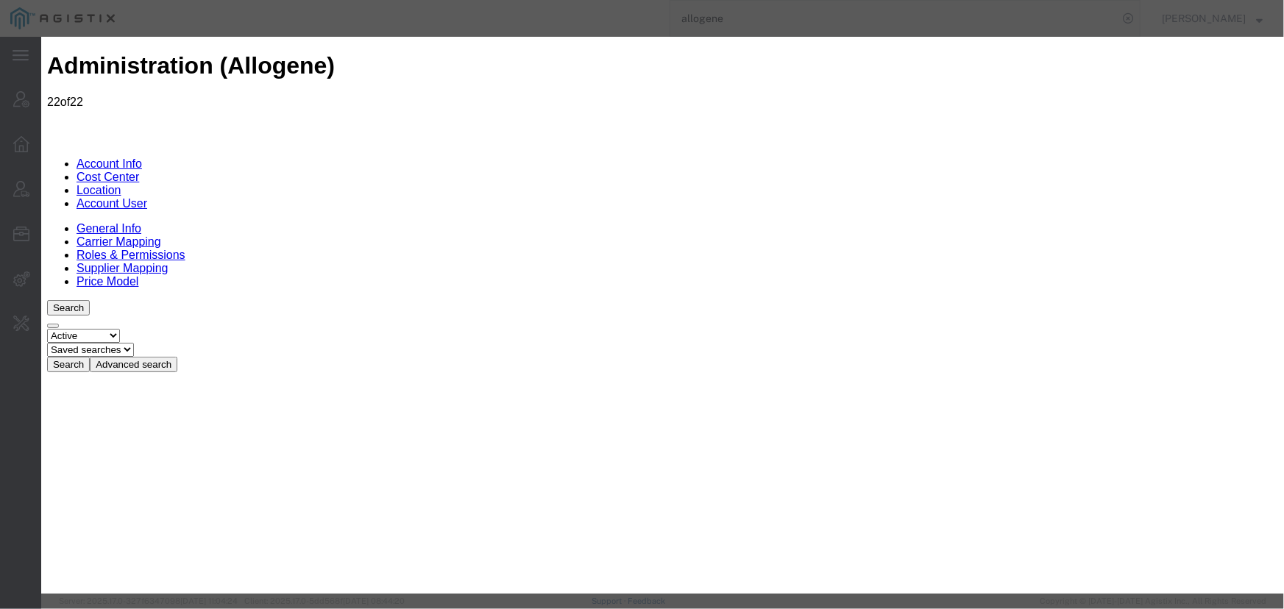
scroll to position [200, 0]
paste input "allogene-websvc@worldcourier.com"
type input "allogene-websvc@worldcourier.com"
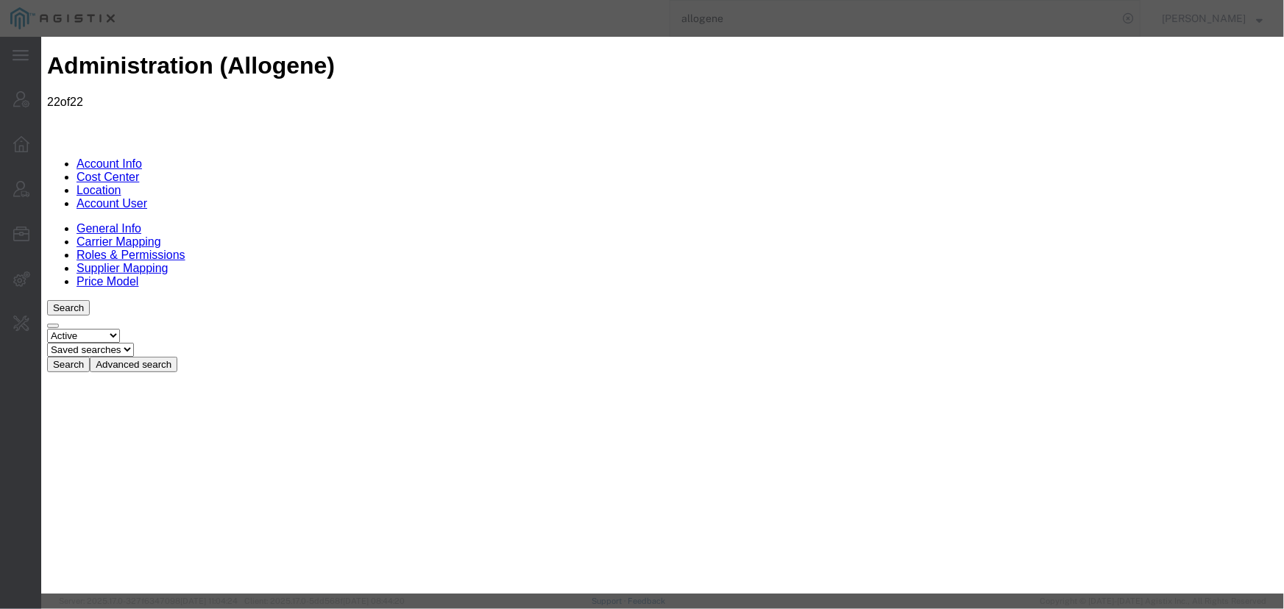
scroll to position [0, 0]
paste input "allogene-websvc@worldcourier.com"
type input "allogene-websvc@worldcourier.com"
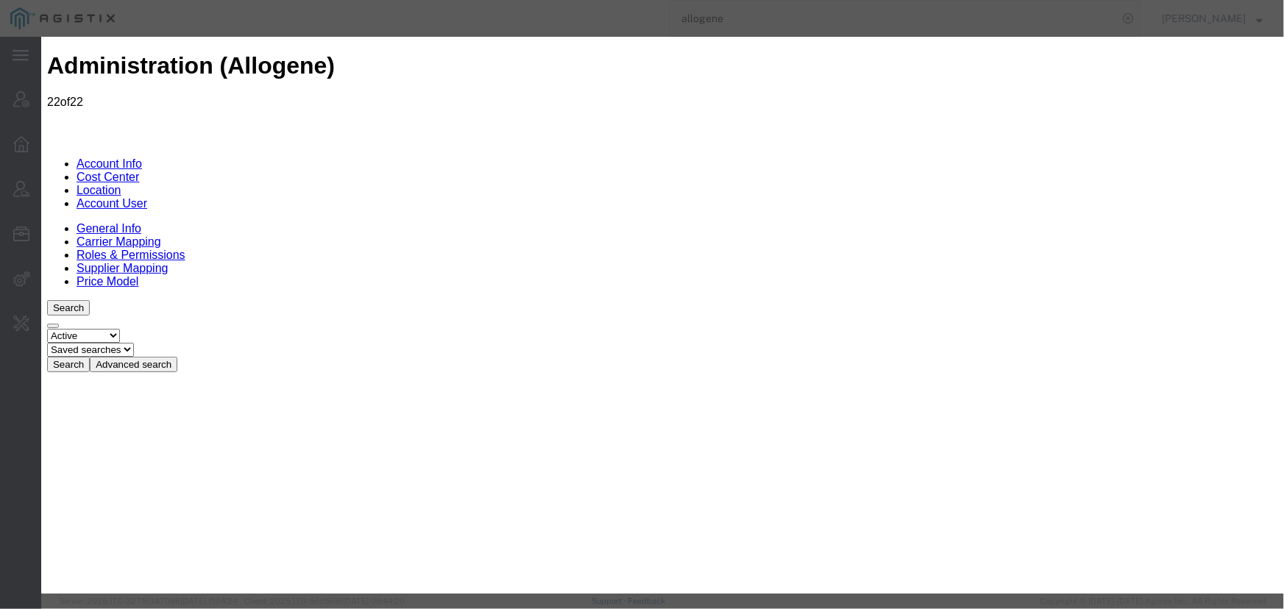
scroll to position [0, 0]
paste input "yFc0HN#aTq2L&5tWSv$o"
type input "yFc0HN#aTq2L&5tWSv$o"
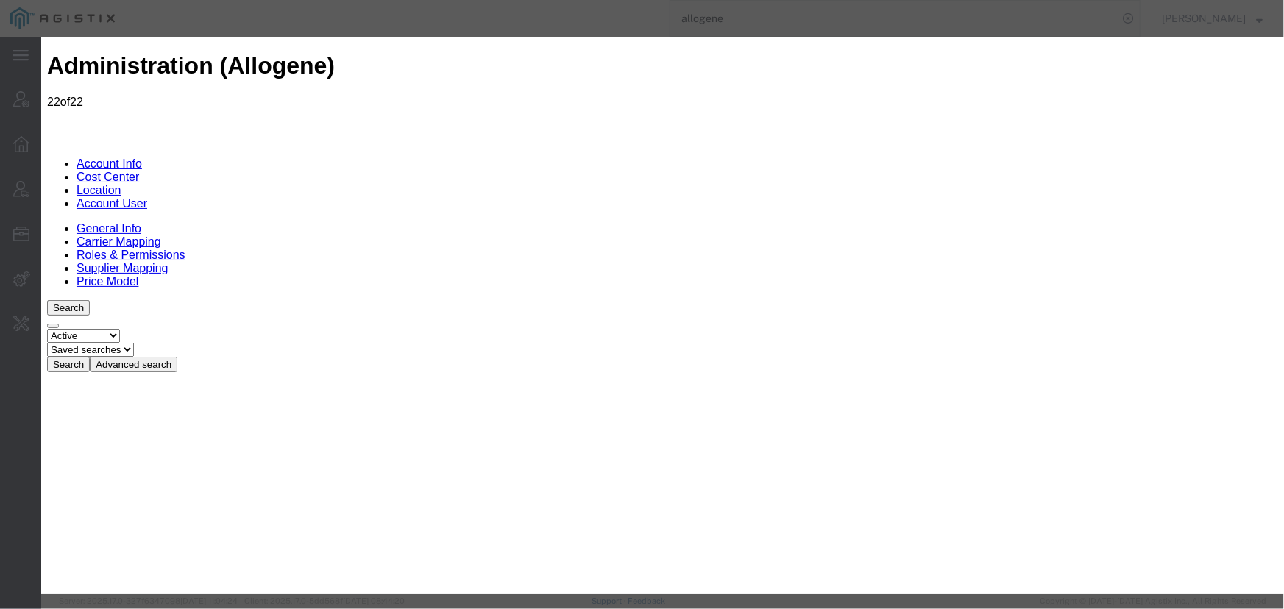
paste input "yFc0HN#aTq2L&5tWSv$o"
type input "yFc0HN#aTq2L&5tWSv$o"
type input "ALLOGENE"
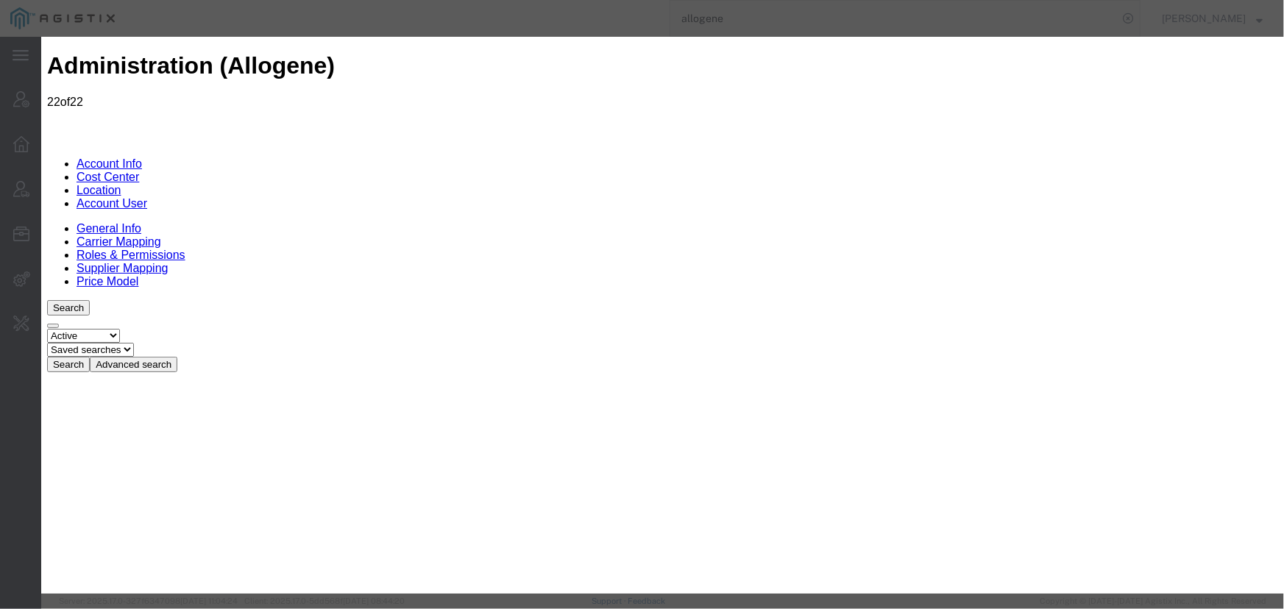
type input "NYC"
type input "ALLOGENE"
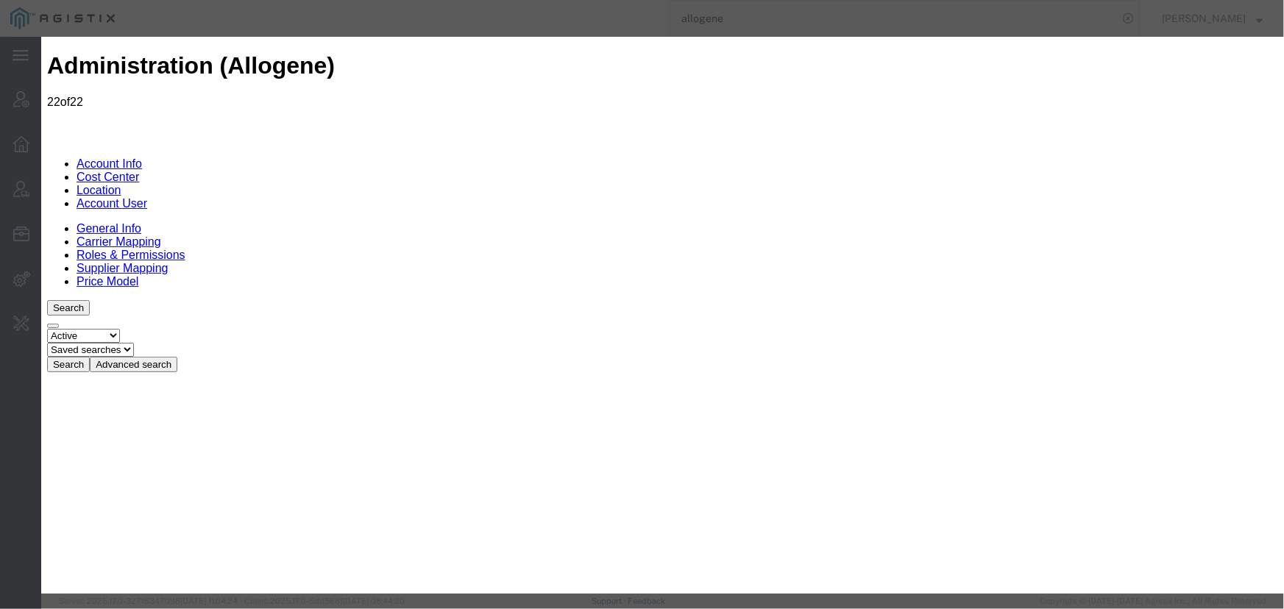
type input "NYC"
drag, startPoint x: 667, startPoint y: 214, endPoint x: 575, endPoint y: 213, distance: 92.0
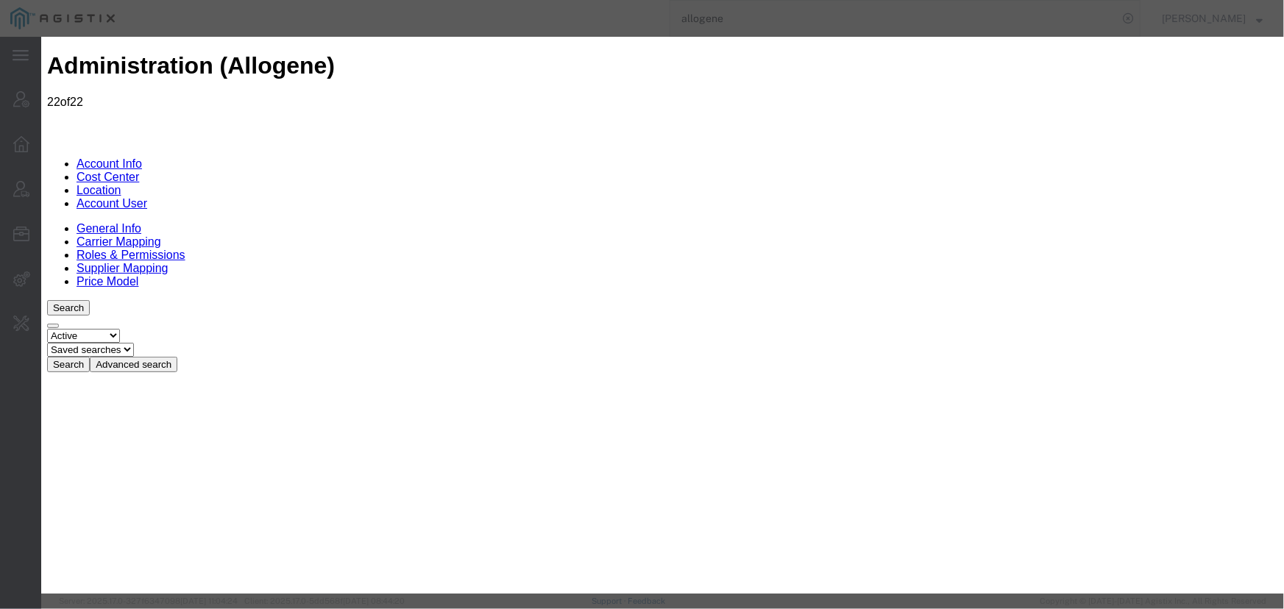
paste input "0800043762"
type input "0800043762"
drag, startPoint x: 660, startPoint y: 402, endPoint x: 581, endPoint y: 401, distance: 79.5
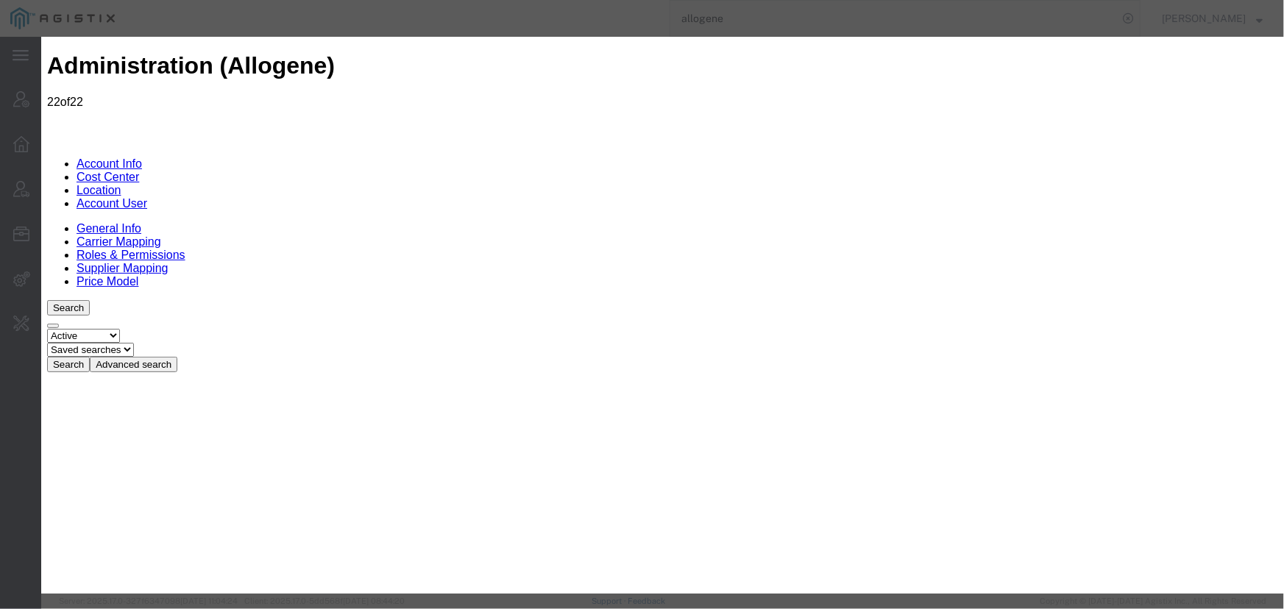
paste input "0800043762"
type input "0800043762"
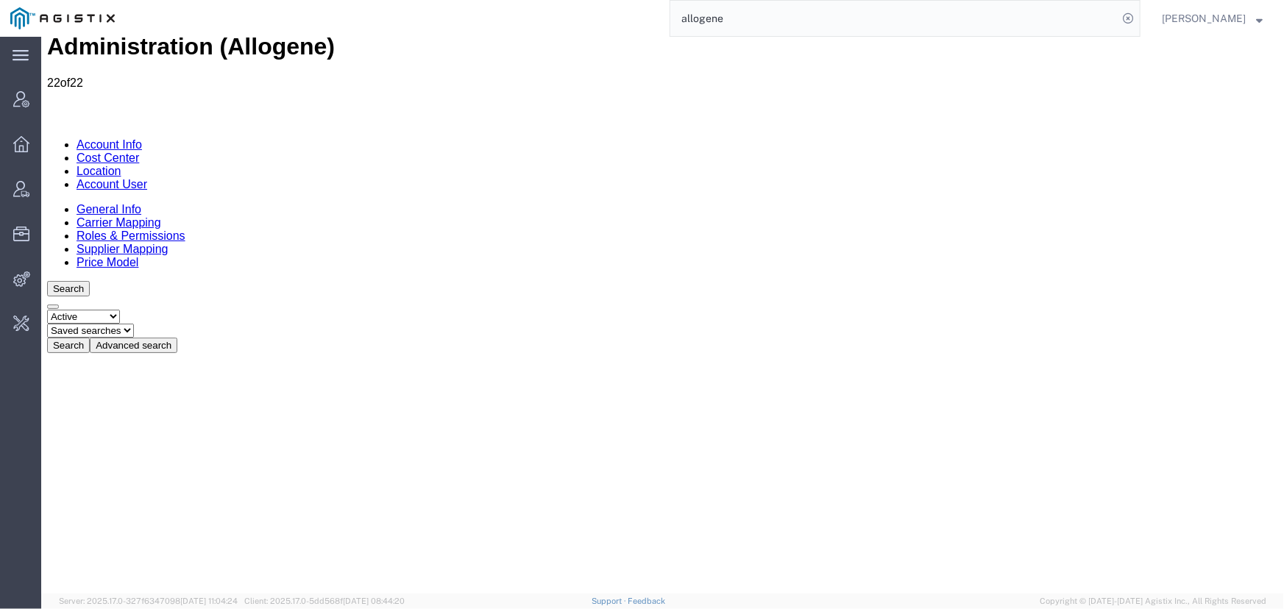
scroll to position [0, 0]
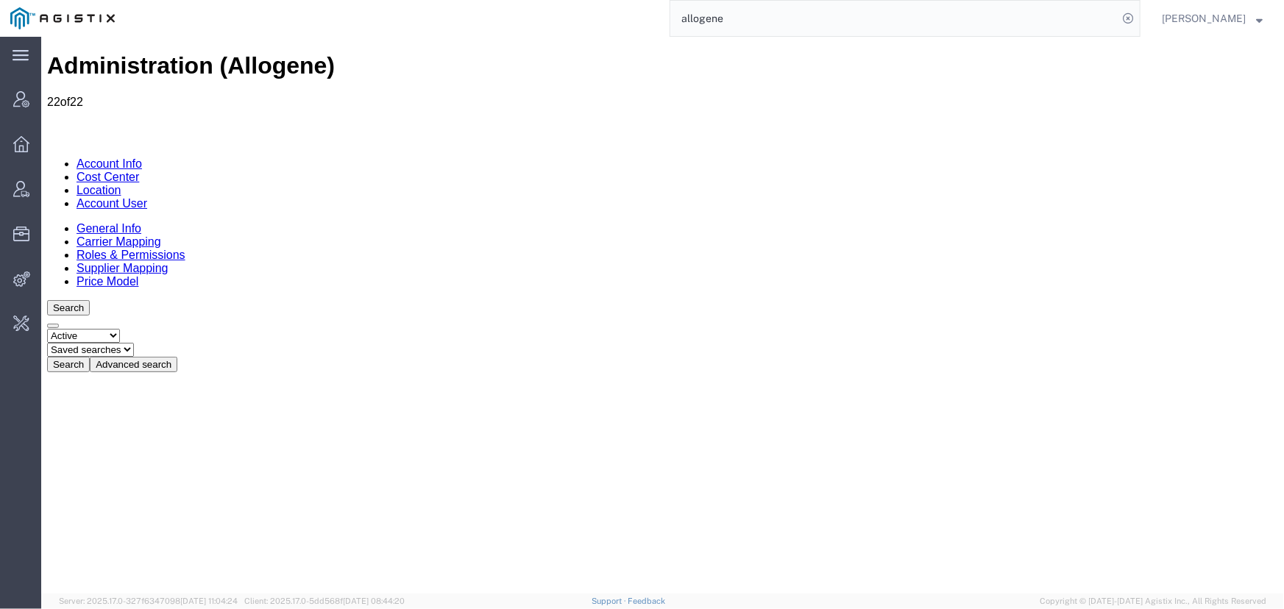
click at [119, 328] on select "Select status Active All Inactive" at bounding box center [82, 335] width 73 height 14
click at [46, 328] on select "Select status Active All Inactive" at bounding box center [82, 335] width 73 height 14
click at [89, 356] on button "Search" at bounding box center [67, 363] width 43 height 15
click at [119, 328] on select "Select status Active All Inactive" at bounding box center [82, 335] width 73 height 14
select select "ALL"
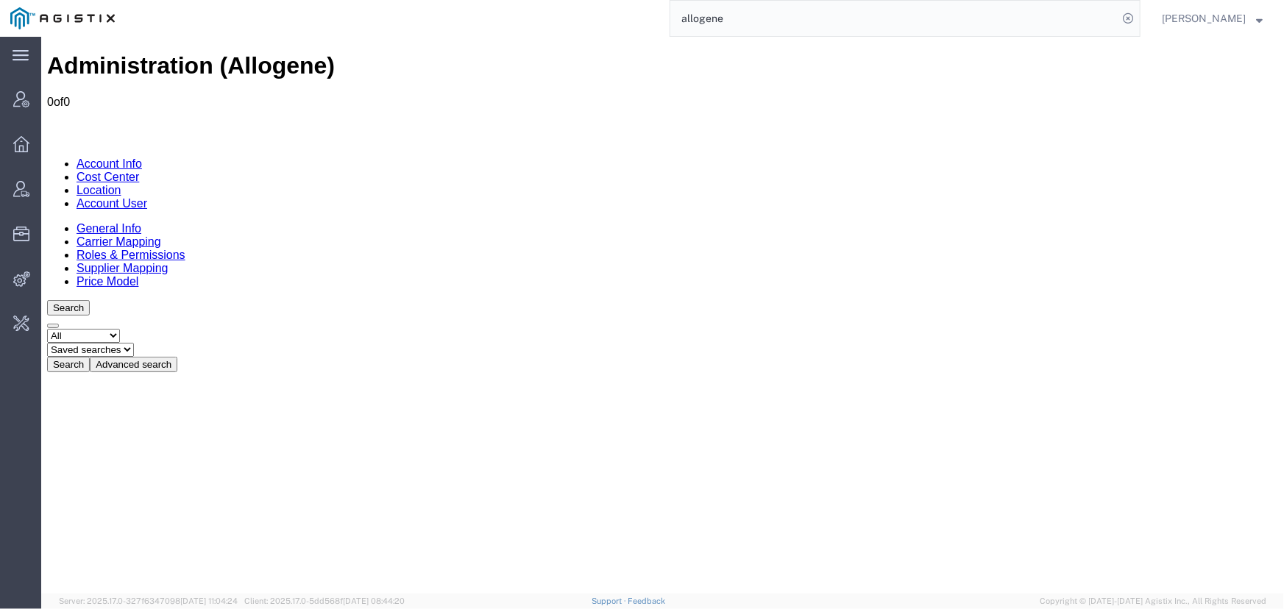
click at [46, 328] on select "Select status Active All Inactive" at bounding box center [82, 335] width 73 height 14
click at [89, 356] on button "Search" at bounding box center [67, 363] width 43 height 15
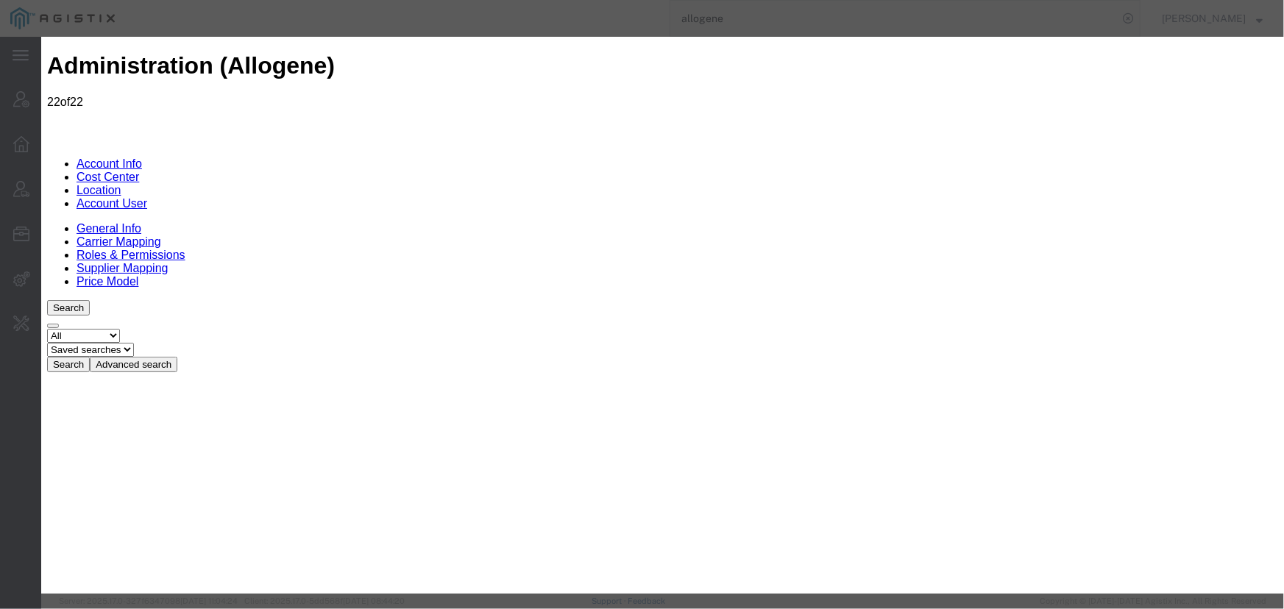
scroll to position [3009, 0]
type input "bio"
type input "biocair"
type input "bioc"
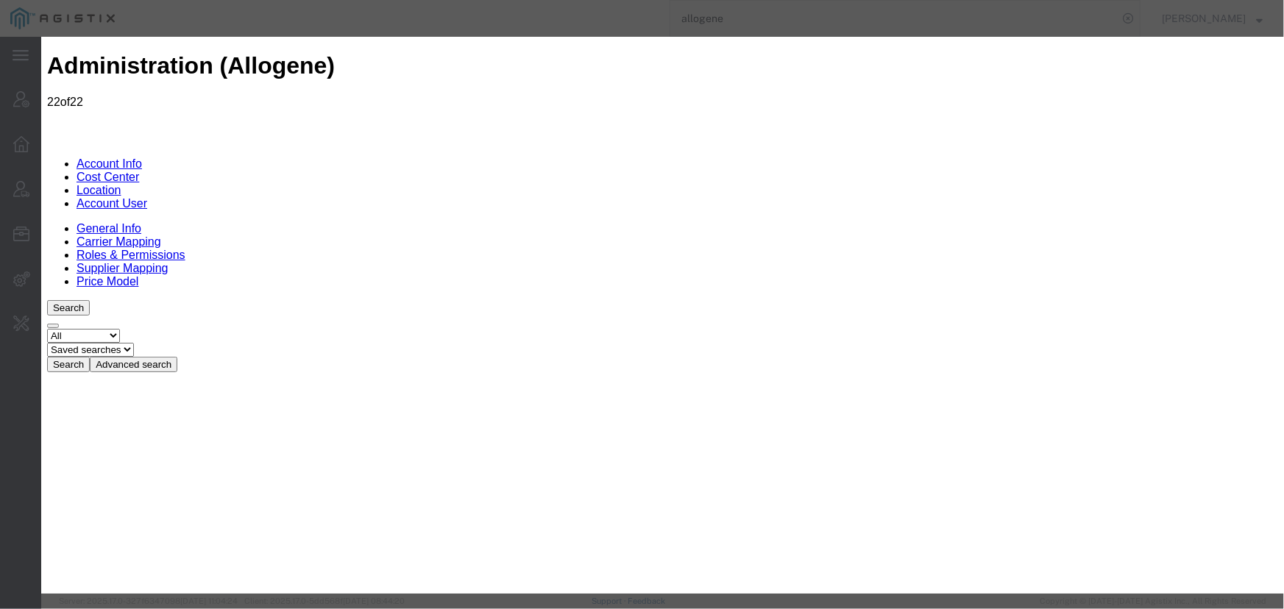
drag, startPoint x: 338, startPoint y: 160, endPoint x: 207, endPoint y: 147, distance: 130.8
type input "world cou"
type input "world courier"
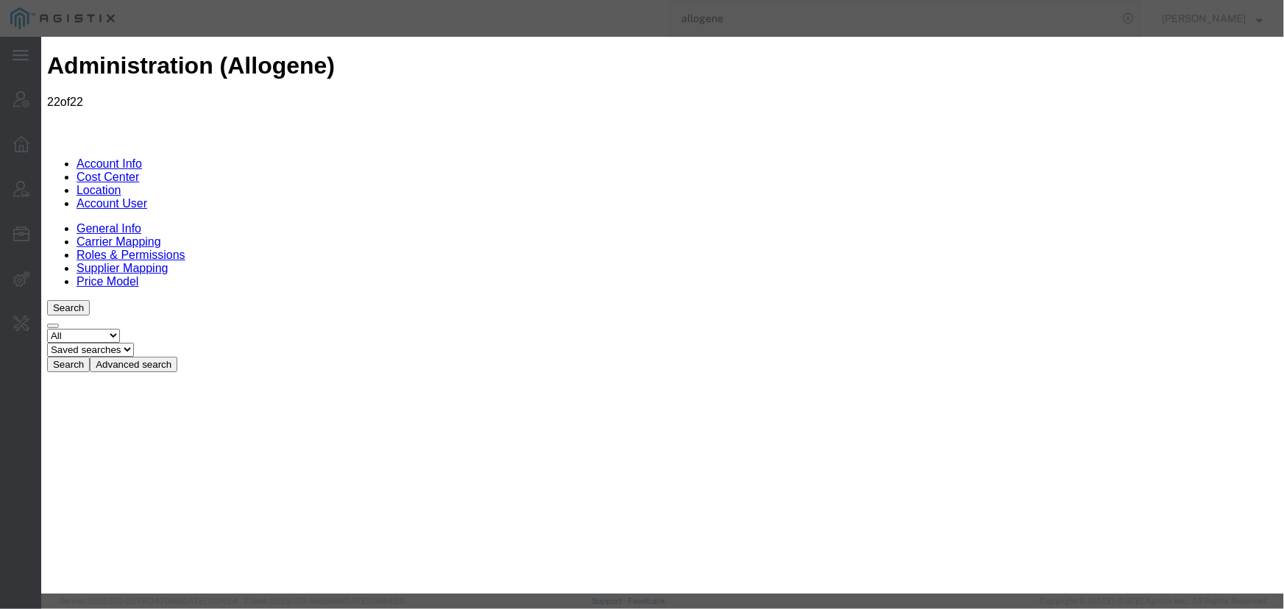
type input "world courie"
type input "World Courier"
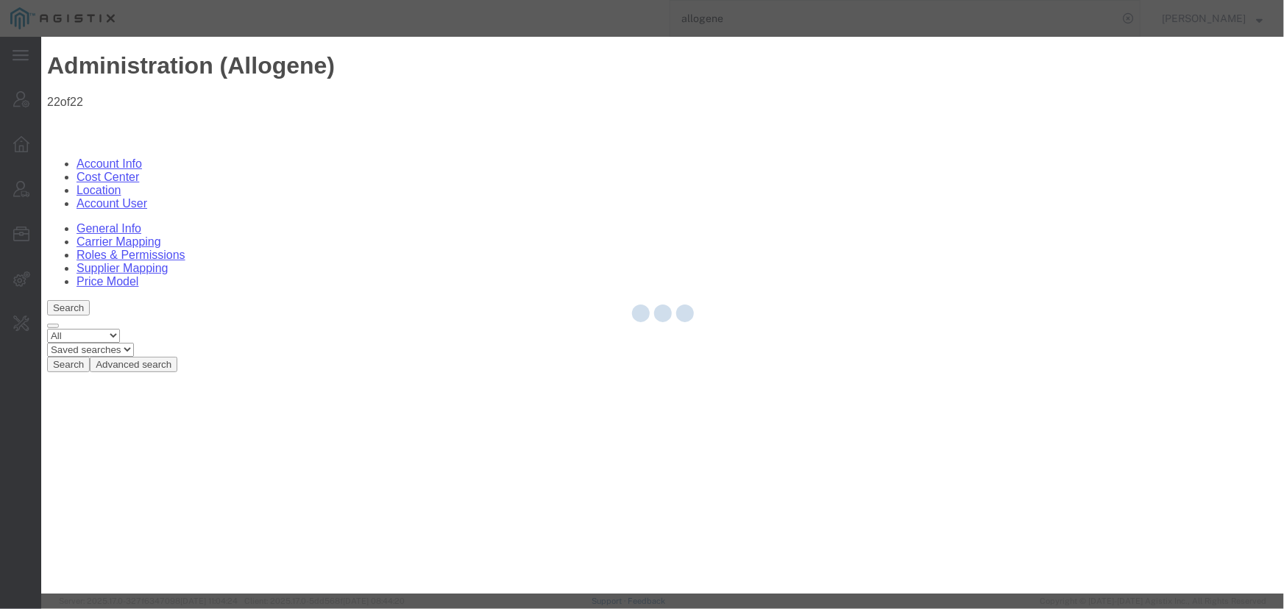
scroll to position [106296, 0]
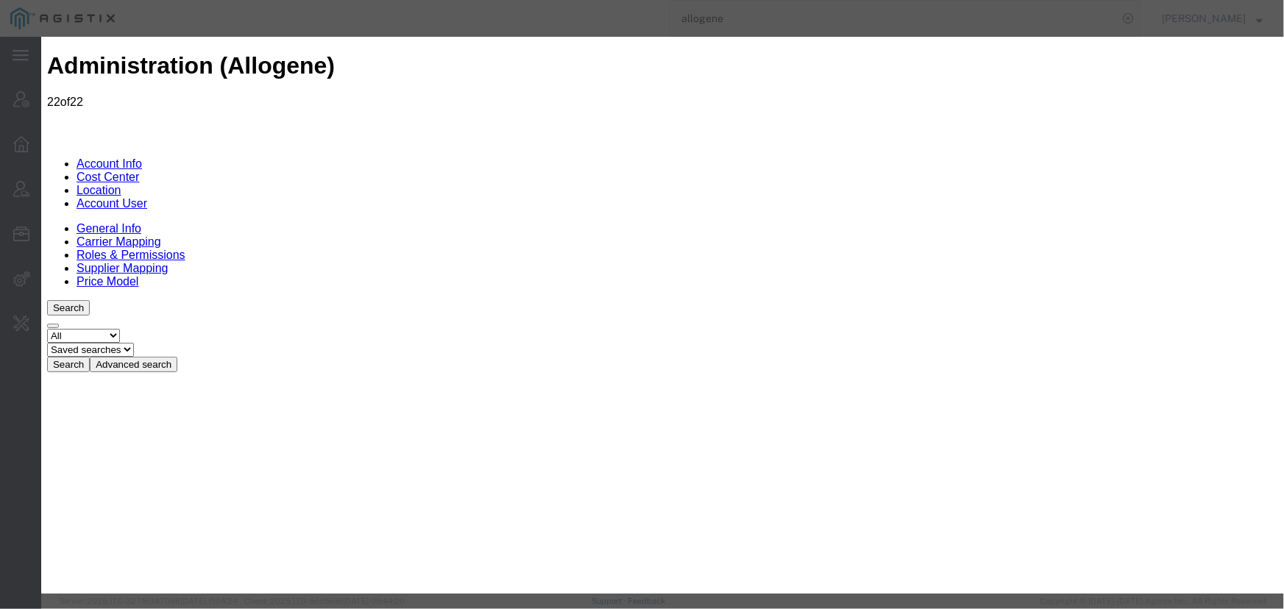
checkbox input "true"
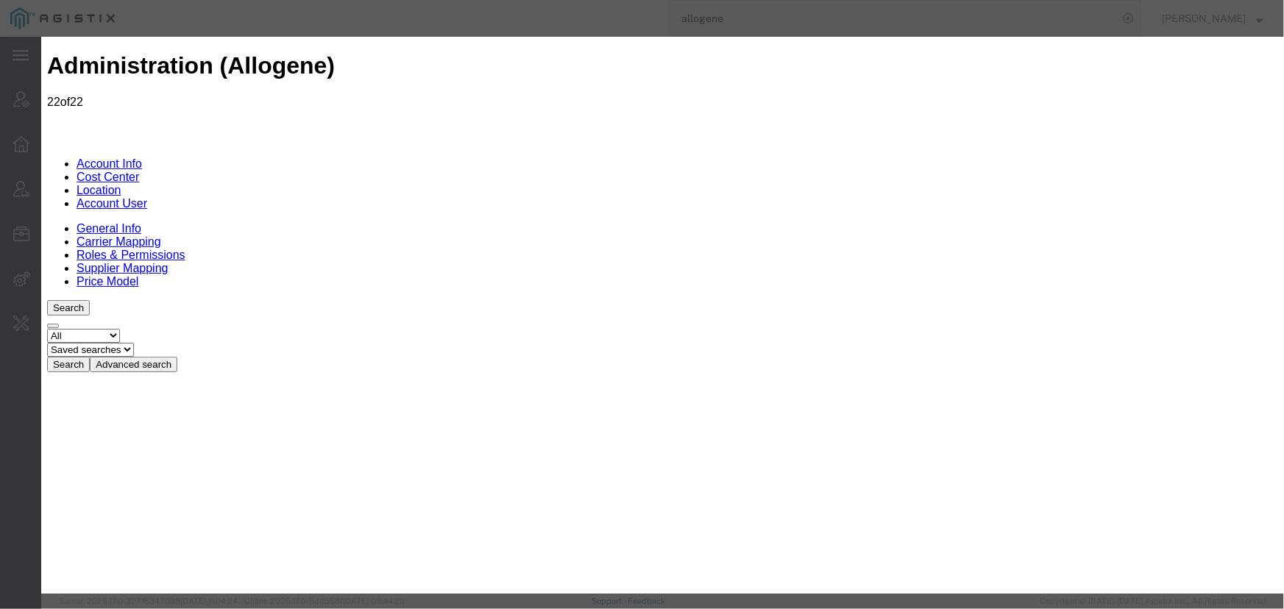
scroll to position [535, 0]
checkbox input "true"
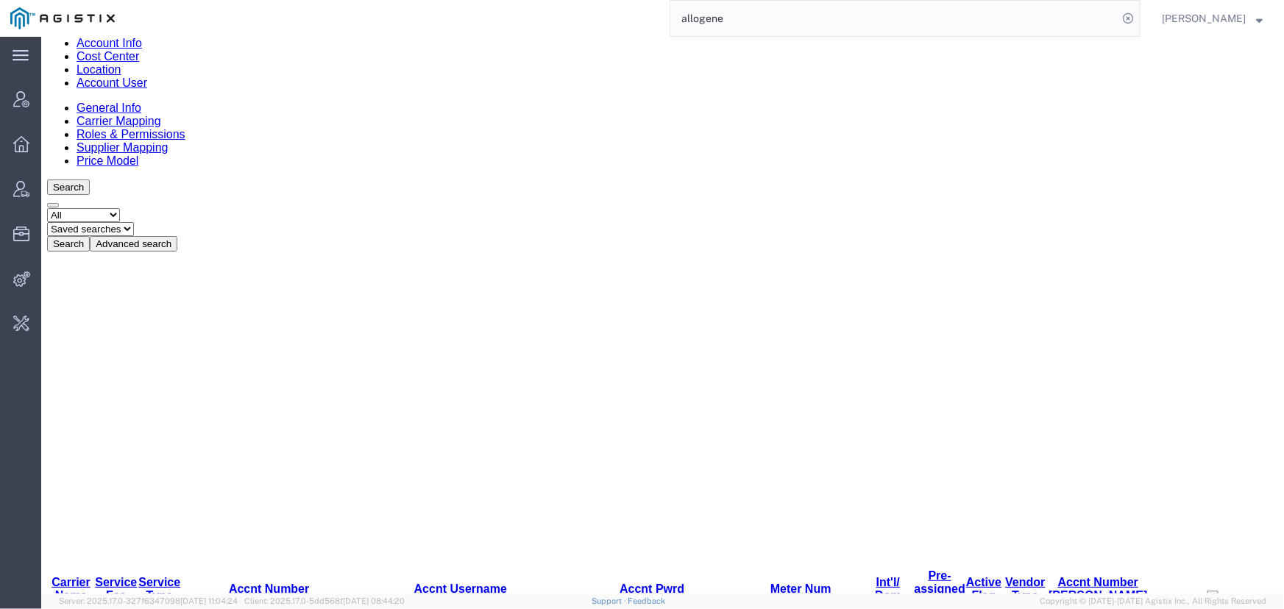
scroll to position [194, 0]
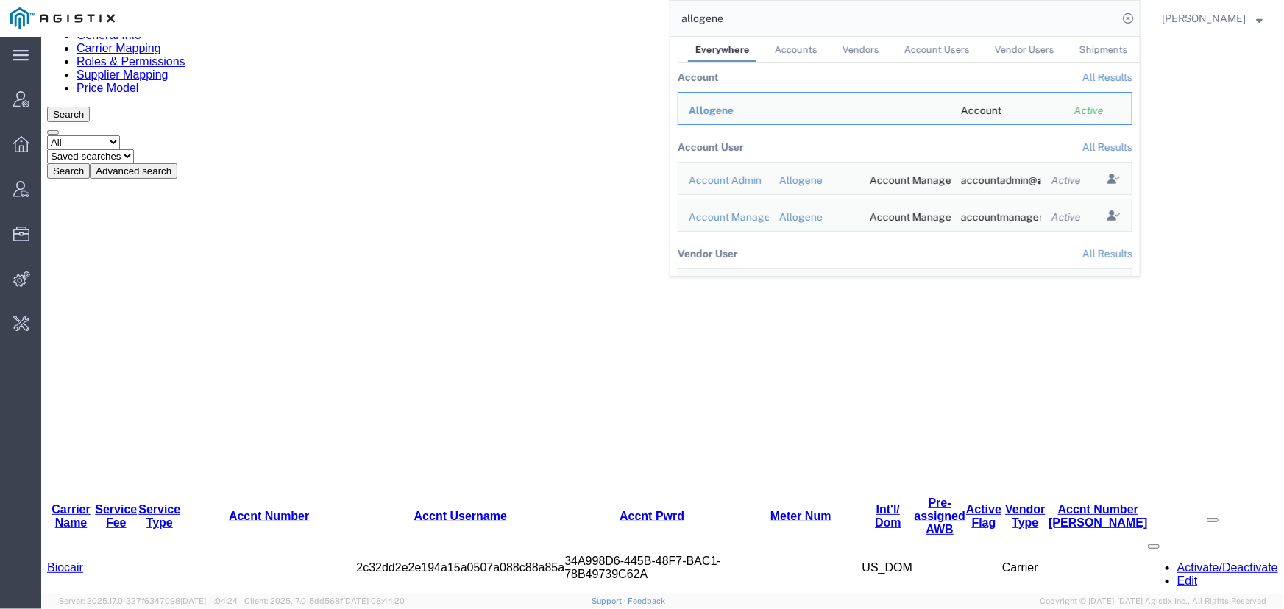
drag, startPoint x: 805, startPoint y: 18, endPoint x: 507, endPoint y: 8, distance: 298.2
click at [507, 8] on div "allogene Everywhere Accounts Vendors Account Users Vendor Users Shipments Accou…" at bounding box center [632, 18] width 1015 height 37
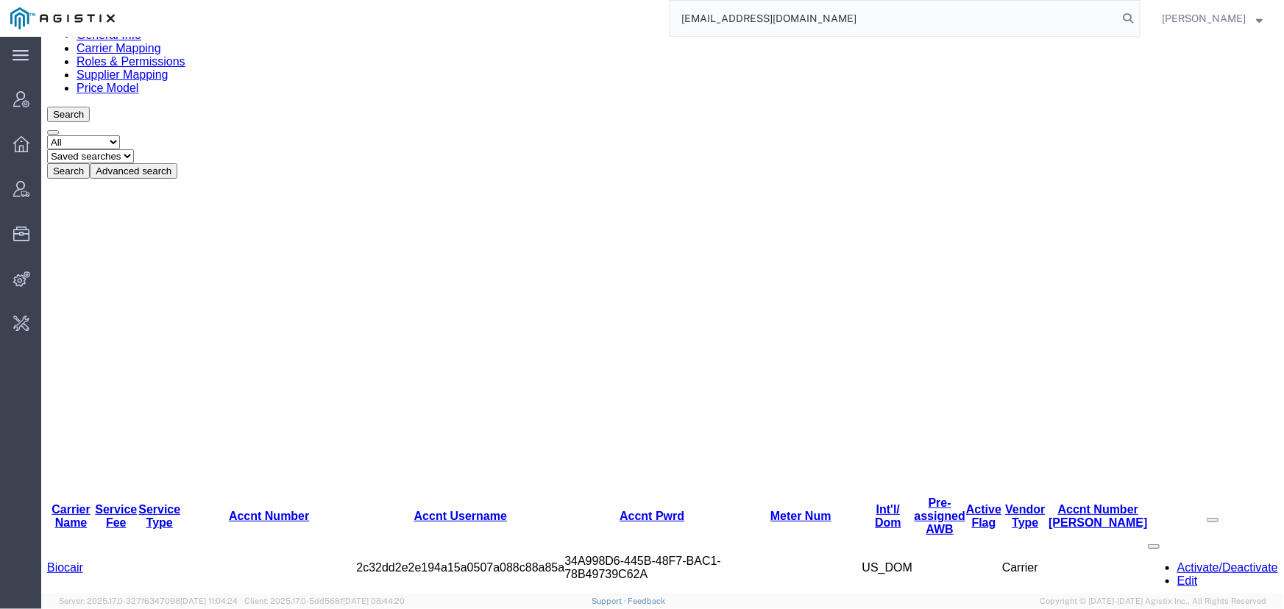
type input "offline@technogel.com"
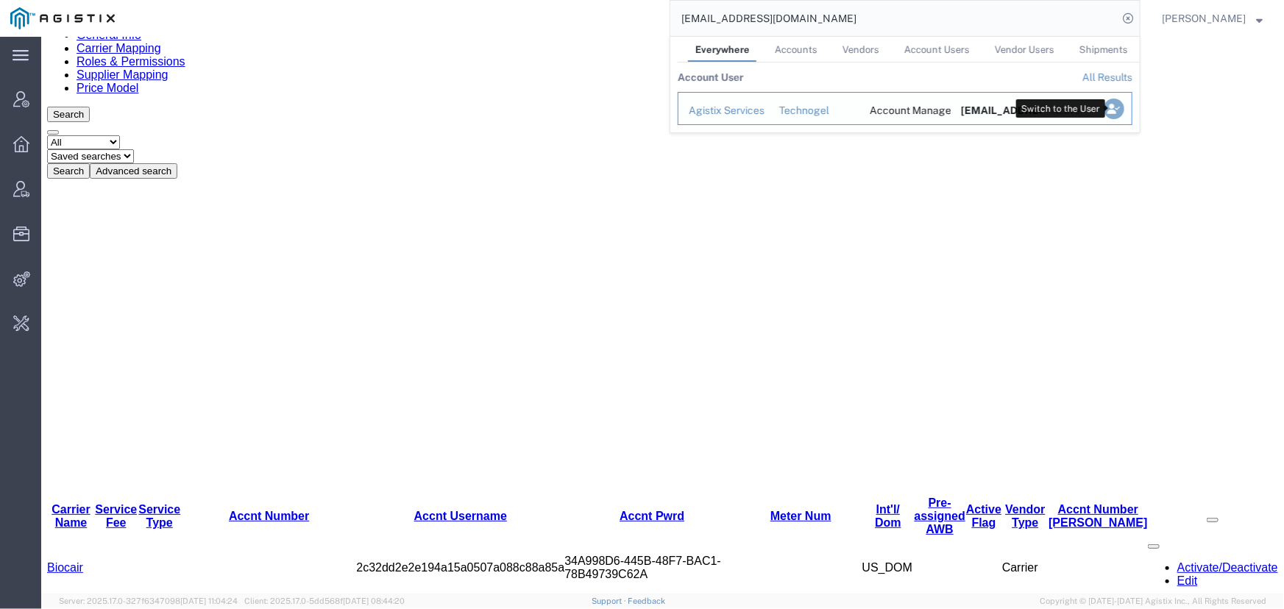
click at [1118, 111] on icon "Search Results" at bounding box center [1114, 109] width 21 height 21
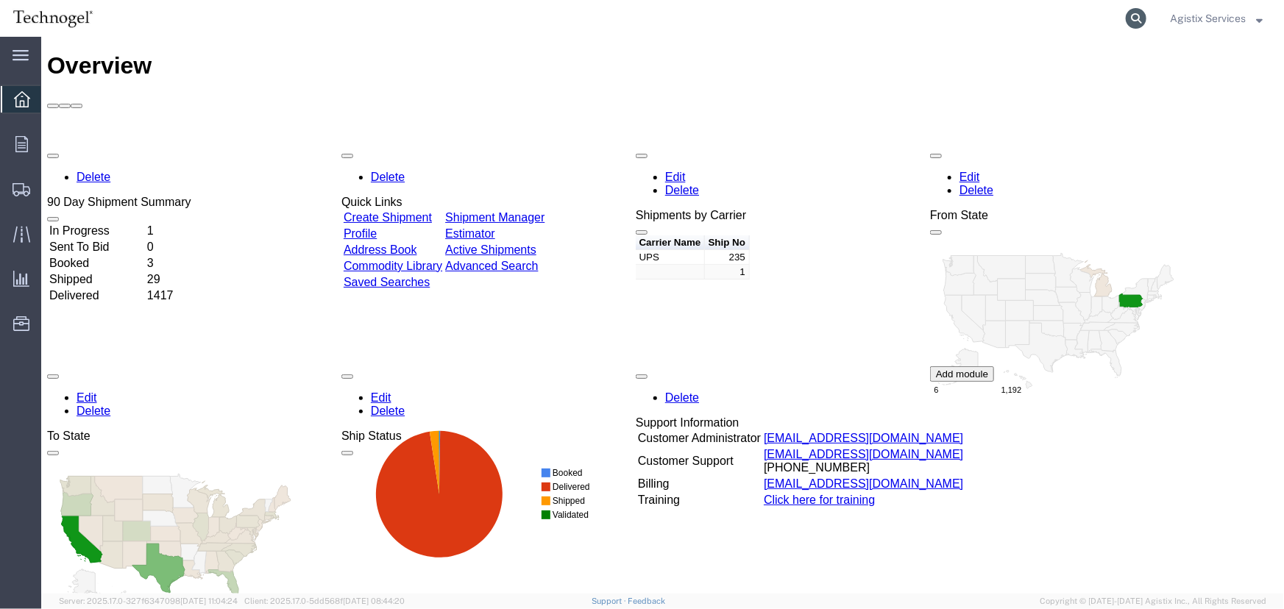
click at [1138, 20] on icon at bounding box center [1136, 18] width 21 height 21
type input "56433774"
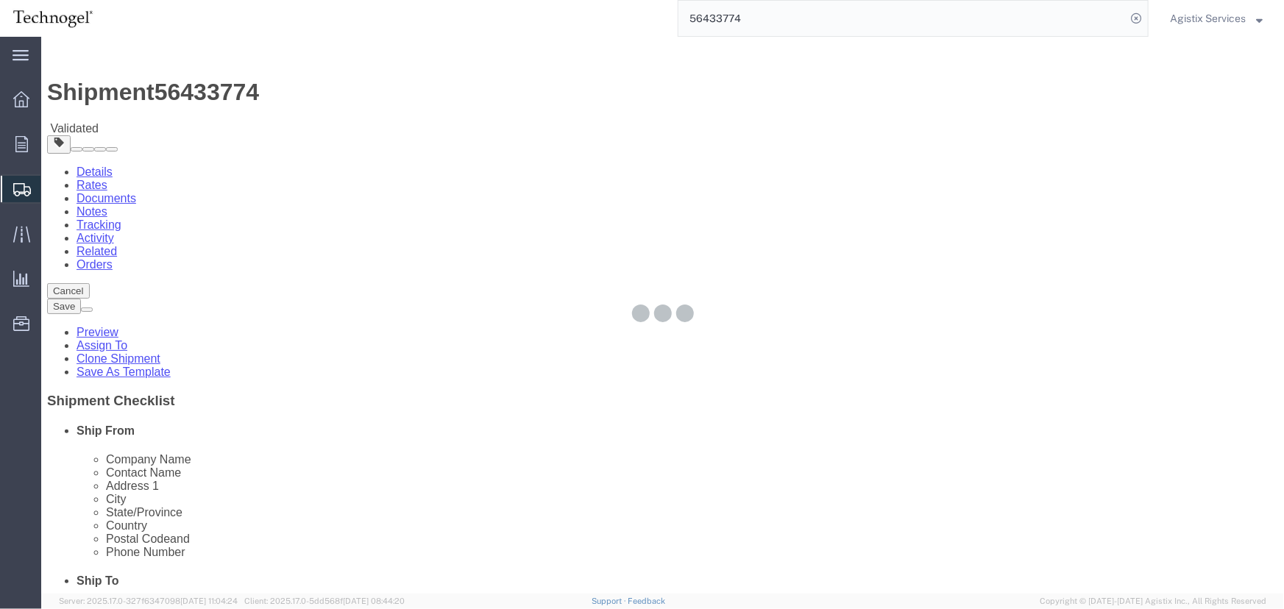
select select
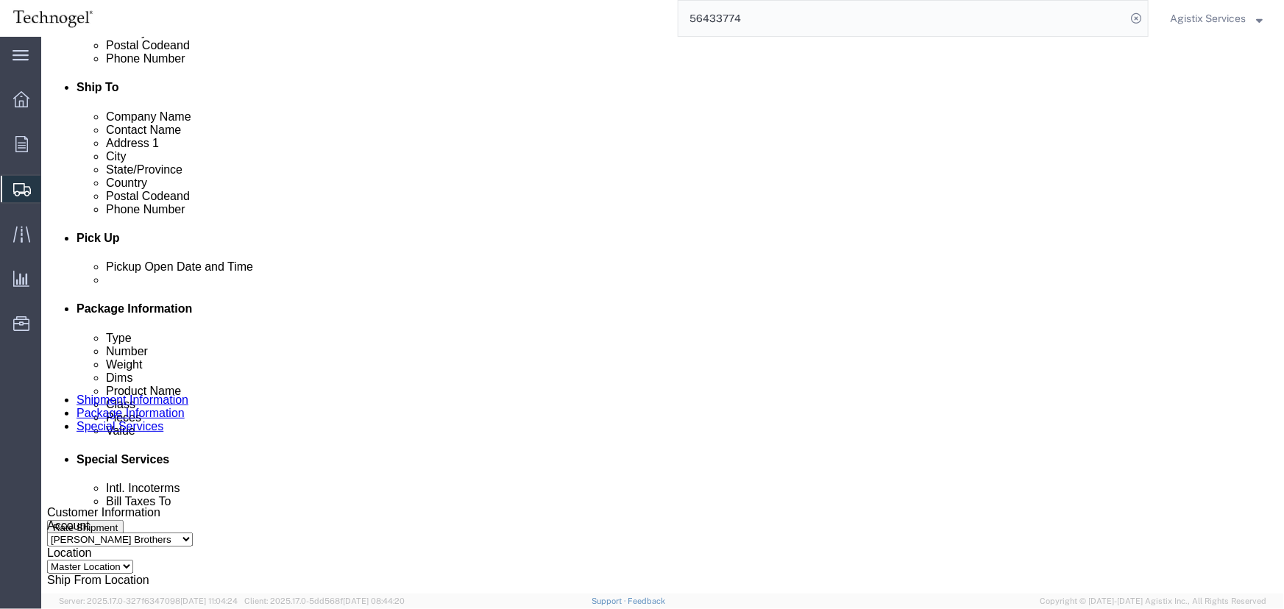
scroll to position [535, 0]
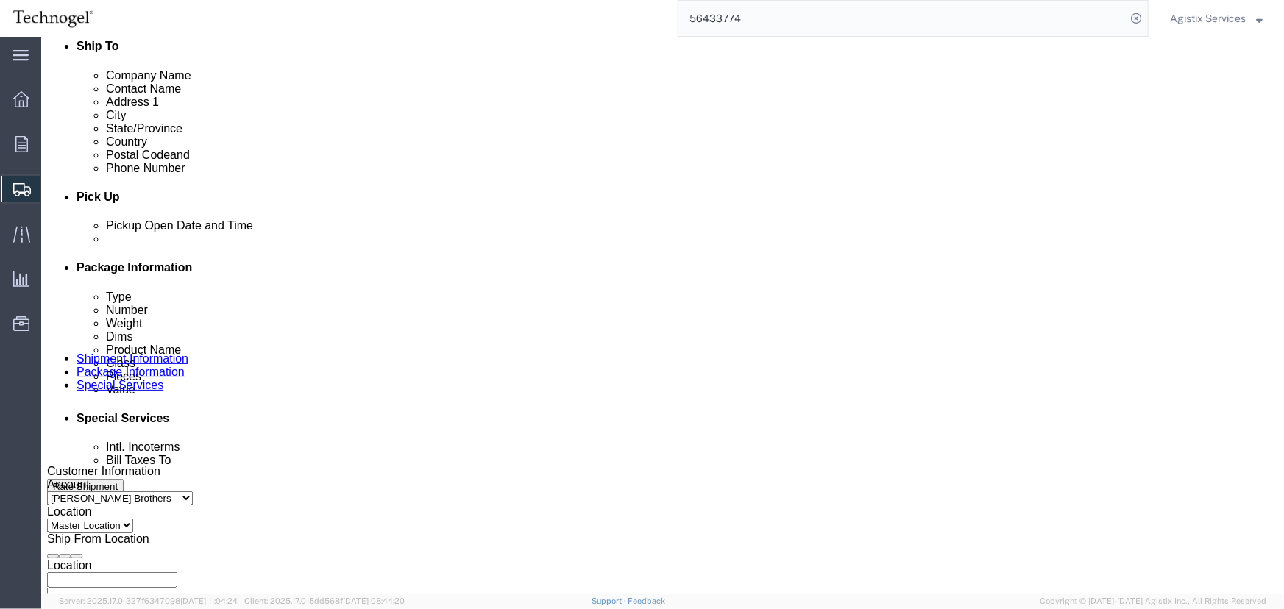
click button "Rate Shipment"
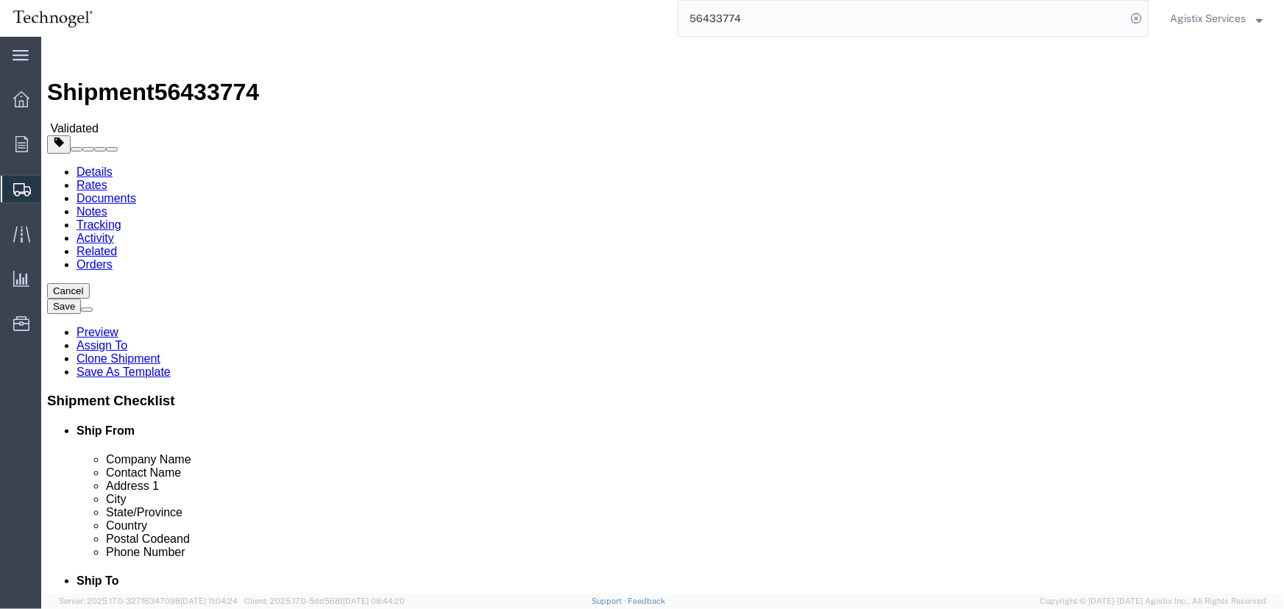
click at [89, 165] on link "Details" at bounding box center [94, 171] width 36 height 13
click icon
click button "Rate Shipment"
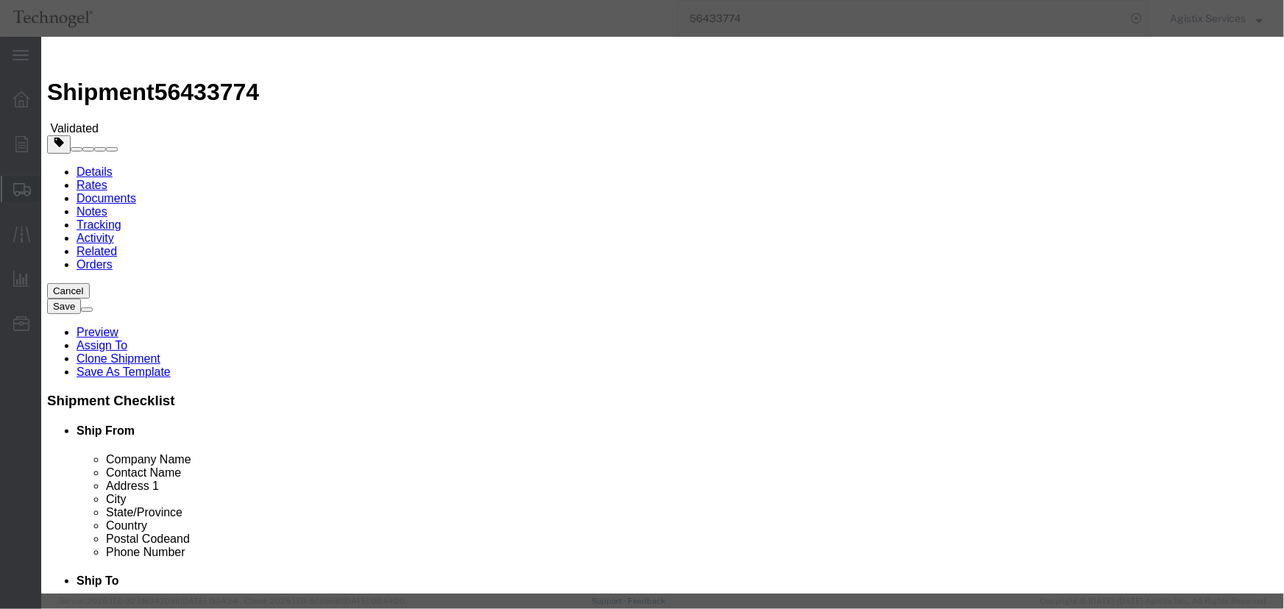
select select "12"
drag, startPoint x: 479, startPoint y: 181, endPoint x: 508, endPoint y: 177, distance: 29.8
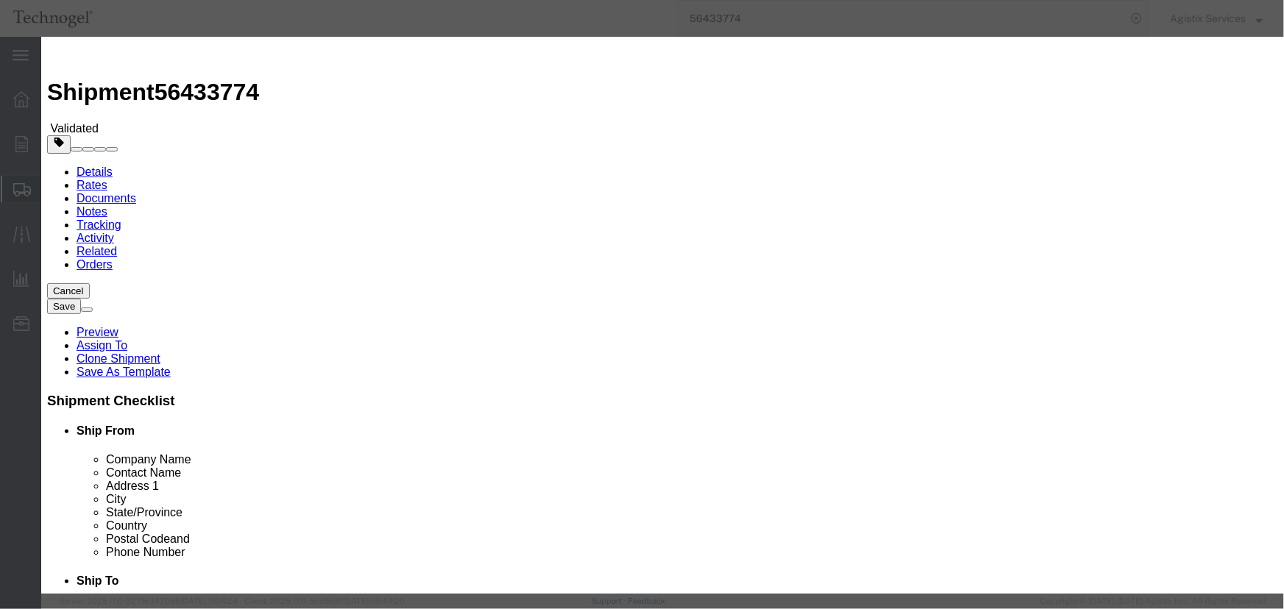
select select "43"
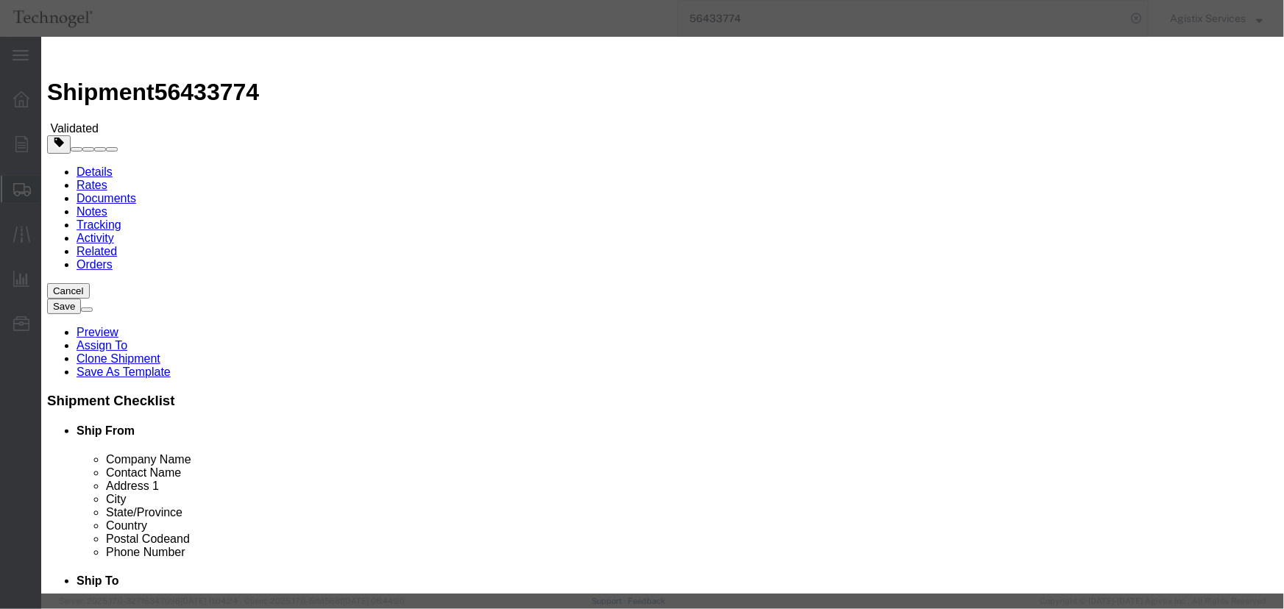
select select "ADD_NEW_CARRIER"
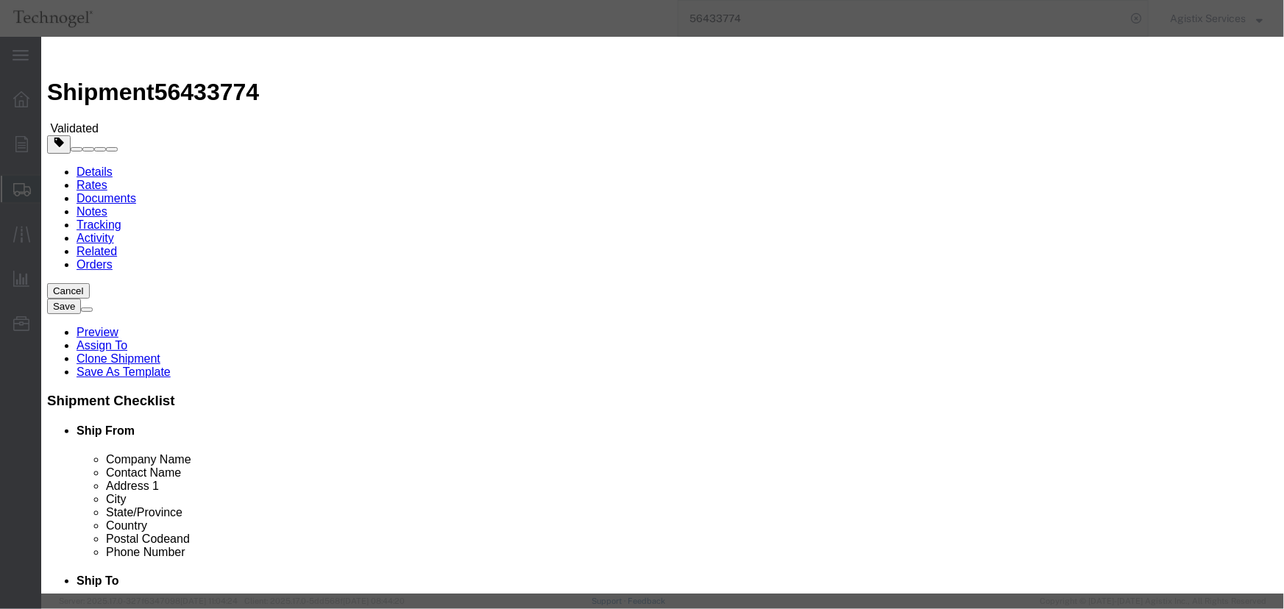
type input "Old Dominion Freight Line"
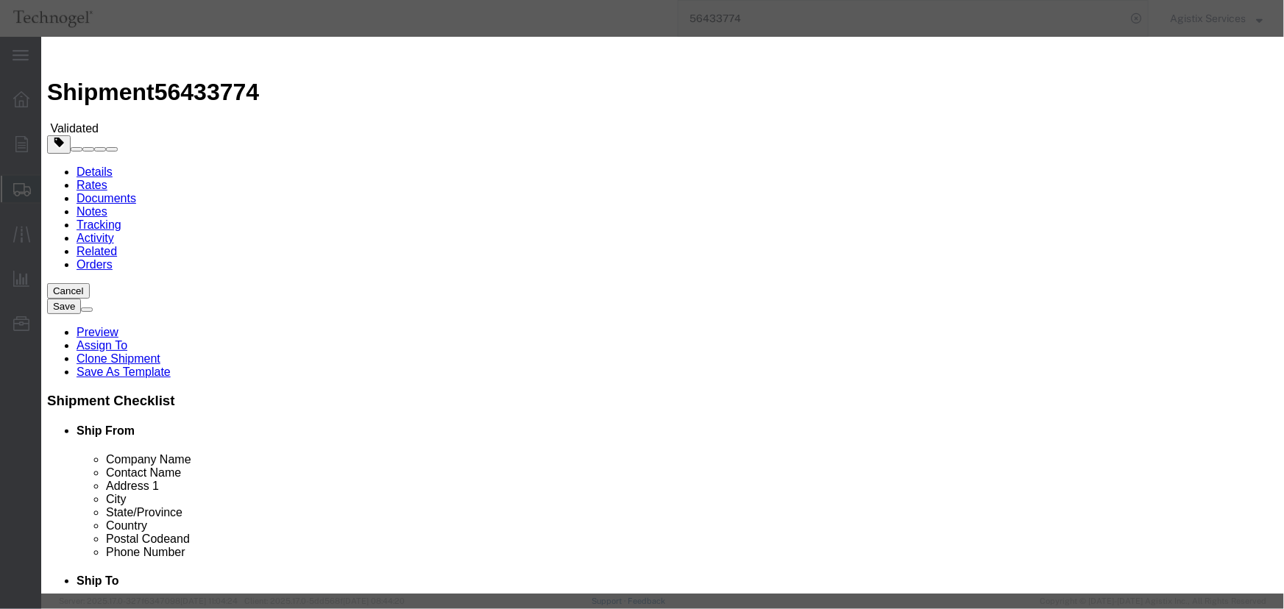
checkbox input "true"
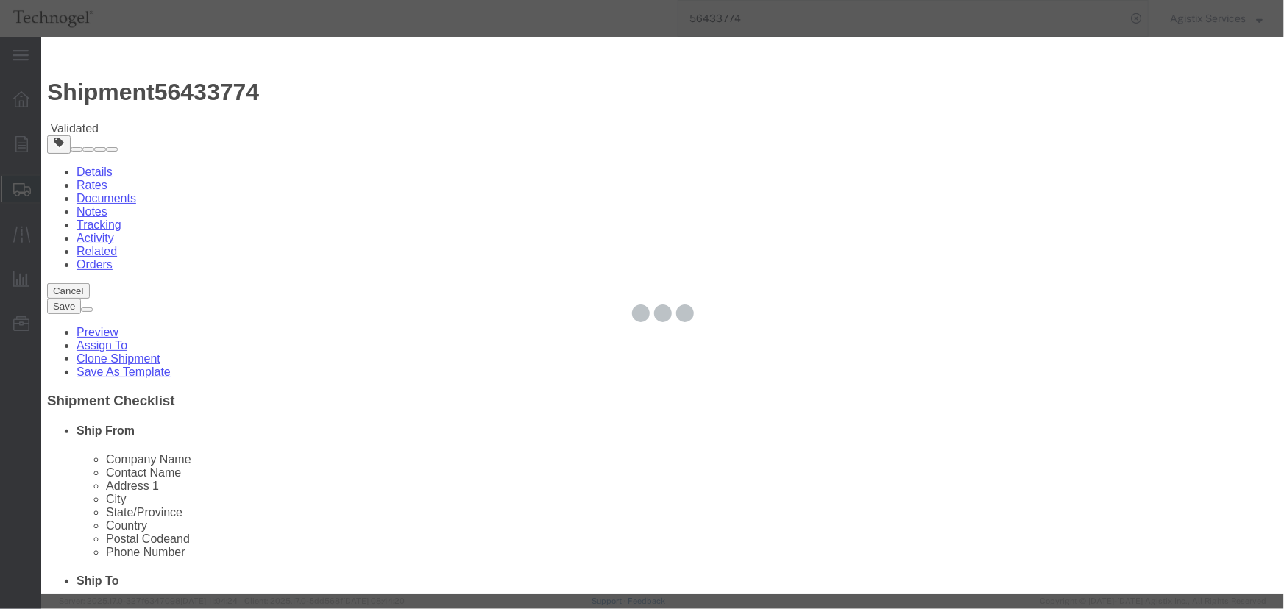
type input "Agistix Services"
type input "4242412946"
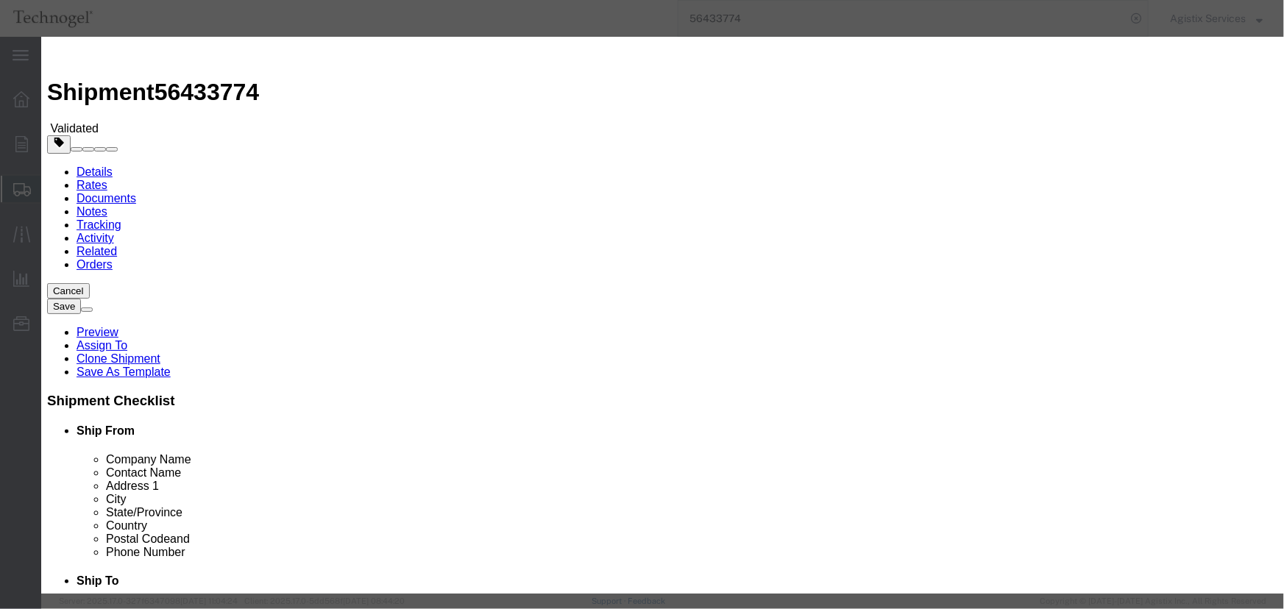
paste input "11320565838"
type input "11320565838"
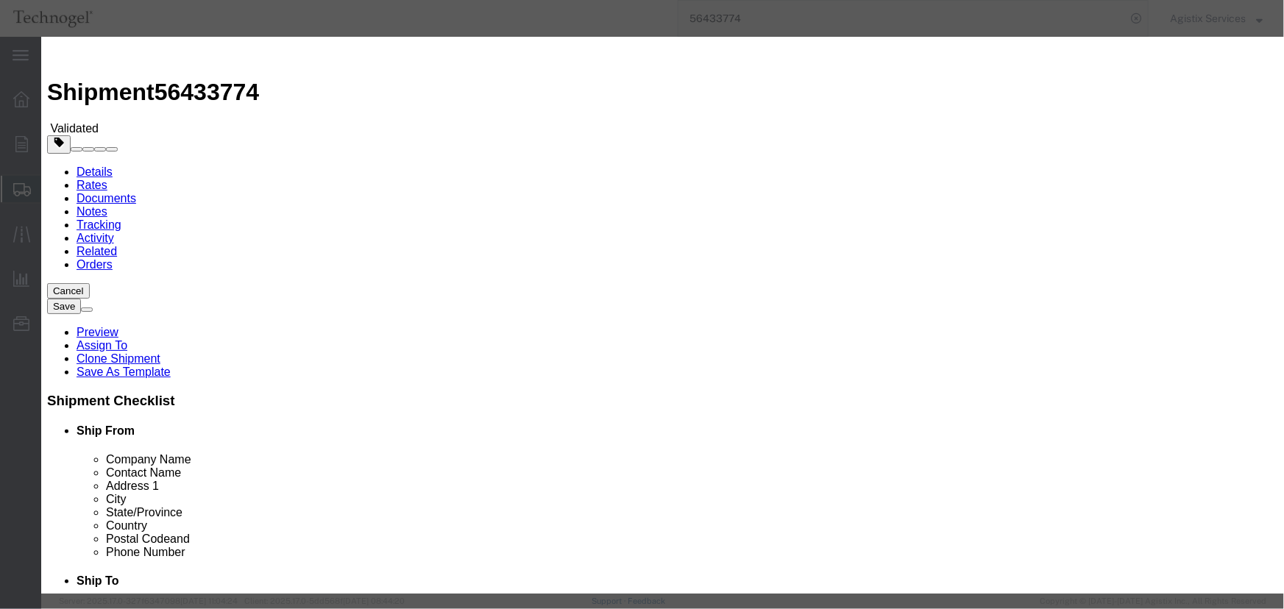
type input "08/07/2025"
select select "1000"
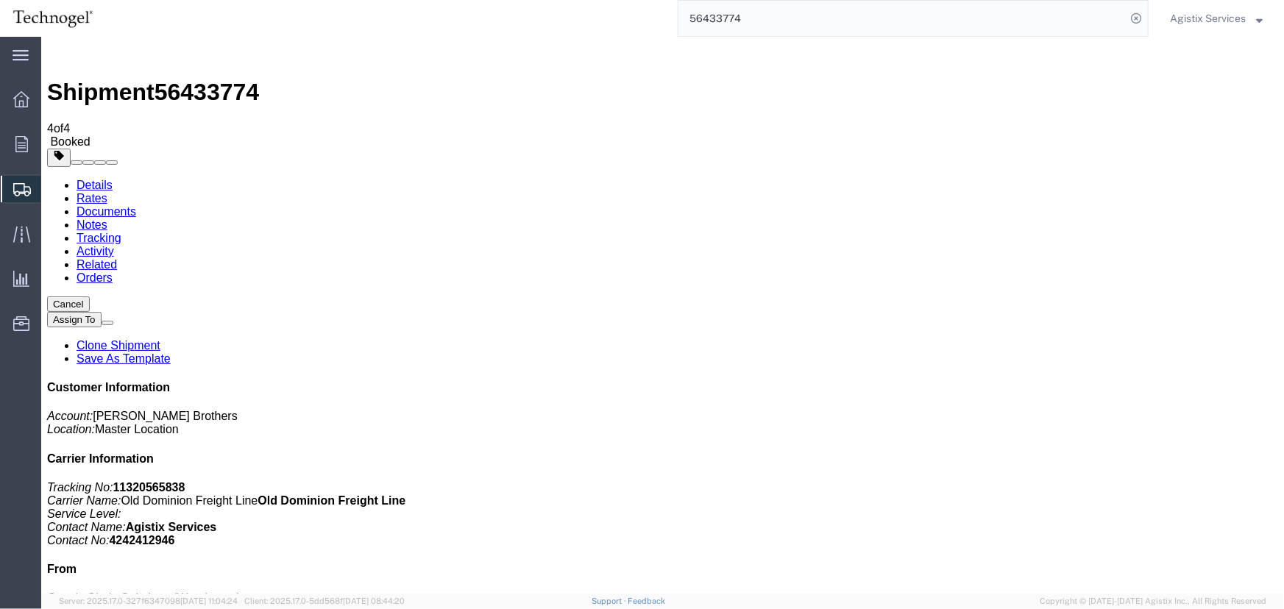
click at [113, 244] on link "Activity" at bounding box center [95, 250] width 38 height 13
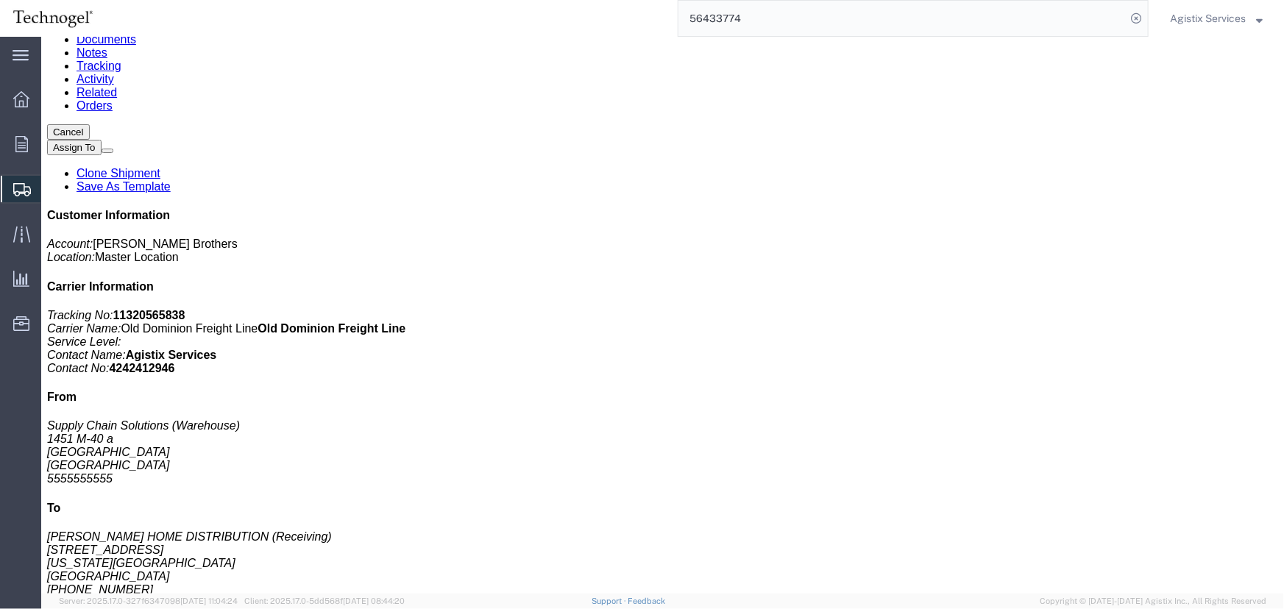
scroll to position [322, 0]
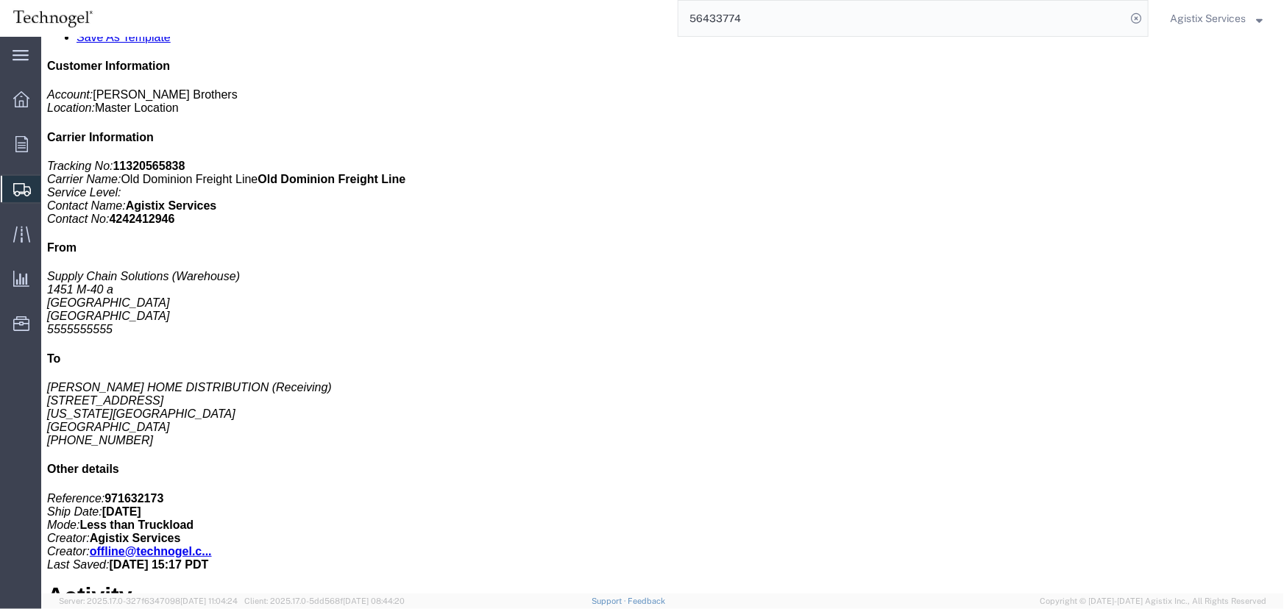
click at [1219, 10] on span "Agistix Services" at bounding box center [1208, 18] width 76 height 16
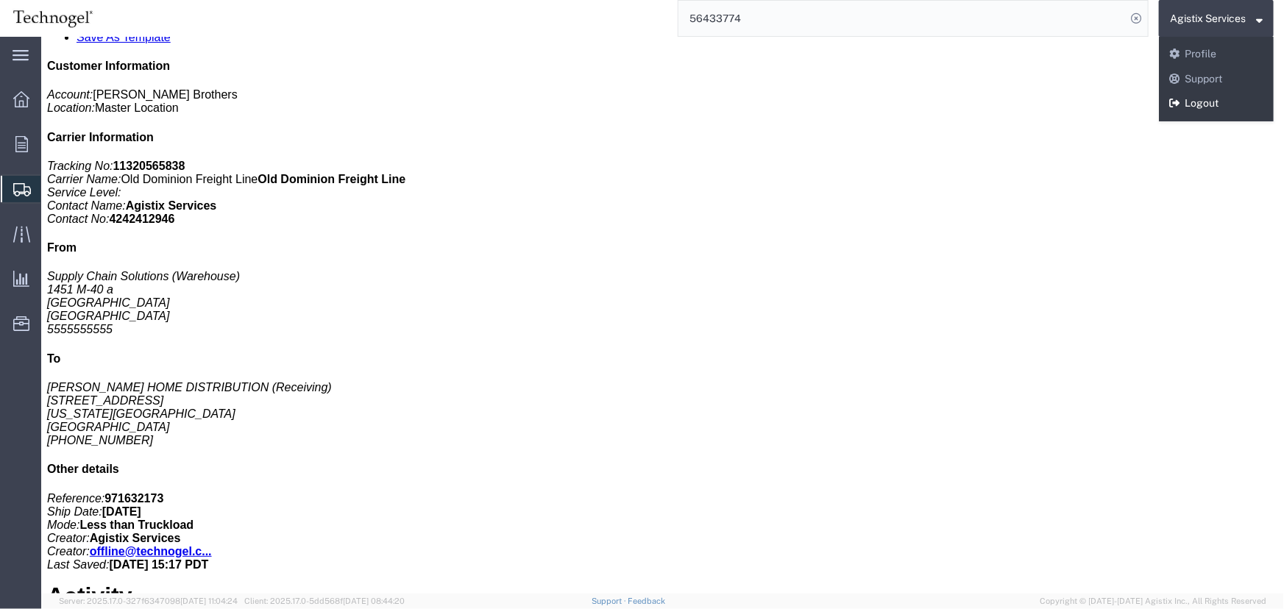
click at [1210, 102] on link "Logout" at bounding box center [1216, 103] width 115 height 25
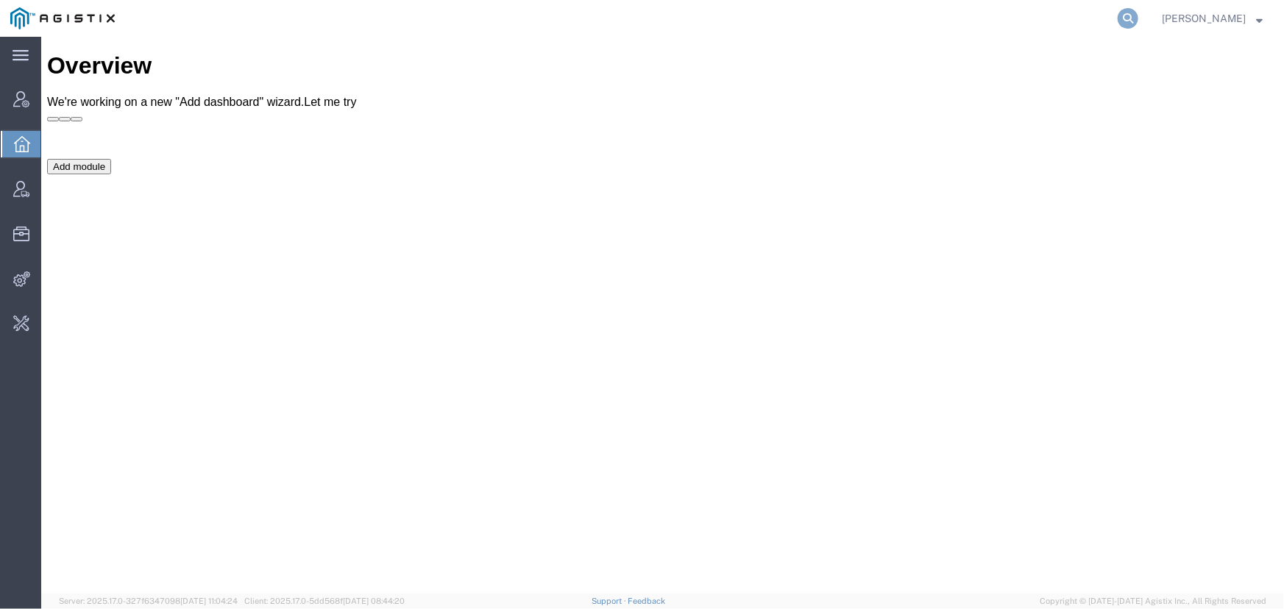
click at [1126, 15] on icon at bounding box center [1128, 18] width 21 height 21
type input "[EMAIL_ADDRESS][PERSON_NAME][DOMAIN_NAME]"
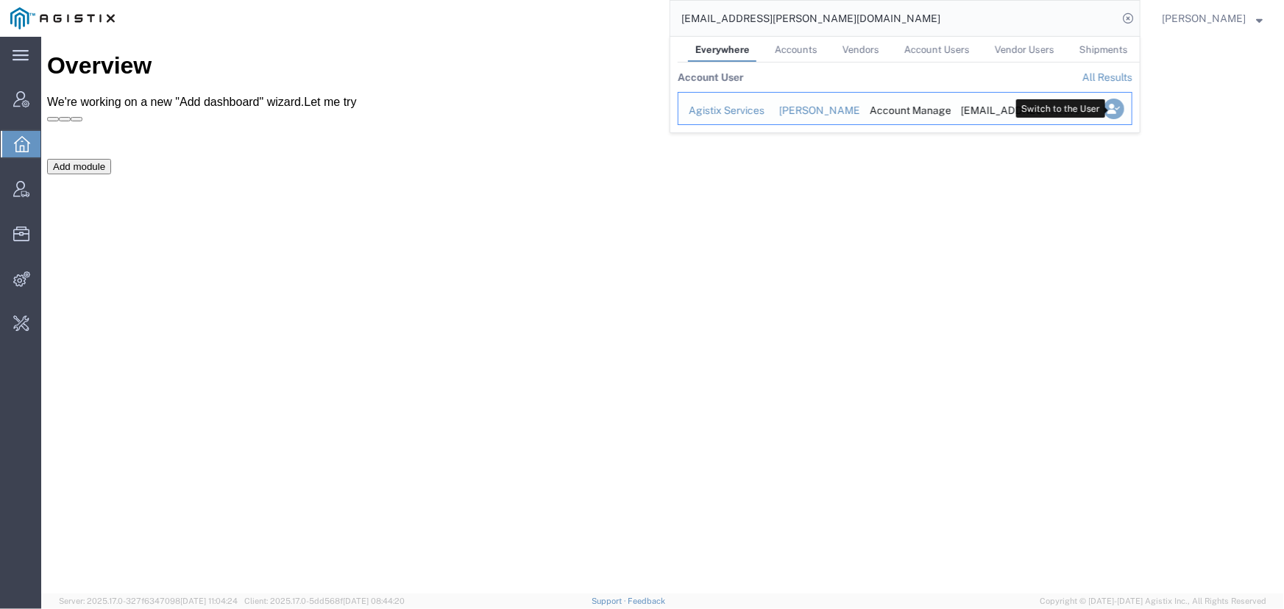
click at [1111, 110] on icon "Search Results" at bounding box center [1114, 109] width 21 height 21
